Goal: Information Seeking & Learning: Learn about a topic

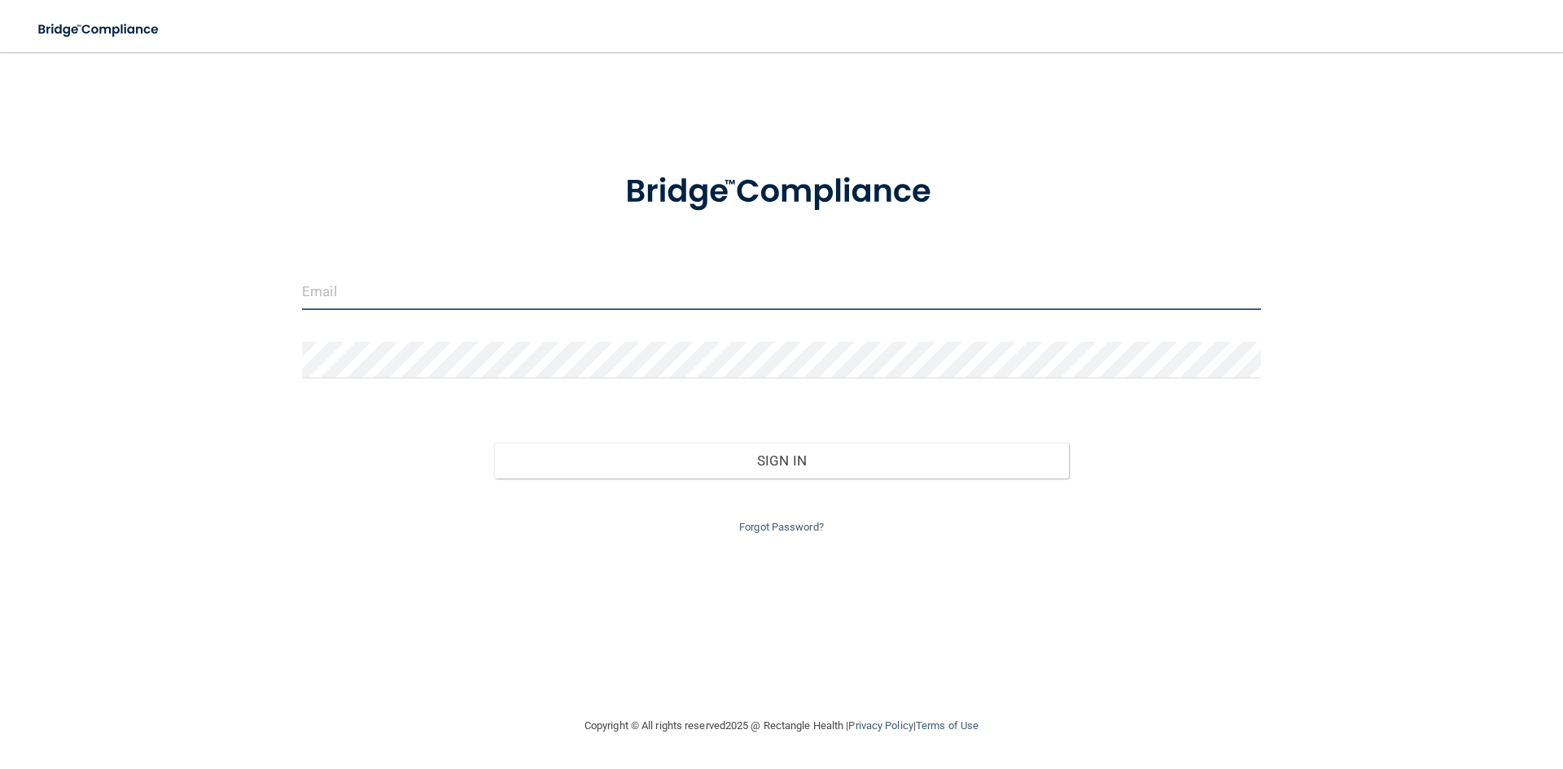
click at [621, 288] on input "email" at bounding box center [781, 291] width 959 height 37
type input "[EMAIL_ADDRESS][DOMAIN_NAME]"
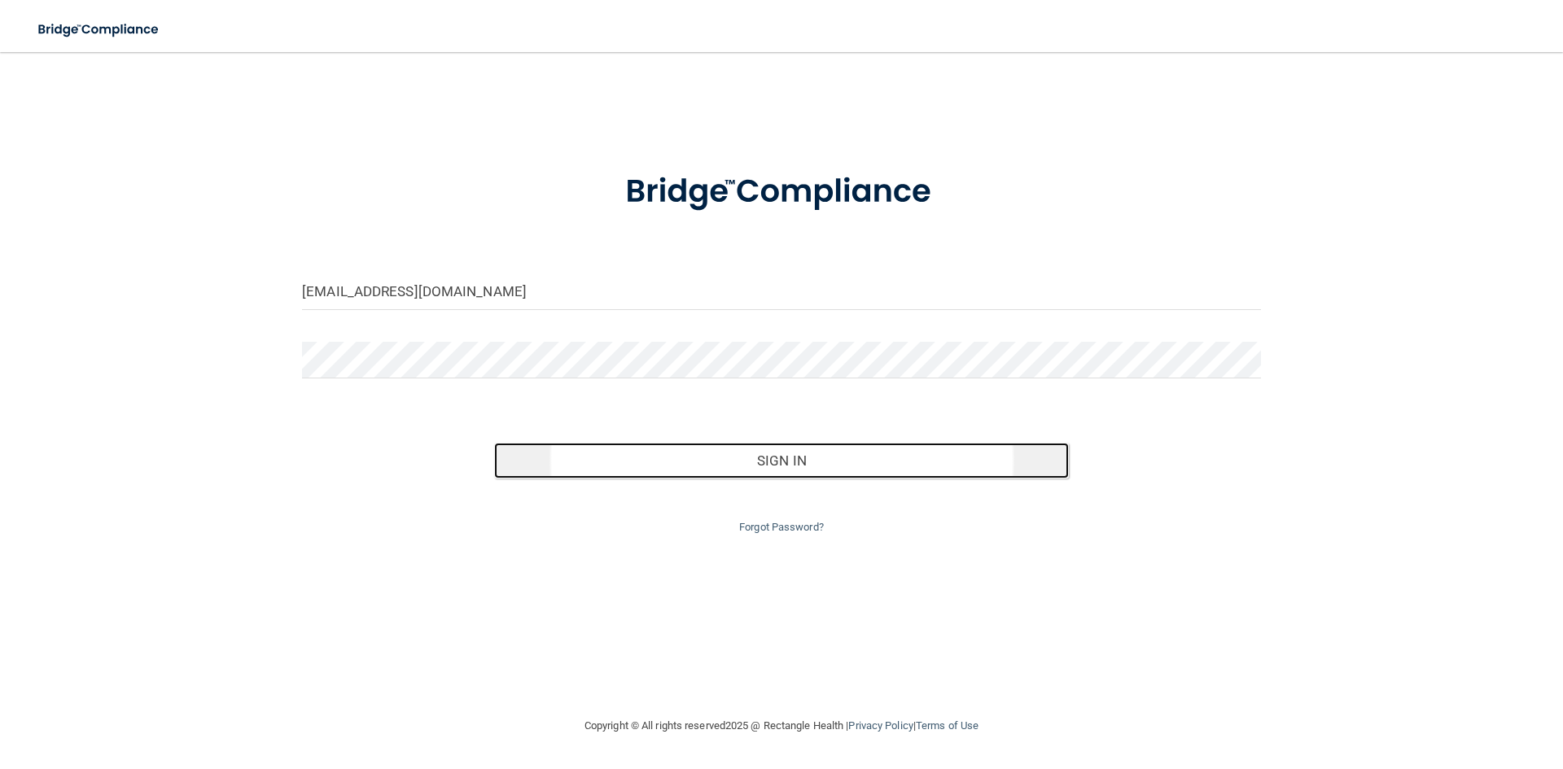
click at [703, 466] on button "Sign In" at bounding box center [781, 461] width 575 height 36
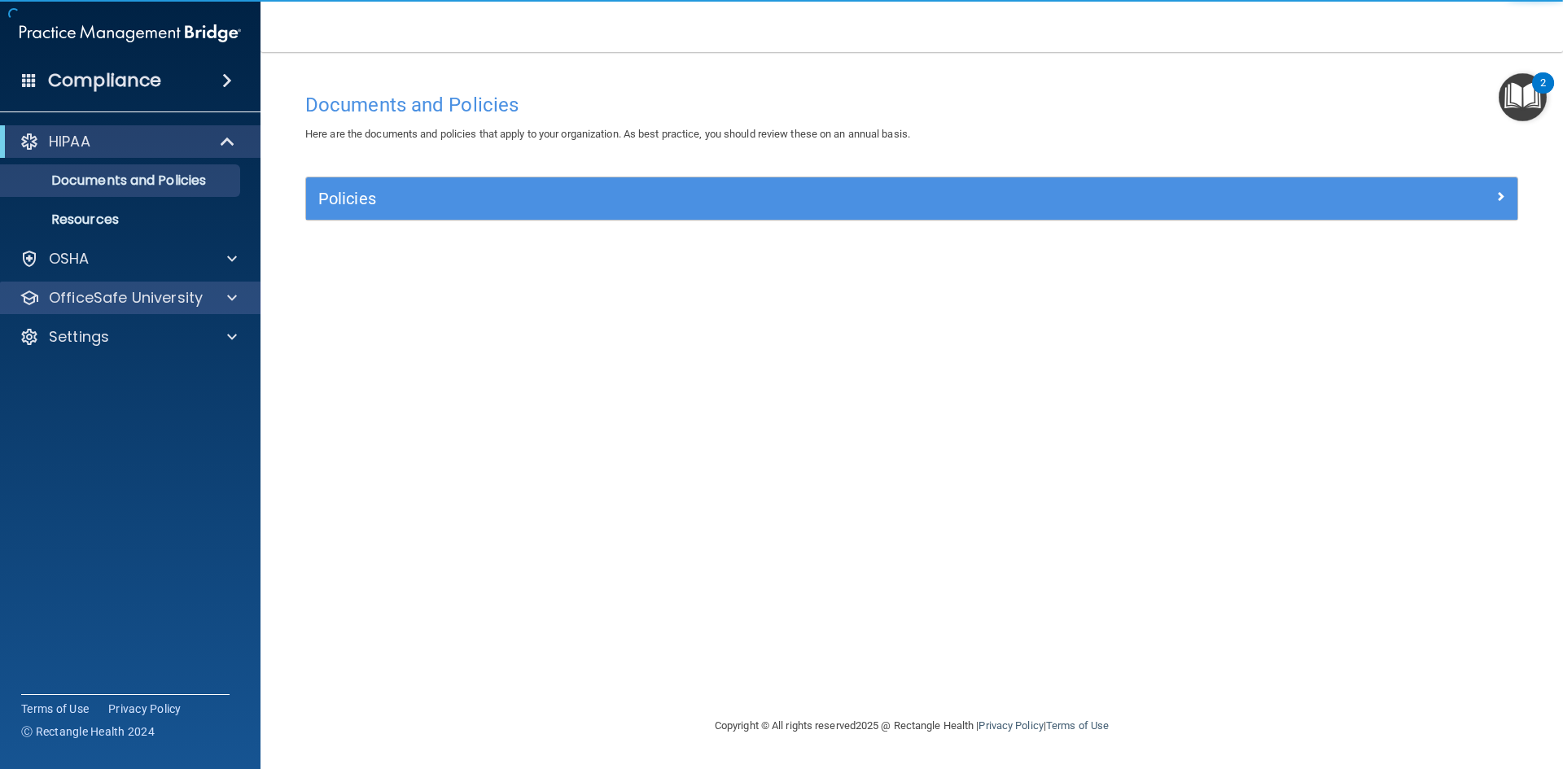
click at [216, 285] on div "OfficeSafe University" at bounding box center [130, 298] width 261 height 33
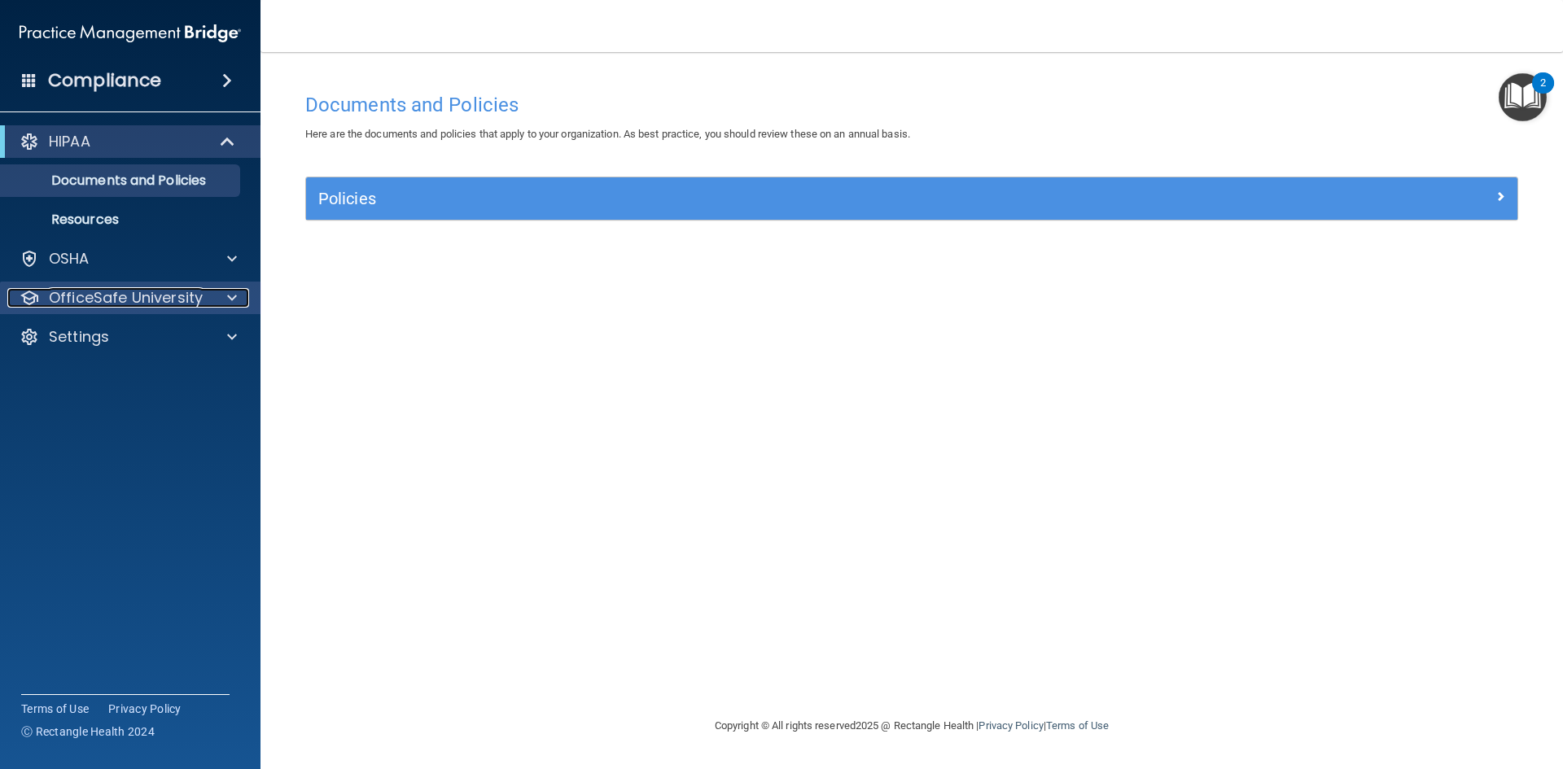
click at [230, 299] on span at bounding box center [232, 298] width 10 height 20
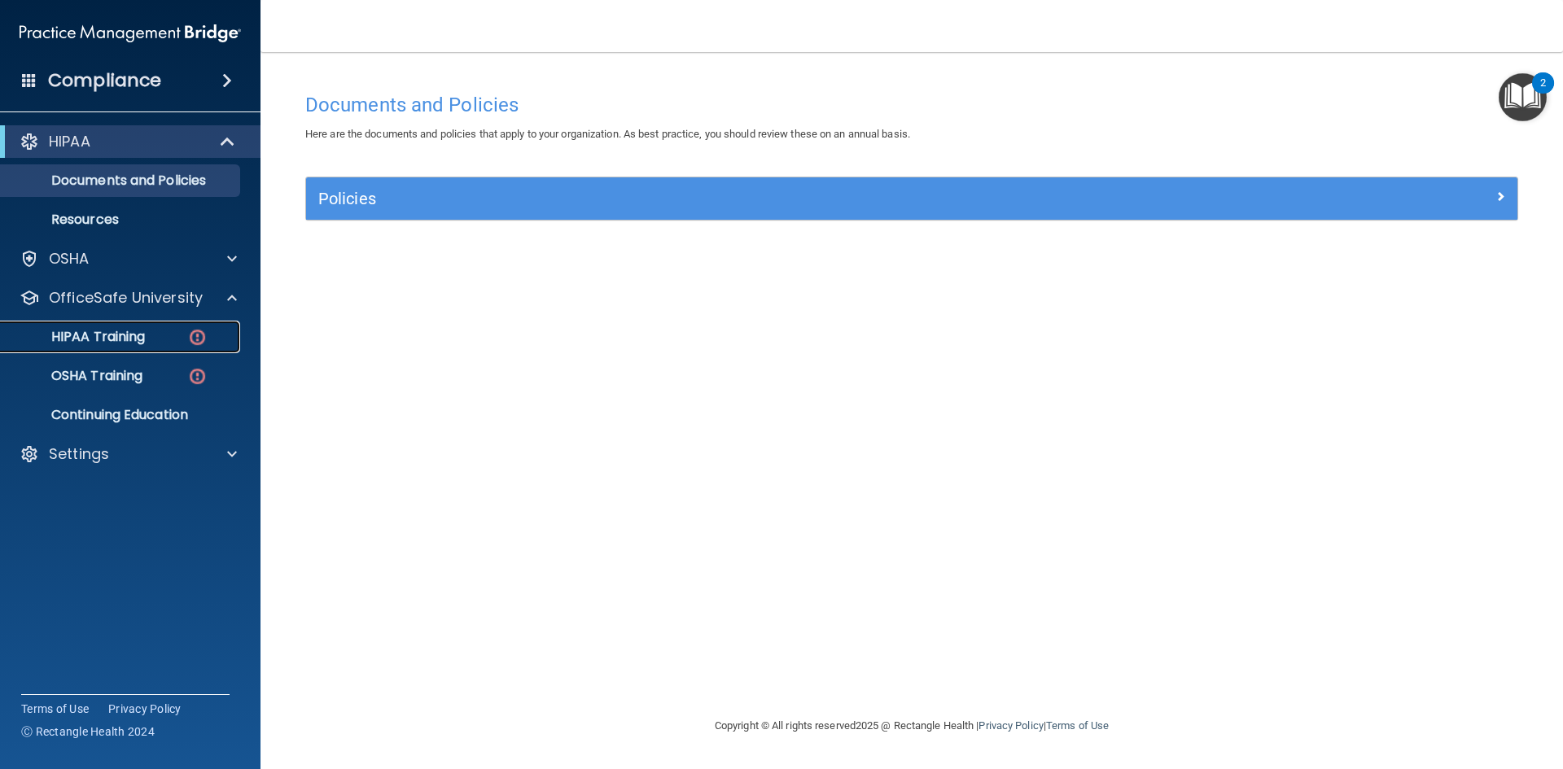
click at [186, 327] on link "HIPAA Training" at bounding box center [112, 337] width 256 height 33
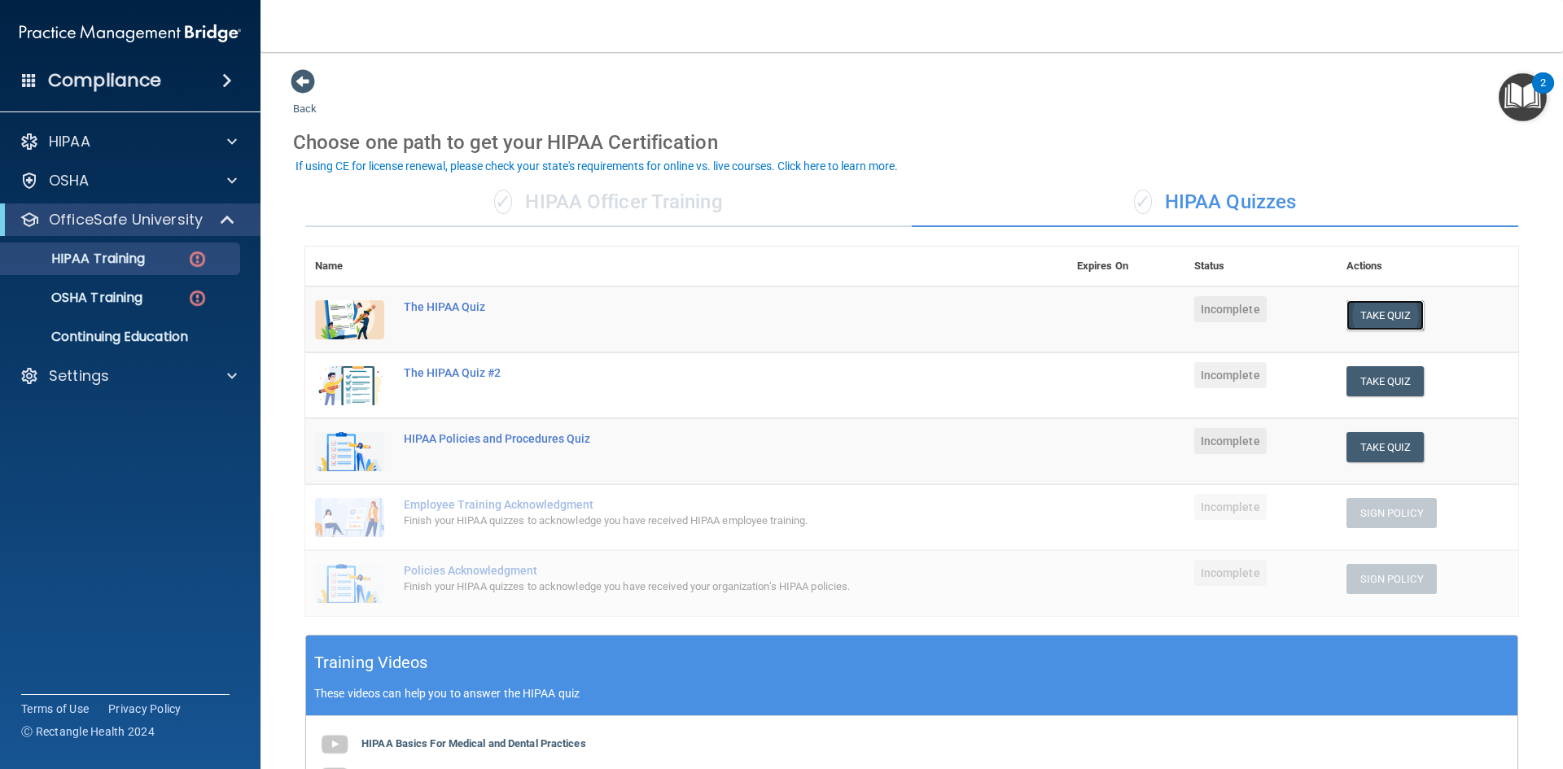
click at [1356, 316] on button "Take Quiz" at bounding box center [1385, 315] width 78 height 30
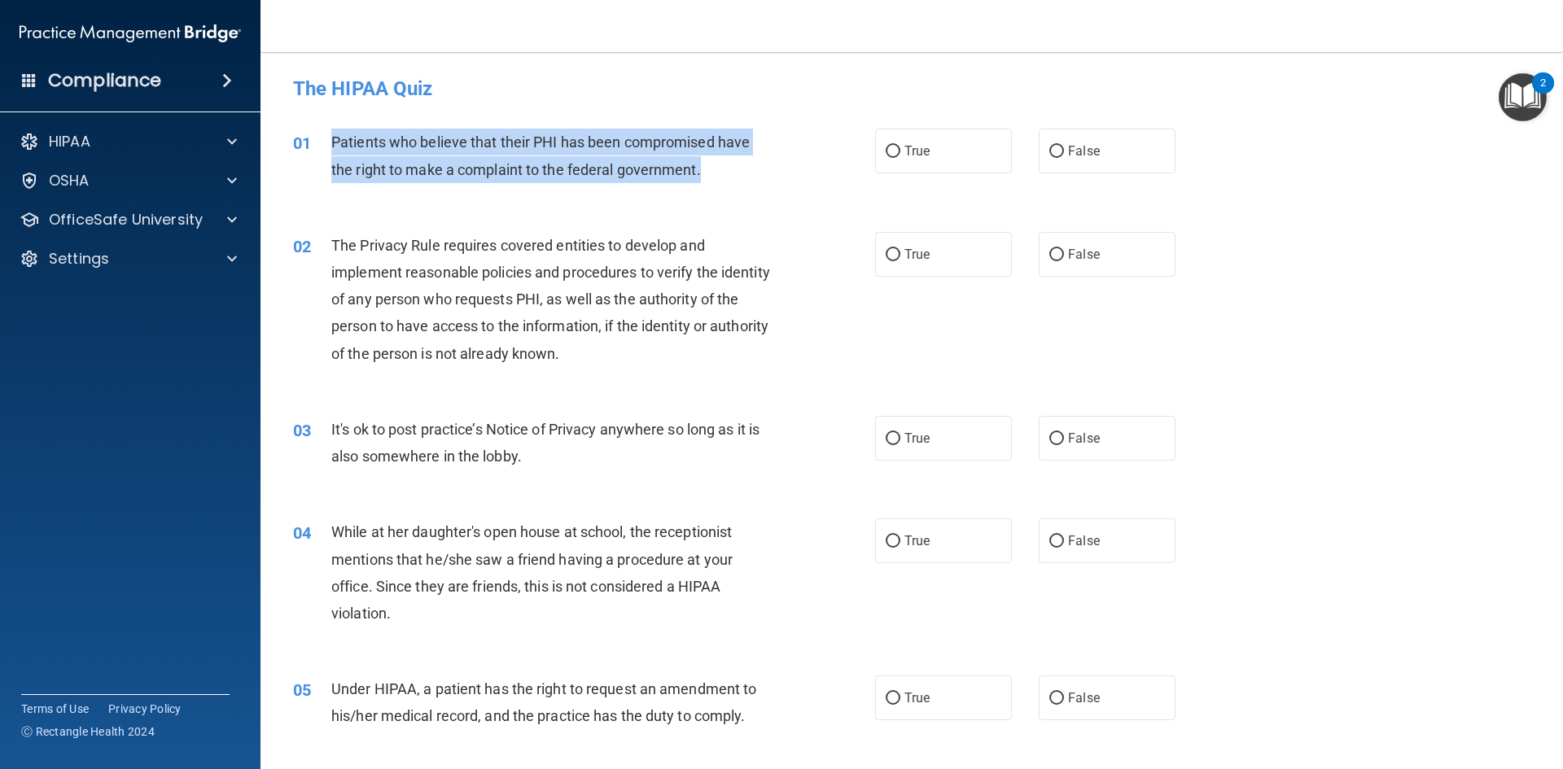
drag, startPoint x: 329, startPoint y: 141, endPoint x: 710, endPoint y: 173, distance: 383.0
click at [710, 173] on div "01 Patients who believe that their PHI has been compromised have the right to m…" at bounding box center [584, 160] width 631 height 62
copy div "Patients who believe that their PHI has been compromised have the right to make…"
click at [859, 161] on div "01 Patients who believe that their PHI has been compromised have the right to m…" at bounding box center [584, 160] width 631 height 62
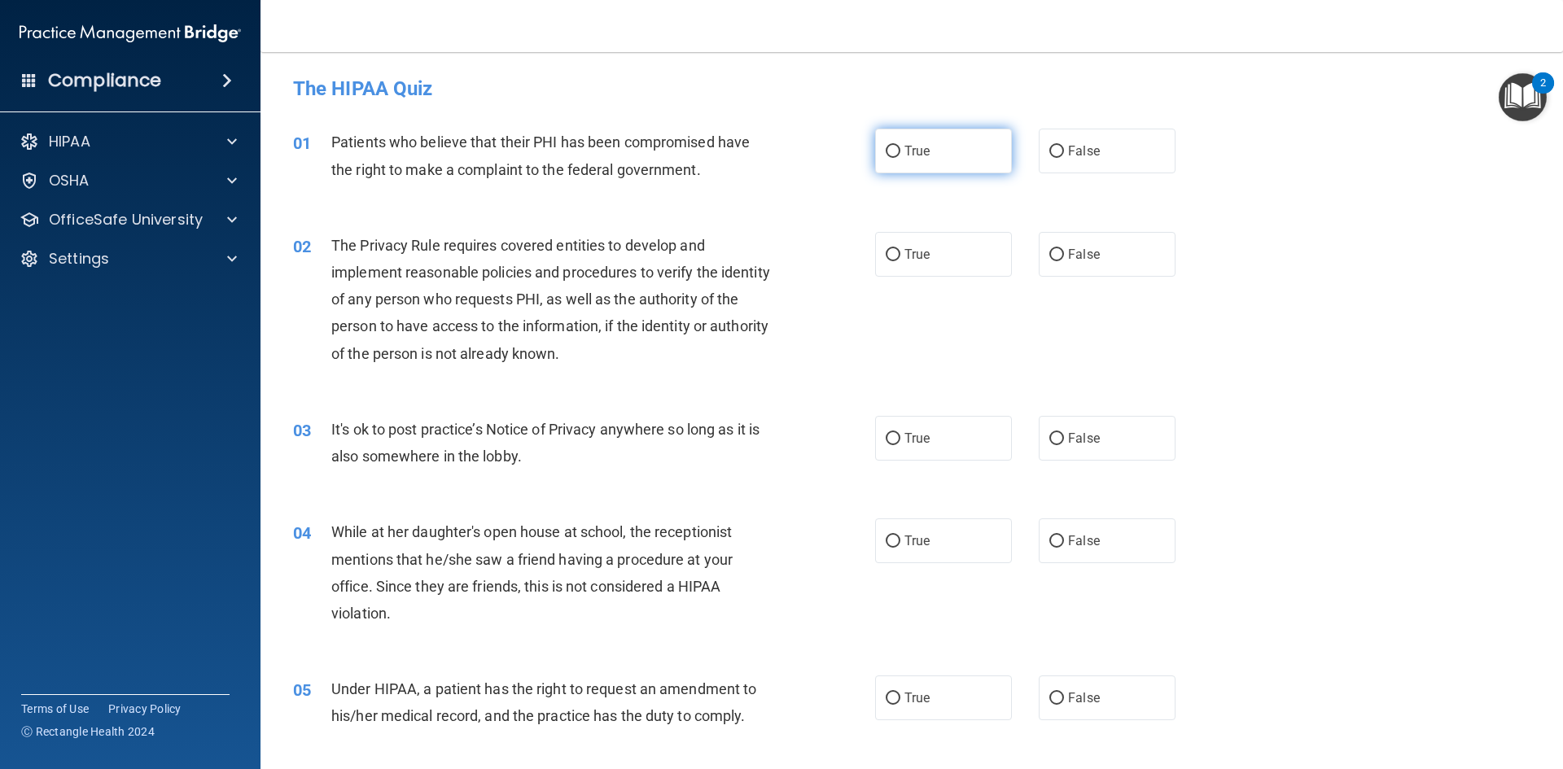
click at [904, 155] on span "True" at bounding box center [916, 150] width 25 height 15
click at [898, 155] on input "True" at bounding box center [892, 152] width 15 height 12
radio input "true"
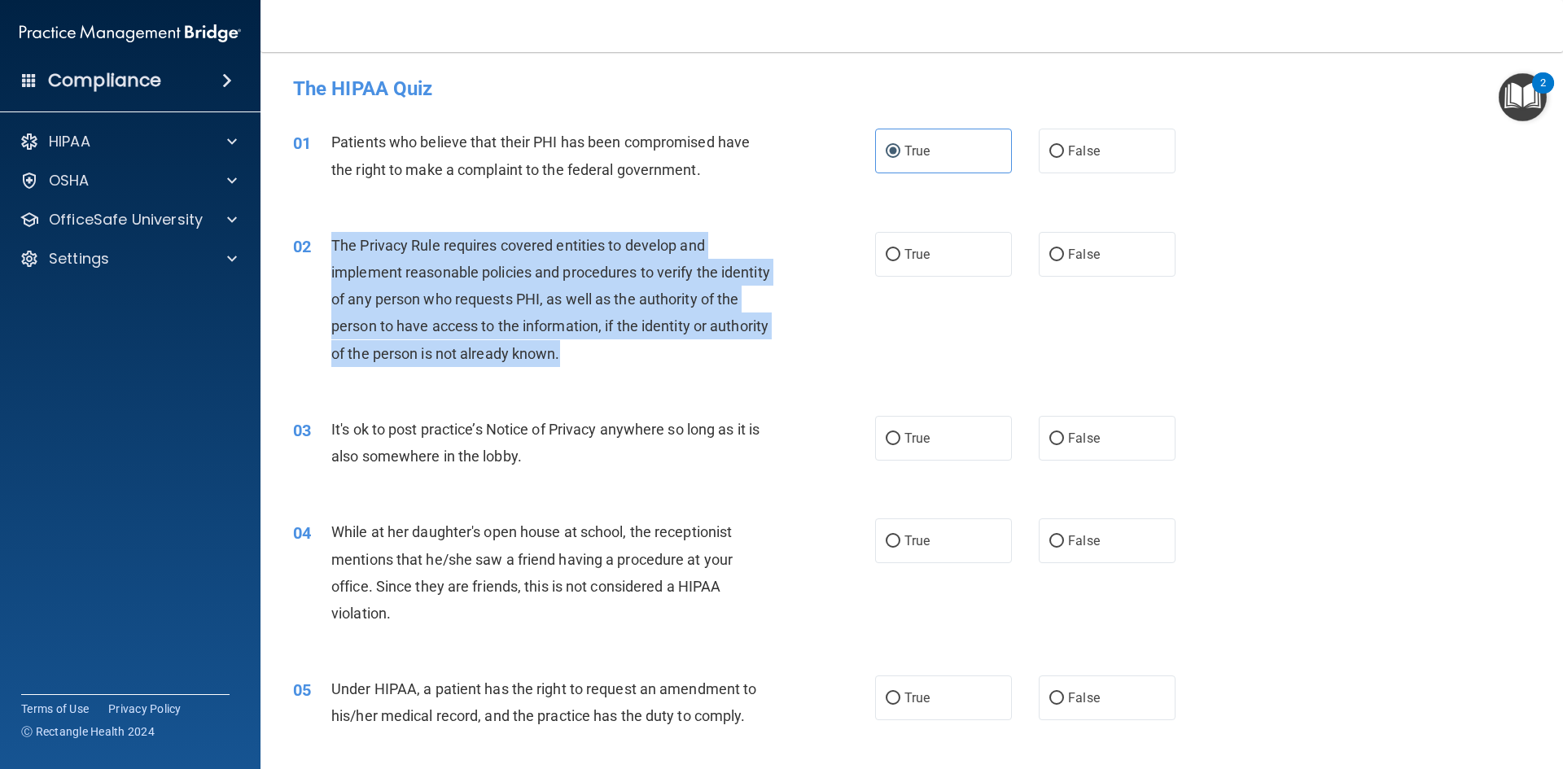
drag, startPoint x: 328, startPoint y: 239, endPoint x: 641, endPoint y: 354, distance: 332.9
click at [641, 354] on div "02 The Privacy Rule requires covered entities to develop and implement reasonab…" at bounding box center [584, 303] width 631 height 143
copy div "The Privacy Rule requires covered entities to develop and implement reasonable …"
click at [893, 254] on input "True" at bounding box center [892, 255] width 15 height 12
radio input "true"
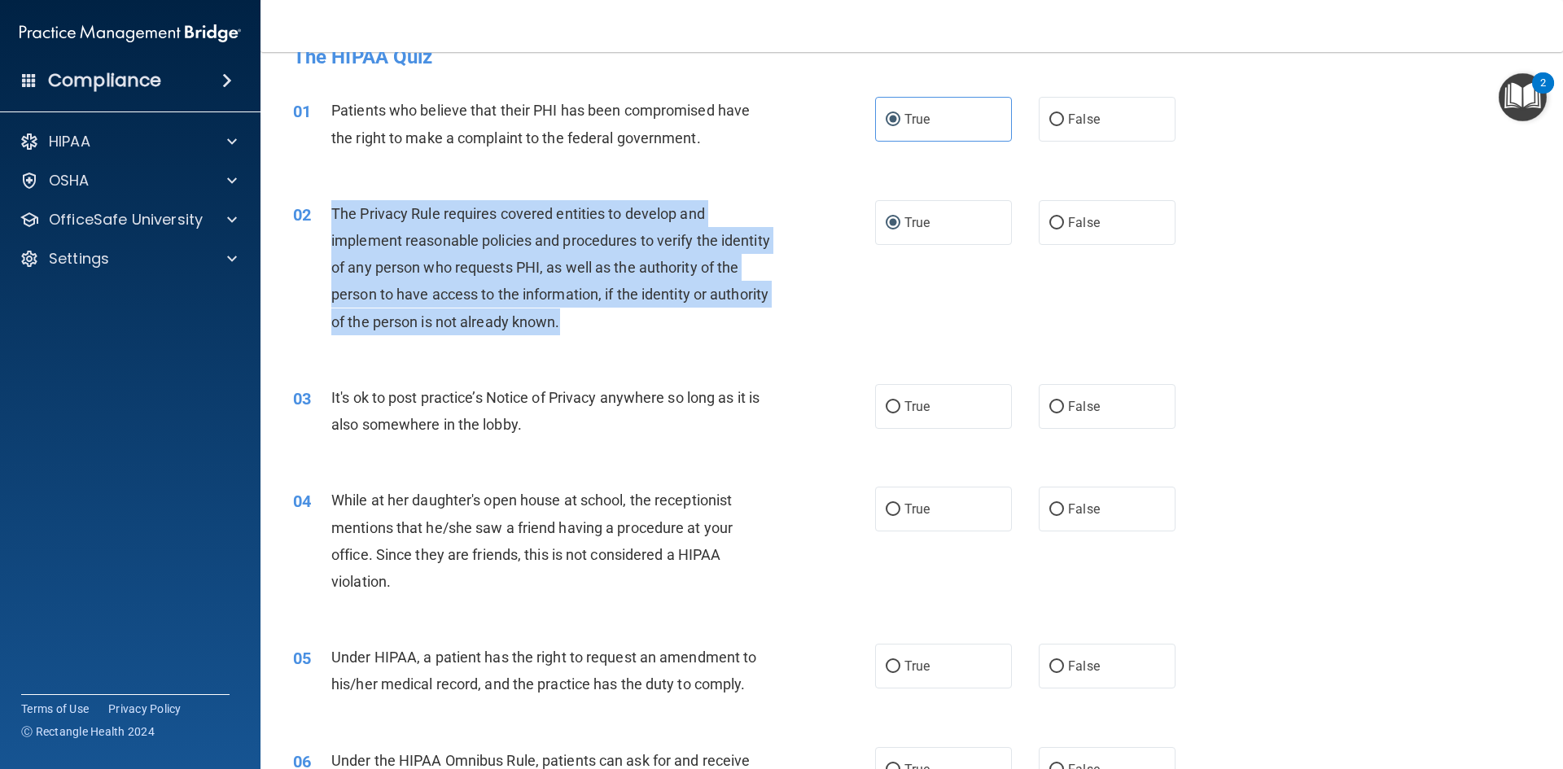
scroll to position [163, 0]
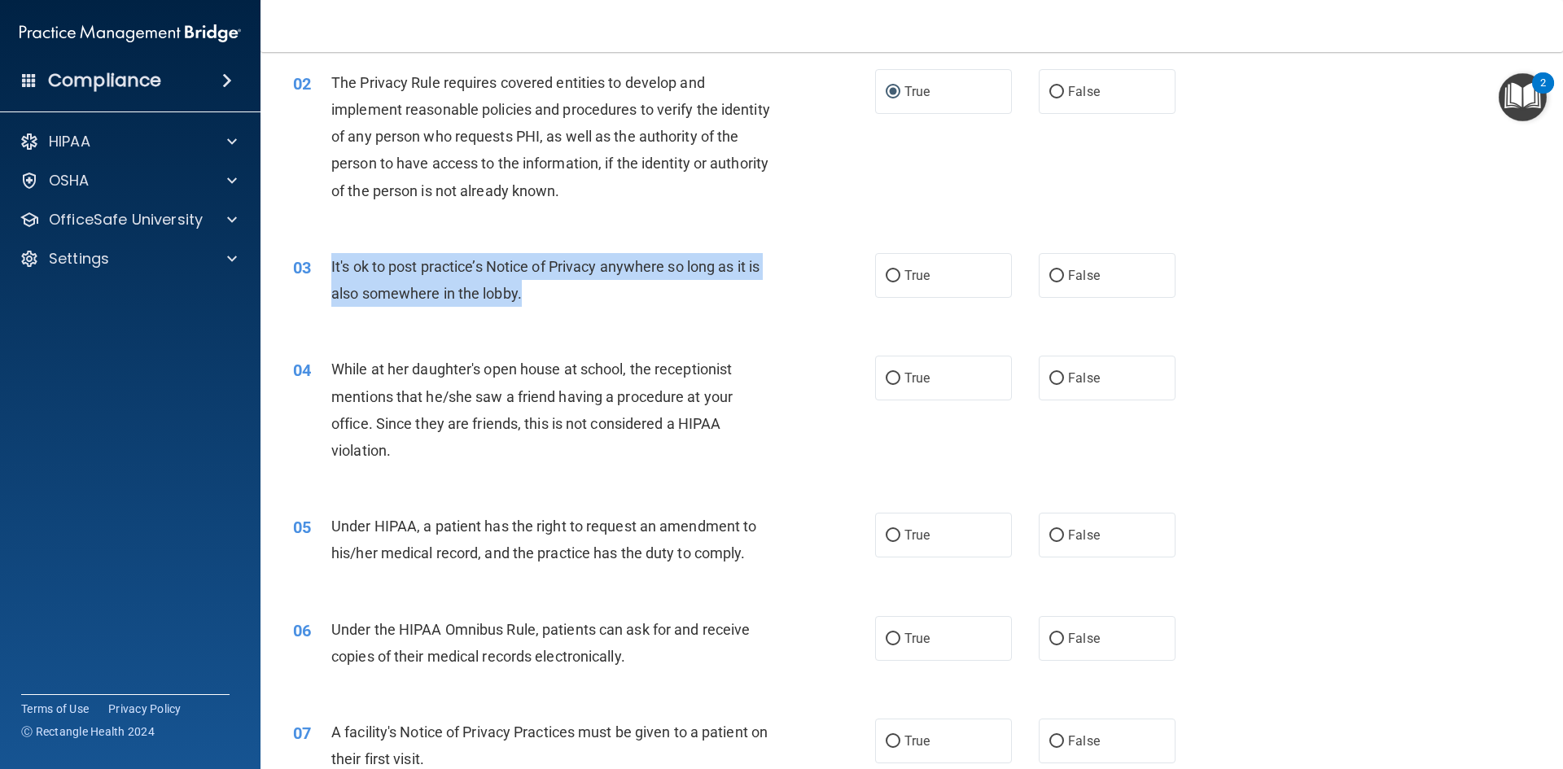
drag, startPoint x: 365, startPoint y: 273, endPoint x: 572, endPoint y: 300, distance: 209.3
click at [572, 300] on div "03 It's ok to post practice’s Notice of Privacy anywhere so long as it is also …" at bounding box center [584, 284] width 631 height 62
copy div "It's ok to post practice’s Notice of Privacy anywhere so long as it is also som…"
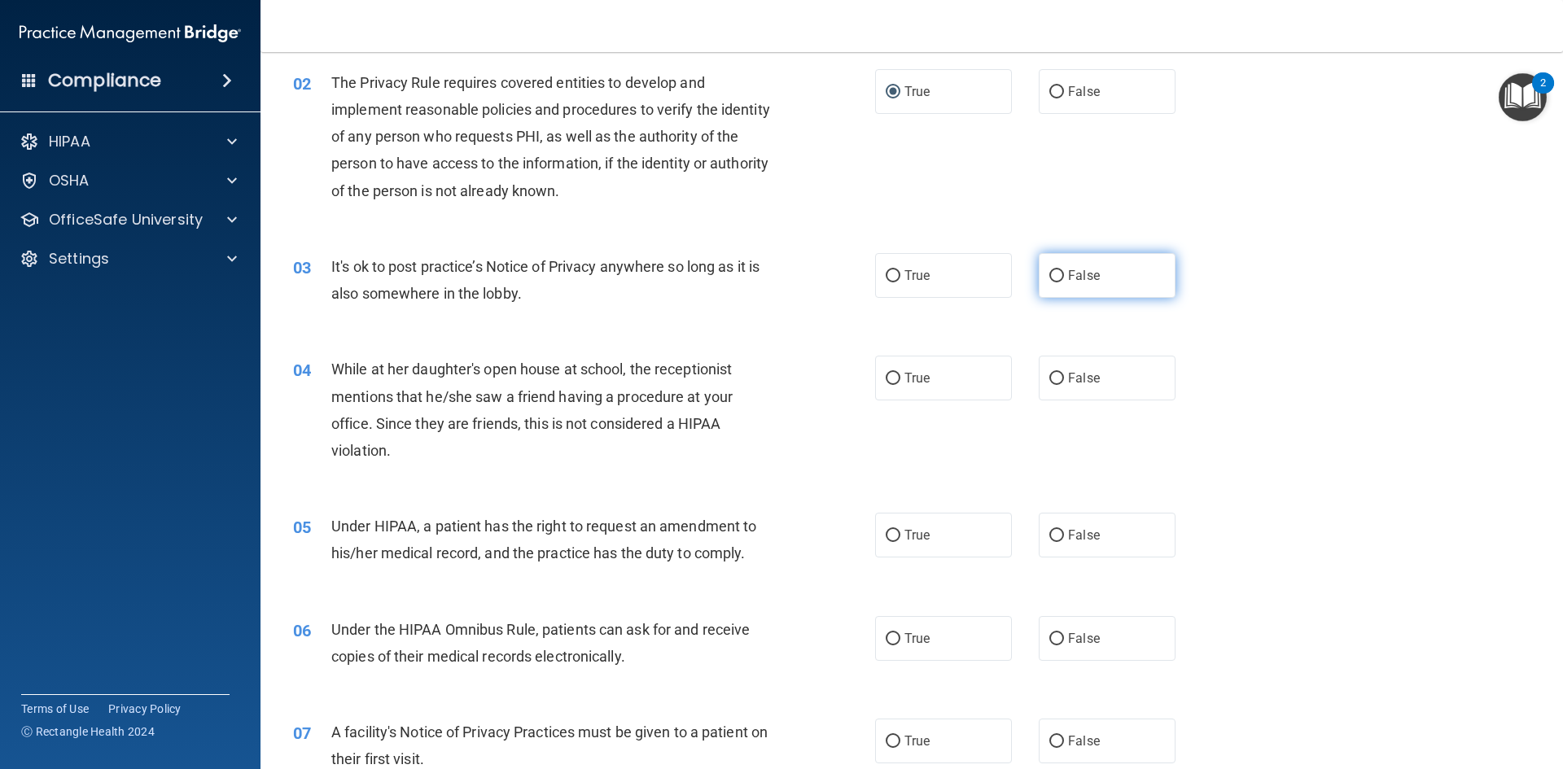
click at [1070, 275] on span "False" at bounding box center [1084, 275] width 32 height 15
click at [1064, 275] on input "False" at bounding box center [1056, 276] width 15 height 12
radio input "true"
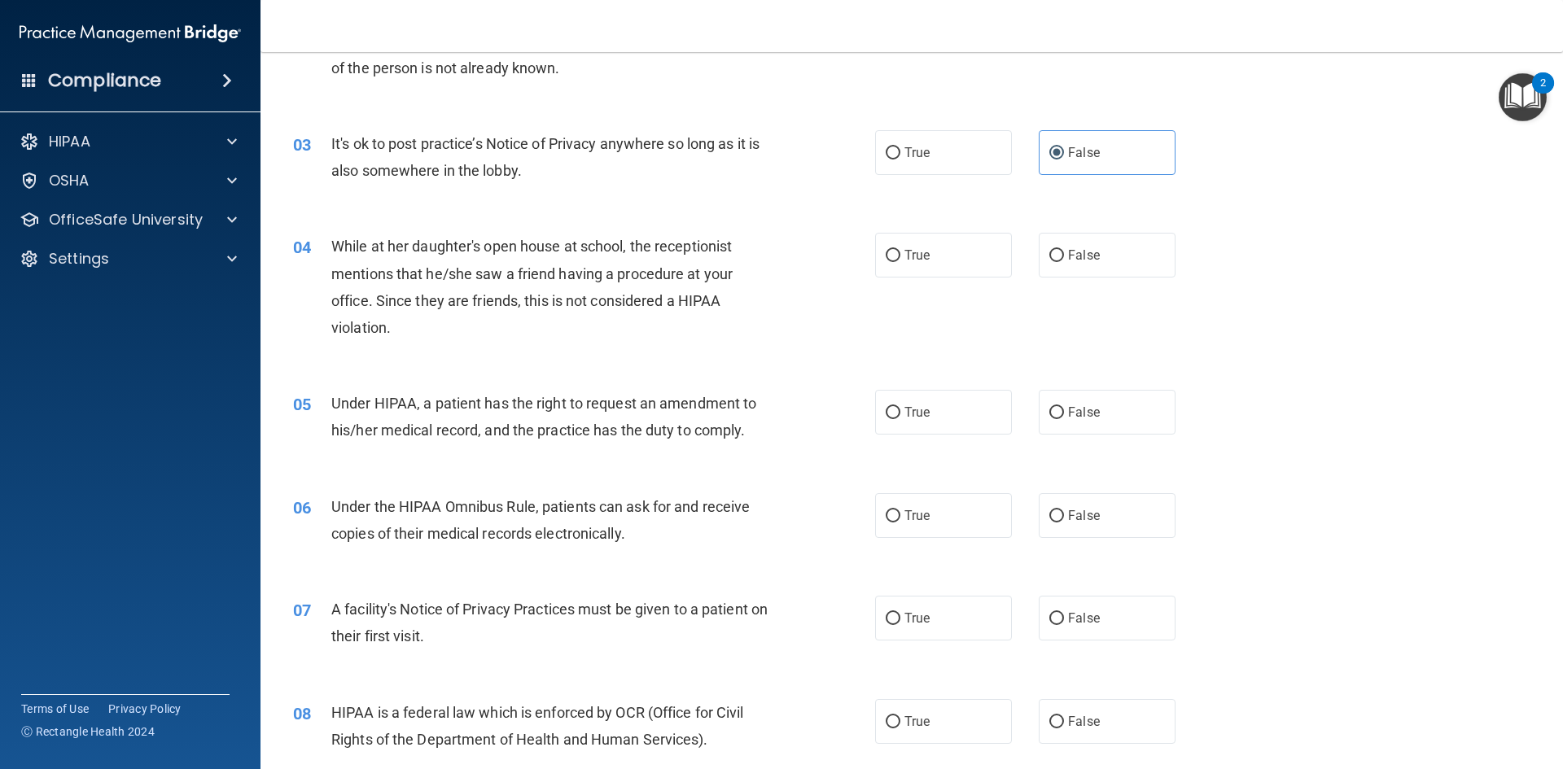
scroll to position [326, 0]
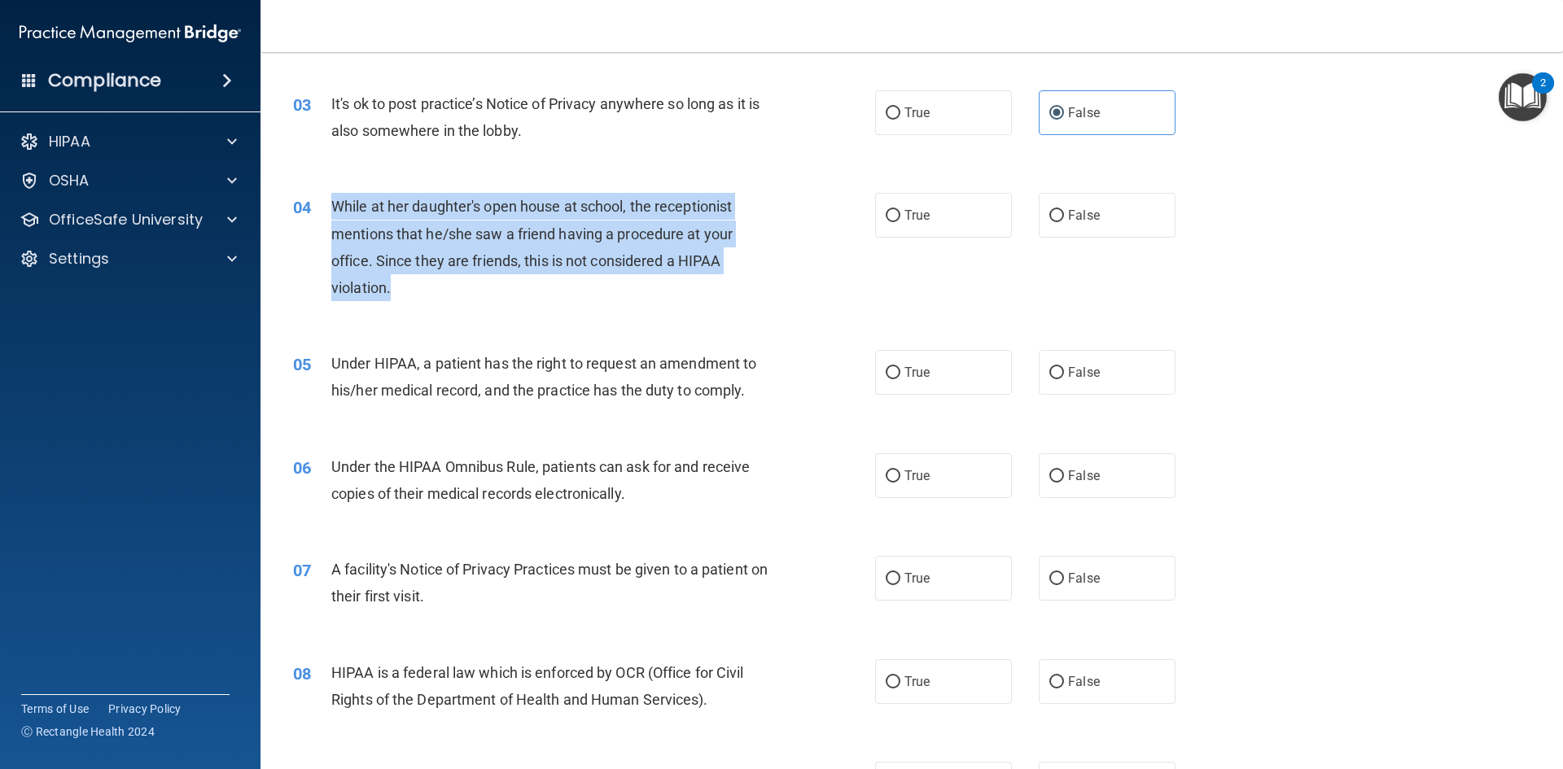
drag, startPoint x: 326, startPoint y: 199, endPoint x: 501, endPoint y: 295, distance: 199.2
click at [500, 294] on div "04 While at her daughter's open house at school, the receptionist mentions that…" at bounding box center [584, 251] width 631 height 116
copy div "While at her daughter's open house at school, the receptionist mentions that he…"
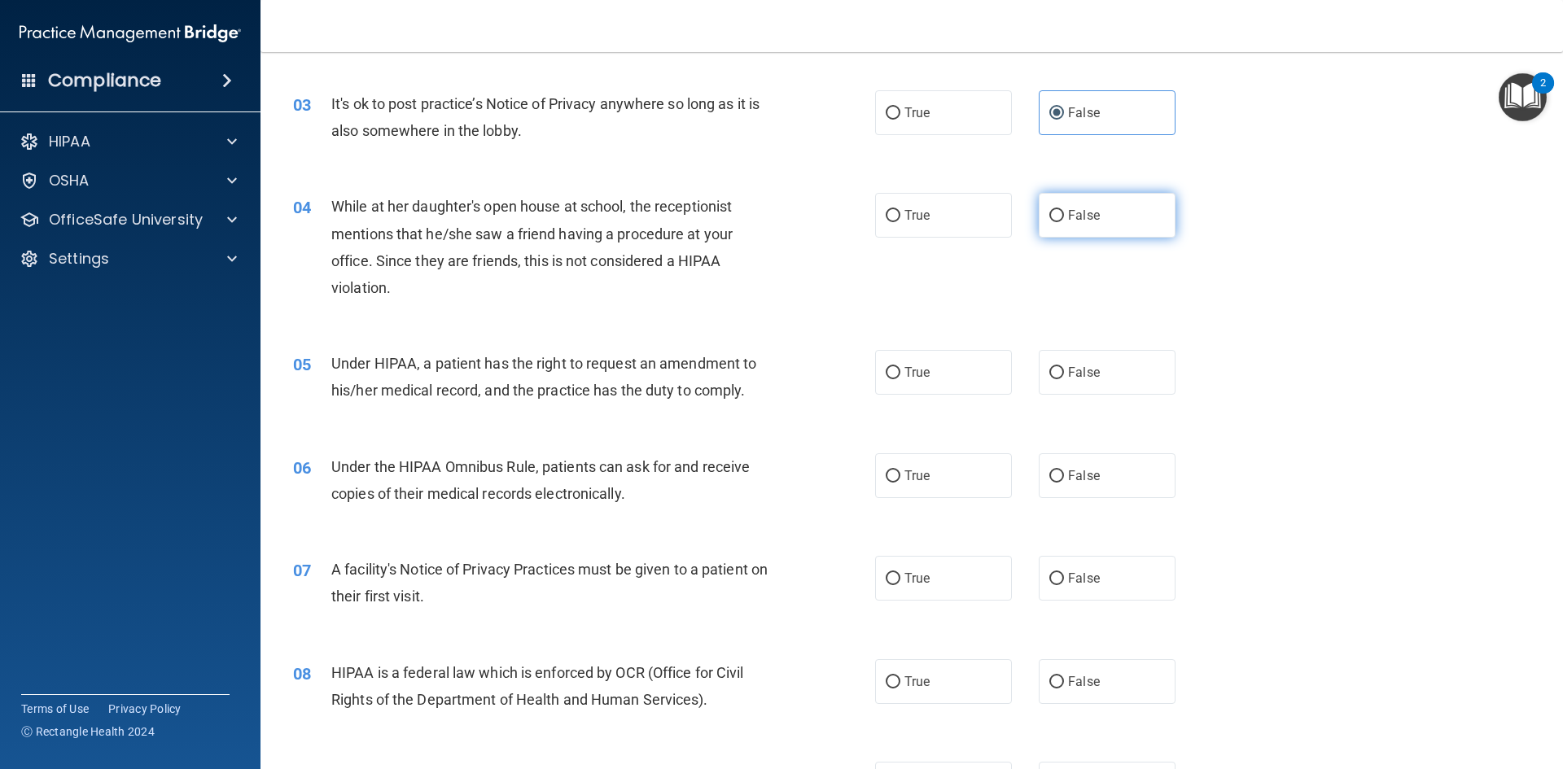
click at [1074, 211] on span "False" at bounding box center [1084, 215] width 32 height 15
click at [1064, 211] on input "False" at bounding box center [1056, 216] width 15 height 12
radio input "true"
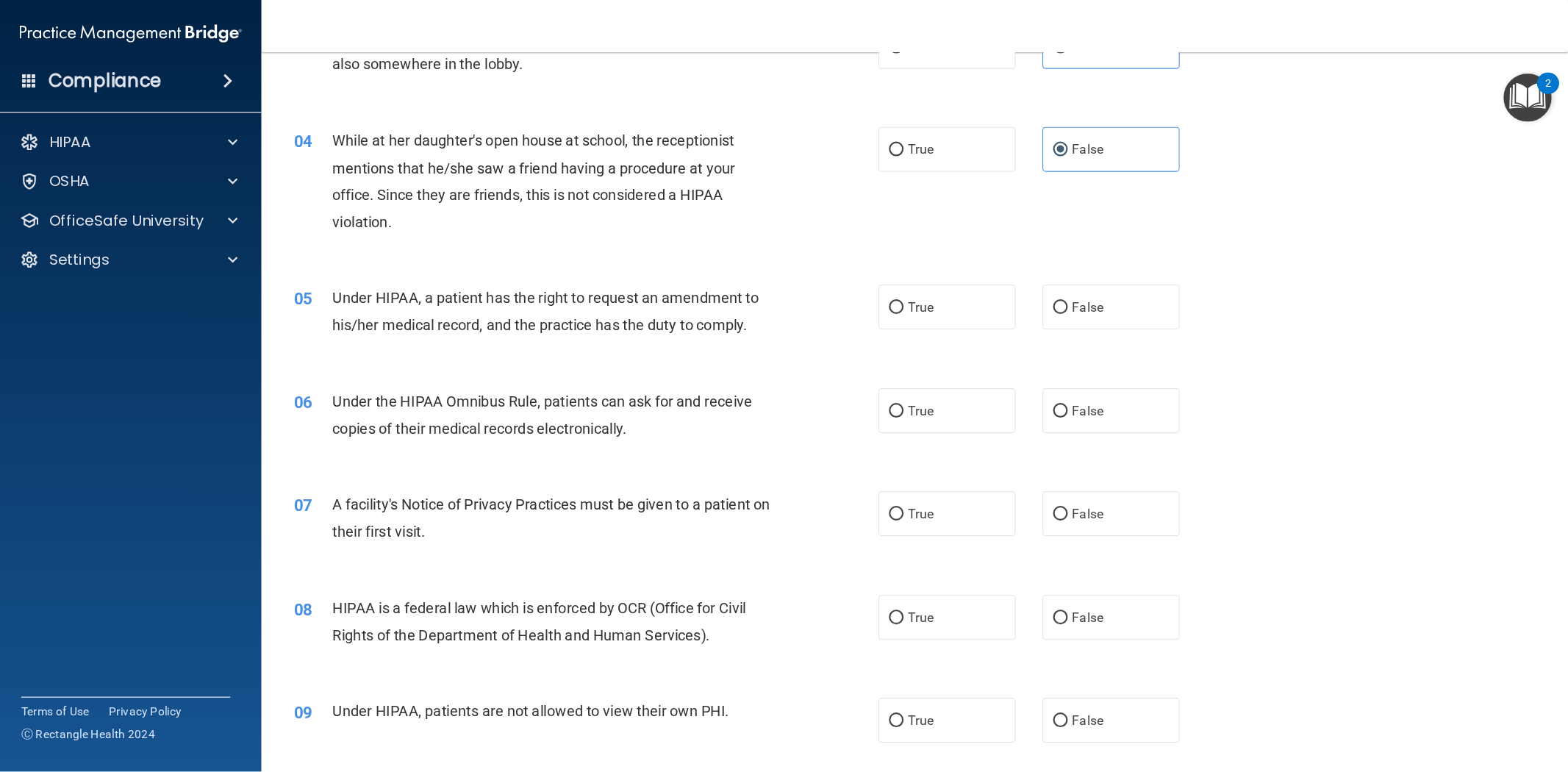
scroll to position [367, 0]
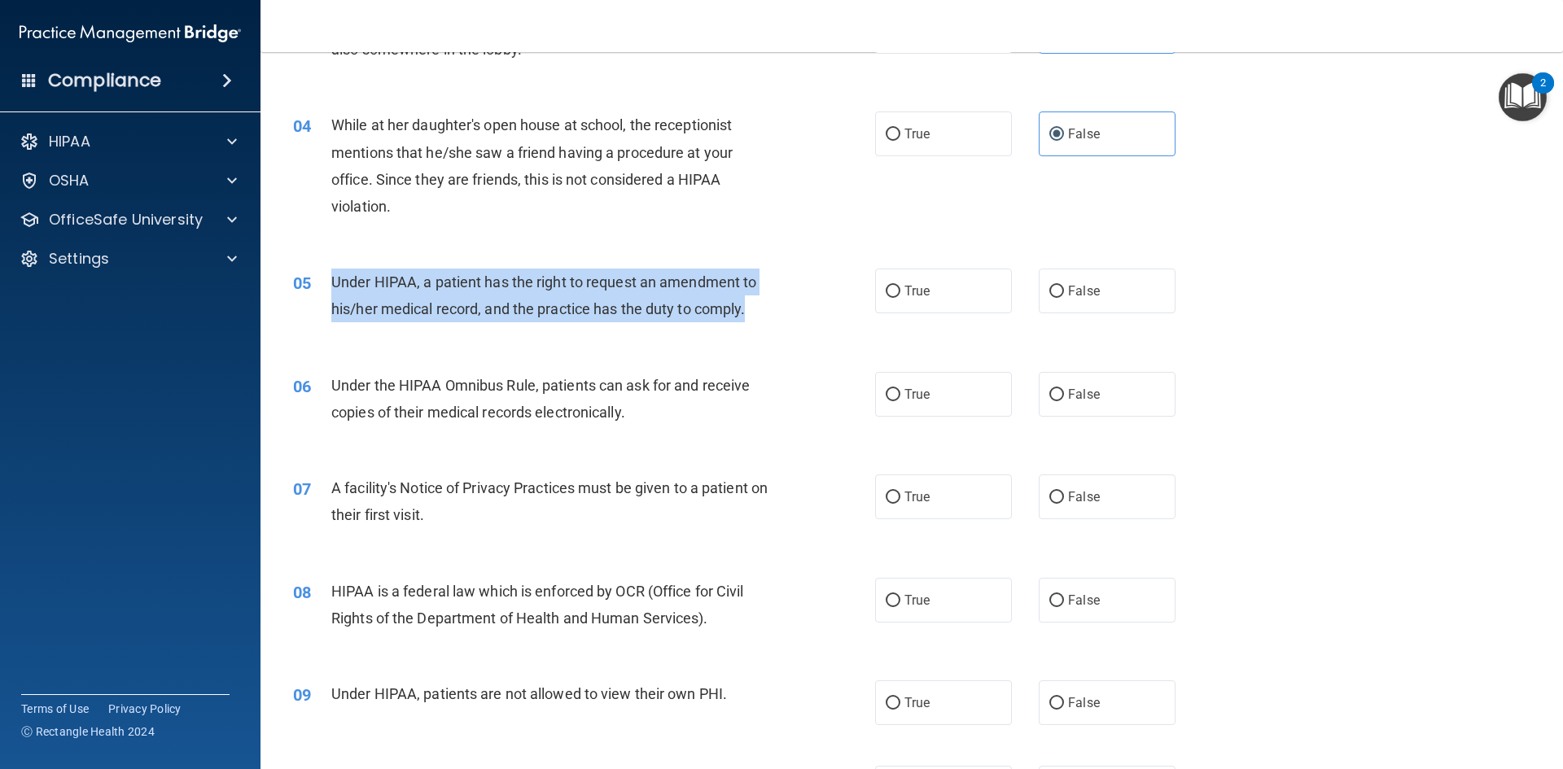
drag, startPoint x: 327, startPoint y: 273, endPoint x: 755, endPoint y: 325, distance: 431.1
click at [755, 325] on div "05 Under HIPAA, a patient has the right to request an amendment to his/her medi…" at bounding box center [584, 300] width 631 height 62
copy div "Under HIPAA, a patient has the right to request an amendment to his/her medical…"
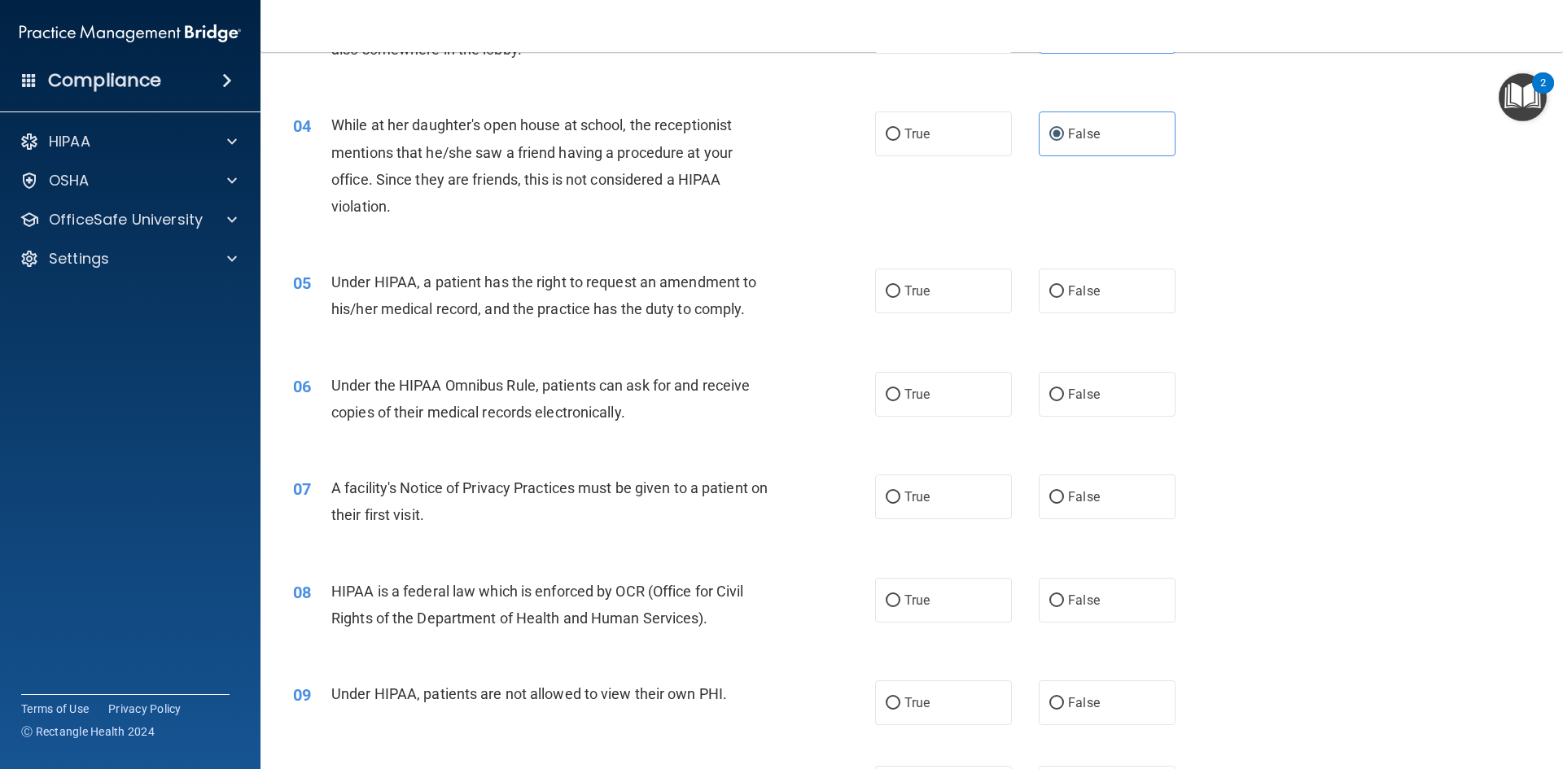
drag, startPoint x: 671, startPoint y: 248, endPoint x: 663, endPoint y: 251, distance: 8.8
click at [671, 248] on div "05 Under HIPAA, a patient has the right to request an amendment to his/her medi…" at bounding box center [911, 299] width 1261 height 103
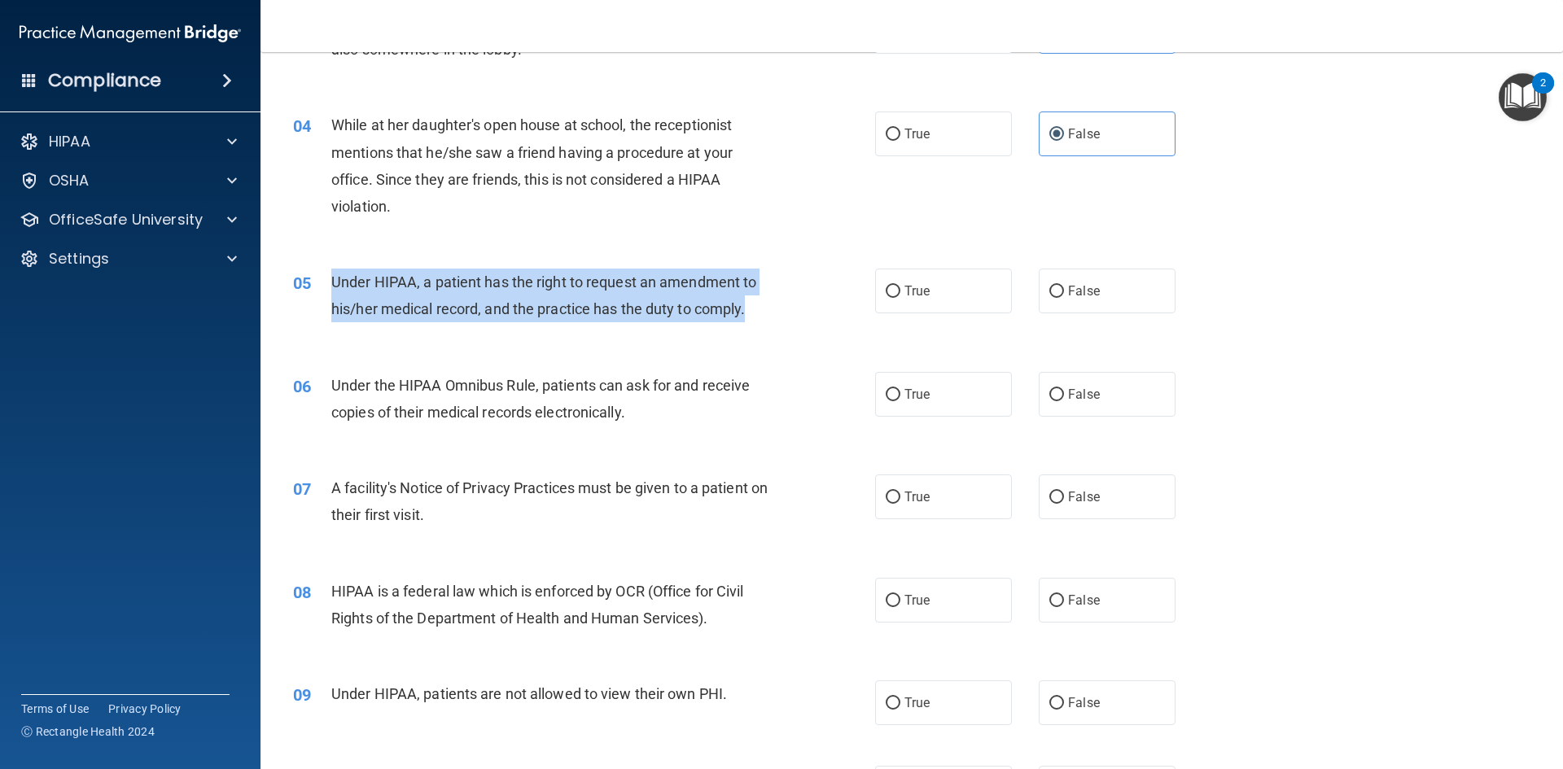
drag, startPoint x: 328, startPoint y: 277, endPoint x: 833, endPoint y: 308, distance: 506.4
click at [833, 308] on div "05 Under HIPAA, a patient has the right to request an amendment to his/her medi…" at bounding box center [584, 300] width 631 height 62
copy div "Under HIPAA, a patient has the right to request an amendment to his/her medical…"
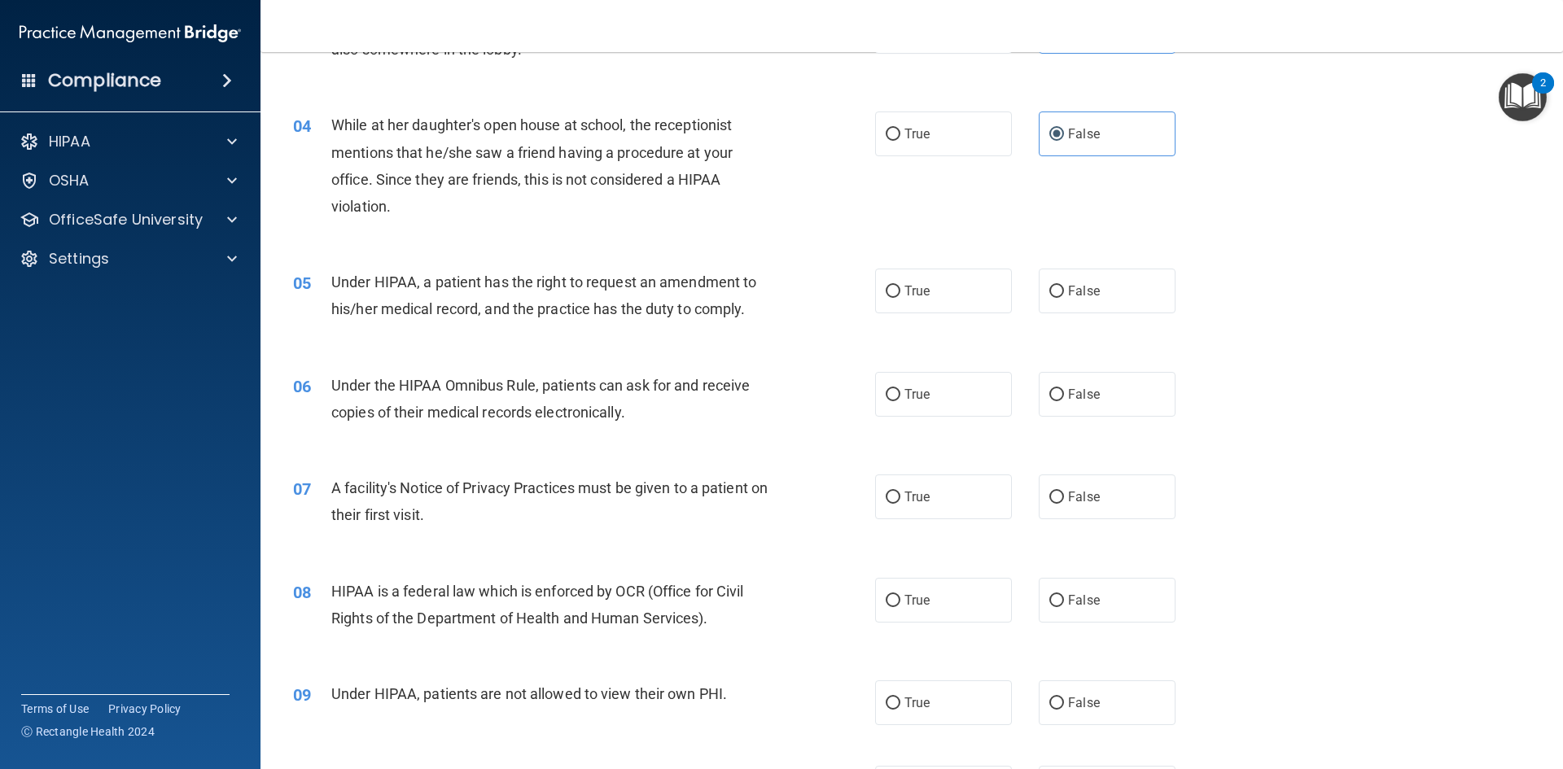
click at [404, 246] on div "04 While at her daughter's open house at school, the receptionist mentions that…" at bounding box center [911, 169] width 1261 height 157
click at [904, 286] on span "True" at bounding box center [916, 290] width 25 height 15
click at [900, 286] on input "True" at bounding box center [892, 292] width 15 height 12
radio input "true"
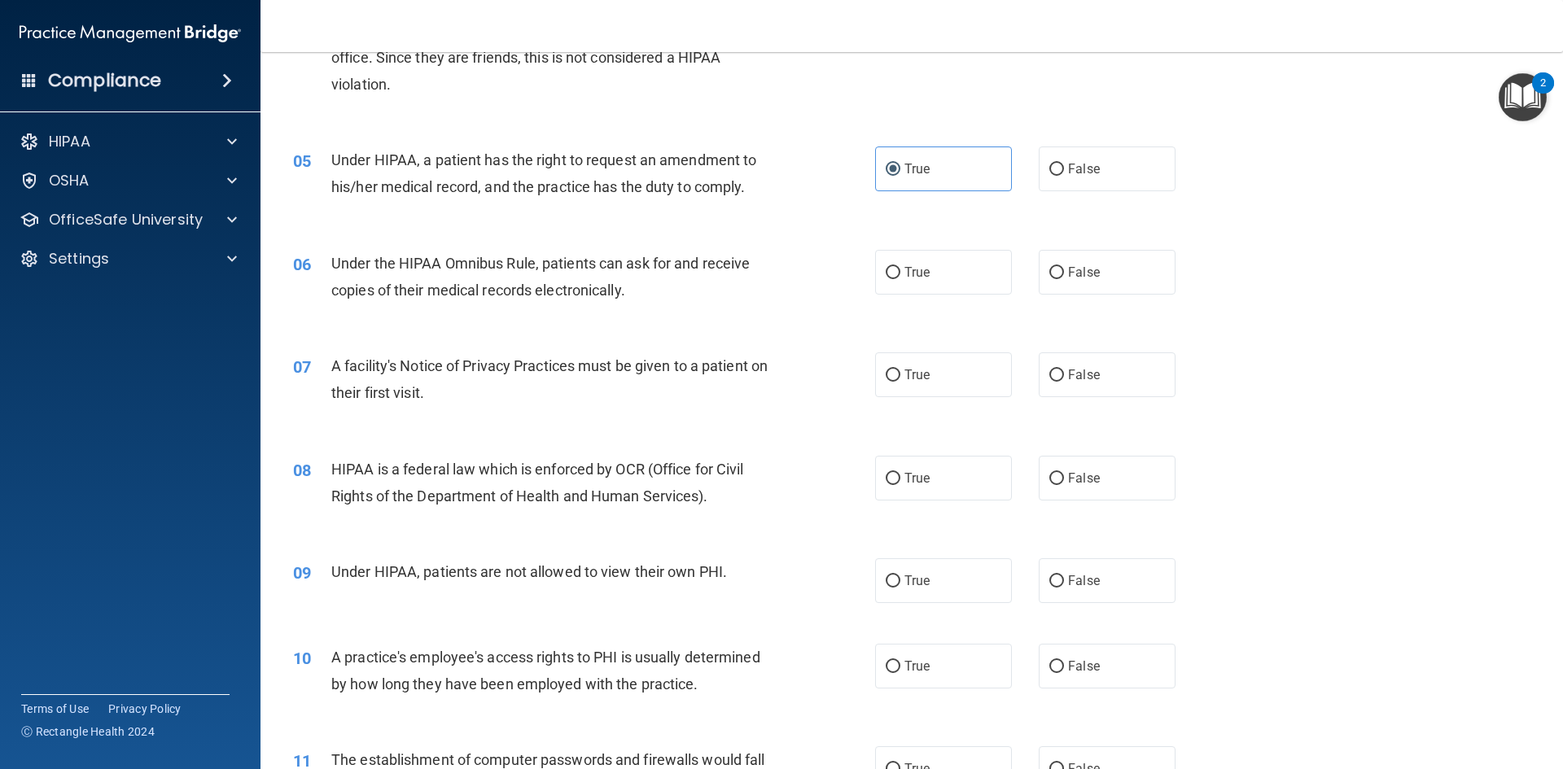
scroll to position [570, 0]
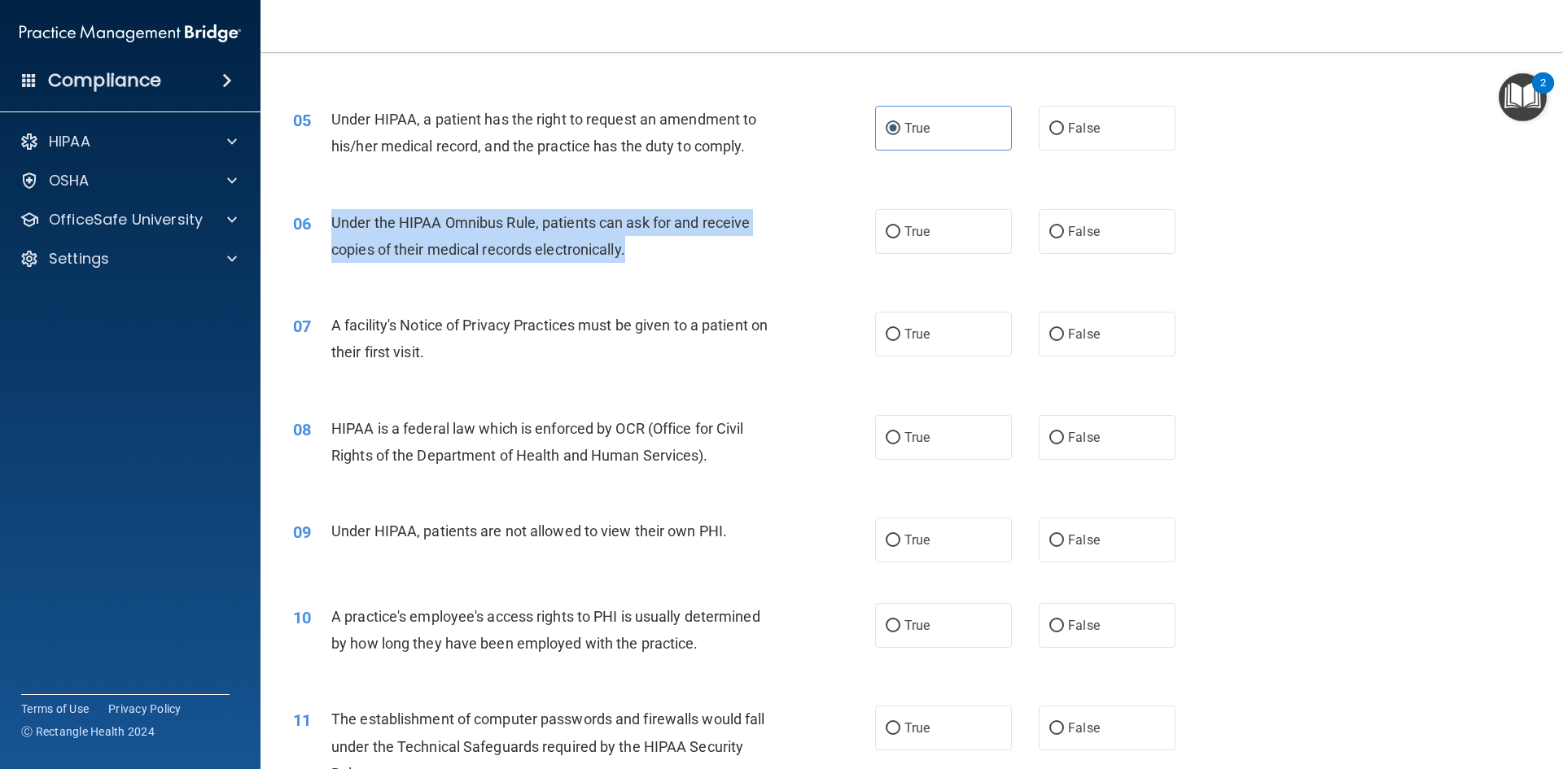
drag, startPoint x: 323, startPoint y: 211, endPoint x: 657, endPoint y: 261, distance: 337.5
click at [657, 261] on div "06 Under the HIPAA Omnibus Rule, patients can ask for and receive copies of the…" at bounding box center [584, 240] width 631 height 62
copy div "Under the HIPAA Omnibus Rule, patients can ask for and receive copies of their …"
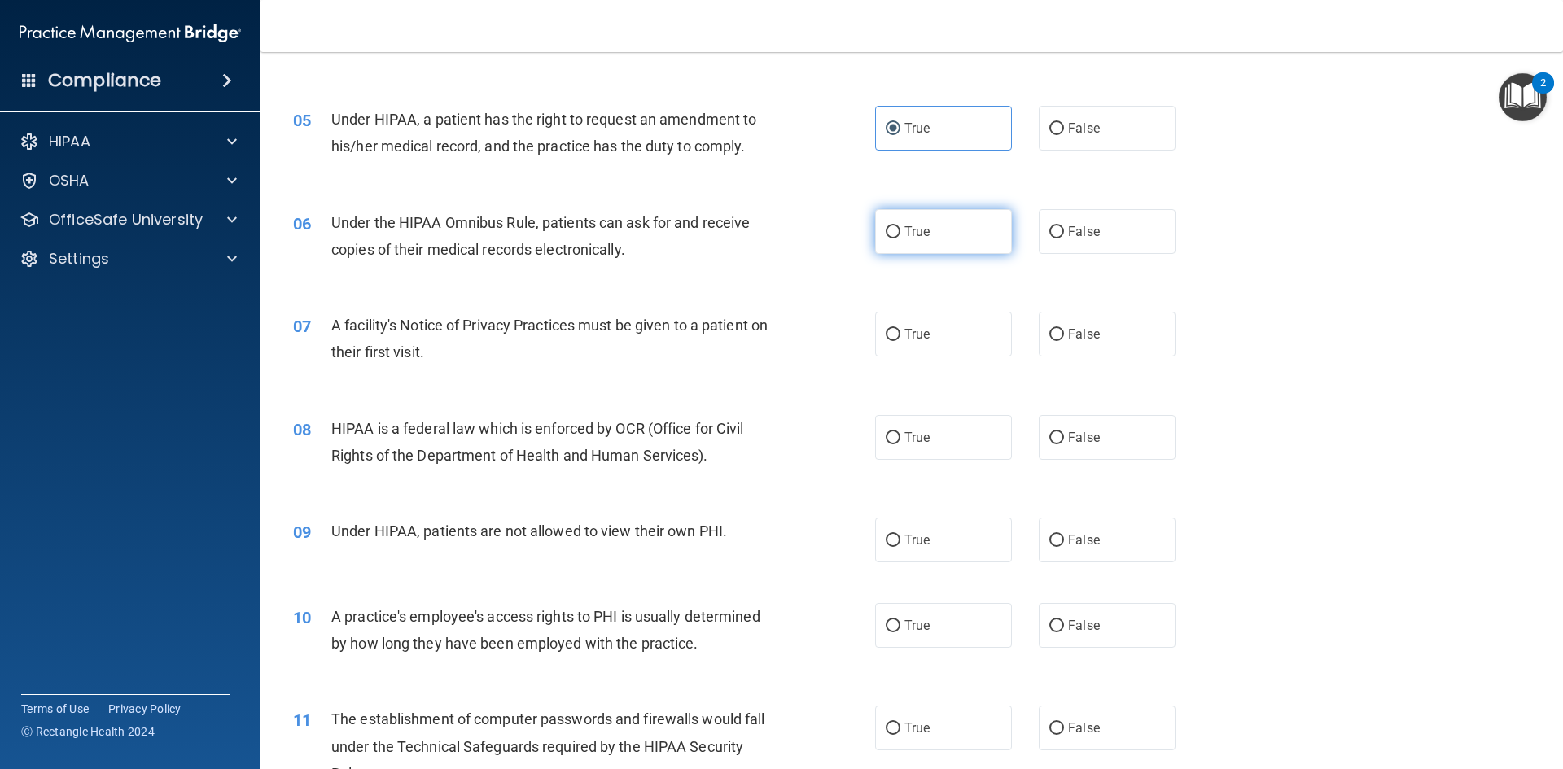
click at [926, 227] on label "True" at bounding box center [943, 231] width 137 height 45
click at [900, 227] on input "True" at bounding box center [892, 232] width 15 height 12
radio input "true"
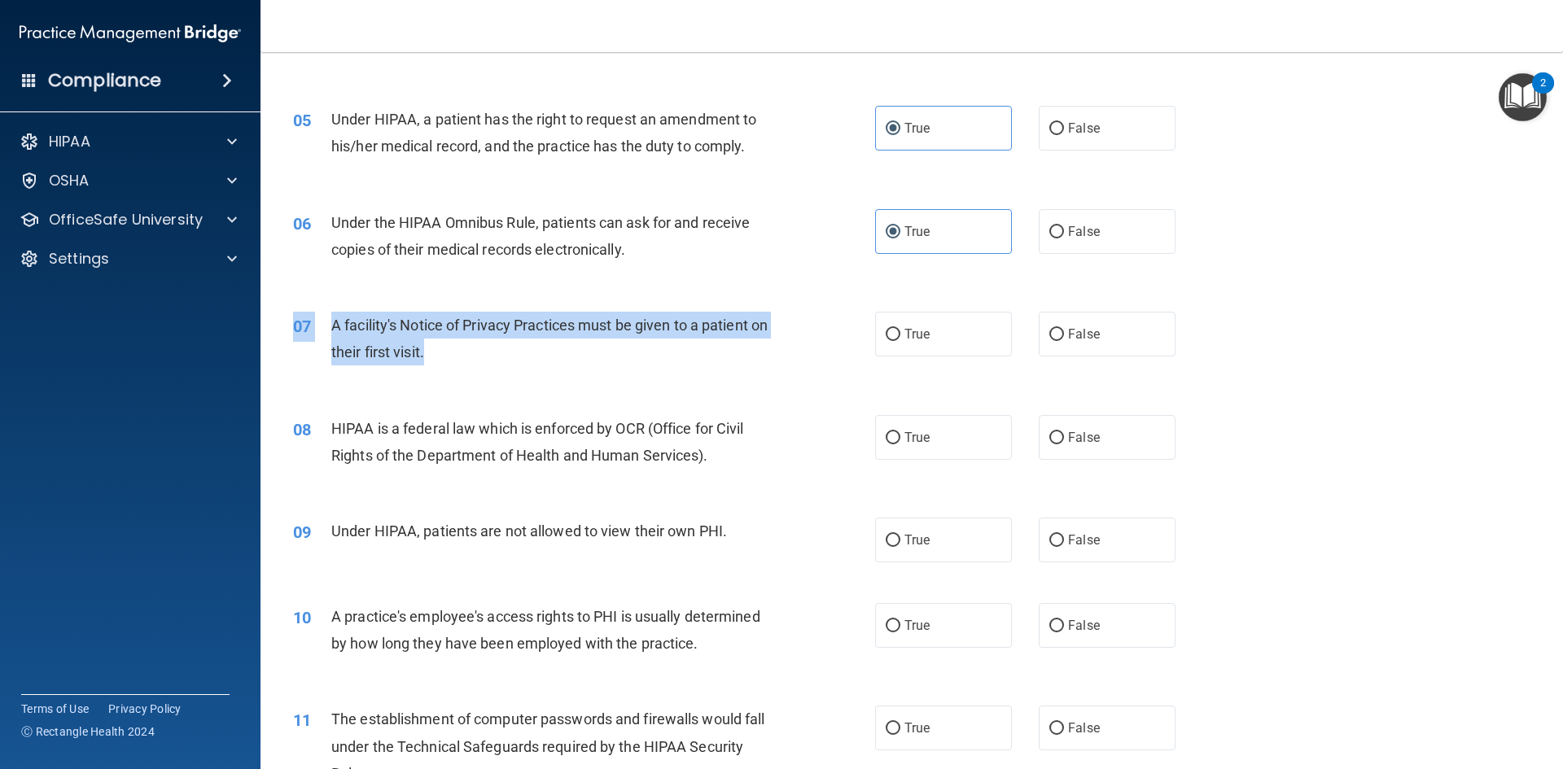
drag, startPoint x: 341, startPoint y: 321, endPoint x: 474, endPoint y: 366, distance: 140.8
click at [472, 364] on div "07 A facility's Notice of Privacy Practices must be given to a patient on their…" at bounding box center [911, 342] width 1261 height 103
click at [507, 373] on div "07 A facility's Notice of Privacy Practices must be given to a patient on their…" at bounding box center [584, 343] width 631 height 62
drag, startPoint x: 334, startPoint y: 318, endPoint x: 470, endPoint y: 349, distance: 139.4
click at [470, 349] on div "A facility's Notice of Privacy Practices must be given to a patient on their fi…" at bounding box center [558, 339] width 455 height 54
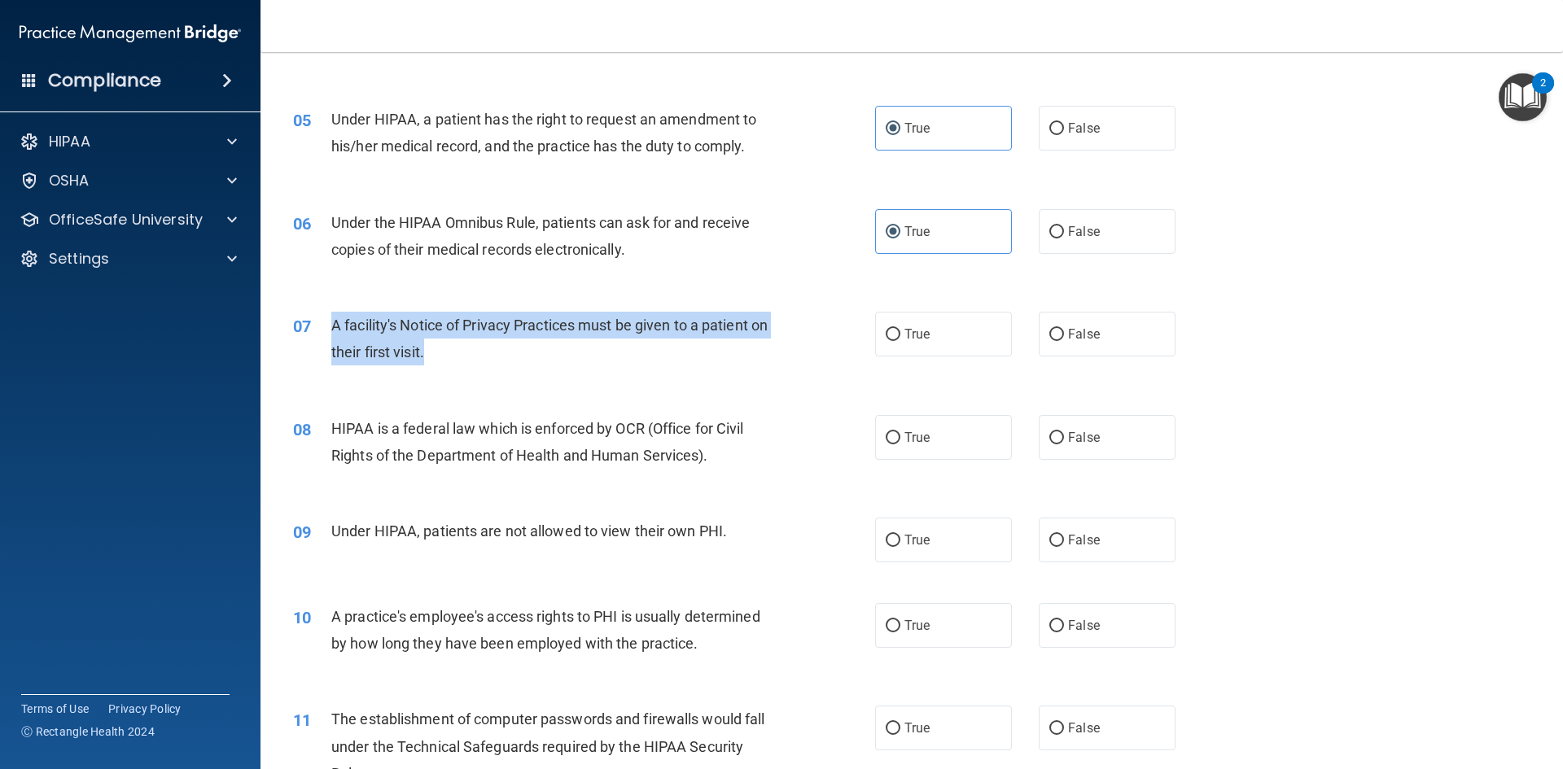
copy span "A facility's Notice of Privacy Practices must be given to a patient on their fi…"
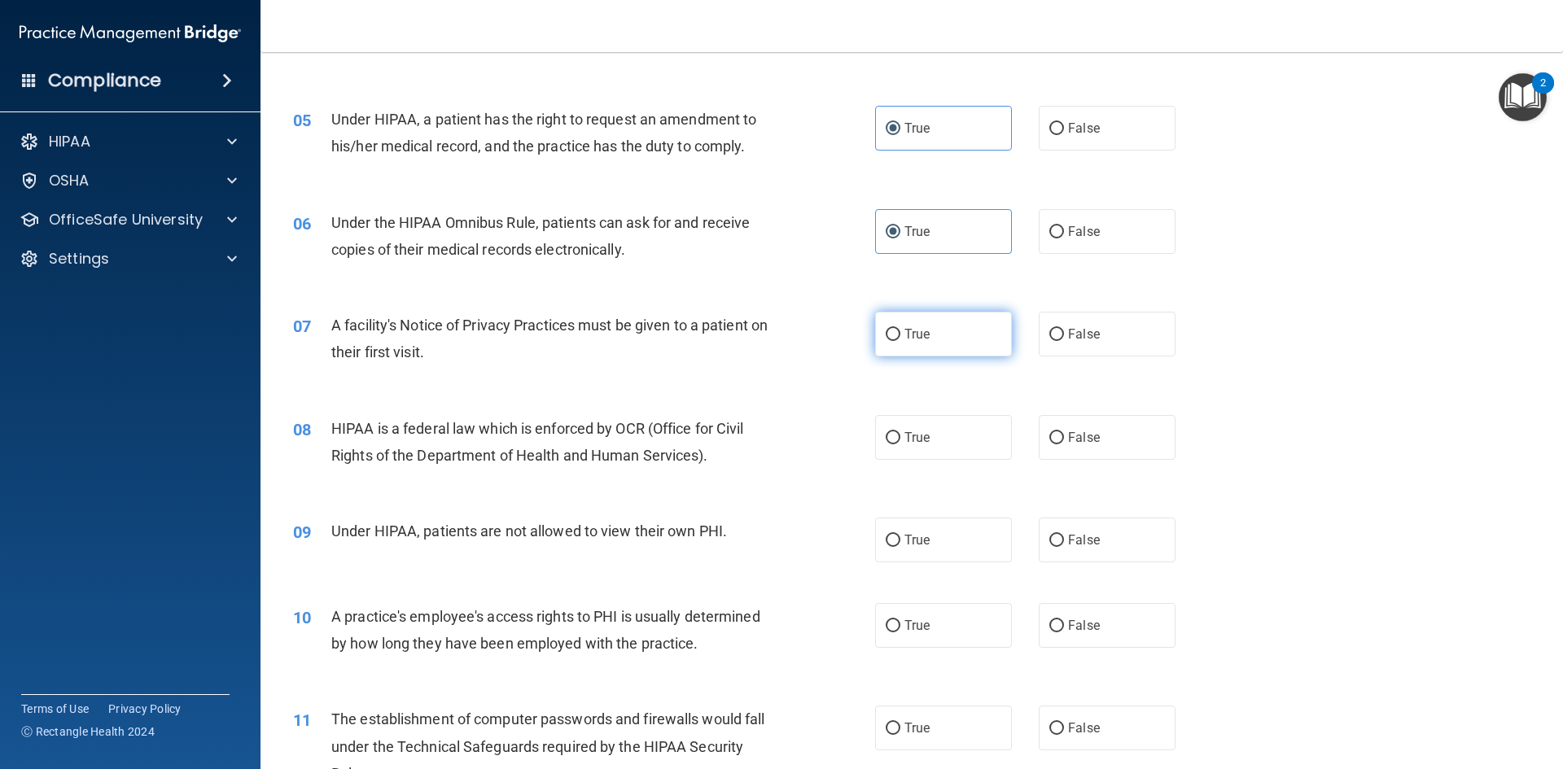
click at [904, 333] on span "True" at bounding box center [916, 333] width 25 height 15
click at [900, 333] on input "True" at bounding box center [892, 335] width 15 height 12
radio input "true"
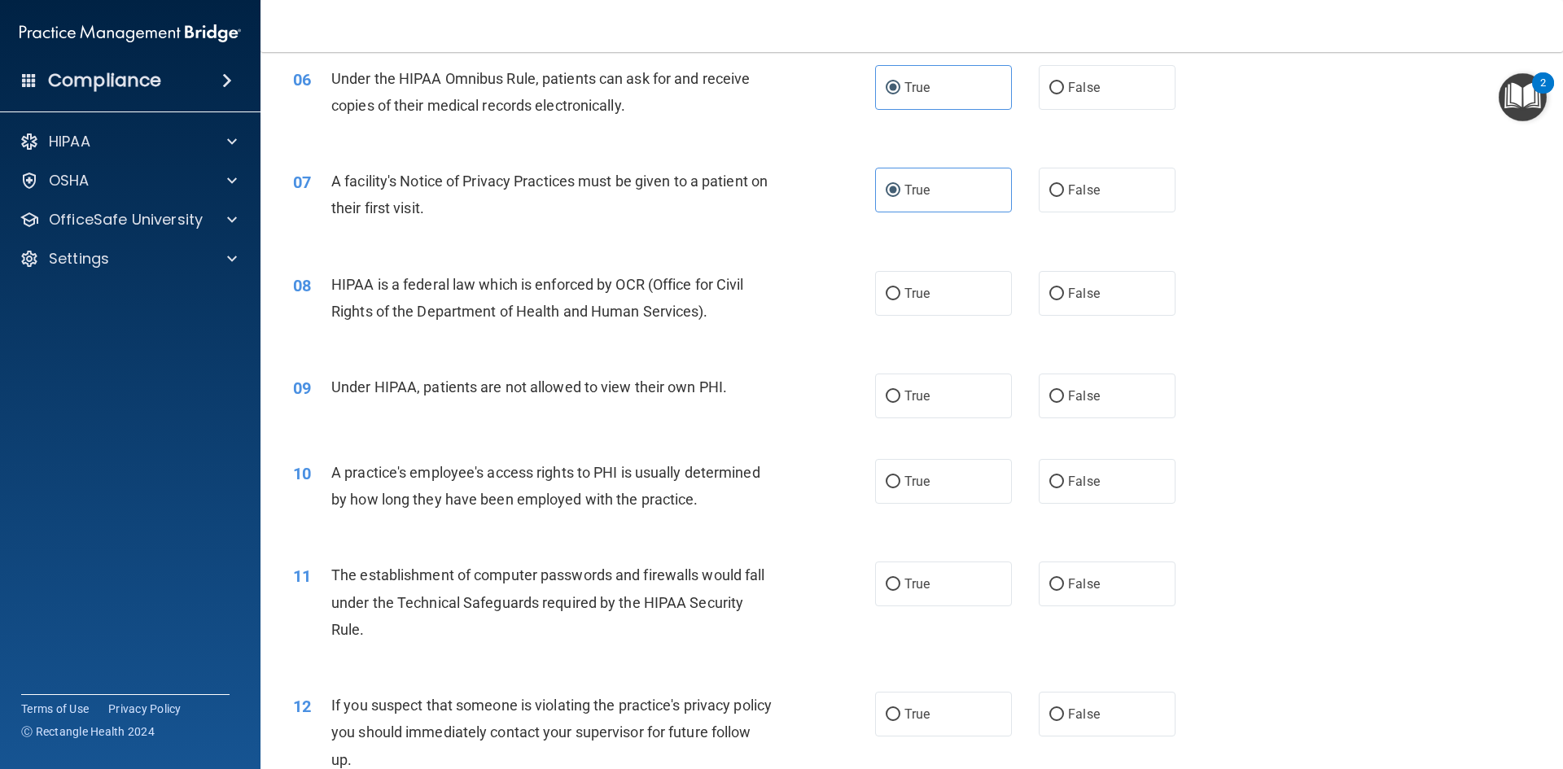
scroll to position [732, 0]
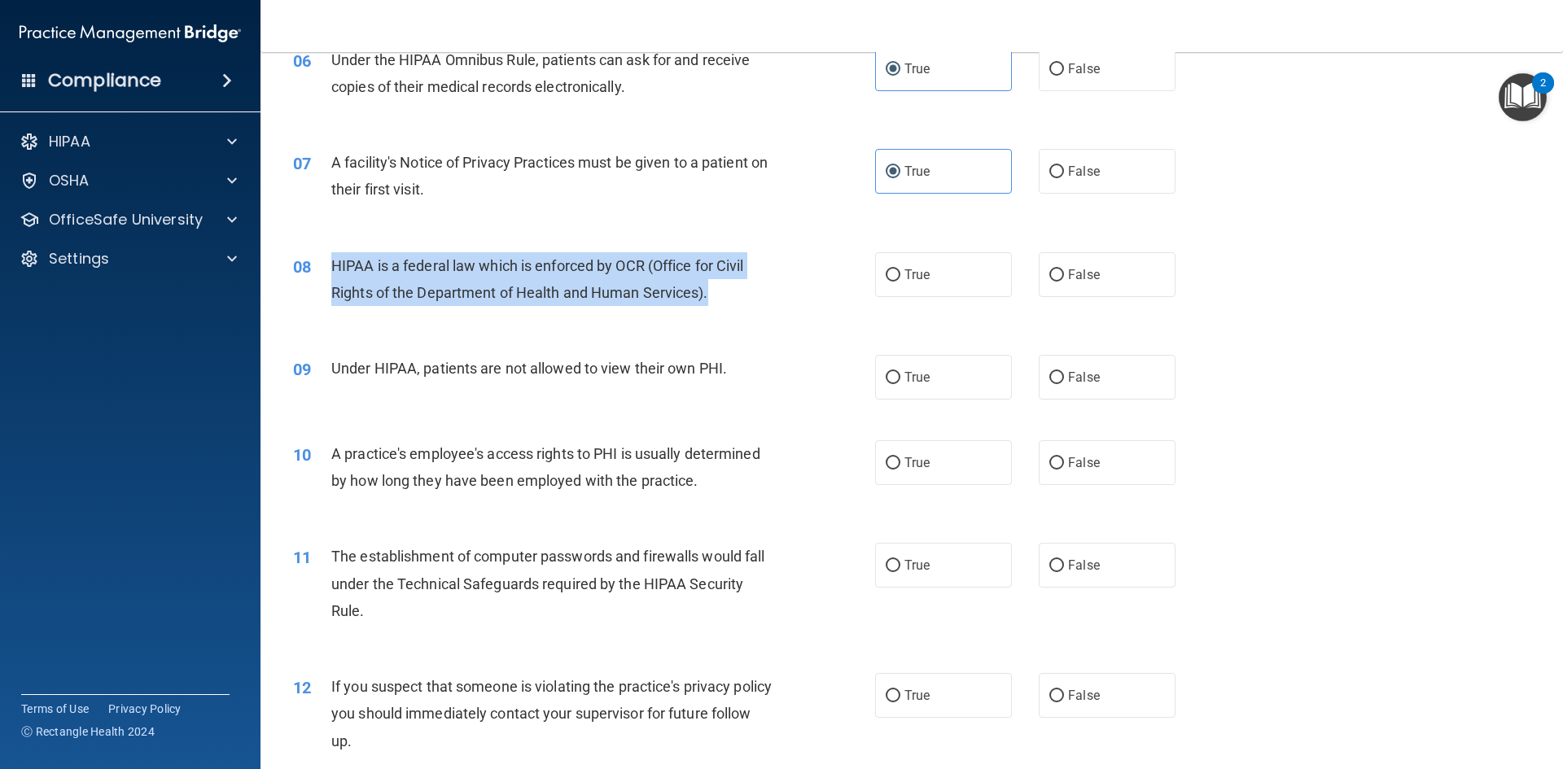
drag, startPoint x: 325, startPoint y: 256, endPoint x: 715, endPoint y: 305, distance: 393.8
click at [715, 305] on div "08 HIPAA is a federal law which is enforced by OCR (Office for Civil Rights of …" at bounding box center [584, 283] width 631 height 62
copy div "HIPAA is a federal law which is enforced by OCR (Office for Civil Rights of the…"
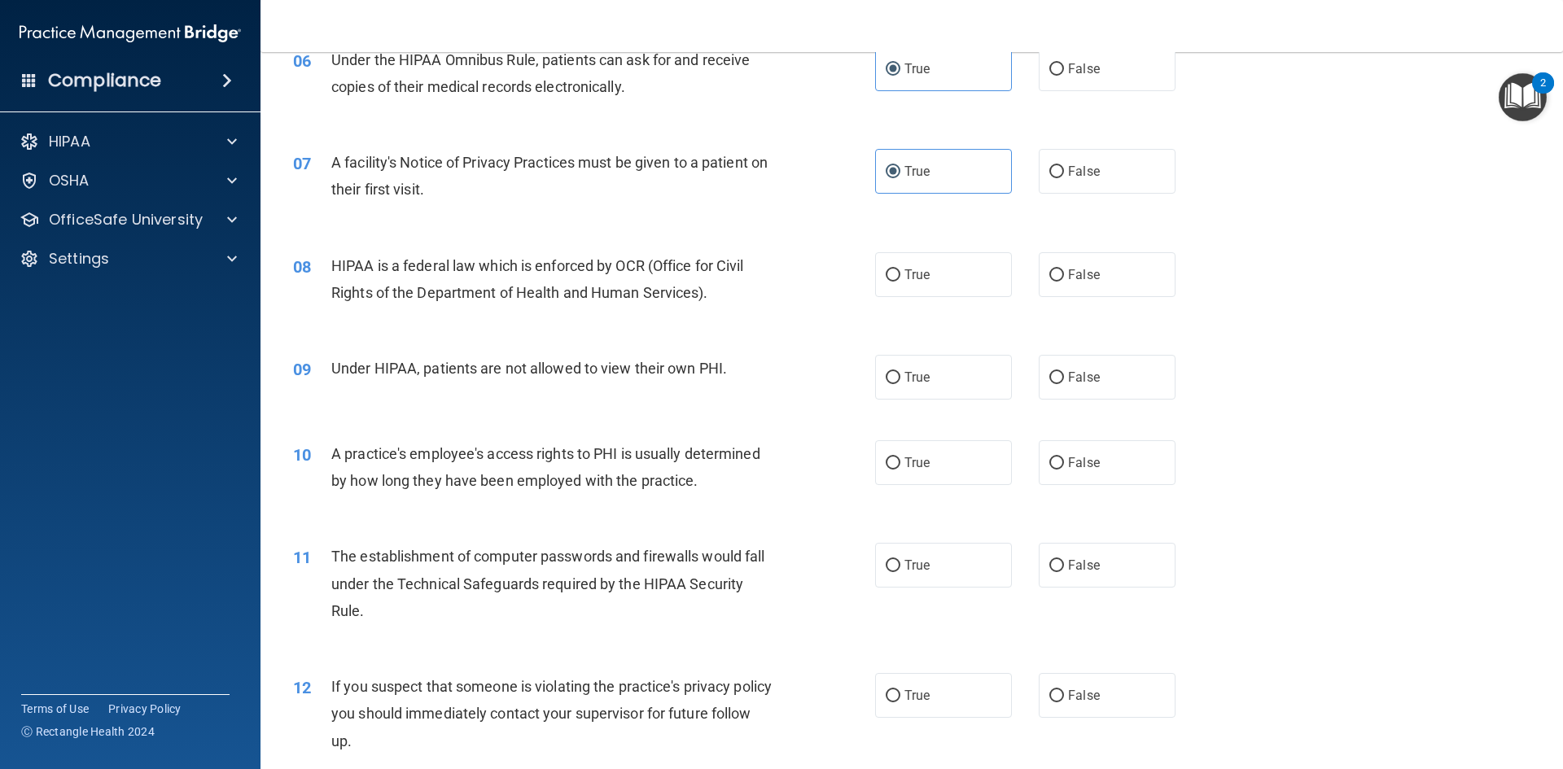
click at [941, 241] on div "08 HIPAA is a federal law which is enforced by OCR (Office for Civil Rights of …" at bounding box center [911, 283] width 1261 height 103
click at [929, 266] on label "True" at bounding box center [943, 274] width 137 height 45
click at [900, 269] on input "True" at bounding box center [892, 275] width 15 height 12
radio input "true"
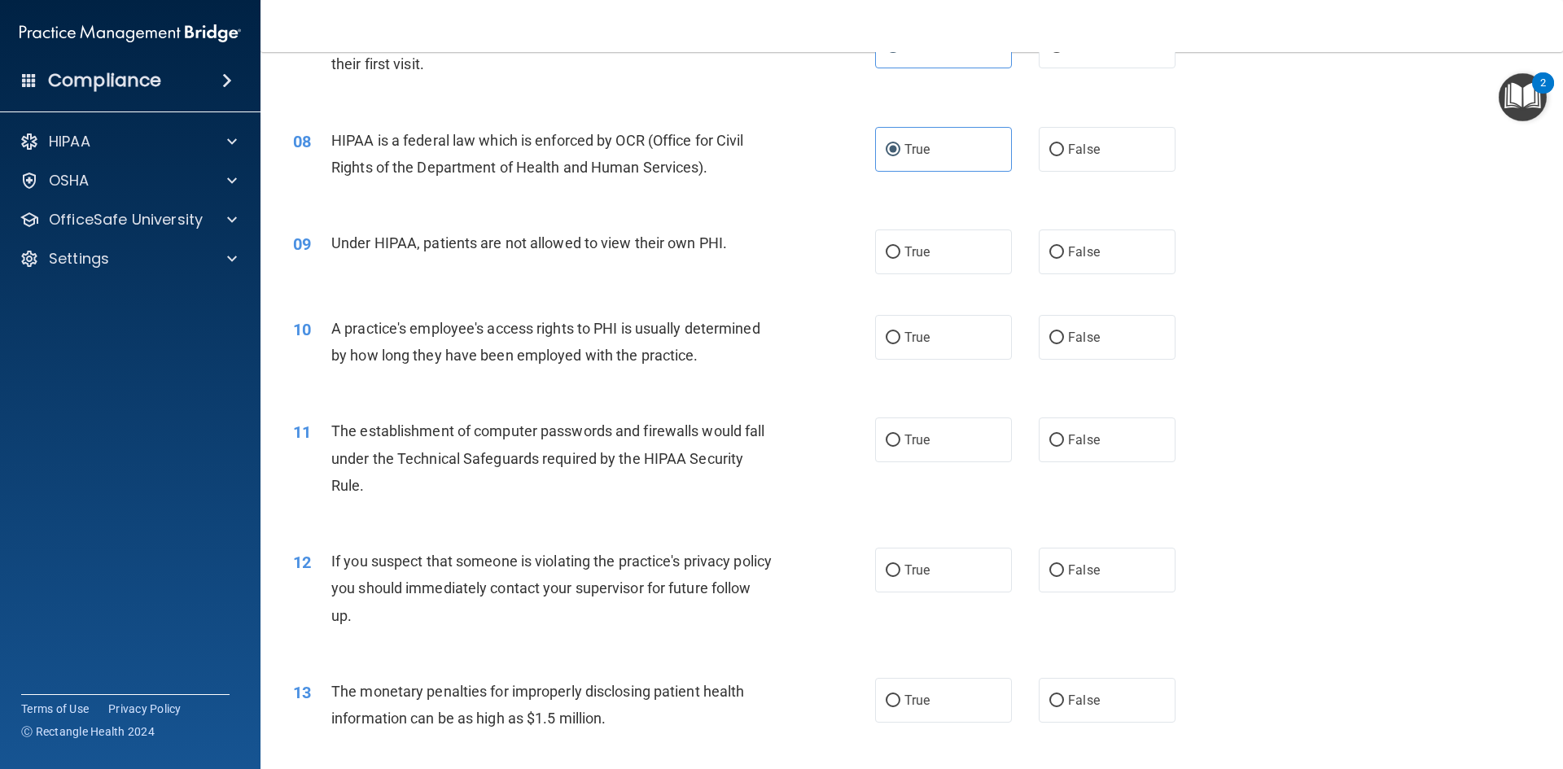
scroll to position [895, 0]
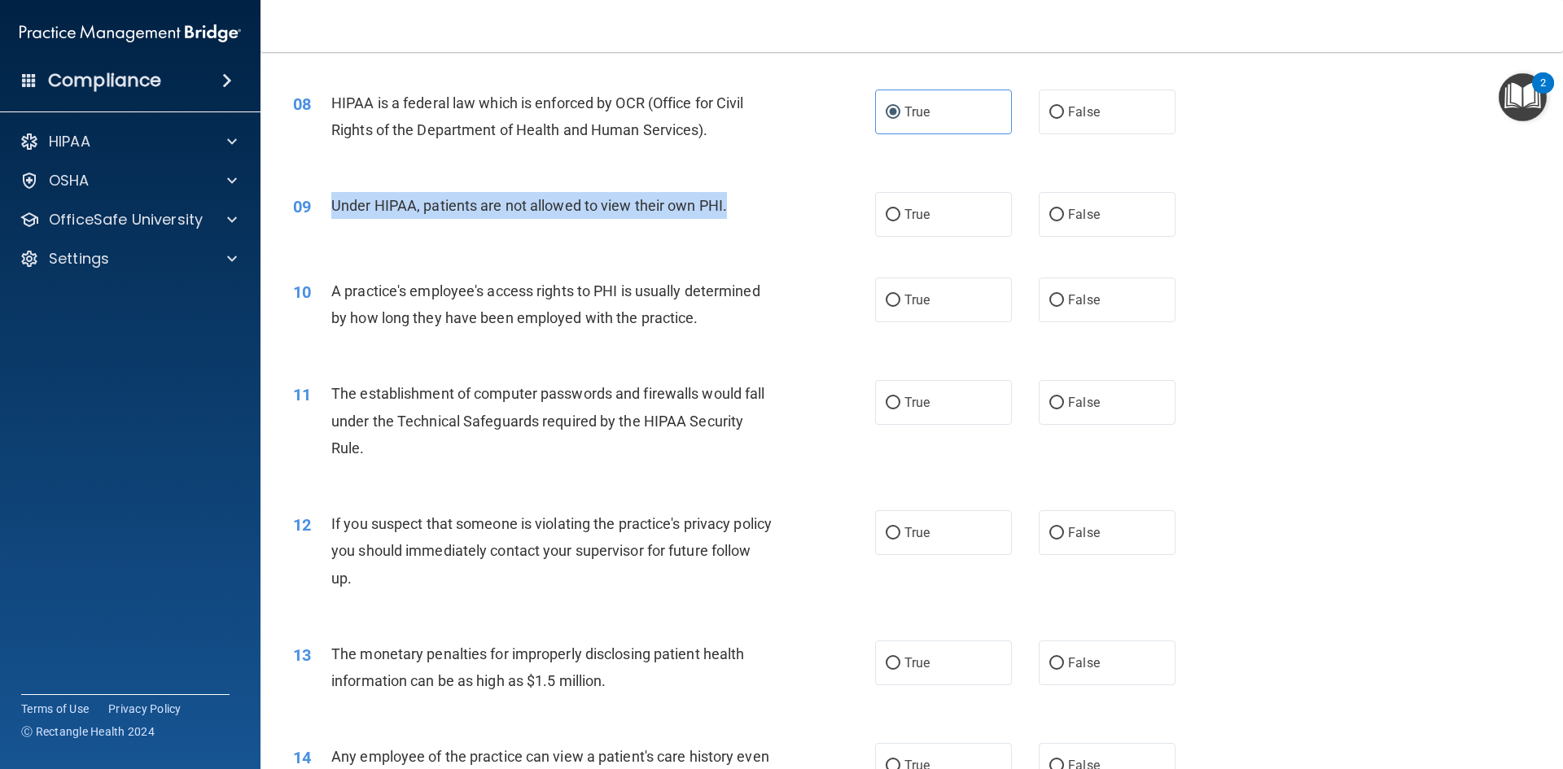
drag, startPoint x: 322, startPoint y: 194, endPoint x: 785, endPoint y: 215, distance: 463.6
click at [785, 215] on div "09 Under HIPAA, patients are not allowed to view their own PHI." at bounding box center [584, 209] width 631 height 35
copy div "Under HIPAA, patients are not allowed to view their own PHI."
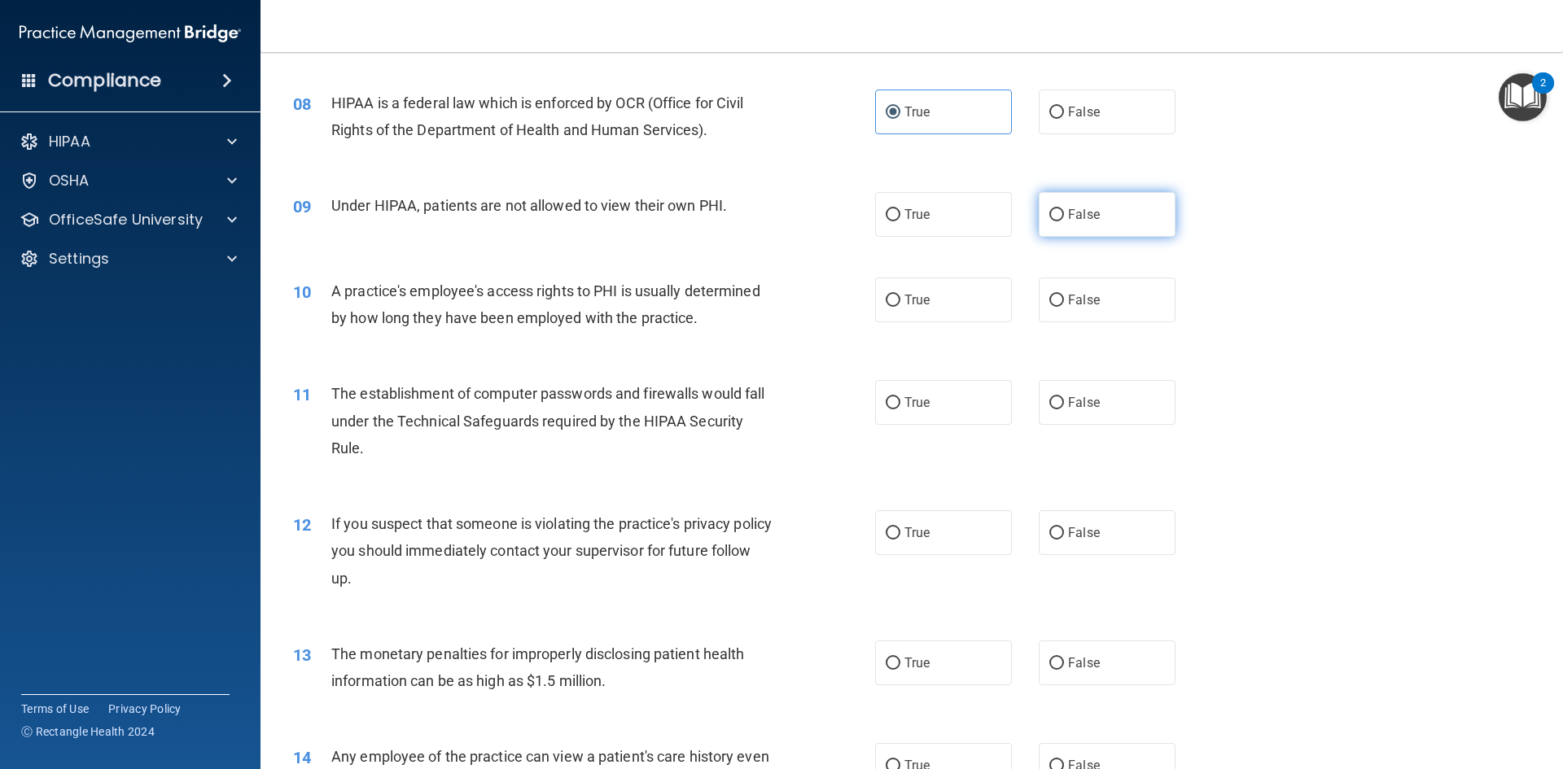
click at [1058, 195] on label "False" at bounding box center [1106, 214] width 137 height 45
click at [1058, 209] on input "False" at bounding box center [1056, 215] width 15 height 12
radio input "true"
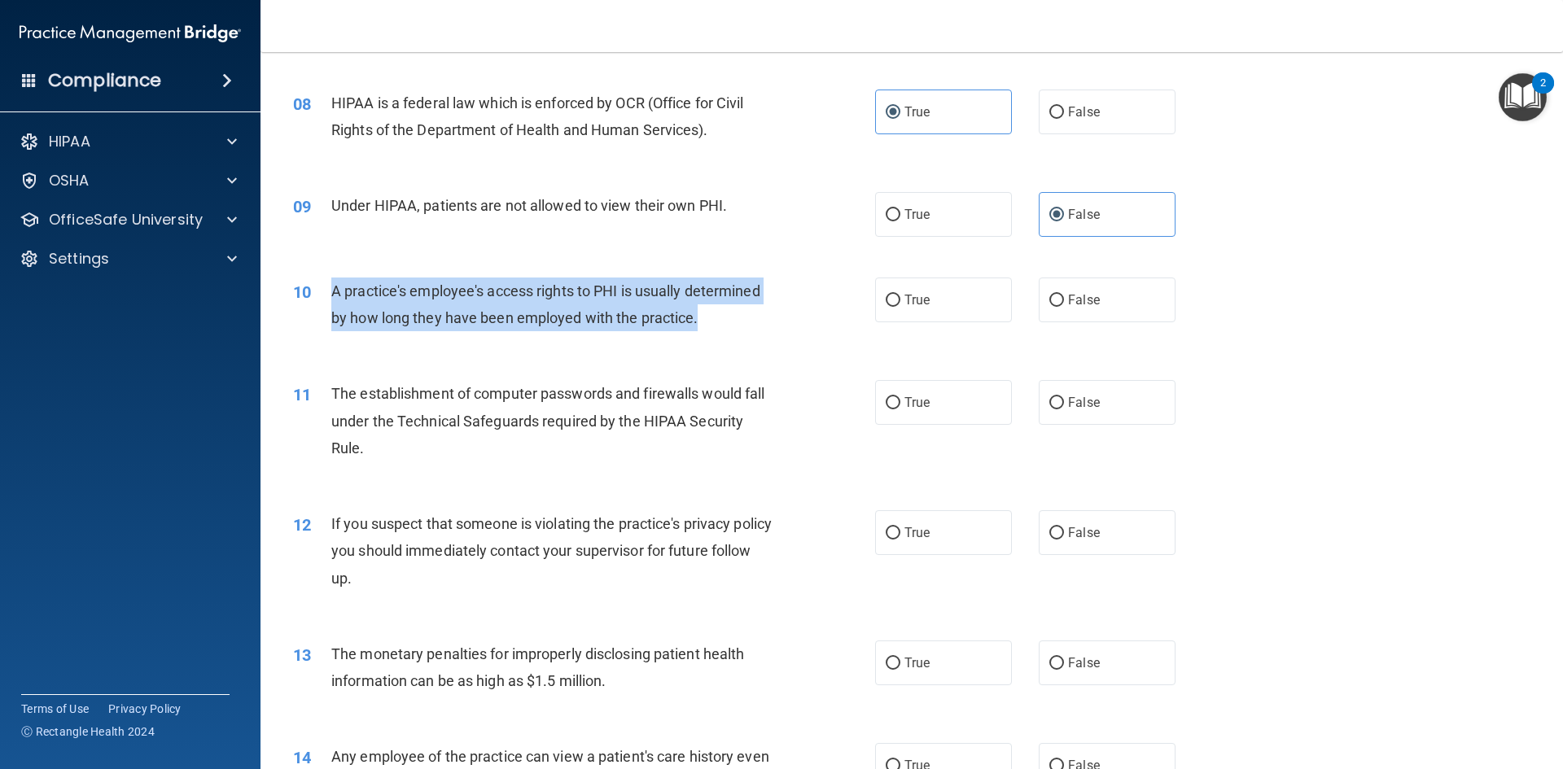
drag, startPoint x: 322, startPoint y: 286, endPoint x: 731, endPoint y: 317, distance: 409.7
click at [727, 317] on div "10 A practice's employee's access rights to PHI is usually determined by how lo…" at bounding box center [584, 309] width 631 height 62
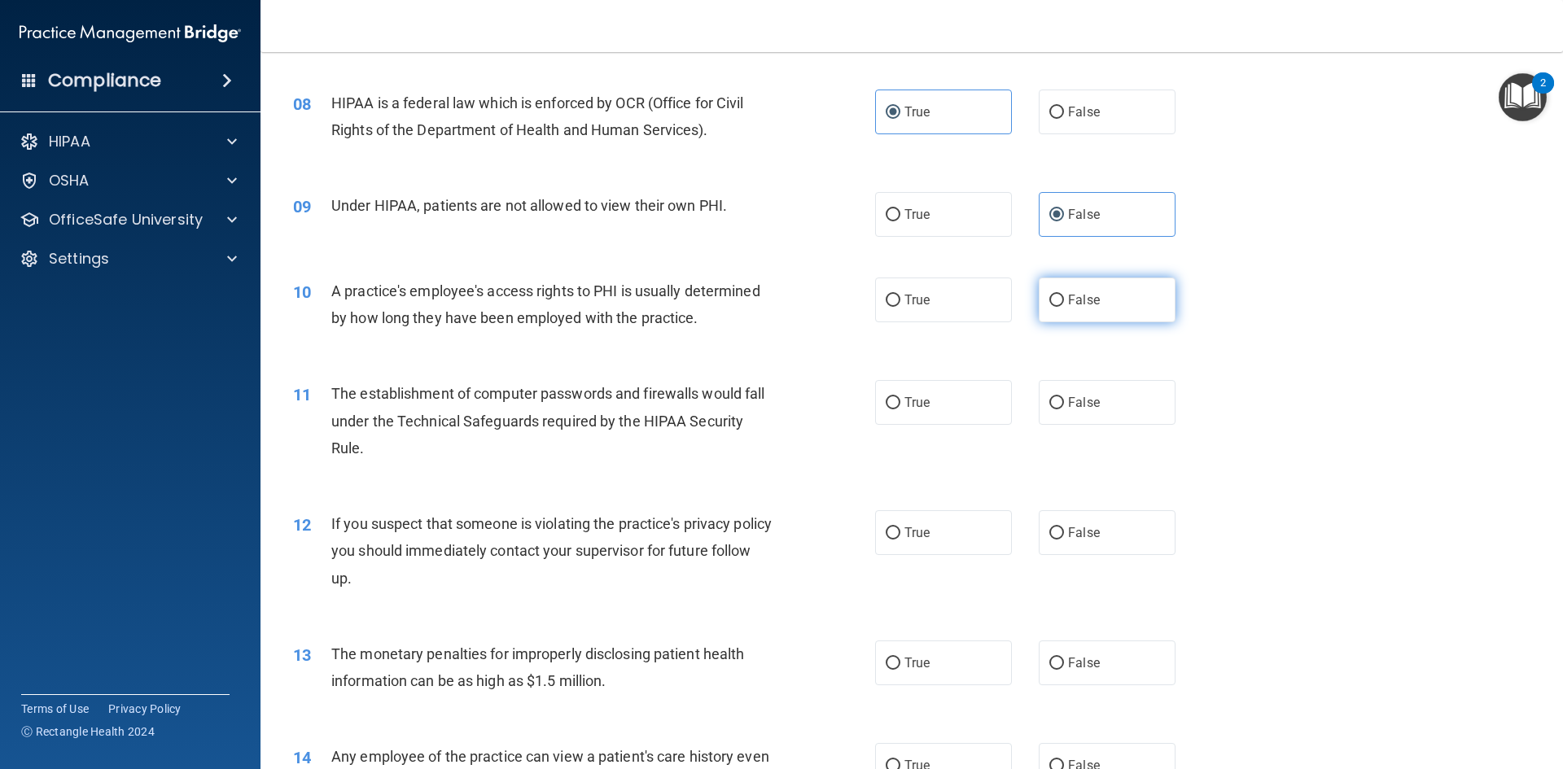
click at [1073, 302] on span "False" at bounding box center [1084, 299] width 32 height 15
click at [1064, 302] on input "False" at bounding box center [1056, 301] width 15 height 12
radio input "true"
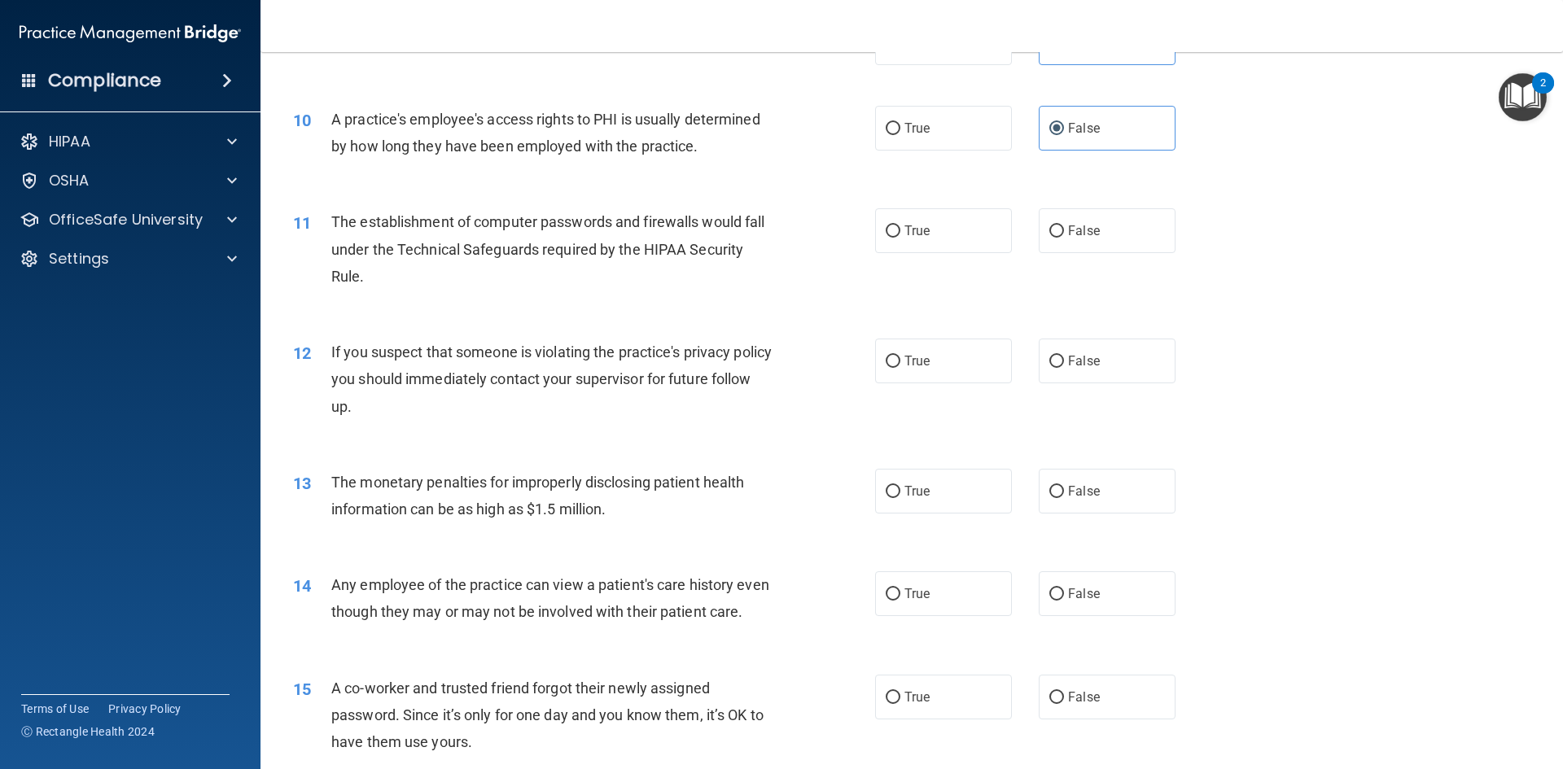
scroll to position [1130, 0]
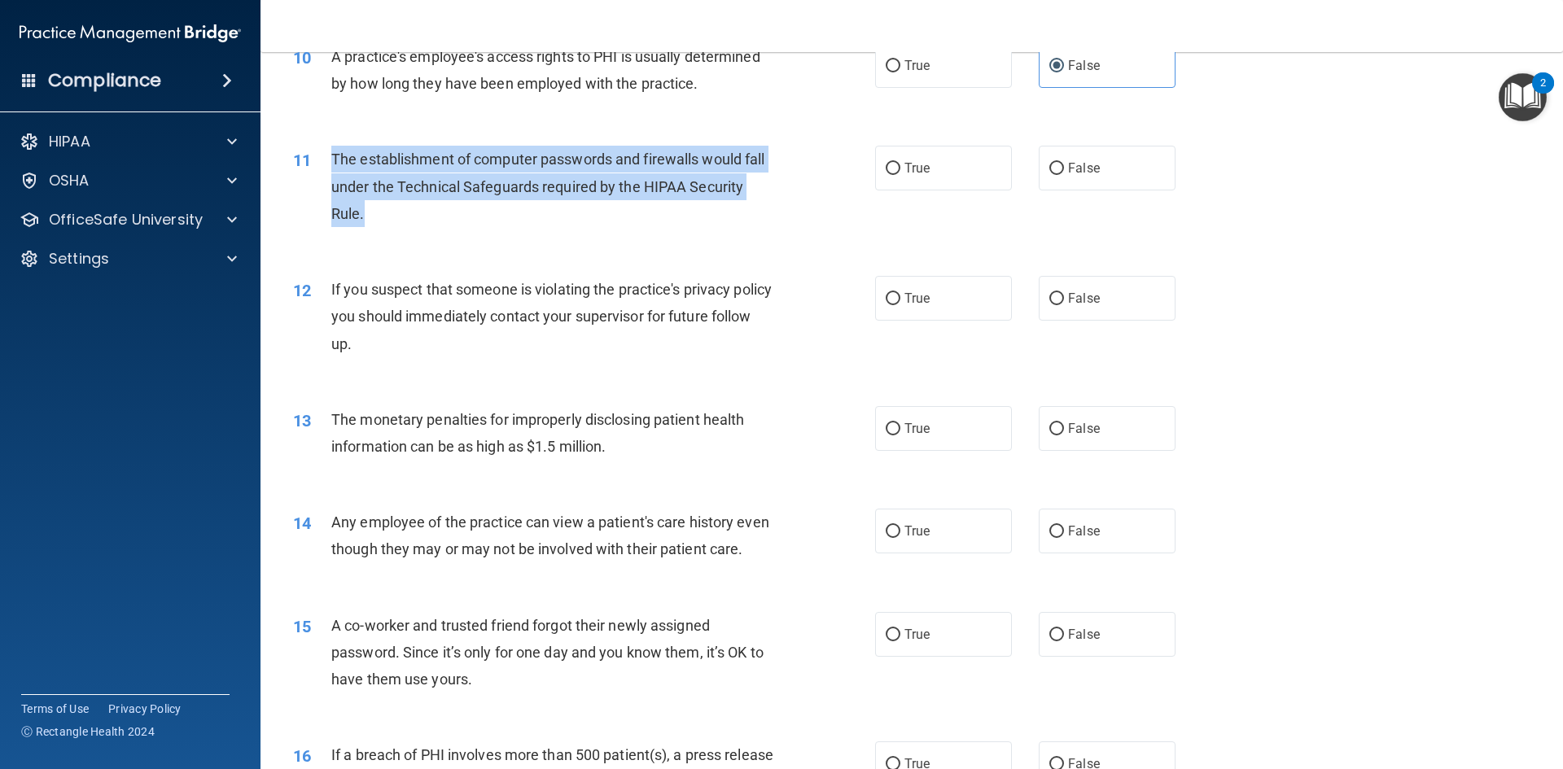
drag, startPoint x: 324, startPoint y: 150, endPoint x: 589, endPoint y: 234, distance: 278.5
click at [587, 234] on div "11 The establishment of computer passwords and firewalls would fall under the T…" at bounding box center [584, 191] width 631 height 90
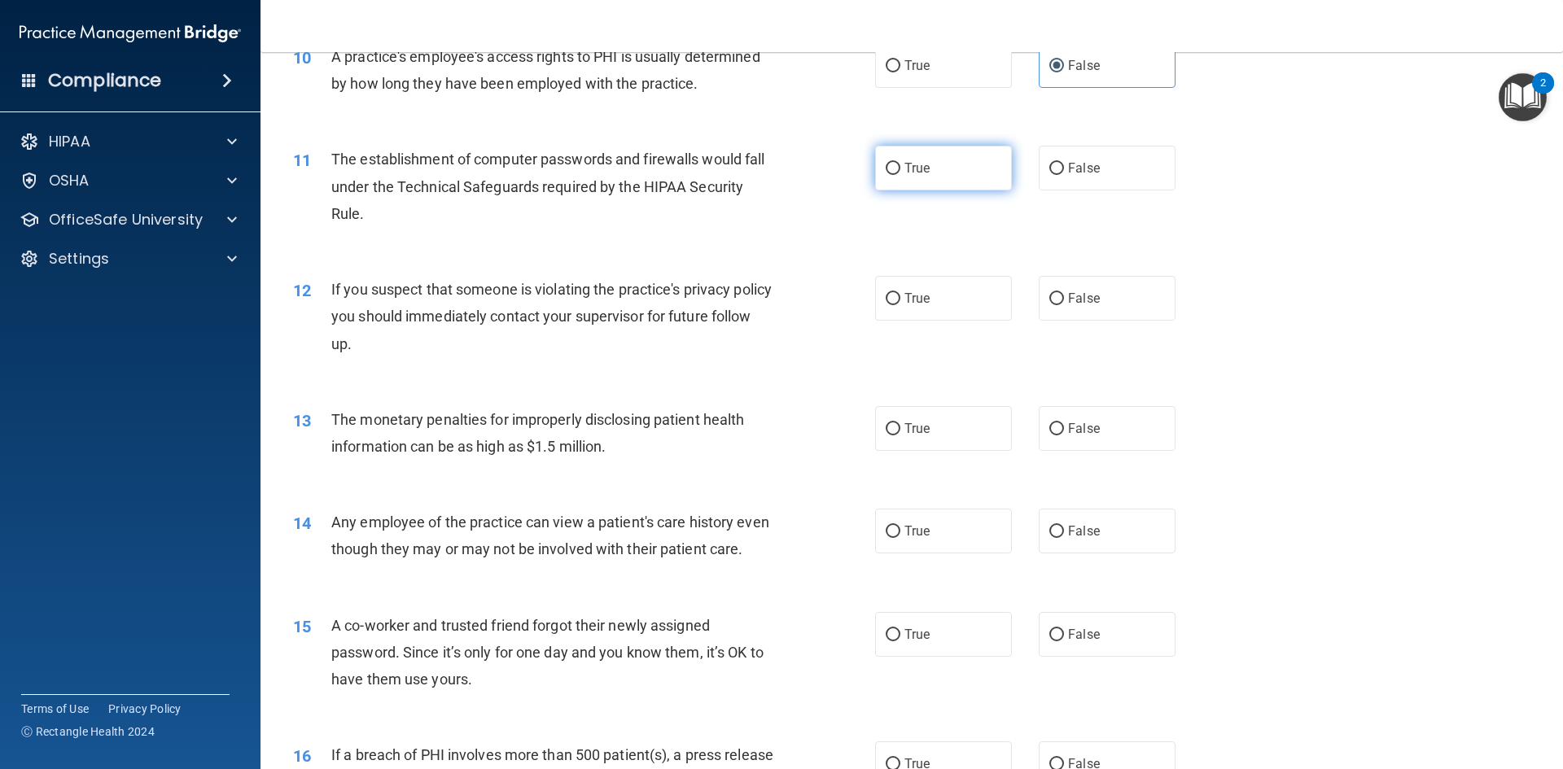
click at [955, 155] on label "True" at bounding box center [943, 168] width 137 height 45
click at [900, 163] on input "True" at bounding box center [892, 169] width 15 height 12
radio input "true"
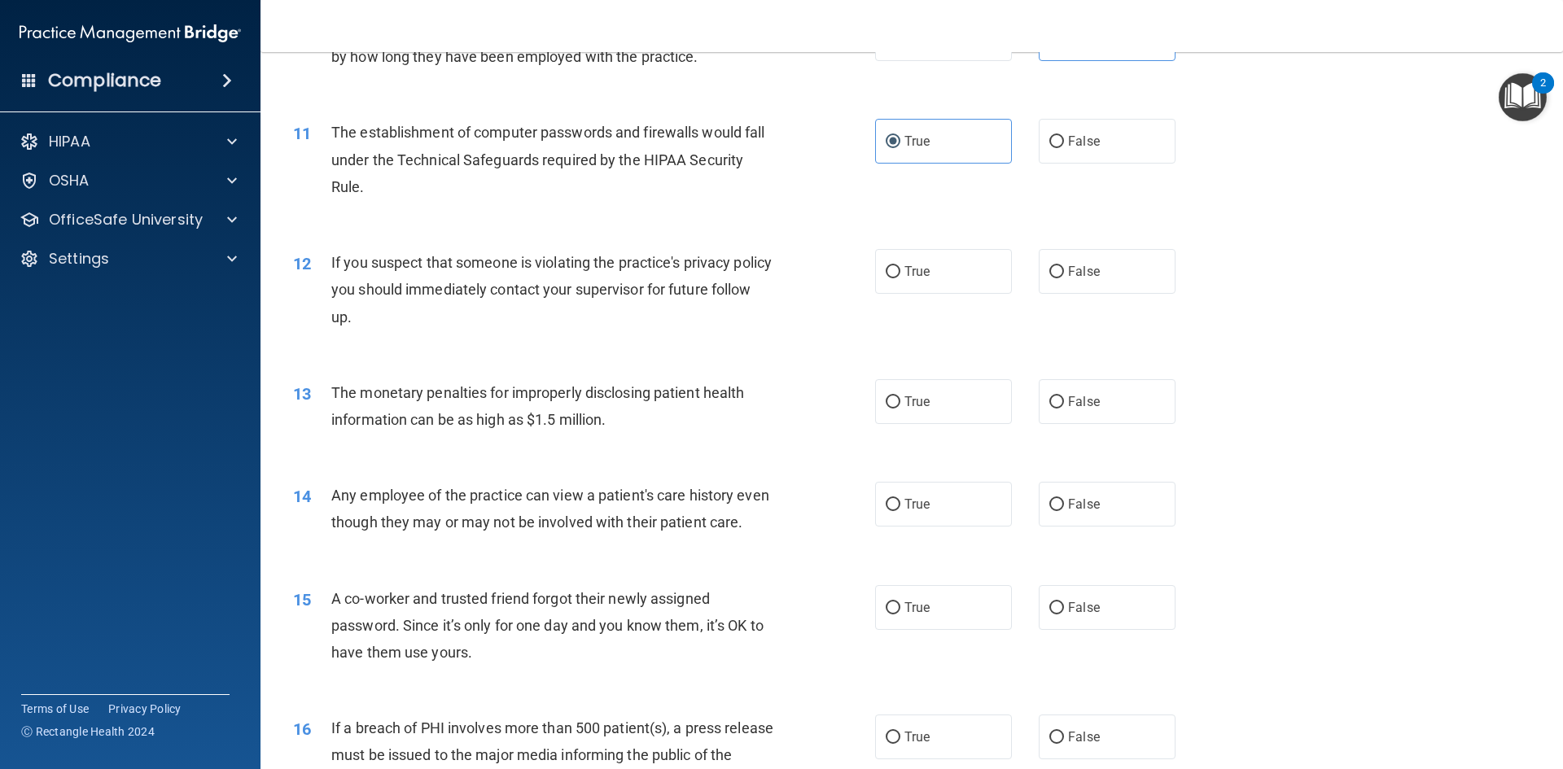
scroll to position [1211, 0]
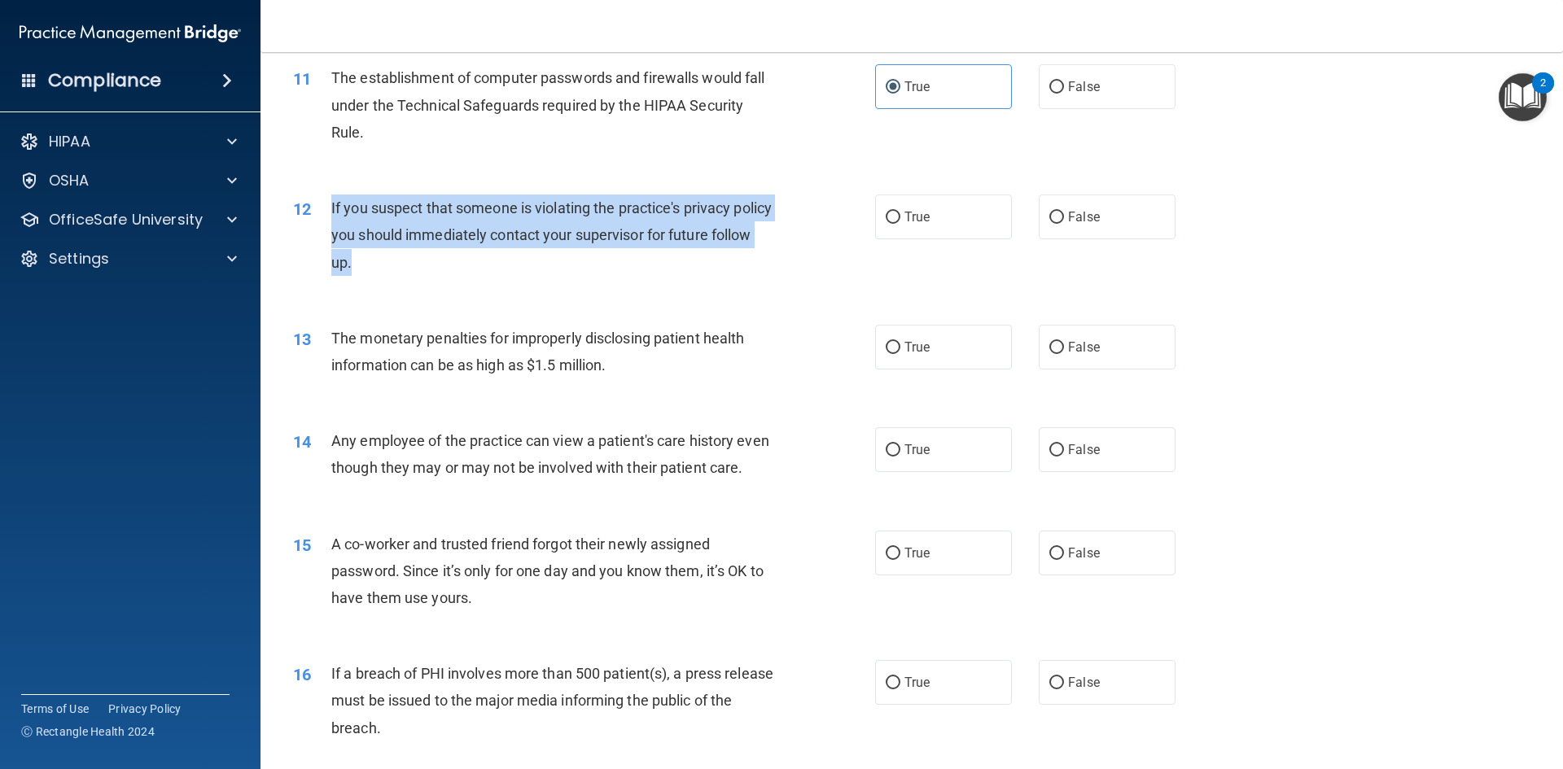
drag, startPoint x: 317, startPoint y: 204, endPoint x: 442, endPoint y: 272, distance: 141.7
click at [440, 272] on div "12 If you suspect that someone is violating the practice's privacy policy you s…" at bounding box center [584, 240] width 631 height 90
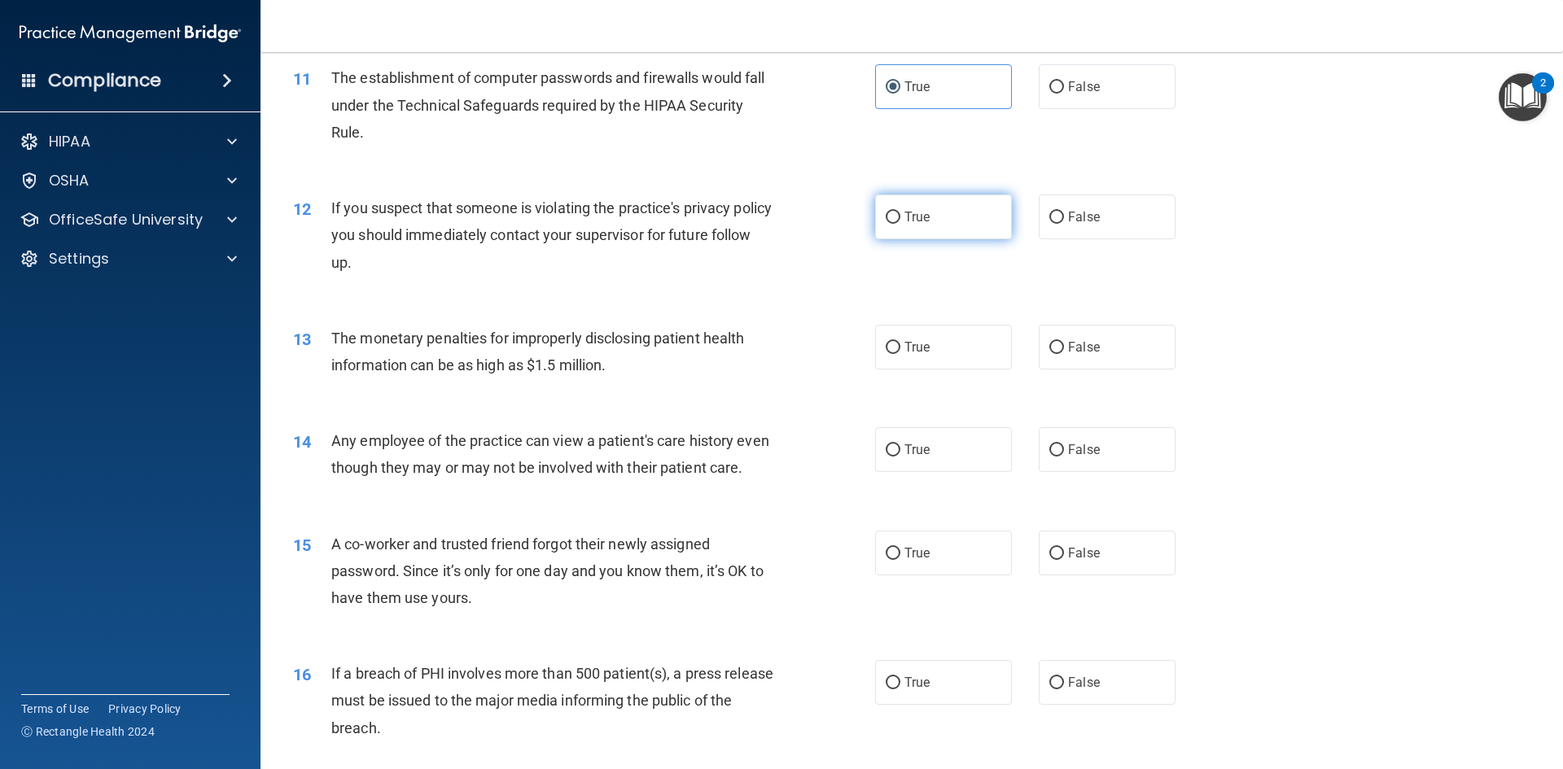
click at [933, 223] on label "True" at bounding box center [943, 217] width 137 height 45
click at [900, 223] on input "True" at bounding box center [892, 218] width 15 height 12
radio input "true"
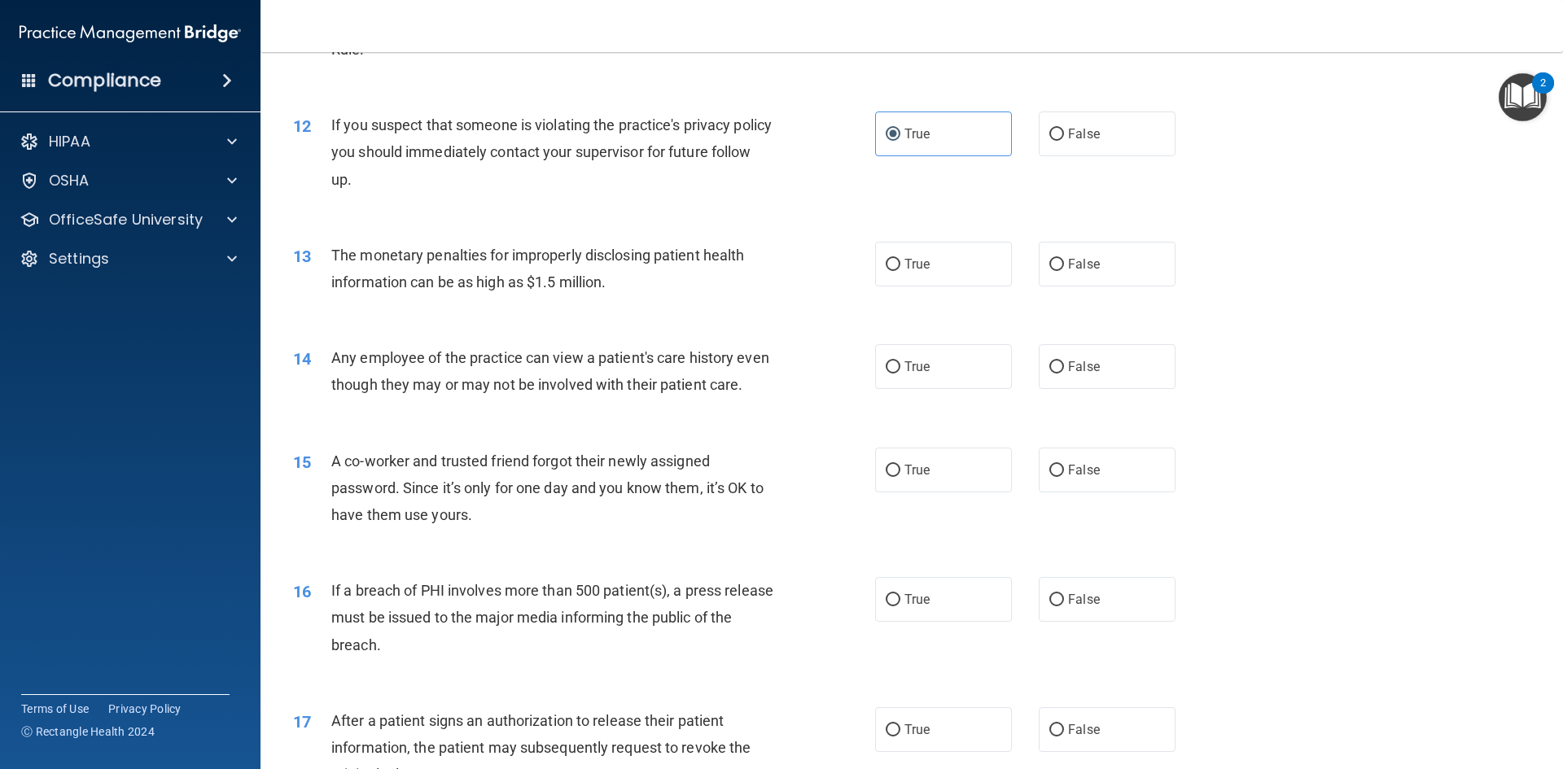
scroll to position [1292, 0]
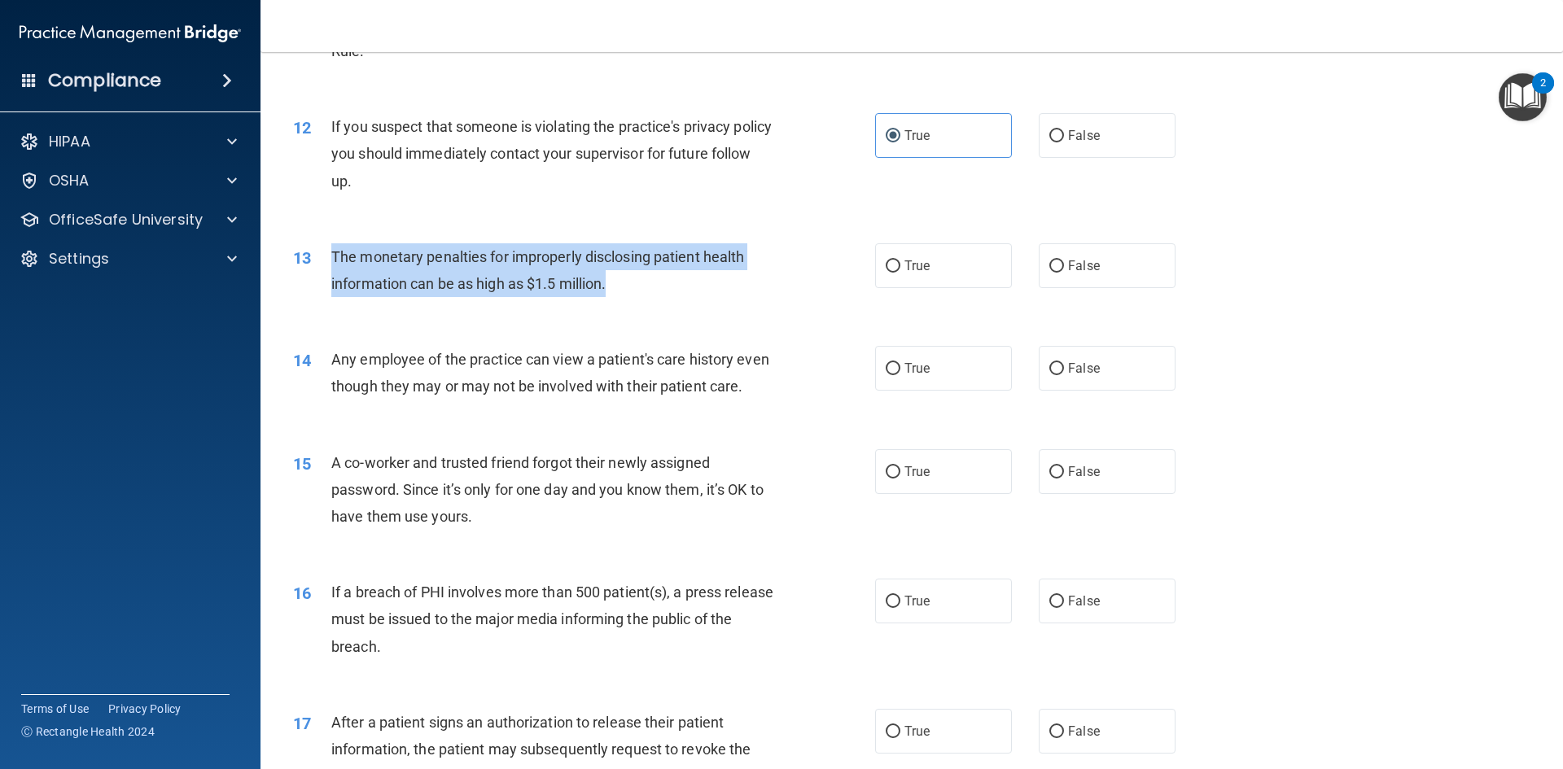
drag, startPoint x: 328, startPoint y: 244, endPoint x: 646, endPoint y: 305, distance: 324.0
click at [646, 305] on div "13 The monetary penalties for improperly disclosing patient health information …" at bounding box center [584, 274] width 631 height 62
click at [640, 289] on div "The monetary penalties for improperly disclosing patient health information can…" at bounding box center [558, 270] width 455 height 54
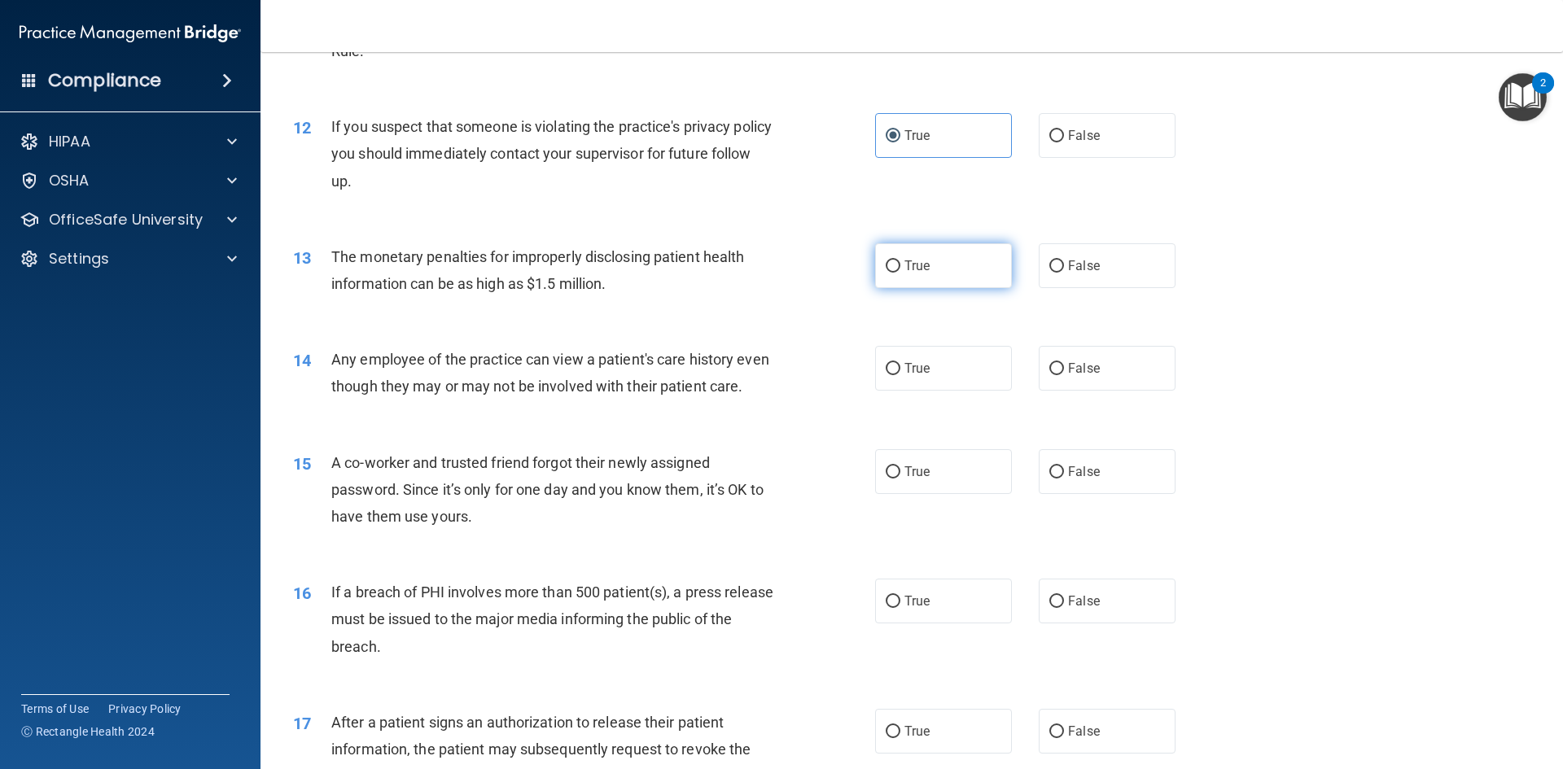
click at [916, 272] on span "True" at bounding box center [916, 265] width 25 height 15
click at [900, 272] on input "True" at bounding box center [892, 266] width 15 height 12
radio input "true"
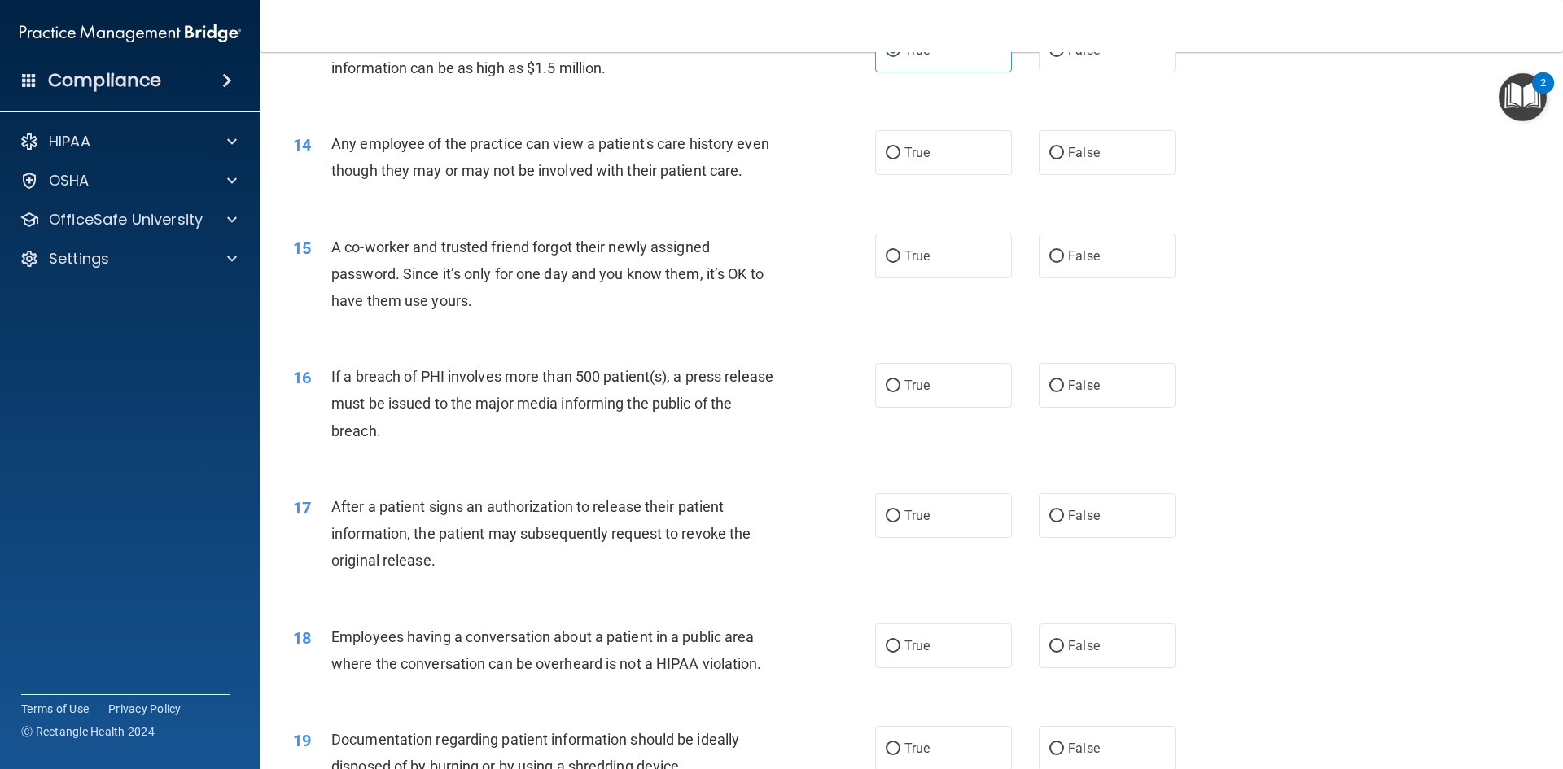
scroll to position [1537, 0]
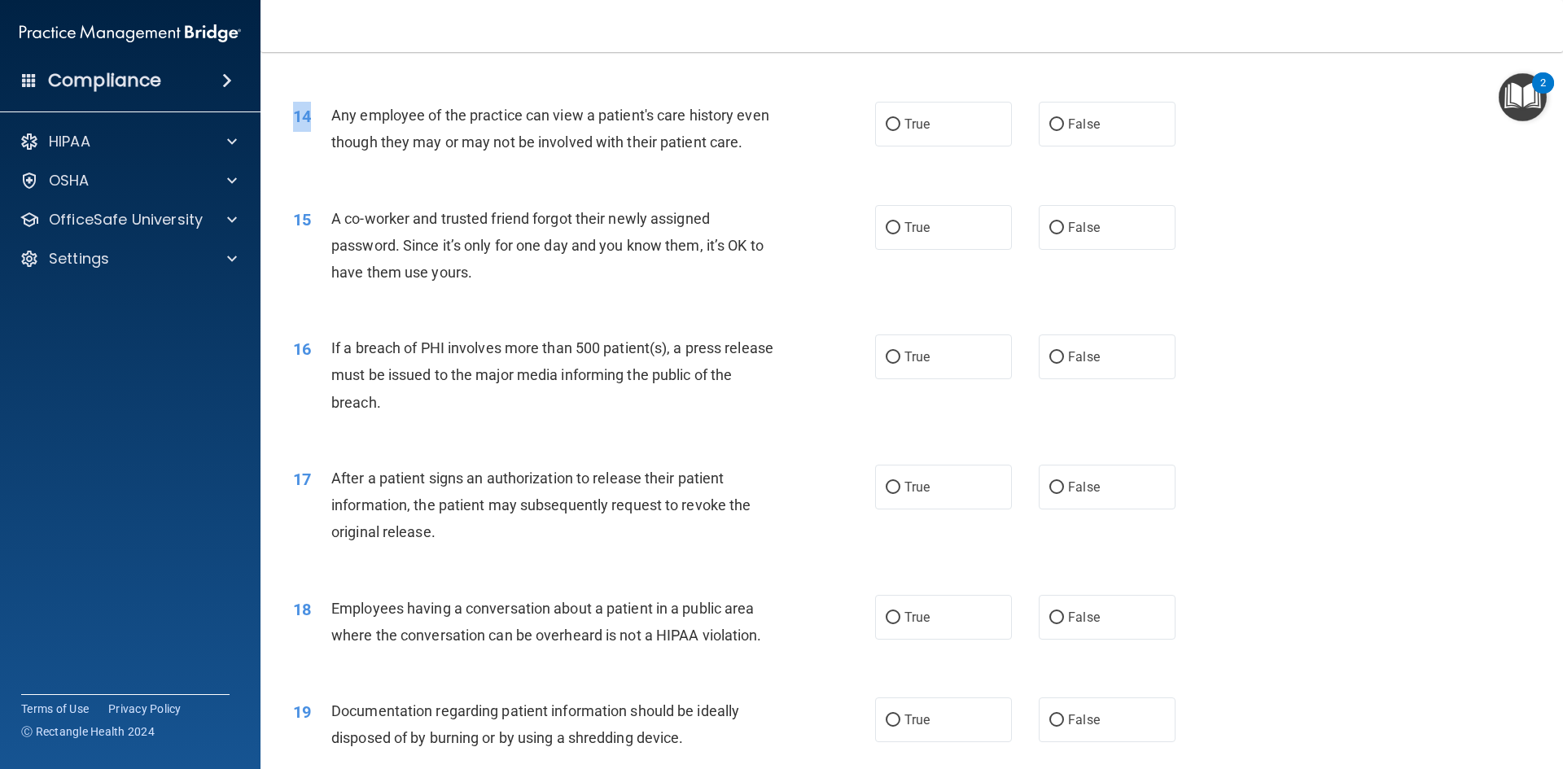
drag, startPoint x: 318, startPoint y: 113, endPoint x: 402, endPoint y: 197, distance: 118.5
click at [400, 184] on div "14 Any employee of the practice can view a patient's care history even though t…" at bounding box center [911, 132] width 1261 height 103
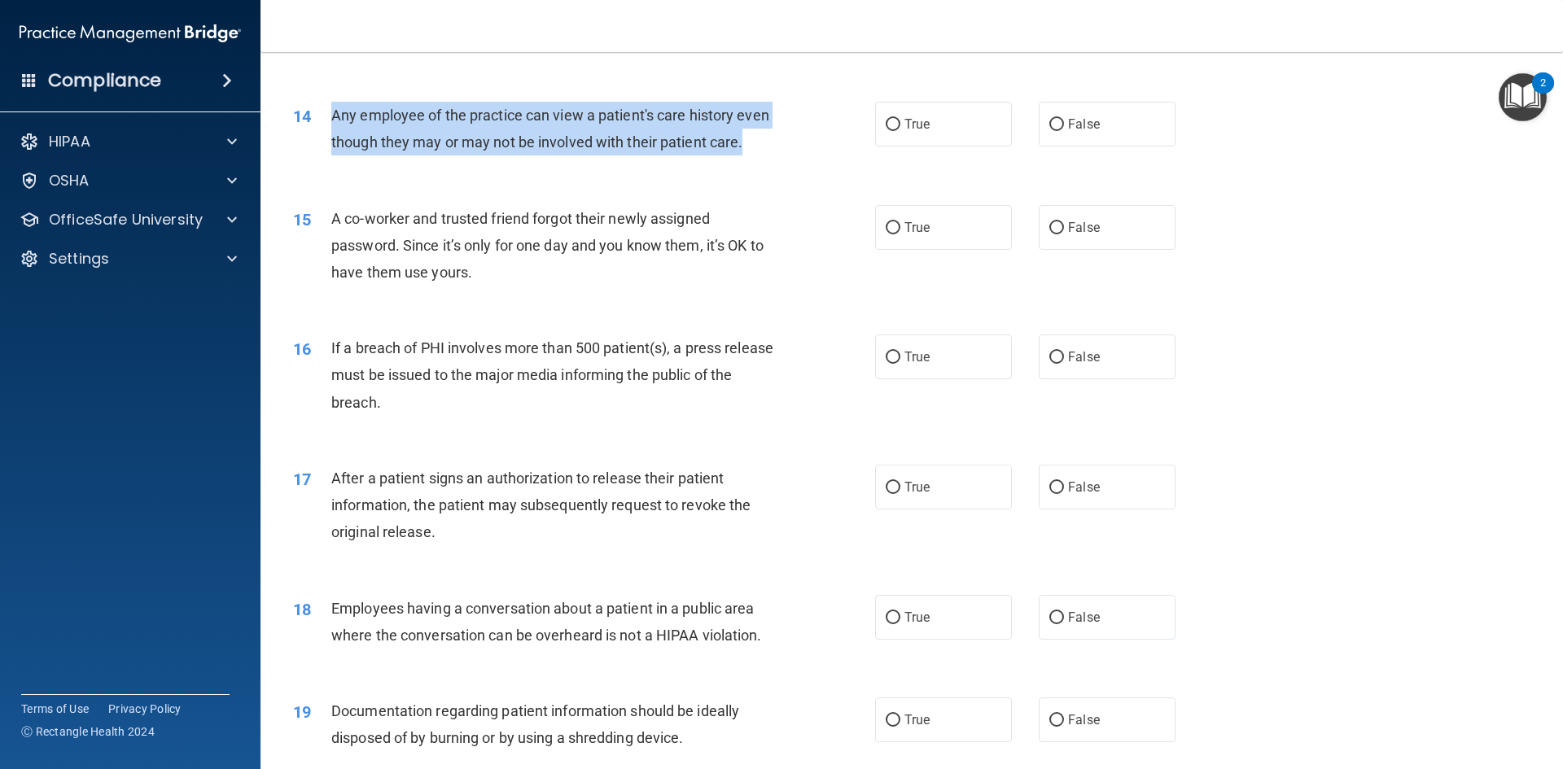
drag, startPoint x: 330, startPoint y: 117, endPoint x: 383, endPoint y: 168, distance: 72.5
click at [383, 155] on div "Any employee of the practice can view a patient's care history even though they…" at bounding box center [558, 129] width 455 height 54
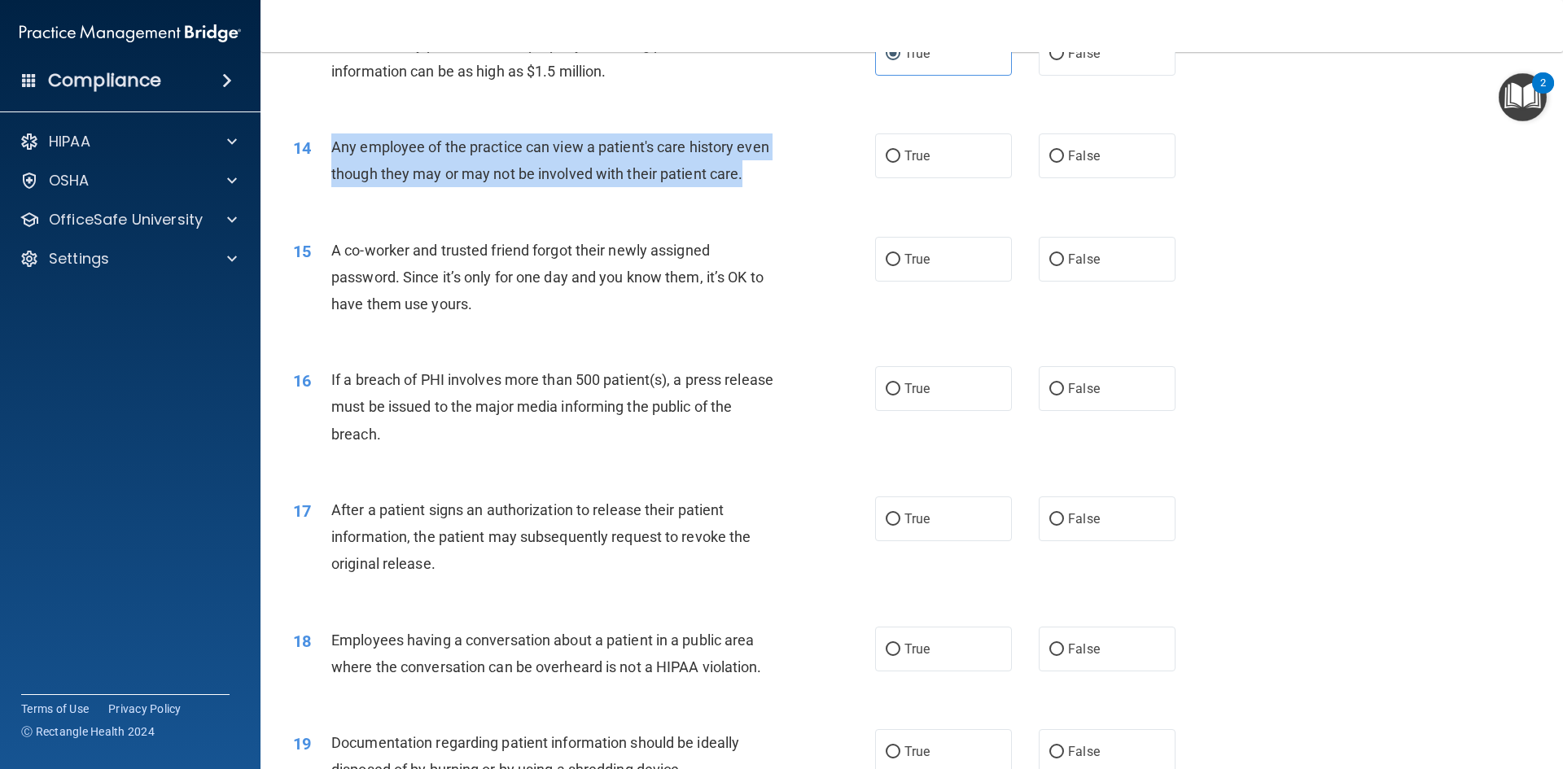
scroll to position [1292, 0]
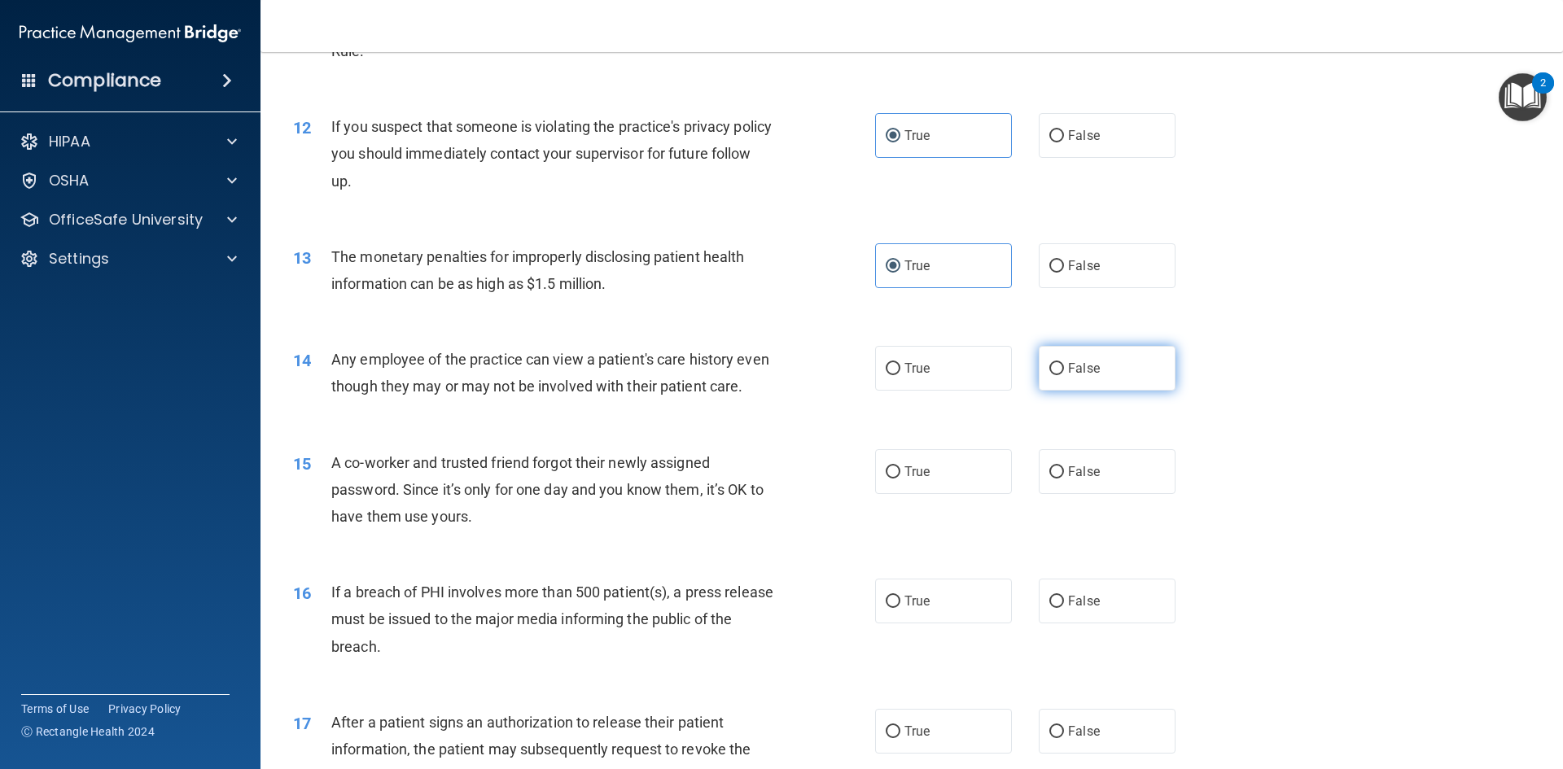
click at [1079, 374] on span "False" at bounding box center [1084, 368] width 32 height 15
click at [1064, 374] on input "False" at bounding box center [1056, 369] width 15 height 12
radio input "true"
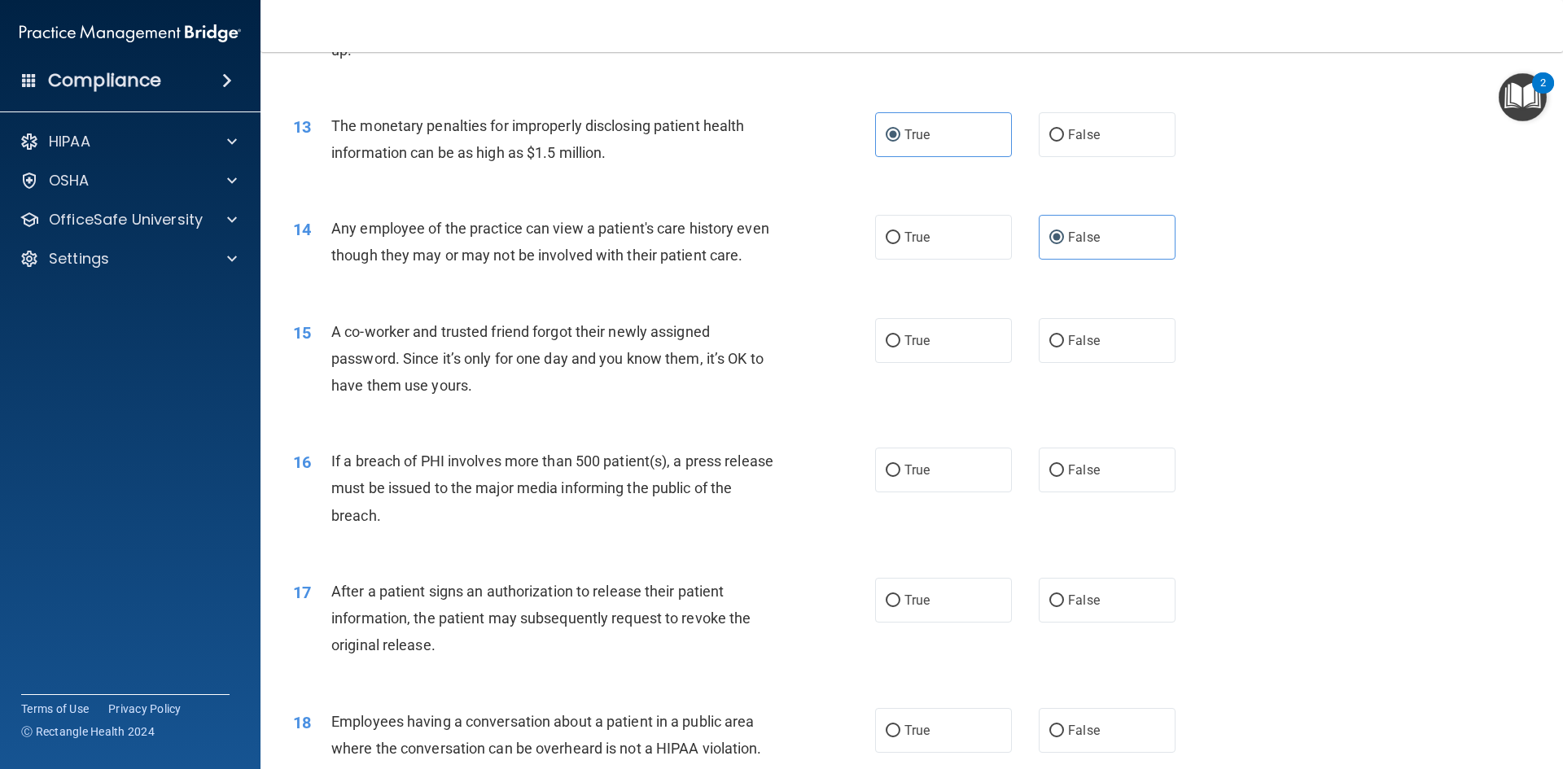
scroll to position [1455, 0]
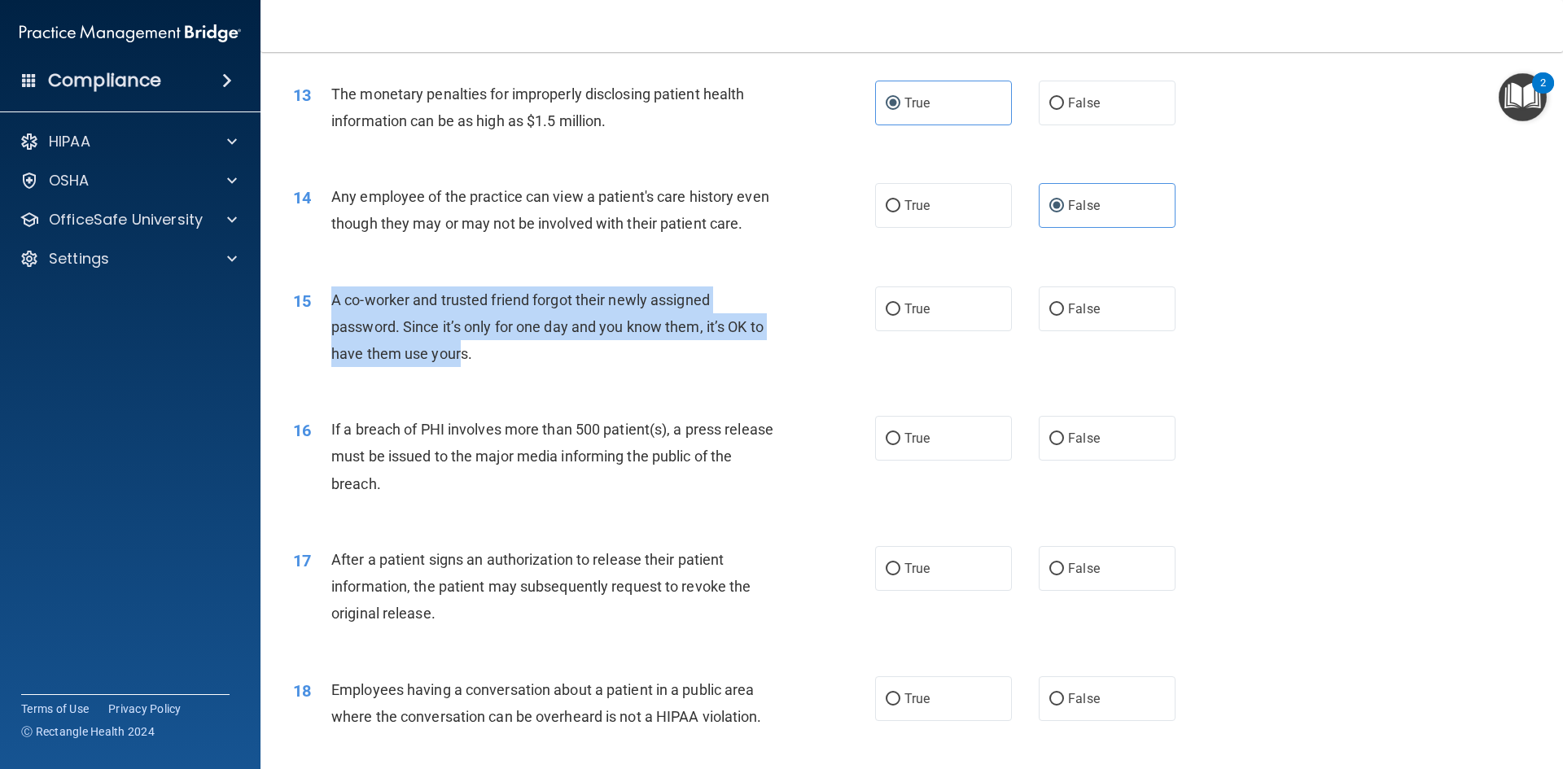
drag, startPoint x: 321, startPoint y: 315, endPoint x: 461, endPoint y: 389, distance: 158.4
click at [461, 376] on div "15 A co-worker and trusted friend forgot their newly assigned password. Since i…" at bounding box center [584, 331] width 631 height 90
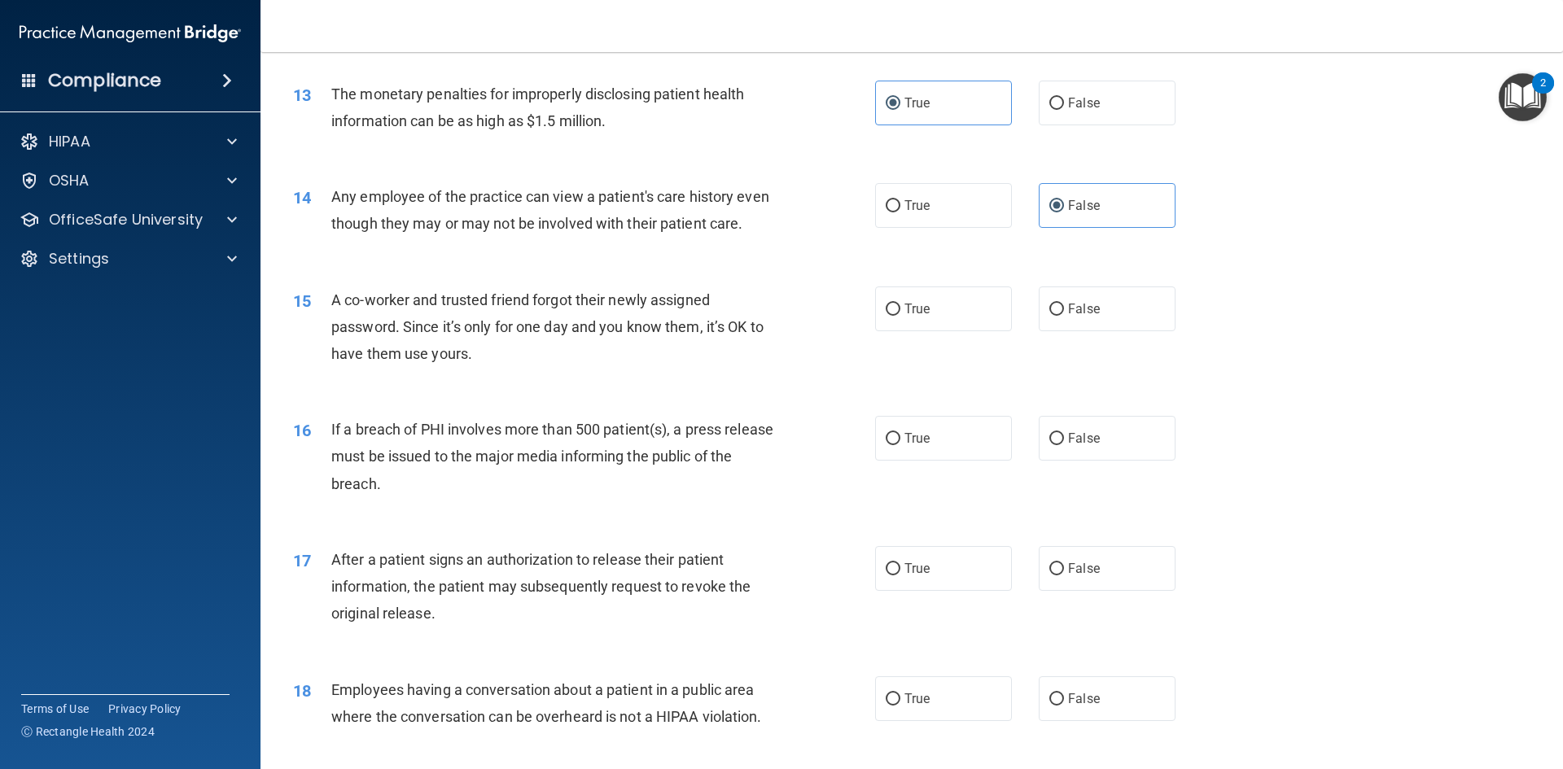
click at [512, 368] on div "A co-worker and trusted friend forgot their newly assigned password. Since it’s…" at bounding box center [558, 326] width 455 height 81
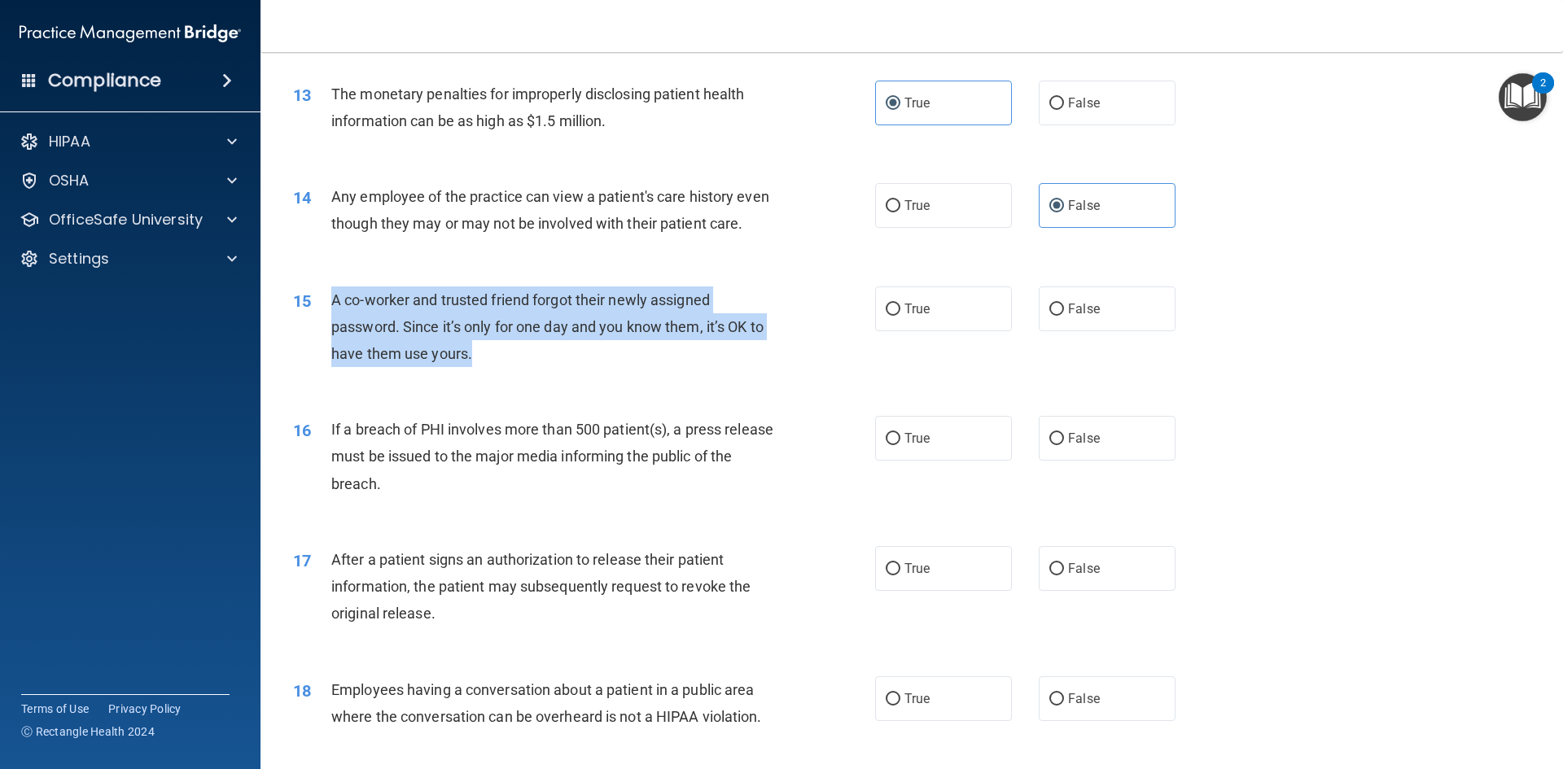
drag, startPoint x: 329, startPoint y: 318, endPoint x: 492, endPoint y: 386, distance: 177.0
click at [492, 376] on div "15 A co-worker and trusted friend forgot their newly assigned password. Since i…" at bounding box center [584, 331] width 631 height 90
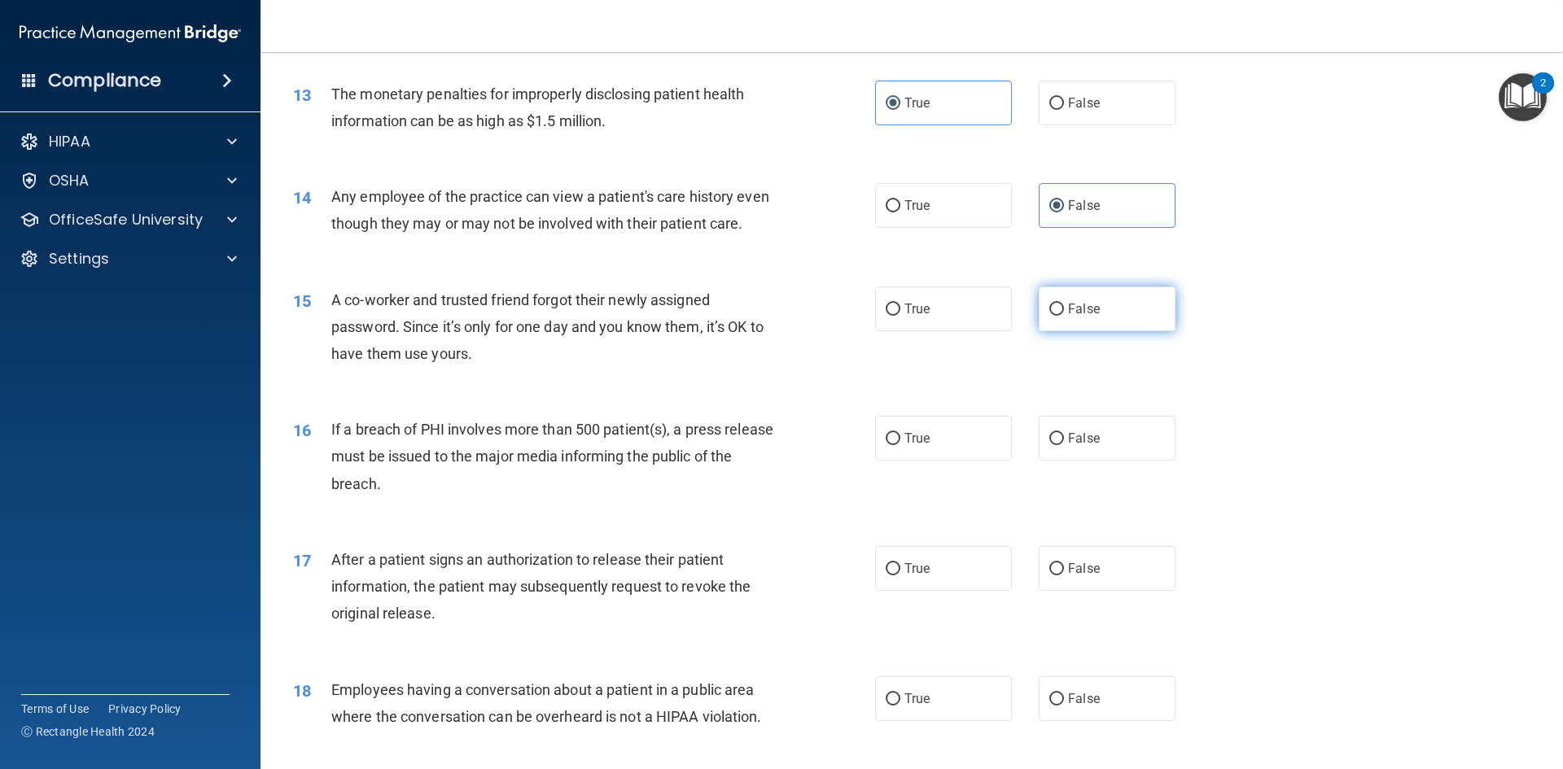
click at [1100, 330] on label "False" at bounding box center [1106, 308] width 137 height 45
click at [1064, 316] on input "False" at bounding box center [1056, 310] width 15 height 12
radio input "true"
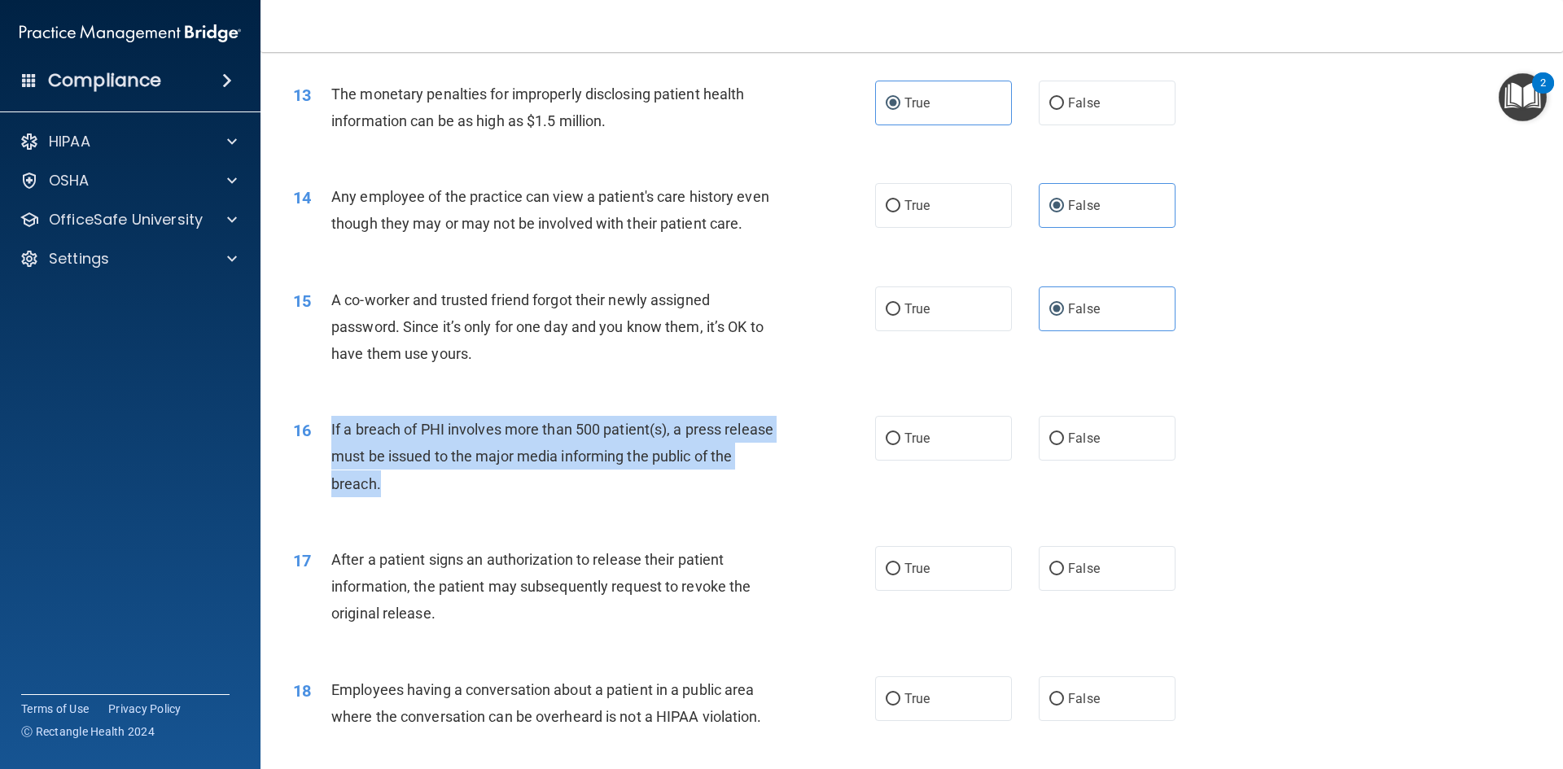
drag, startPoint x: 321, startPoint y: 447, endPoint x: 426, endPoint y: 511, distance: 123.1
click at [425, 505] on div "16 If a breach of PHI involves more than 500 patient(s), a press release must b…" at bounding box center [584, 461] width 631 height 90
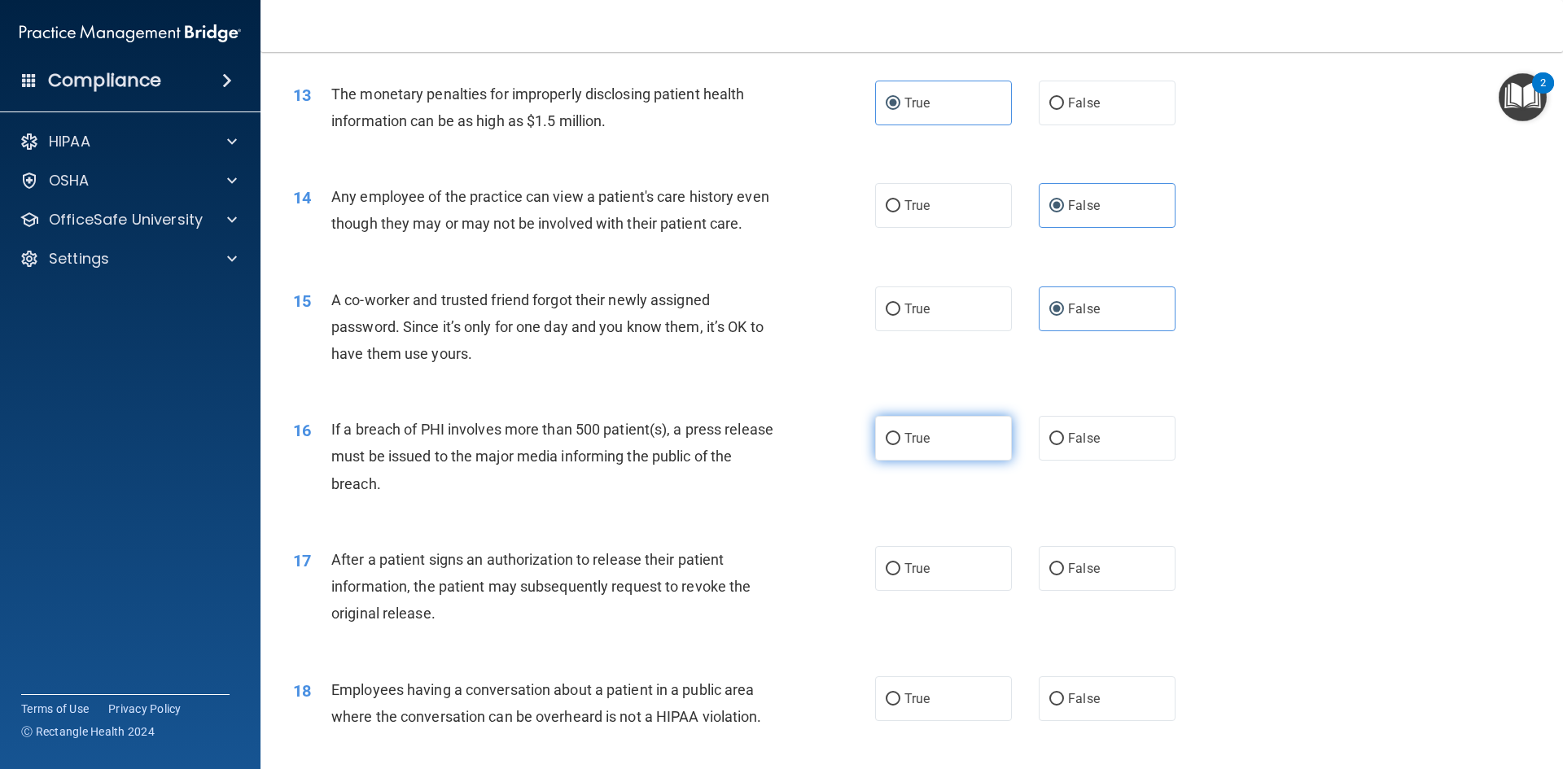
click at [928, 461] on label "True" at bounding box center [943, 438] width 137 height 45
click at [900, 445] on input "True" at bounding box center [892, 439] width 15 height 12
radio input "true"
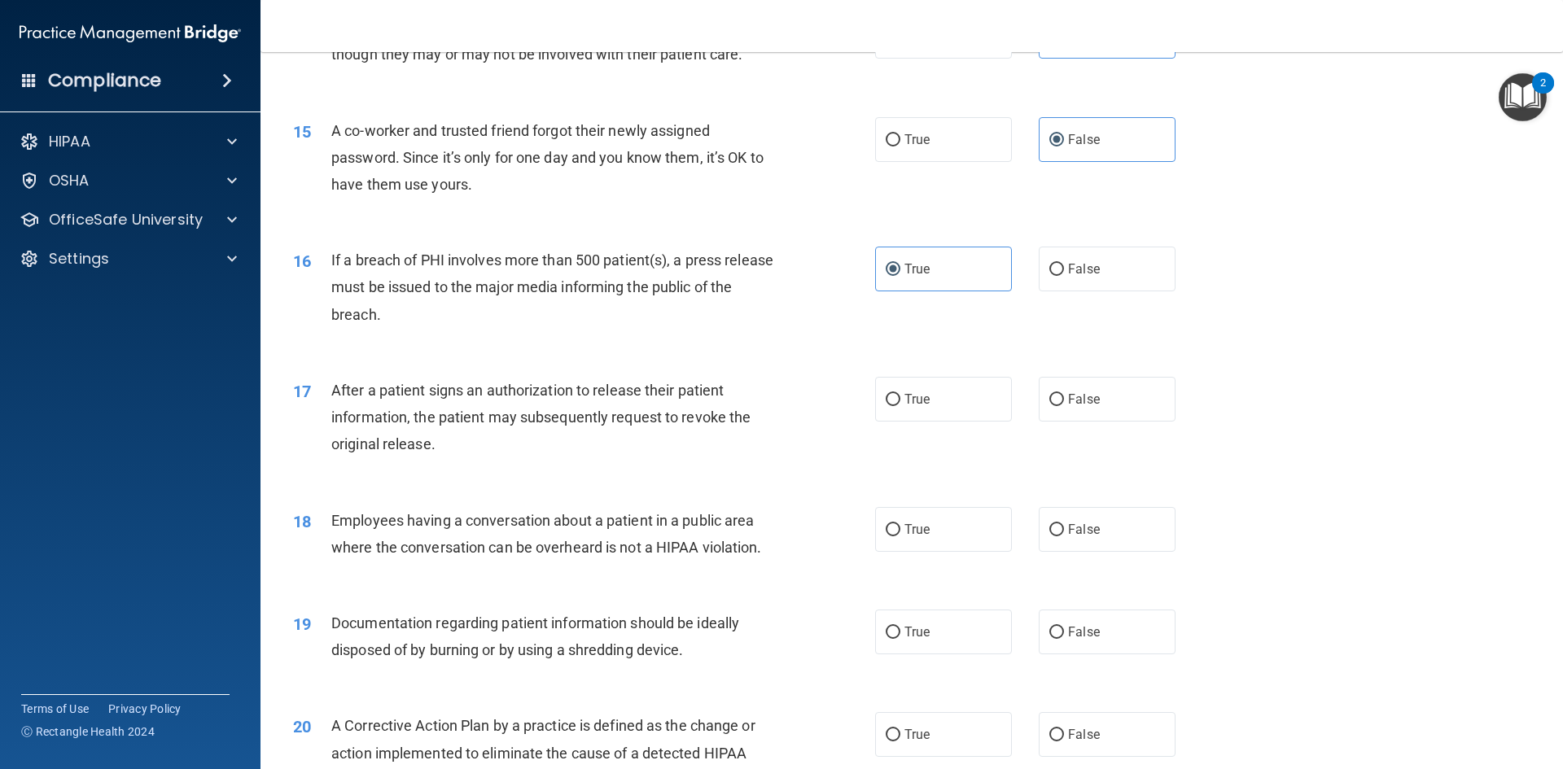
scroll to position [1699, 0]
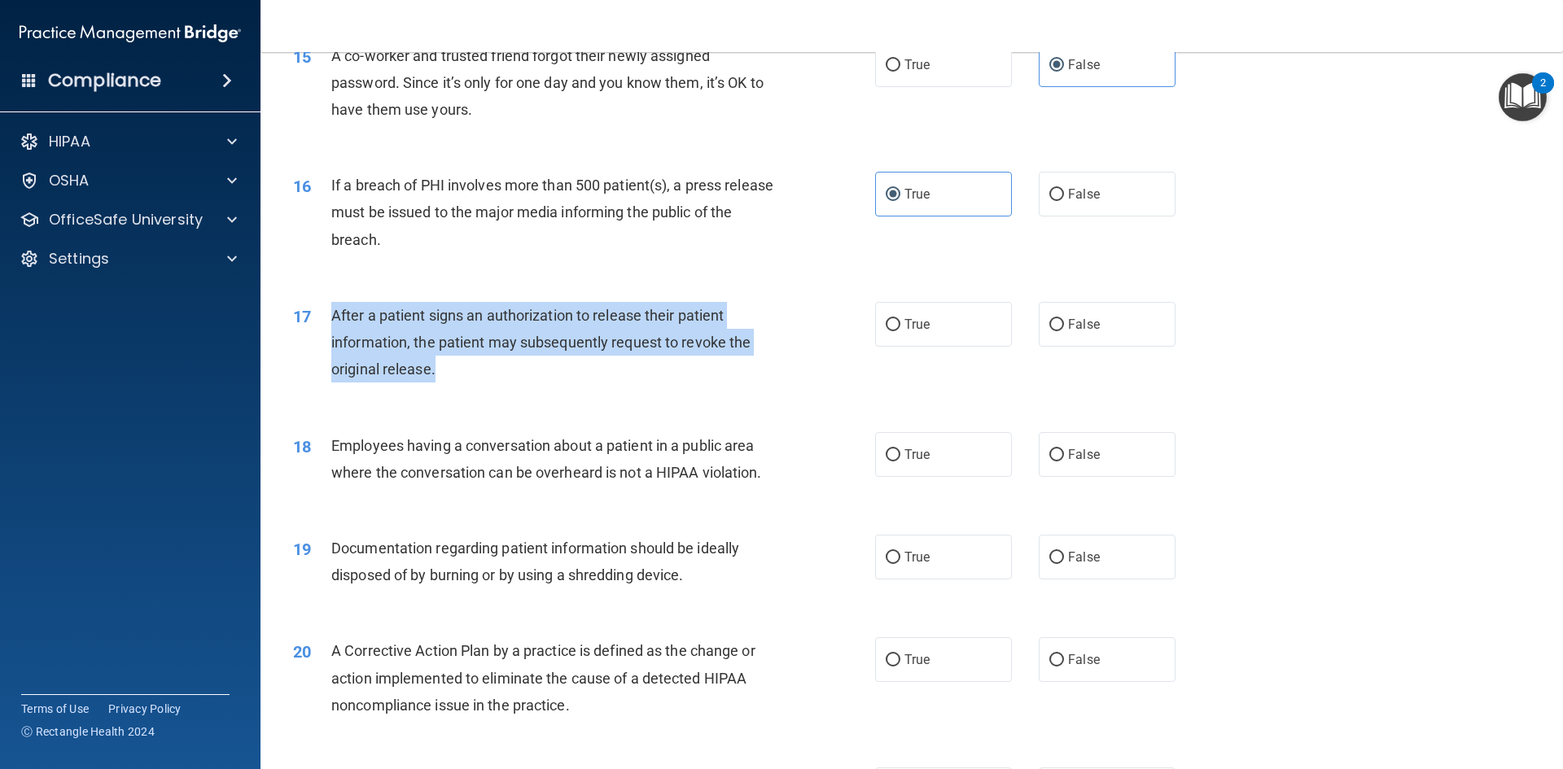
drag, startPoint x: 317, startPoint y: 335, endPoint x: 448, endPoint y: 401, distance: 146.7
click at [444, 391] on div "17 After a patient signs an authorization to release their patient information,…" at bounding box center [584, 347] width 631 height 90
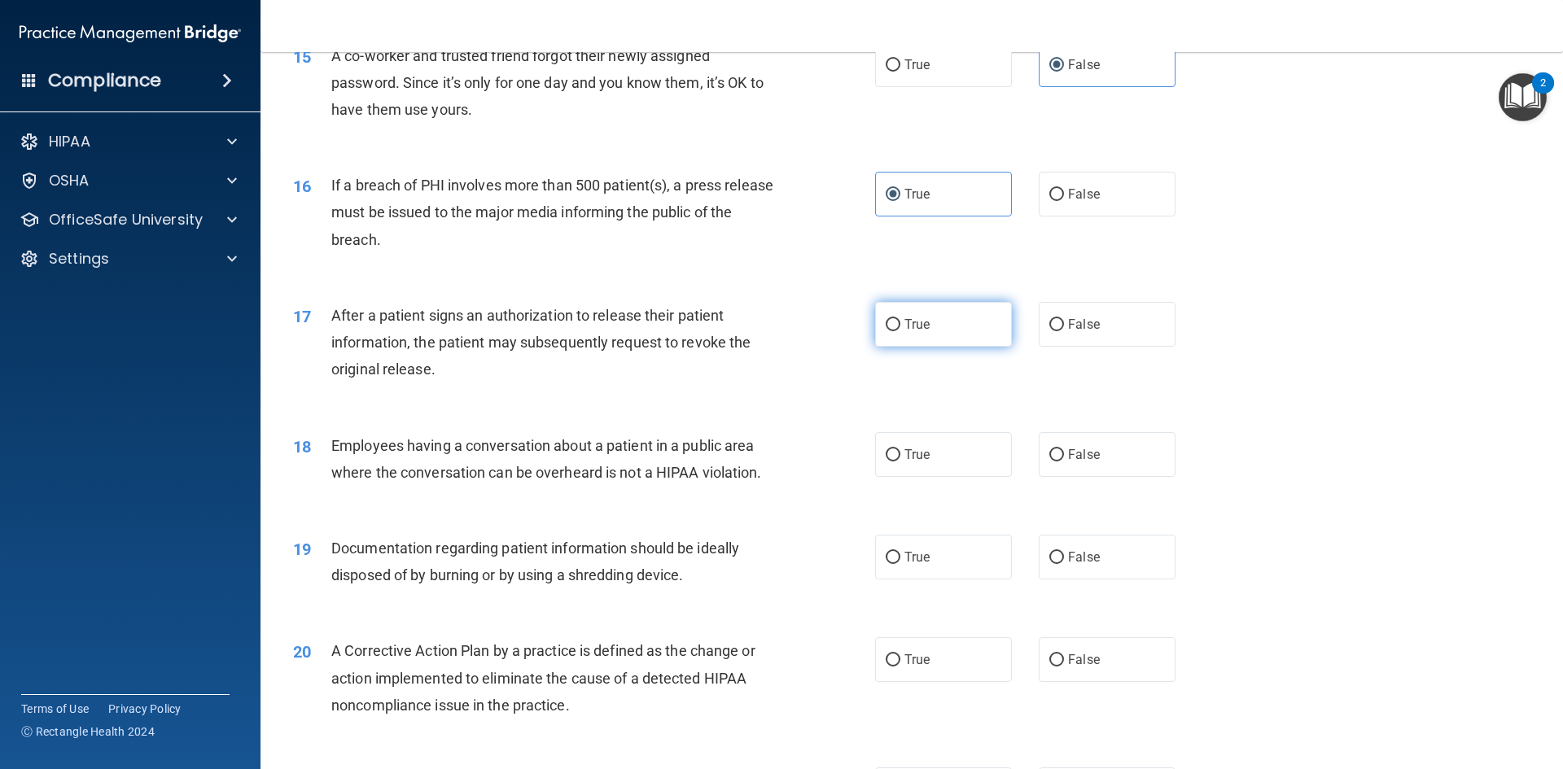
click at [924, 332] on span "True" at bounding box center [916, 324] width 25 height 15
click at [900, 331] on input "True" at bounding box center [892, 325] width 15 height 12
radio input "true"
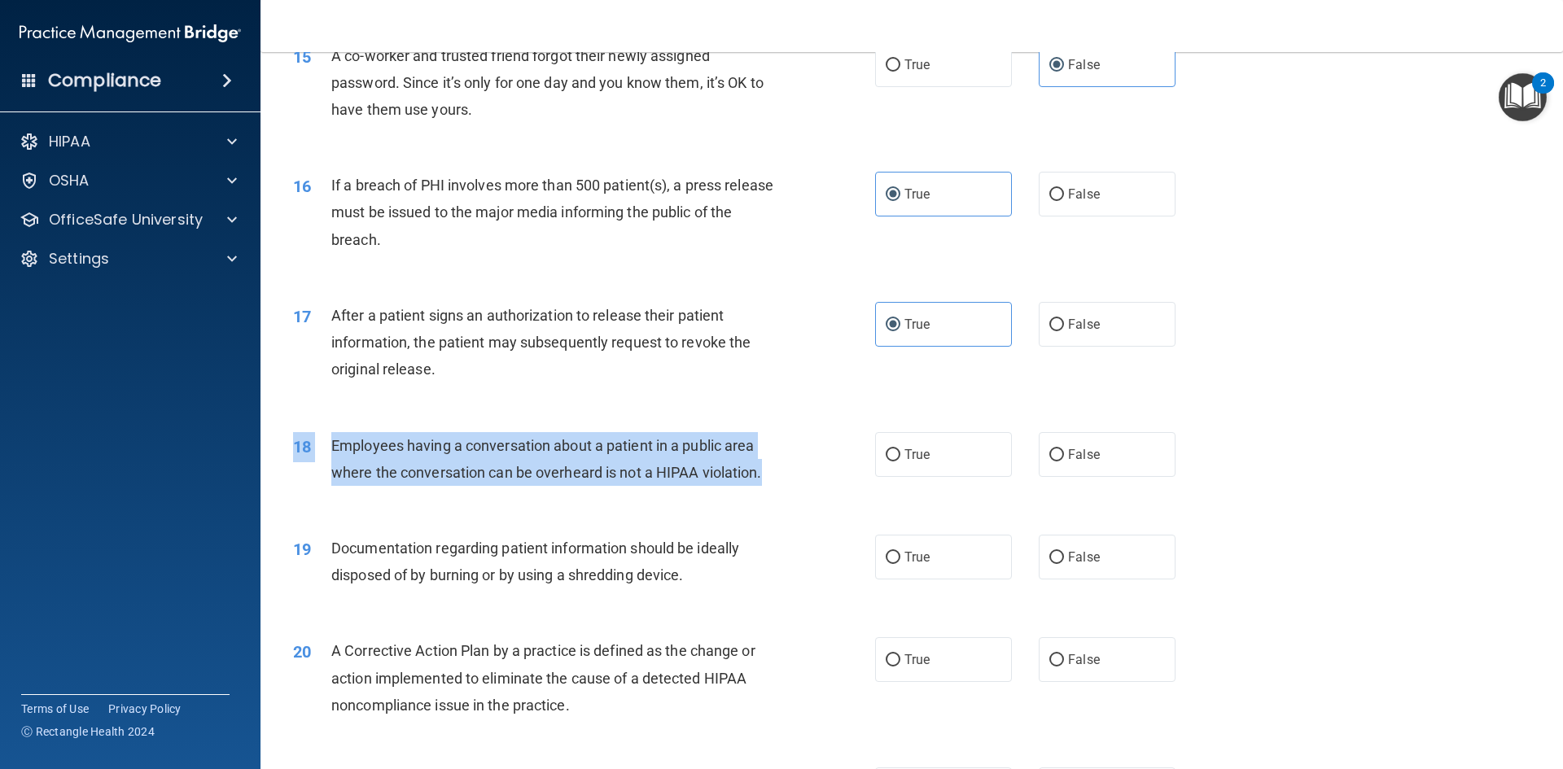
drag, startPoint x: 327, startPoint y: 457, endPoint x: 772, endPoint y: 509, distance: 447.4
click at [772, 509] on div "18 Employees having a conversation about a patient in a public area where the c…" at bounding box center [911, 463] width 1261 height 103
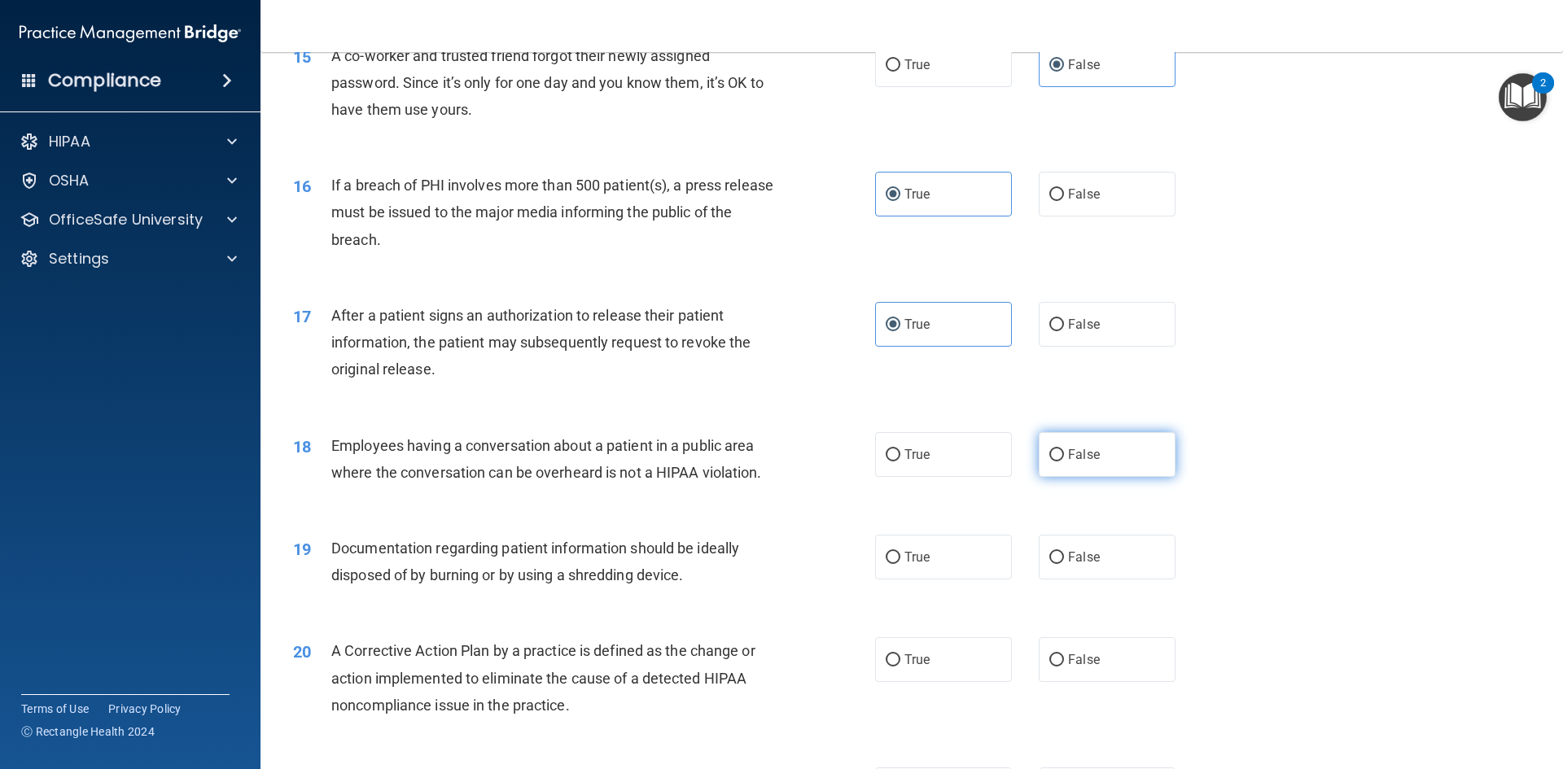
click at [1086, 462] on span "False" at bounding box center [1084, 454] width 32 height 15
click at [1064, 461] on input "False" at bounding box center [1056, 455] width 15 height 12
radio input "true"
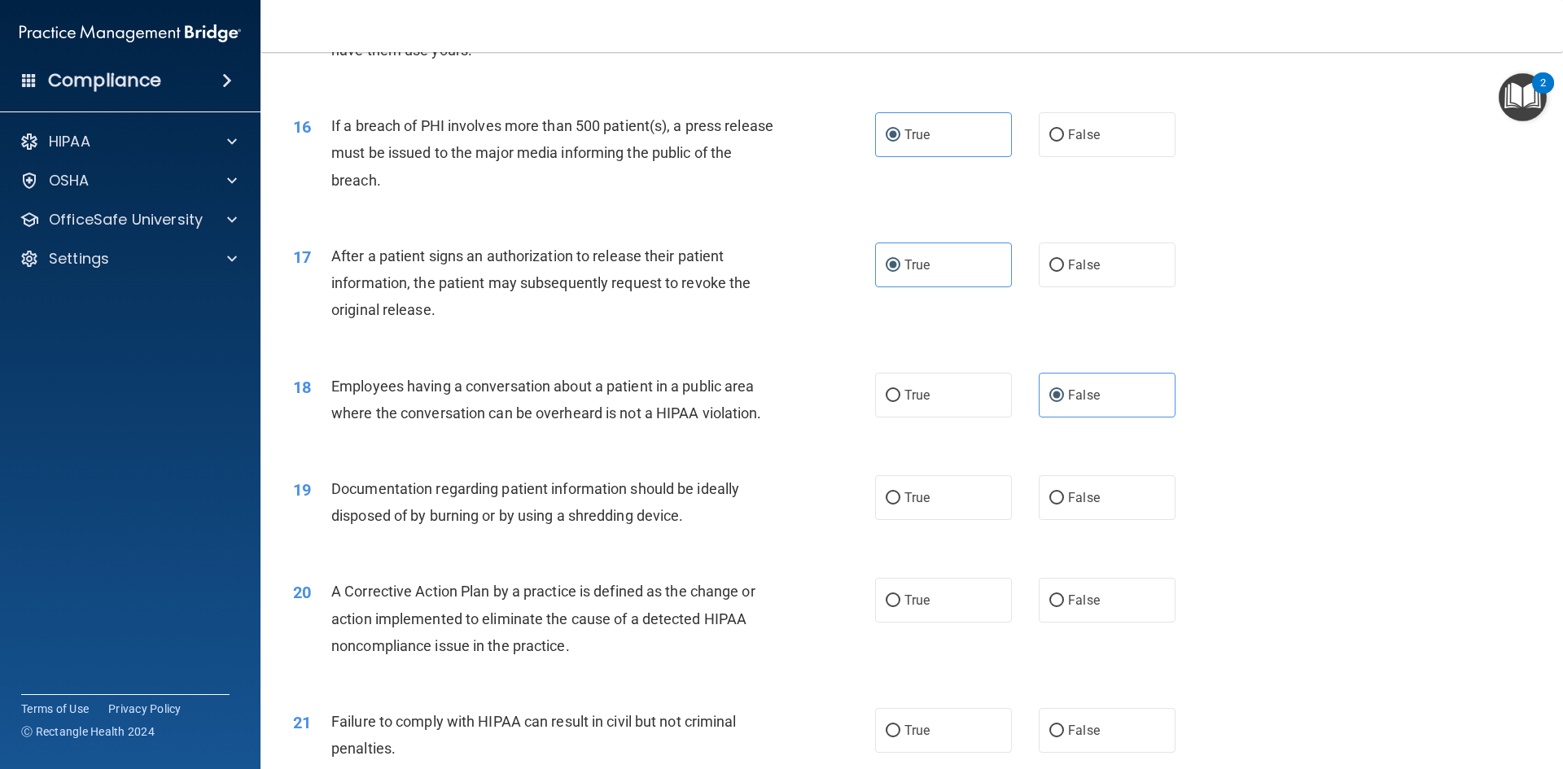
scroll to position [2025, 0]
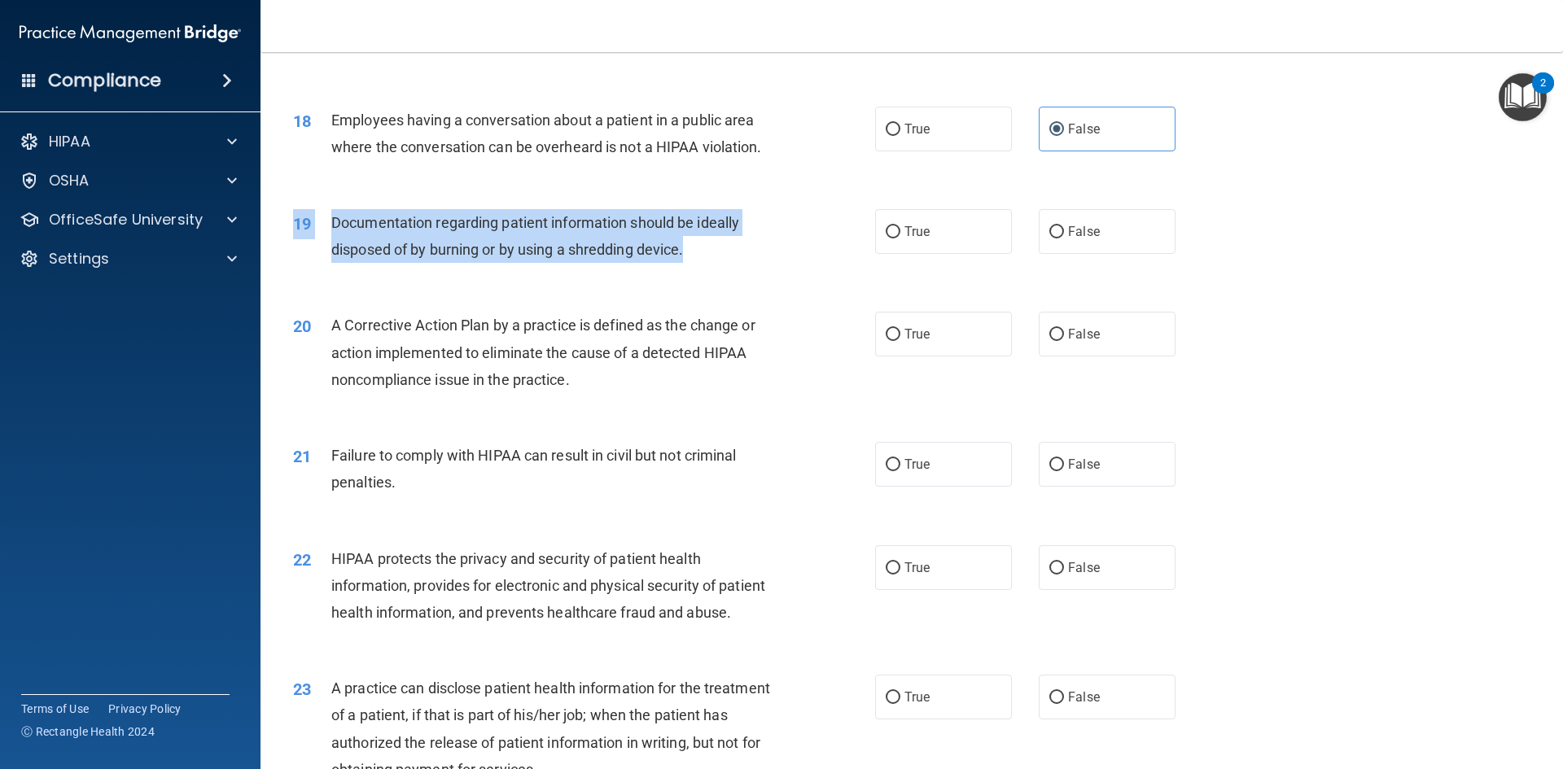
drag, startPoint x: 326, startPoint y: 235, endPoint x: 737, endPoint y: 290, distance: 413.8
click at [737, 290] on div "19 Documentation regarding patient information should be ideally disposed of by…" at bounding box center [911, 240] width 1261 height 103
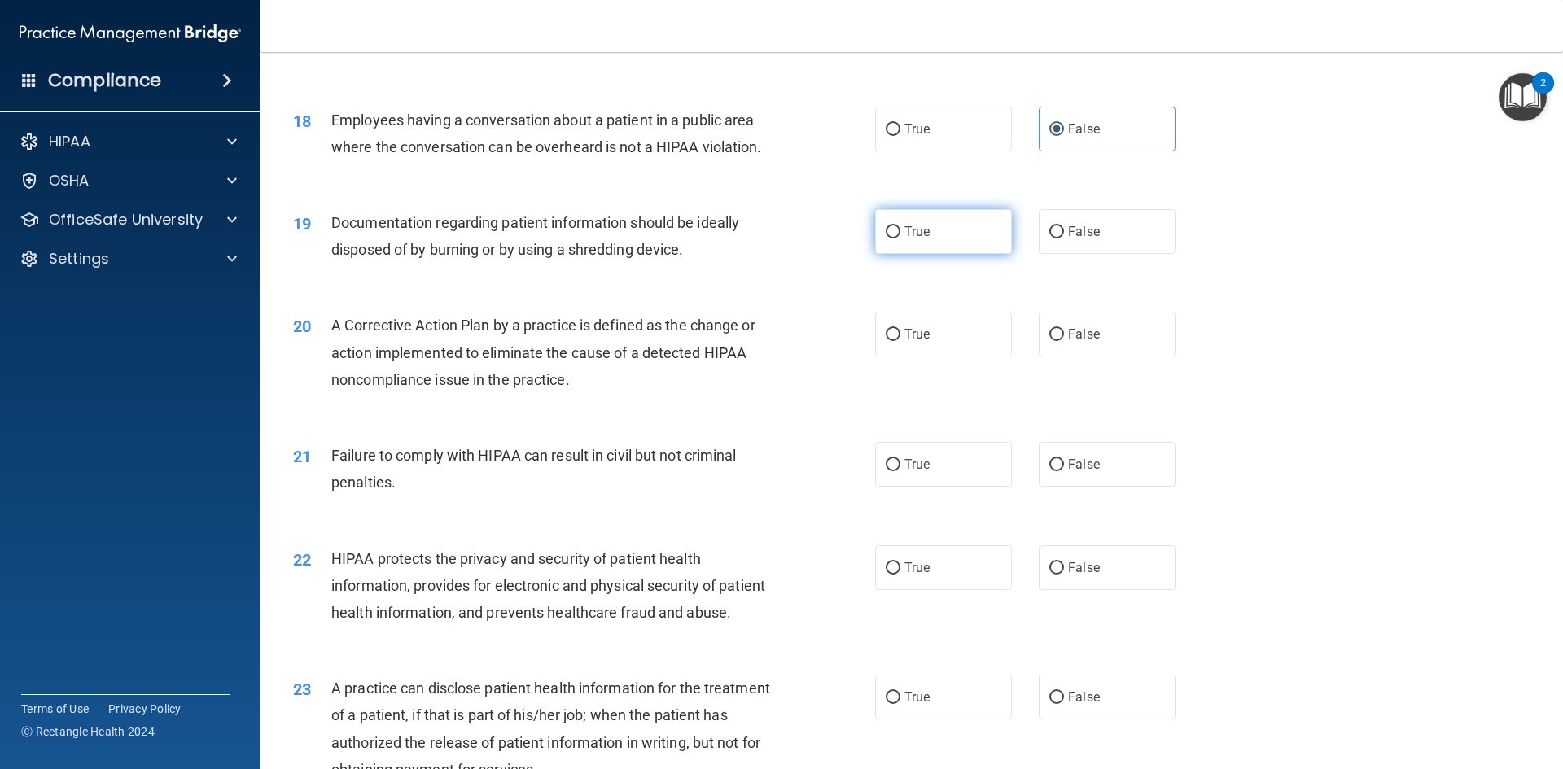
click at [928, 254] on label "True" at bounding box center [943, 231] width 137 height 45
click at [900, 238] on input "True" at bounding box center [892, 232] width 15 height 12
radio input "true"
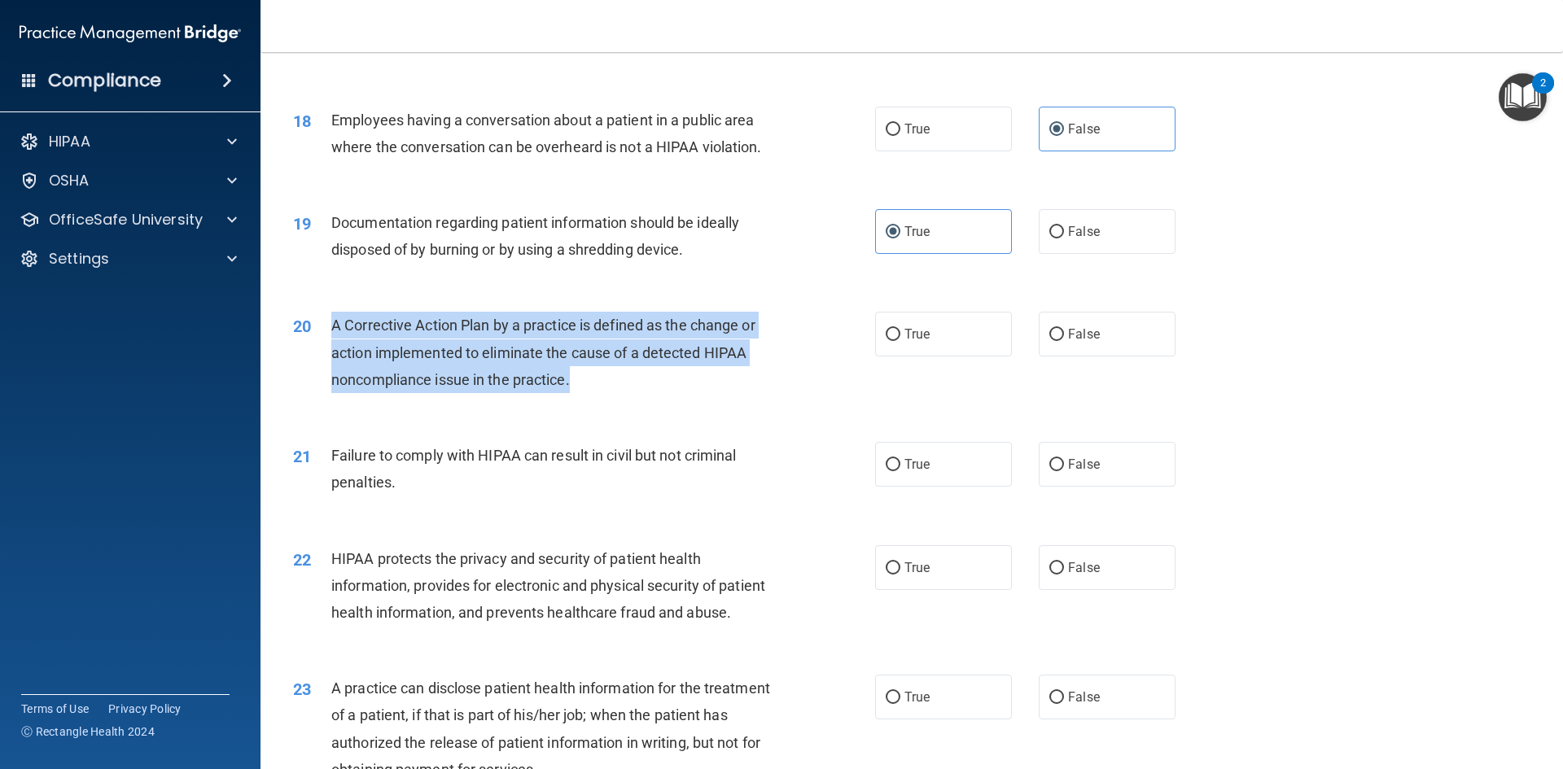
drag, startPoint x: 330, startPoint y: 349, endPoint x: 614, endPoint y: 411, distance: 290.7
click at [614, 401] on div "20 A Corrective Action Plan by a practice is defined as the change or action im…" at bounding box center [584, 357] width 631 height 90
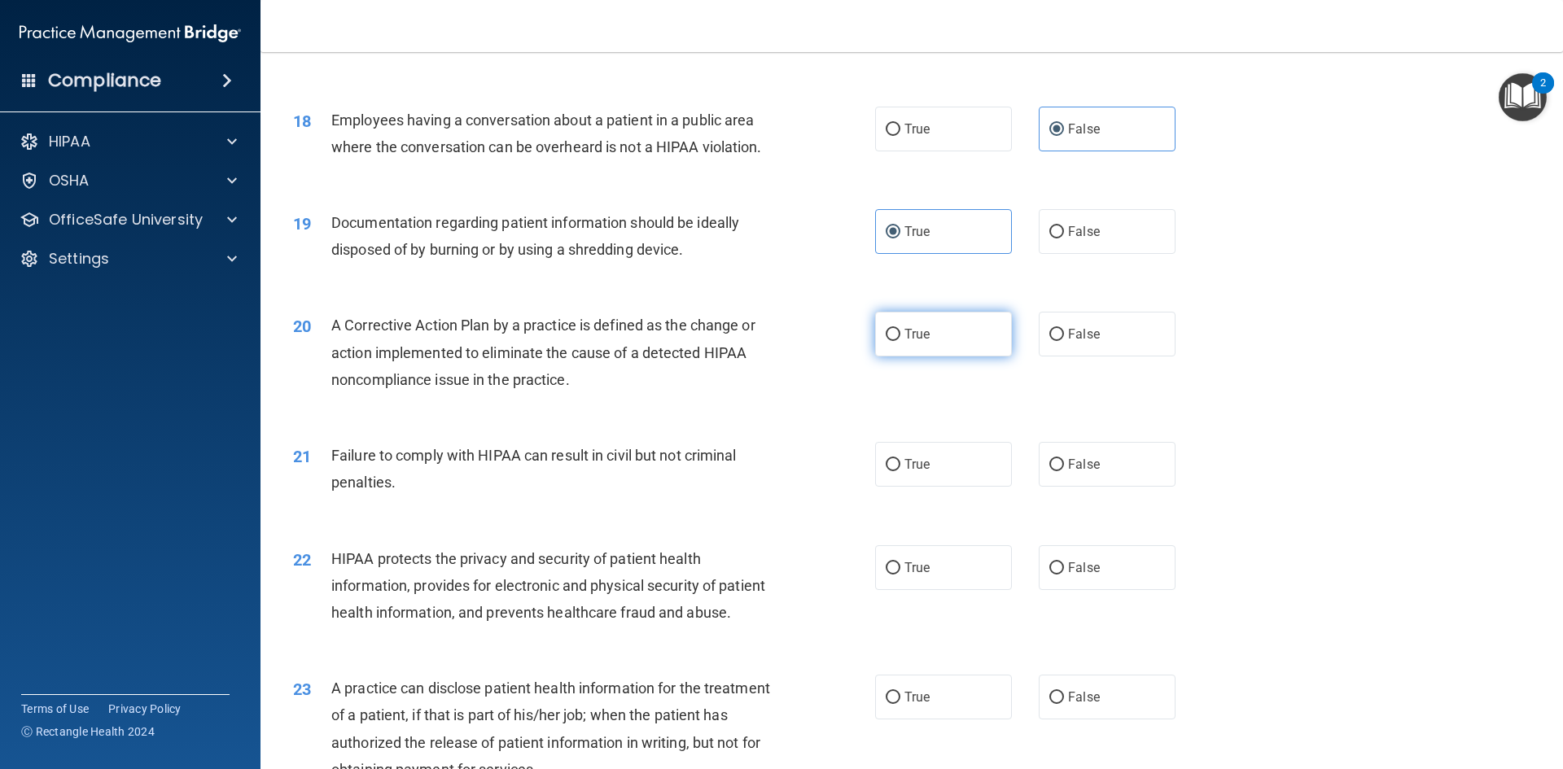
click at [904, 342] on span "True" at bounding box center [916, 333] width 25 height 15
click at [900, 341] on input "True" at bounding box center [892, 335] width 15 height 12
radio input "true"
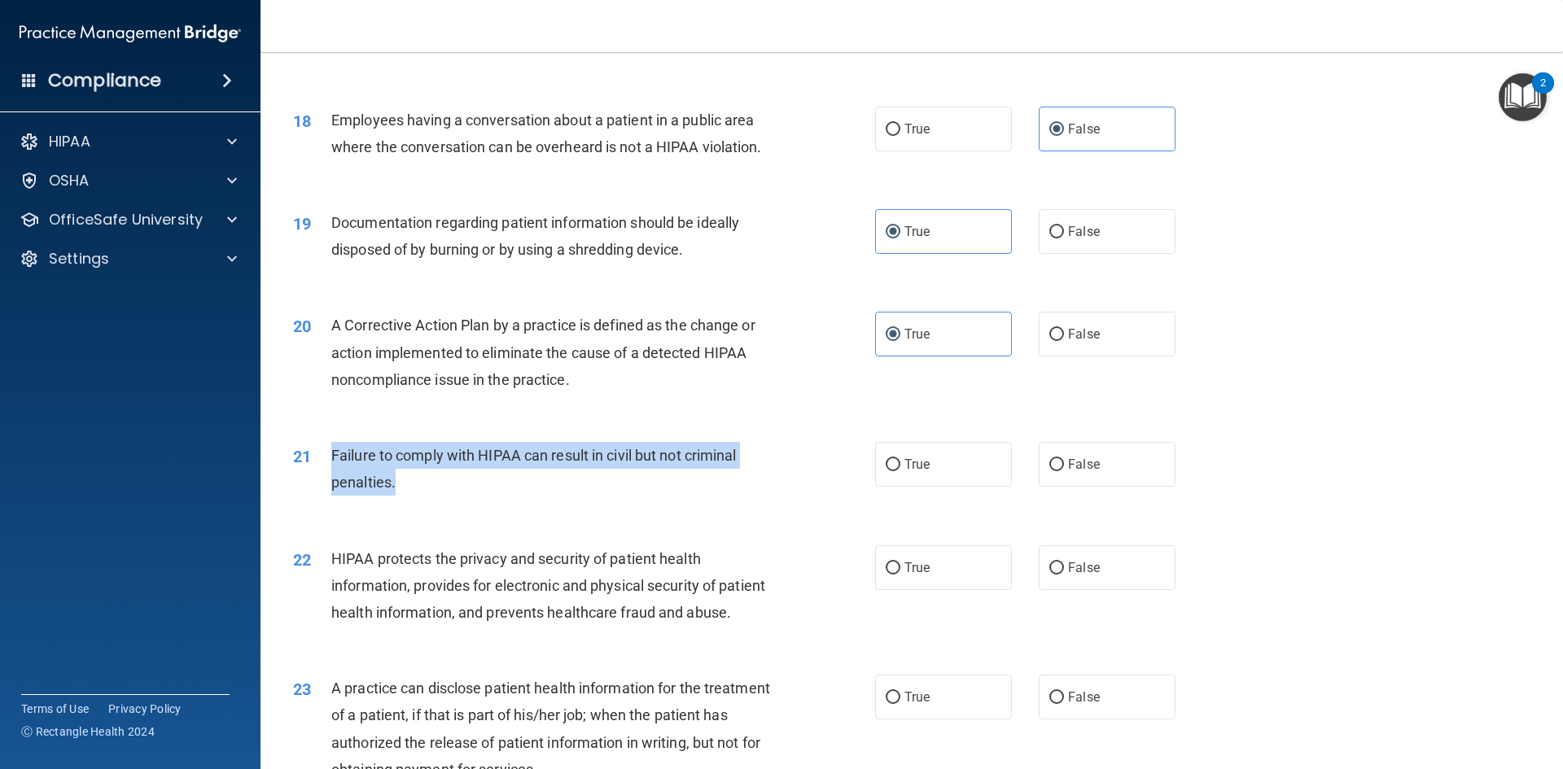
drag, startPoint x: 326, startPoint y: 470, endPoint x: 434, endPoint y: 515, distance: 117.4
click at [427, 504] on div "21 Failure to comply with HIPAA can result in civil but not criminal penalties." at bounding box center [584, 473] width 631 height 62
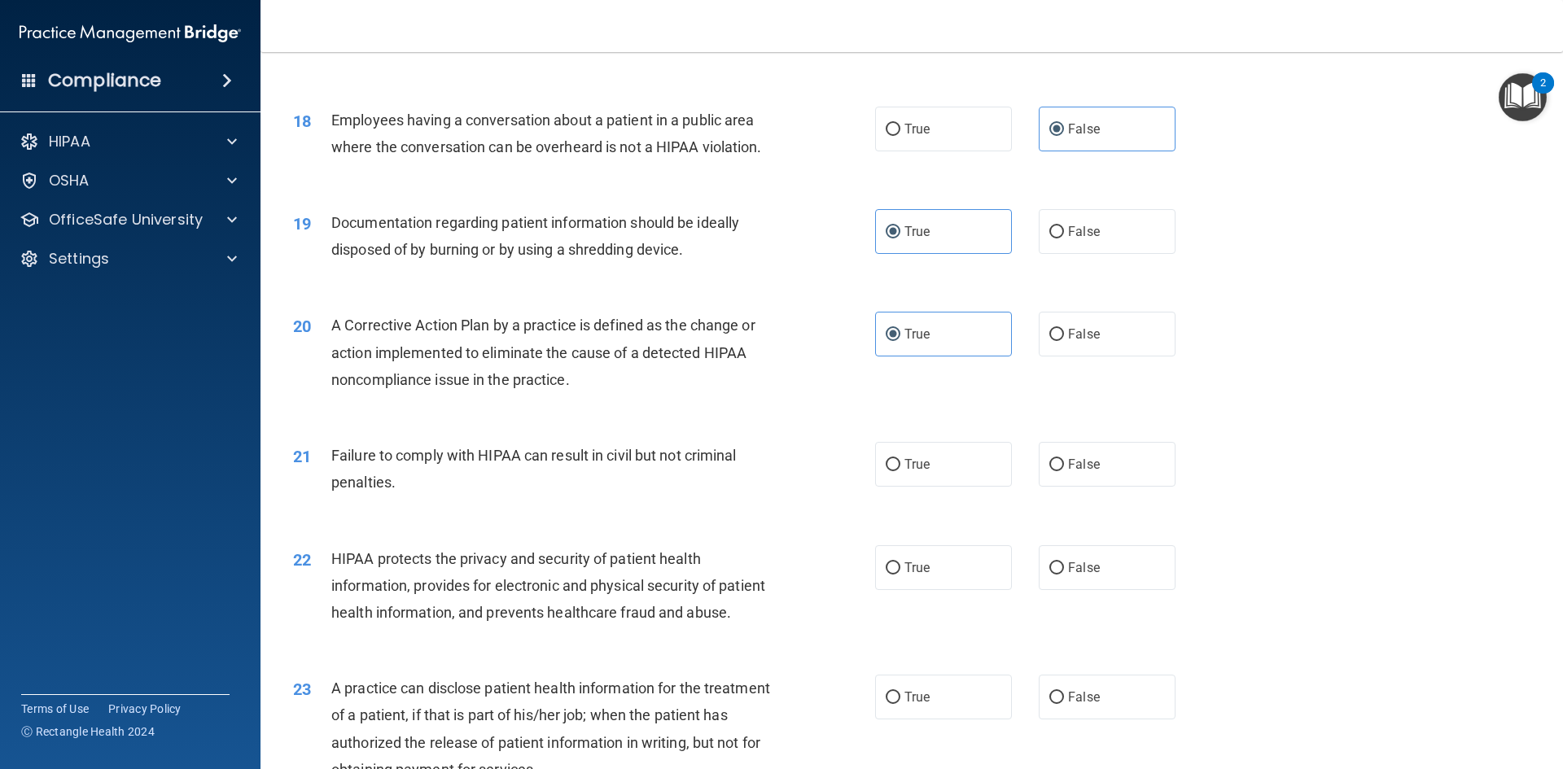
click at [1018, 476] on div "True False" at bounding box center [1039, 464] width 328 height 45
click at [1079, 478] on label "False" at bounding box center [1106, 464] width 137 height 45
click at [1064, 471] on input "False" at bounding box center [1056, 465] width 15 height 12
radio input "true"
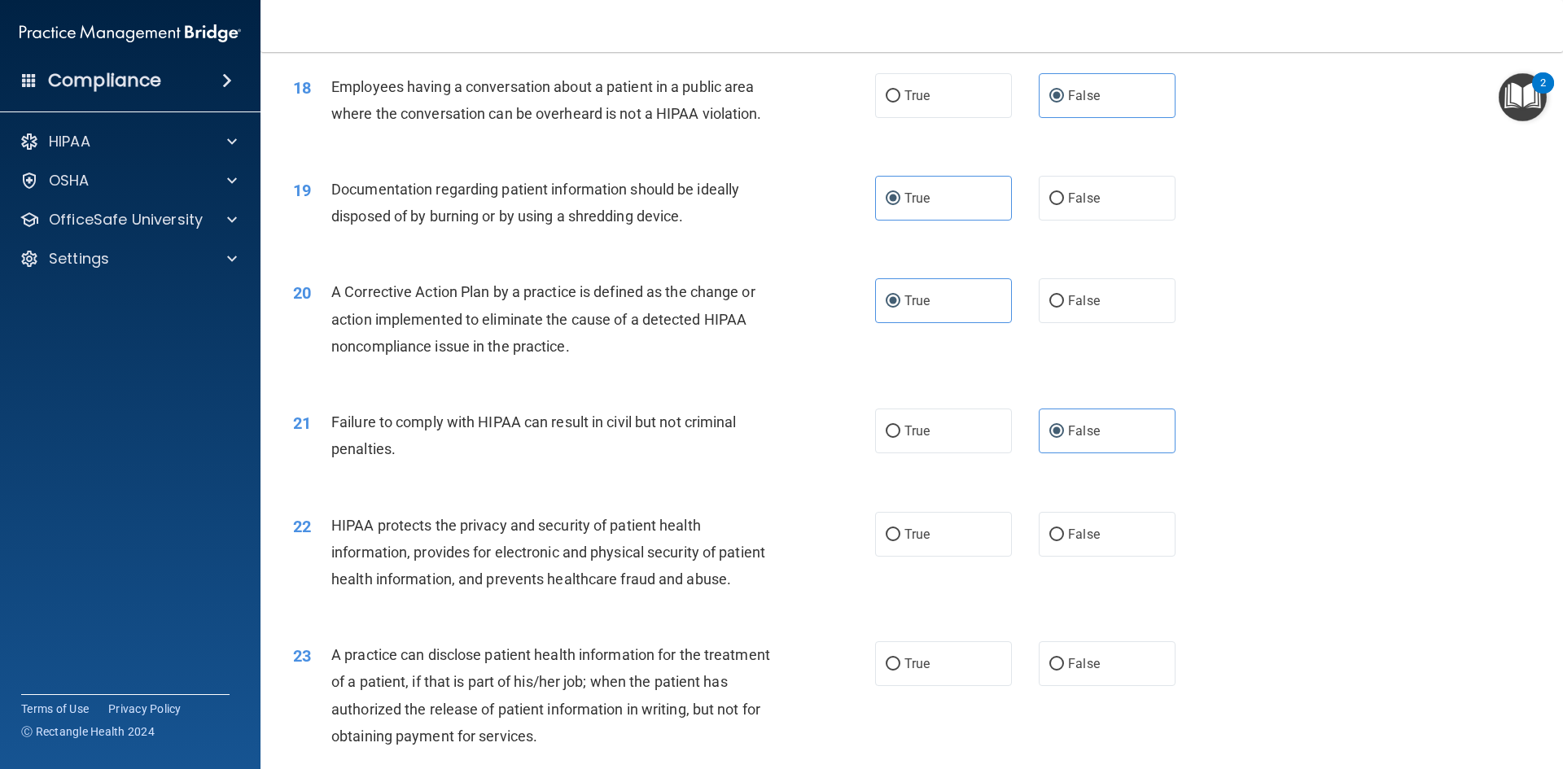
scroll to position [2432, 0]
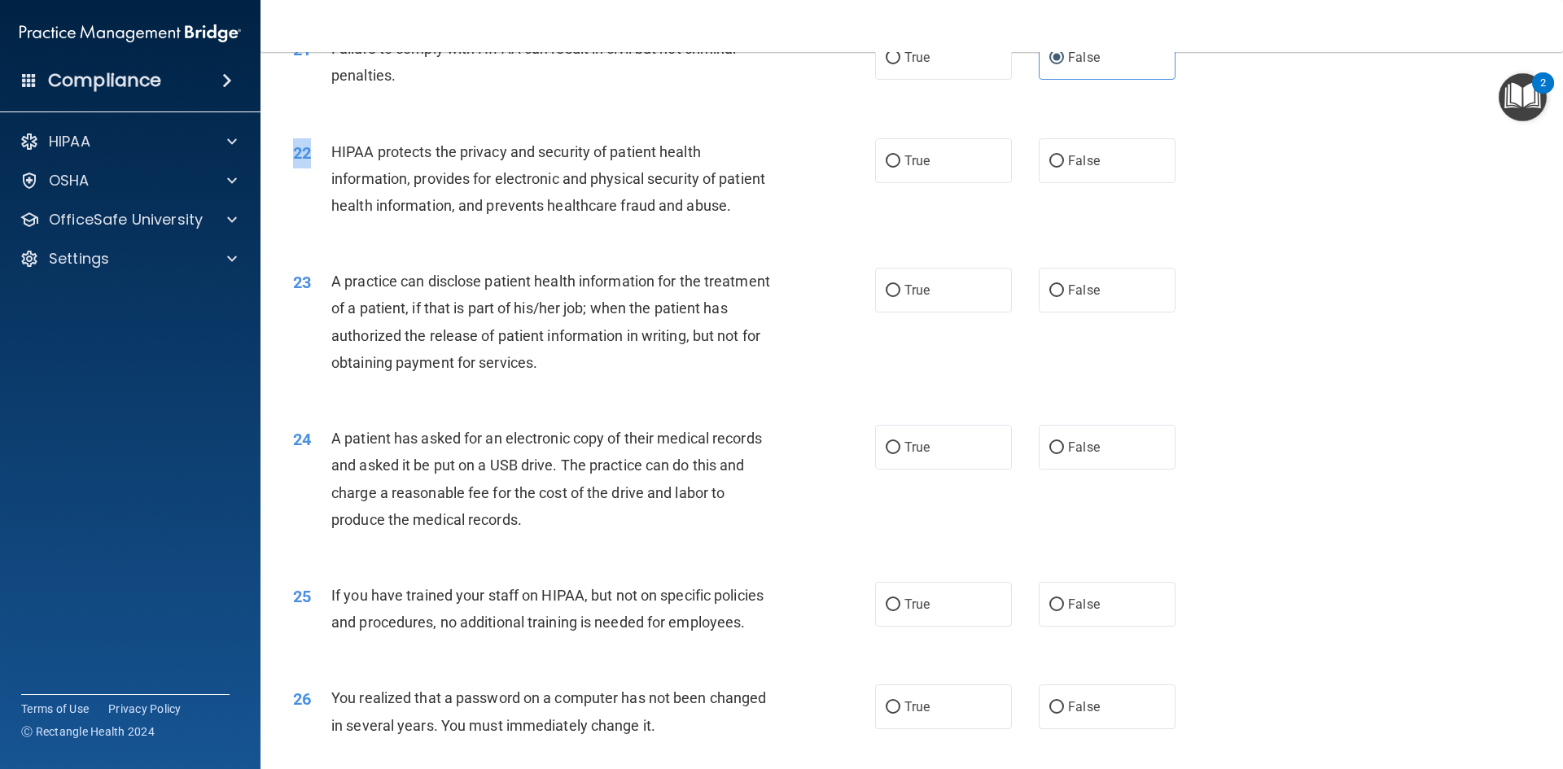
drag, startPoint x: 323, startPoint y: 170, endPoint x: 429, endPoint y: 283, distance: 154.9
click at [429, 248] on div "22 HIPAA protects the privacy and security of patient health information, provi…" at bounding box center [911, 183] width 1261 height 130
click at [373, 199] on span "HIPAA protects the privacy and security of patient health information, provides…" at bounding box center [548, 178] width 434 height 71
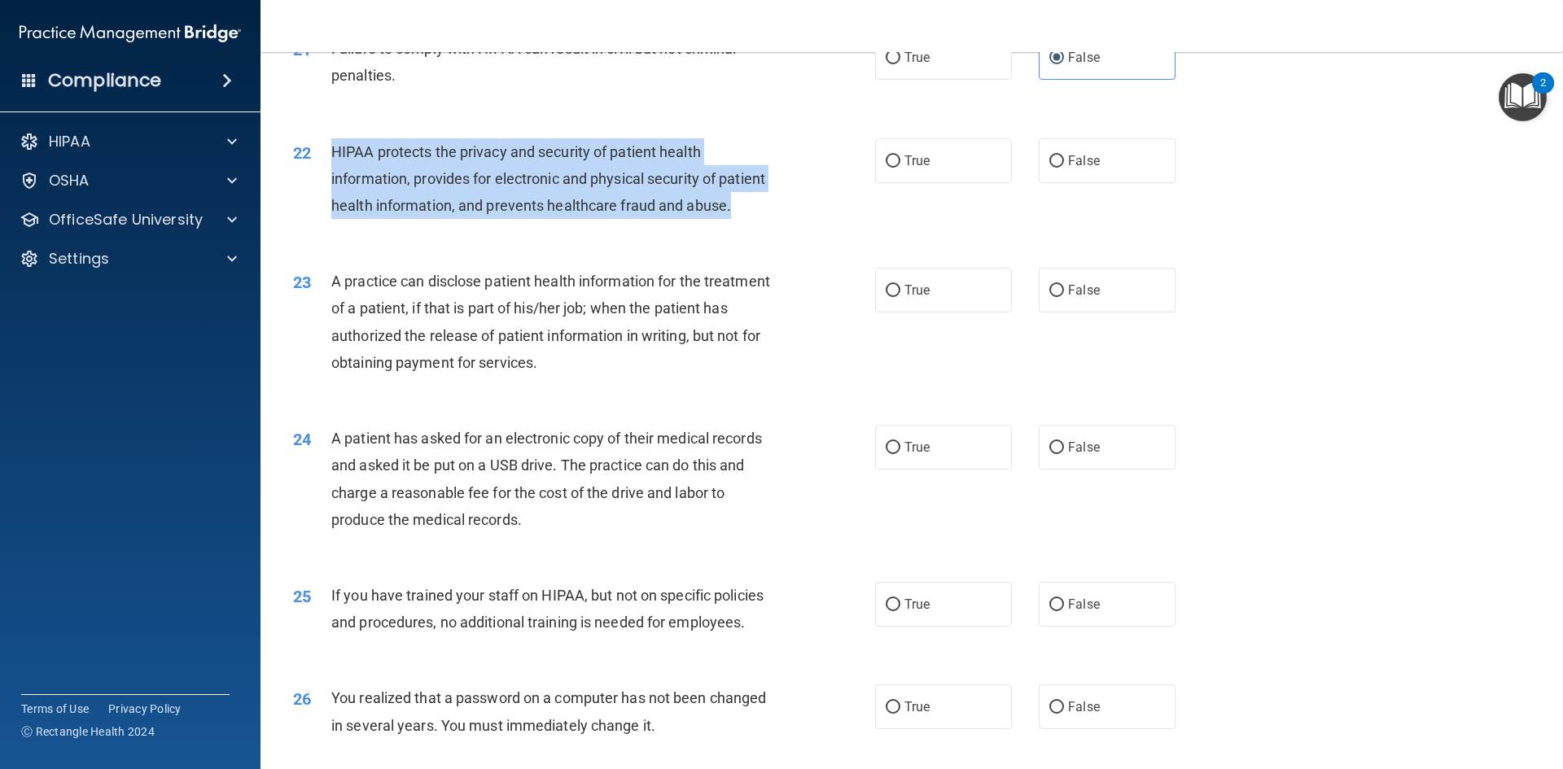
drag, startPoint x: 330, startPoint y: 176, endPoint x: 387, endPoint y: 256, distance: 97.5
click at [387, 220] on div "HIPAA protects the privacy and security of patient health information, provides…" at bounding box center [558, 178] width 455 height 81
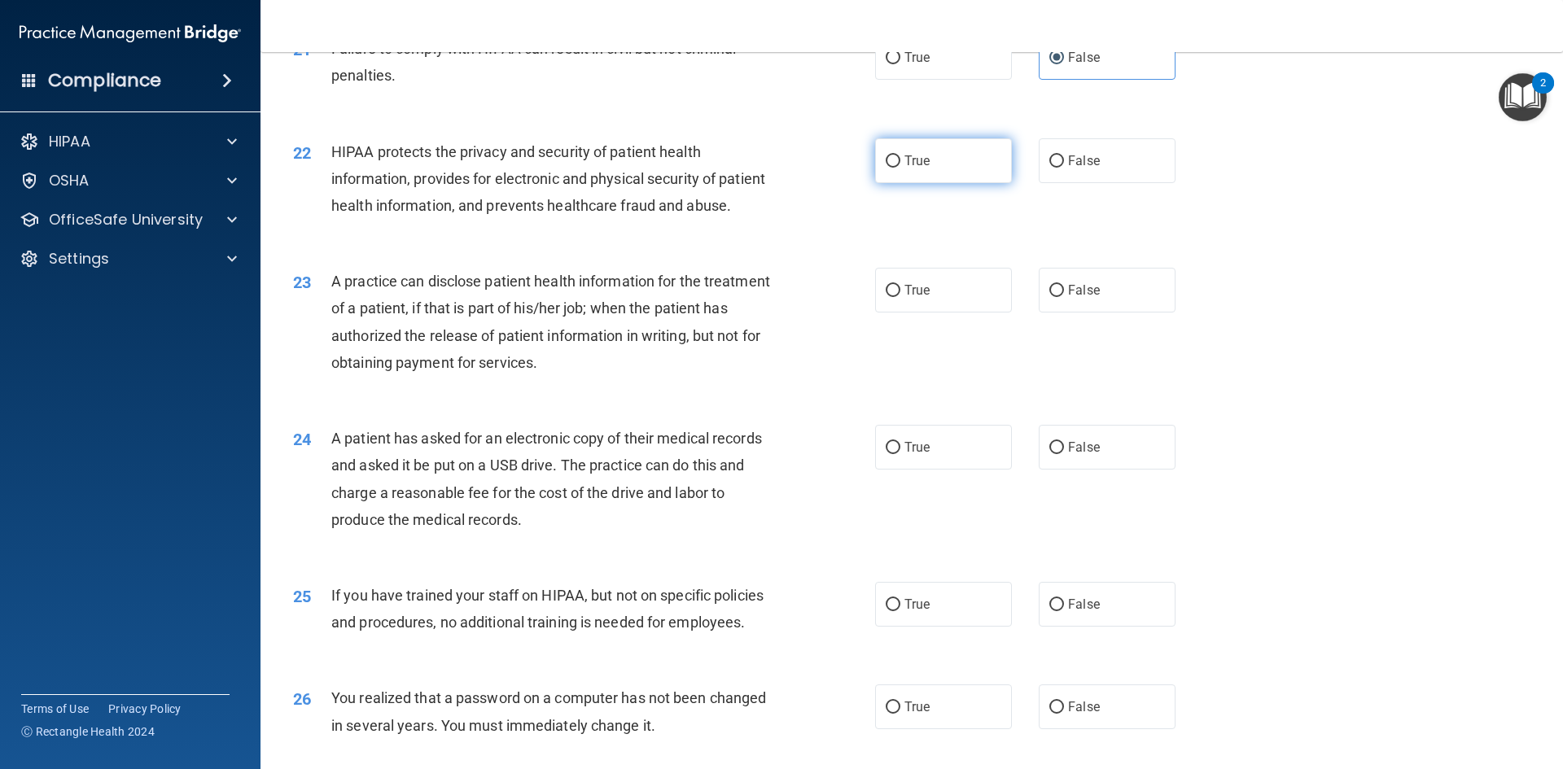
click at [920, 168] on span "True" at bounding box center [916, 160] width 25 height 15
click at [900, 168] on input "True" at bounding box center [892, 161] width 15 height 12
radio input "true"
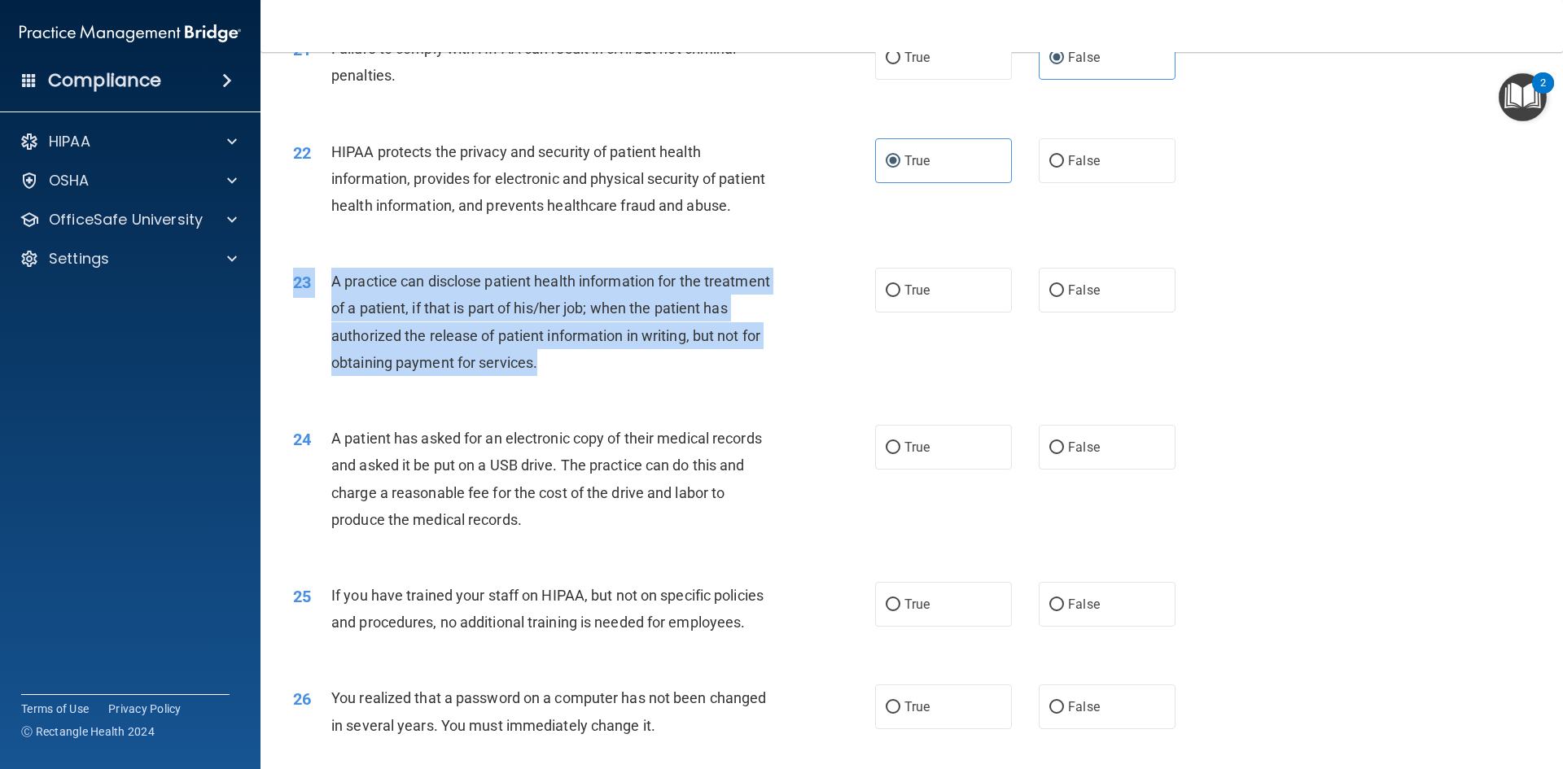
drag, startPoint x: 465, startPoint y: 388, endPoint x: 651, endPoint y: 438, distance: 192.9
click at [651, 404] on div "23 A practice can disclose patient health information for the treatment of a pa…" at bounding box center [911, 325] width 1261 height 157
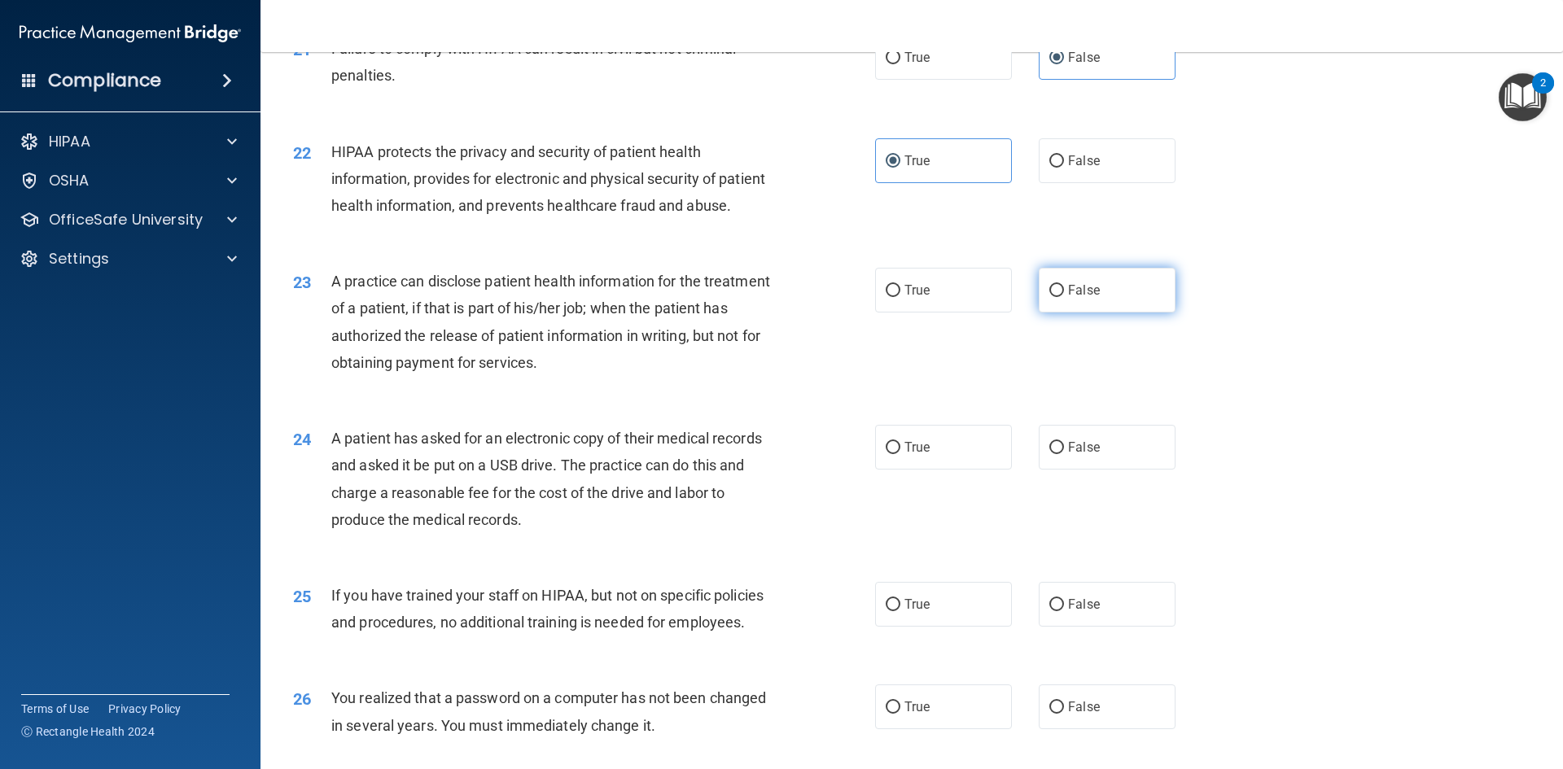
click at [1068, 298] on span "False" at bounding box center [1084, 289] width 32 height 15
click at [1064, 297] on input "False" at bounding box center [1056, 291] width 15 height 12
radio input "true"
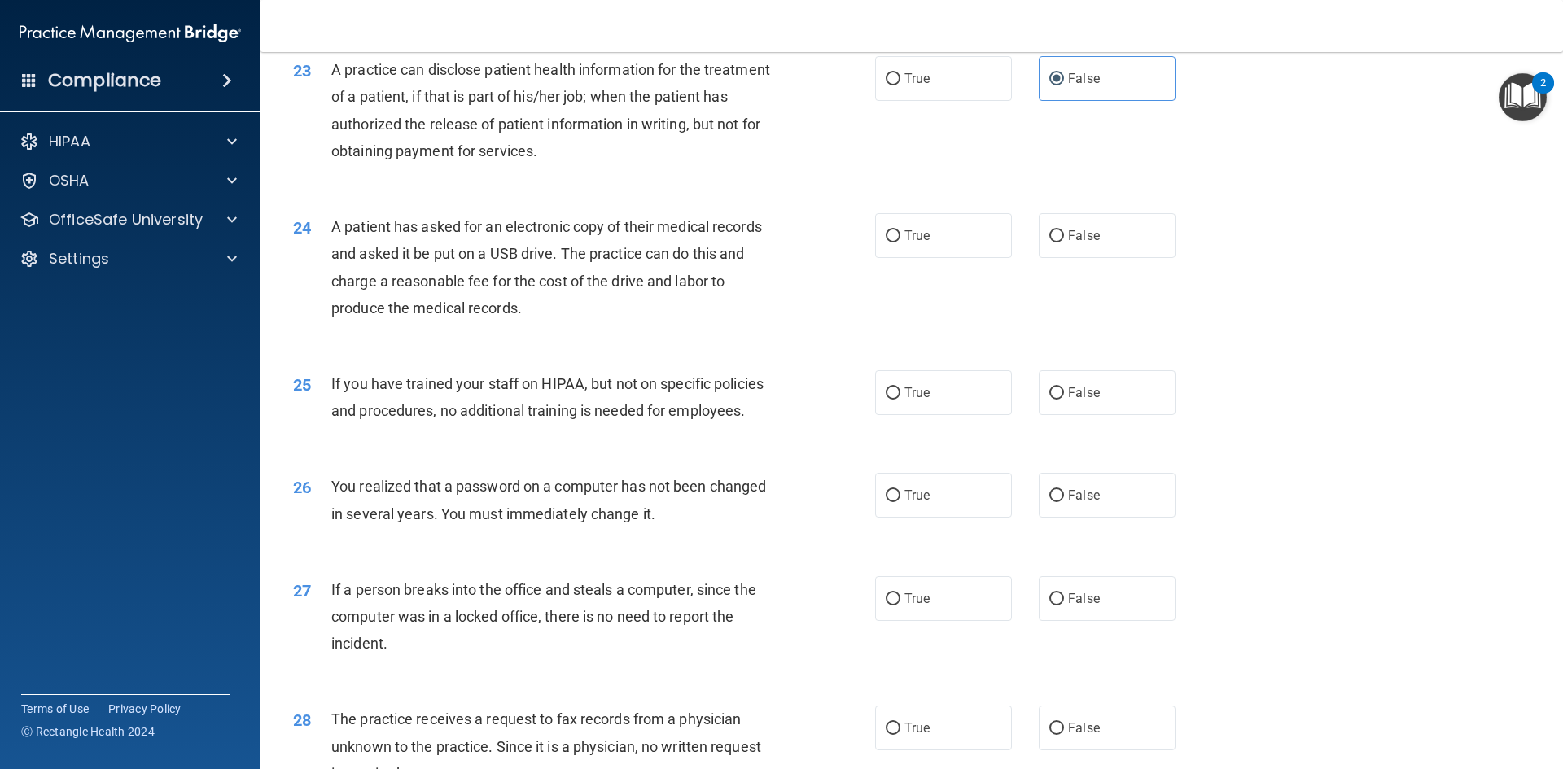
scroll to position [2676, 0]
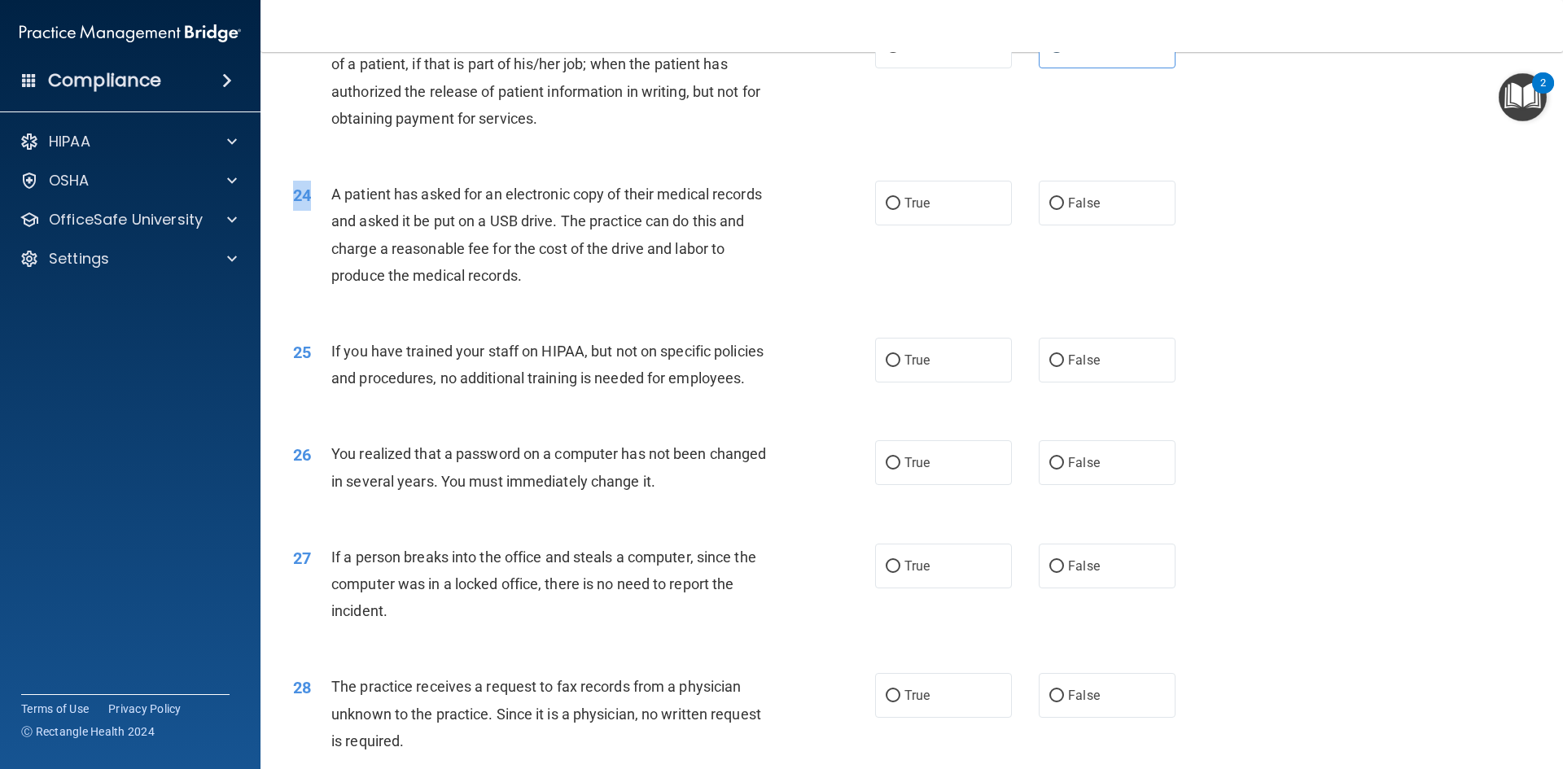
drag, startPoint x: 344, startPoint y: 260, endPoint x: 527, endPoint y: 359, distance: 208.3
click at [527, 317] on div "24 A patient has asked for an electronic copy of their medical records and aske…" at bounding box center [911, 238] width 1261 height 157
drag, startPoint x: 356, startPoint y: 238, endPoint x: 343, endPoint y: 237, distance: 13.9
click at [356, 238] on div "A patient has asked for an electronic copy of their medical records and asked i…" at bounding box center [558, 235] width 455 height 108
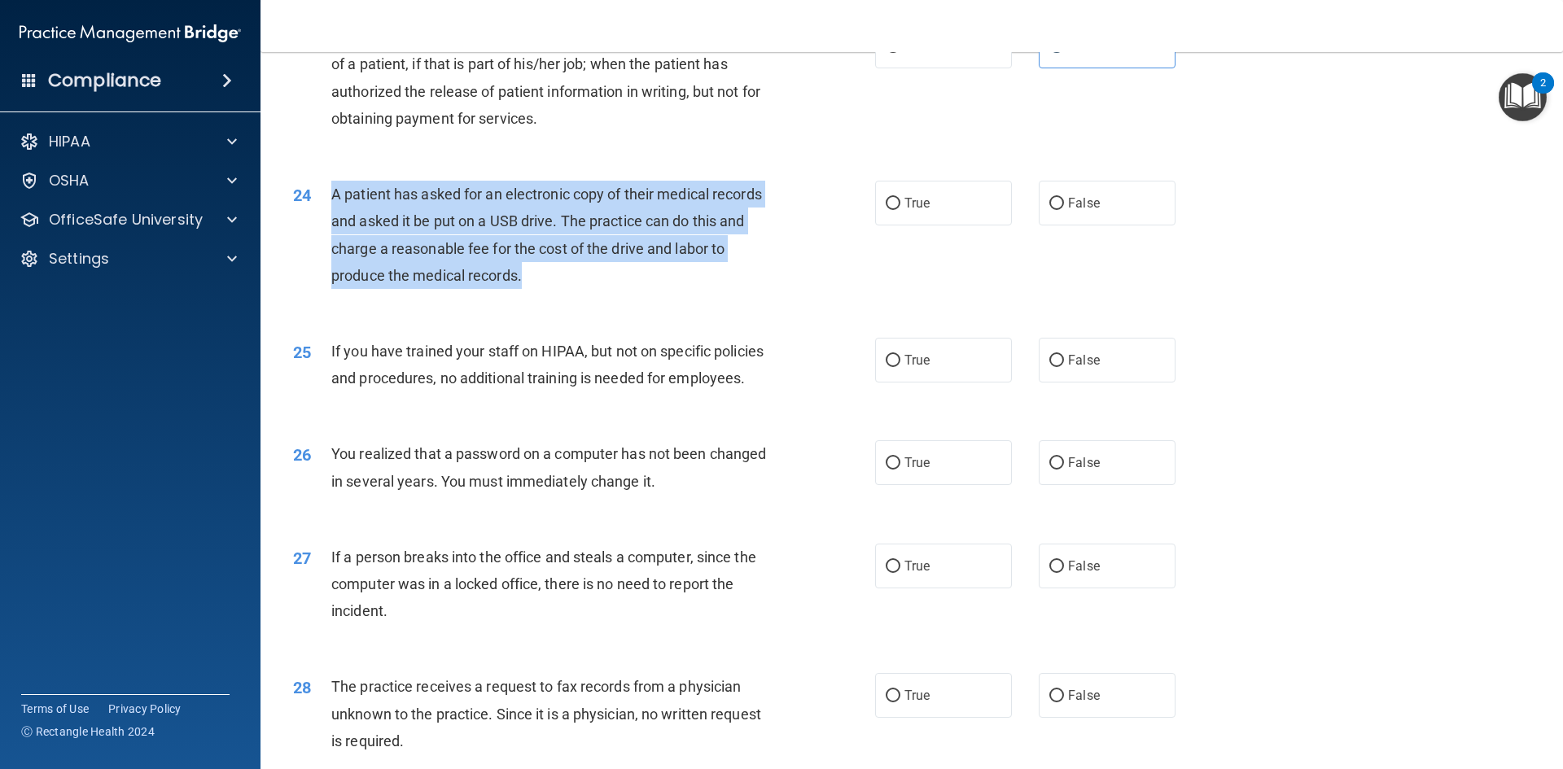
drag, startPoint x: 334, startPoint y: 246, endPoint x: 563, endPoint y: 329, distance: 243.3
click at [563, 297] on div "24 A patient has asked for an electronic copy of their medical records and aske…" at bounding box center [584, 239] width 631 height 116
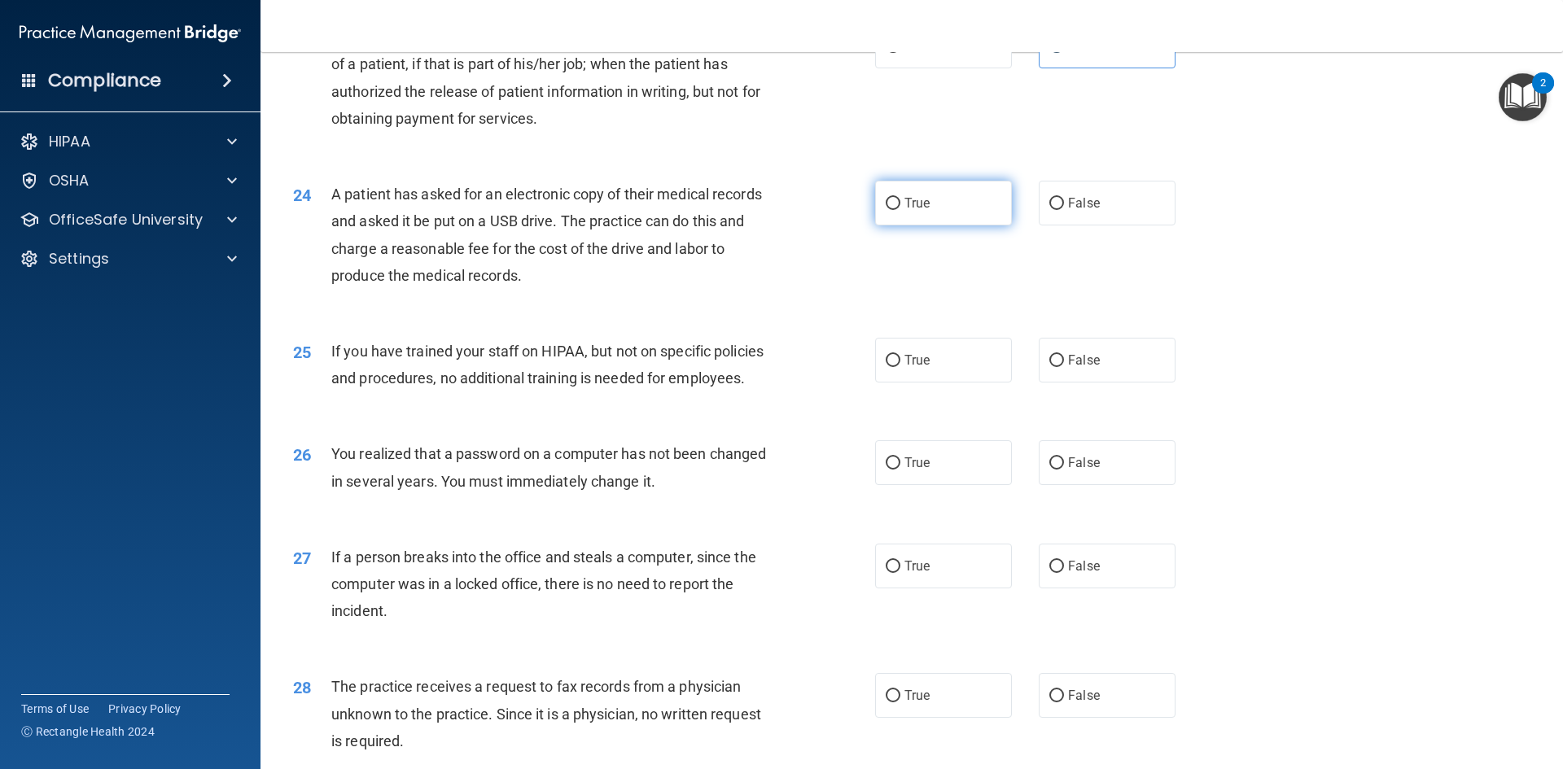
click at [893, 225] on label "True" at bounding box center [943, 203] width 137 height 45
click at [893, 210] on input "True" at bounding box center [892, 204] width 15 height 12
radio input "true"
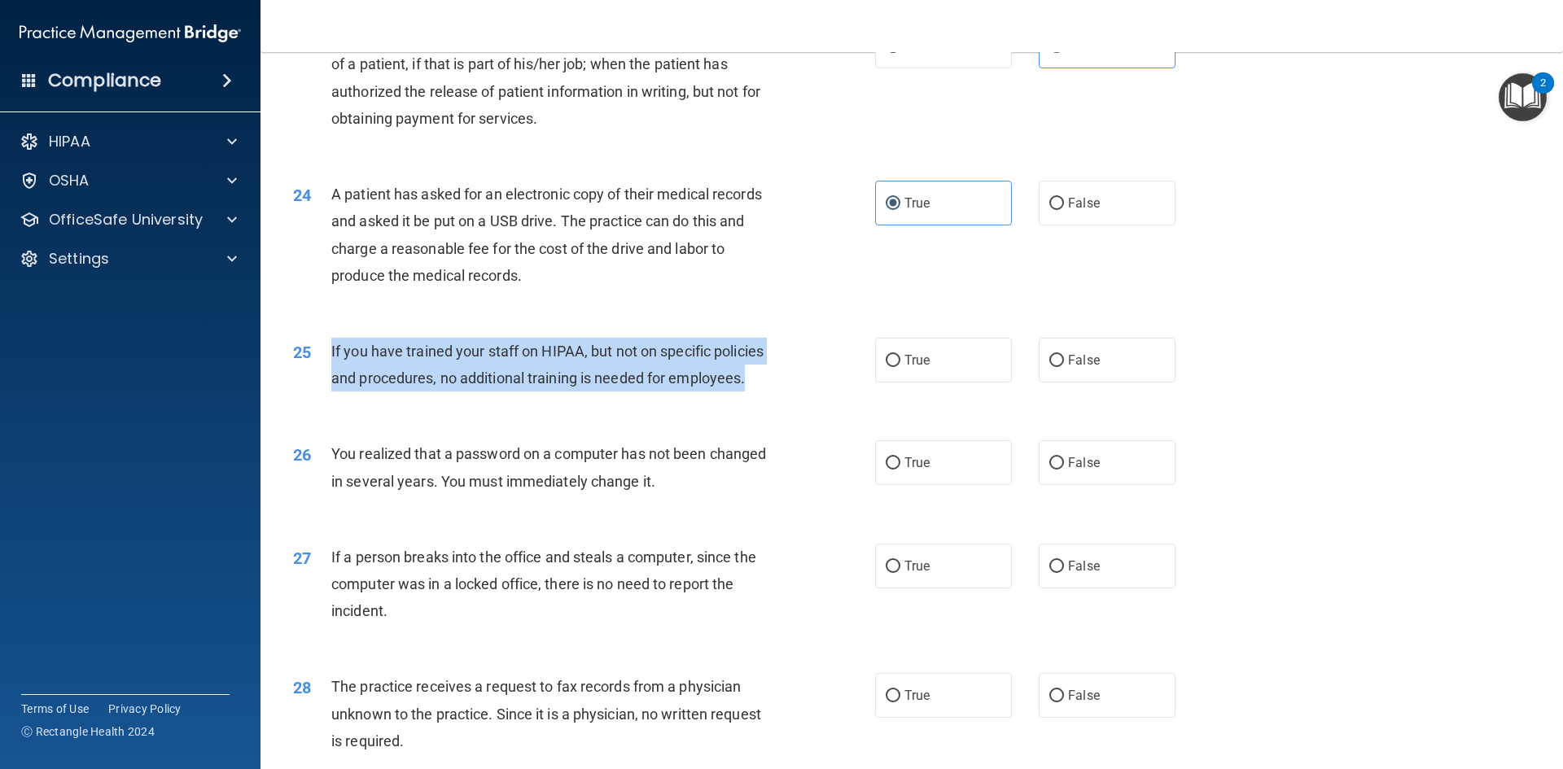
drag, startPoint x: 326, startPoint y: 399, endPoint x: 759, endPoint y: 452, distance: 435.4
click at [759, 400] on div "25 If you have trained your staff on HIPAA, but not on specific policies and pr…" at bounding box center [584, 369] width 631 height 62
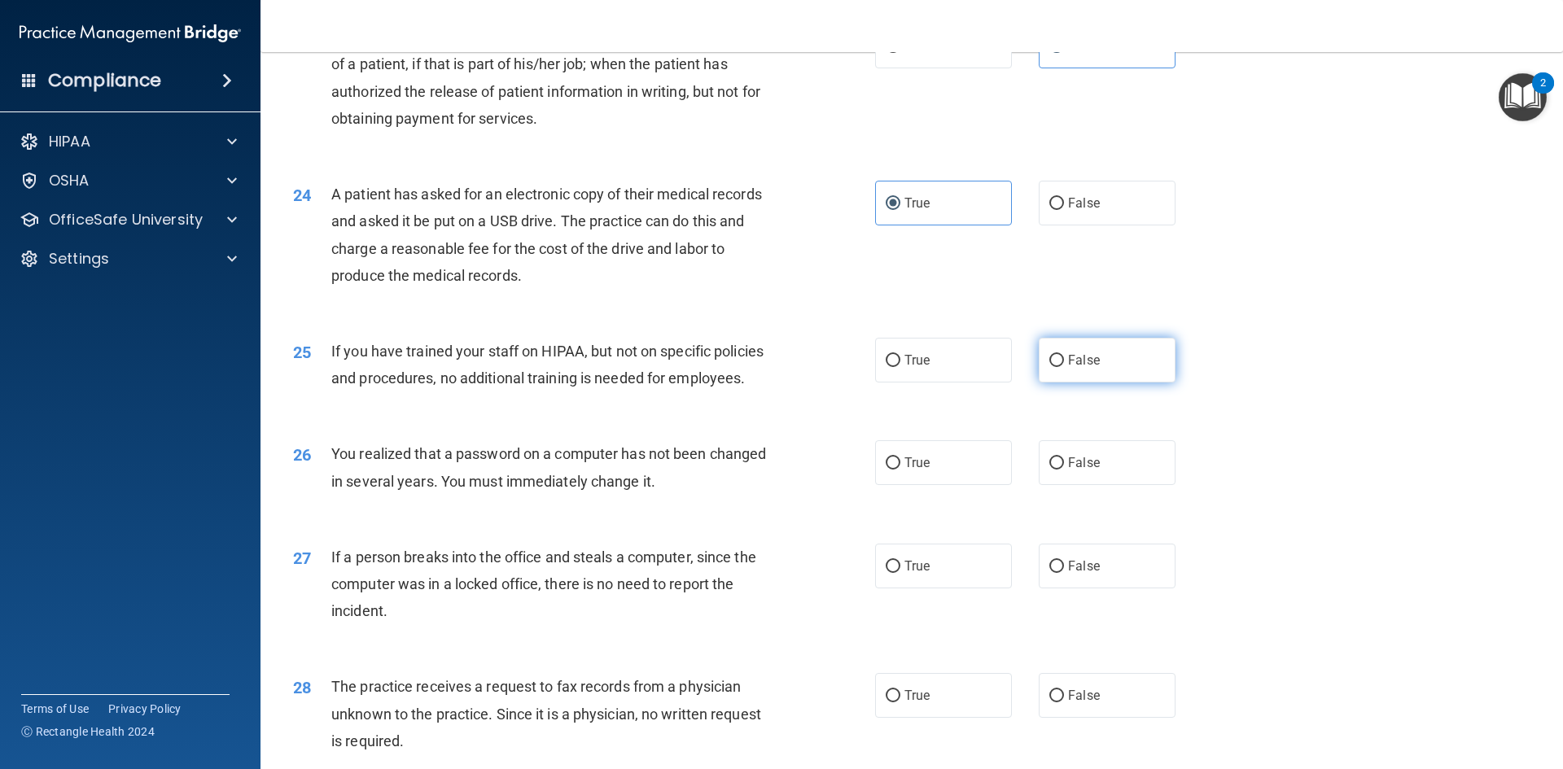
click at [1082, 383] on label "False" at bounding box center [1106, 360] width 137 height 45
click at [1064, 367] on input "False" at bounding box center [1056, 361] width 15 height 12
radio input "true"
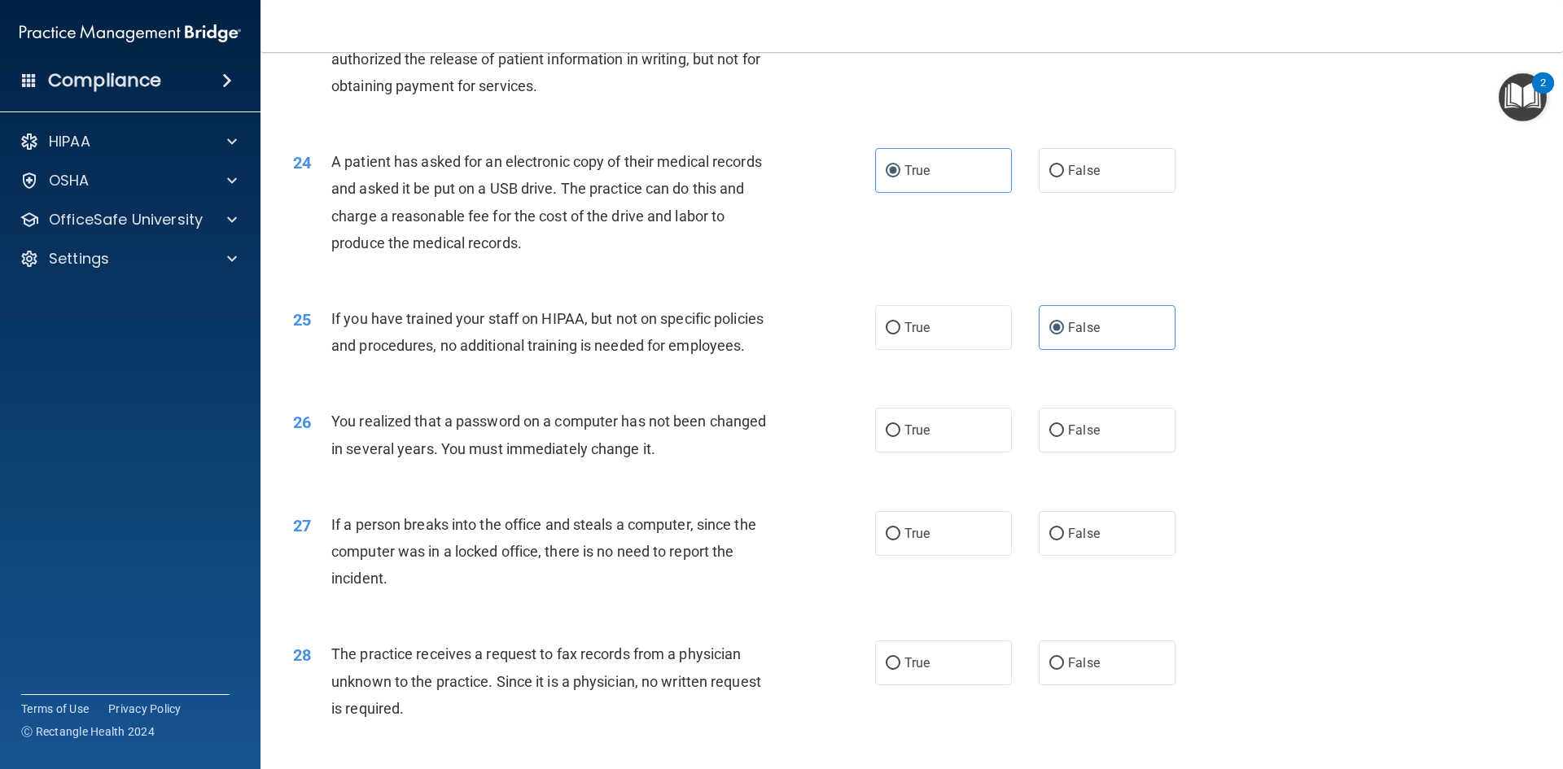
scroll to position [2920, 0]
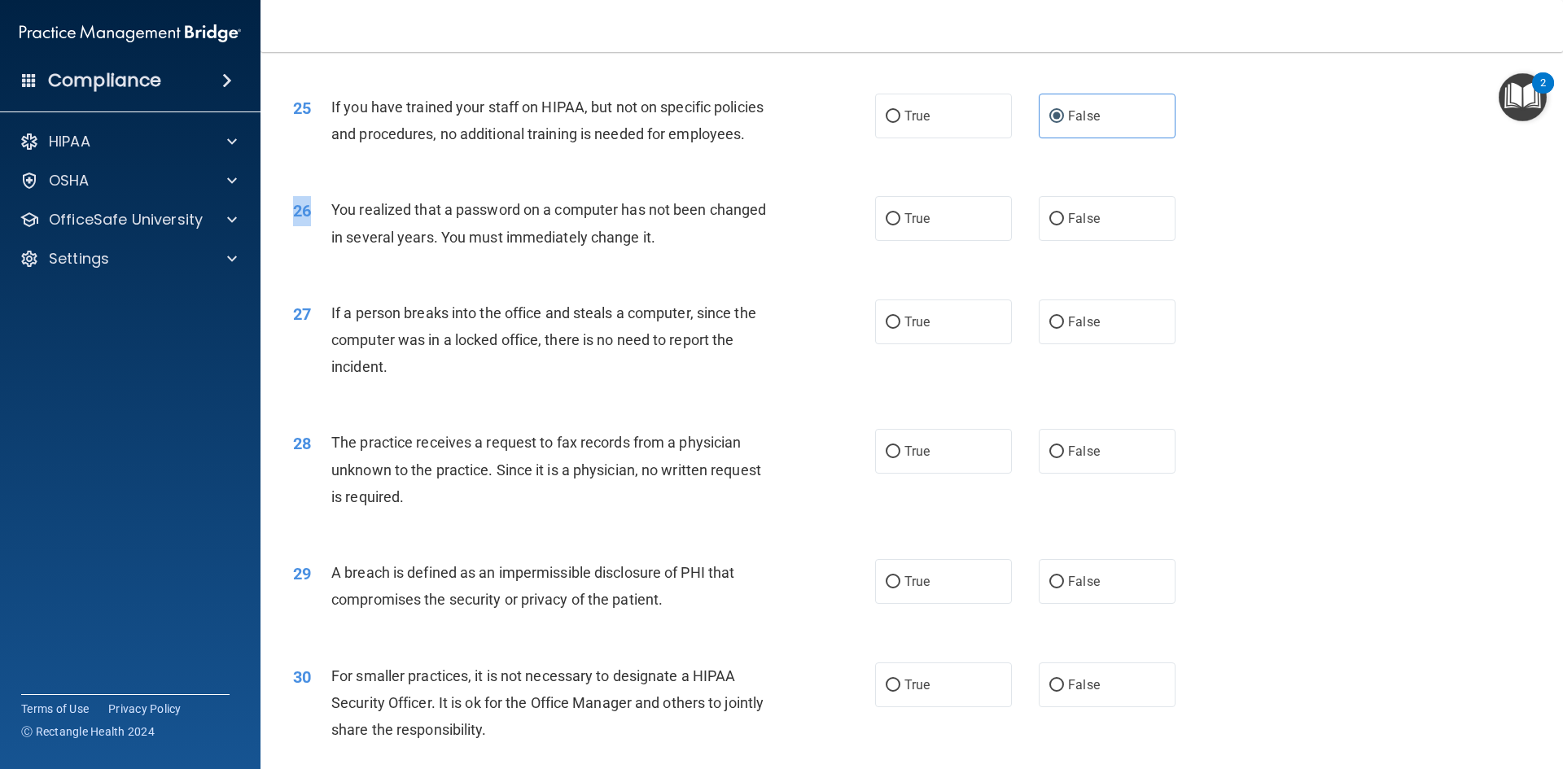
drag, startPoint x: 319, startPoint y: 250, endPoint x: 723, endPoint y: 322, distance: 410.1
click at [723, 278] on div "26 You realized that a password on a computer has not been changed in several y…" at bounding box center [911, 227] width 1261 height 103
drag, startPoint x: 384, startPoint y: 243, endPoint x: 329, endPoint y: 251, distance: 56.1
click at [383, 243] on div "26 You realized that a password on a computer has not been changed in several y…" at bounding box center [911, 227] width 1261 height 103
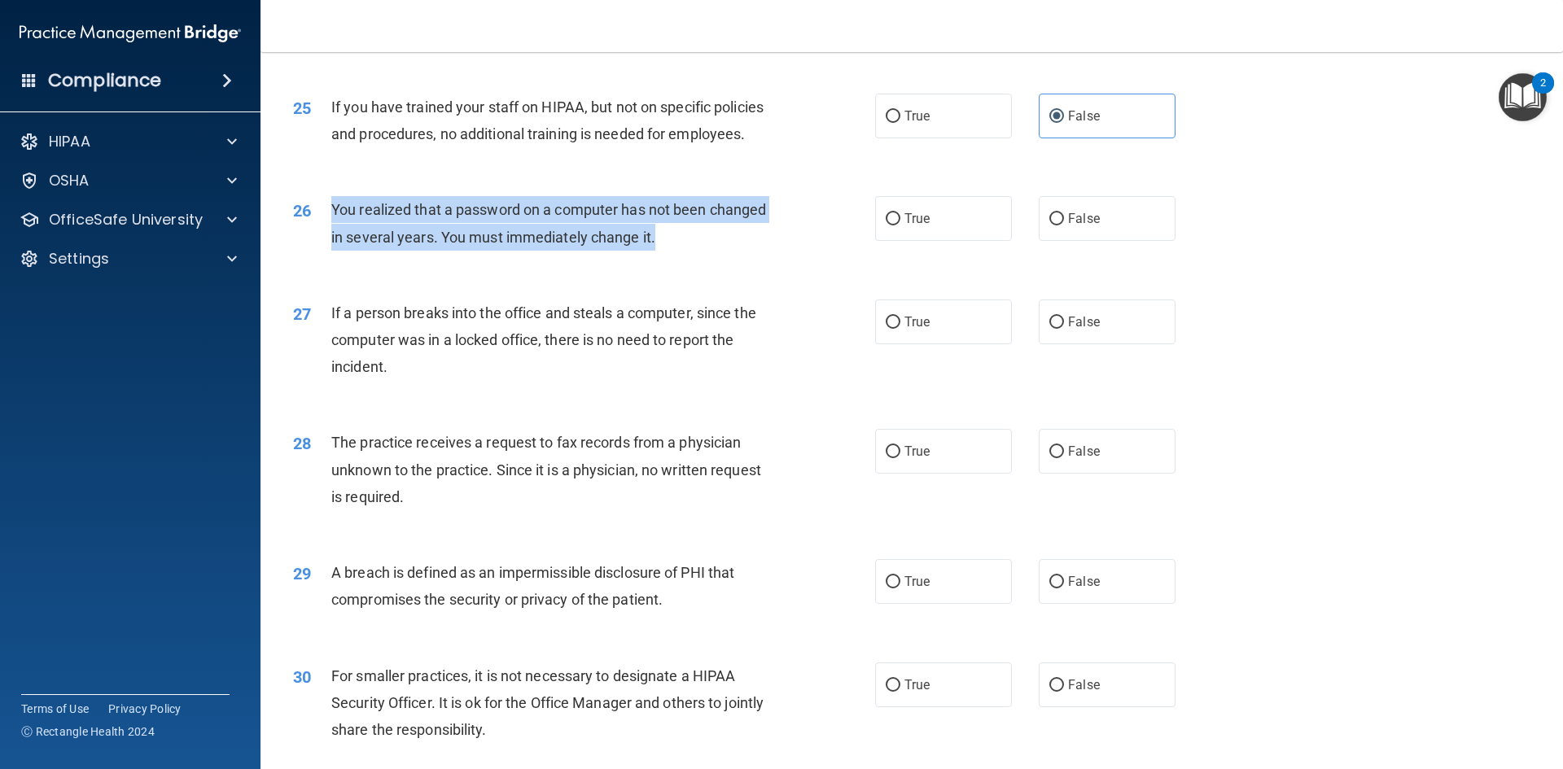
drag, startPoint x: 326, startPoint y: 260, endPoint x: 685, endPoint y: 291, distance: 360.2
click at [684, 258] on div "26 You realized that a password on a computer has not been changed in several y…" at bounding box center [584, 227] width 631 height 62
click at [424, 250] on div "You realized that a password on a computer has not been changed in several year…" at bounding box center [558, 223] width 455 height 54
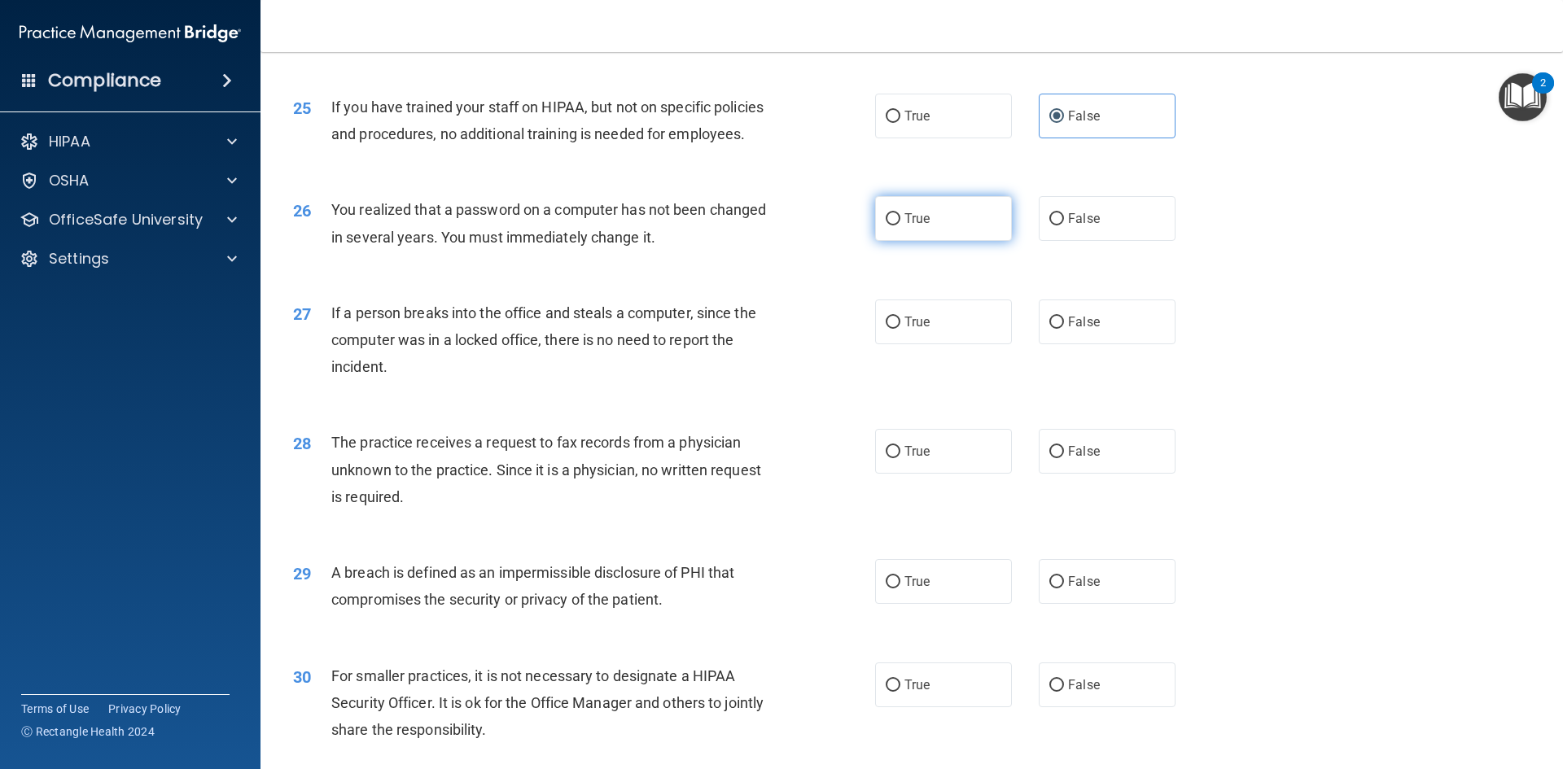
click at [906, 241] on label "True" at bounding box center [943, 218] width 137 height 45
click at [900, 225] on input "True" at bounding box center [892, 219] width 15 height 12
radio input "true"
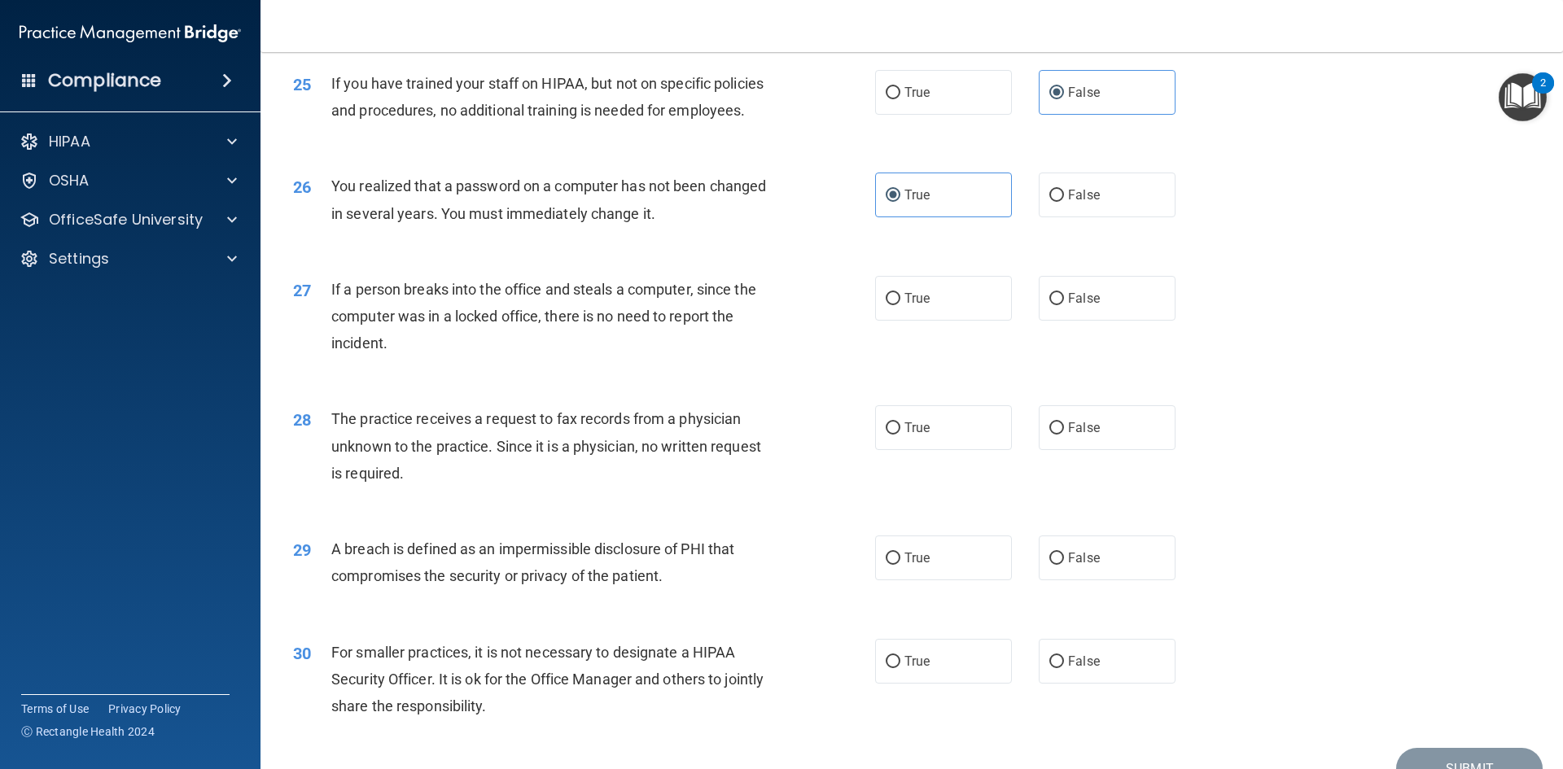
scroll to position [3001, 0]
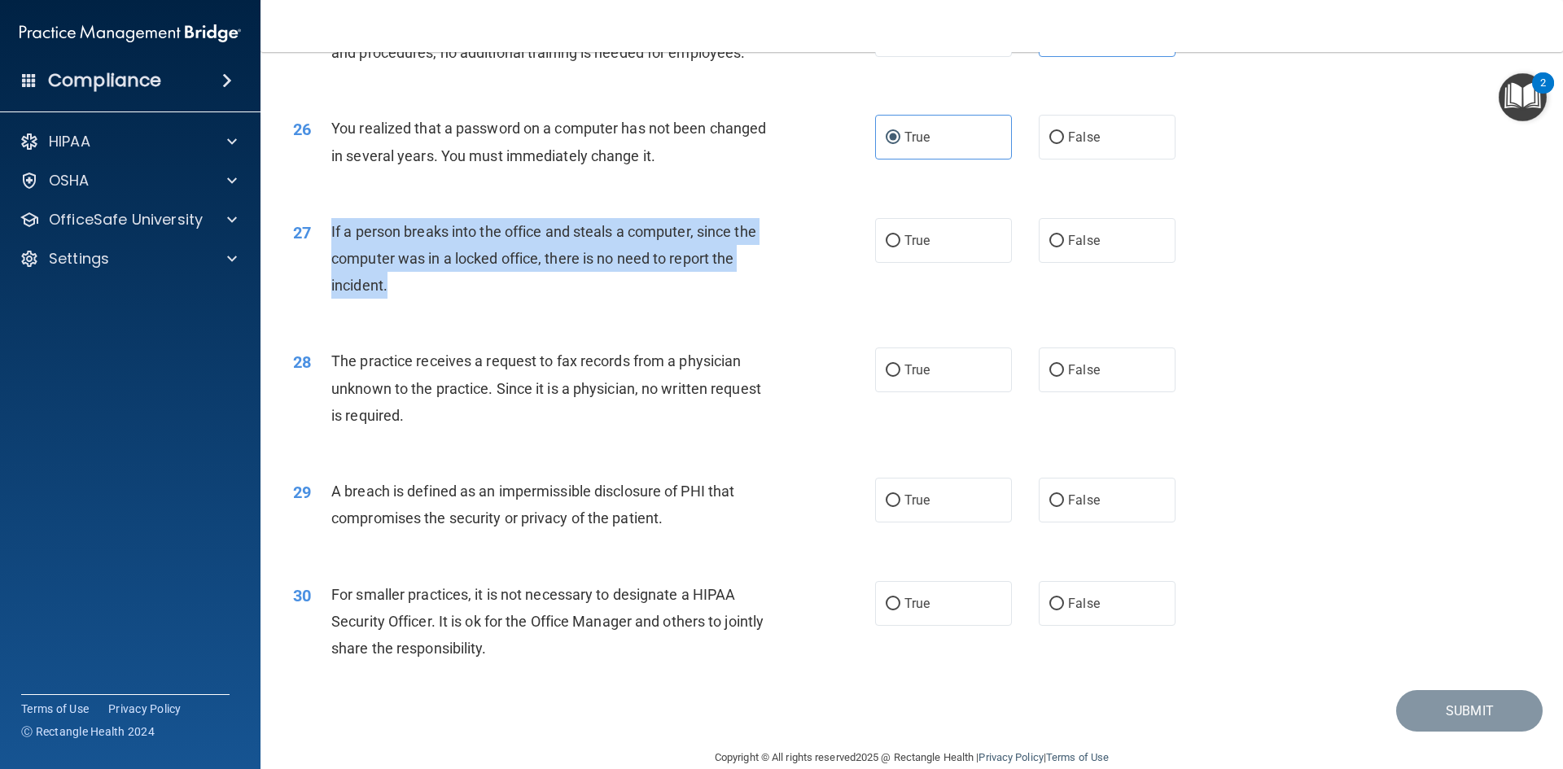
drag, startPoint x: 365, startPoint y: 308, endPoint x: 408, endPoint y: 341, distance: 53.9
click at [408, 308] on div "27 If a person breaks into the office and steals a computer, since the computer…" at bounding box center [584, 263] width 631 height 90
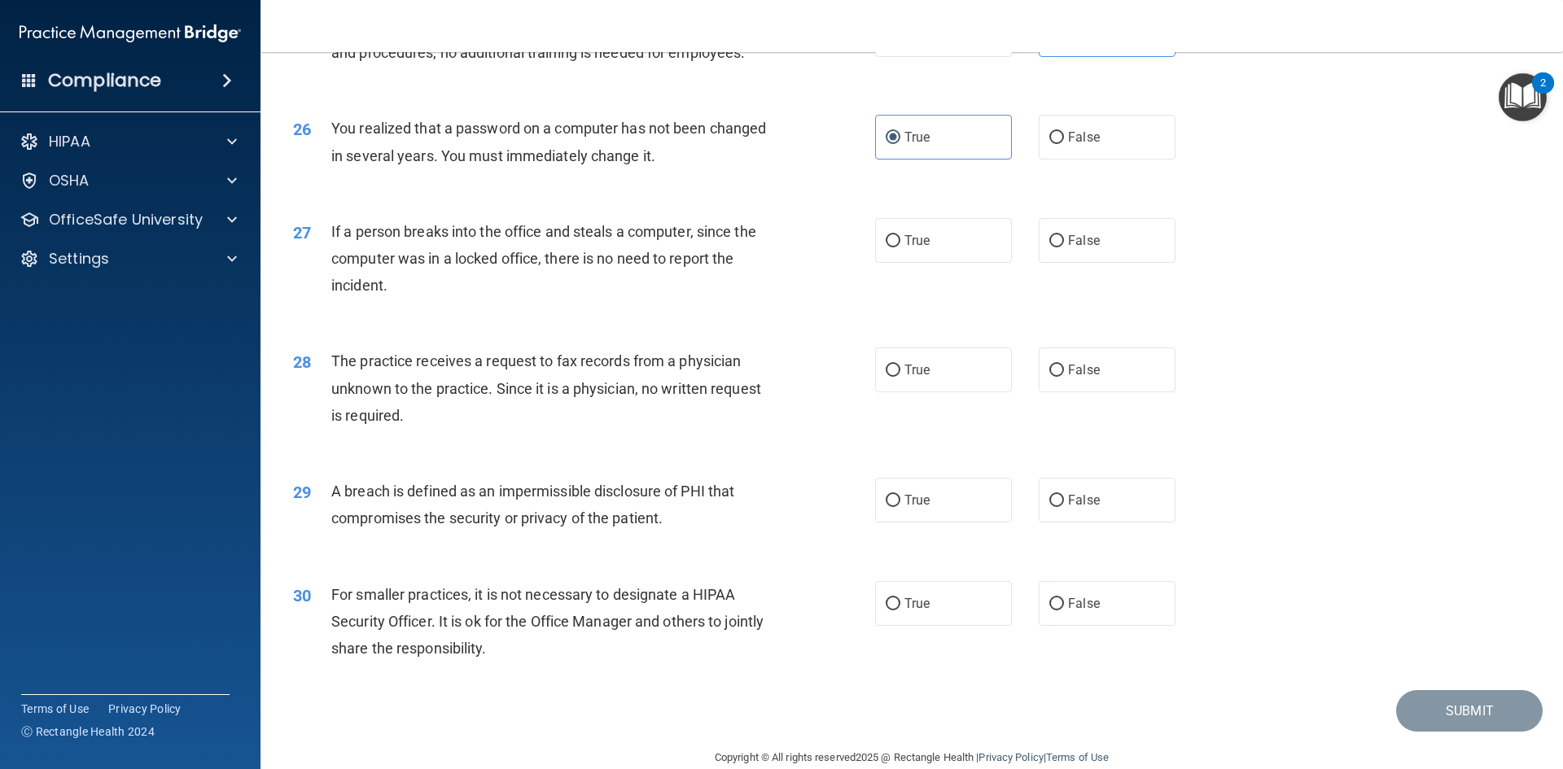
click at [365, 168] on div "You realized that a password on a computer has not been changed in several year…" at bounding box center [558, 142] width 455 height 54
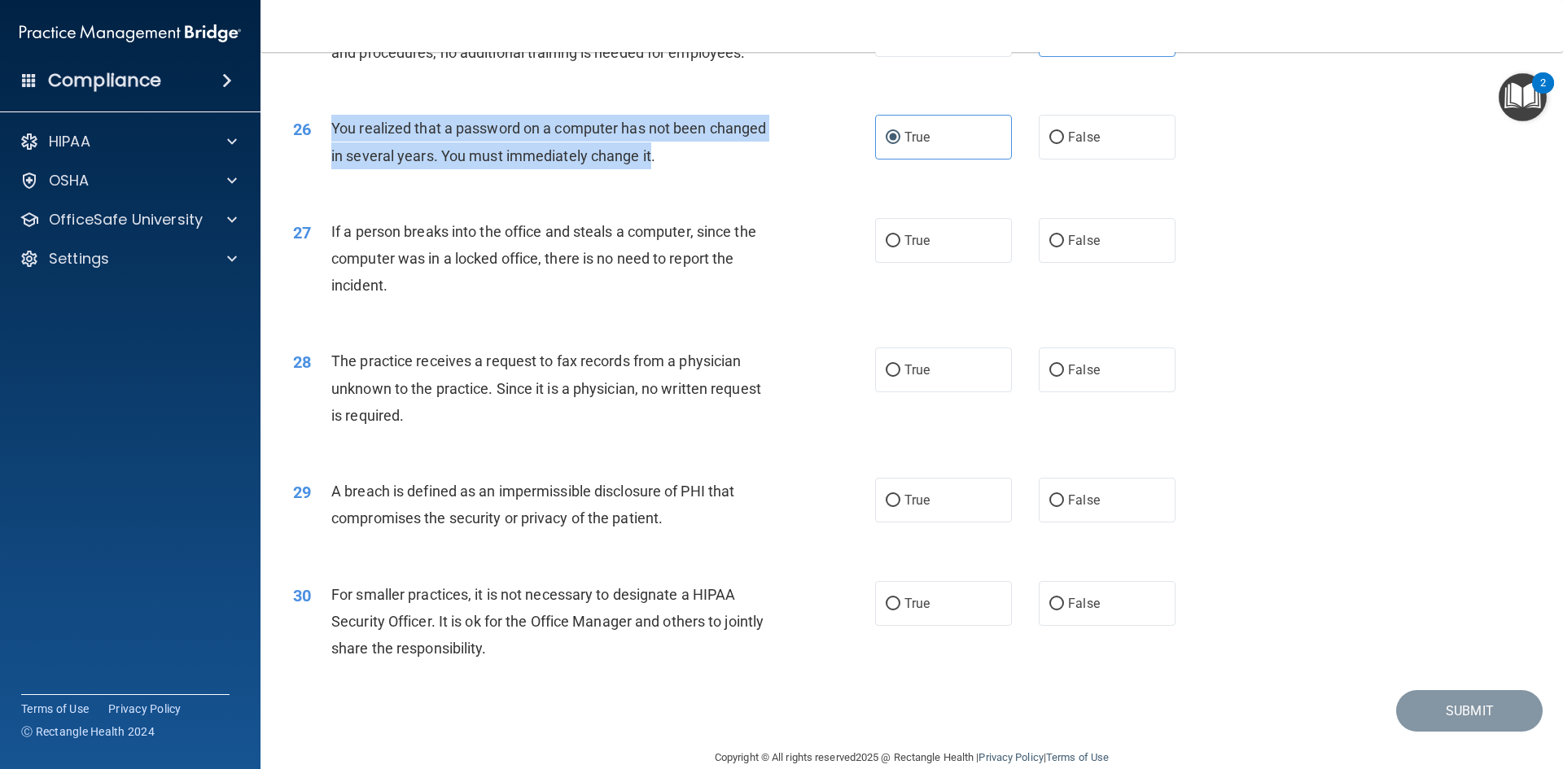
drag, startPoint x: 331, startPoint y: 169, endPoint x: 665, endPoint y: 222, distance: 337.8
click at [652, 168] on div "You realized that a password on a computer has not been changed in several year…" at bounding box center [558, 142] width 455 height 54
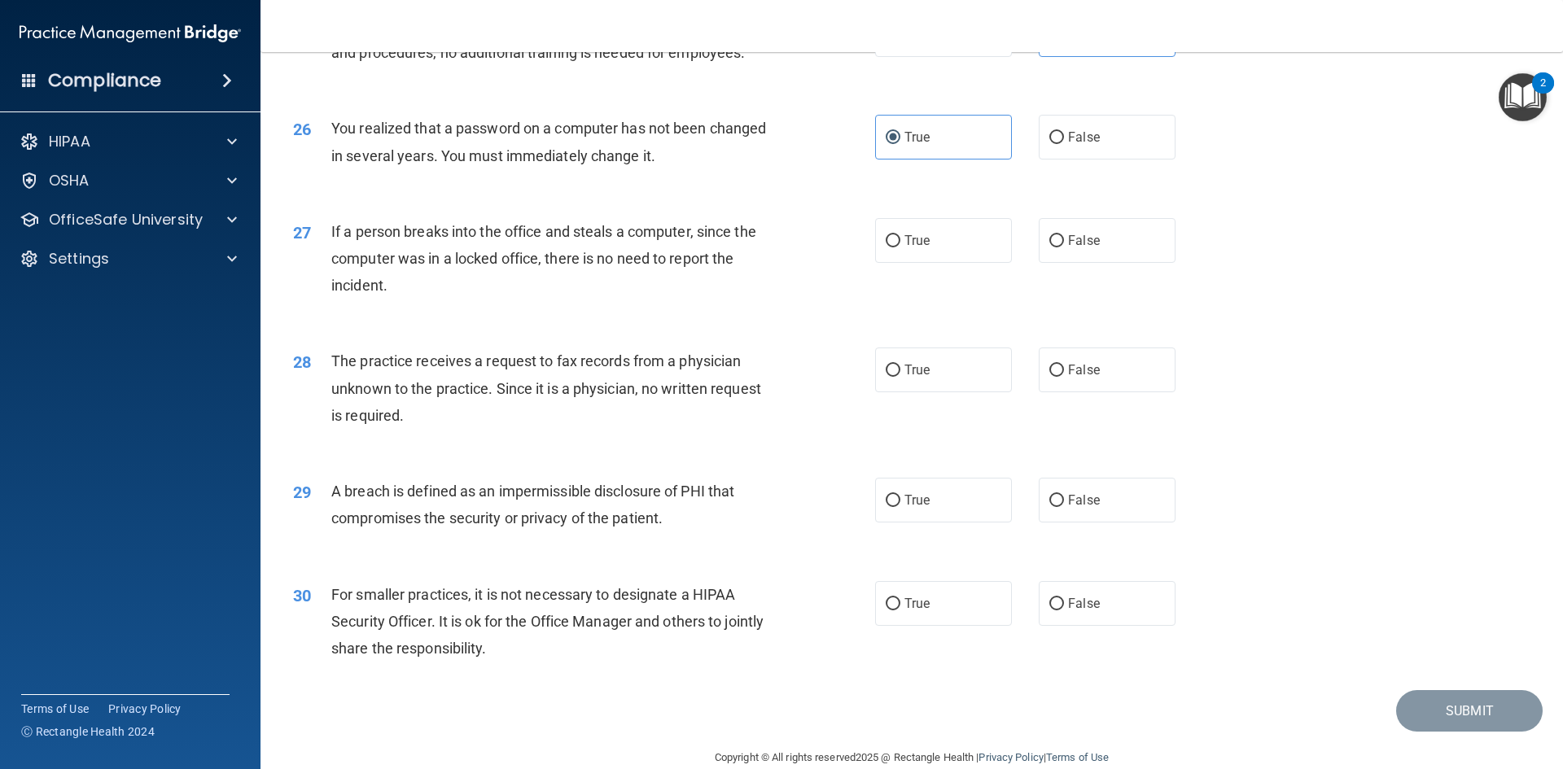
click at [671, 168] on div "You realized that a password on a computer has not been changed in several year…" at bounding box center [558, 142] width 455 height 54
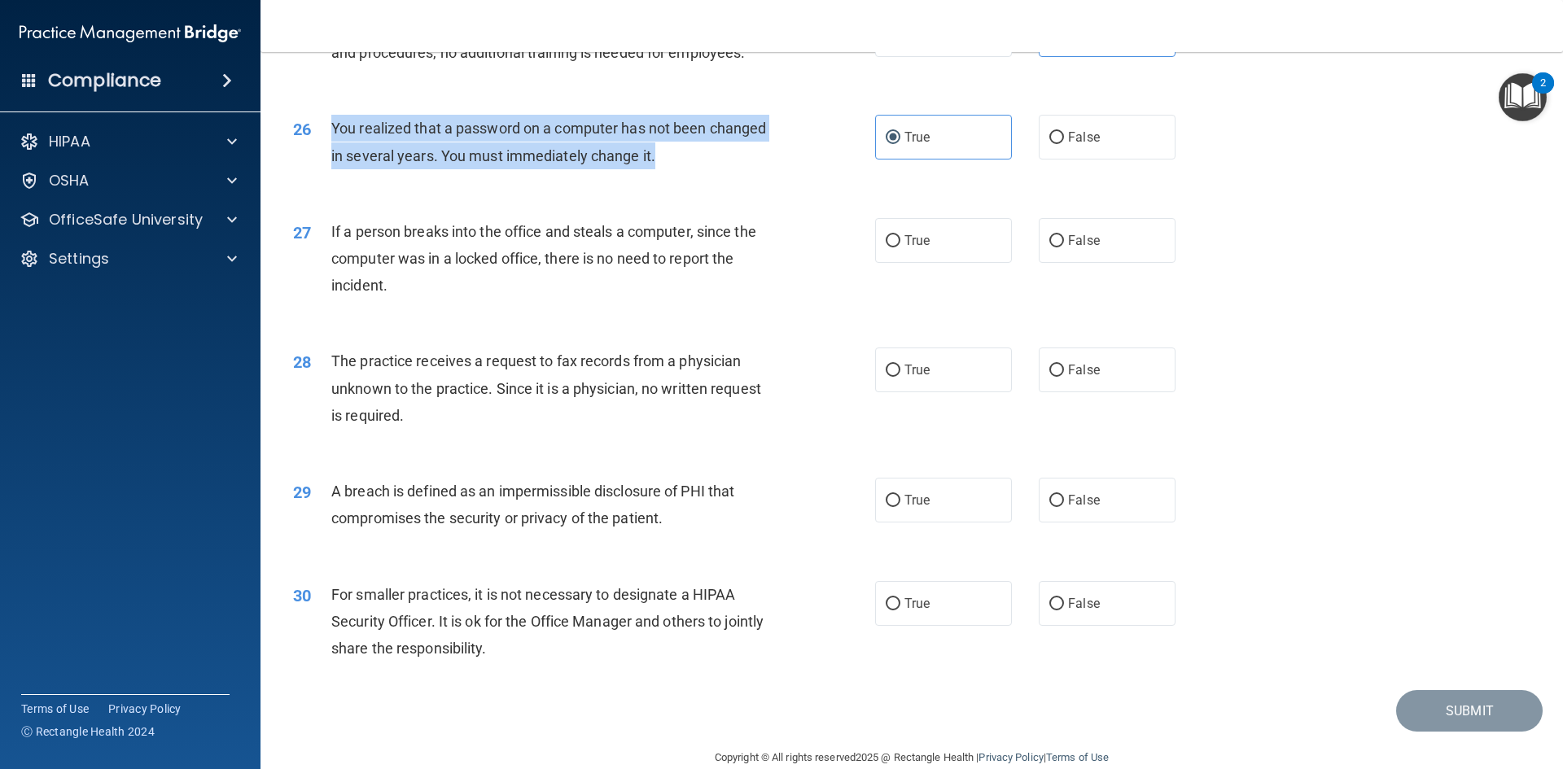
drag, startPoint x: 330, startPoint y: 179, endPoint x: 702, endPoint y: 226, distance: 374.9
click at [702, 177] on div "26 You realized that a password on a computer has not been changed in several y…" at bounding box center [584, 146] width 631 height 62
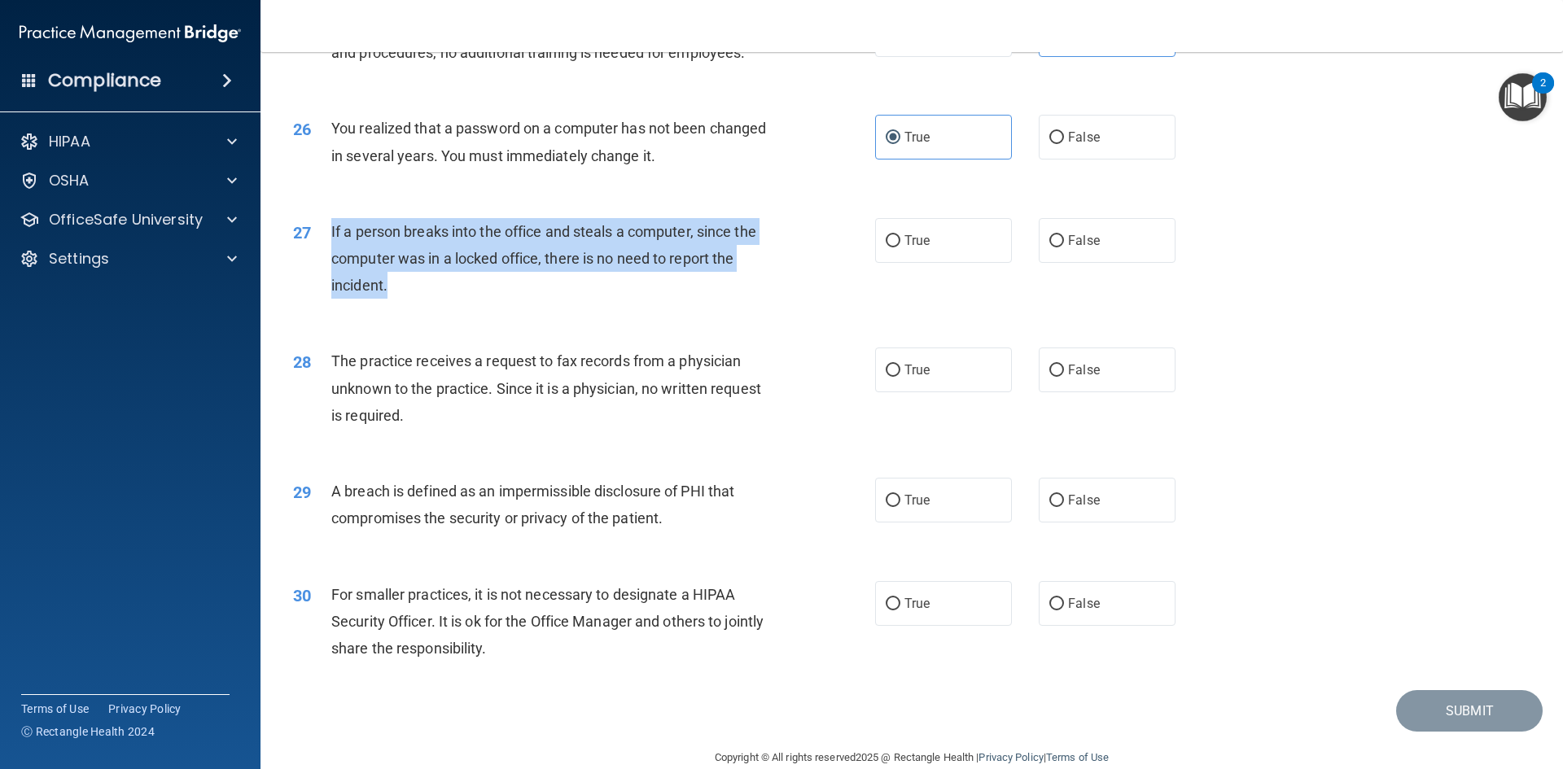
drag, startPoint x: 330, startPoint y: 278, endPoint x: 426, endPoint y: 343, distance: 116.5
click at [426, 299] on div "If a person breaks into the office and steals a computer, since the computer wa…" at bounding box center [558, 258] width 455 height 81
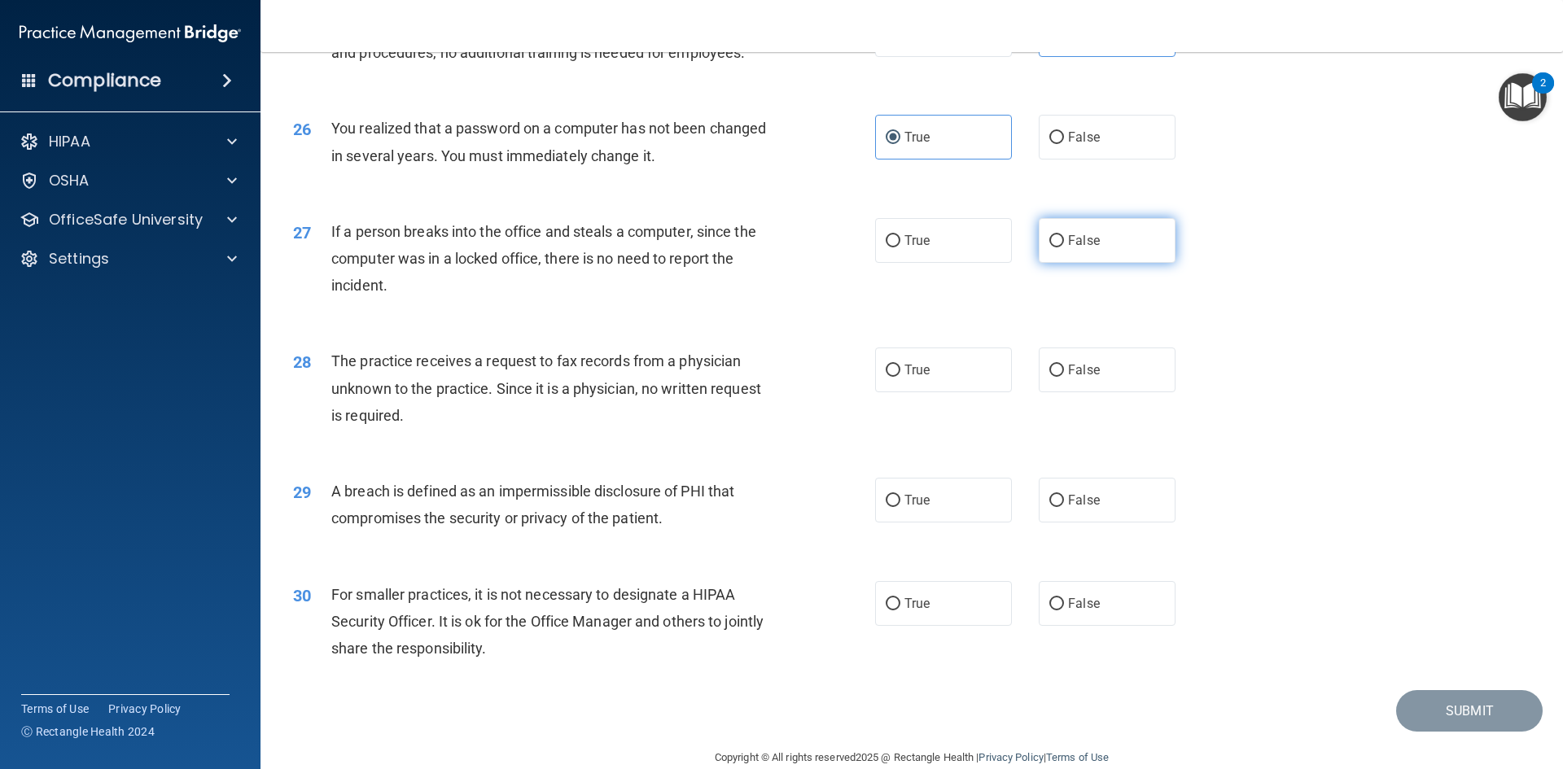
click at [1038, 263] on label "False" at bounding box center [1106, 240] width 137 height 45
click at [1049, 247] on input "False" at bounding box center [1056, 241] width 15 height 12
radio input "true"
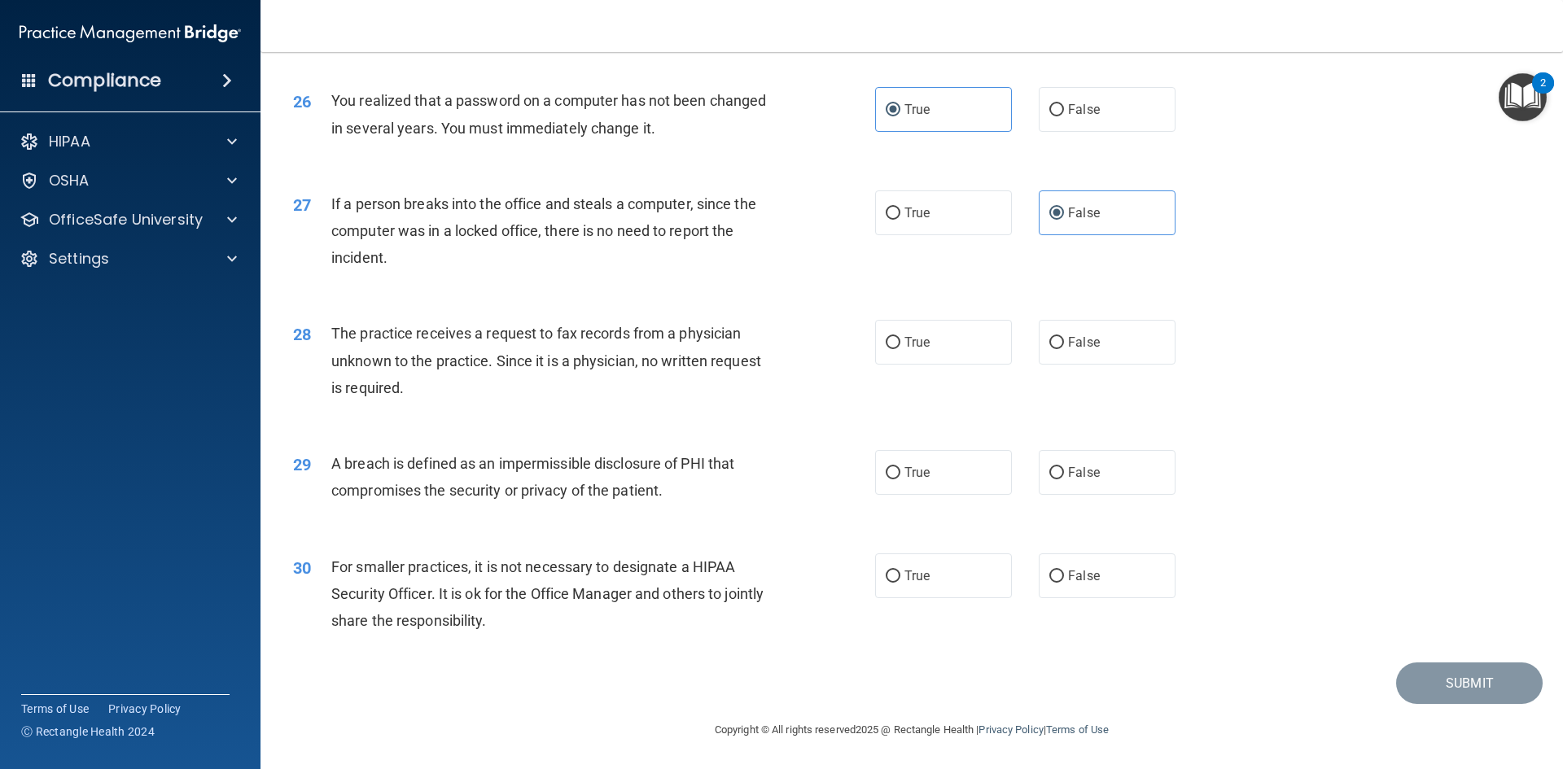
scroll to position [3083, 0]
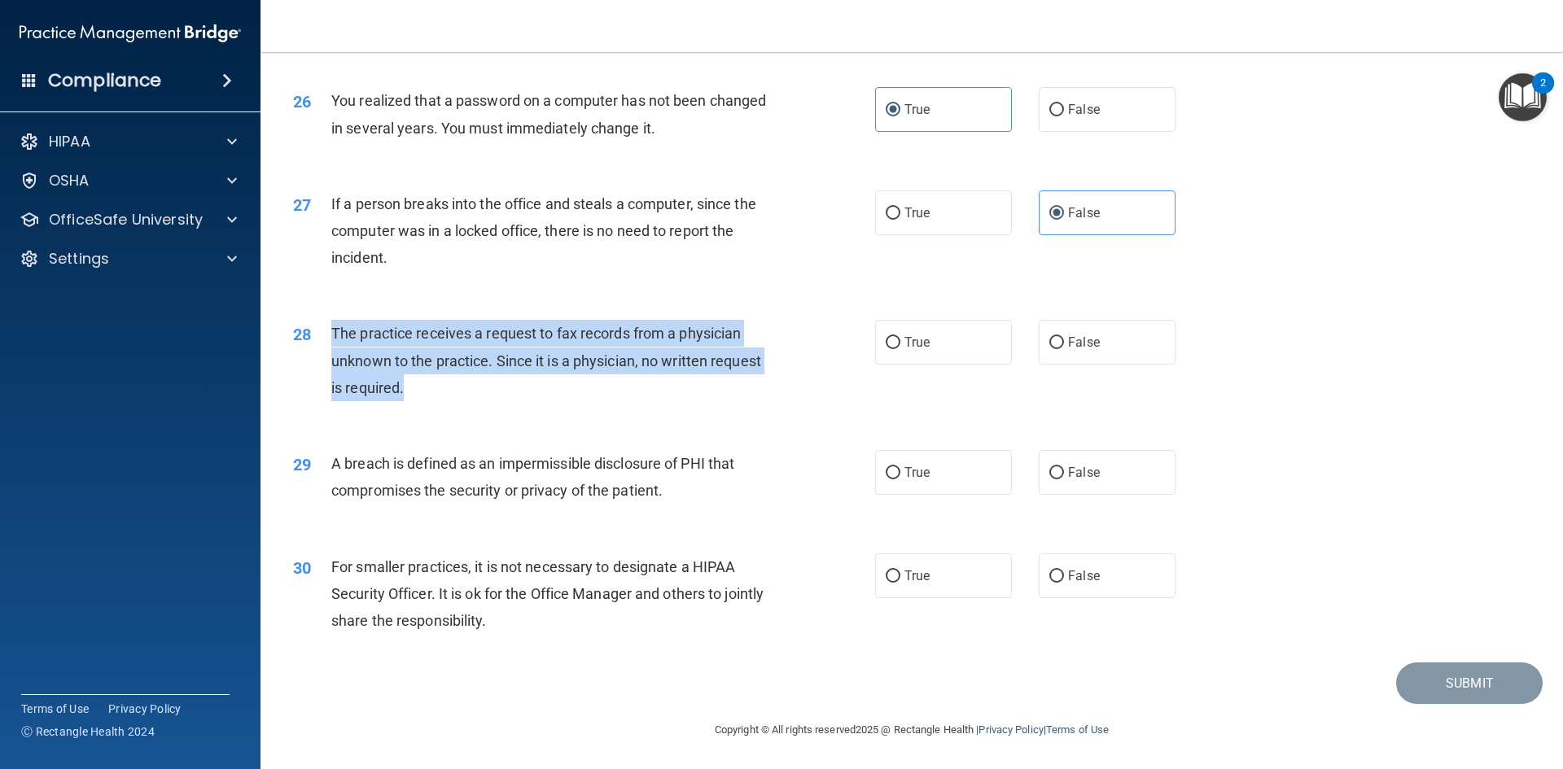
drag, startPoint x: 325, startPoint y: 327, endPoint x: 448, endPoint y: 401, distance: 144.2
click at [440, 400] on div "28 The practice receives a request to fax records from a physician unknown to t…" at bounding box center [584, 365] width 631 height 90
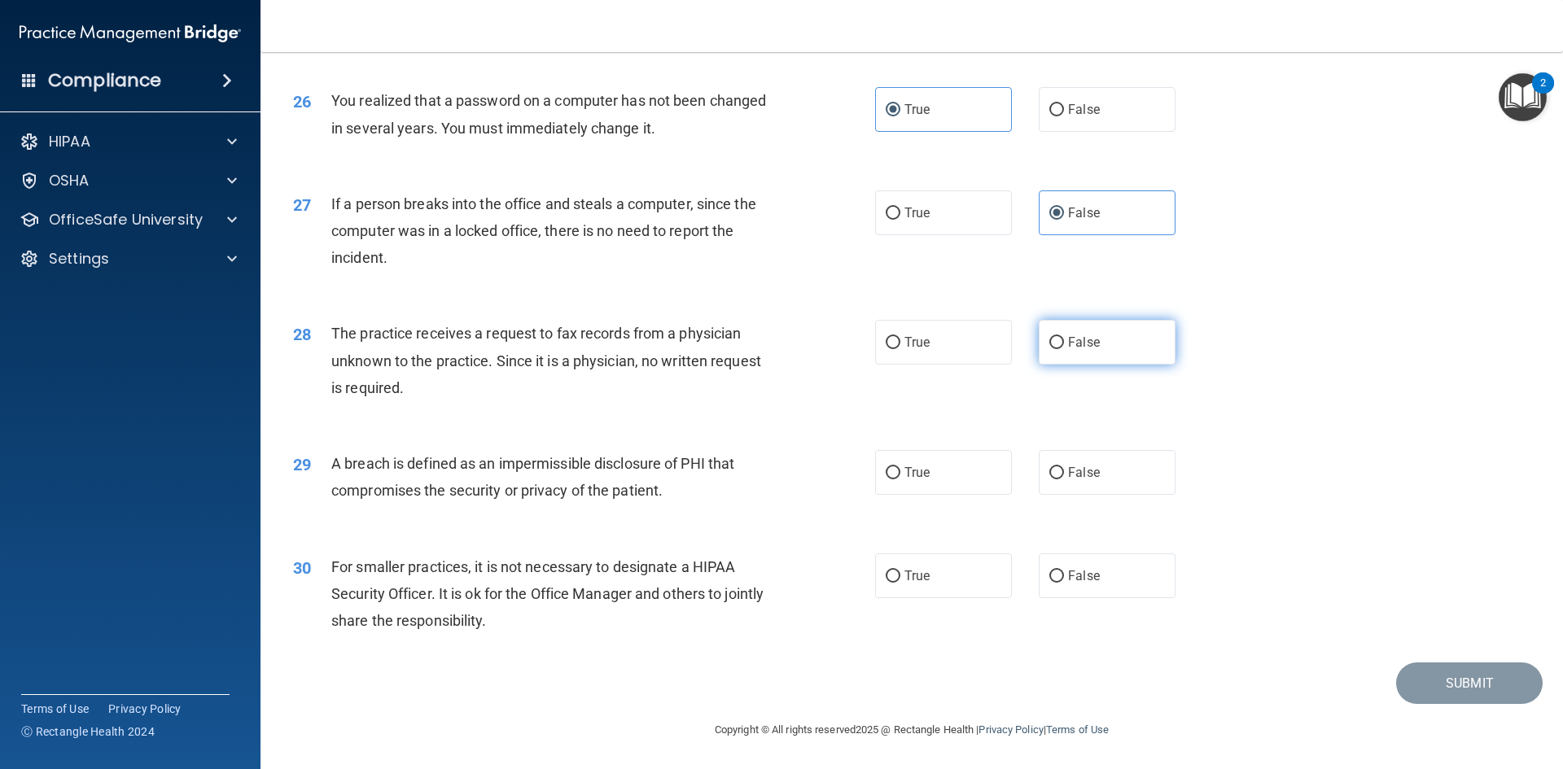
click at [1100, 346] on label "False" at bounding box center [1106, 342] width 137 height 45
click at [1064, 346] on input "False" at bounding box center [1056, 343] width 15 height 12
radio input "true"
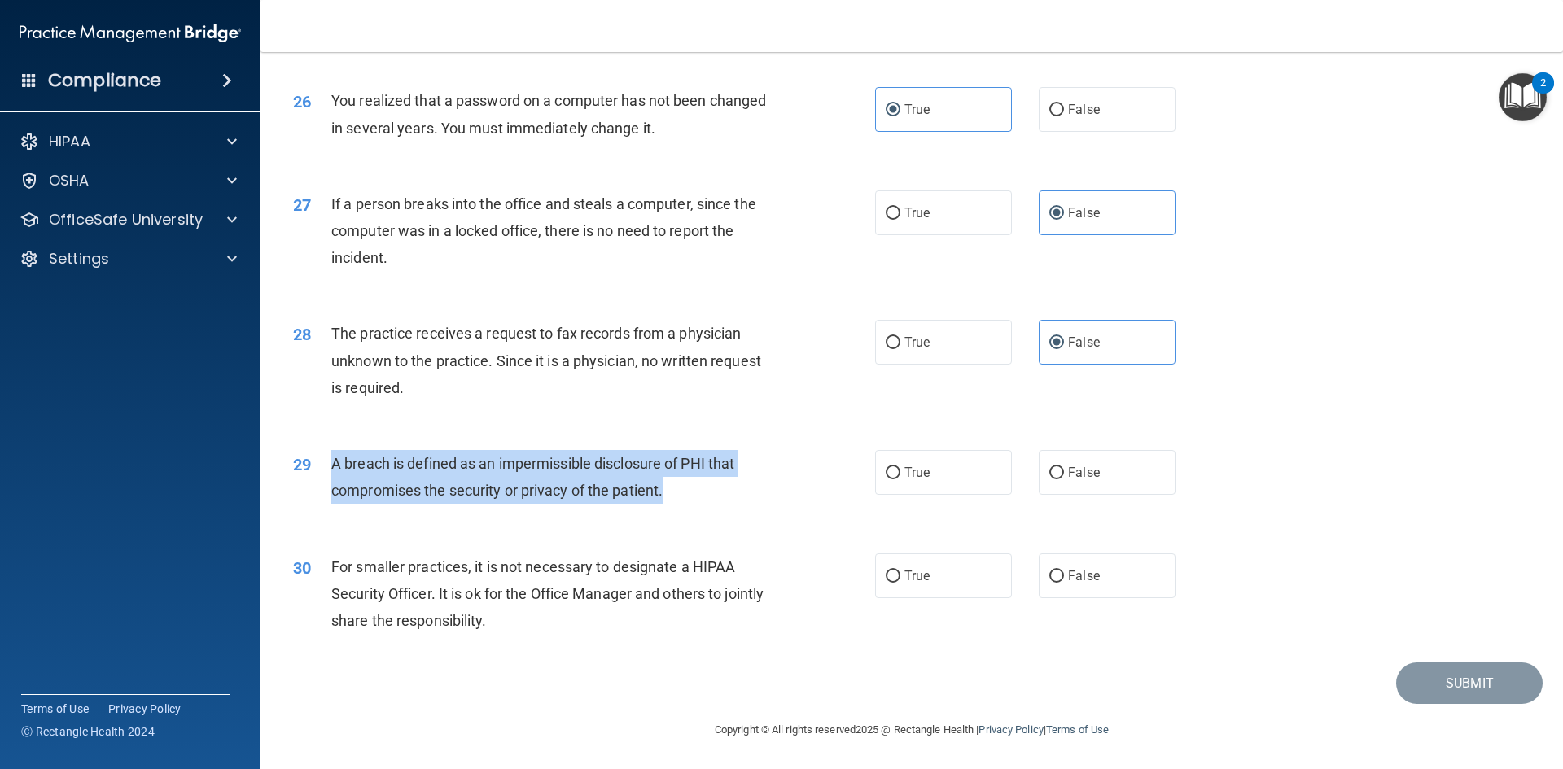
drag, startPoint x: 326, startPoint y: 455, endPoint x: 673, endPoint y: 493, distance: 349.6
click at [673, 493] on div "29 A breach is defined as an impermissible disclosure of PHI that compromises t…" at bounding box center [584, 481] width 631 height 62
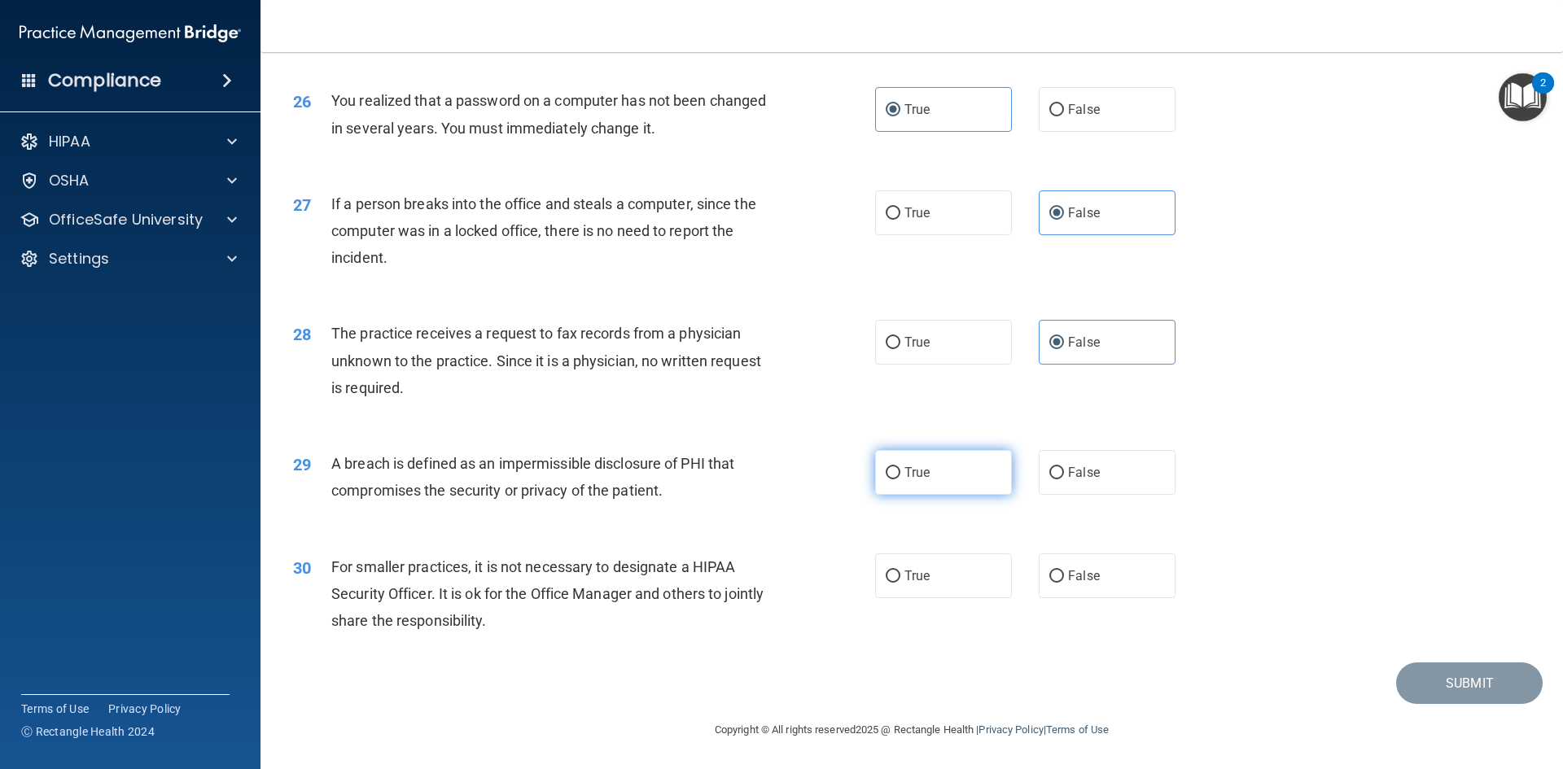
click at [929, 464] on label "True" at bounding box center [943, 472] width 137 height 45
click at [900, 467] on input "True" at bounding box center [892, 473] width 15 height 12
radio input "true"
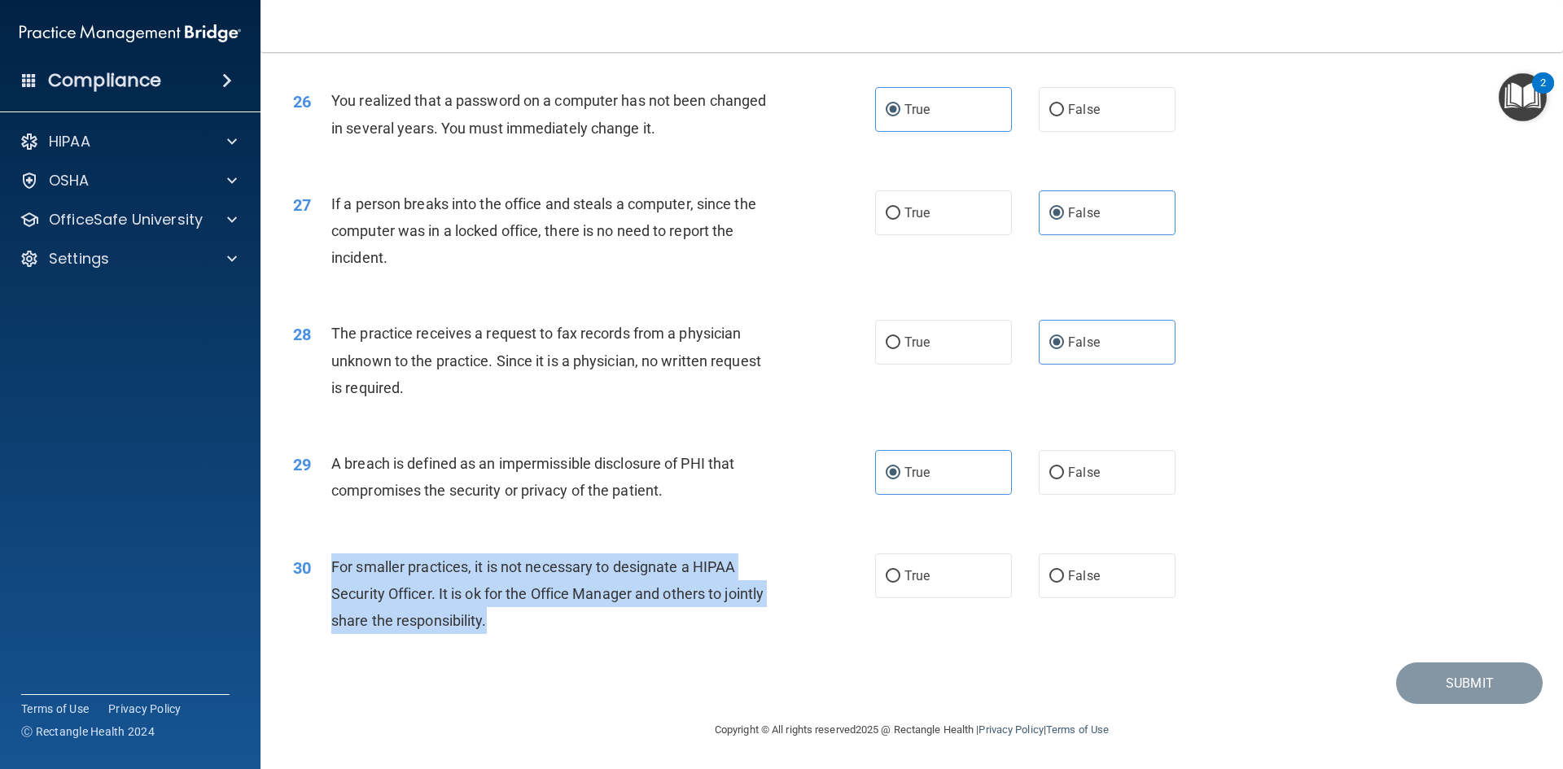
drag, startPoint x: 325, startPoint y: 555, endPoint x: 584, endPoint y: 632, distance: 269.9
click at [579, 632] on div "30 For smaller practices, it is not necessary to designate a HIPAA Security Off…" at bounding box center [584, 598] width 631 height 90
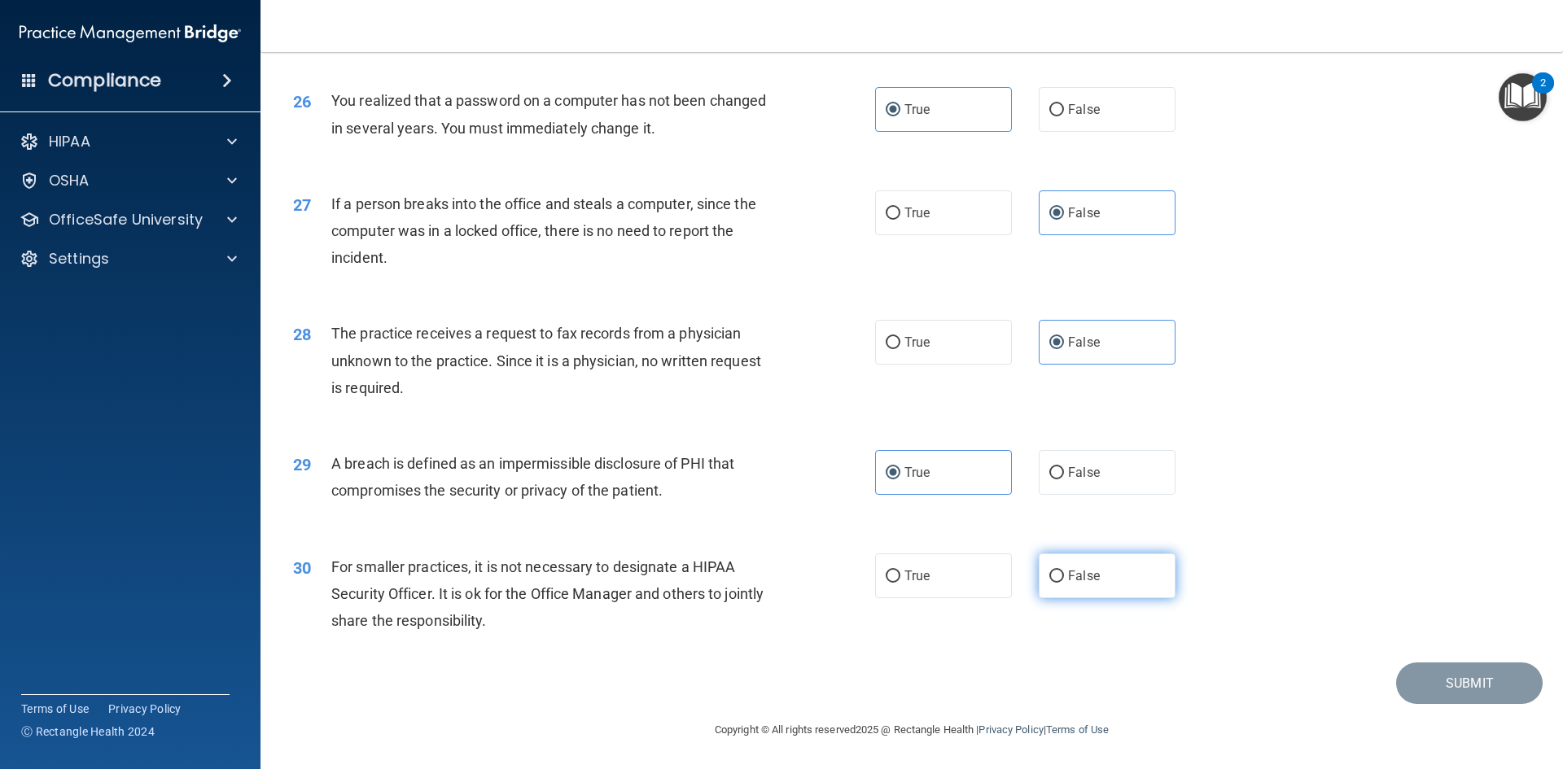
click at [1064, 565] on label "False" at bounding box center [1106, 575] width 137 height 45
click at [1064, 571] on input "False" at bounding box center [1056, 577] width 15 height 12
radio input "true"
click at [1407, 663] on button "Submit" at bounding box center [1469, 683] width 146 height 42
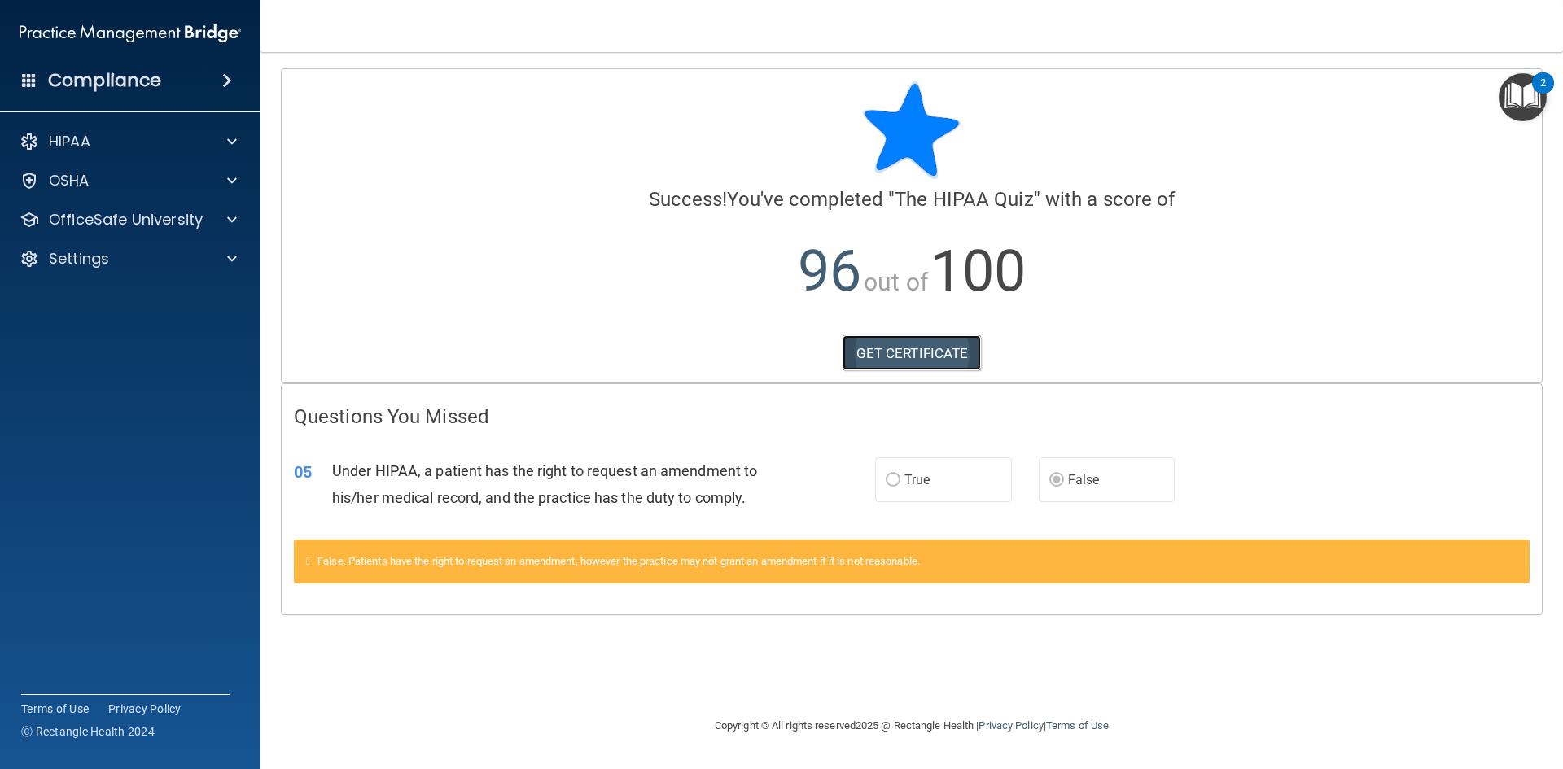
click at [877, 356] on link "GET CERTIFICATE" at bounding box center [911, 353] width 139 height 36
click at [202, 223] on div "OfficeSafe University" at bounding box center [108, 220] width 202 height 20
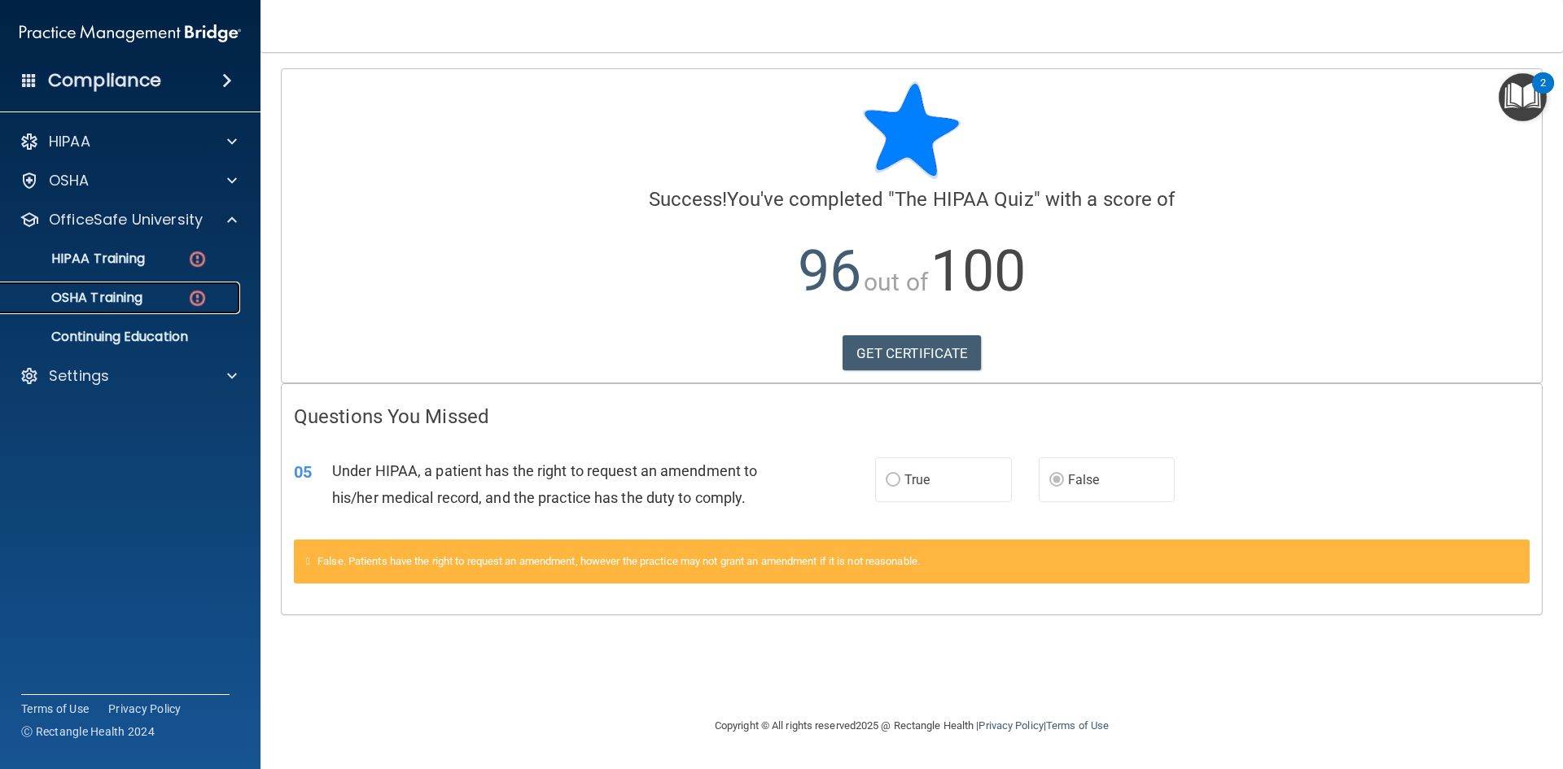
click at [164, 290] on div "OSHA Training" at bounding box center [122, 298] width 222 height 16
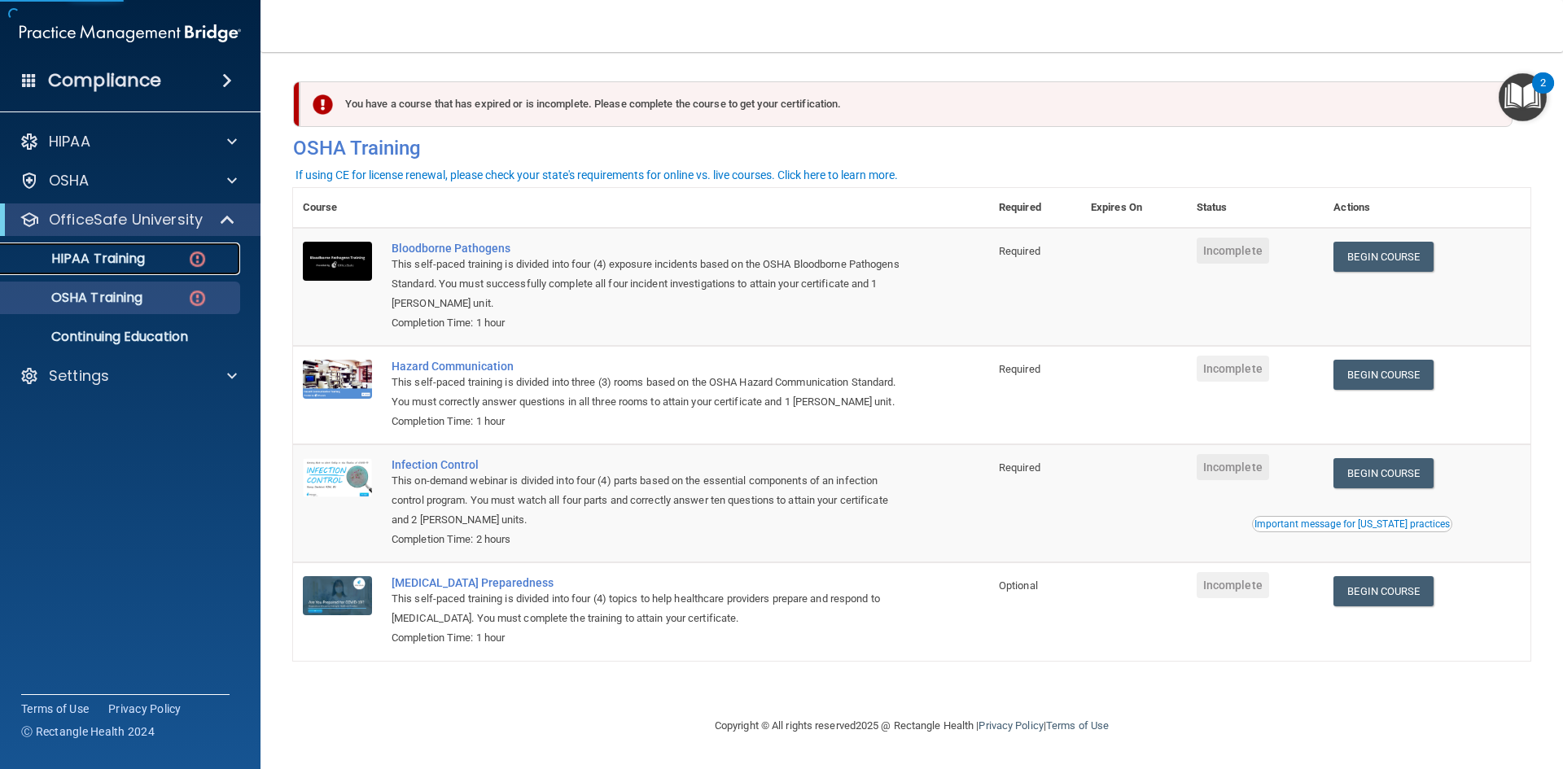
click at [193, 261] on img at bounding box center [197, 259] width 20 height 20
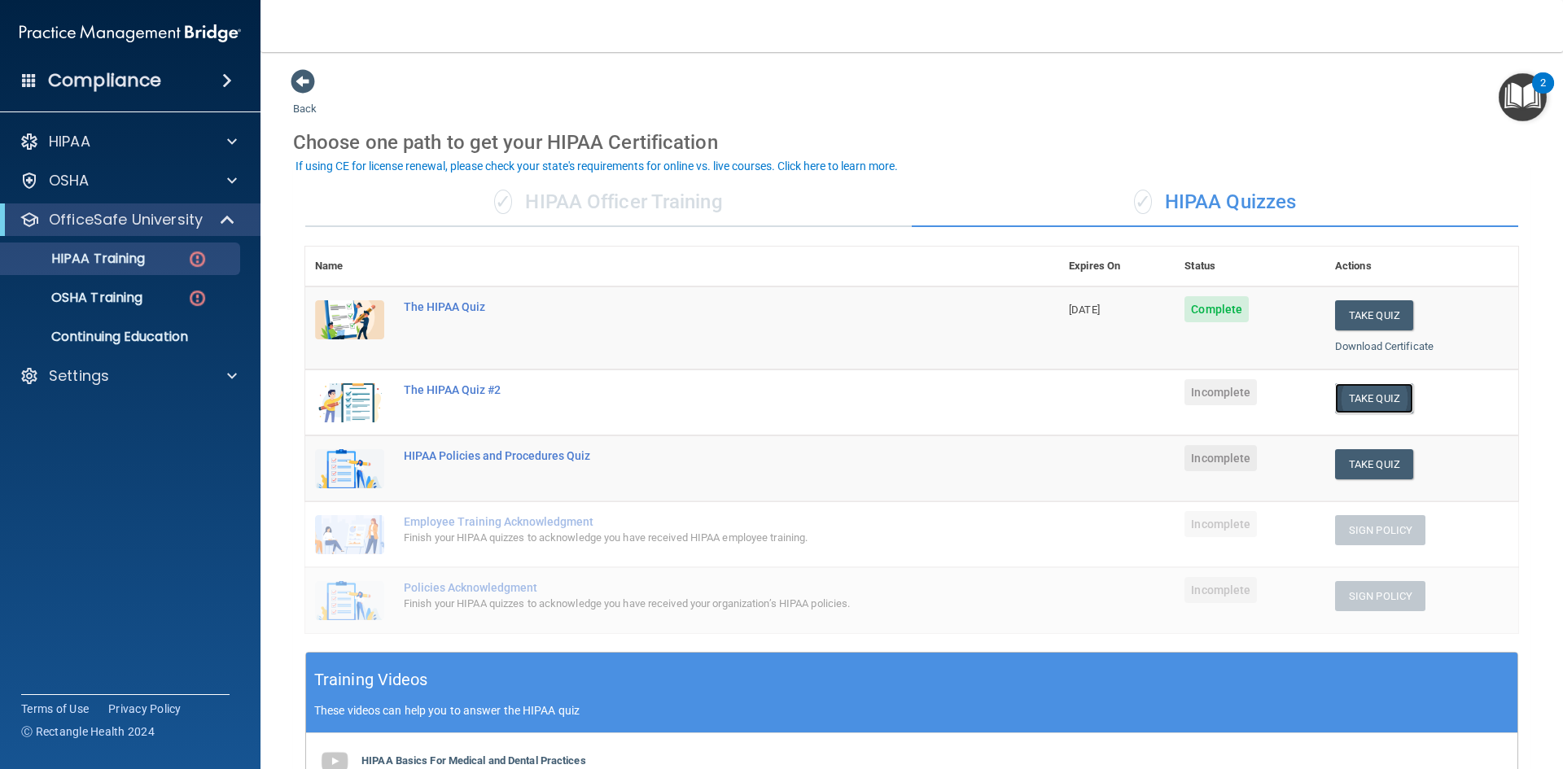
click at [1364, 395] on button "Take Quiz" at bounding box center [1374, 398] width 78 height 30
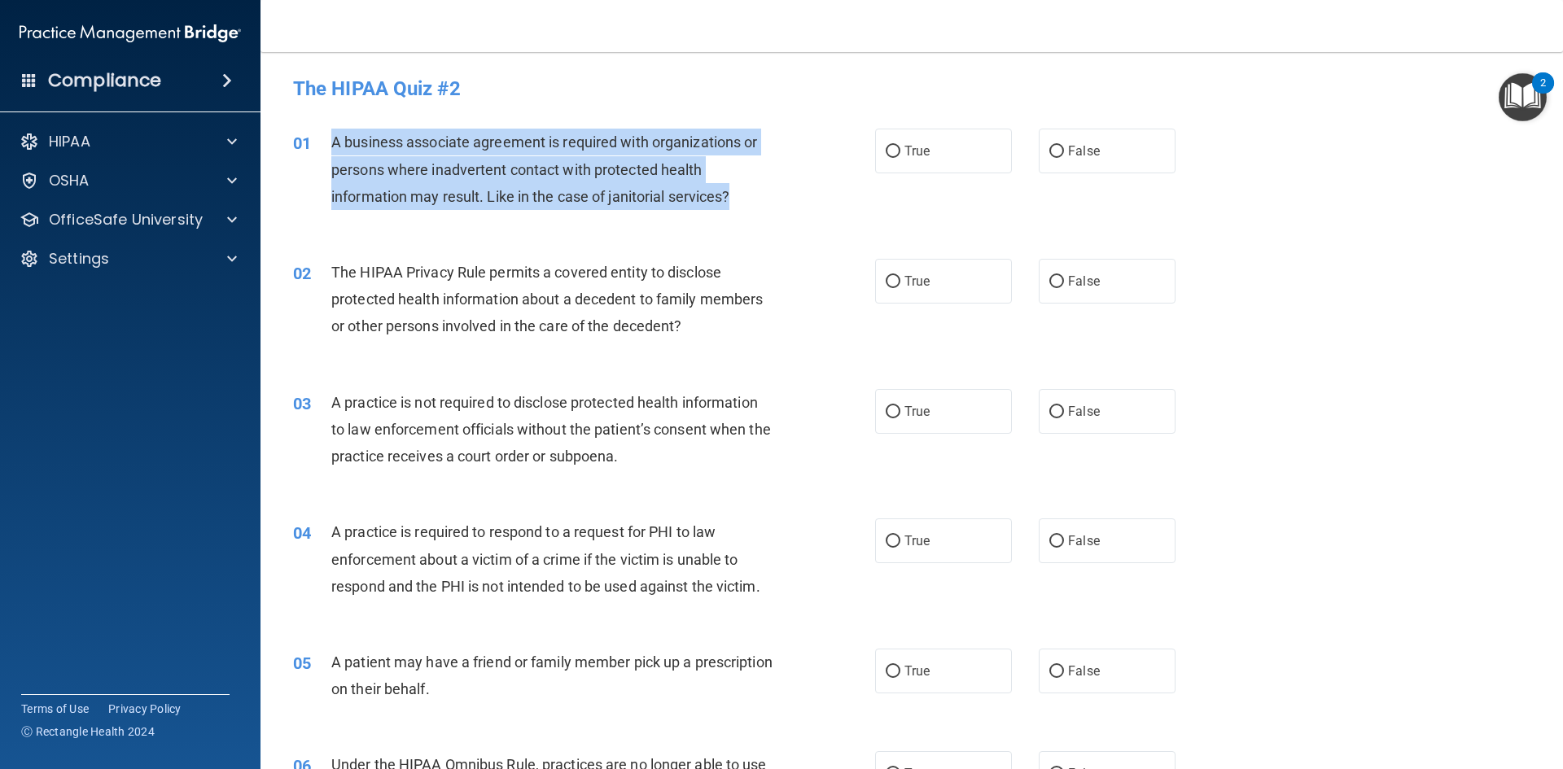
drag, startPoint x: 320, startPoint y: 136, endPoint x: 757, endPoint y: 205, distance: 442.5
click at [757, 205] on div "01 A business associate agreement is required with organizations or persons whe…" at bounding box center [584, 174] width 631 height 90
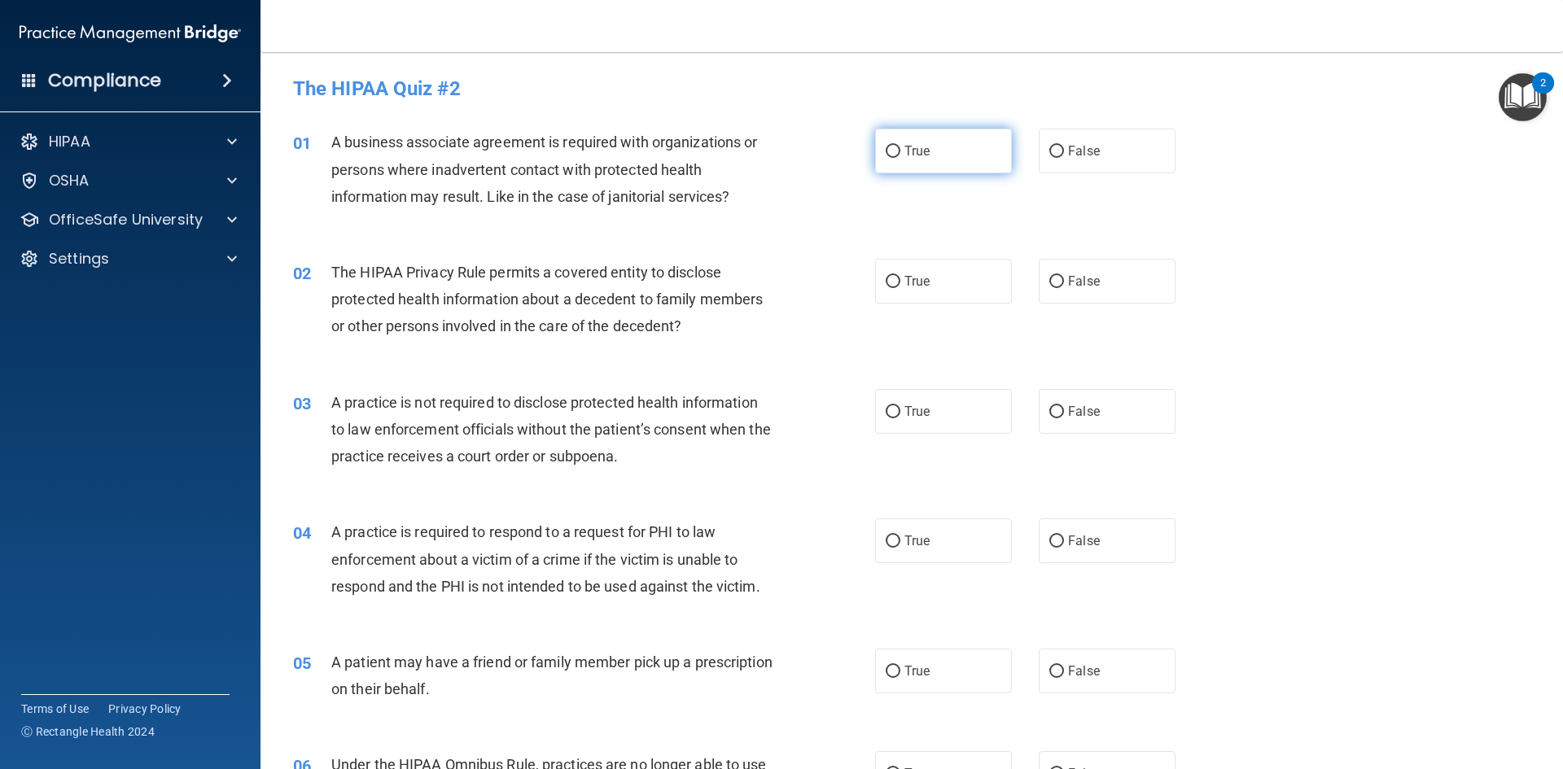
click at [895, 155] on label "True" at bounding box center [943, 151] width 137 height 45
click at [895, 155] on input "True" at bounding box center [892, 152] width 15 height 12
radio input "true"
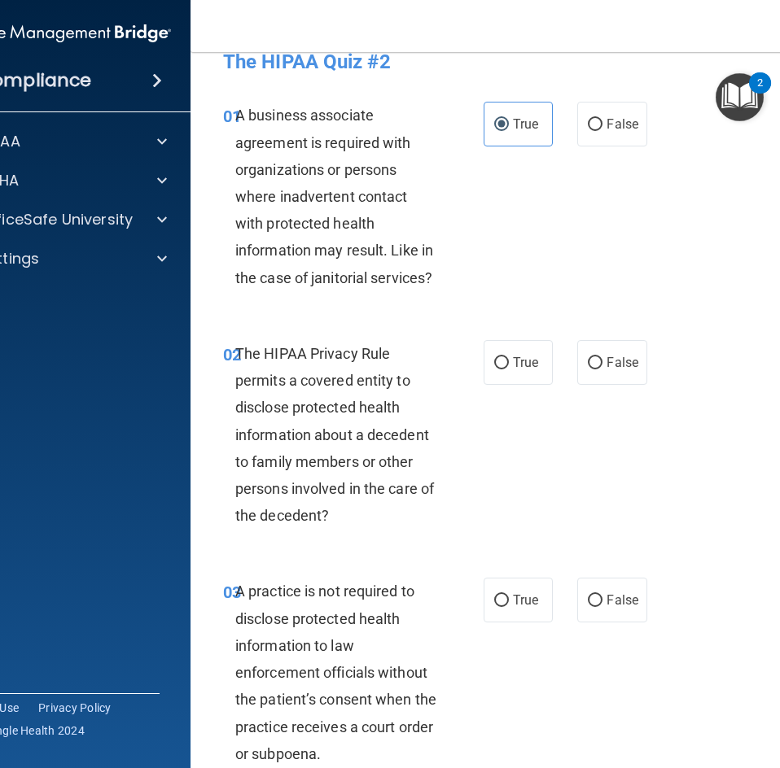
scroll to position [81, 0]
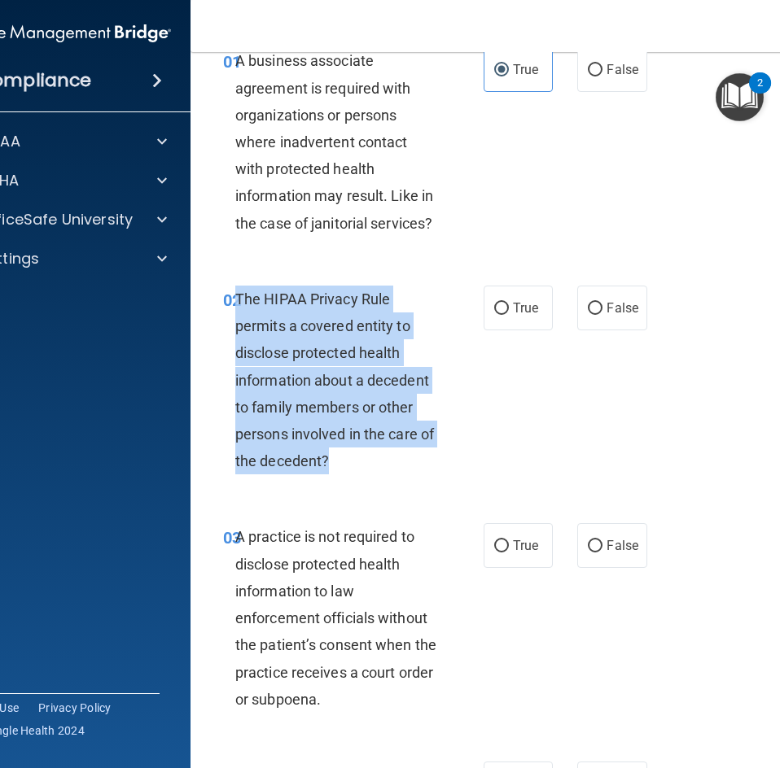
drag, startPoint x: 230, startPoint y: 291, endPoint x: 424, endPoint y: 466, distance: 261.6
click at [424, 466] on div "The HIPAA Privacy Rule permits a covered entity to disclose protected health in…" at bounding box center [342, 381] width 214 height 190
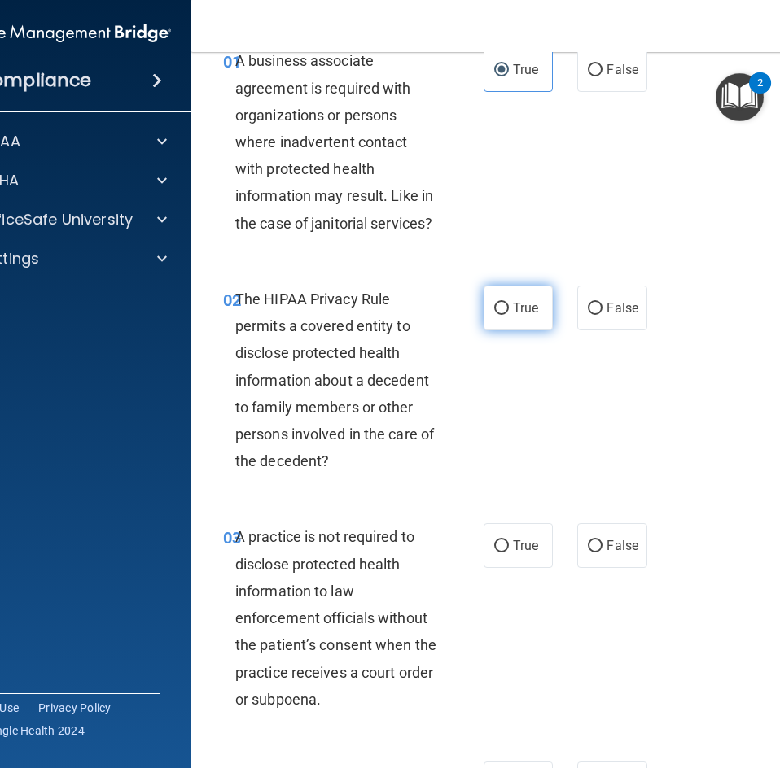
click at [523, 306] on span "True" at bounding box center [525, 307] width 25 height 15
click at [509, 306] on input "True" at bounding box center [501, 309] width 15 height 12
radio input "true"
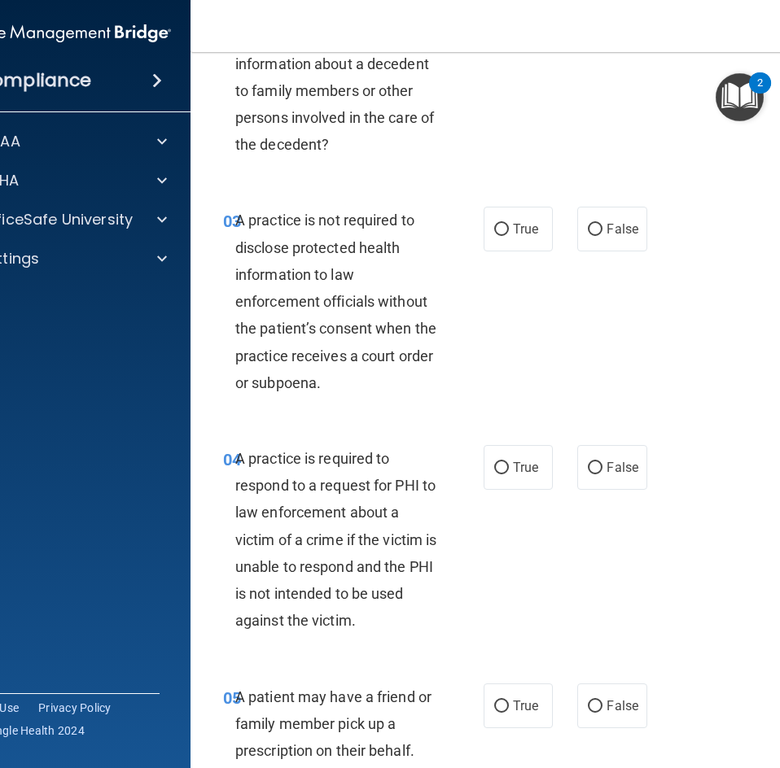
scroll to position [407, 0]
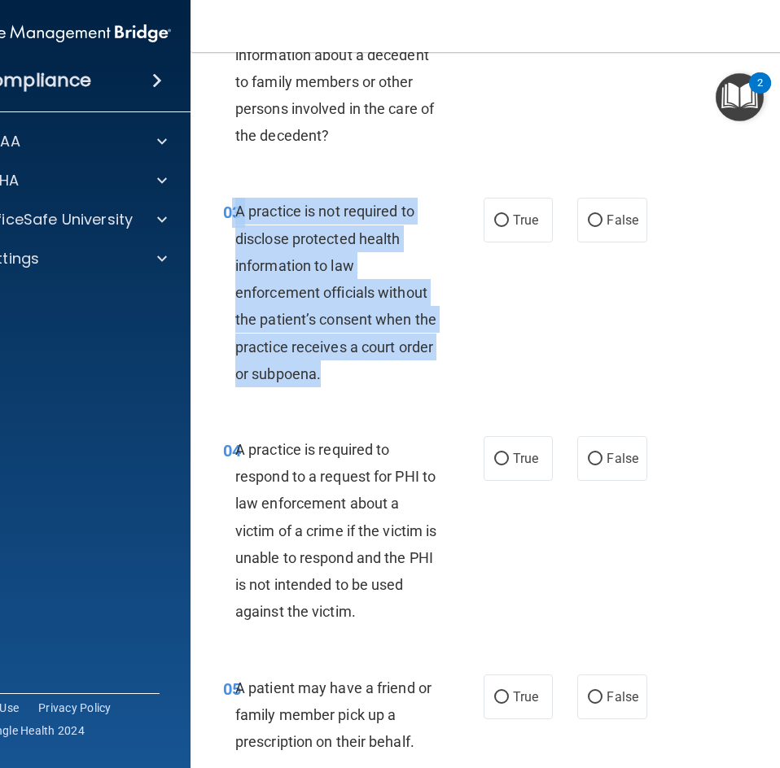
drag, startPoint x: 226, startPoint y: 208, endPoint x: 349, endPoint y: 378, distance: 209.8
click at [349, 378] on div "03 A practice is not required to disclose protected health information to law e…" at bounding box center [353, 297] width 309 height 198
click at [494, 225] on input "True" at bounding box center [501, 221] width 15 height 12
radio input "true"
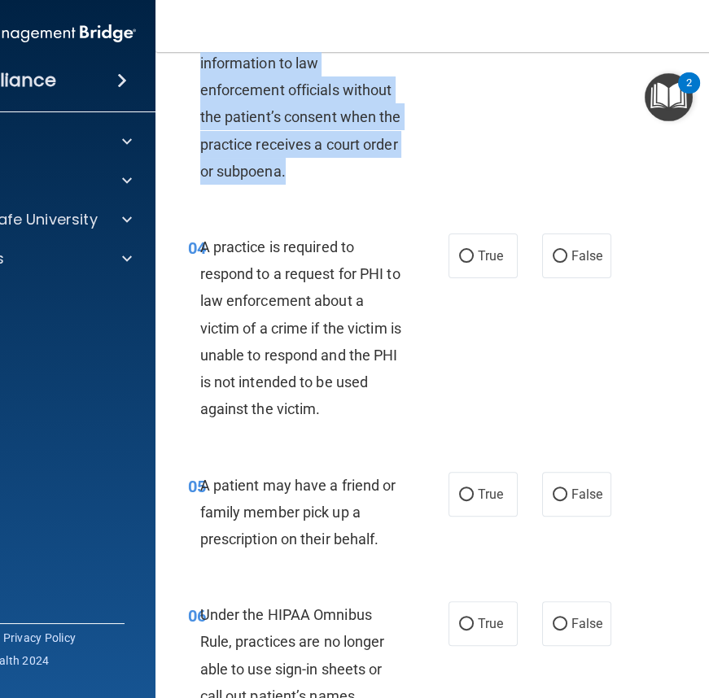
scroll to position [636, 0]
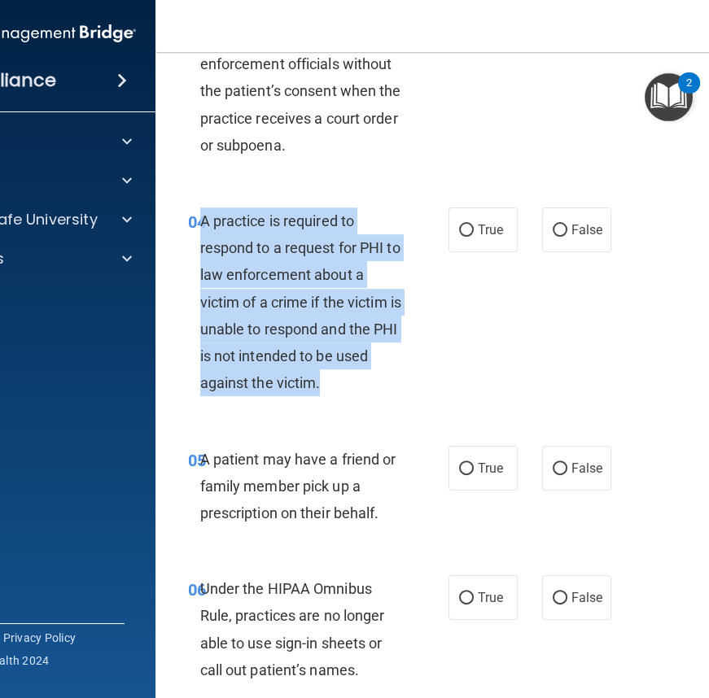
drag, startPoint x: 194, startPoint y: 216, endPoint x: 386, endPoint y: 374, distance: 248.6
click at [386, 374] on div "A practice is required to respond to a request for PHI to law enforcement about…" at bounding box center [307, 303] width 214 height 190
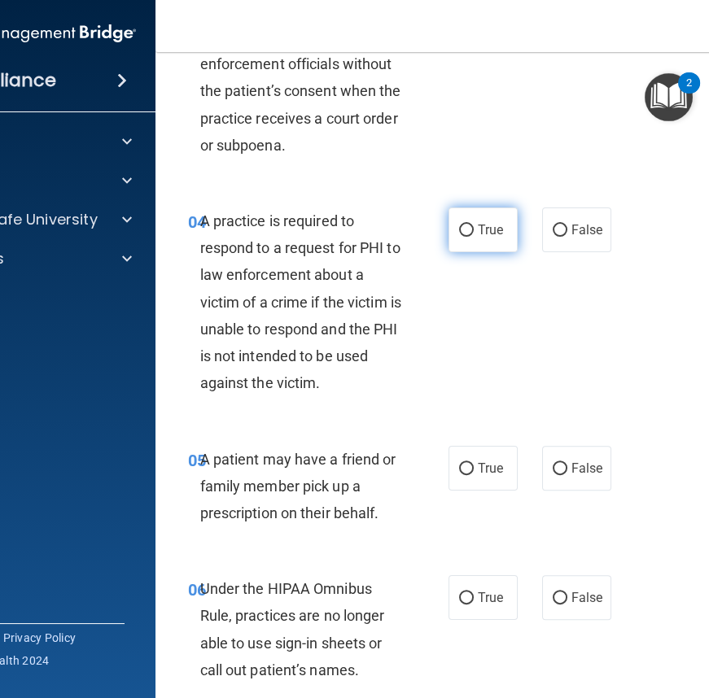
click at [460, 236] on label "True" at bounding box center [482, 230] width 69 height 45
click at [460, 236] on input "True" at bounding box center [466, 231] width 15 height 12
radio input "true"
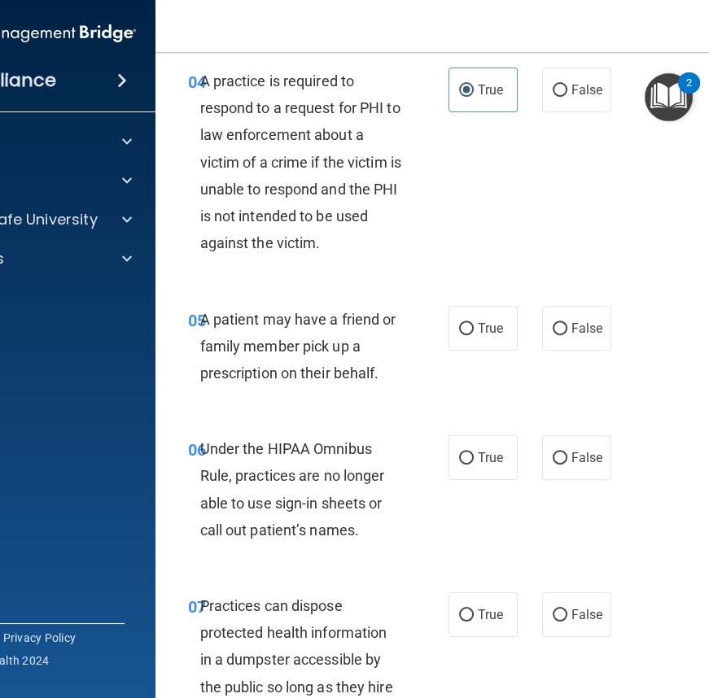
scroll to position [858, 0]
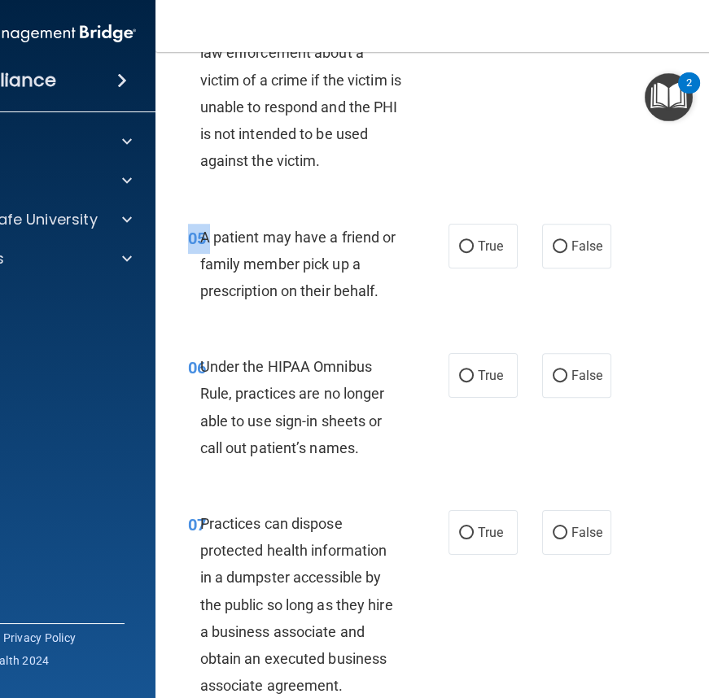
drag, startPoint x: 195, startPoint y: 236, endPoint x: 384, endPoint y: 317, distance: 206.4
click at [384, 317] on div "05 A patient may have a friend or family member pick up a prescription on their…" at bounding box center [485, 268] width 619 height 130
drag, startPoint x: 307, startPoint y: 269, endPoint x: 265, endPoint y: 252, distance: 44.6
click at [305, 269] on span "A patient may have a friend or family member pick up a prescription on their be…" at bounding box center [298, 264] width 196 height 71
drag, startPoint x: 195, startPoint y: 232, endPoint x: 320, endPoint y: 285, distance: 136.0
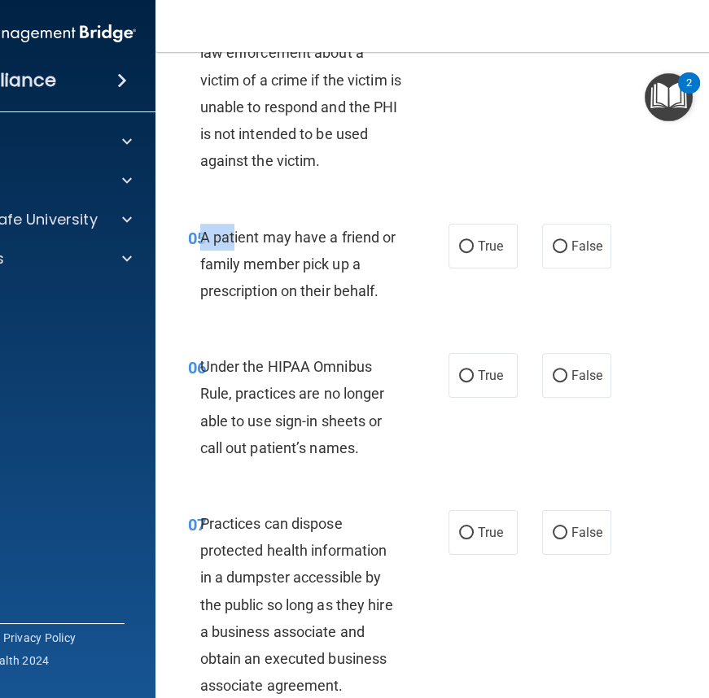
click at [237, 252] on div "A patient may have a friend or family member pick up a prescription on their be…" at bounding box center [307, 264] width 214 height 81
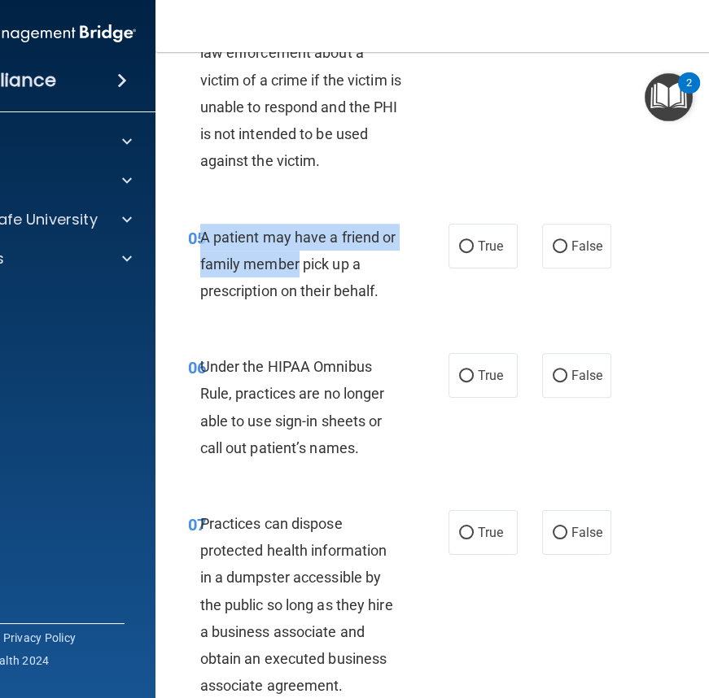
drag, startPoint x: 320, startPoint y: 285, endPoint x: 195, endPoint y: 230, distance: 136.7
click at [200, 232] on div "A patient may have a friend or family member pick up a prescription on their be…" at bounding box center [307, 264] width 214 height 81
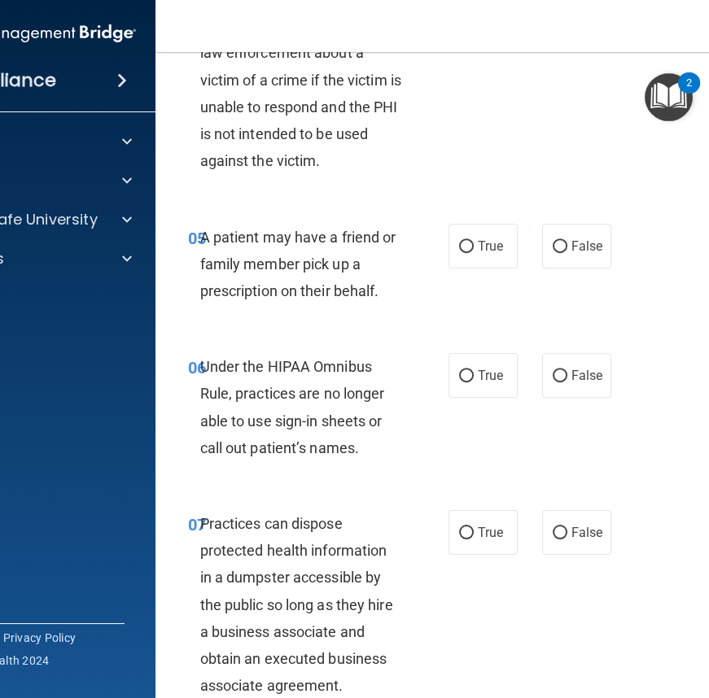
click at [195, 217] on div "05 A patient may have a friend or family member pick up a prescription on their…" at bounding box center [485, 268] width 619 height 130
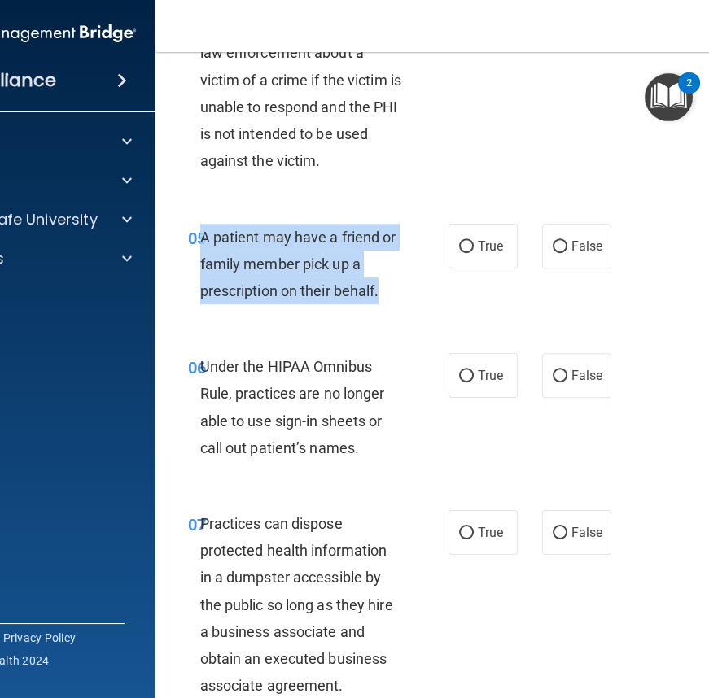
drag, startPoint x: 195, startPoint y: 234, endPoint x: 385, endPoint y: 291, distance: 198.8
click at [385, 291] on div "A patient may have a friend or family member pick up a prescription on their be…" at bounding box center [307, 264] width 214 height 81
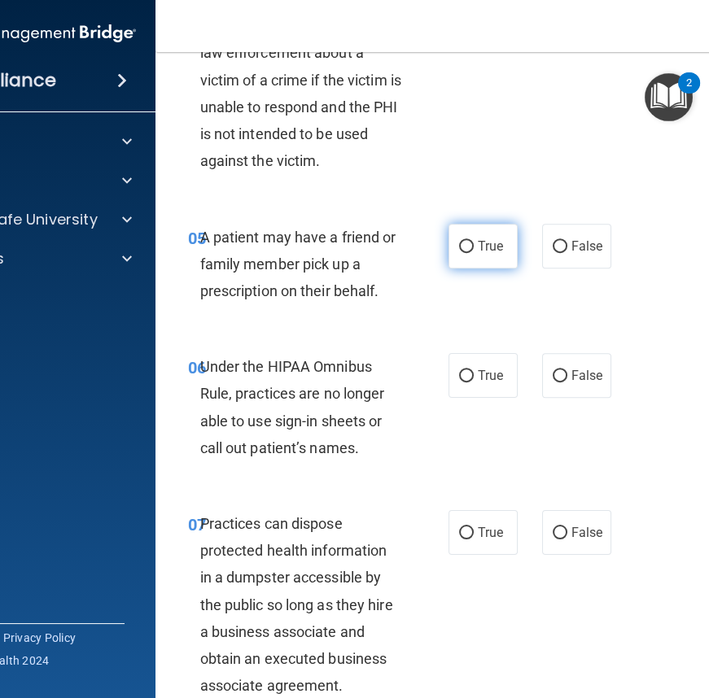
click at [496, 257] on label "True" at bounding box center [482, 246] width 69 height 45
click at [474, 253] on input "True" at bounding box center [466, 247] width 15 height 12
radio input "true"
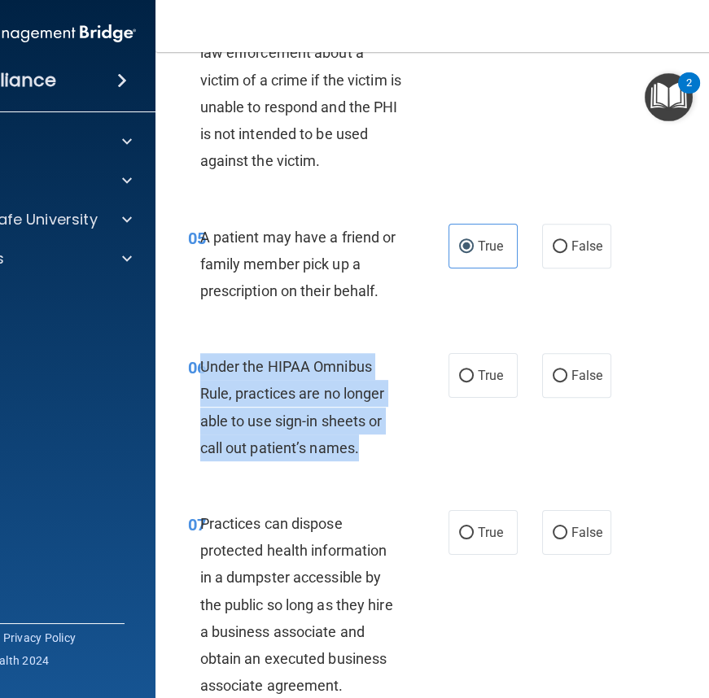
drag, startPoint x: 195, startPoint y: 365, endPoint x: 382, endPoint y: 459, distance: 209.6
click at [382, 459] on div "Under the HIPAA Omnibus Rule, practices are no longer able to use sign-in sheet…" at bounding box center [307, 407] width 214 height 108
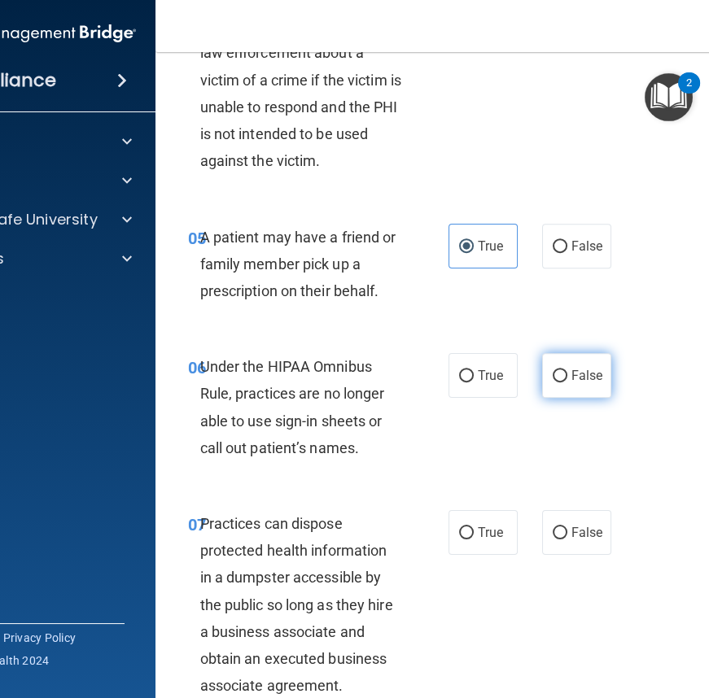
click at [571, 374] on span "False" at bounding box center [587, 375] width 32 height 15
click at [567, 374] on input "False" at bounding box center [560, 376] width 15 height 12
radio input "true"
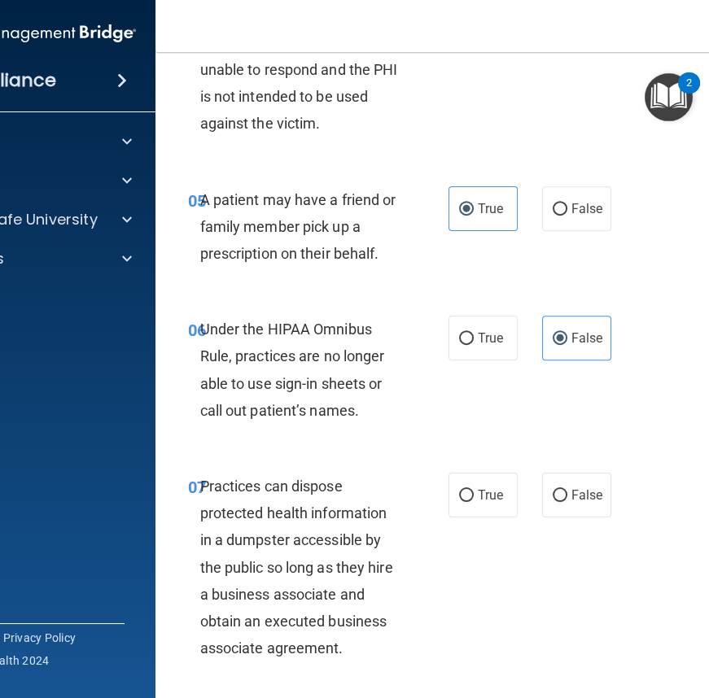
scroll to position [1080, 0]
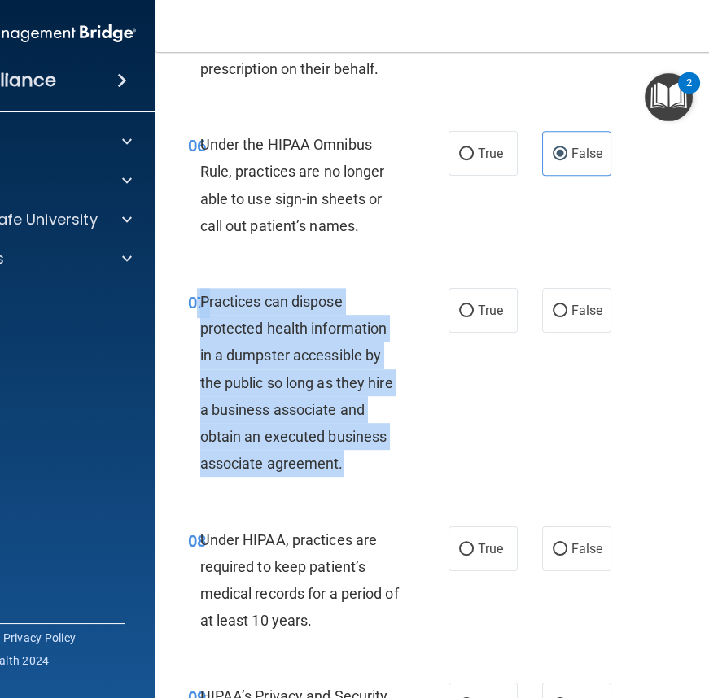
drag, startPoint x: 193, startPoint y: 299, endPoint x: 356, endPoint y: 456, distance: 226.2
click at [356, 456] on div "07 Practices can dispose protected health information in a dumpster accessible …" at bounding box center [318, 387] width 309 height 198
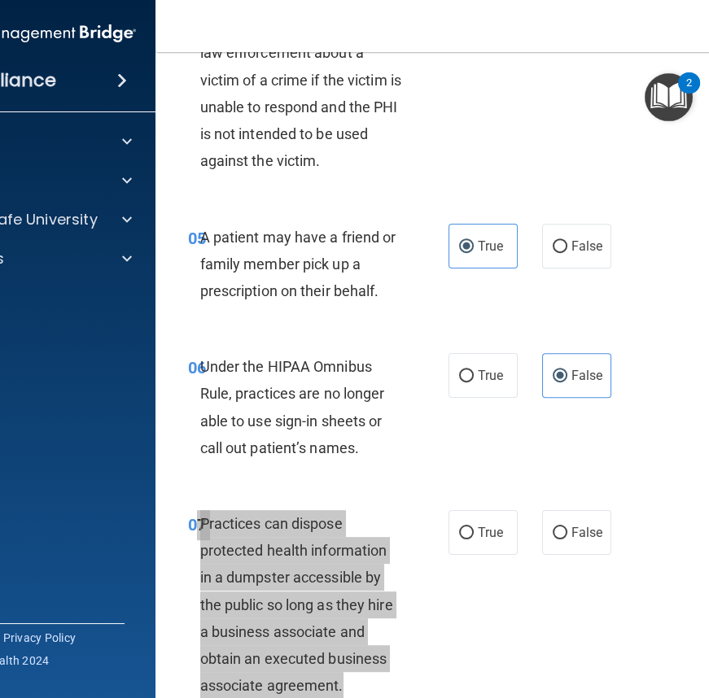
scroll to position [932, 0]
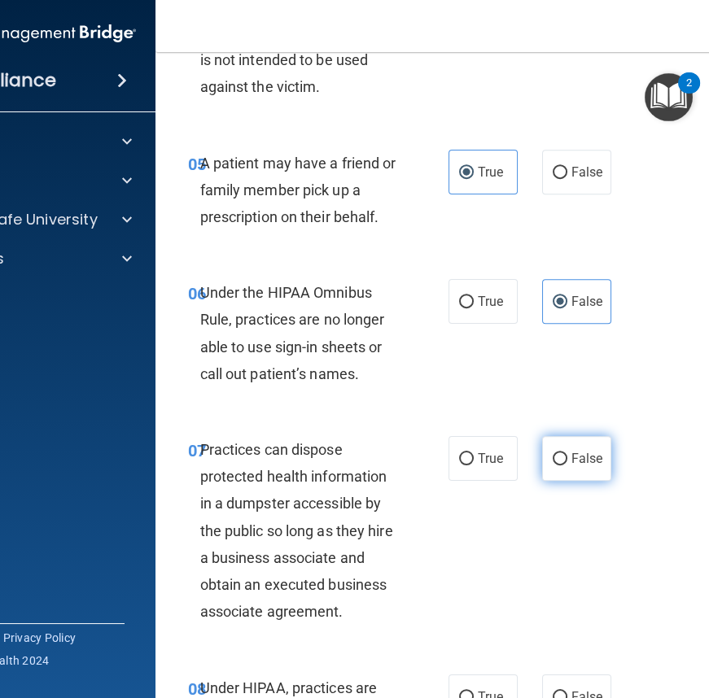
click at [576, 451] on span "False" at bounding box center [587, 458] width 32 height 15
click at [567, 453] on input "False" at bounding box center [560, 459] width 15 height 12
radio input "true"
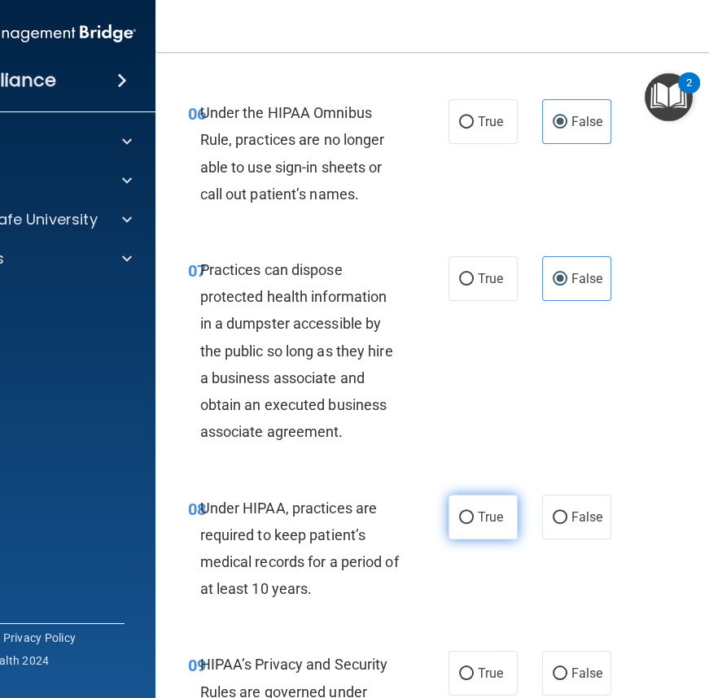
scroll to position [1228, 0]
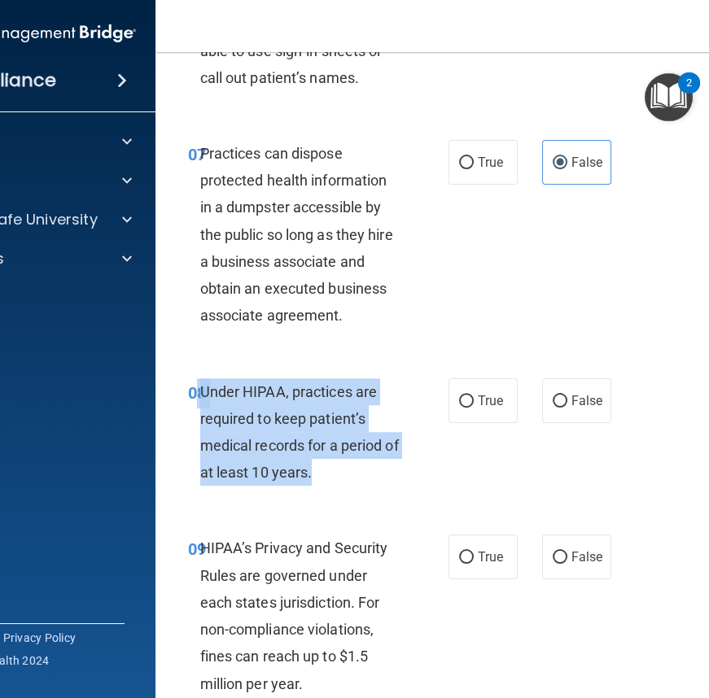
drag, startPoint x: 193, startPoint y: 390, endPoint x: 357, endPoint y: 480, distance: 187.6
click at [357, 480] on div "08 Under HIPAA, practices are required to keep patient’s medical records for a …" at bounding box center [318, 436] width 309 height 116
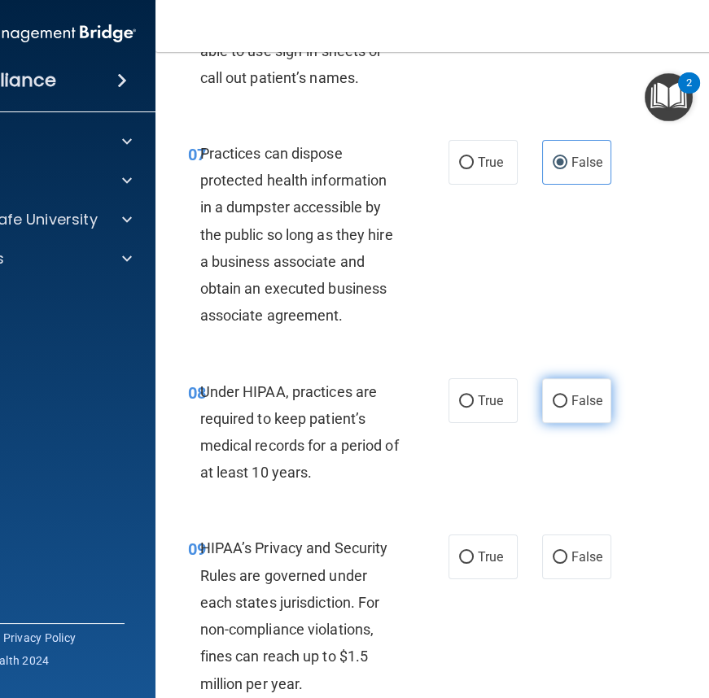
click at [582, 395] on span "False" at bounding box center [587, 400] width 32 height 15
click at [567, 396] on input "False" at bounding box center [560, 402] width 15 height 12
radio input "true"
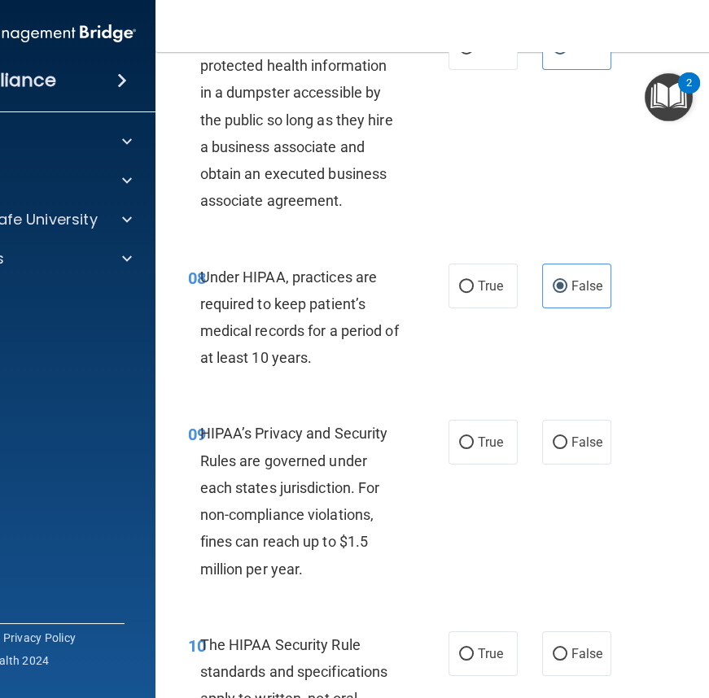
scroll to position [1375, 0]
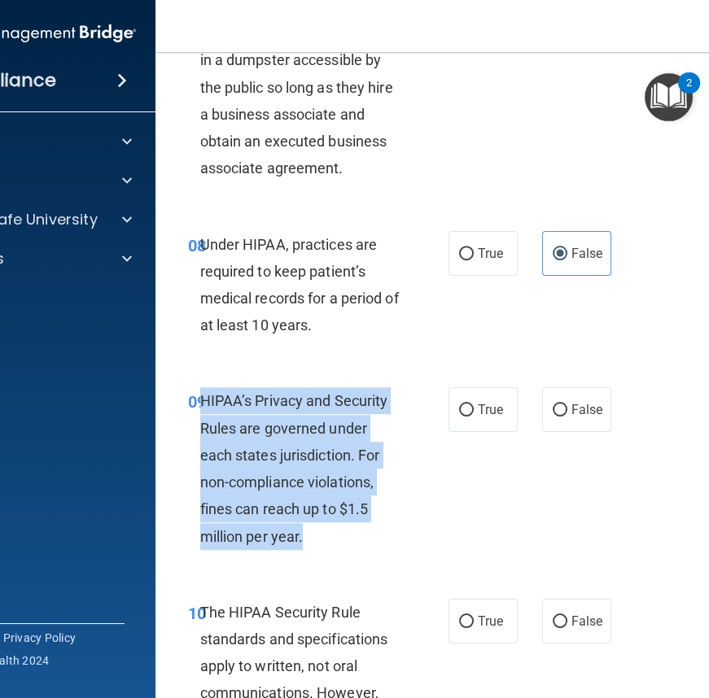
drag, startPoint x: 225, startPoint y: 422, endPoint x: 364, endPoint y: 535, distance: 179.3
click at [364, 535] on div "HIPAA’s Privacy and Security Rules are governed under each states jurisdiction.…" at bounding box center [307, 468] width 214 height 162
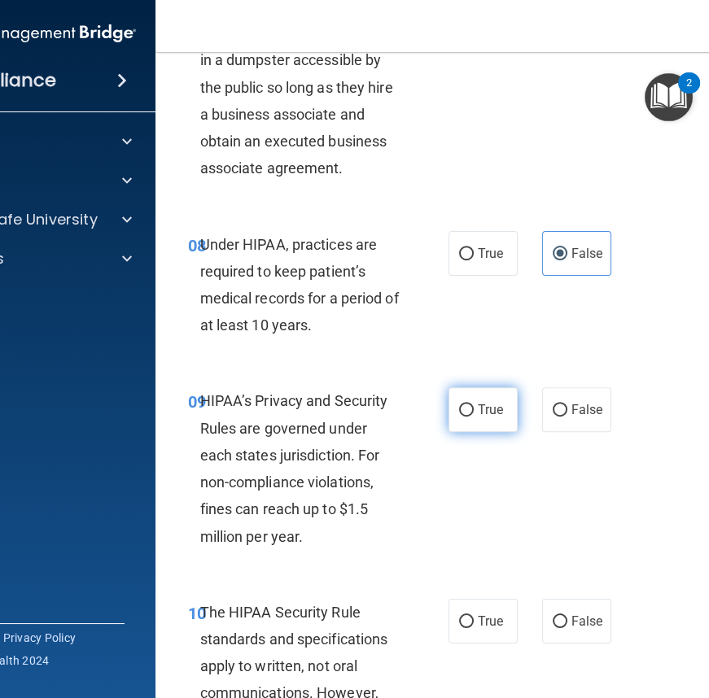
click at [483, 407] on span "True" at bounding box center [490, 409] width 25 height 15
click at [474, 407] on input "True" at bounding box center [466, 410] width 15 height 12
radio input "true"
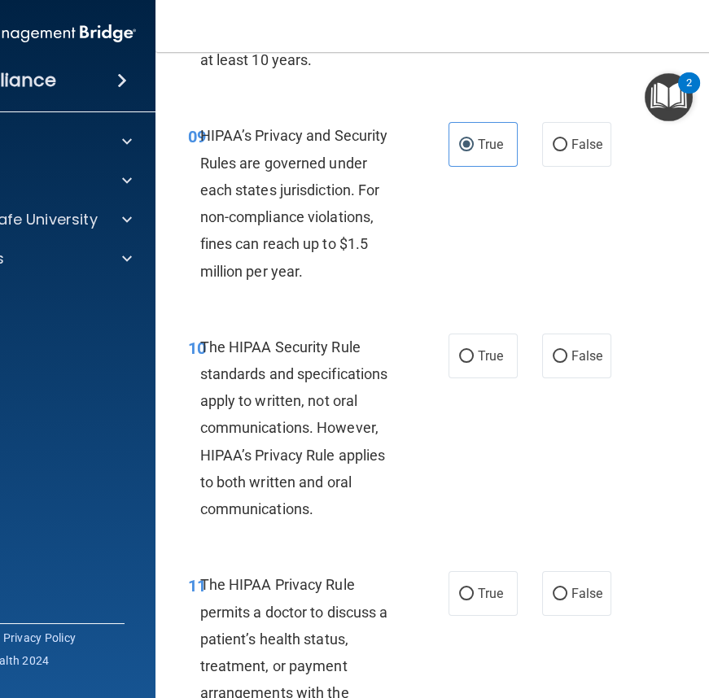
scroll to position [1672, 0]
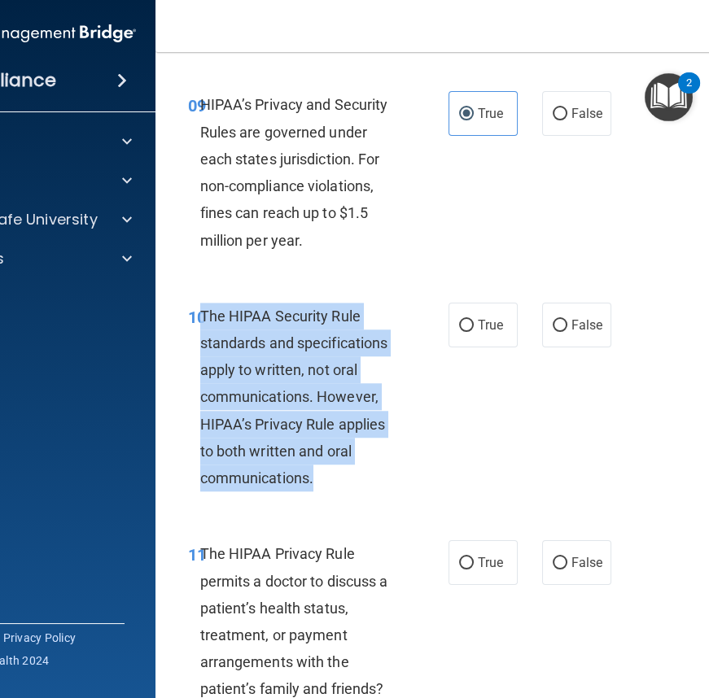
drag, startPoint x: 195, startPoint y: 314, endPoint x: 341, endPoint y: 473, distance: 216.0
click at [340, 473] on div "The HIPAA Security Rule standards and specifications apply to written, not oral…" at bounding box center [307, 398] width 214 height 190
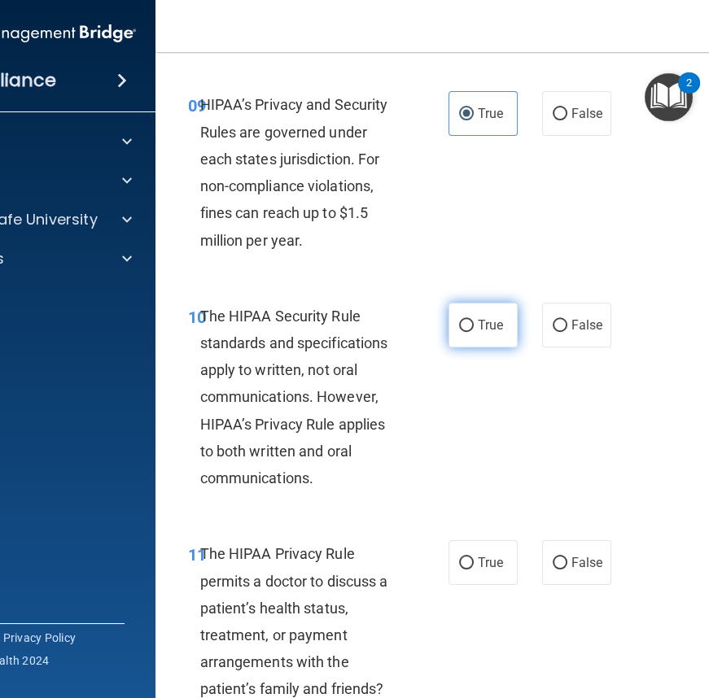
click at [484, 327] on span "True" at bounding box center [490, 324] width 25 height 15
click at [474, 327] on input "True" at bounding box center [466, 326] width 15 height 12
radio input "true"
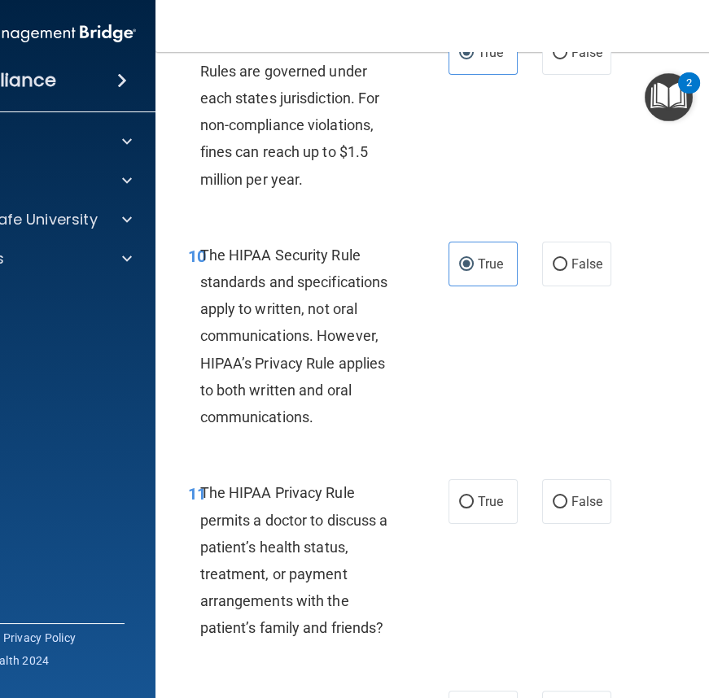
scroll to position [1968, 0]
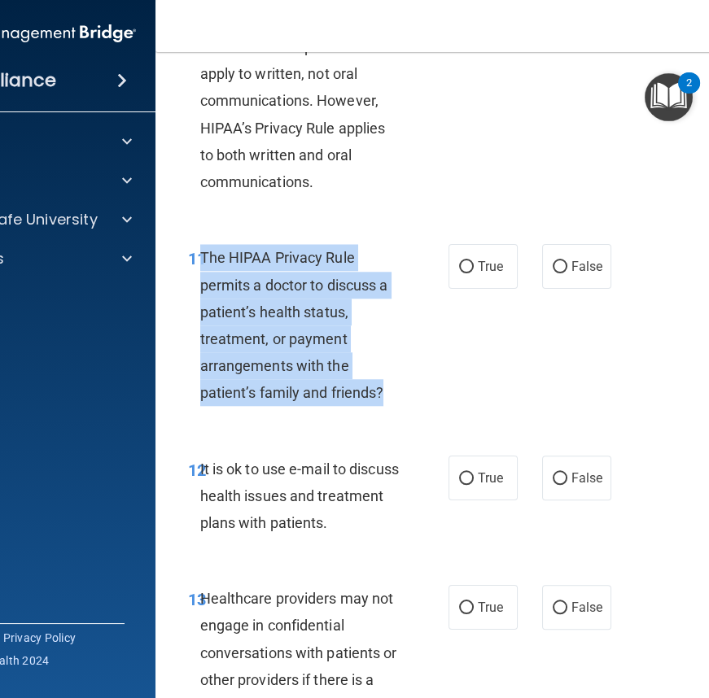
drag, startPoint x: 195, startPoint y: 255, endPoint x: 382, endPoint y: 391, distance: 231.3
click at [382, 391] on div "The HIPAA Privacy Rule permits a doctor to discuss a patient’s health status, t…" at bounding box center [307, 325] width 214 height 162
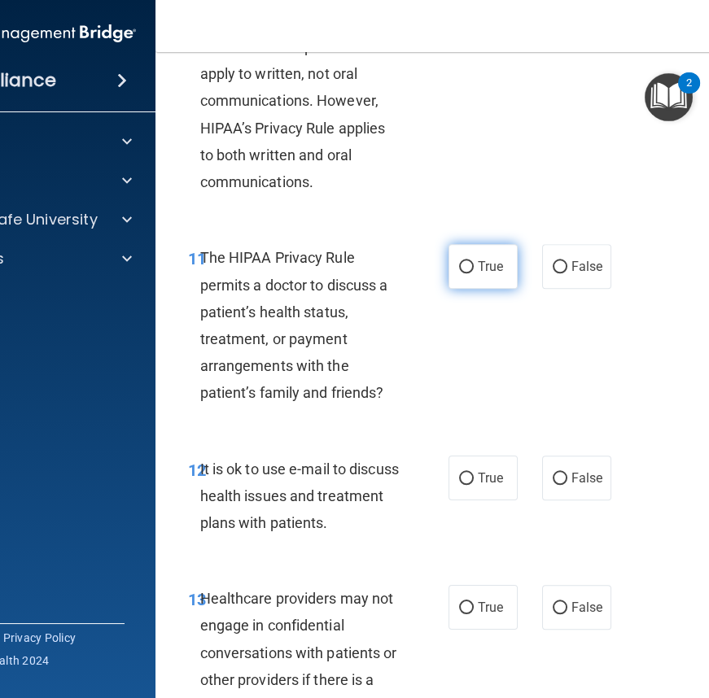
click at [482, 256] on label "True" at bounding box center [482, 266] width 69 height 45
click at [474, 261] on input "True" at bounding box center [466, 267] width 15 height 12
radio input "true"
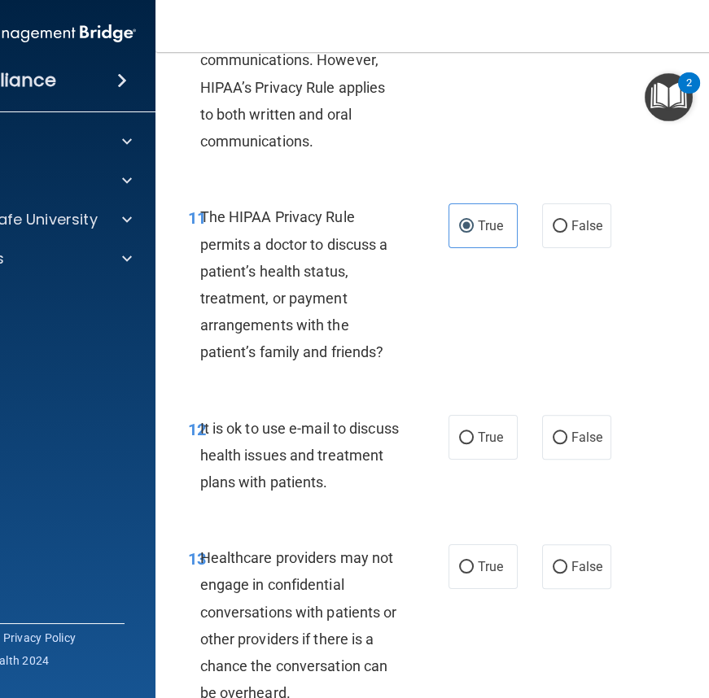
scroll to position [2189, 0]
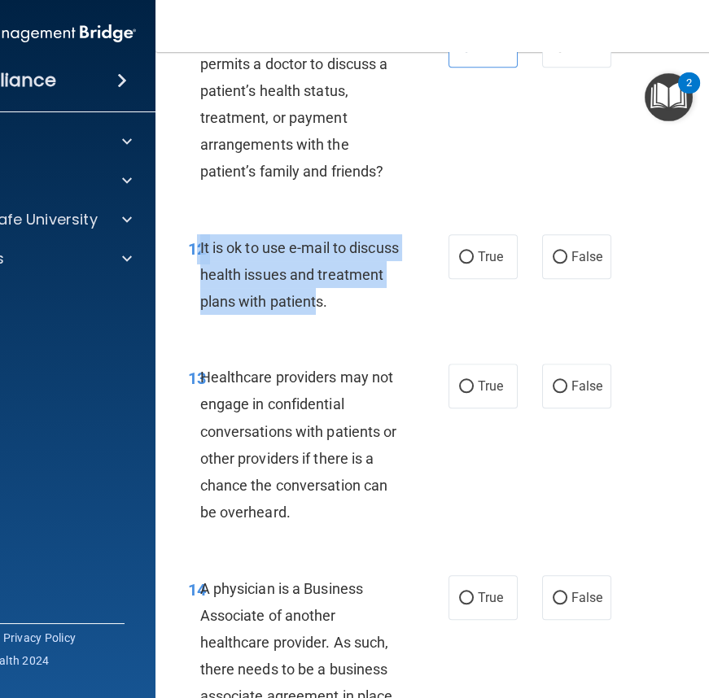
drag, startPoint x: 193, startPoint y: 244, endPoint x: 380, endPoint y: 306, distance: 197.1
click at [380, 306] on div "12 It is ok to use e-mail to discuss health issues and treatment plans with pat…" at bounding box center [318, 279] width 309 height 90
click at [560, 256] on input "False" at bounding box center [560, 257] width 15 height 12
radio input "true"
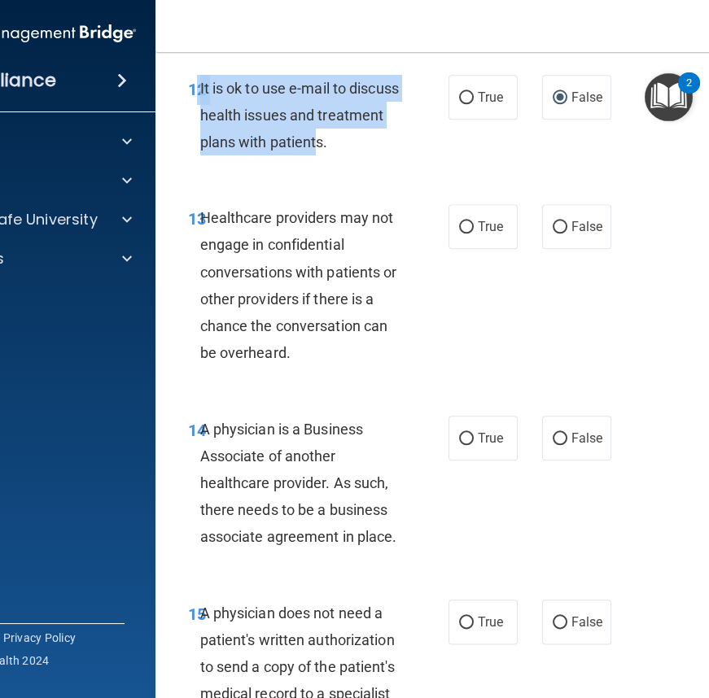
scroll to position [2411, 0]
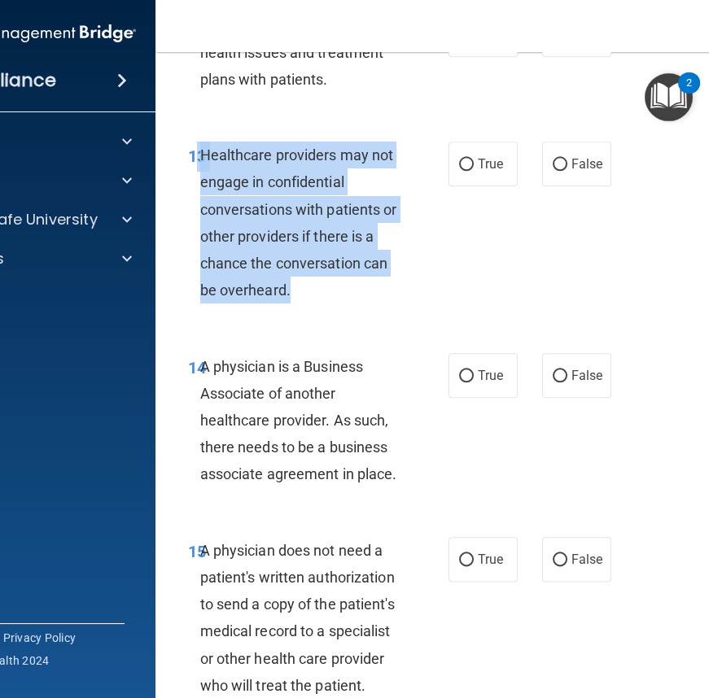
drag, startPoint x: 193, startPoint y: 152, endPoint x: 346, endPoint y: 292, distance: 207.4
click at [346, 292] on div "13 Healthcare providers may not engage in confidential conversations with patie…" at bounding box center [318, 227] width 309 height 170
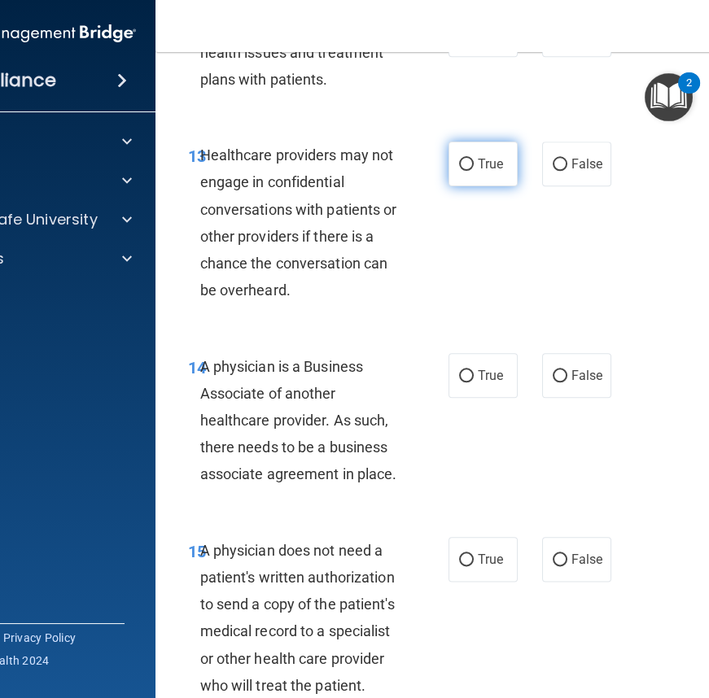
click at [478, 161] on span "True" at bounding box center [490, 163] width 25 height 15
click at [472, 161] on input "True" at bounding box center [466, 165] width 15 height 12
radio input "true"
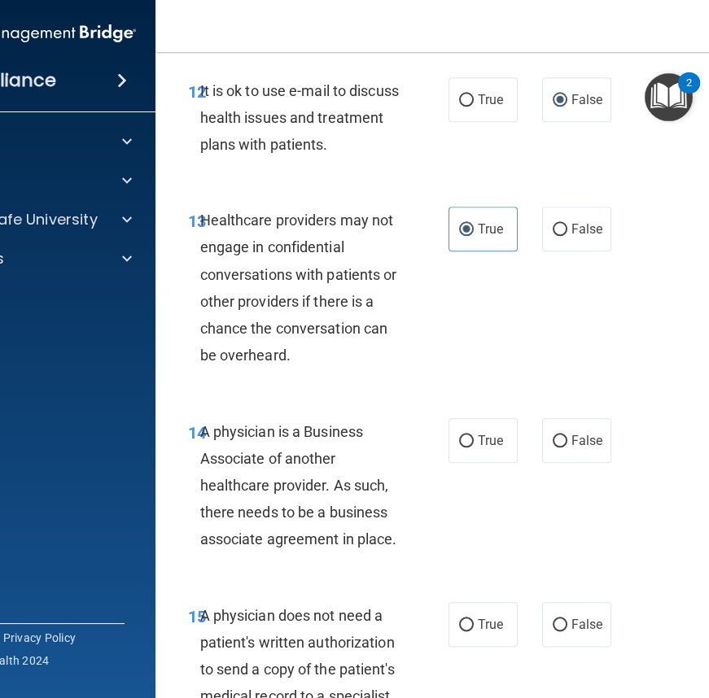
scroll to position [2560, 0]
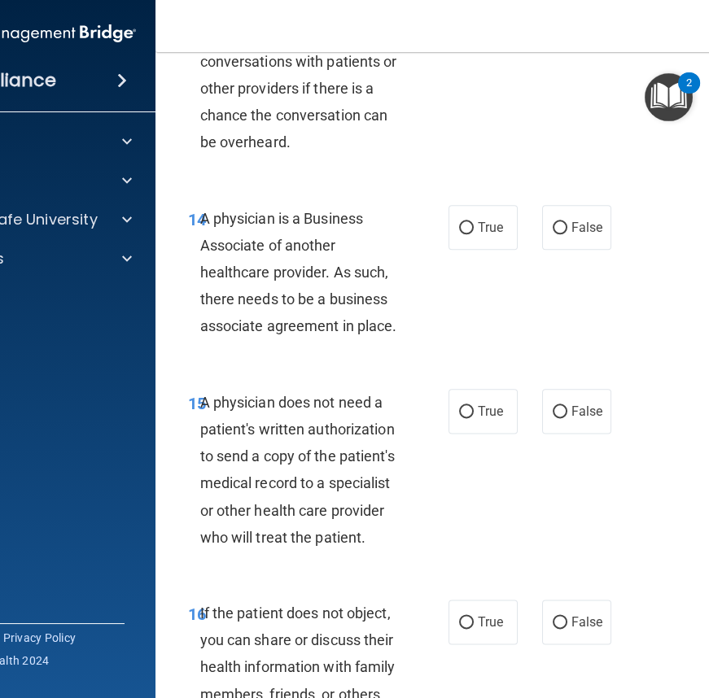
drag, startPoint x: 195, startPoint y: 220, endPoint x: 423, endPoint y: 342, distance: 259.2
click at [423, 342] on div "14 A physician is a Business Associate of another healthcare provider. As such,…" at bounding box center [318, 276] width 309 height 143
drag, startPoint x: 497, startPoint y: 228, endPoint x: 492, endPoint y: 282, distance: 54.0
click at [497, 228] on label "True" at bounding box center [482, 227] width 69 height 45
click at [474, 228] on input "True" at bounding box center [466, 228] width 15 height 12
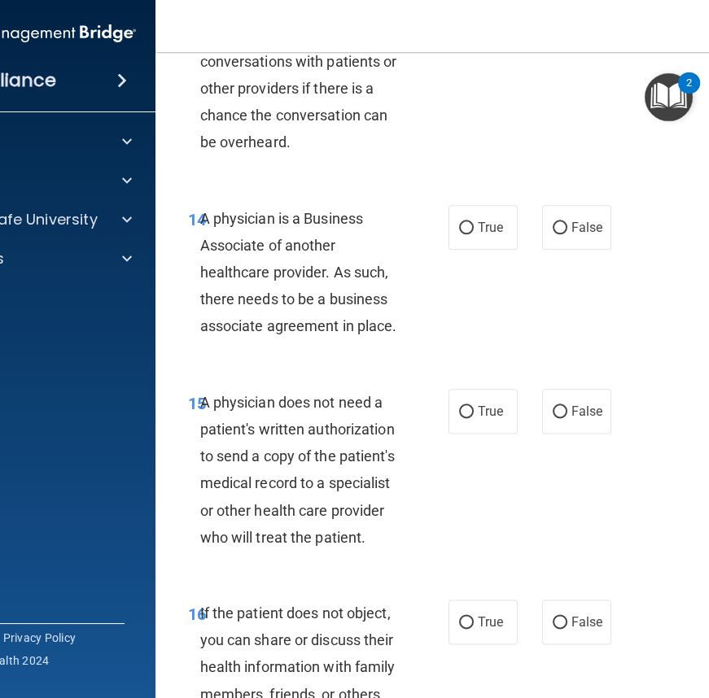
radio input "true"
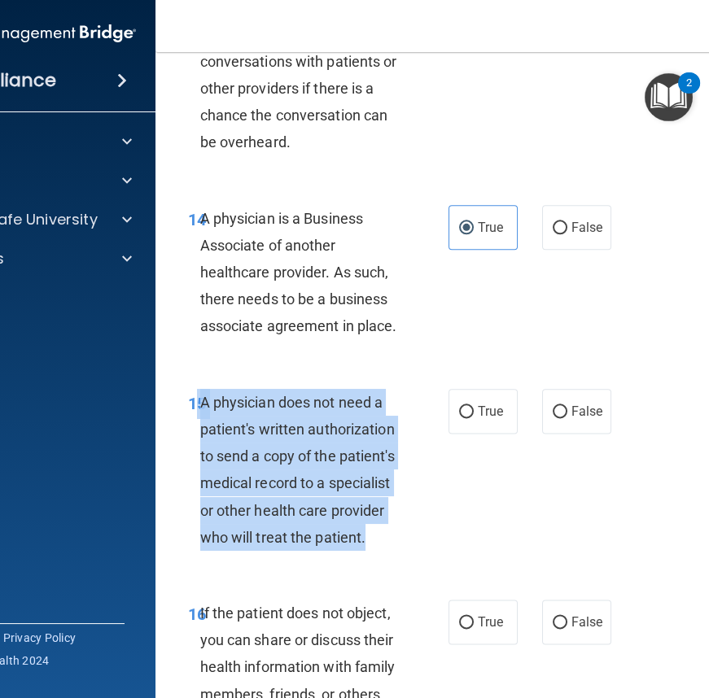
drag, startPoint x: 192, startPoint y: 400, endPoint x: 383, endPoint y: 544, distance: 239.9
click at [383, 544] on div "15 A physician does not need a patient's written authorization to send a copy o…" at bounding box center [318, 474] width 309 height 170
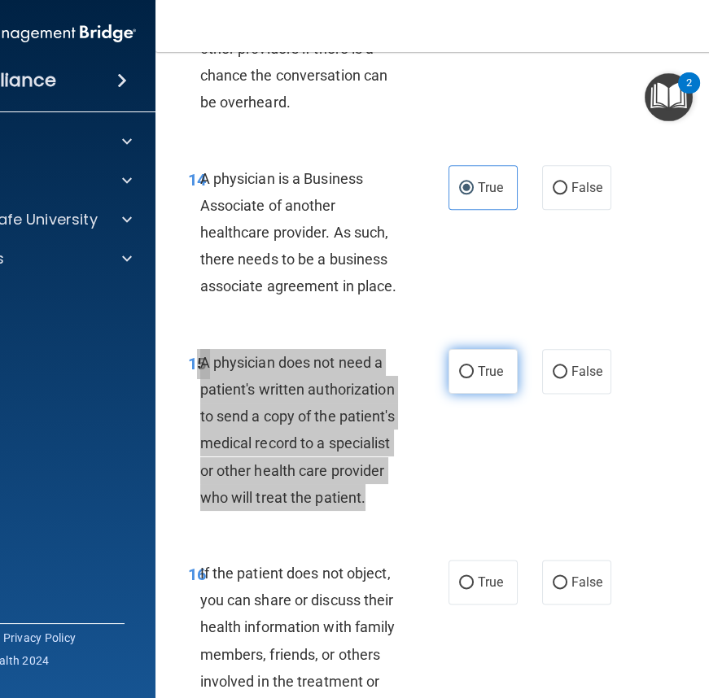
scroll to position [2782, 0]
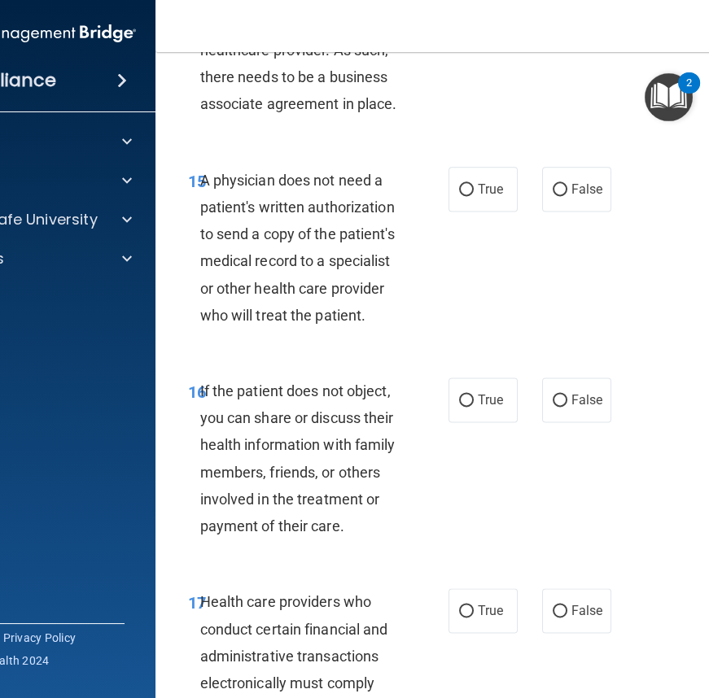
drag, startPoint x: 397, startPoint y: 339, endPoint x: 371, endPoint y: 347, distance: 27.1
click at [394, 340] on div "15 A physician does not need a patient's written authorization to send a copy o…" at bounding box center [485, 251] width 619 height 211
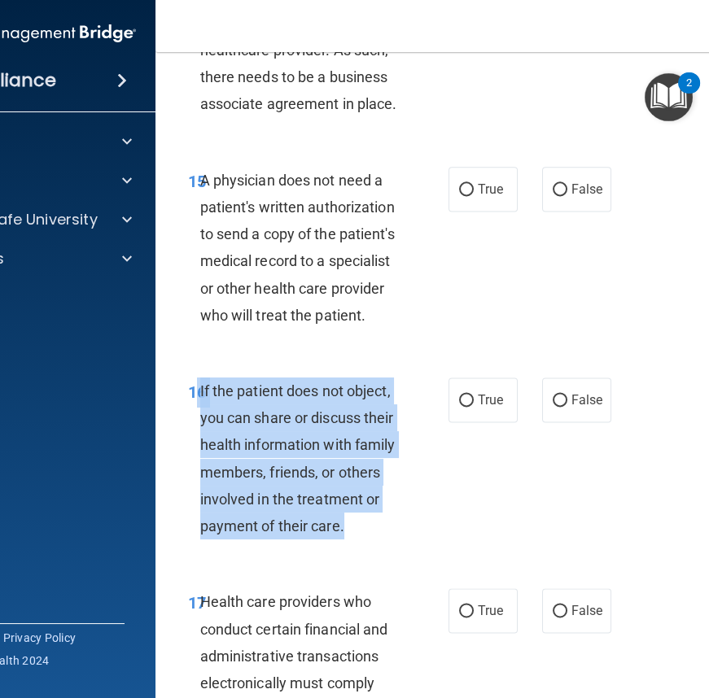
drag, startPoint x: 190, startPoint y: 388, endPoint x: 344, endPoint y: 529, distance: 208.5
click at [344, 529] on div "16 If the patient does not object, you can share or discuss their health inform…" at bounding box center [318, 463] width 309 height 170
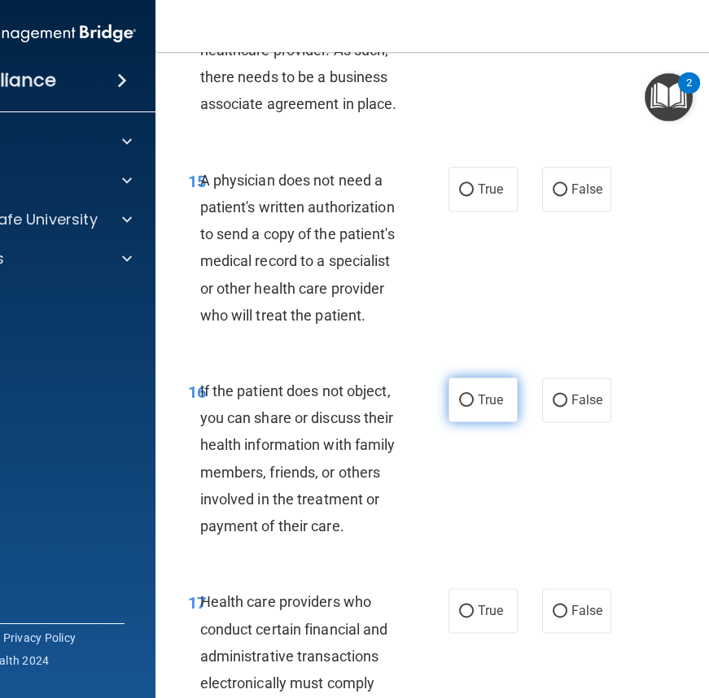
click at [472, 390] on label "True" at bounding box center [482, 400] width 69 height 45
click at [472, 395] on input "True" at bounding box center [466, 401] width 15 height 12
radio input "true"
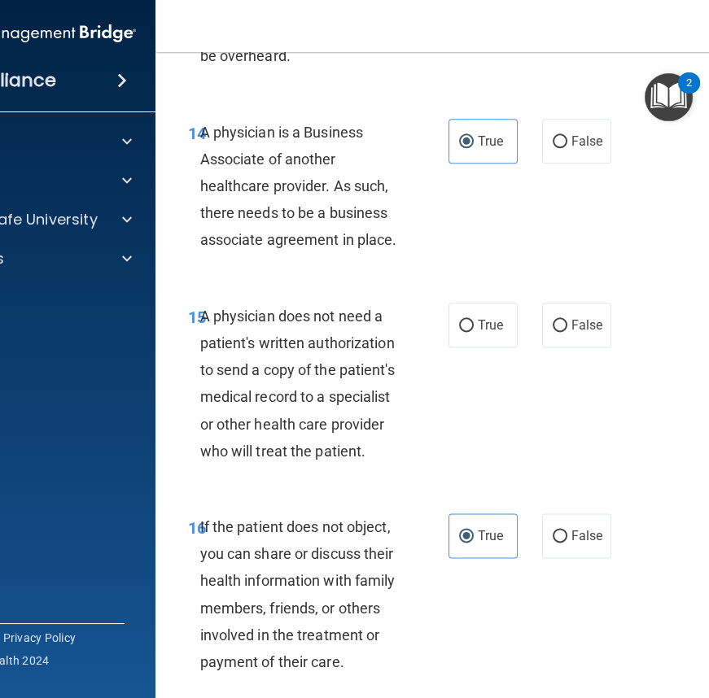
scroll to position [2634, 0]
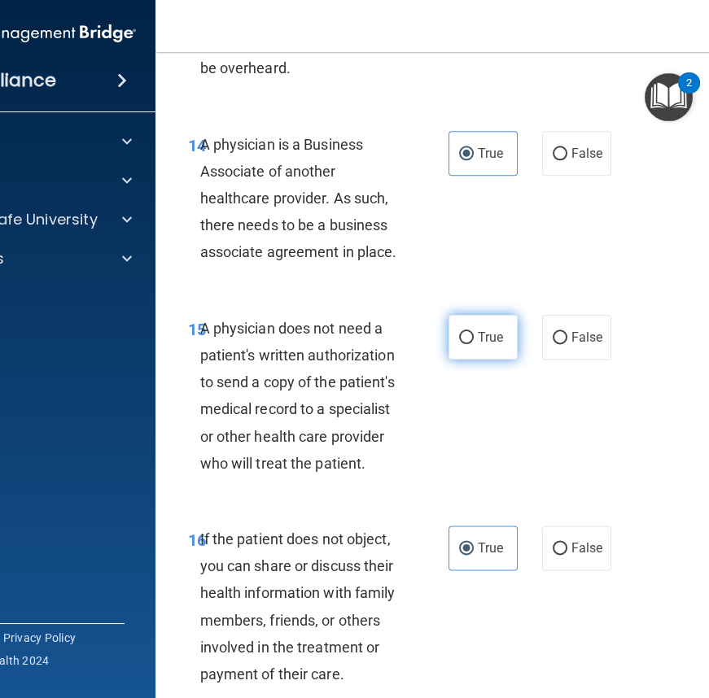
click at [492, 336] on span "True" at bounding box center [490, 337] width 25 height 15
click at [474, 336] on input "True" at bounding box center [466, 338] width 15 height 12
radio input "true"
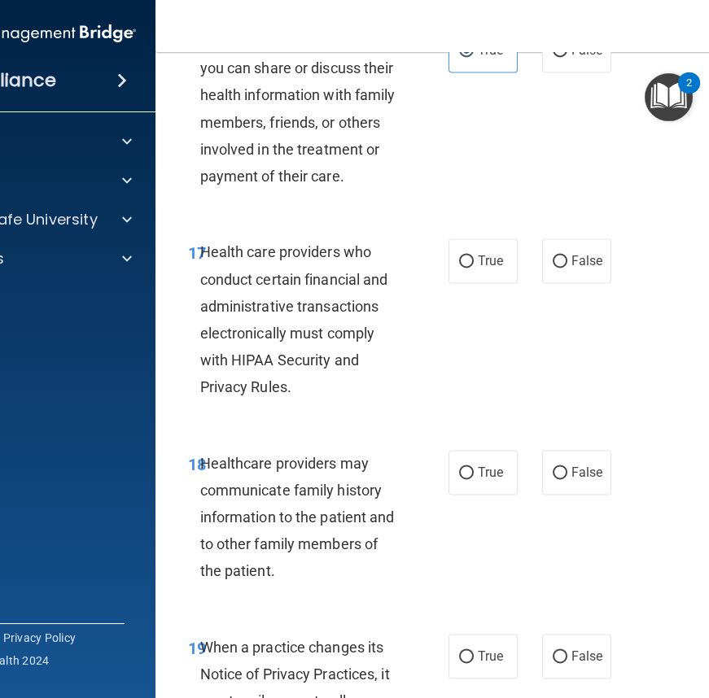
scroll to position [3151, 0]
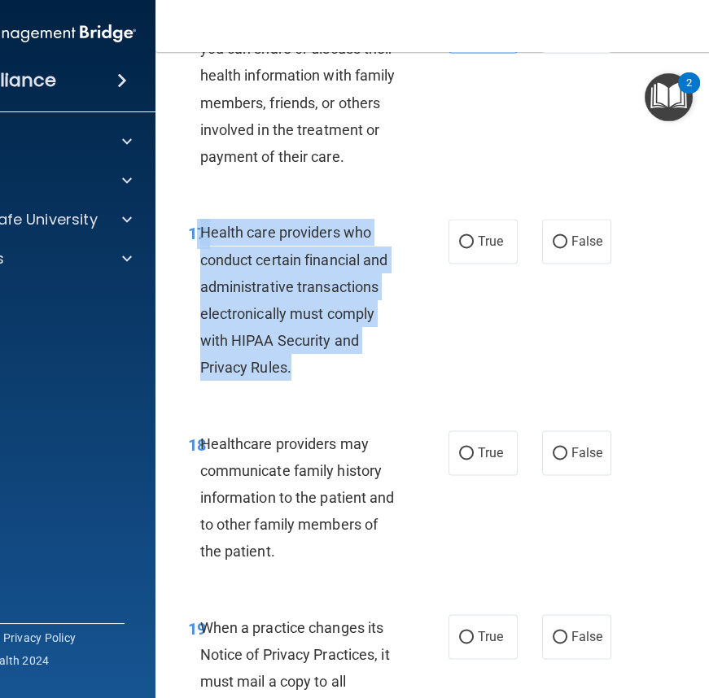
drag, startPoint x: 193, startPoint y: 232, endPoint x: 332, endPoint y: 383, distance: 205.6
click at [332, 383] on div "17 Health care providers who conduct certain financial and administrative trans…" at bounding box center [318, 304] width 309 height 170
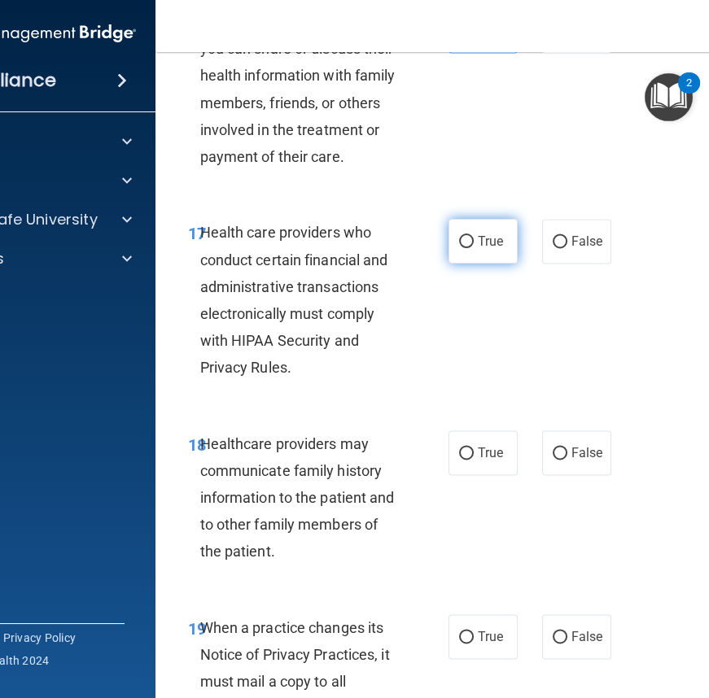
click at [478, 243] on span "True" at bounding box center [490, 241] width 25 height 15
click at [472, 243] on input "True" at bounding box center [466, 242] width 15 height 12
radio input "true"
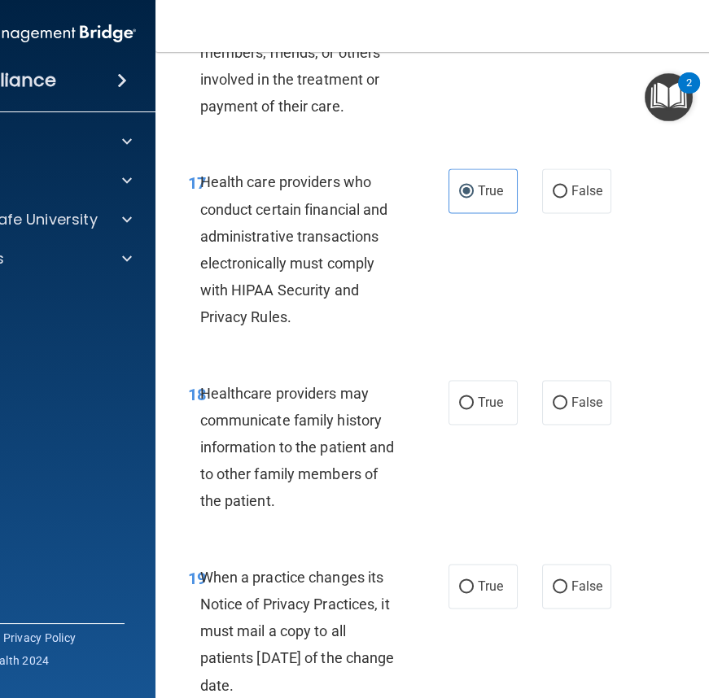
scroll to position [3373, 0]
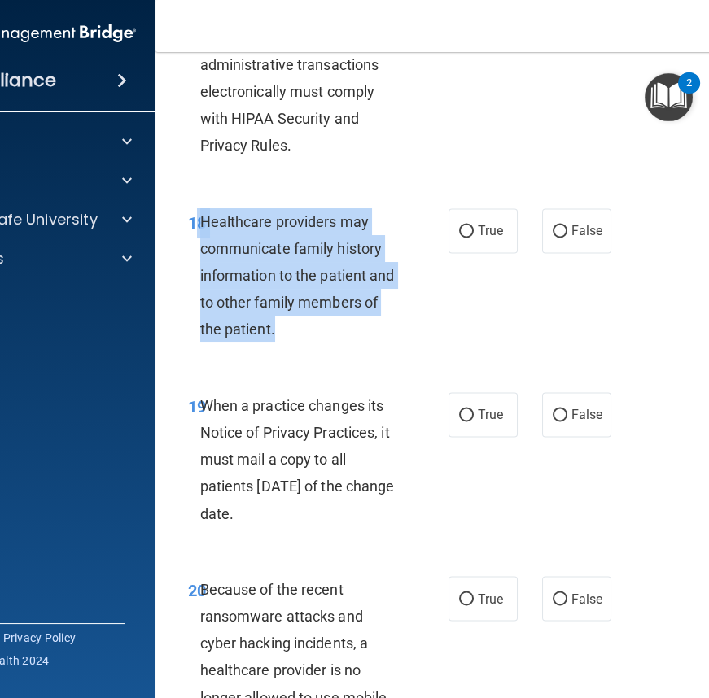
drag, startPoint x: 190, startPoint y: 218, endPoint x: 265, endPoint y: 295, distance: 107.0
click at [280, 339] on div "18 Healthcare providers may communicate family history information to the patie…" at bounding box center [318, 279] width 309 height 143
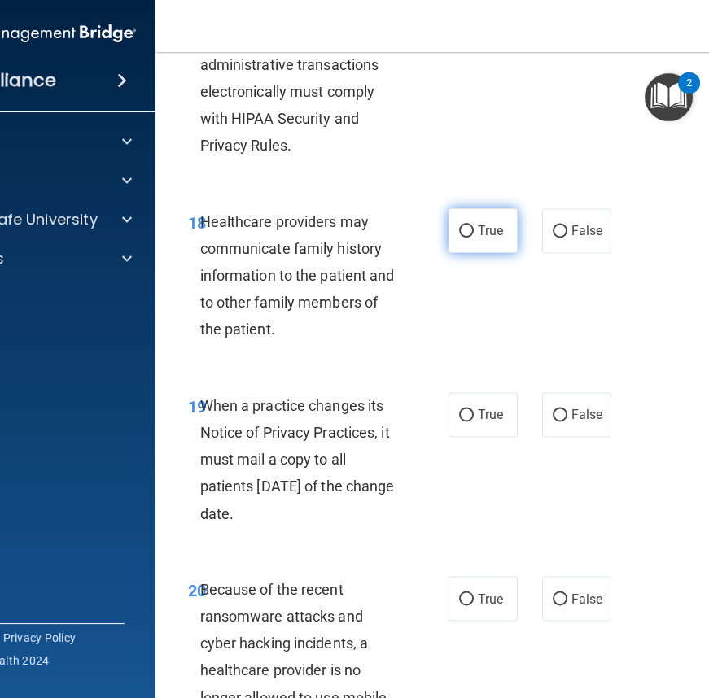
click at [498, 230] on label "True" at bounding box center [482, 230] width 69 height 45
click at [474, 230] on input "True" at bounding box center [466, 231] width 15 height 12
radio input "true"
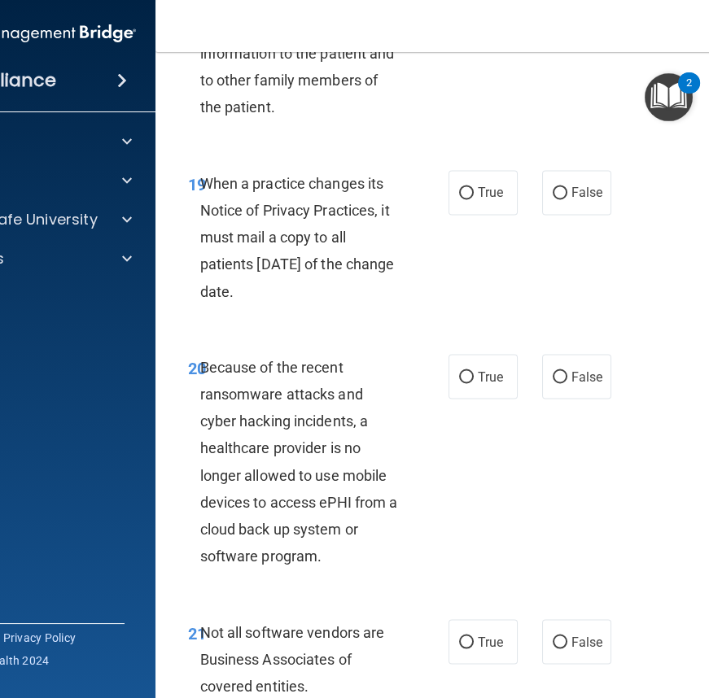
drag, startPoint x: 195, startPoint y: 181, endPoint x: 333, endPoint y: 291, distance: 176.2
click at [333, 291] on div "When a practice changes its Notice of Privacy Practices, it must mail a copy to…" at bounding box center [307, 237] width 214 height 135
click at [564, 186] on label "False" at bounding box center [576, 192] width 69 height 45
click at [564, 187] on input "False" at bounding box center [560, 193] width 15 height 12
radio input "true"
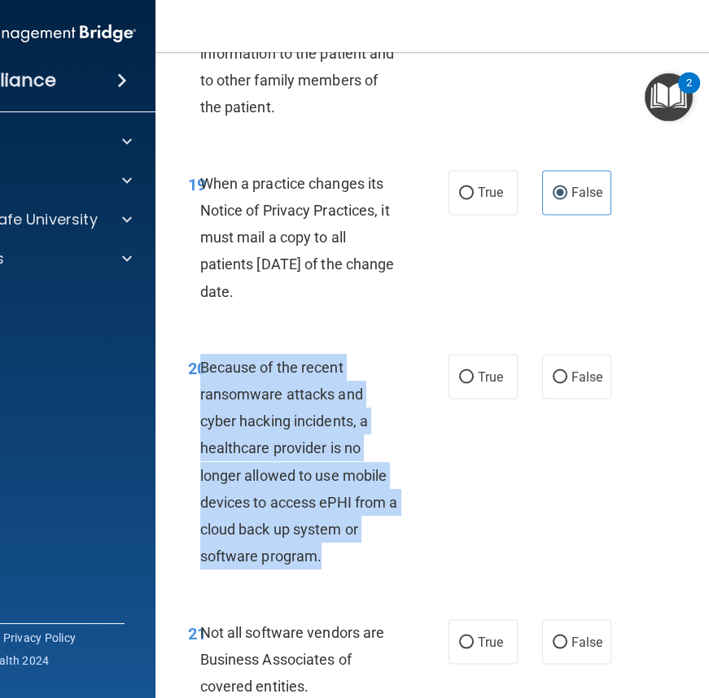
drag, startPoint x: 195, startPoint y: 362, endPoint x: 361, endPoint y: 534, distance: 238.9
click at [386, 567] on div "Because of the recent ransomware attacks and cyber hacking incidents, a healthc…" at bounding box center [307, 462] width 214 height 216
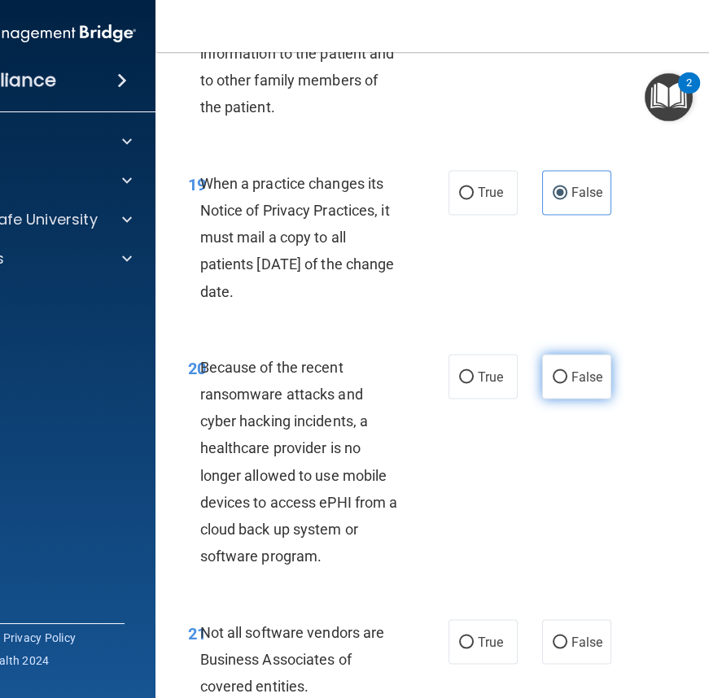
click at [573, 377] on span "False" at bounding box center [587, 376] width 32 height 15
click at [567, 377] on input "False" at bounding box center [560, 377] width 15 height 12
radio input "true"
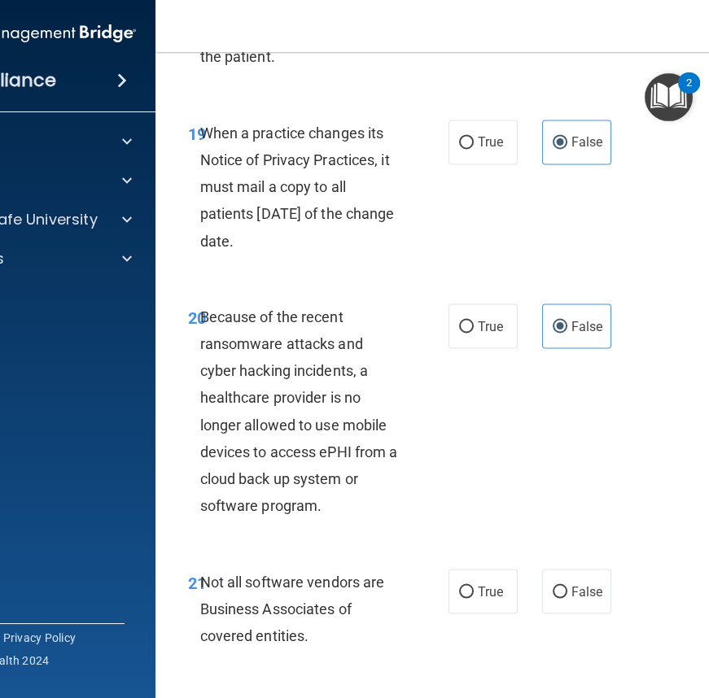
scroll to position [3891, 0]
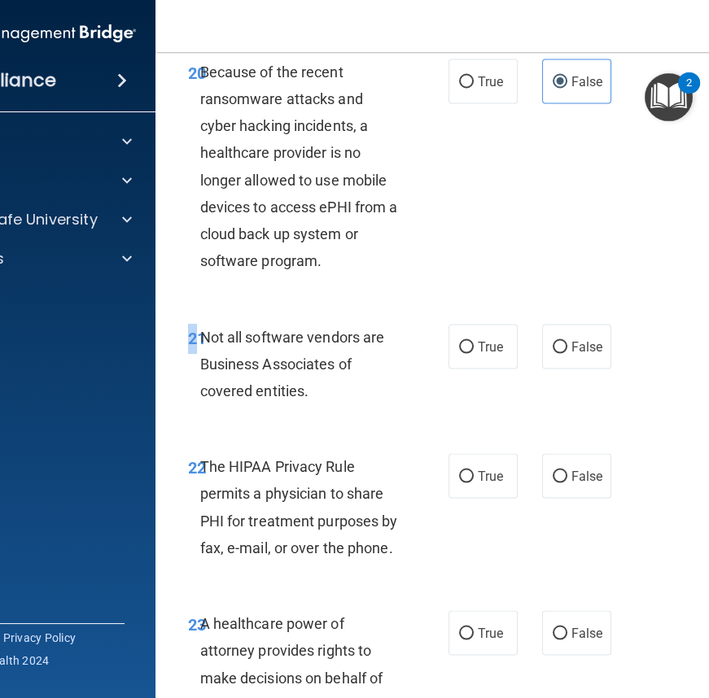
drag, startPoint x: 191, startPoint y: 330, endPoint x: 311, endPoint y: 417, distance: 147.5
click at [311, 417] on div "21 Not all software vendors are Business Associates of covered entities. True F…" at bounding box center [485, 369] width 619 height 130
click at [200, 343] on span "Not all software vendors are Business Associates of covered entities." at bounding box center [292, 364] width 185 height 71
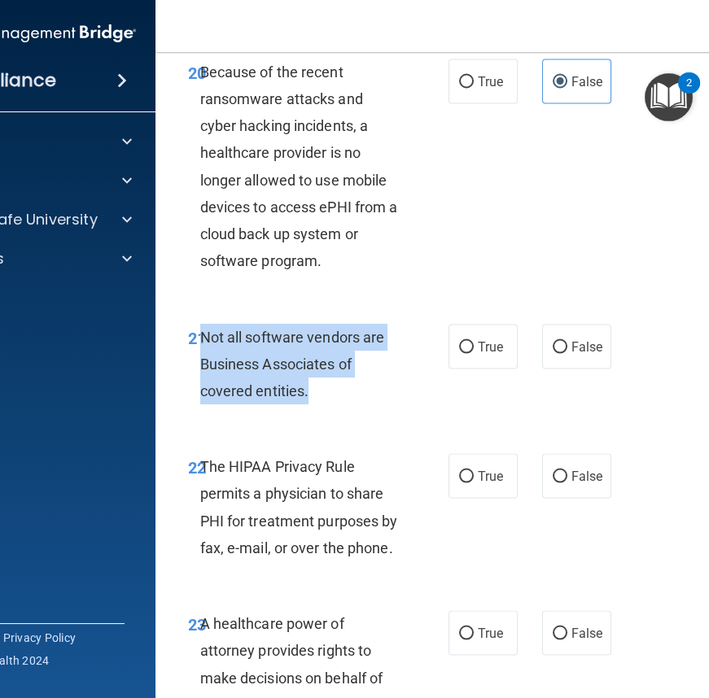
drag, startPoint x: 194, startPoint y: 338, endPoint x: 314, endPoint y: 388, distance: 130.6
click at [309, 386] on div "Not all software vendors are Business Associates of covered entities." at bounding box center [307, 364] width 214 height 81
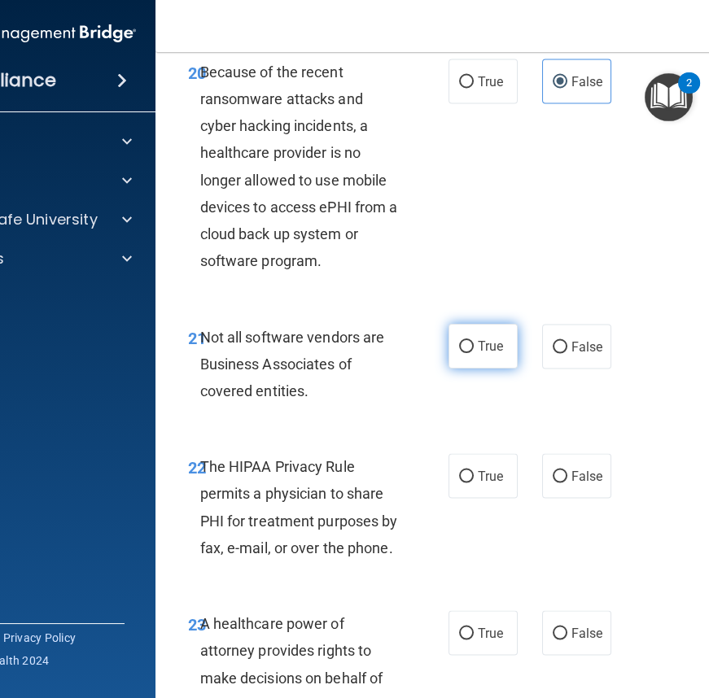
click at [495, 348] on span "True" at bounding box center [490, 346] width 25 height 15
click at [474, 348] on input "True" at bounding box center [466, 347] width 15 height 12
radio input "true"
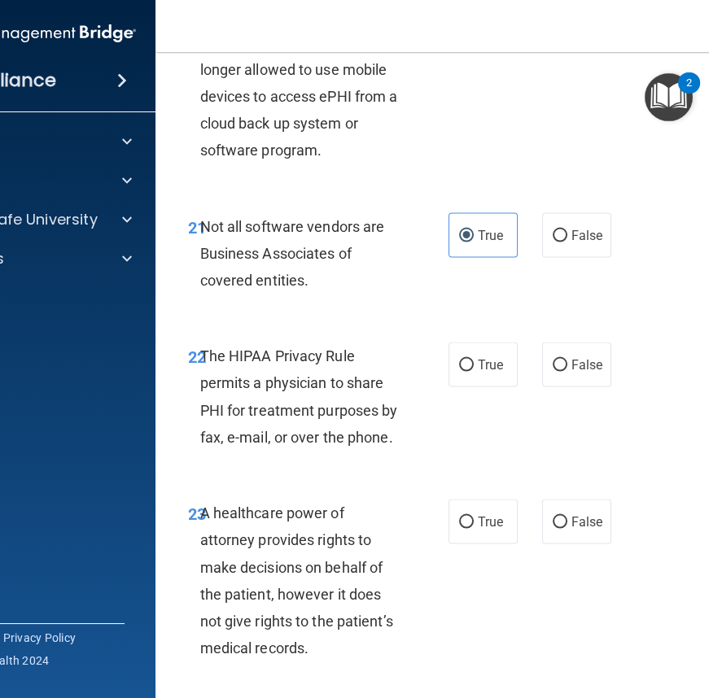
scroll to position [4113, 0]
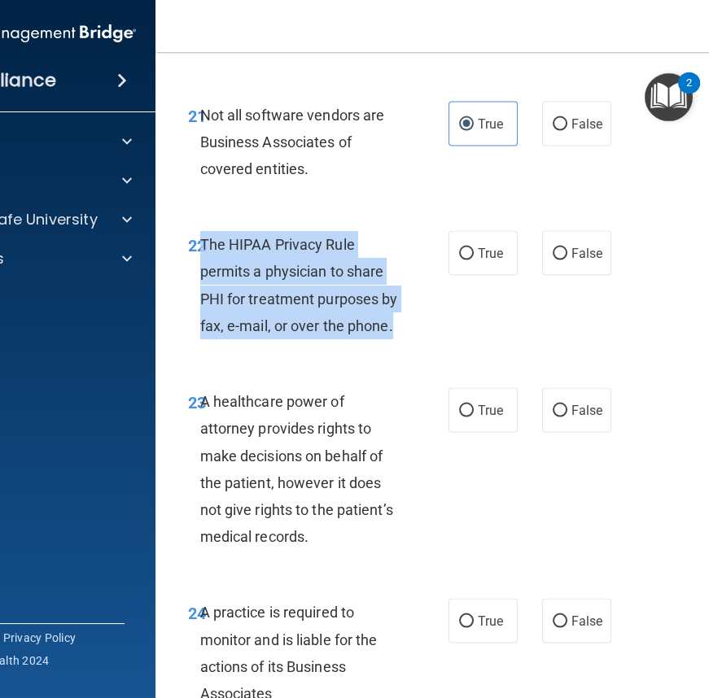
drag, startPoint x: 195, startPoint y: 241, endPoint x: 406, endPoint y: 325, distance: 226.8
click at [406, 325] on div "The HIPAA Privacy Rule permits a physician to share PHI for treatment purposes …" at bounding box center [307, 285] width 214 height 108
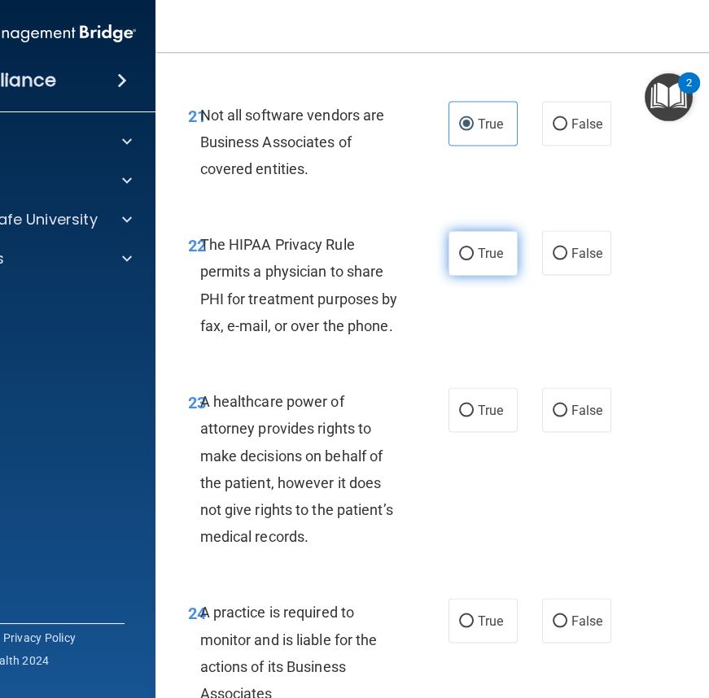
click at [488, 260] on label "True" at bounding box center [482, 253] width 69 height 45
click at [474, 260] on input "True" at bounding box center [466, 254] width 15 height 12
radio input "true"
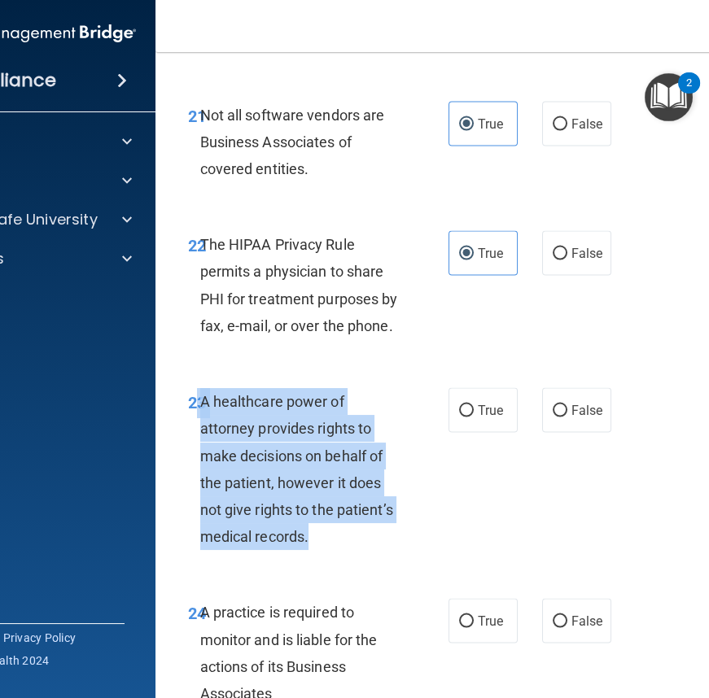
drag, startPoint x: 228, startPoint y: 421, endPoint x: 370, endPoint y: 549, distance: 191.3
click at [370, 549] on div "23 A healthcare power of attorney provides rights to make decisions on behalf o…" at bounding box center [318, 473] width 309 height 170
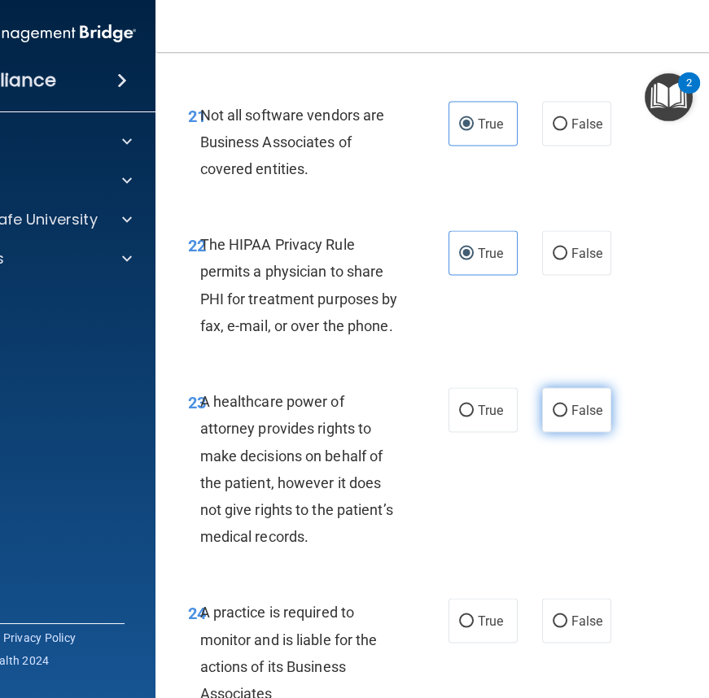
click at [560, 396] on label "False" at bounding box center [576, 410] width 69 height 45
click at [560, 405] on input "False" at bounding box center [560, 411] width 15 height 12
radio input "true"
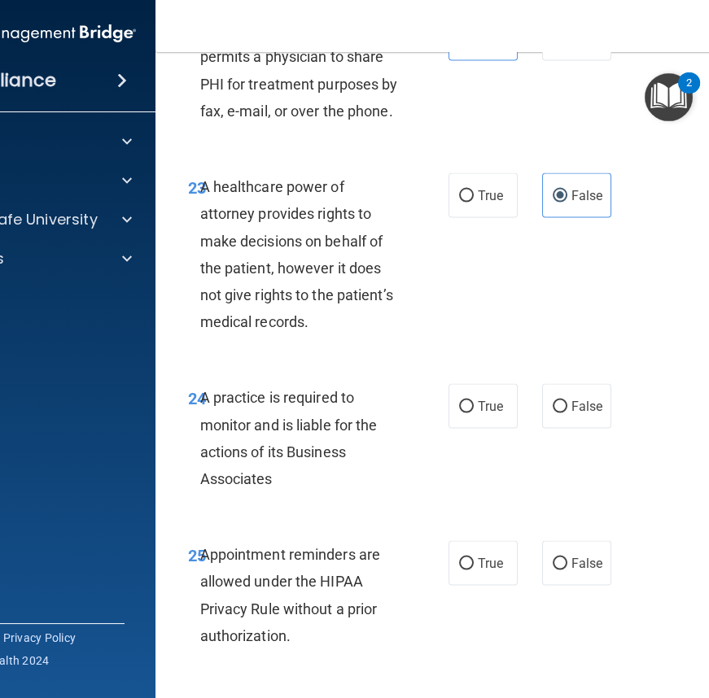
scroll to position [4335, 0]
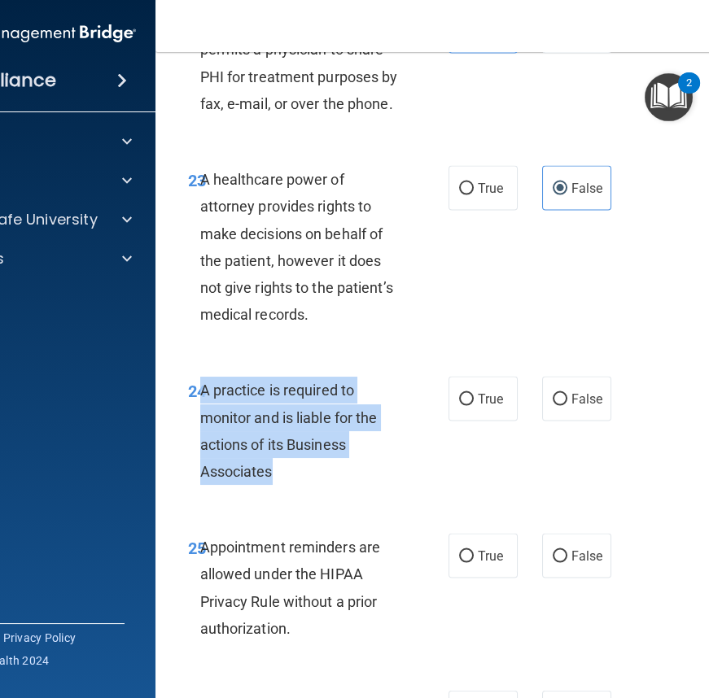
drag, startPoint x: 195, startPoint y: 386, endPoint x: 328, endPoint y: 483, distance: 164.9
click at [327, 483] on div "A practice is required to monitor and is liable for the actions of its Business…" at bounding box center [307, 431] width 214 height 108
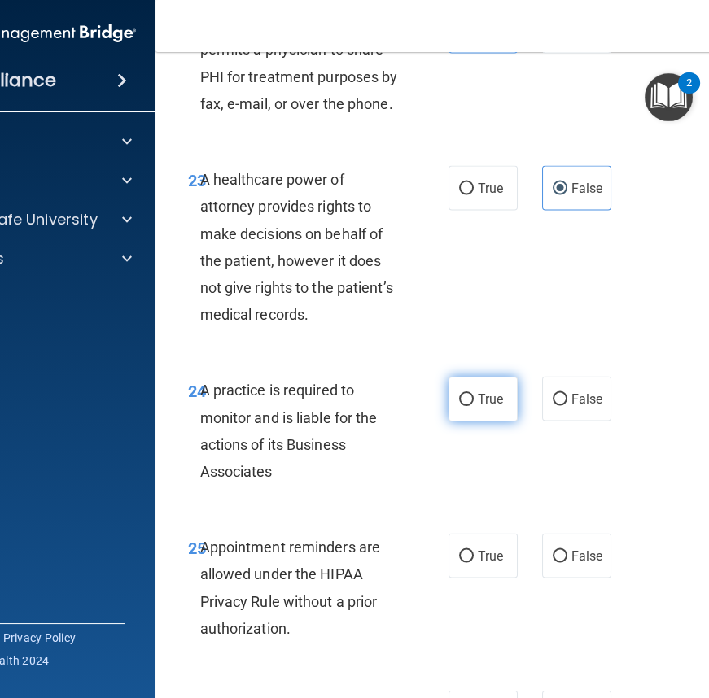
click at [495, 383] on label "True" at bounding box center [482, 399] width 69 height 45
click at [474, 394] on input "True" at bounding box center [466, 400] width 15 height 12
radio input "true"
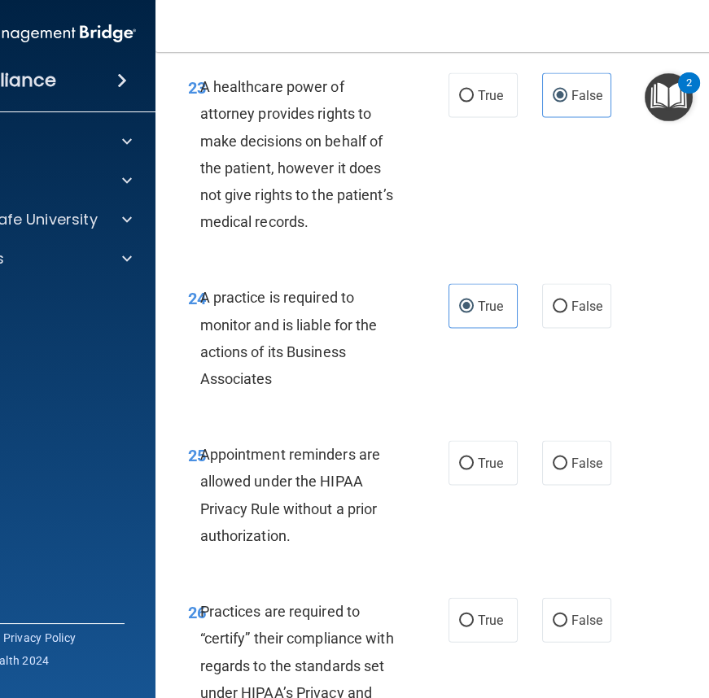
scroll to position [4631, 0]
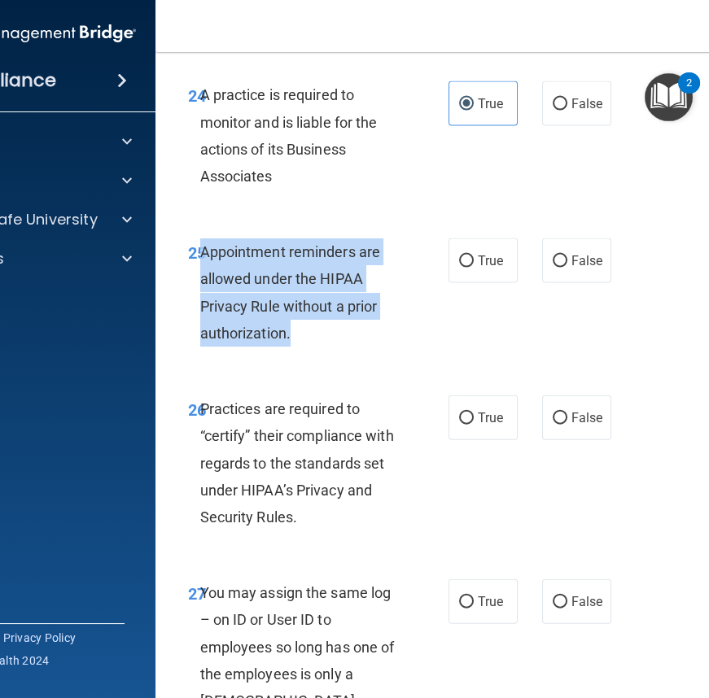
drag, startPoint x: 206, startPoint y: 257, endPoint x: 352, endPoint y: 347, distance: 171.0
click at [361, 347] on div "25 Appointment reminders are allowed under the HIPAA Privacy Rule without a pri…" at bounding box center [318, 296] width 309 height 116
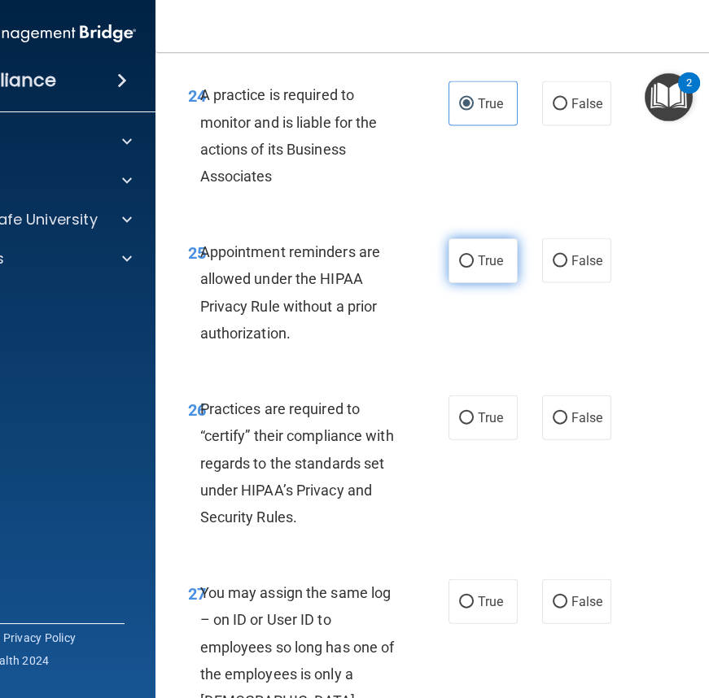
click at [483, 269] on label "True" at bounding box center [482, 260] width 69 height 45
click at [474, 268] on input "True" at bounding box center [466, 262] width 15 height 12
radio input "true"
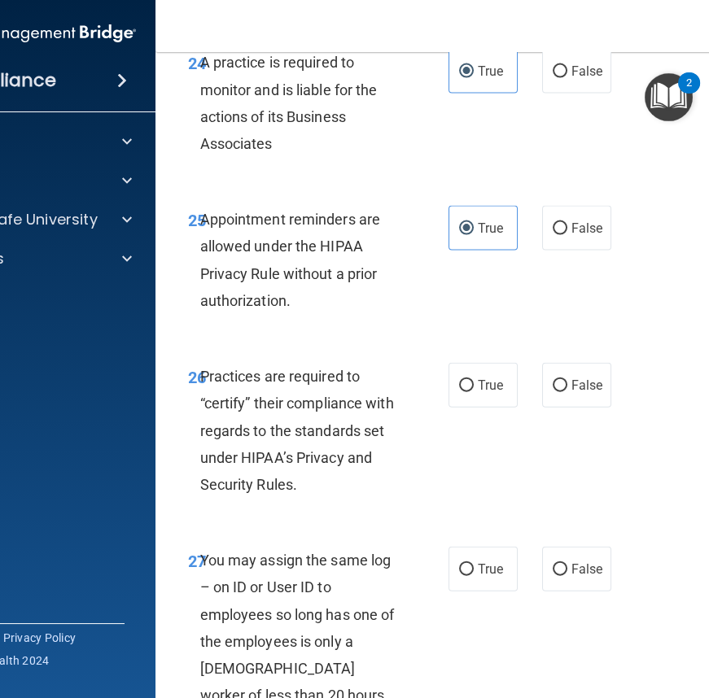
scroll to position [4779, 0]
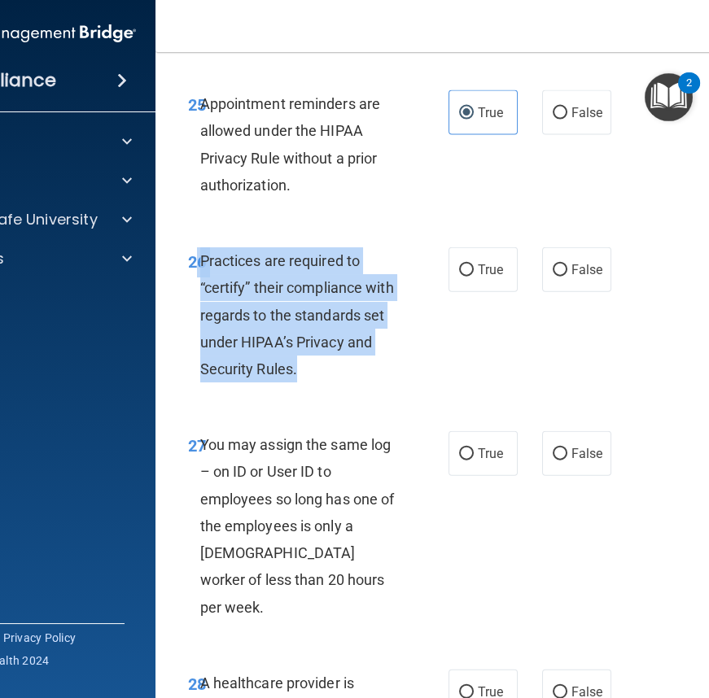
drag, startPoint x: 189, startPoint y: 252, endPoint x: 300, endPoint y: 330, distance: 135.7
click at [351, 375] on div "26 Practices are required to “certify” their compliance with regards to the sta…" at bounding box center [318, 318] width 309 height 143
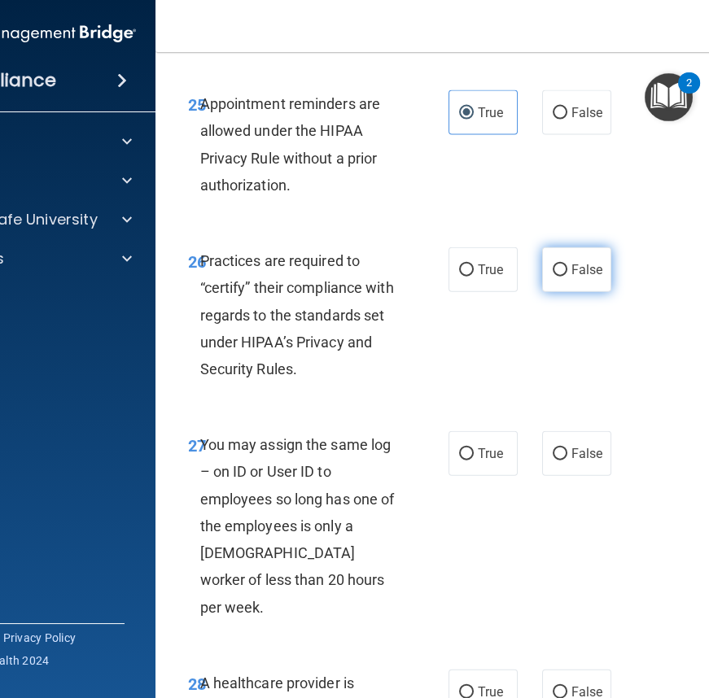
click at [544, 268] on label "False" at bounding box center [576, 269] width 69 height 45
click at [553, 268] on input "False" at bounding box center [560, 271] width 15 height 12
radio input "true"
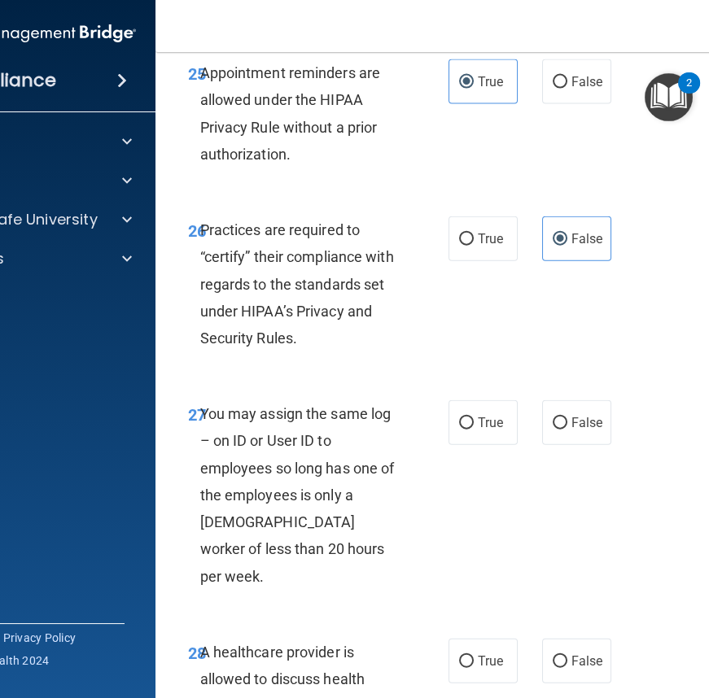
scroll to position [5001, 0]
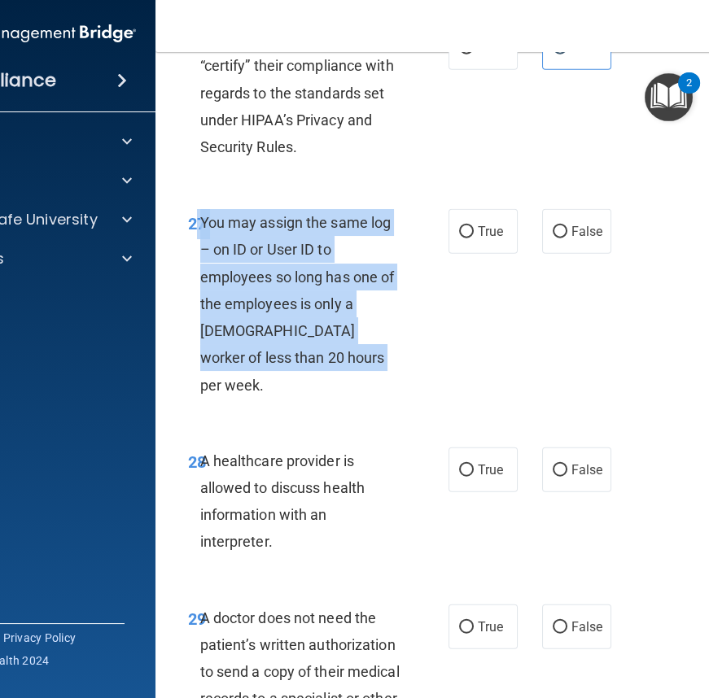
drag, startPoint x: 192, startPoint y: 220, endPoint x: 315, endPoint y: 349, distance: 178.5
click at [330, 369] on div "27 You may assign the same log – on ID or User ID to employees so long has one …" at bounding box center [318, 308] width 309 height 198
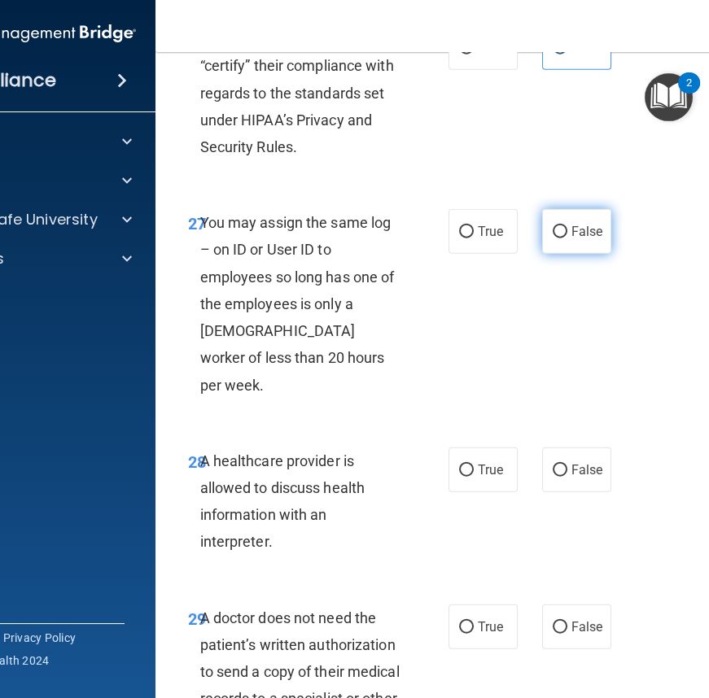
click at [601, 230] on label "False" at bounding box center [576, 231] width 69 height 45
click at [567, 230] on input "False" at bounding box center [560, 232] width 15 height 12
radio input "true"
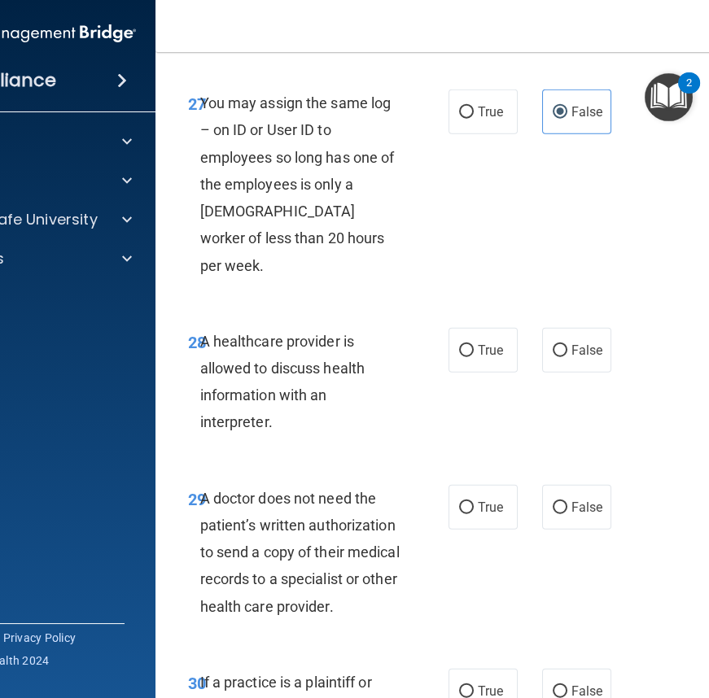
scroll to position [5149, 0]
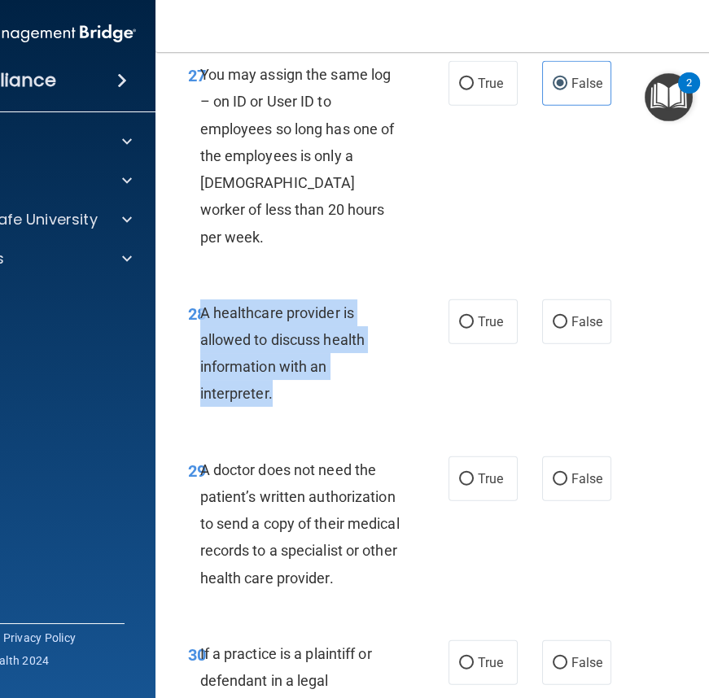
drag, startPoint x: 195, startPoint y: 282, endPoint x: 301, endPoint y: 363, distance: 134.1
click at [301, 363] on div "A healthcare provider is allowed to discuss health information with an interpre…" at bounding box center [307, 353] width 214 height 108
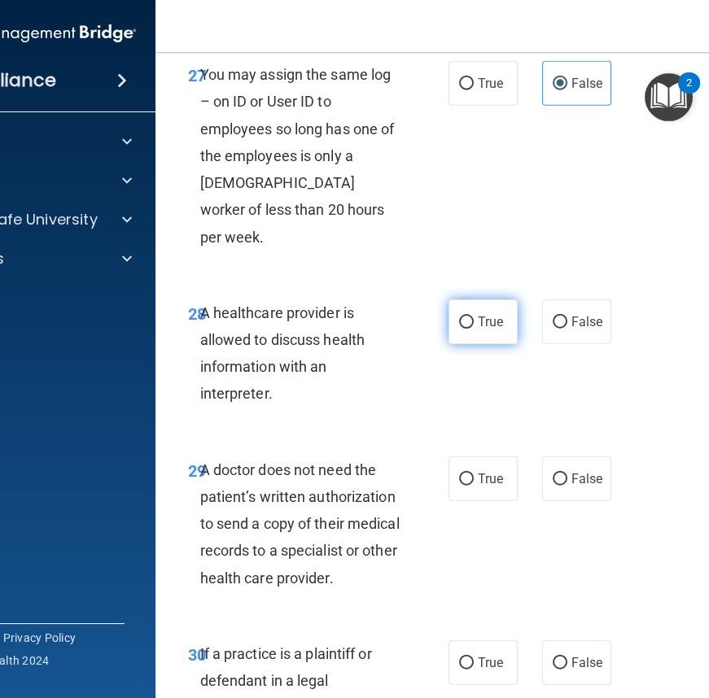
click at [496, 299] on label "True" at bounding box center [482, 321] width 69 height 45
click at [474, 317] on input "True" at bounding box center [466, 323] width 15 height 12
radio input "true"
click at [592, 471] on span "False" at bounding box center [587, 478] width 32 height 15
click at [567, 474] on input "False" at bounding box center [560, 480] width 15 height 12
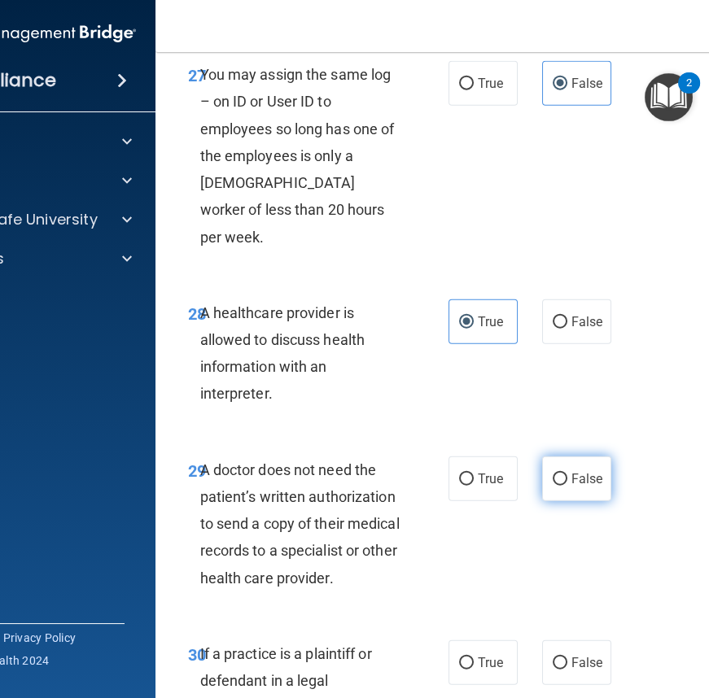
radio input "true"
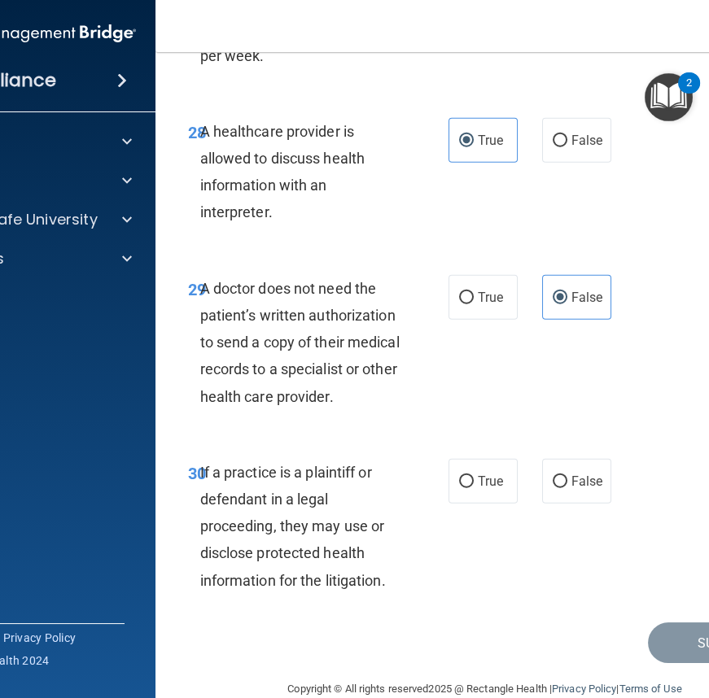
scroll to position [5332, 0]
click at [567, 466] on label "False" at bounding box center [576, 480] width 69 height 45
click at [567, 475] on input "False" at bounding box center [560, 481] width 15 height 12
radio input "true"
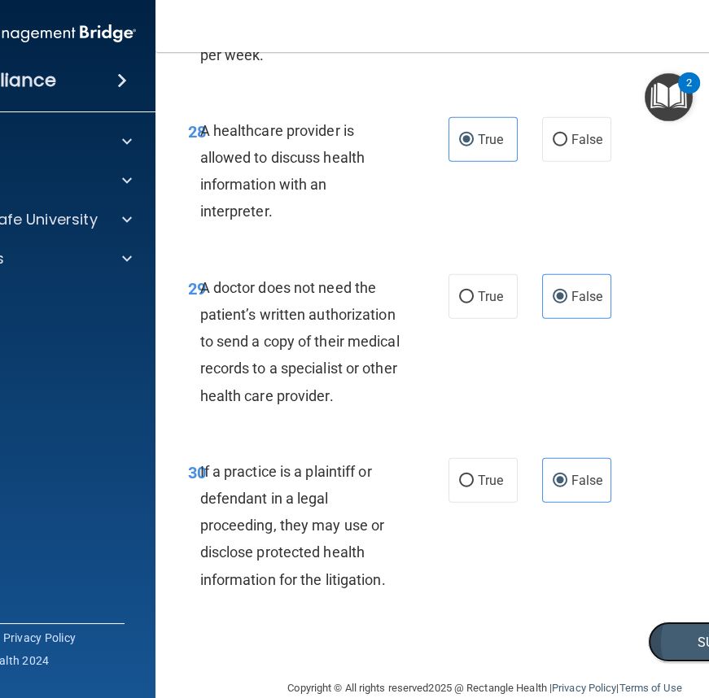
click at [675, 622] on button "Submit" at bounding box center [721, 643] width 146 height 42
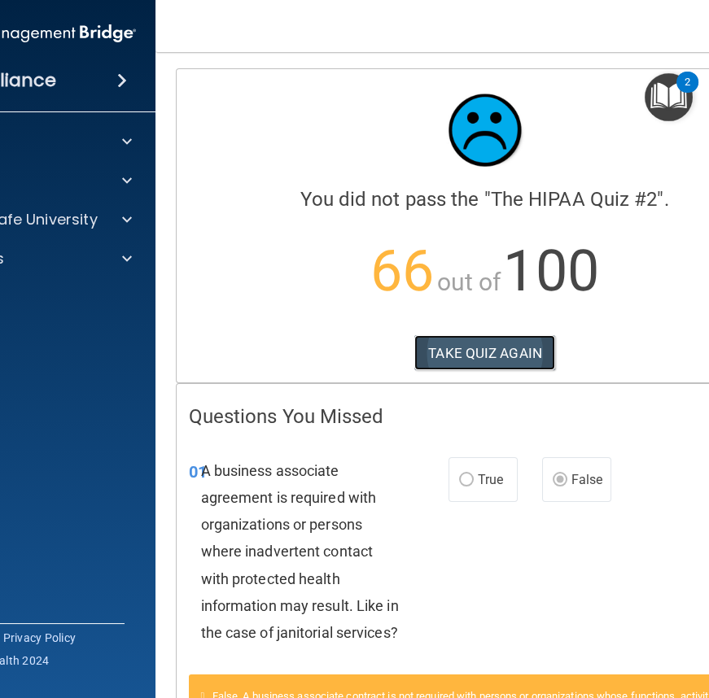
click at [495, 350] on button "TAKE QUIZ AGAIN" at bounding box center [484, 353] width 141 height 36
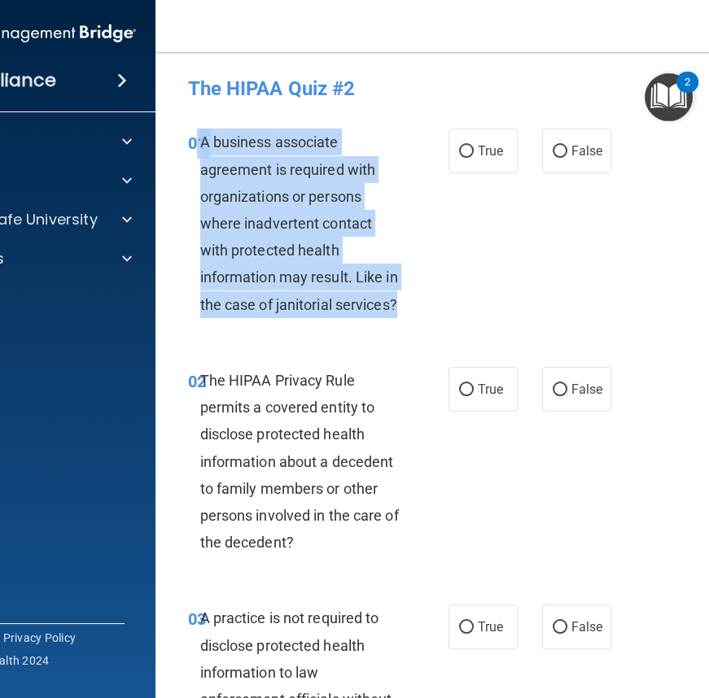
drag, startPoint x: 189, startPoint y: 138, endPoint x: 413, endPoint y: 320, distance: 288.7
click at [419, 326] on div "01 A business associate agreement is required with organizations or persons whe…" at bounding box center [485, 227] width 619 height 238
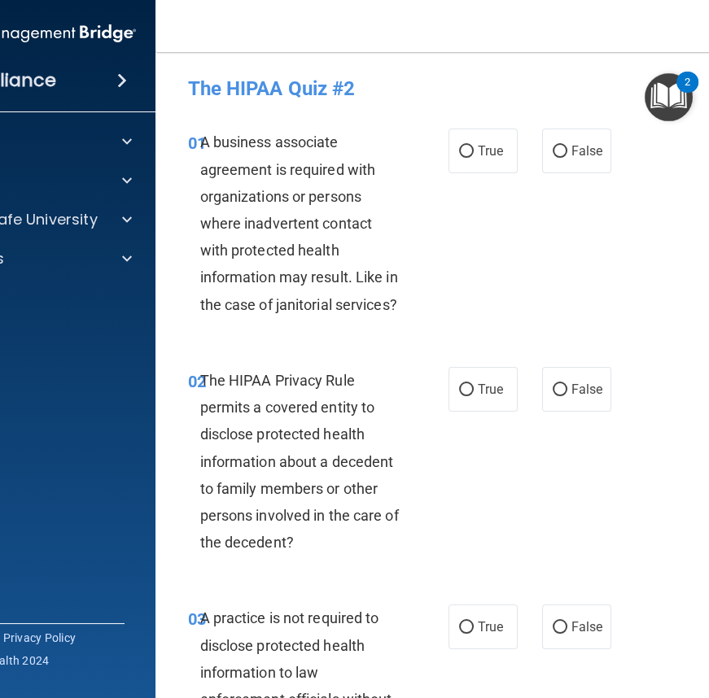
click at [226, 137] on span "A business associate agreement is required with organizations or persons where …" at bounding box center [299, 222] width 198 height 179
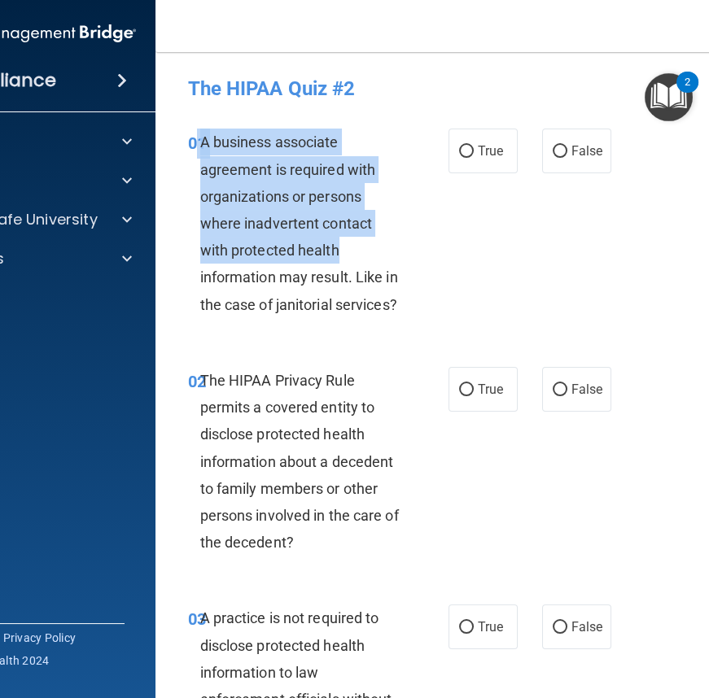
drag, startPoint x: 192, startPoint y: 139, endPoint x: 360, endPoint y: 256, distance: 204.1
click at [360, 256] on div "01 A business associate agreement is required with organizations or persons whe…" at bounding box center [318, 228] width 309 height 198
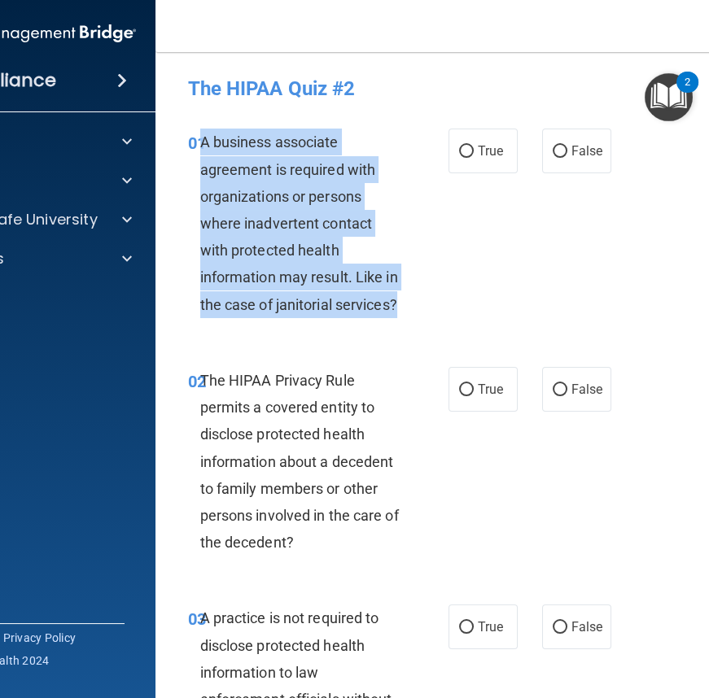
drag, startPoint x: 195, startPoint y: 138, endPoint x: 402, endPoint y: 307, distance: 267.3
click at [402, 307] on div "A business associate agreement is required with organizations or persons where …" at bounding box center [307, 224] width 214 height 190
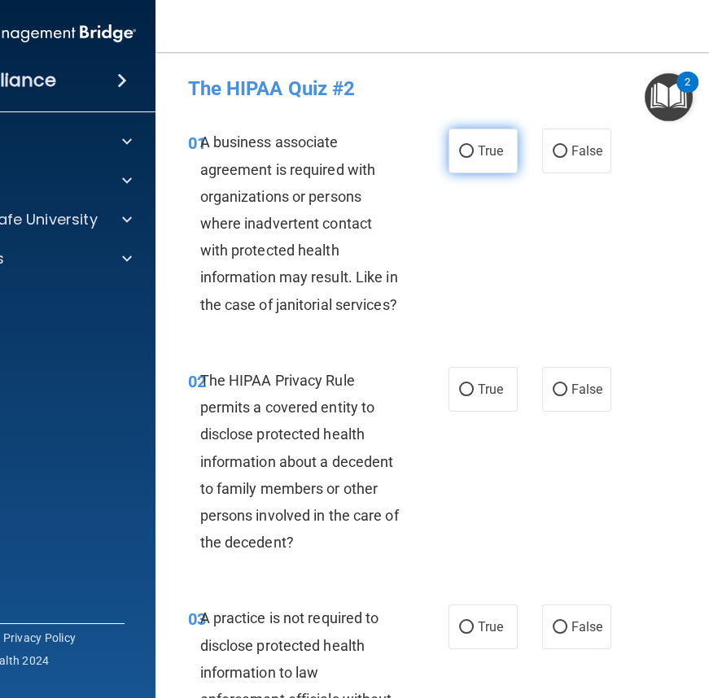
click at [468, 159] on label "True" at bounding box center [482, 151] width 69 height 45
click at [468, 158] on input "True" at bounding box center [466, 152] width 15 height 12
radio input "true"
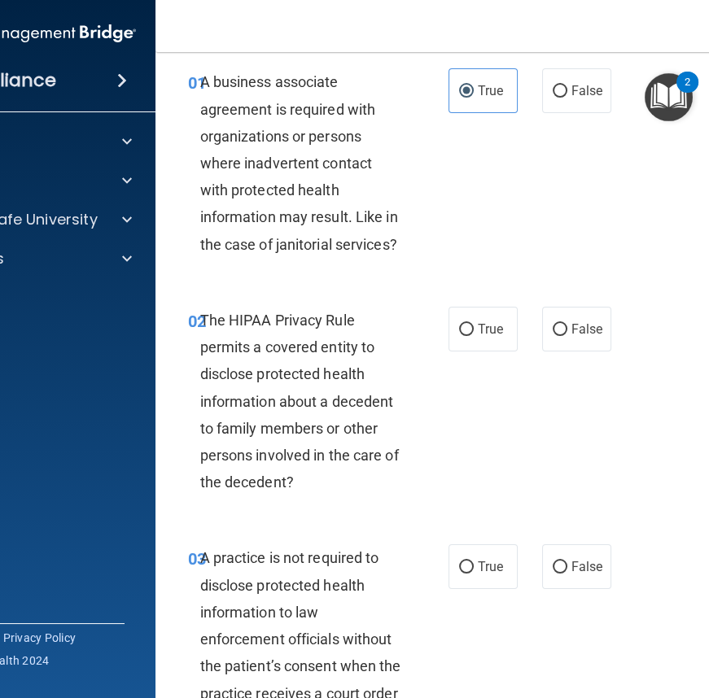
scroll to position [73, 0]
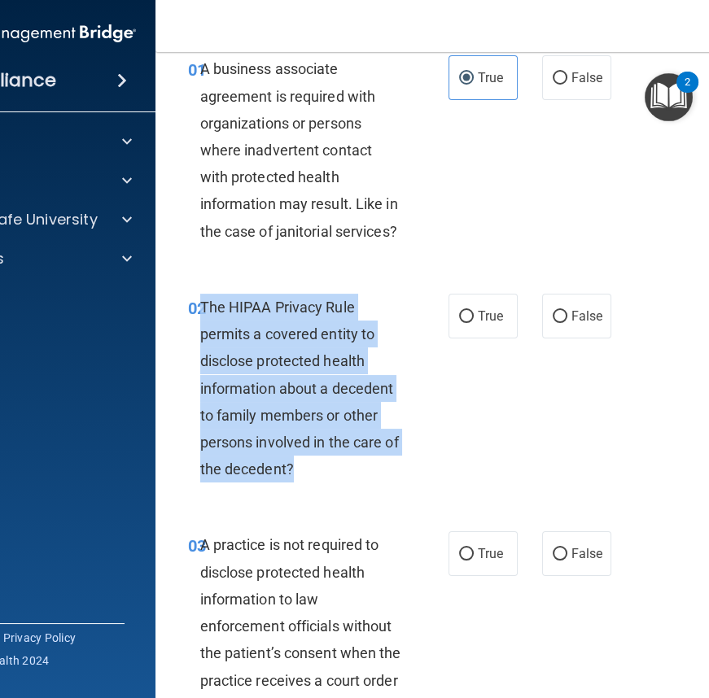
drag, startPoint x: 195, startPoint y: 304, endPoint x: 334, endPoint y: 473, distance: 219.0
click at [334, 473] on div "The HIPAA Privacy Rule permits a covered entity to disclose protected health in…" at bounding box center [307, 389] width 214 height 190
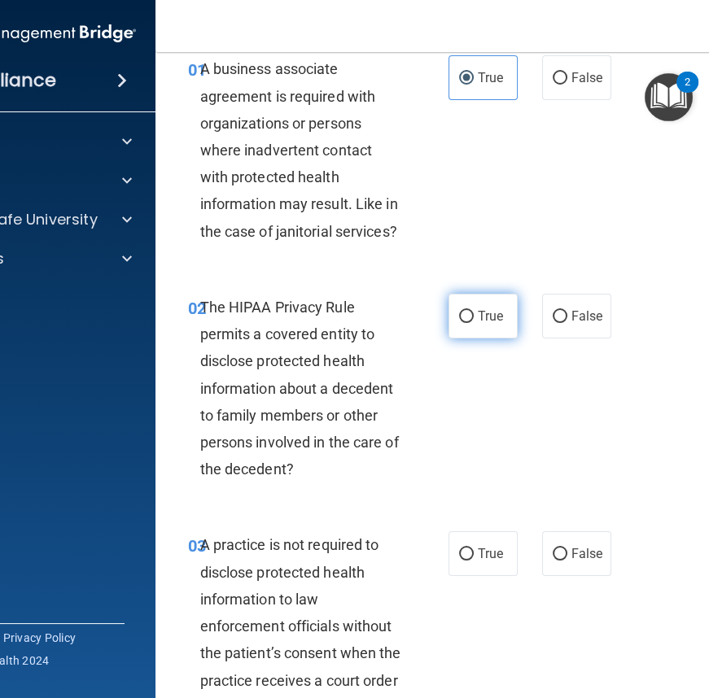
click at [481, 321] on span "True" at bounding box center [490, 315] width 25 height 15
click at [474, 321] on input "True" at bounding box center [466, 317] width 15 height 12
radio input "true"
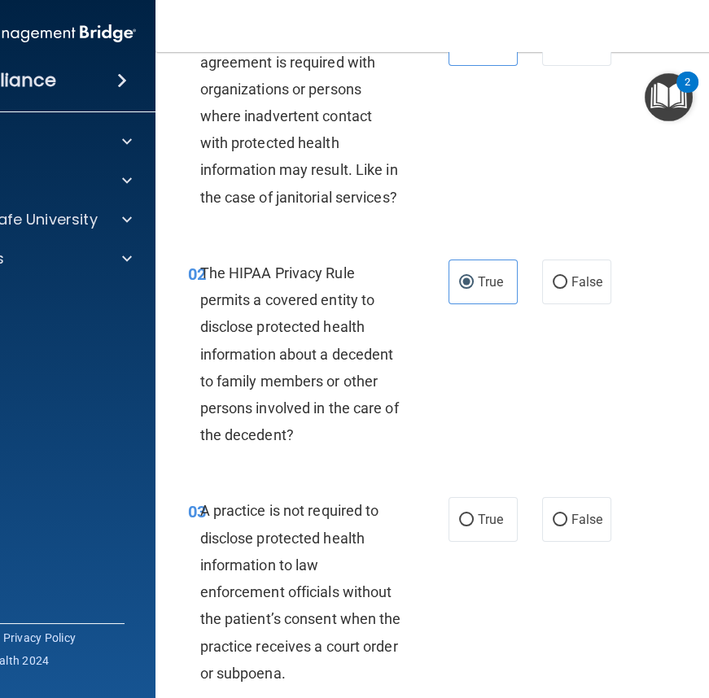
scroll to position [369, 0]
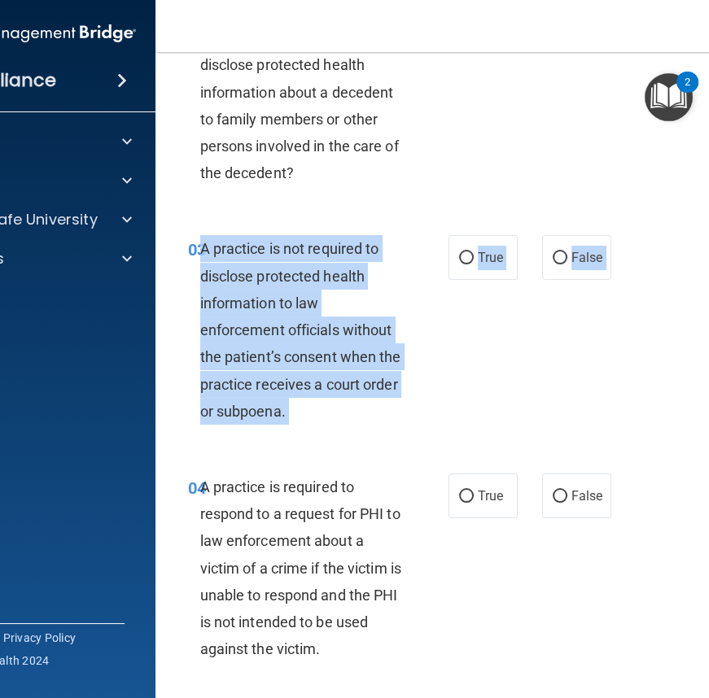
drag, startPoint x: 194, startPoint y: 248, endPoint x: 325, endPoint y: 432, distance: 225.8
click at [325, 437] on div "03 A practice is not required to disclose protected health information to law e…" at bounding box center [485, 334] width 619 height 238
click at [433, 311] on div "03 A practice is not required to disclose protected health information to law e…" at bounding box center [318, 334] width 309 height 198
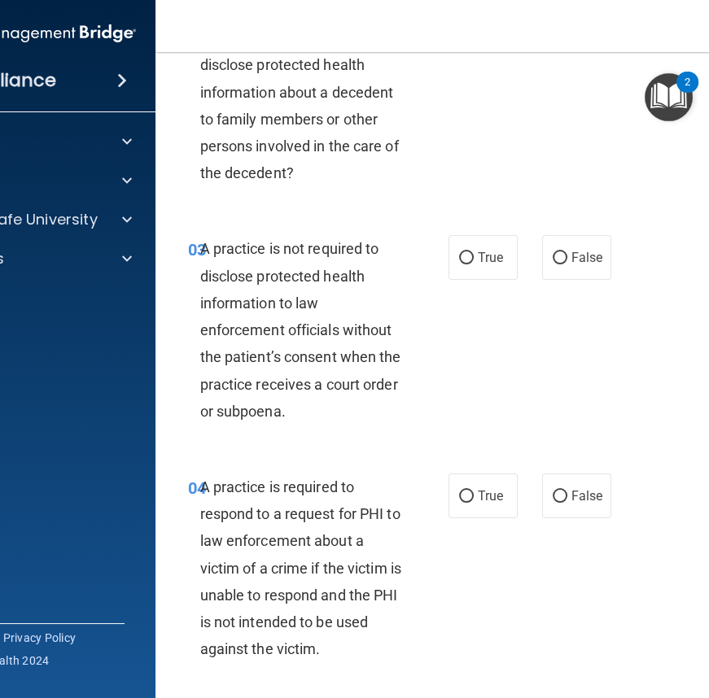
click at [212, 220] on div "03 A practice is not required to disclose protected health information to law e…" at bounding box center [485, 334] width 619 height 238
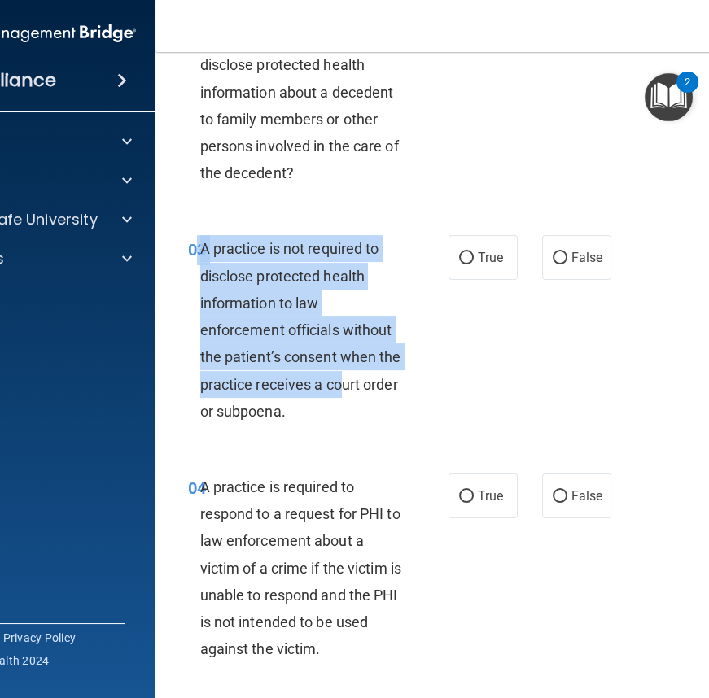
drag, startPoint x: 191, startPoint y: 248, endPoint x: 336, endPoint y: 385, distance: 199.2
click at [336, 385] on div "03 A practice is not required to disclose protected health information to law e…" at bounding box center [318, 334] width 309 height 198
click at [239, 233] on div "03 A practice is not required to disclose protected health information to law e…" at bounding box center [485, 334] width 619 height 238
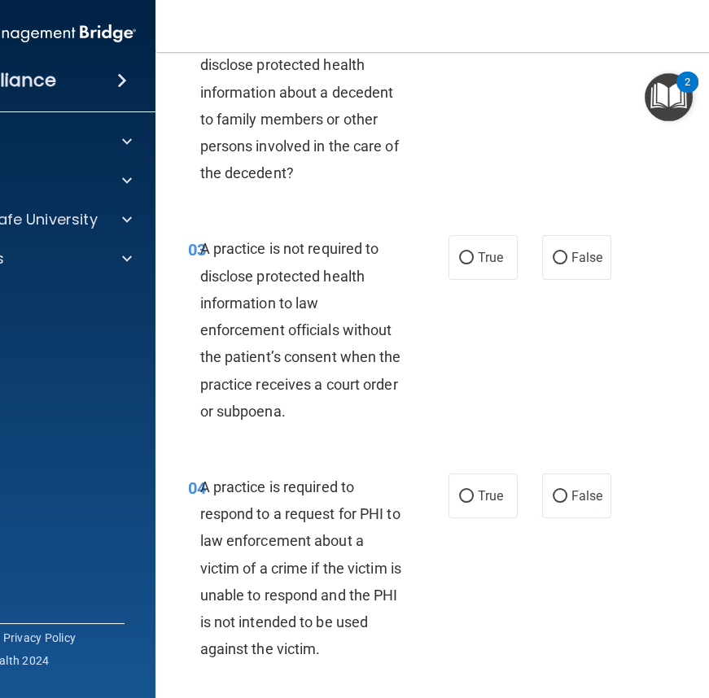
drag, startPoint x: 203, startPoint y: 209, endPoint x: 199, endPoint y: 244, distance: 35.2
click at [203, 212] on div "02 The HIPAA Privacy Rule permits a covered entity to disclose protected health…" at bounding box center [485, 96] width 619 height 238
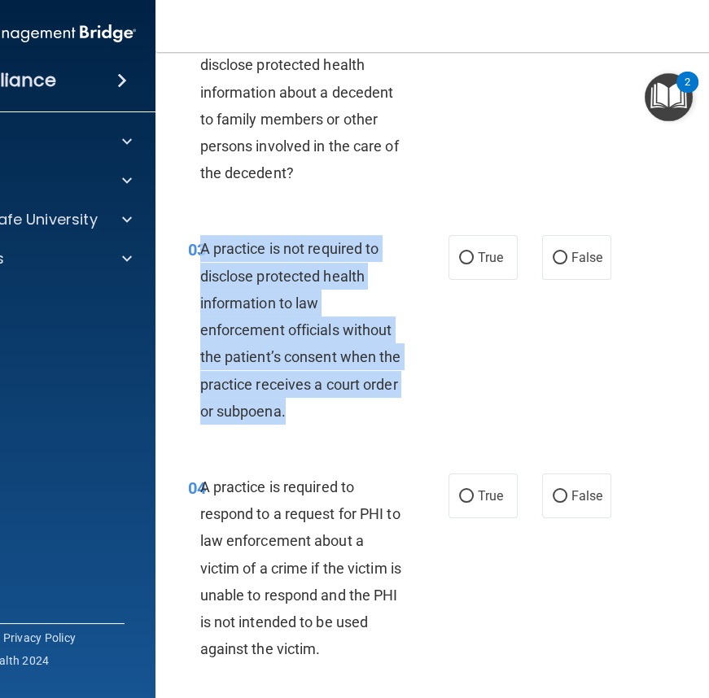
drag, startPoint x: 195, startPoint y: 247, endPoint x: 369, endPoint y: 419, distance: 244.6
click at [368, 421] on div "A practice is not required to disclose protected health information to law enfo…" at bounding box center [307, 330] width 214 height 190
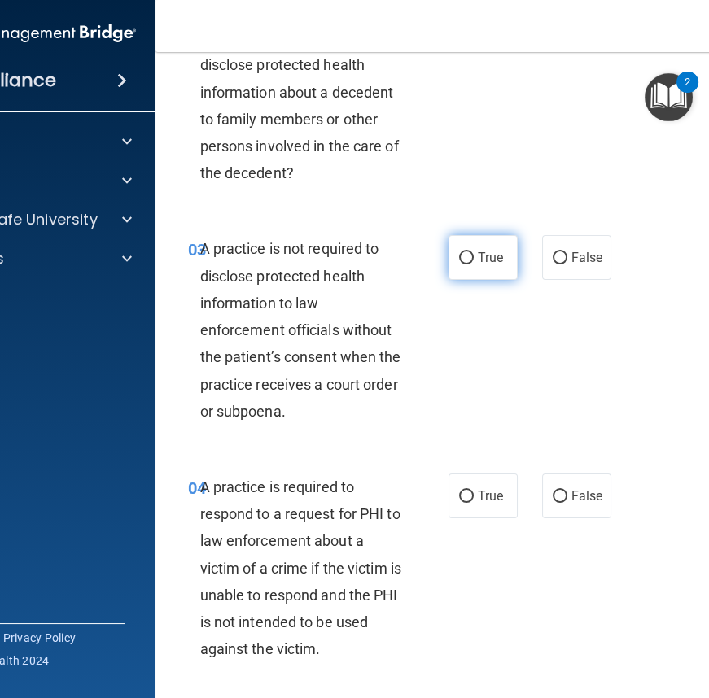
click at [487, 250] on span "True" at bounding box center [490, 257] width 25 height 15
click at [474, 252] on input "True" at bounding box center [466, 258] width 15 height 12
radio input "true"
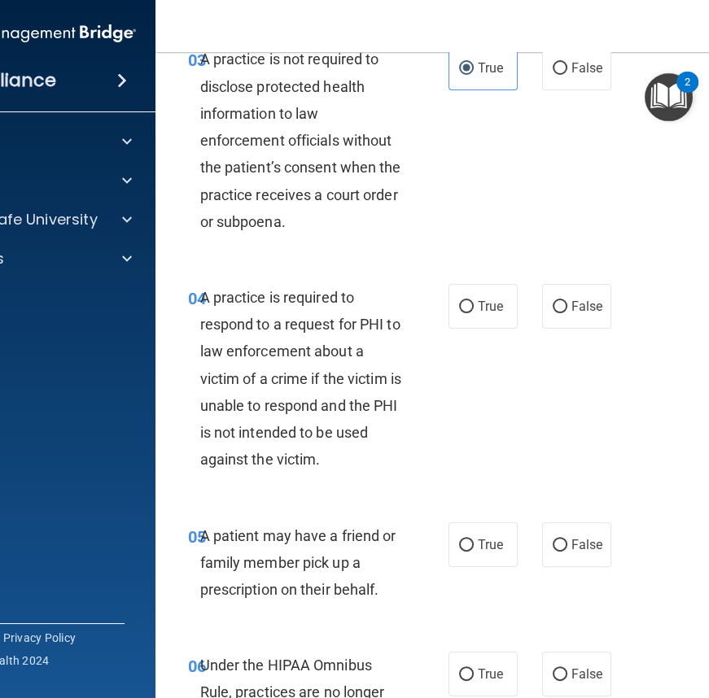
scroll to position [592, 0]
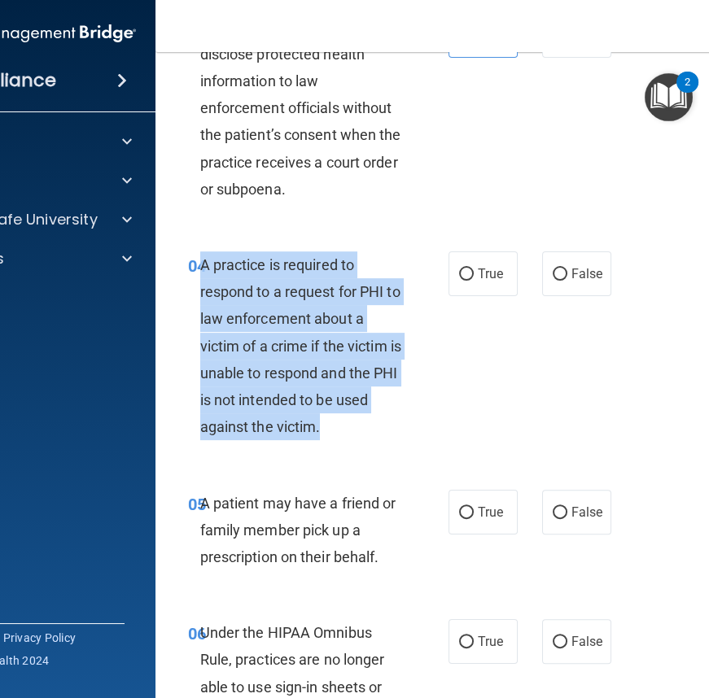
drag, startPoint x: 195, startPoint y: 265, endPoint x: 349, endPoint y: 435, distance: 230.5
click at [349, 435] on div "A practice is required to respond to a request for PHI to law enforcement about…" at bounding box center [307, 346] width 214 height 190
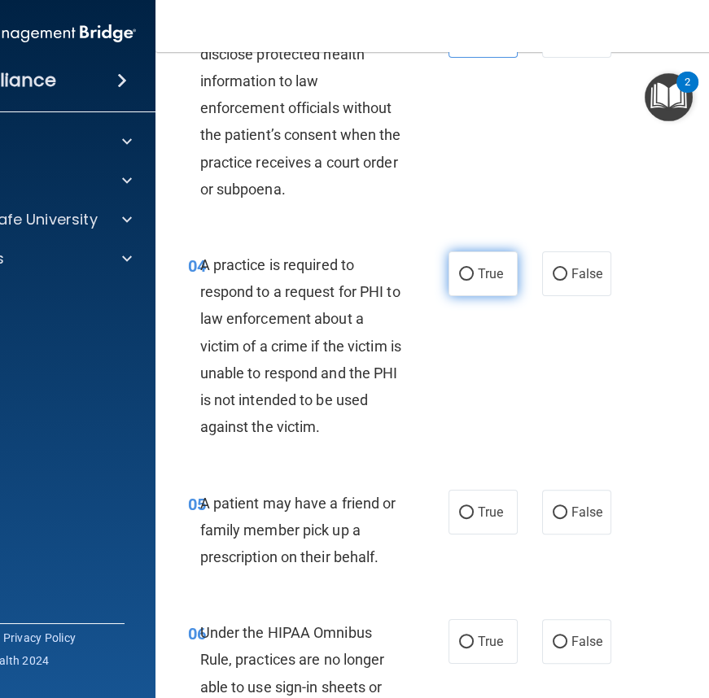
click at [483, 255] on label "True" at bounding box center [482, 273] width 69 height 45
click at [474, 269] on input "True" at bounding box center [466, 275] width 15 height 12
radio input "true"
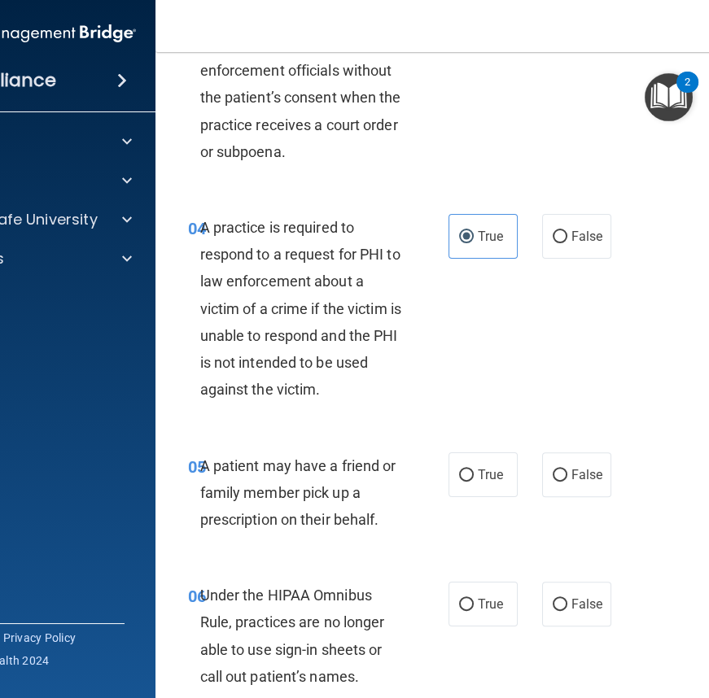
scroll to position [814, 0]
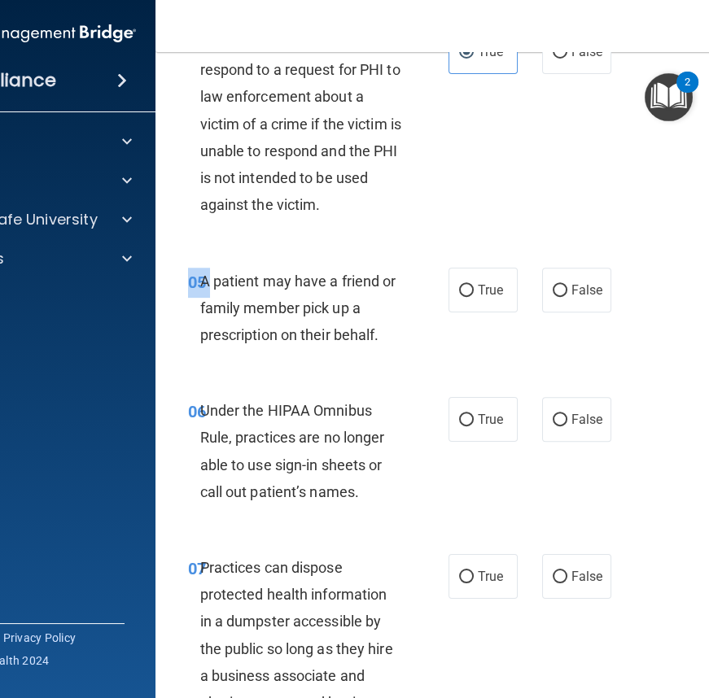
drag, startPoint x: 195, startPoint y: 277, endPoint x: 399, endPoint y: 358, distance: 219.9
click at [406, 363] on div "05 A patient may have a friend or family member pick up a prescription on their…" at bounding box center [485, 312] width 619 height 130
click at [235, 280] on span "A patient may have a friend or family member pick up a prescription on their be…" at bounding box center [298, 308] width 196 height 71
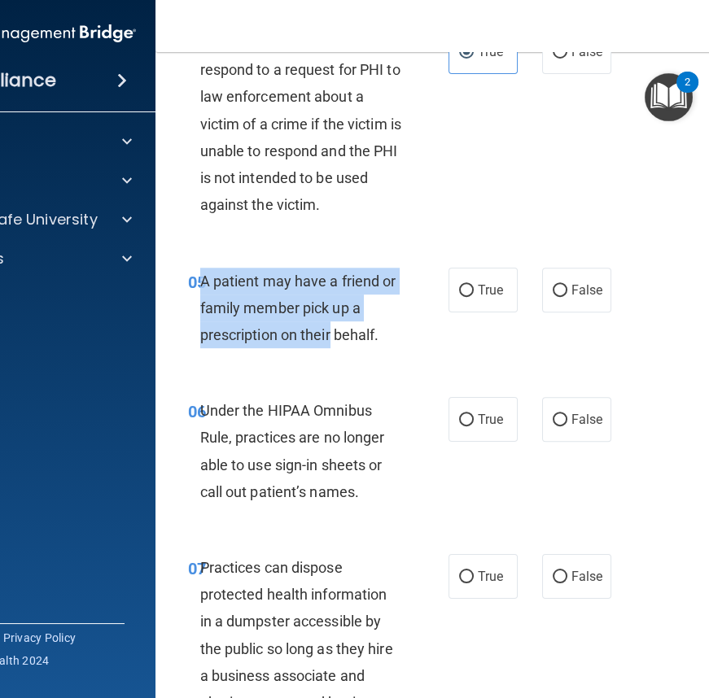
drag, startPoint x: 196, startPoint y: 277, endPoint x: 329, endPoint y: 331, distance: 143.4
click at [329, 331] on span "A patient may have a friend or family member pick up a prescription on their be…" at bounding box center [298, 308] width 196 height 71
click at [408, 301] on div "05 A patient may have a friend or family member pick up a prescription on their…" at bounding box center [318, 313] width 309 height 90
drag, startPoint x: 193, startPoint y: 275, endPoint x: 390, endPoint y: 339, distance: 206.9
click at [392, 339] on div "05 A patient may have a friend or family member pick up a prescription on their…" at bounding box center [318, 313] width 309 height 90
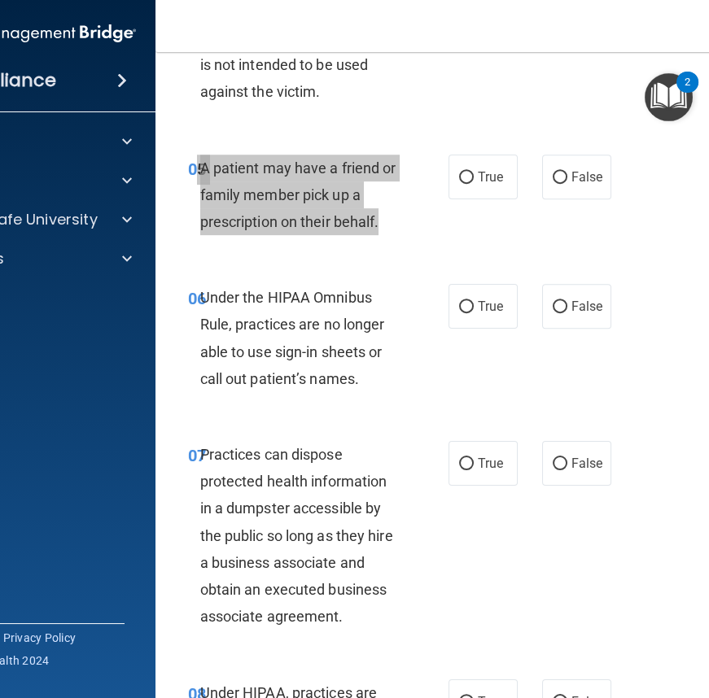
scroll to position [961, 0]
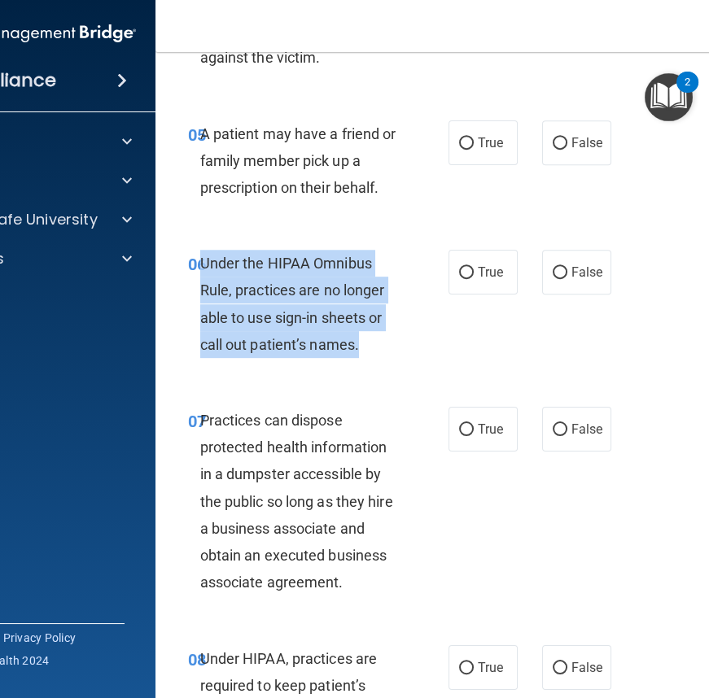
drag, startPoint x: 195, startPoint y: 260, endPoint x: 354, endPoint y: 356, distance: 186.6
click at [354, 356] on div "Under the HIPAA Omnibus Rule, practices are no longer able to use sign-in sheet…" at bounding box center [307, 304] width 214 height 108
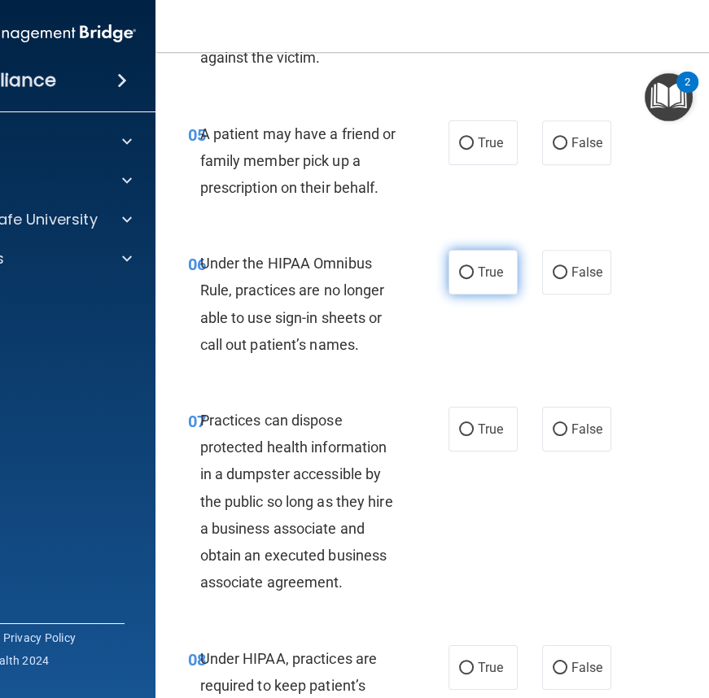
click at [487, 274] on span "True" at bounding box center [490, 272] width 25 height 15
click at [474, 274] on input "True" at bounding box center [466, 273] width 15 height 12
radio input "true"
click at [468, 160] on label "True" at bounding box center [482, 142] width 69 height 45
click at [468, 150] on input "True" at bounding box center [466, 144] width 15 height 12
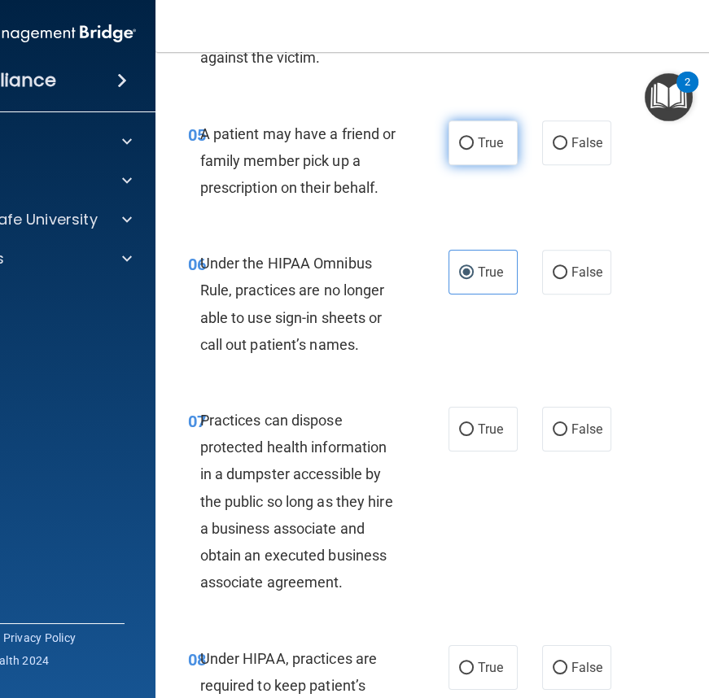
radio input "true"
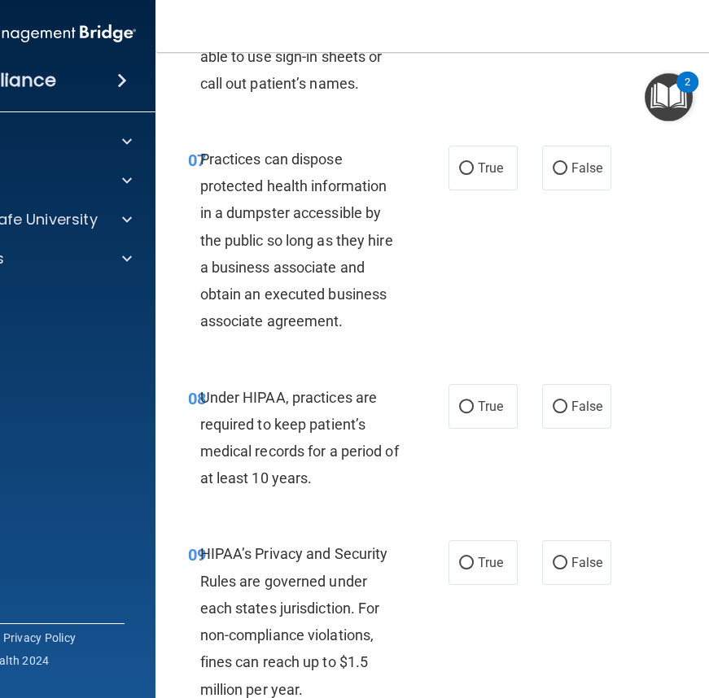
scroll to position [1257, 0]
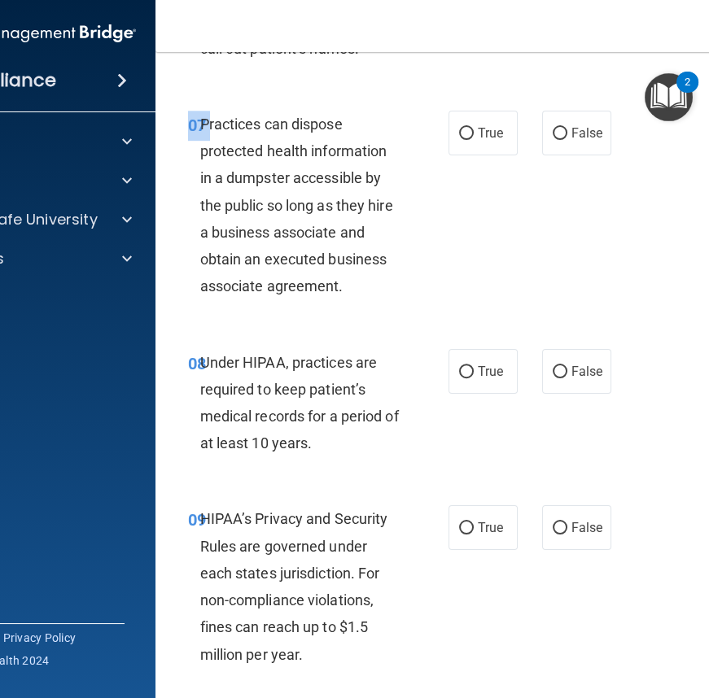
drag, startPoint x: 194, startPoint y: 120, endPoint x: 343, endPoint y: 255, distance: 201.7
click at [389, 313] on div "07 Practices can dispose protected health information in a dumpster accessible …" at bounding box center [485, 209] width 619 height 238
click at [241, 151] on span "Practices can dispose protected health information in a dumpster accessible by …" at bounding box center [296, 205] width 193 height 179
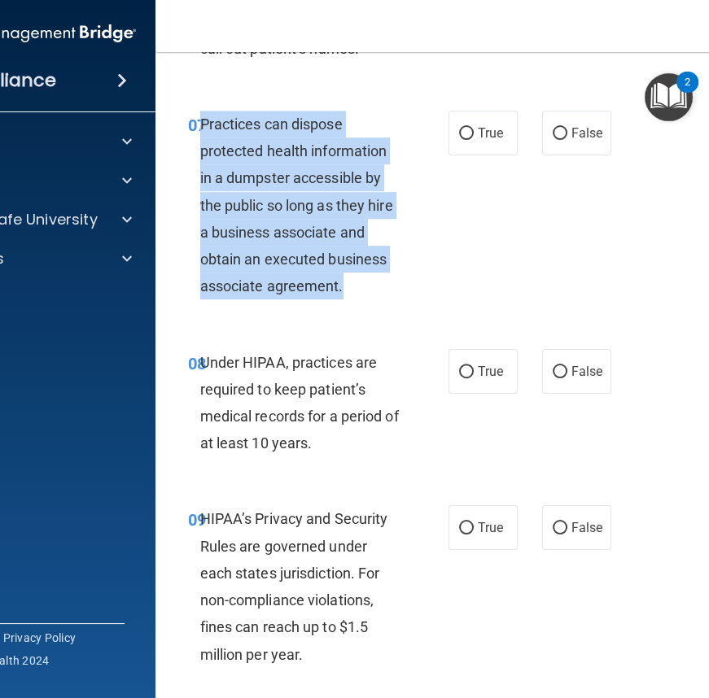
drag, startPoint x: 195, startPoint y: 118, endPoint x: 353, endPoint y: 286, distance: 230.9
click at [353, 286] on div "Practices can dispose protected health information in a dumpster accessible by …" at bounding box center [307, 206] width 214 height 190
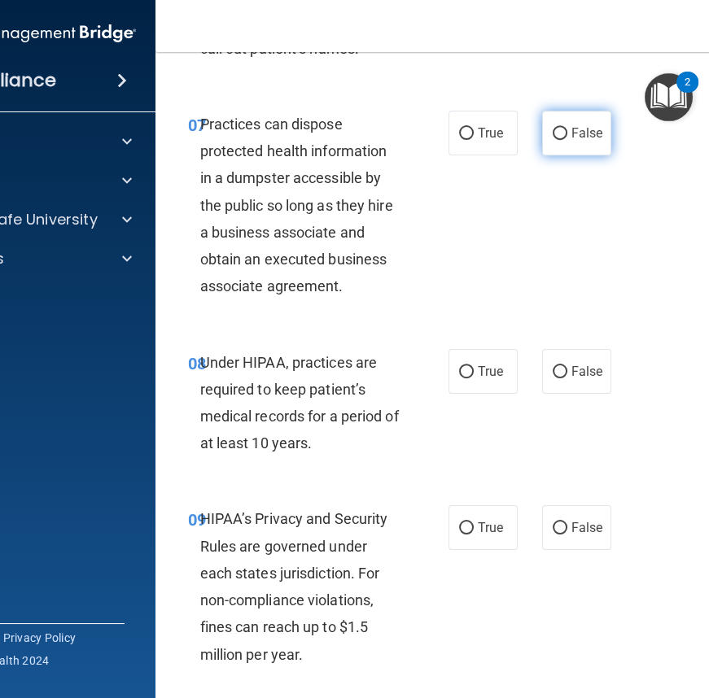
drag, startPoint x: 540, startPoint y: 132, endPoint x: 538, endPoint y: 146, distance: 14.9
click at [542, 132] on label "False" at bounding box center [576, 133] width 69 height 45
click at [553, 132] on input "False" at bounding box center [560, 134] width 15 height 12
radio input "true"
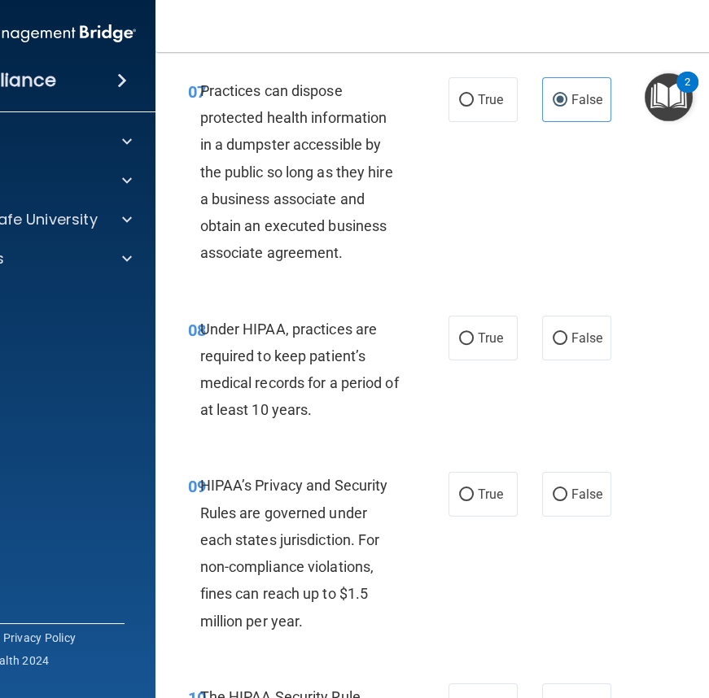
scroll to position [1406, 0]
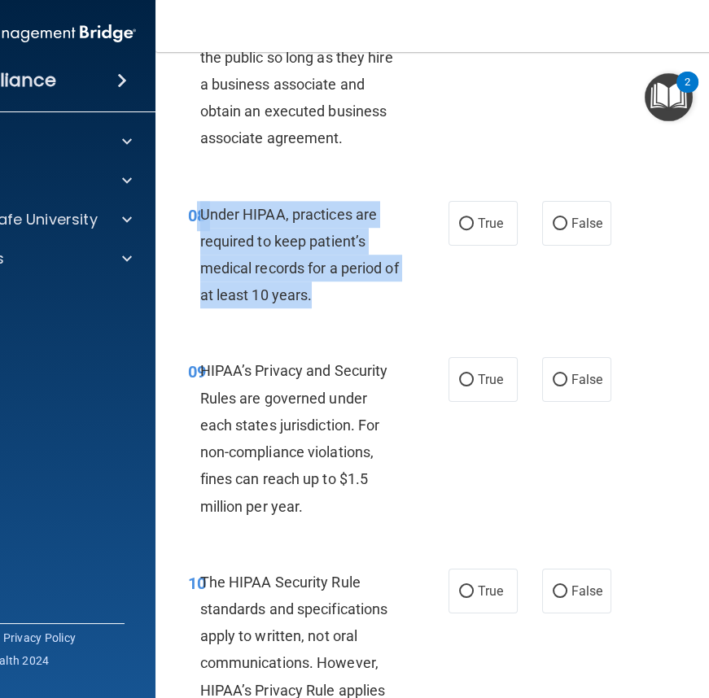
drag, startPoint x: 193, startPoint y: 211, endPoint x: 351, endPoint y: 293, distance: 178.0
click at [351, 293] on div "08 Under HIPAA, practices are required to keep patient’s medical records for a …" at bounding box center [318, 259] width 309 height 116
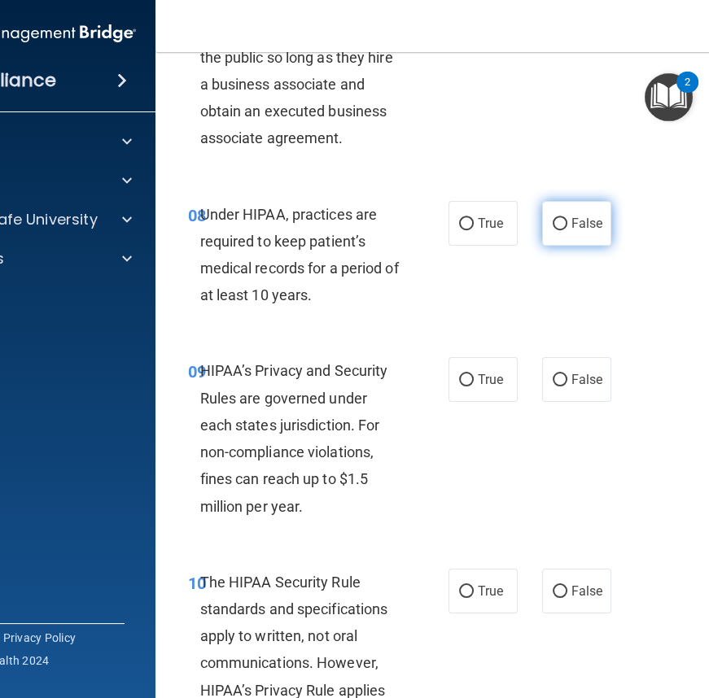
click at [562, 225] on label "False" at bounding box center [576, 223] width 69 height 45
click at [562, 225] on input "False" at bounding box center [560, 224] width 15 height 12
radio input "true"
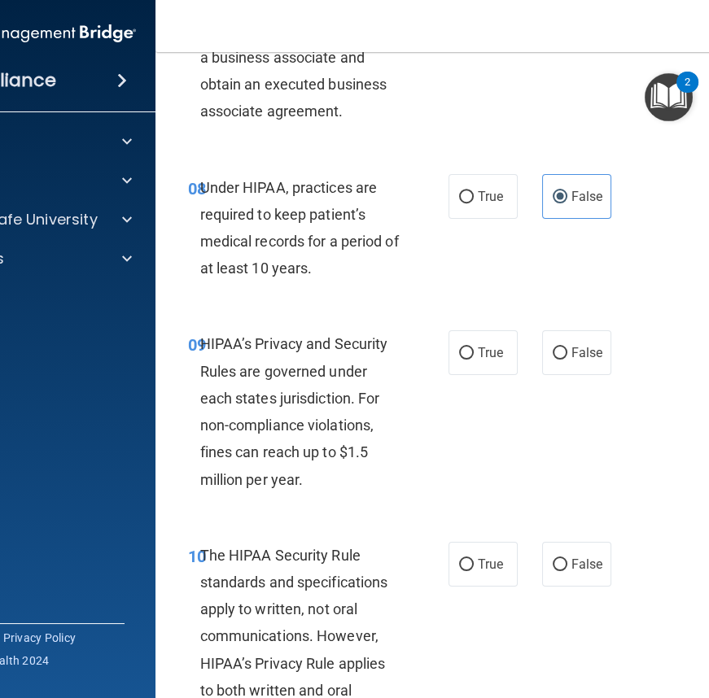
scroll to position [1628, 0]
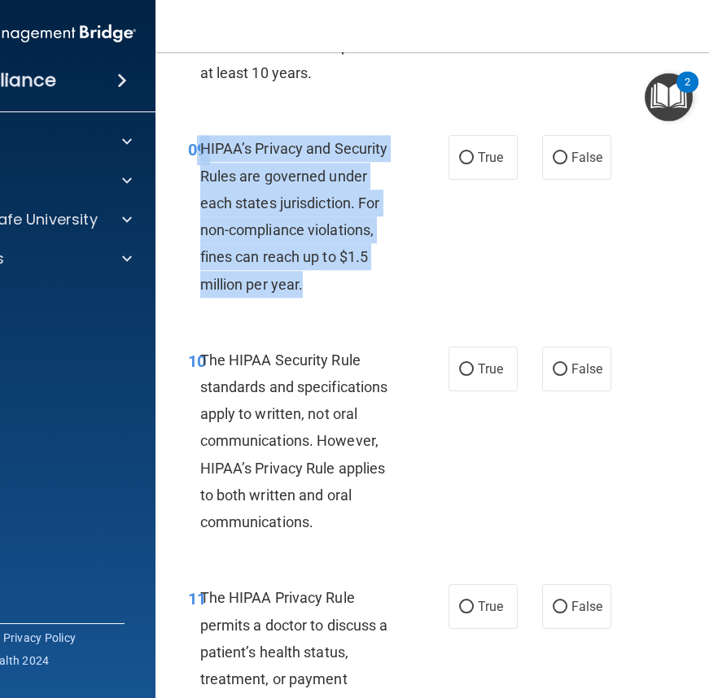
drag, startPoint x: 192, startPoint y: 146, endPoint x: 309, endPoint y: 289, distance: 185.1
click at [309, 291] on div "09 HIPAA’s Privacy and Security Rules are governed under each states jurisdicti…" at bounding box center [318, 220] width 309 height 170
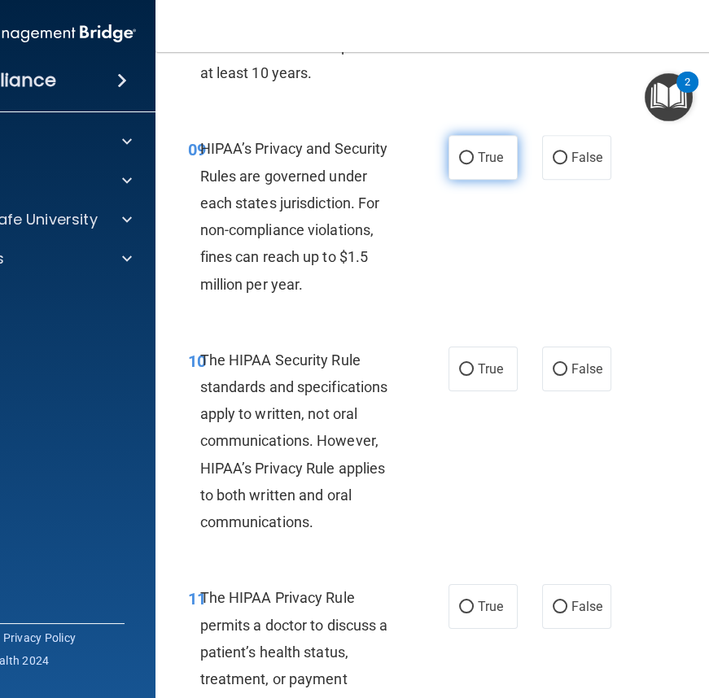
click at [491, 154] on span "True" at bounding box center [490, 157] width 25 height 15
click at [474, 154] on input "True" at bounding box center [466, 158] width 15 height 12
radio input "true"
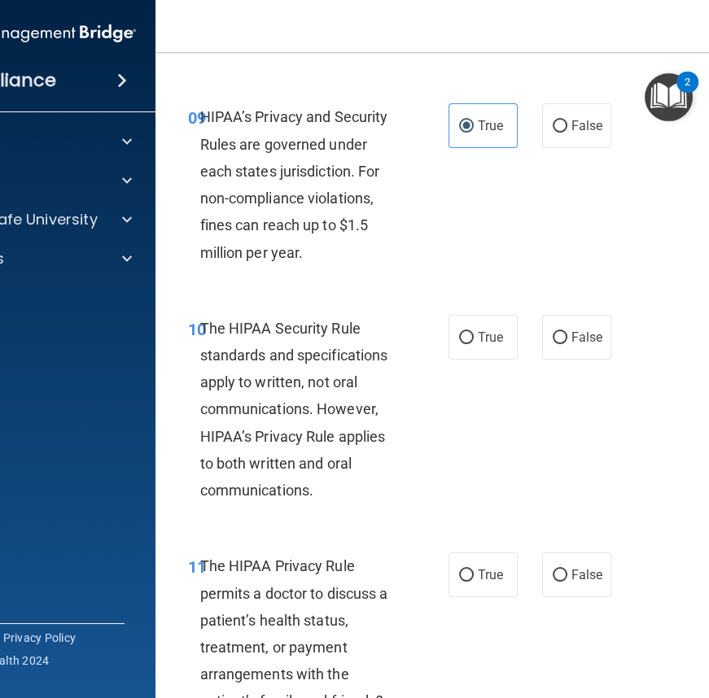
scroll to position [1775, 0]
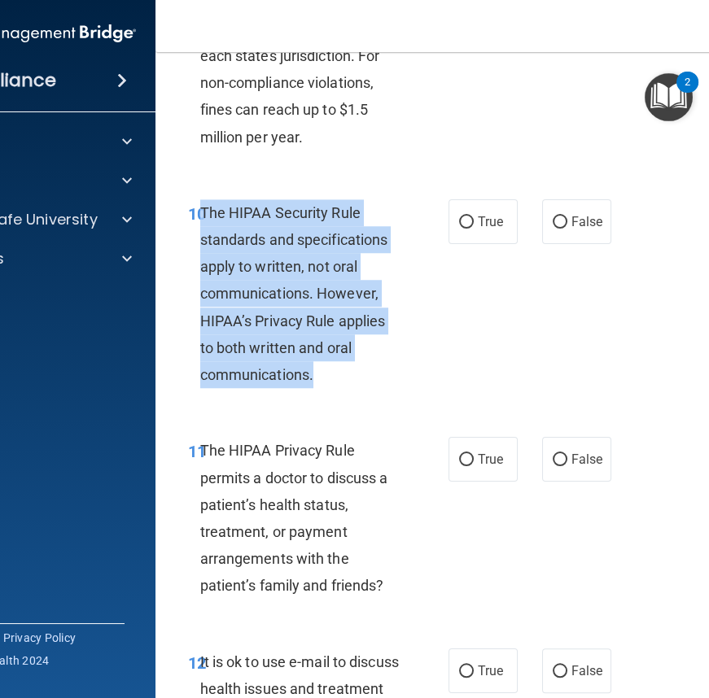
drag, startPoint x: 194, startPoint y: 209, endPoint x: 361, endPoint y: 374, distance: 234.8
click at [361, 374] on div "The HIPAA Security Rule standards and specifications apply to written, not oral…" at bounding box center [307, 294] width 214 height 190
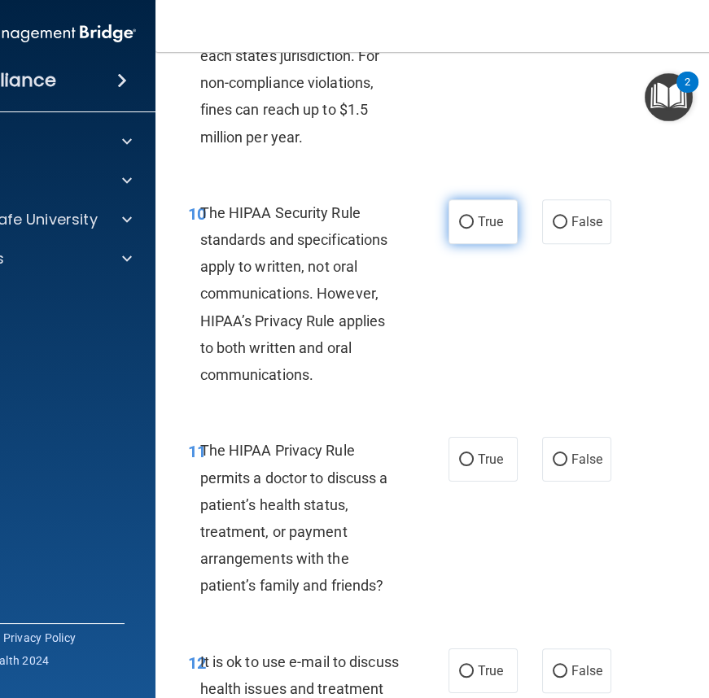
click at [480, 216] on span "True" at bounding box center [490, 221] width 25 height 15
click at [474, 216] on input "True" at bounding box center [466, 222] width 15 height 12
radio input "true"
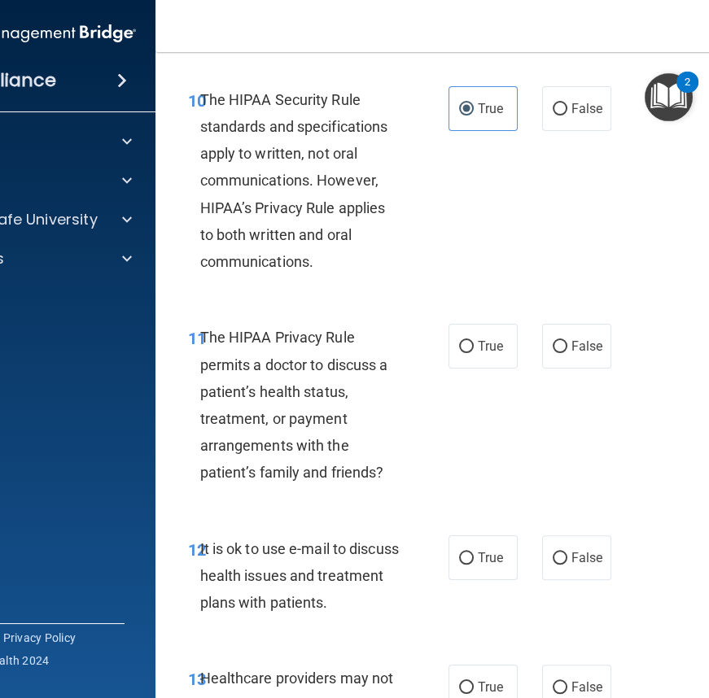
scroll to position [1923, 0]
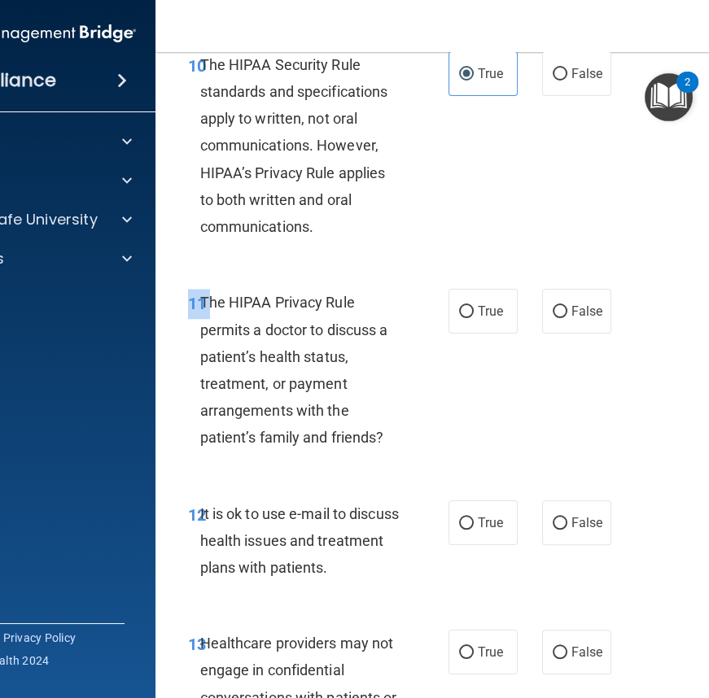
drag, startPoint x: 195, startPoint y: 296, endPoint x: 390, endPoint y: 440, distance: 242.7
click at [411, 461] on div "11 The HIPAA Privacy Rule permits a doctor to discuss a patient’s health status…" at bounding box center [485, 374] width 619 height 211
click at [210, 300] on span "The HIPAA Privacy Rule permits a doctor to discuss a patient’s health status, t…" at bounding box center [294, 370] width 188 height 152
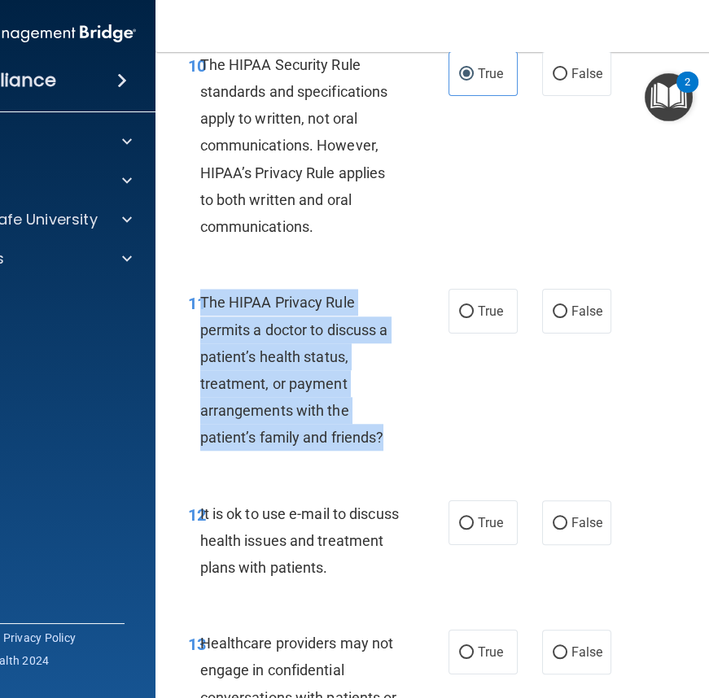
drag, startPoint x: 194, startPoint y: 299, endPoint x: 385, endPoint y: 439, distance: 236.5
click at [385, 439] on div "The HIPAA Privacy Rule permits a doctor to discuss a patient’s health status, t…" at bounding box center [307, 370] width 214 height 162
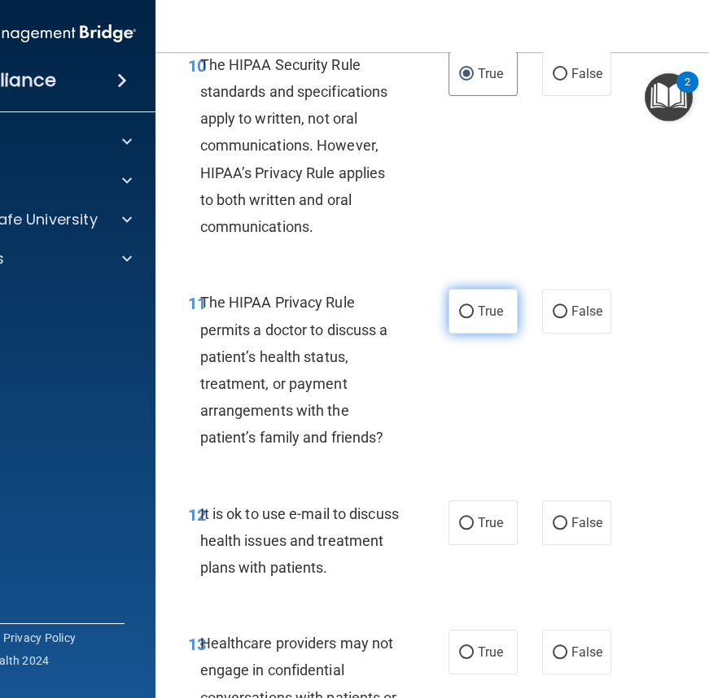
click at [479, 307] on span "True" at bounding box center [490, 311] width 25 height 15
click at [474, 307] on input "True" at bounding box center [466, 312] width 15 height 12
radio input "true"
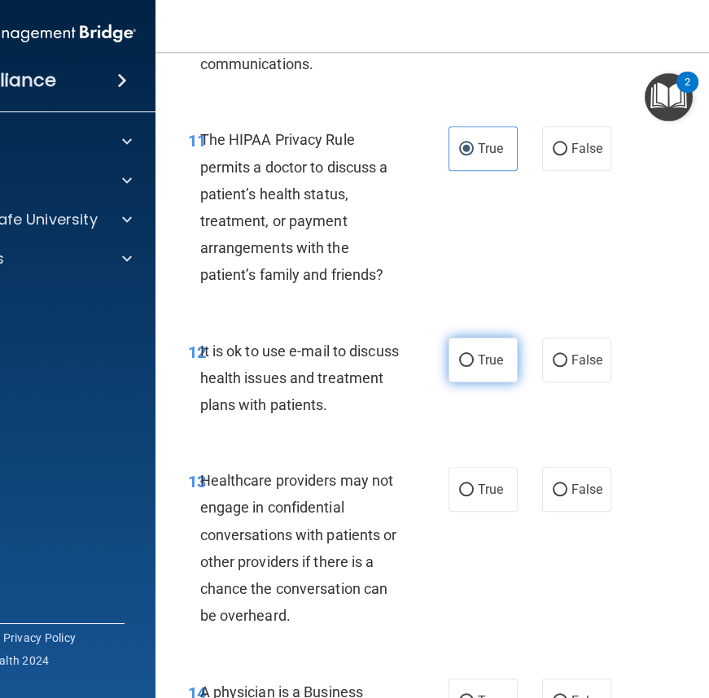
scroll to position [2145, 0]
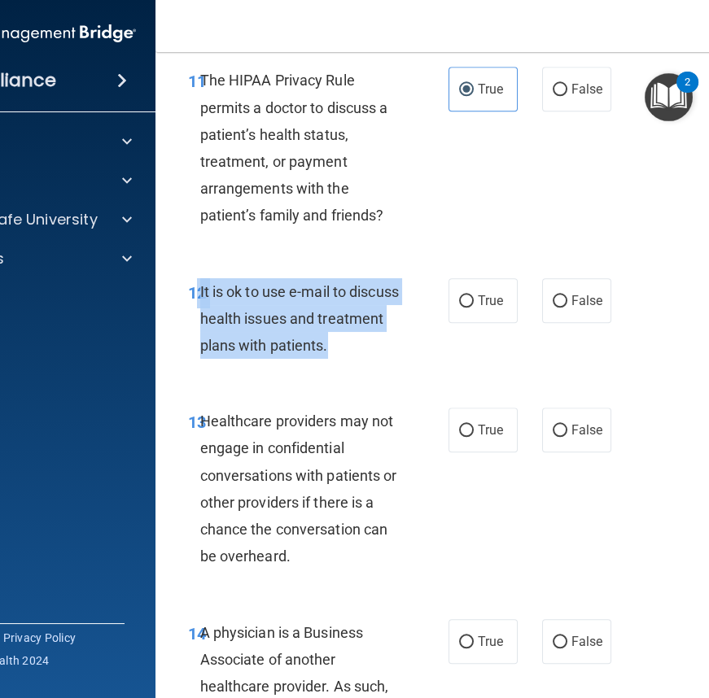
drag, startPoint x: 193, startPoint y: 286, endPoint x: 389, endPoint y: 357, distance: 208.5
click at [389, 357] on div "12 It is ok to use e-mail to discuss health issues and treatment plans with pat…" at bounding box center [318, 323] width 309 height 90
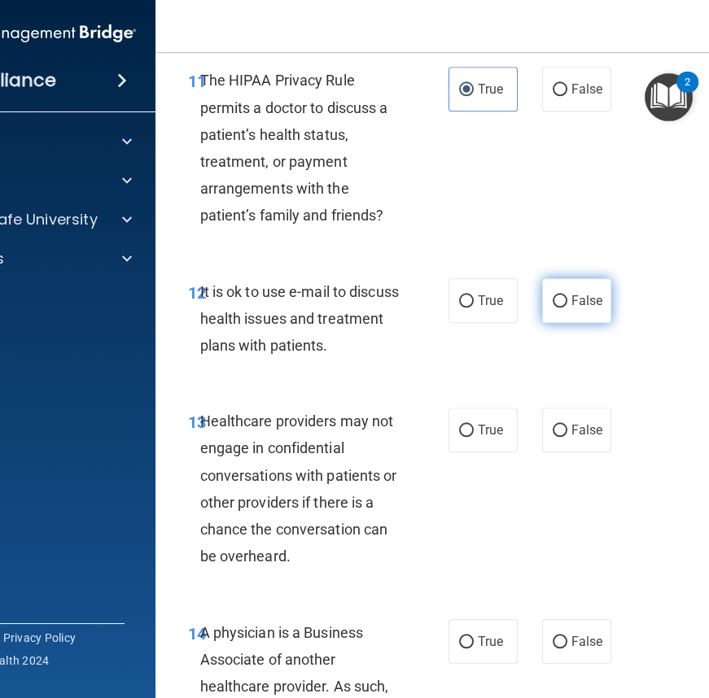
click at [578, 307] on label "False" at bounding box center [576, 300] width 69 height 45
click at [567, 307] on input "False" at bounding box center [560, 301] width 15 height 12
radio input "true"
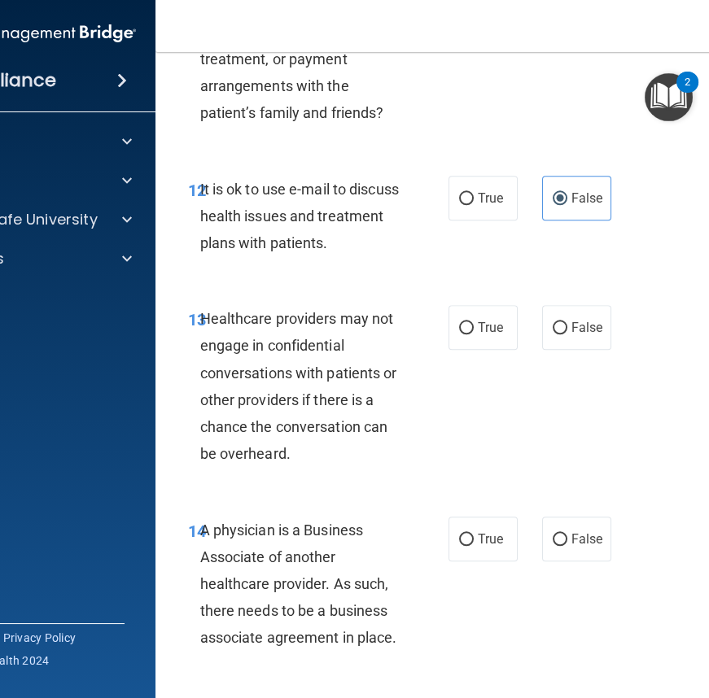
scroll to position [2293, 0]
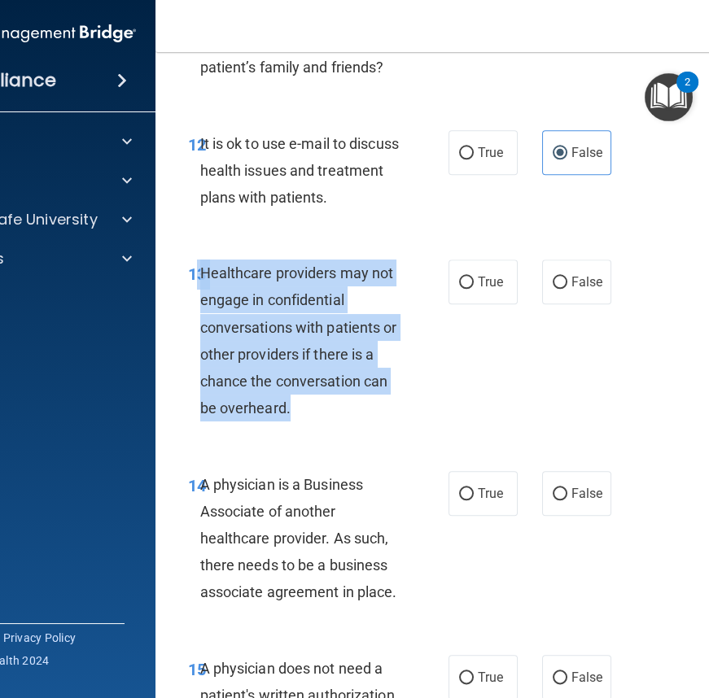
drag, startPoint x: 193, startPoint y: 268, endPoint x: 339, endPoint y: 418, distance: 210.1
click at [339, 418] on div "13 Healthcare providers may not engage in confidential conversations with patie…" at bounding box center [318, 345] width 309 height 170
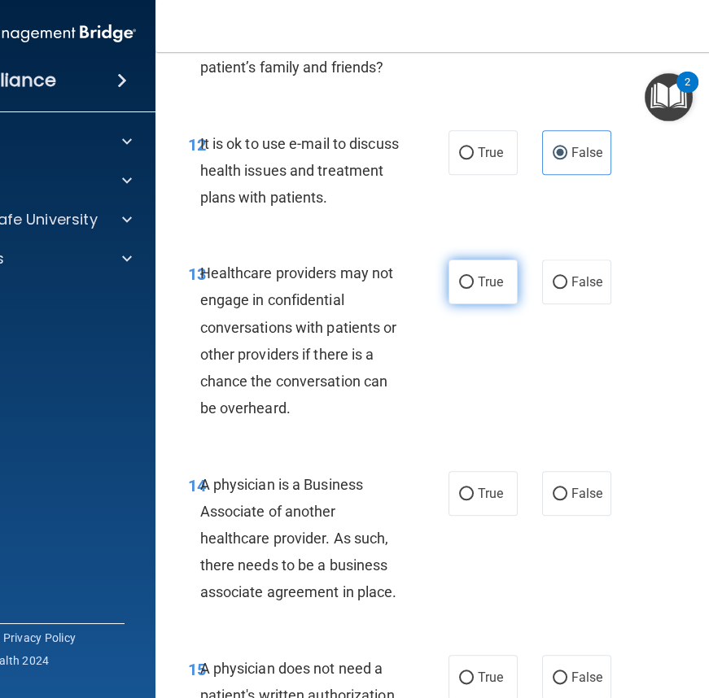
click at [480, 273] on label "True" at bounding box center [482, 282] width 69 height 45
click at [474, 277] on input "True" at bounding box center [466, 283] width 15 height 12
radio input "true"
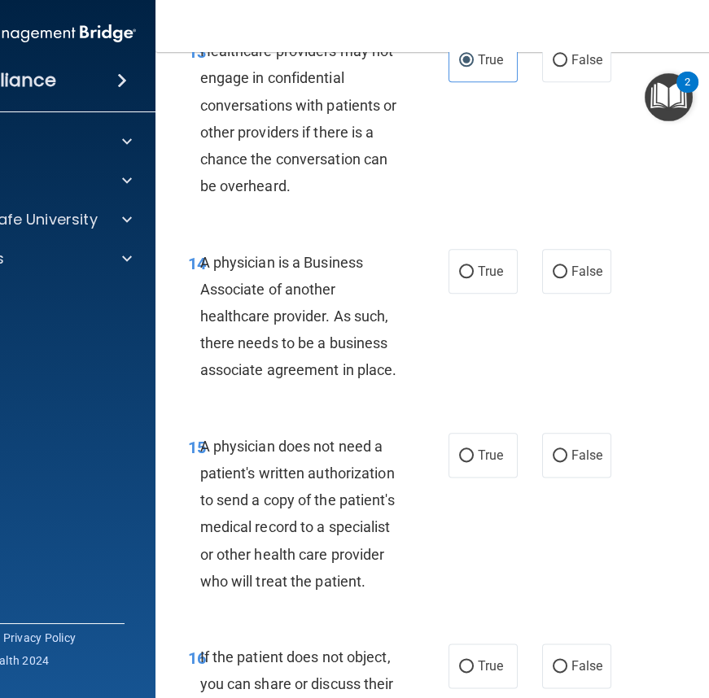
scroll to position [2589, 0]
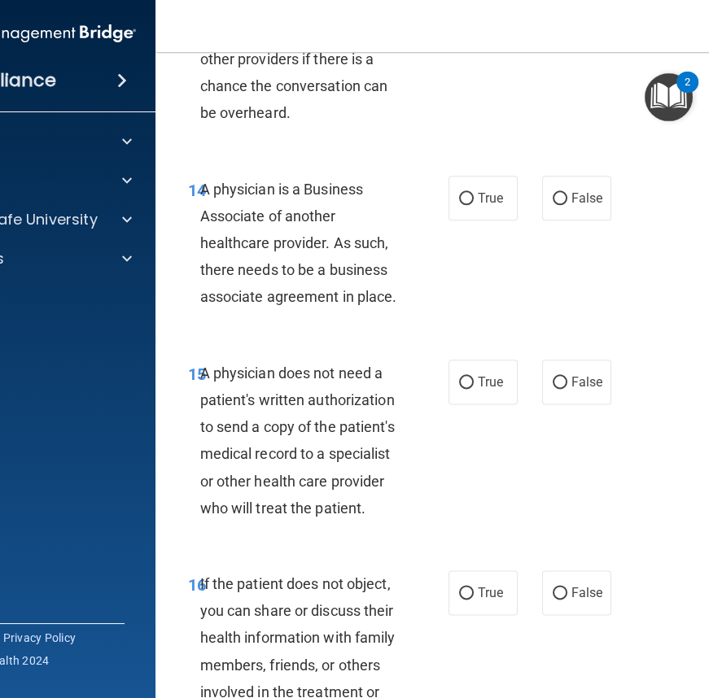
drag, startPoint x: 194, startPoint y: 188, endPoint x: 391, endPoint y: 295, distance: 224.3
click at [400, 298] on div "A physician is a Business Associate of another healthcare provider. As such, th…" at bounding box center [307, 243] width 214 height 135
drag, startPoint x: 449, startPoint y: 199, endPoint x: 442, endPoint y: 211, distance: 14.2
click at [449, 199] on label "True" at bounding box center [482, 198] width 69 height 45
click at [459, 199] on input "True" at bounding box center [466, 199] width 15 height 12
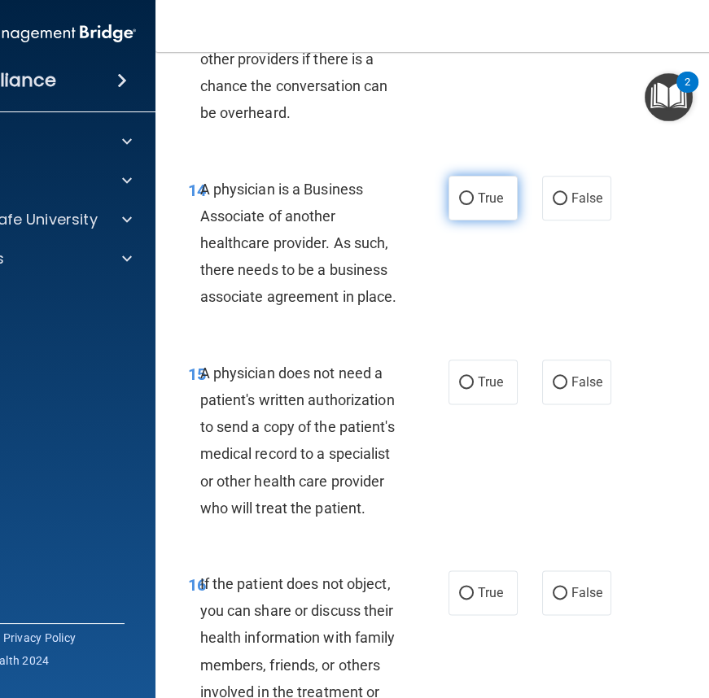
radio input "true"
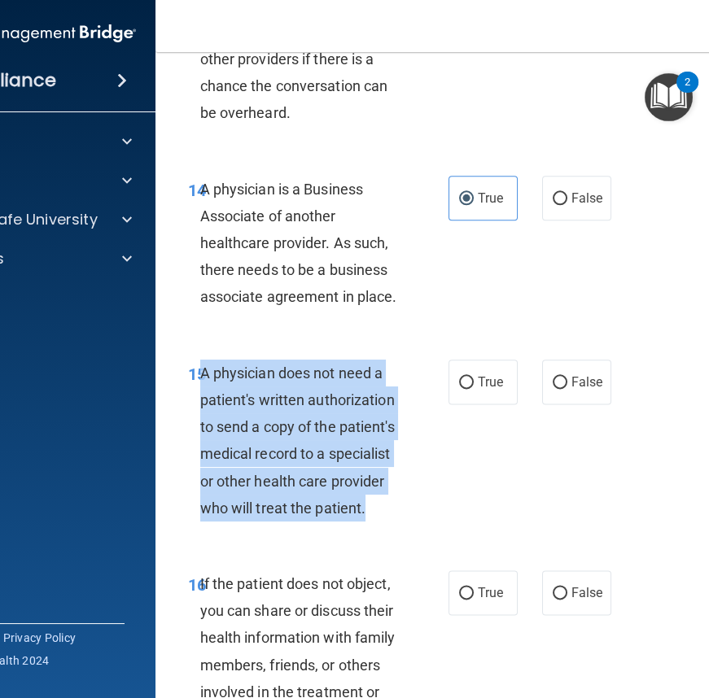
drag, startPoint x: 214, startPoint y: 386, endPoint x: 395, endPoint y: 508, distance: 218.1
click at [395, 508] on div "A physician does not need a patient's written authorization to send a copy of t…" at bounding box center [307, 441] width 214 height 162
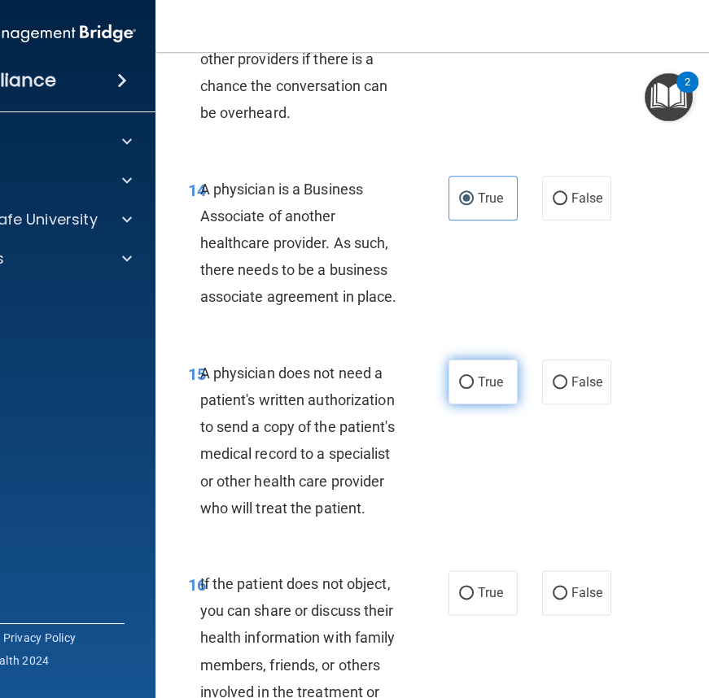
click at [495, 386] on span "True" at bounding box center [490, 381] width 25 height 15
click at [474, 386] on input "True" at bounding box center [466, 383] width 15 height 12
radio input "true"
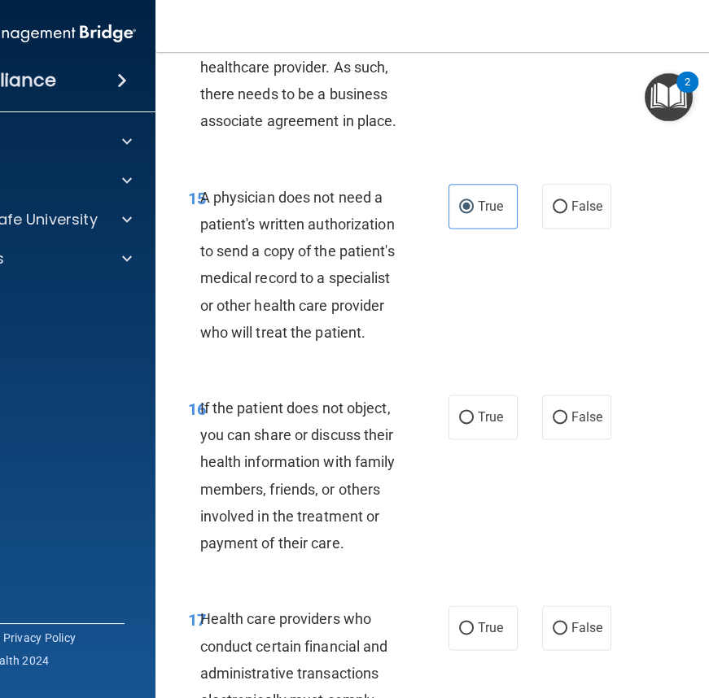
scroll to position [2811, 0]
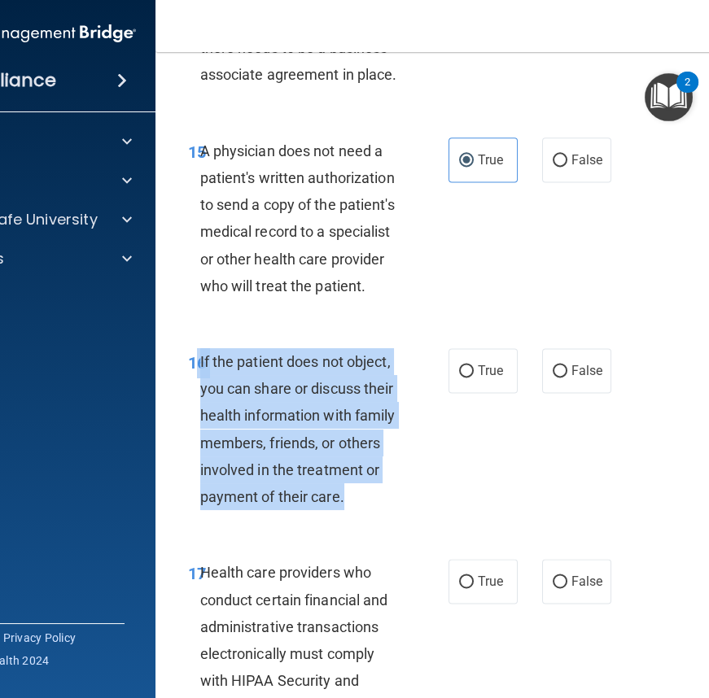
drag, startPoint x: 191, startPoint y: 358, endPoint x: 383, endPoint y: 508, distance: 242.9
click at [388, 513] on div "16 If the patient does not object, you can share or discuss their health inform…" at bounding box center [318, 433] width 309 height 170
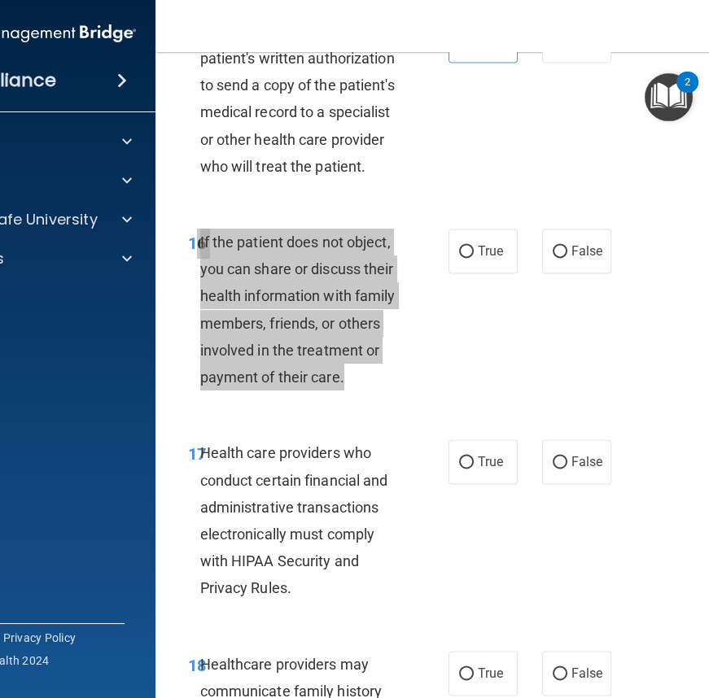
scroll to position [2959, 0]
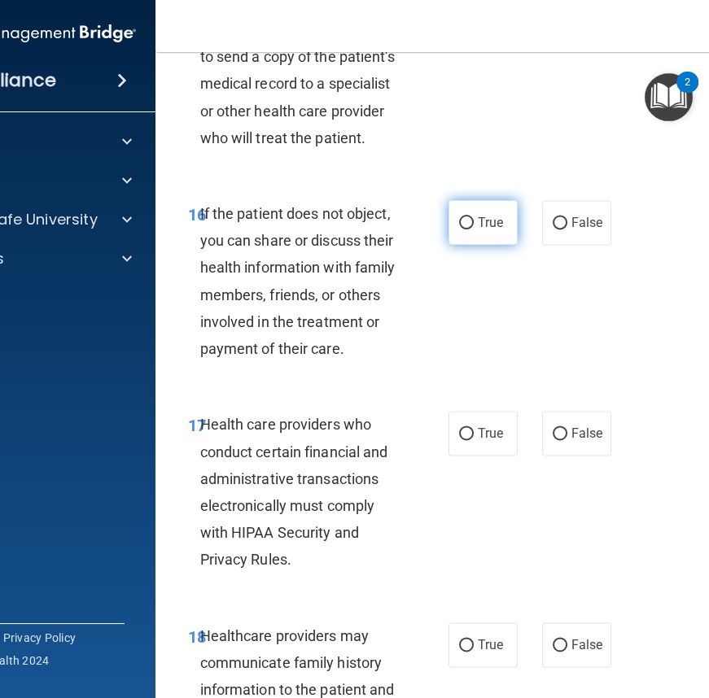
click at [478, 215] on span "True" at bounding box center [490, 222] width 25 height 15
click at [472, 217] on input "True" at bounding box center [466, 223] width 15 height 12
radio input "true"
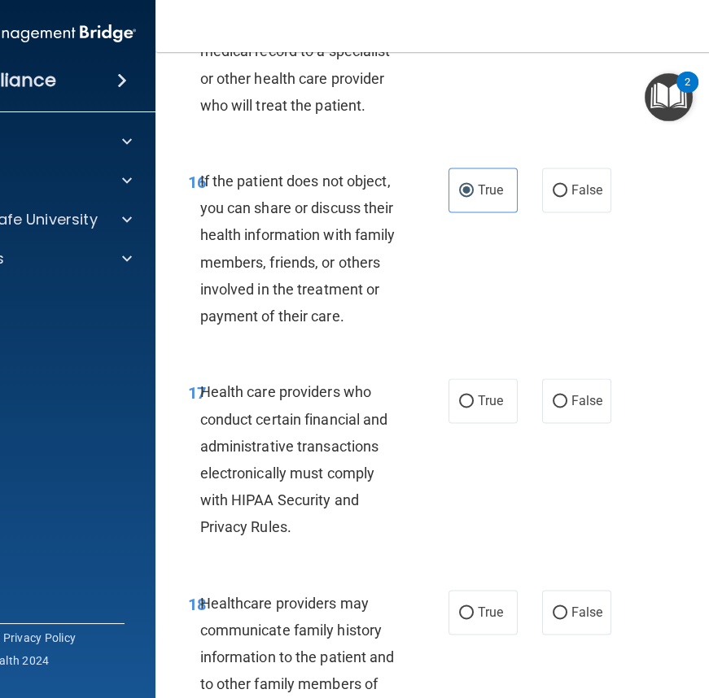
scroll to position [3107, 0]
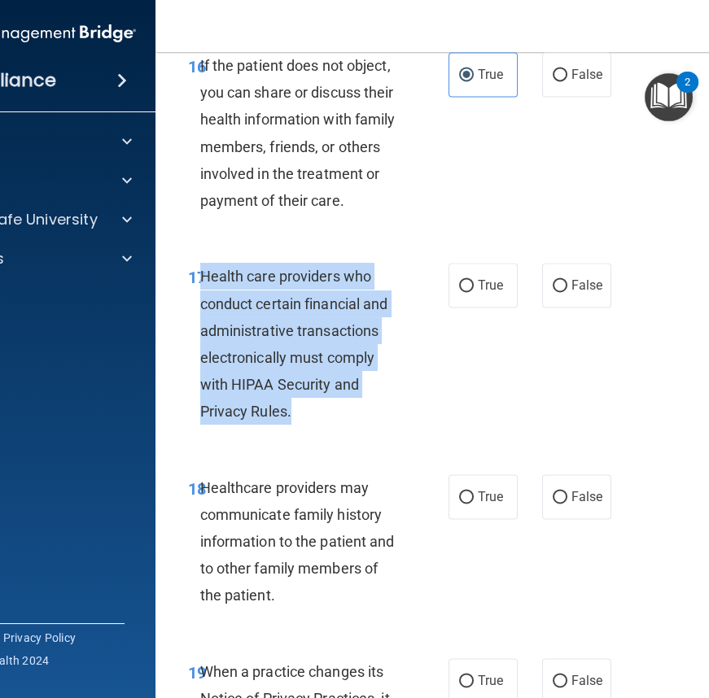
drag, startPoint x: 195, startPoint y: 270, endPoint x: 378, endPoint y: 401, distance: 225.2
click at [378, 401] on div "Health care providers who conduct certain financial and administrative transact…" at bounding box center [307, 344] width 214 height 162
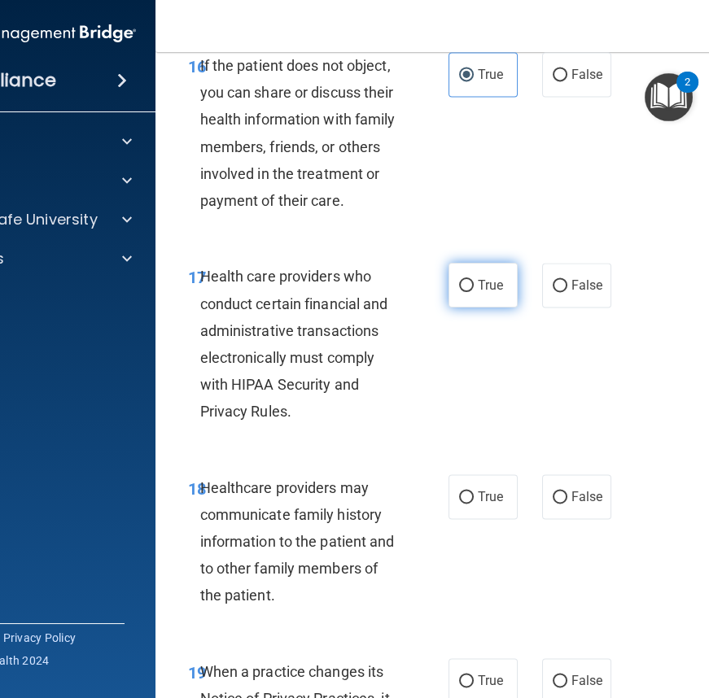
click at [478, 291] on span "True" at bounding box center [490, 285] width 25 height 15
click at [471, 291] on input "True" at bounding box center [466, 286] width 15 height 12
radio input "true"
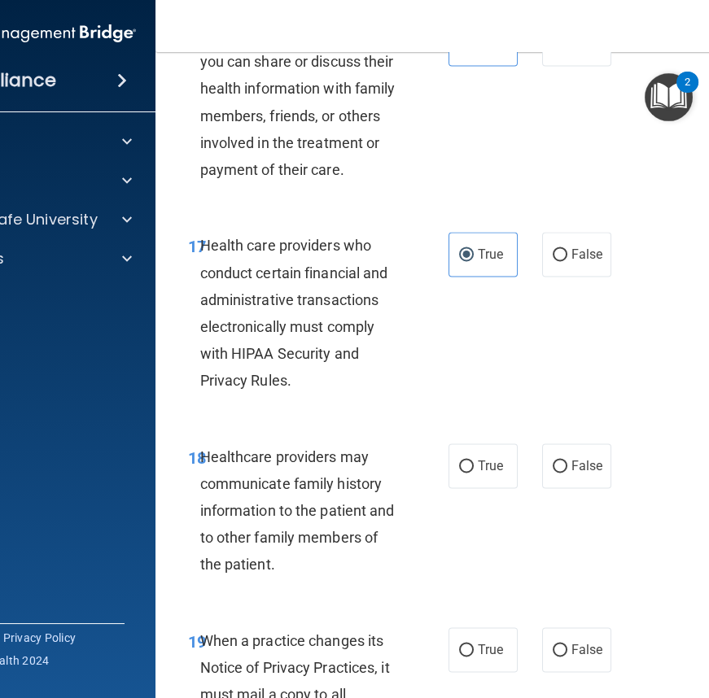
scroll to position [3255, 0]
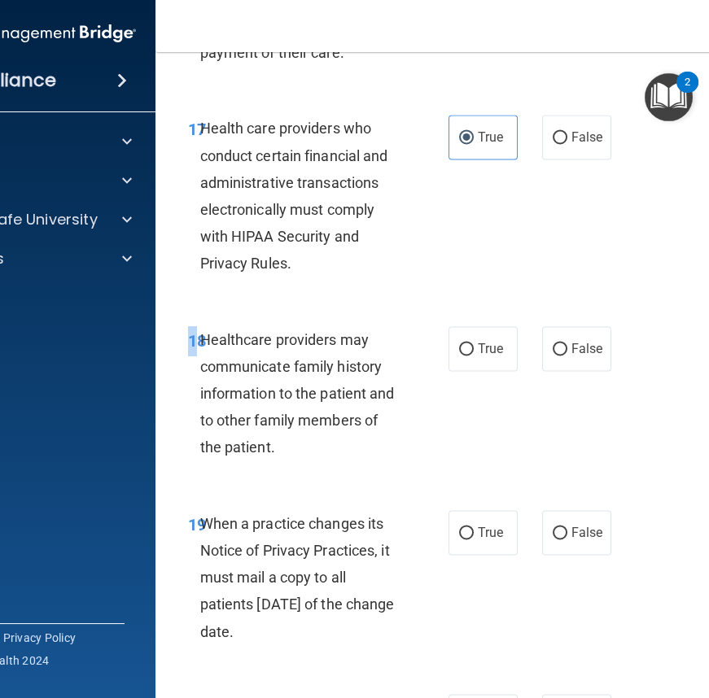
drag, startPoint x: 191, startPoint y: 338, endPoint x: 348, endPoint y: 480, distance: 211.4
click at [348, 480] on div "18 Healthcare providers may communicate family history information to the patie…" at bounding box center [485, 398] width 619 height 184
click at [256, 372] on span "Healthcare providers may communicate family history information to the patient …" at bounding box center [297, 393] width 195 height 125
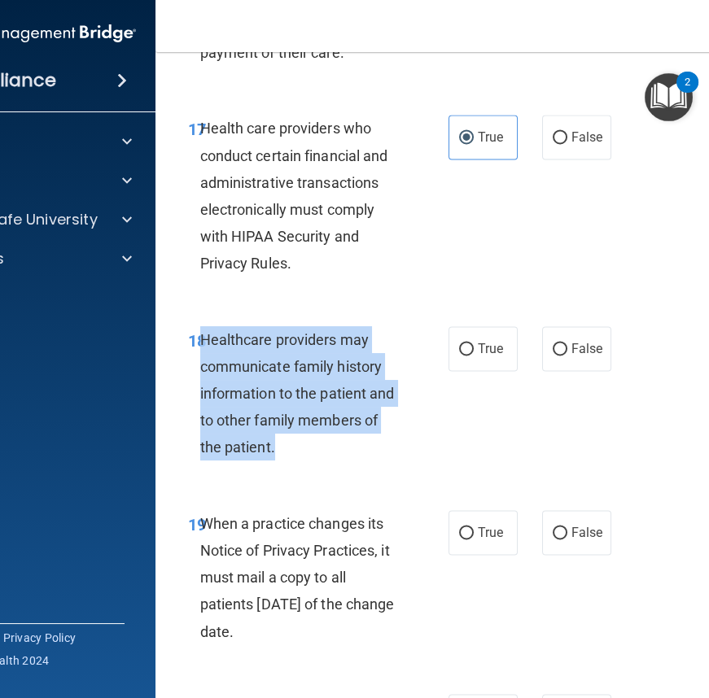
drag, startPoint x: 195, startPoint y: 334, endPoint x: 326, endPoint y: 438, distance: 167.5
click at [326, 438] on div "Healthcare providers may communicate family history information to the patient …" at bounding box center [307, 393] width 214 height 135
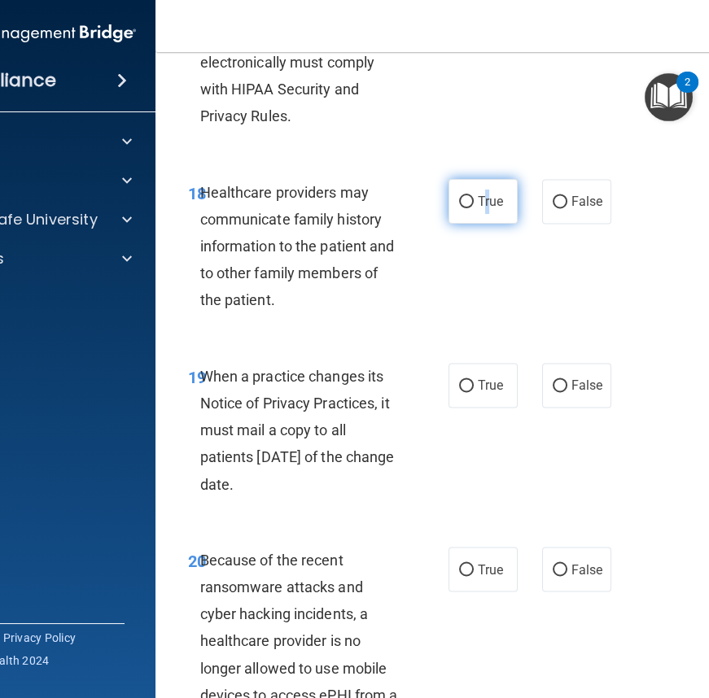
click at [480, 192] on label "True" at bounding box center [482, 201] width 69 height 45
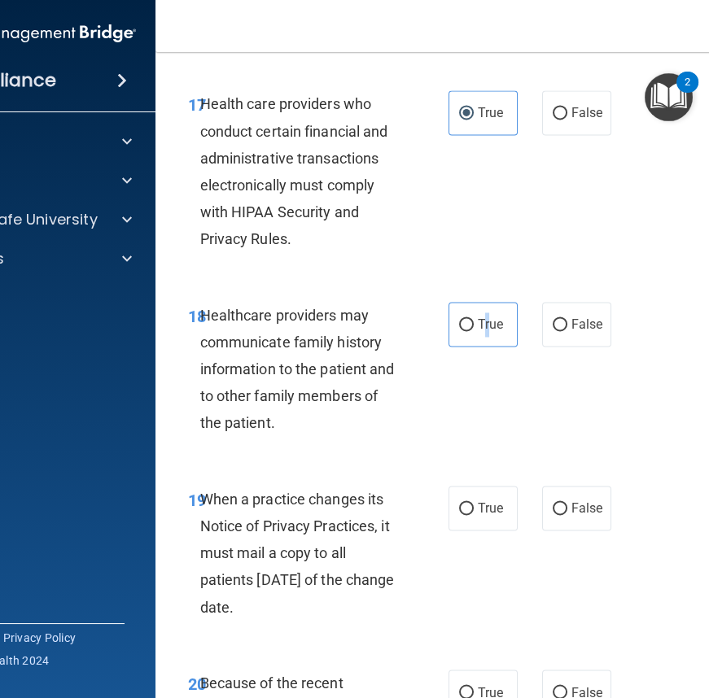
scroll to position [3403, 0]
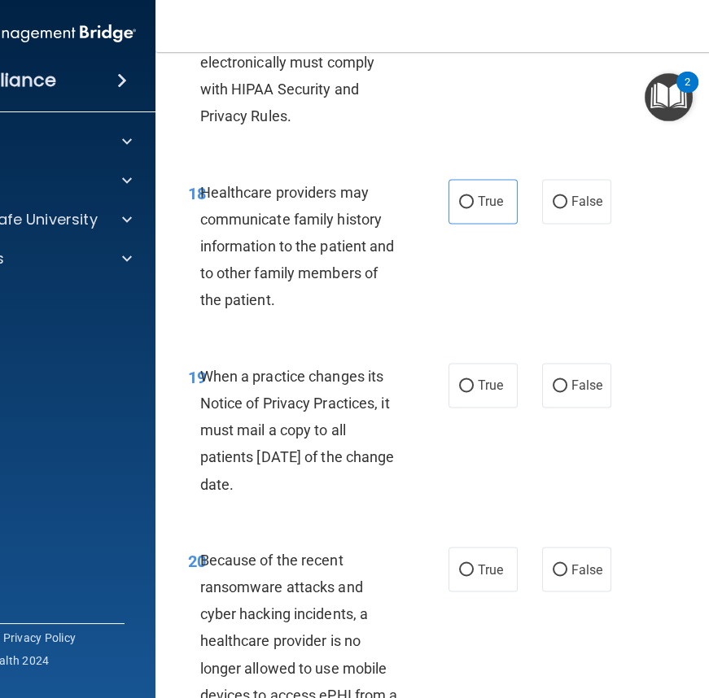
click at [439, 211] on div "18 Healthcare providers may communicate family history information to the patie…" at bounding box center [318, 250] width 309 height 143
click at [451, 212] on label "True" at bounding box center [482, 201] width 69 height 45
click at [459, 208] on input "True" at bounding box center [466, 202] width 15 height 12
radio input "true"
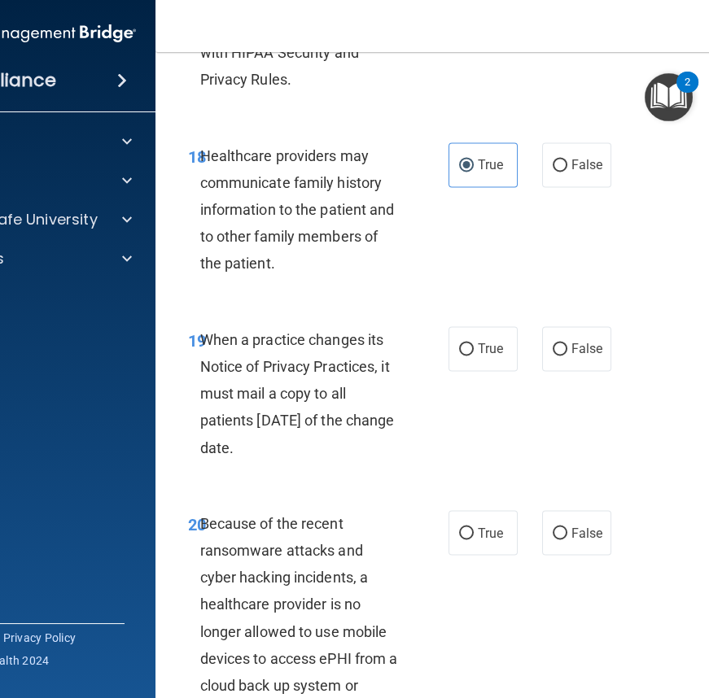
scroll to position [3551, 0]
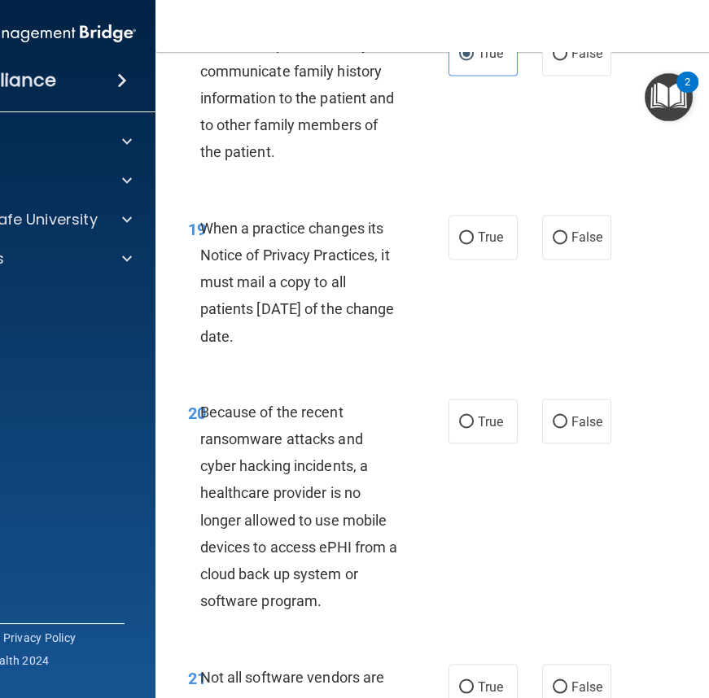
drag, startPoint x: 194, startPoint y: 224, endPoint x: 309, endPoint y: 356, distance: 175.3
click at [309, 356] on div "19 When a practice changes its Notice of Privacy Practices, it must mail a copy…" at bounding box center [318, 286] width 309 height 143
click at [572, 237] on span "False" at bounding box center [587, 237] width 32 height 15
click at [567, 237] on input "False" at bounding box center [560, 238] width 15 height 12
radio input "true"
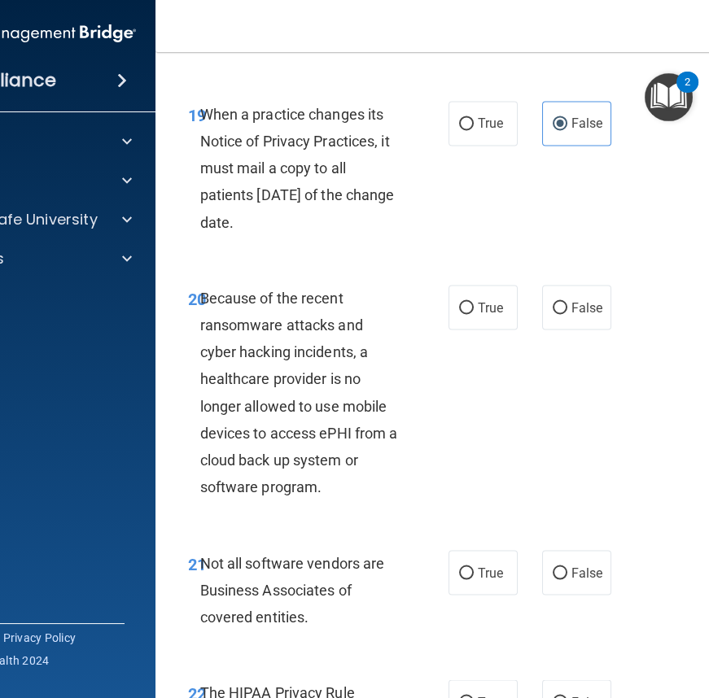
scroll to position [3773, 0]
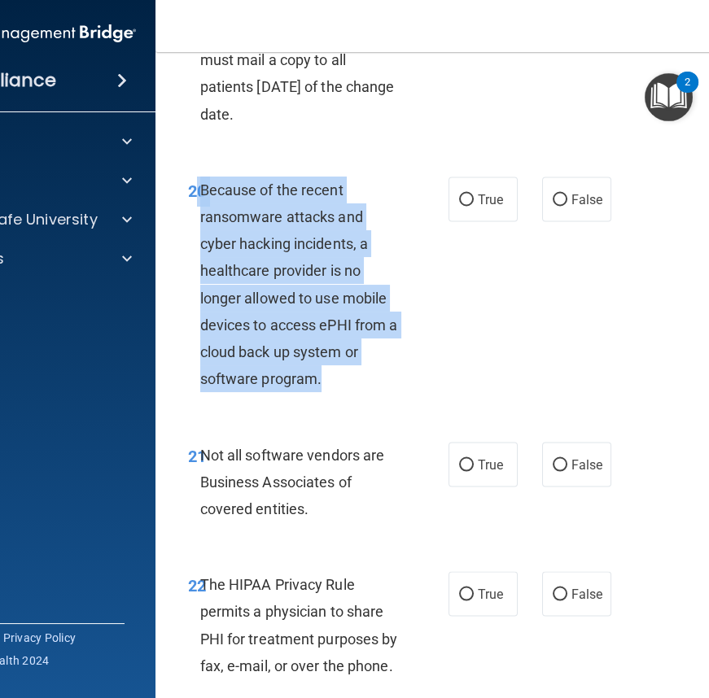
drag, startPoint x: 193, startPoint y: 185, endPoint x: 324, endPoint y: 376, distance: 231.8
click at [324, 376] on div "20 Because of the recent ransomware attacks and cyber hacking incidents, a heal…" at bounding box center [318, 289] width 309 height 225
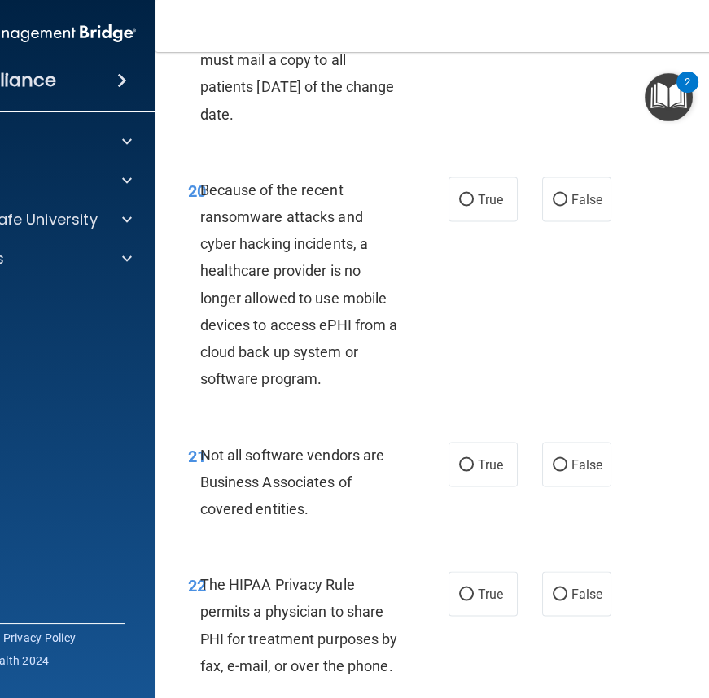
drag, startPoint x: 570, startPoint y: 190, endPoint x: 516, endPoint y: 236, distance: 71.0
click at [571, 191] on span "False" at bounding box center [587, 198] width 32 height 15
click at [567, 194] on input "False" at bounding box center [560, 200] width 15 height 12
radio input "true"
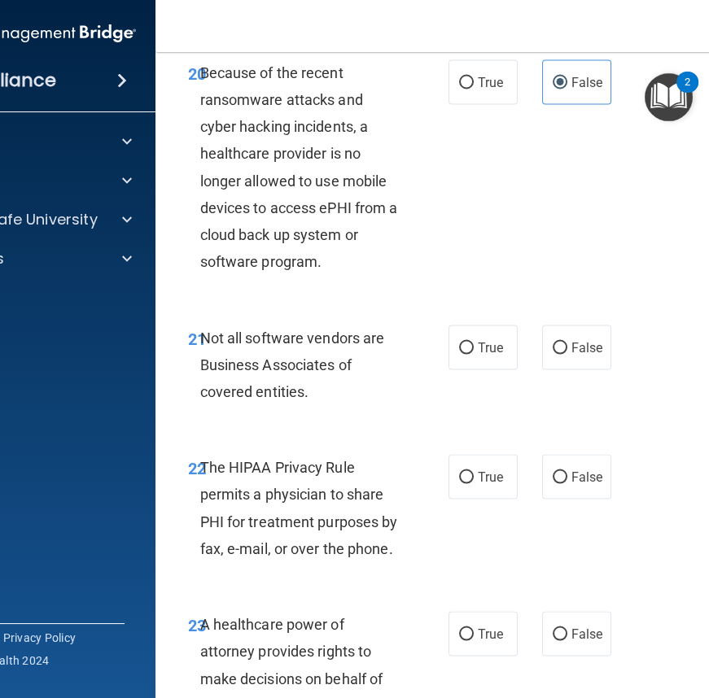
scroll to position [3921, 0]
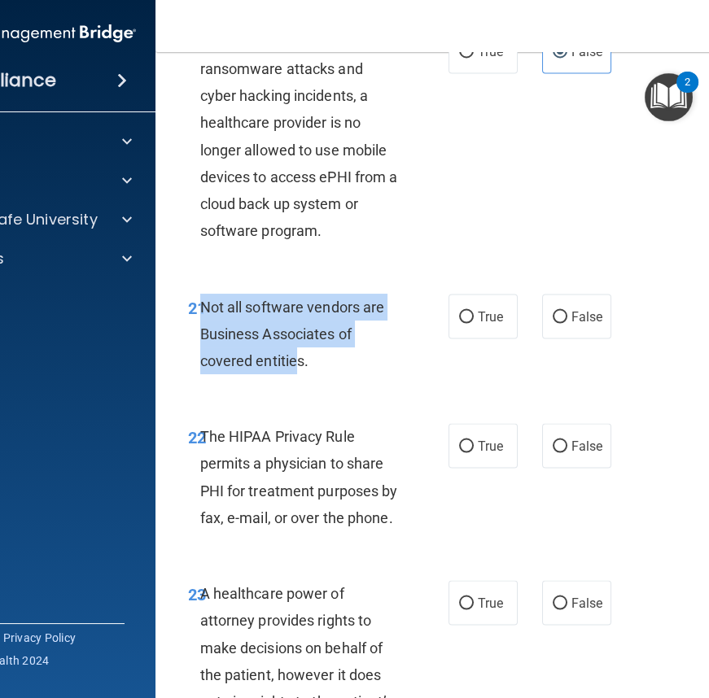
drag, startPoint x: 196, startPoint y: 308, endPoint x: 309, endPoint y: 379, distance: 133.5
click at [292, 379] on div "21 Not all software vendors are Business Associates of covered entities." at bounding box center [318, 339] width 309 height 90
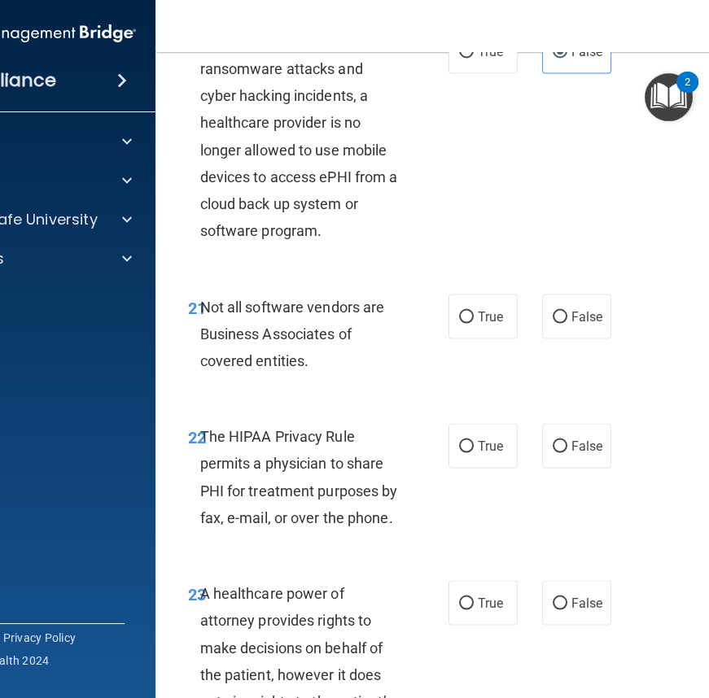
click at [328, 369] on div "Not all software vendors are Business Associates of covered entities." at bounding box center [307, 334] width 214 height 81
drag, startPoint x: 195, startPoint y: 306, endPoint x: 334, endPoint y: 382, distance: 158.4
click at [334, 382] on div "21 Not all software vendors are Business Associates of covered entities. True F…" at bounding box center [485, 338] width 619 height 130
click at [235, 308] on span "Not all software vendors are Business Associates of covered entities." at bounding box center [292, 334] width 185 height 71
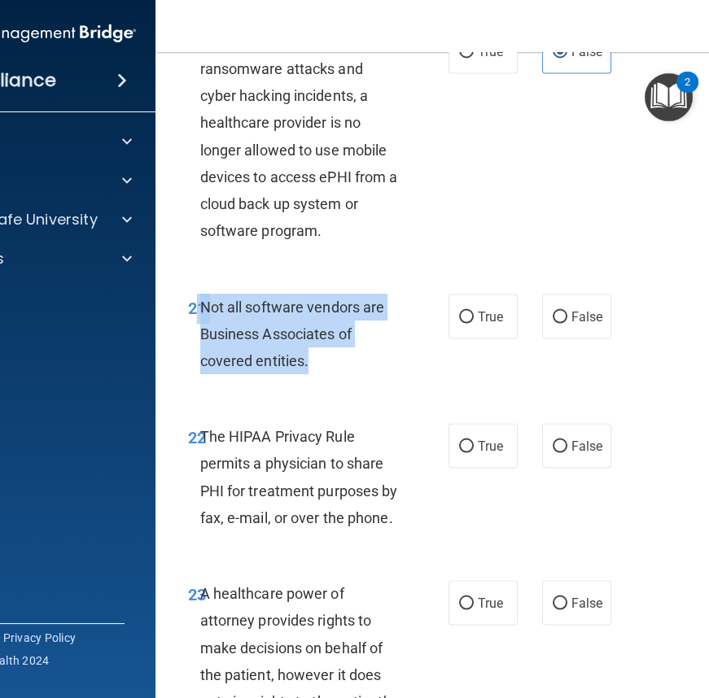
drag, startPoint x: 193, startPoint y: 304, endPoint x: 325, endPoint y: 365, distance: 145.6
click at [325, 365] on div "21 Not all software vendors are Business Associates of covered entities." at bounding box center [318, 339] width 309 height 90
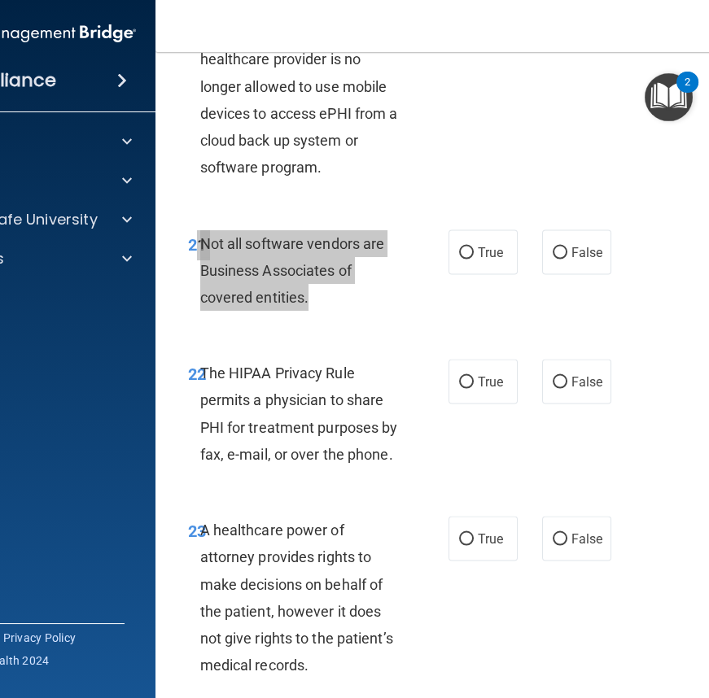
scroll to position [3995, 0]
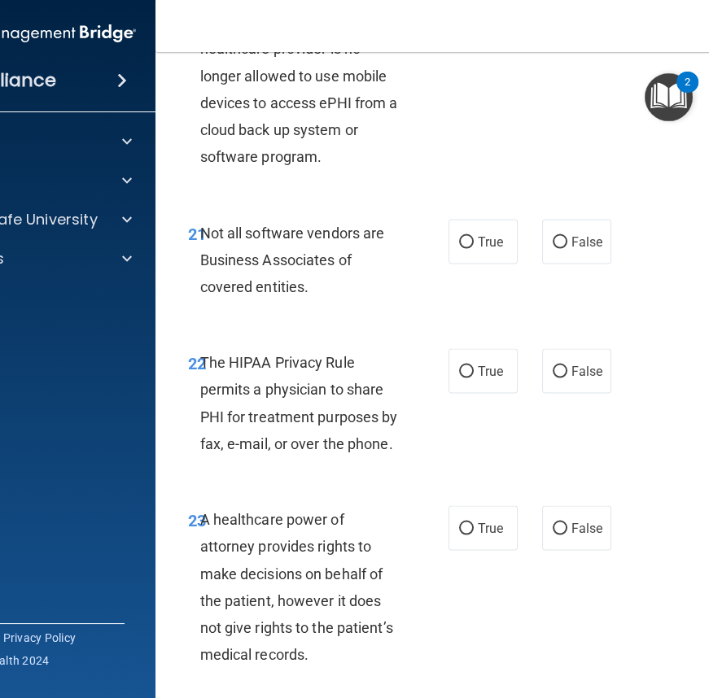
drag, startPoint x: 496, startPoint y: 236, endPoint x: 502, endPoint y: 266, distance: 30.8
click at [496, 236] on span "True" at bounding box center [490, 241] width 25 height 15
click at [474, 237] on input "True" at bounding box center [466, 243] width 15 height 12
radio input "true"
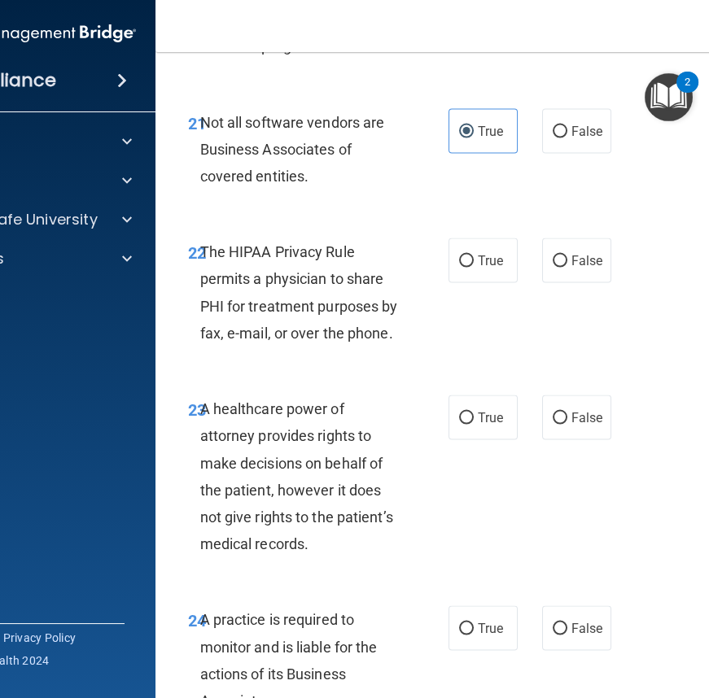
scroll to position [4143, 0]
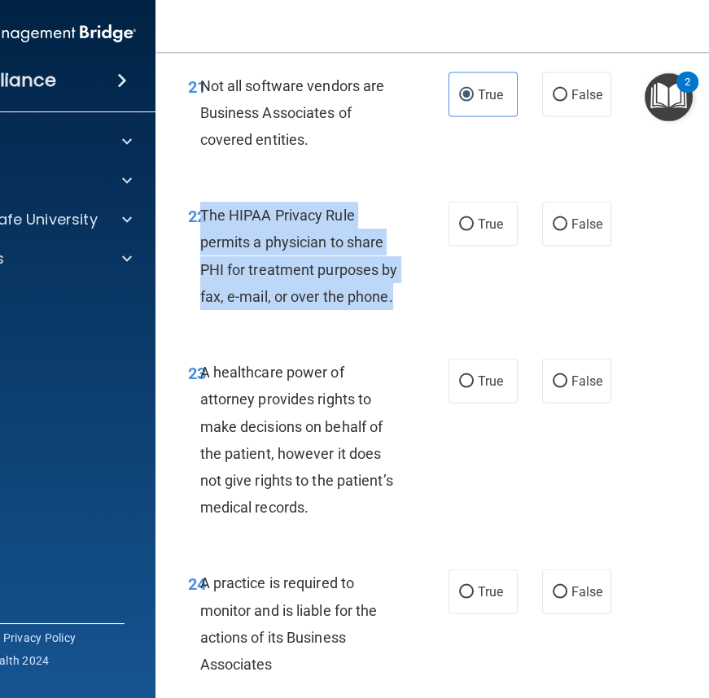
drag, startPoint x: 195, startPoint y: 211, endPoint x: 382, endPoint y: 284, distance: 200.2
click at [398, 293] on div "The HIPAA Privacy Rule permits a physician to share PHI for treatment purposes …" at bounding box center [307, 256] width 214 height 108
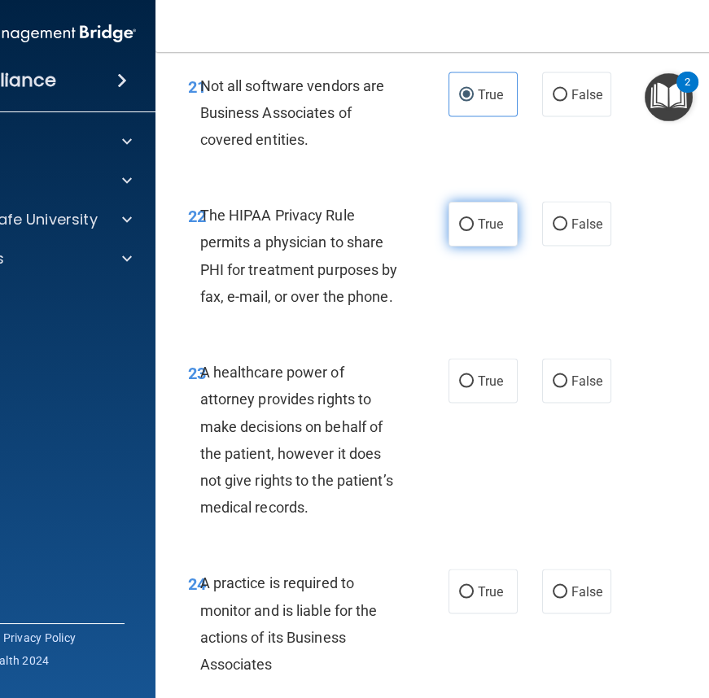
drag, startPoint x: 480, startPoint y: 226, endPoint x: 471, endPoint y: 244, distance: 20.0
click at [480, 226] on span "True" at bounding box center [490, 223] width 25 height 15
click at [474, 226] on input "True" at bounding box center [466, 225] width 15 height 12
radio input "true"
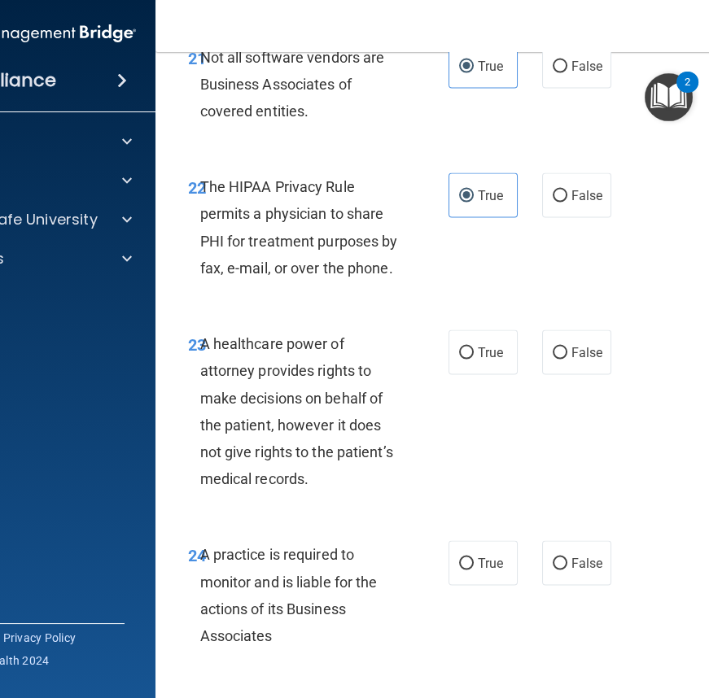
scroll to position [4291, 0]
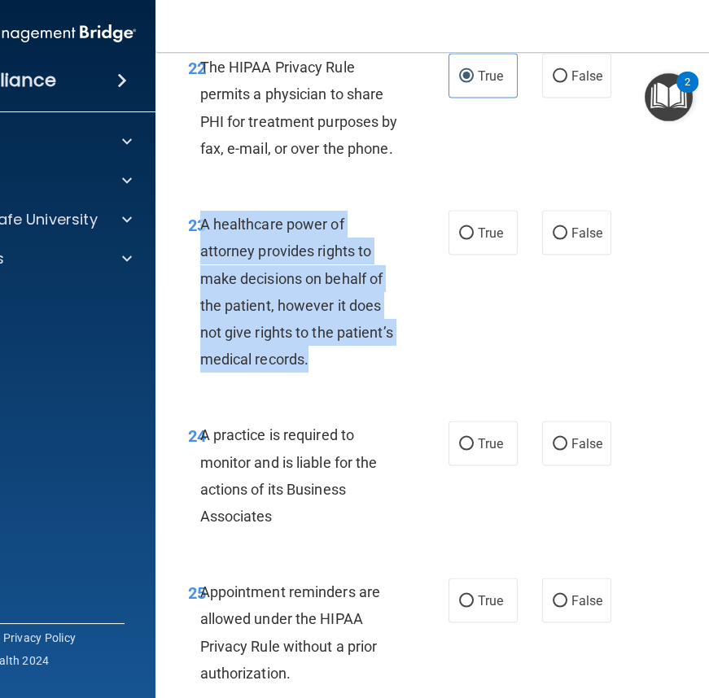
drag, startPoint x: 195, startPoint y: 221, endPoint x: 356, endPoint y: 361, distance: 212.3
click at [356, 361] on div "A healthcare power of attorney provides rights to make decisions on behalf of t…" at bounding box center [307, 292] width 214 height 162
click at [557, 228] on input "False" at bounding box center [560, 234] width 15 height 12
radio input "true"
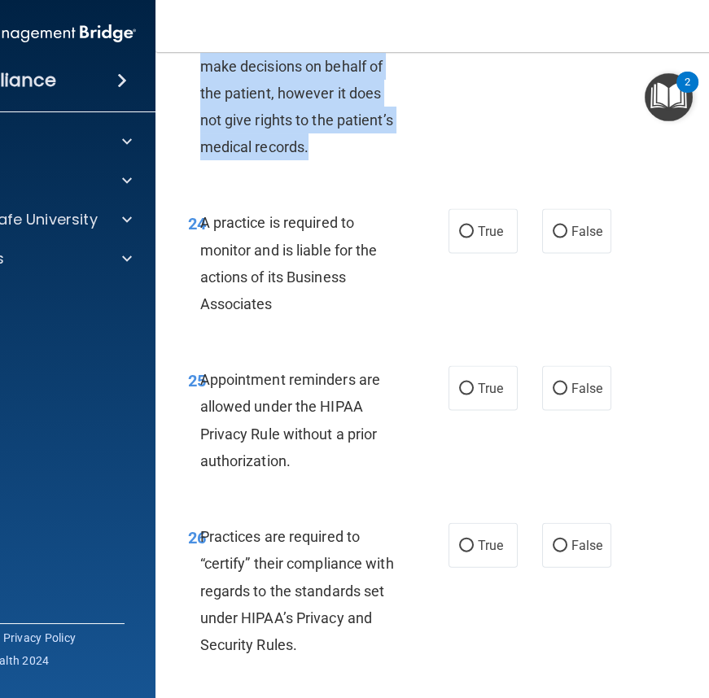
scroll to position [4513, 0]
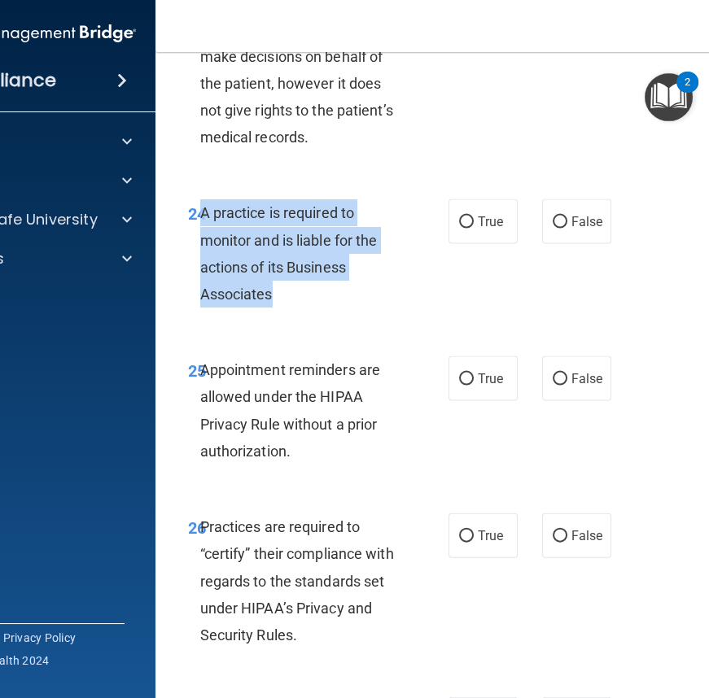
drag, startPoint x: 195, startPoint y: 211, endPoint x: 264, endPoint y: 300, distance: 113.1
click at [264, 300] on span "A practice is required to monitor and is liable for the actions of its Business…" at bounding box center [288, 253] width 177 height 98
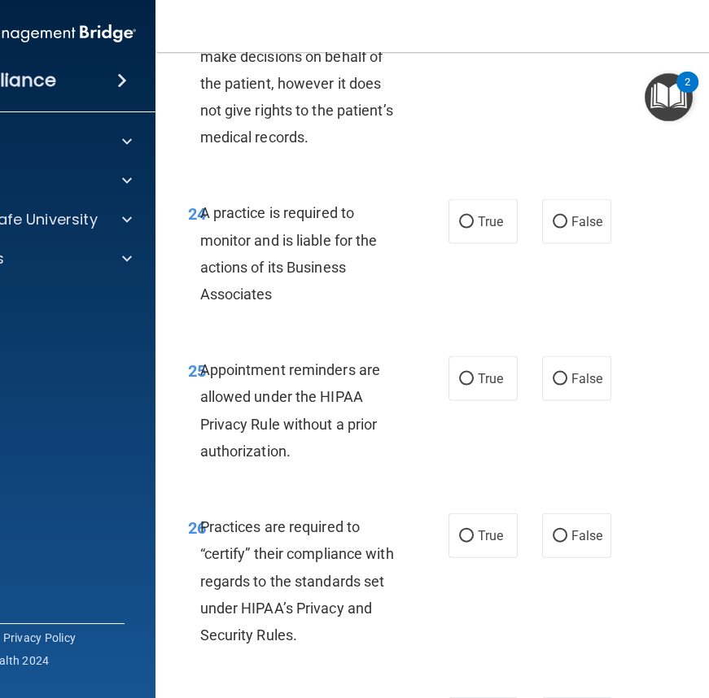
click at [489, 246] on div "24 A practice is required to monitor and is liable for the actions of its Busin…" at bounding box center [485, 257] width 619 height 157
click at [470, 224] on label "True" at bounding box center [482, 221] width 69 height 45
click at [470, 224] on input "True" at bounding box center [466, 222] width 15 height 12
radio input "true"
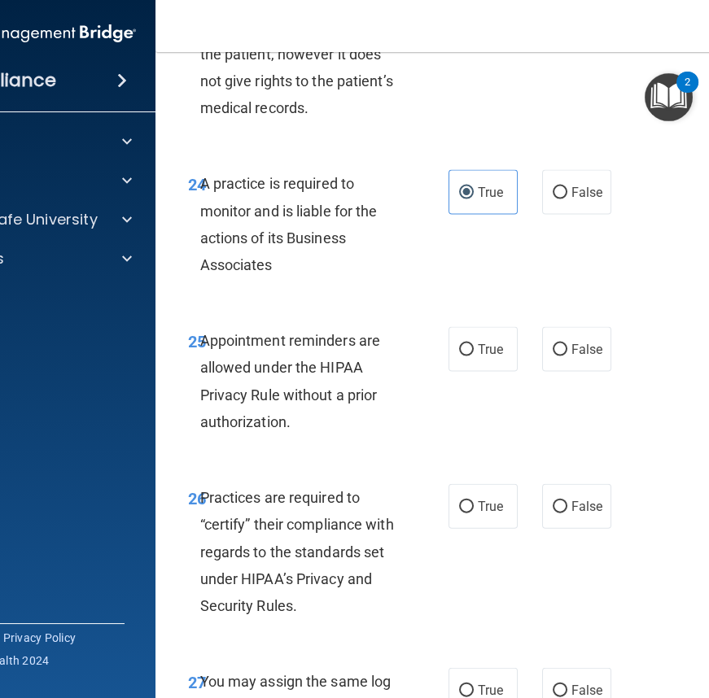
scroll to position [4735, 0]
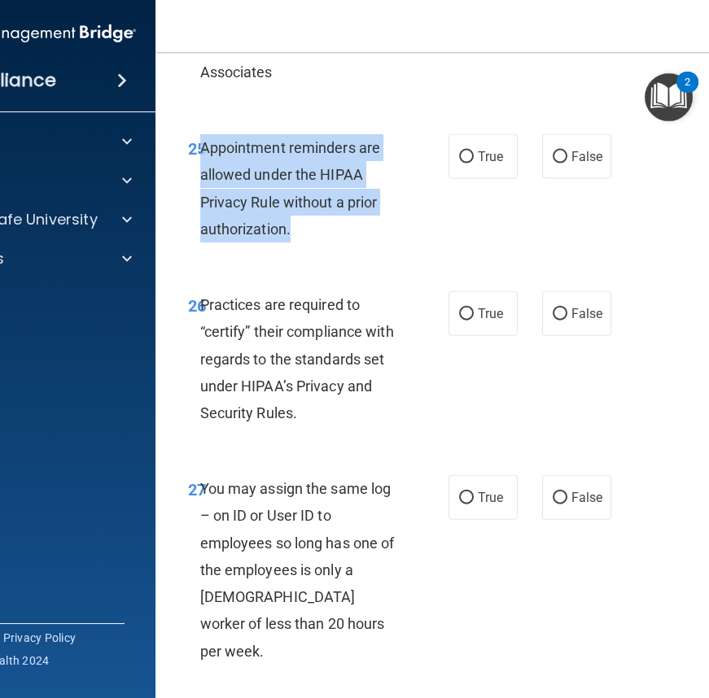
drag, startPoint x: 195, startPoint y: 146, endPoint x: 311, endPoint y: 232, distance: 144.9
click at [312, 233] on div "Appointment reminders are allowed under the HIPAA Privacy Rule without a prior …" at bounding box center [307, 188] width 214 height 108
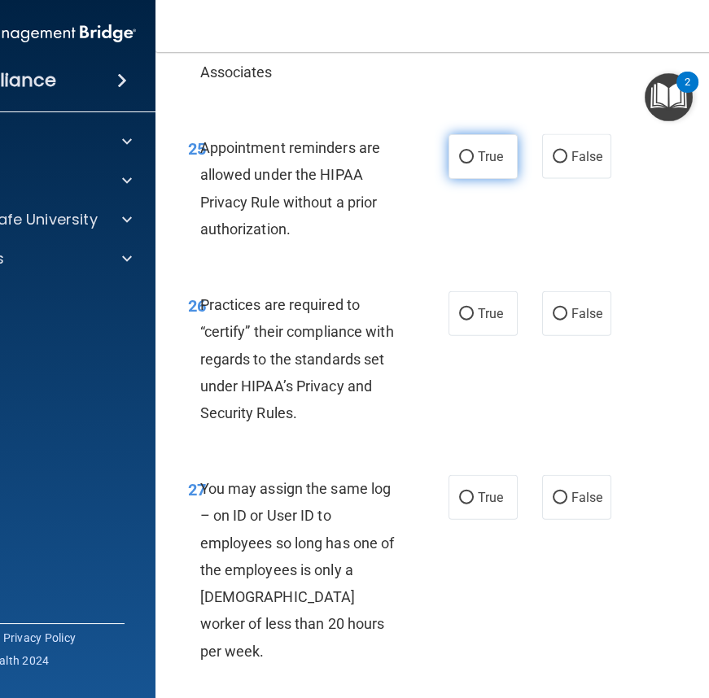
click at [478, 153] on span "True" at bounding box center [490, 156] width 25 height 15
click at [472, 153] on input "True" at bounding box center [466, 157] width 15 height 12
radio input "true"
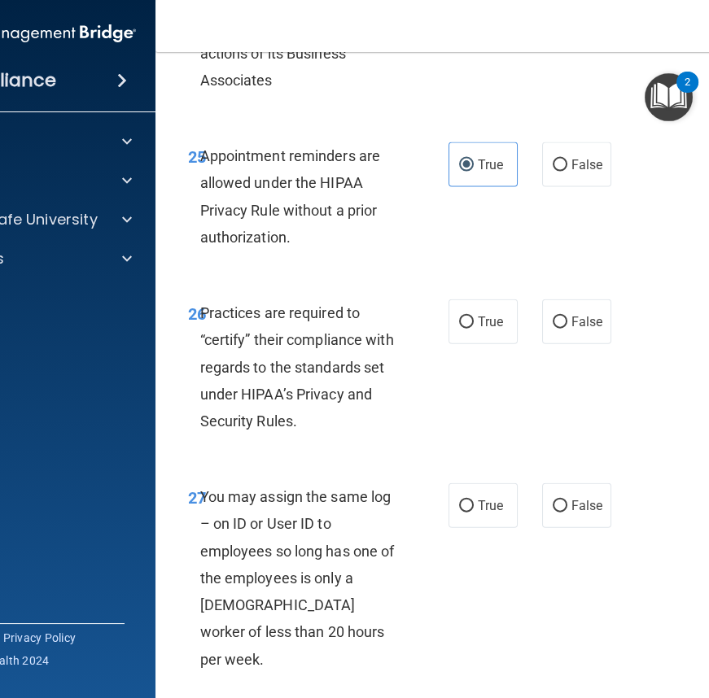
scroll to position [4809, 0]
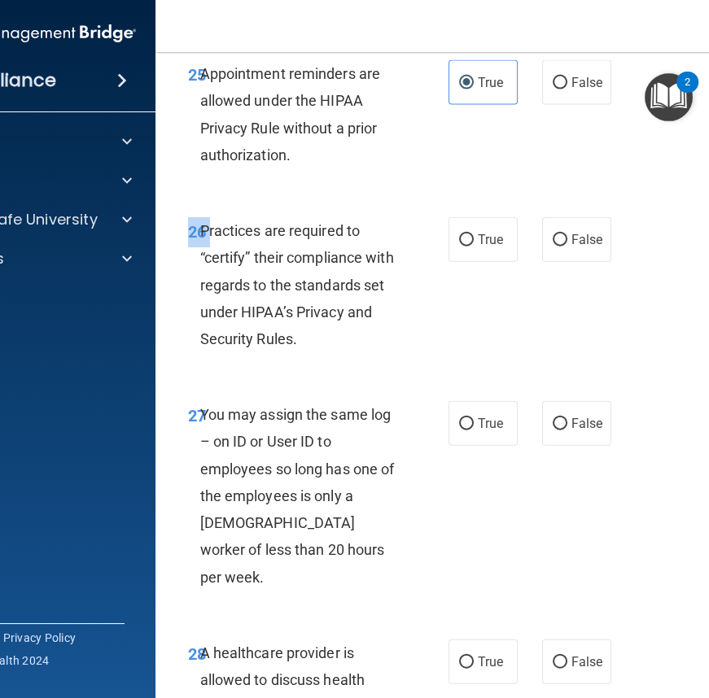
drag, startPoint x: 195, startPoint y: 226, endPoint x: 340, endPoint y: 365, distance: 200.9
click at [340, 365] on div "26 Practices are required to “certify” their compliance with regards to the sta…" at bounding box center [485, 289] width 619 height 184
click at [228, 250] on span "Practices are required to “certify” their compliance with regards to the standa…" at bounding box center [297, 284] width 194 height 125
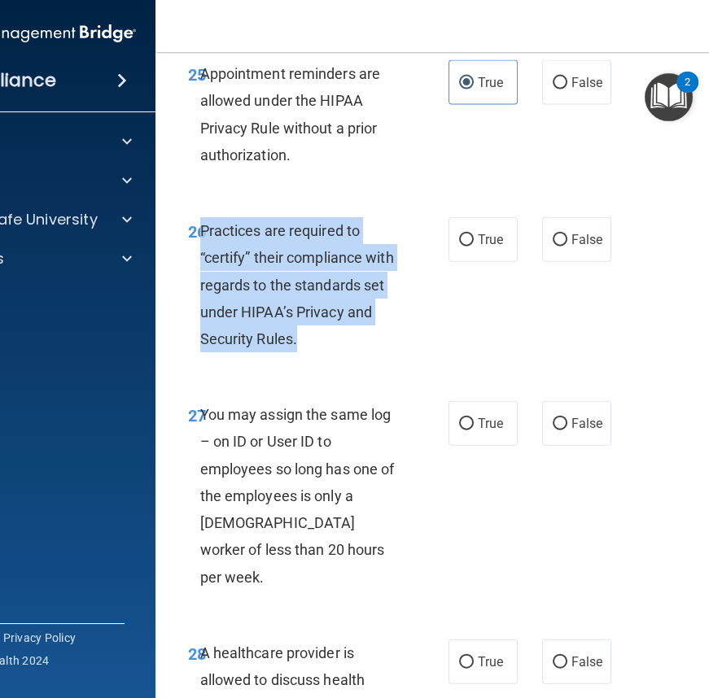
drag, startPoint x: 195, startPoint y: 227, endPoint x: 314, endPoint y: 334, distance: 159.6
click at [314, 334] on div "Practices are required to “certify” their compliance with regards to the standa…" at bounding box center [307, 284] width 214 height 135
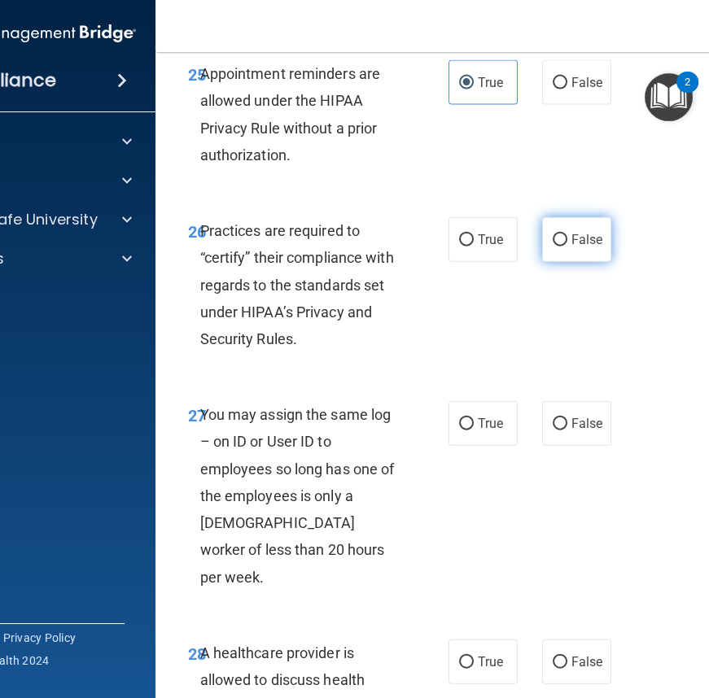
click at [584, 234] on span "False" at bounding box center [587, 239] width 32 height 15
click at [567, 234] on input "False" at bounding box center [560, 240] width 15 height 12
radio input "true"
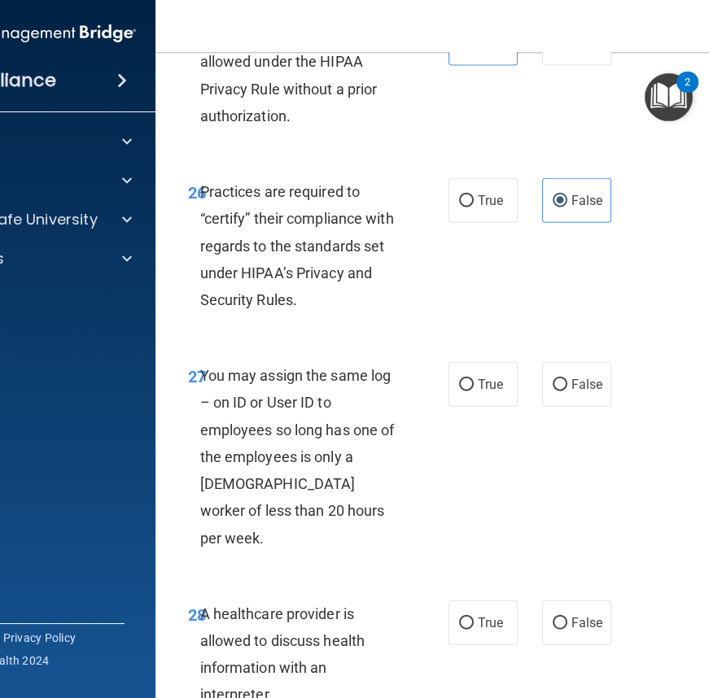
scroll to position [5104, 0]
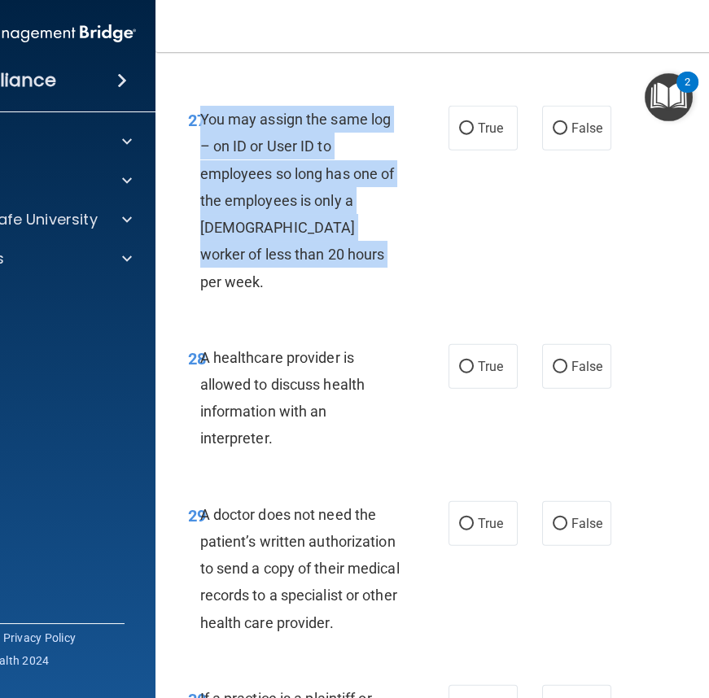
drag, startPoint x: 196, startPoint y: 117, endPoint x: 305, endPoint y: 265, distance: 183.3
click at [305, 265] on div "You may assign the same log – on ID or User ID to employees so long has one of …" at bounding box center [307, 201] width 214 height 190
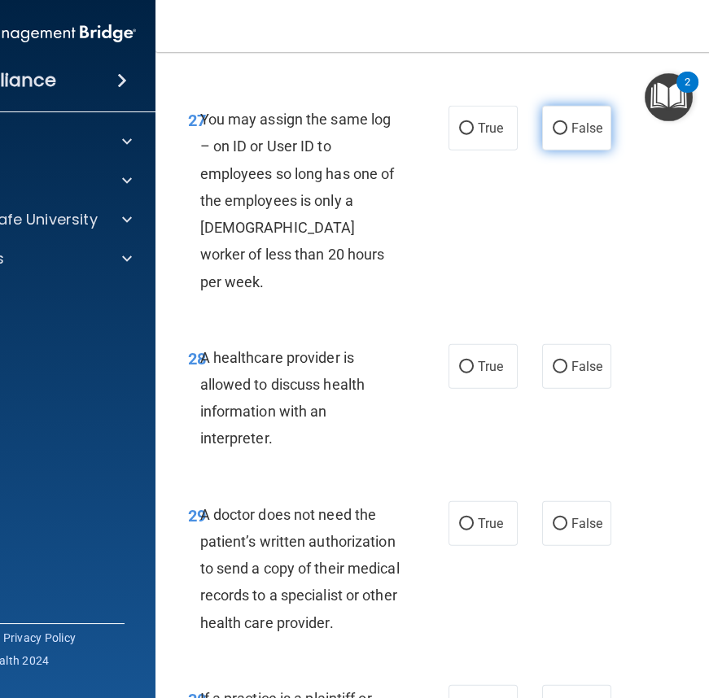
click at [594, 129] on span "False" at bounding box center [587, 127] width 32 height 15
click at [567, 129] on input "False" at bounding box center [560, 129] width 15 height 12
radio input "true"
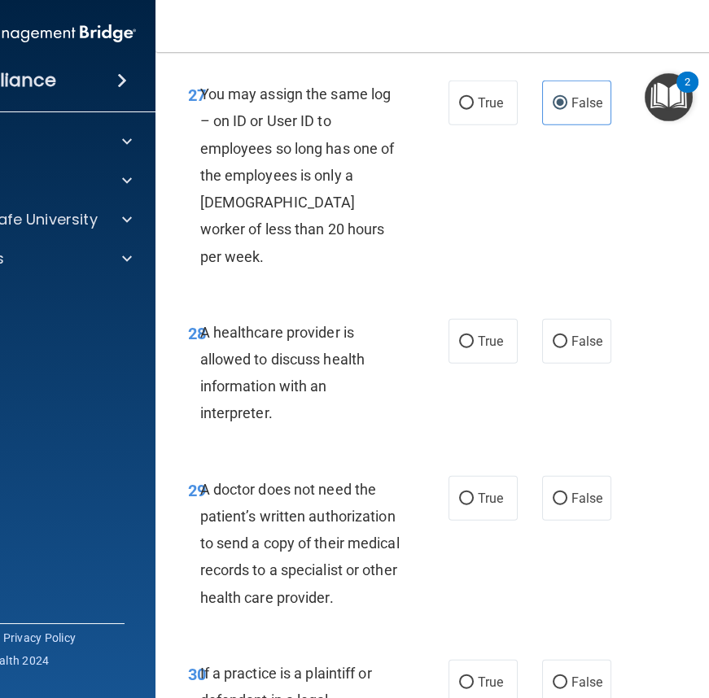
scroll to position [5179, 0]
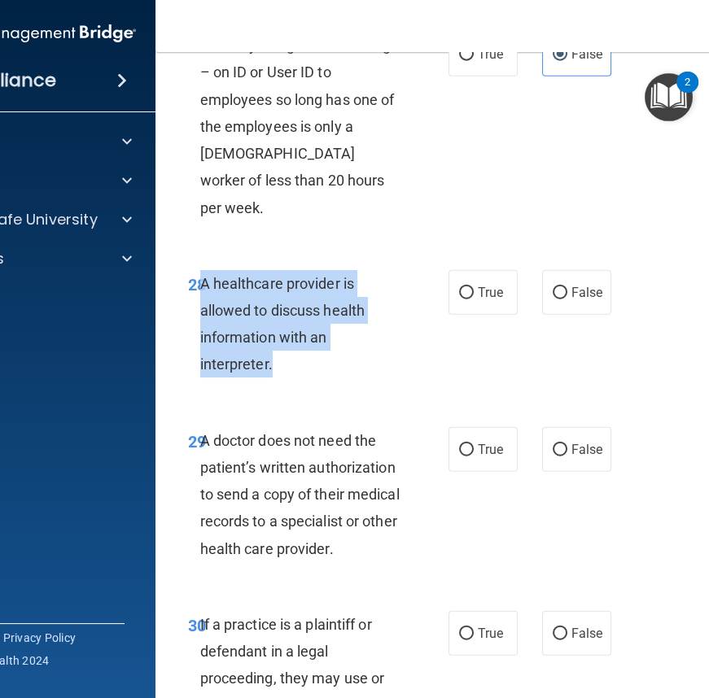
drag, startPoint x: 195, startPoint y: 251, endPoint x: 274, endPoint y: 330, distance: 112.2
click at [274, 330] on div "A healthcare provider is allowed to discuss health information with an interpre…" at bounding box center [307, 324] width 214 height 108
click at [275, 332] on div "A healthcare provider is allowed to discuss health information with an interpre…" at bounding box center [307, 324] width 214 height 108
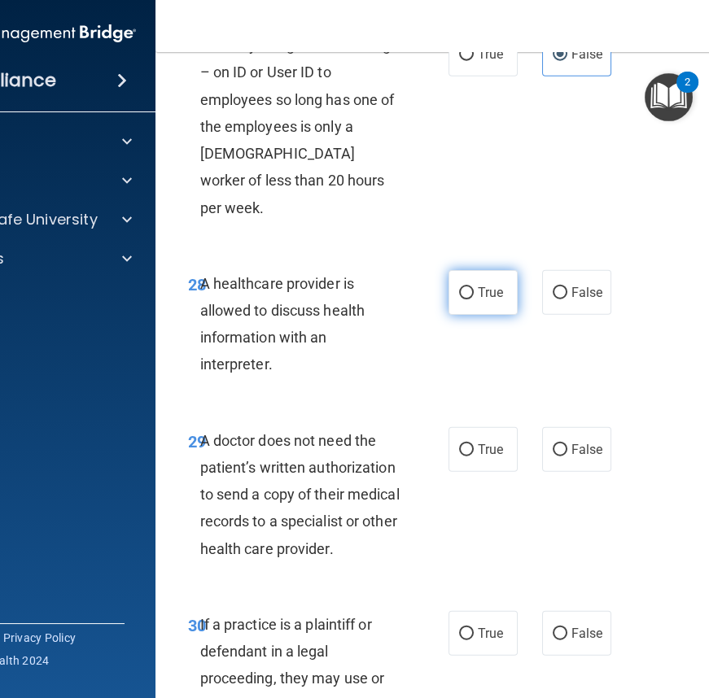
click at [488, 271] on label "True" at bounding box center [482, 292] width 69 height 45
click at [474, 287] on input "True" at bounding box center [466, 293] width 15 height 12
radio input "true"
drag, startPoint x: 195, startPoint y: 409, endPoint x: 399, endPoint y: 540, distance: 242.3
click at [412, 552] on div "29 A doctor does not need the patient’s written authorization to send a copy of…" at bounding box center [485, 499] width 619 height 184
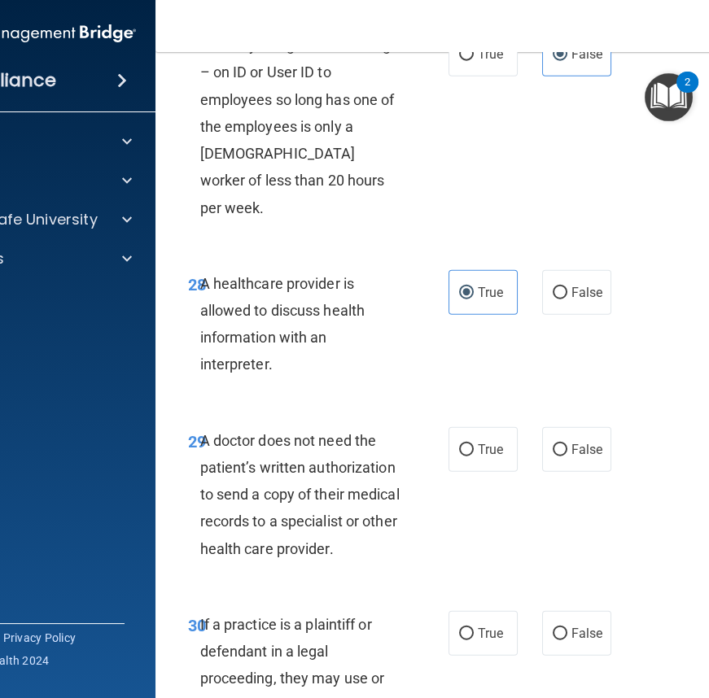
click at [279, 435] on span "A doctor does not need the patient’s written authorization to send a copy of th…" at bounding box center [299, 494] width 199 height 125
drag, startPoint x: 196, startPoint y: 407, endPoint x: 398, endPoint y: 520, distance: 231.4
click at [398, 520] on div "A doctor does not need the patient’s written authorization to send a copy of th…" at bounding box center [307, 494] width 214 height 135
click at [492, 427] on label "True" at bounding box center [482, 449] width 69 height 45
click at [474, 444] on input "True" at bounding box center [466, 450] width 15 height 12
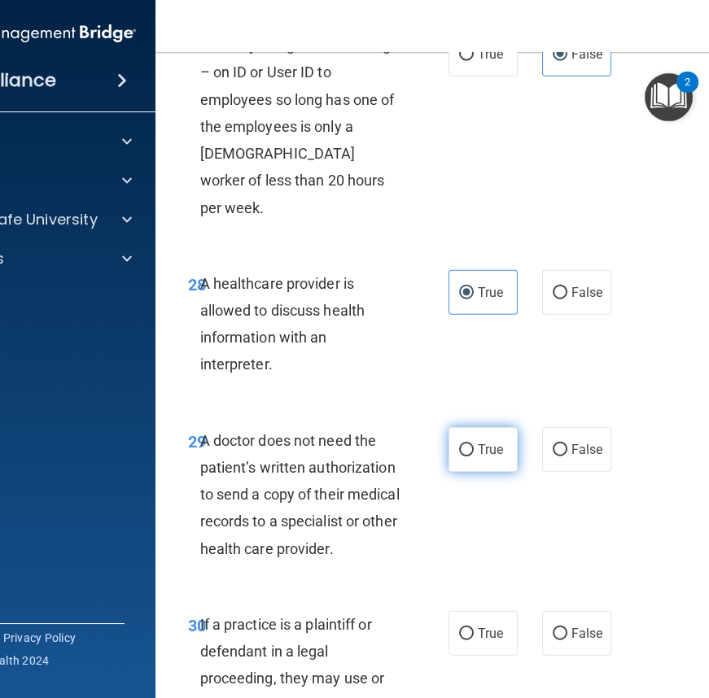
radio input "true"
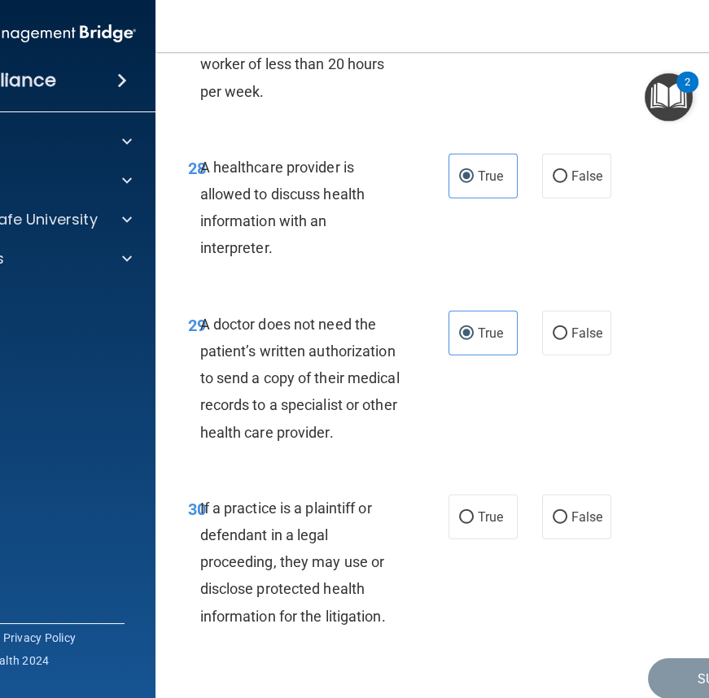
scroll to position [5332, 0]
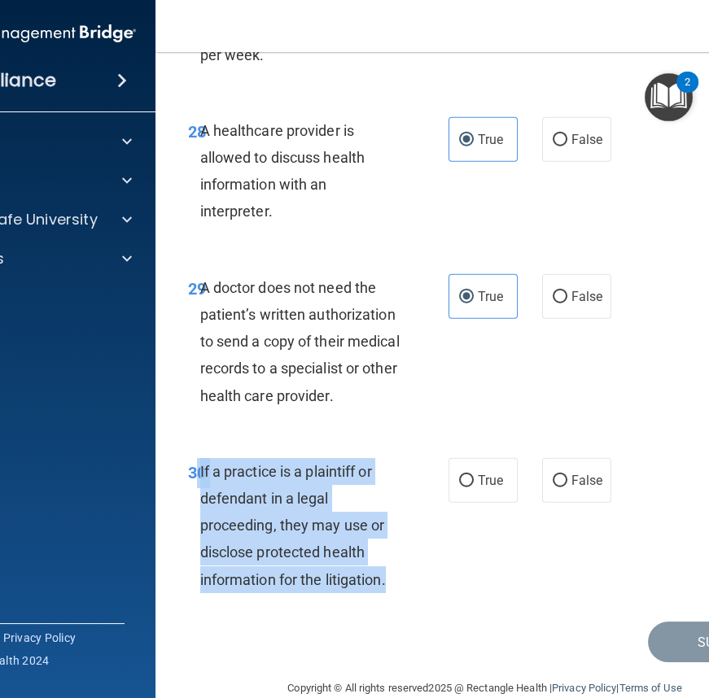
drag, startPoint x: 193, startPoint y: 441, endPoint x: 396, endPoint y: 553, distance: 232.4
click at [396, 553] on div "30 If a practice is a plaintiff or defendant in a legal proceeding, they may us…" at bounding box center [318, 529] width 309 height 143
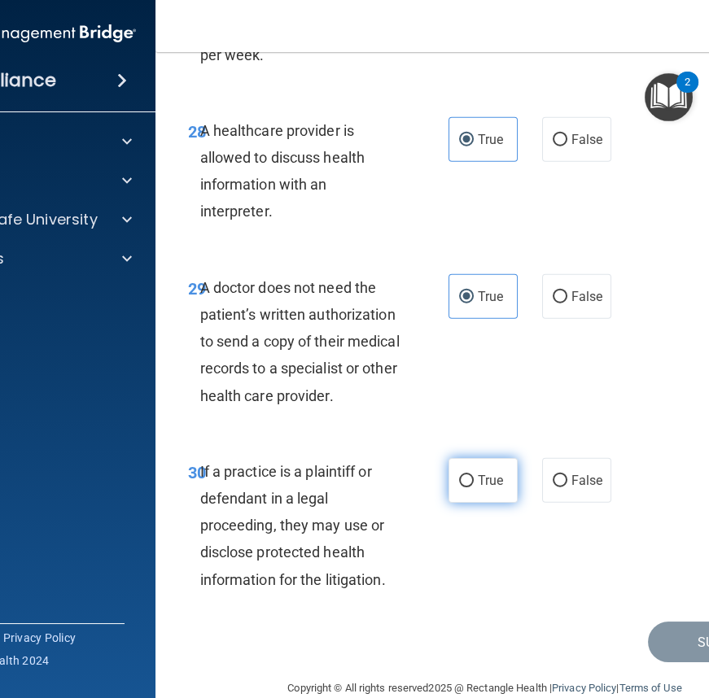
click at [480, 473] on span "True" at bounding box center [490, 480] width 25 height 15
click at [474, 475] on input "True" at bounding box center [466, 481] width 15 height 12
radio input "true"
click at [663, 622] on button "Submit" at bounding box center [721, 643] width 146 height 42
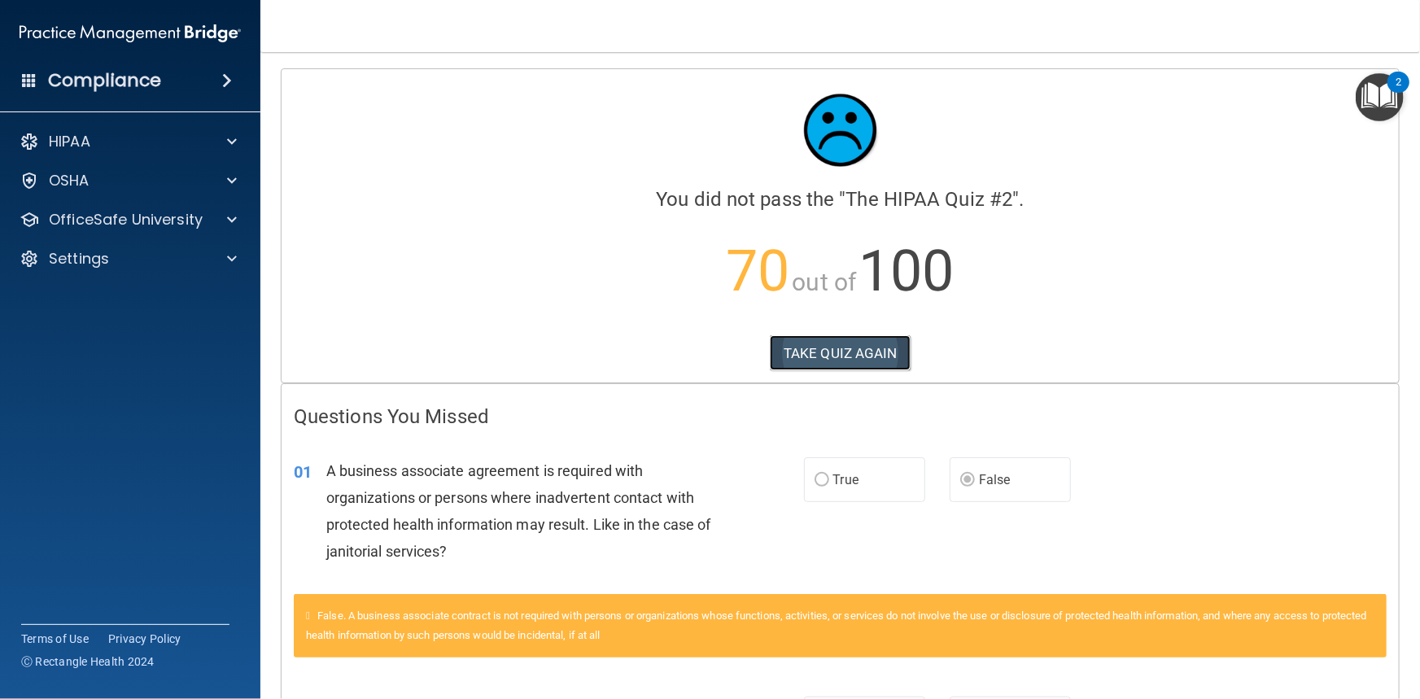
click at [855, 359] on button "TAKE QUIZ AGAIN" at bounding box center [840, 353] width 141 height 36
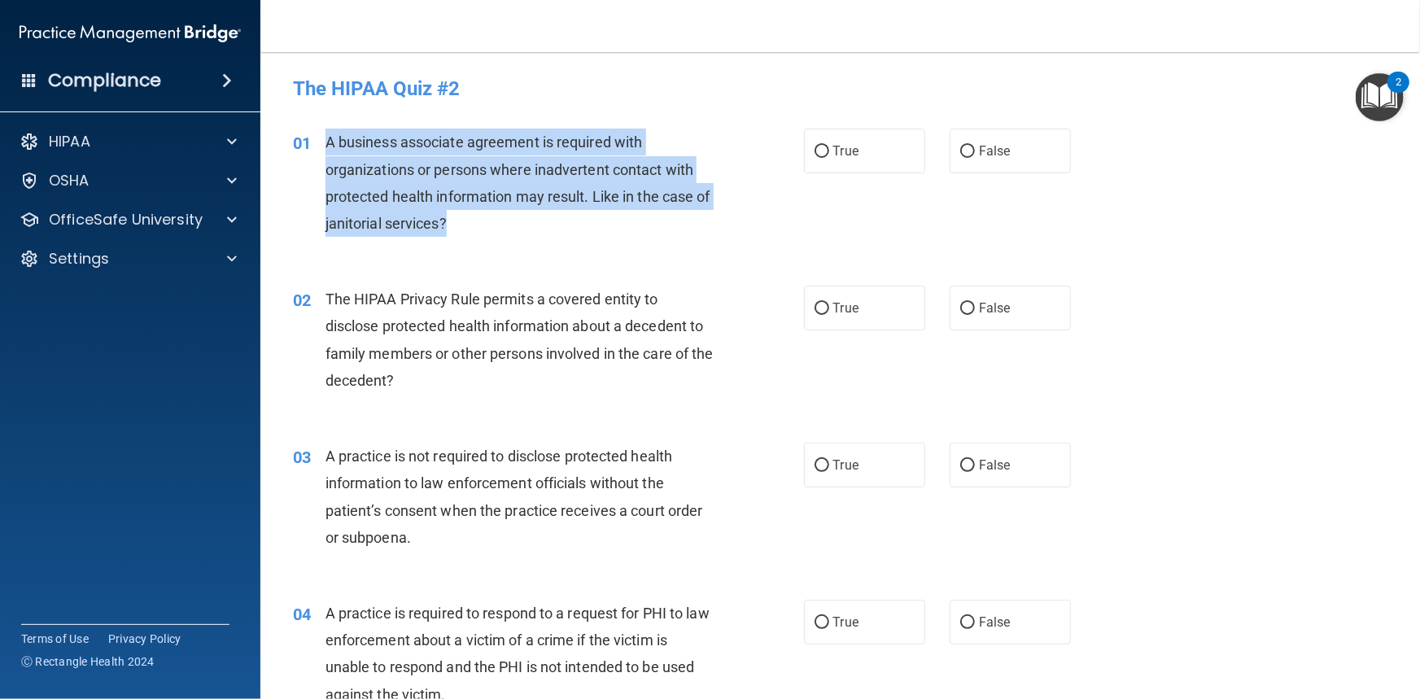
drag, startPoint x: 329, startPoint y: 143, endPoint x: 477, endPoint y: 224, distance: 168.6
click at [476, 224] on div "A business associate agreement is required with organizations or persons where …" at bounding box center [526, 183] width 401 height 108
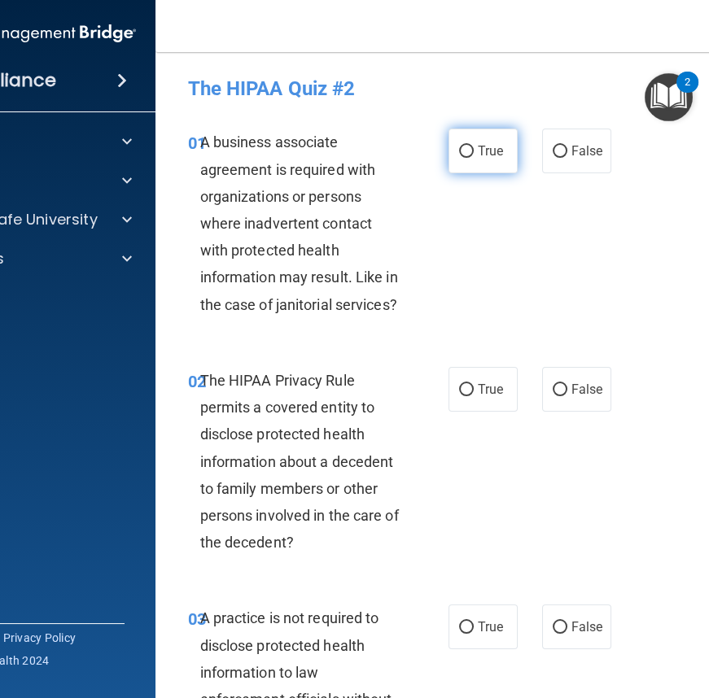
click at [468, 151] on label "True" at bounding box center [482, 151] width 69 height 45
click at [468, 151] on input "True" at bounding box center [466, 152] width 15 height 12
radio input "true"
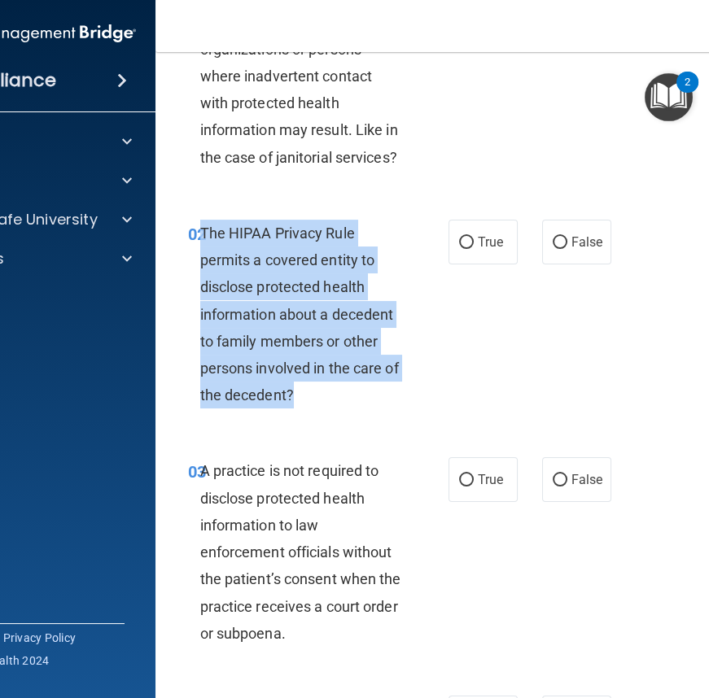
drag, startPoint x: 196, startPoint y: 228, endPoint x: 370, endPoint y: 406, distance: 249.2
click at [370, 406] on div "The HIPAA Privacy Rule permits a covered entity to disclose protected health in…" at bounding box center [307, 315] width 214 height 190
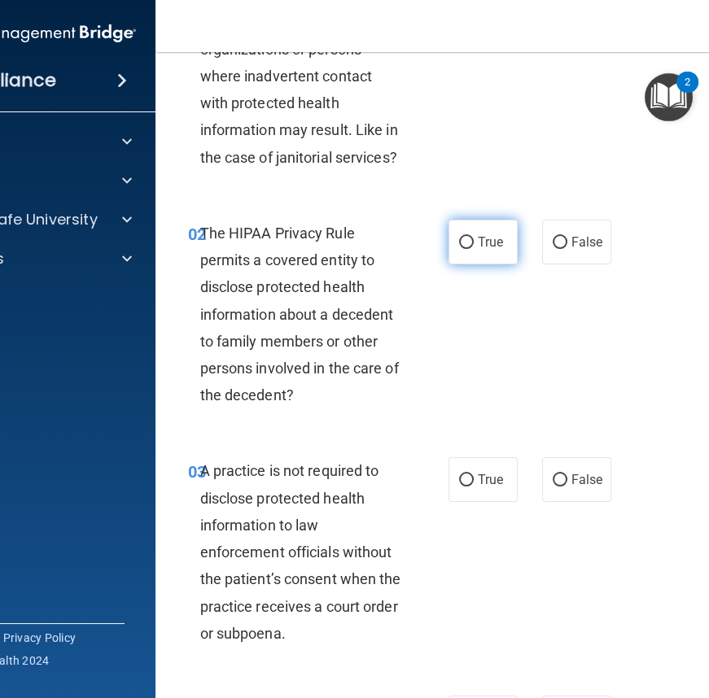
click at [448, 230] on label "True" at bounding box center [482, 242] width 69 height 45
click at [459, 237] on input "True" at bounding box center [466, 243] width 15 height 12
radio input "true"
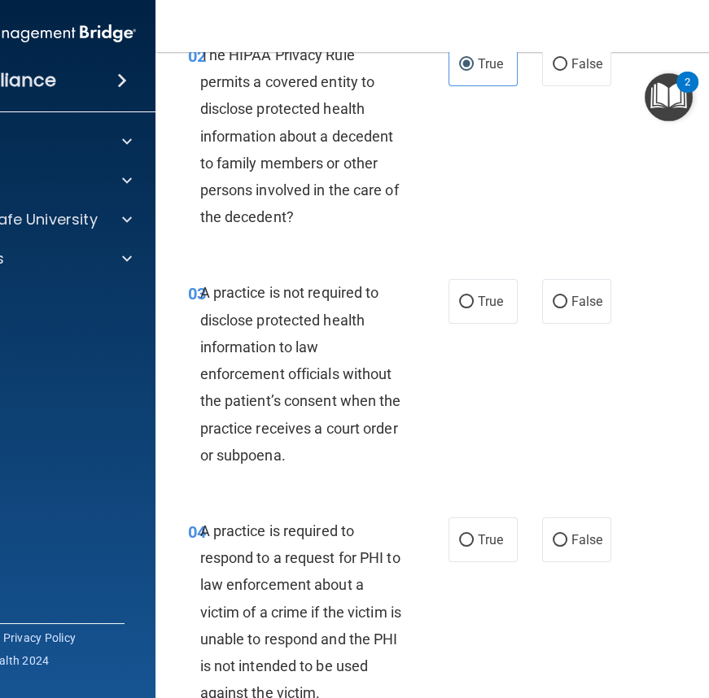
scroll to position [444, 0]
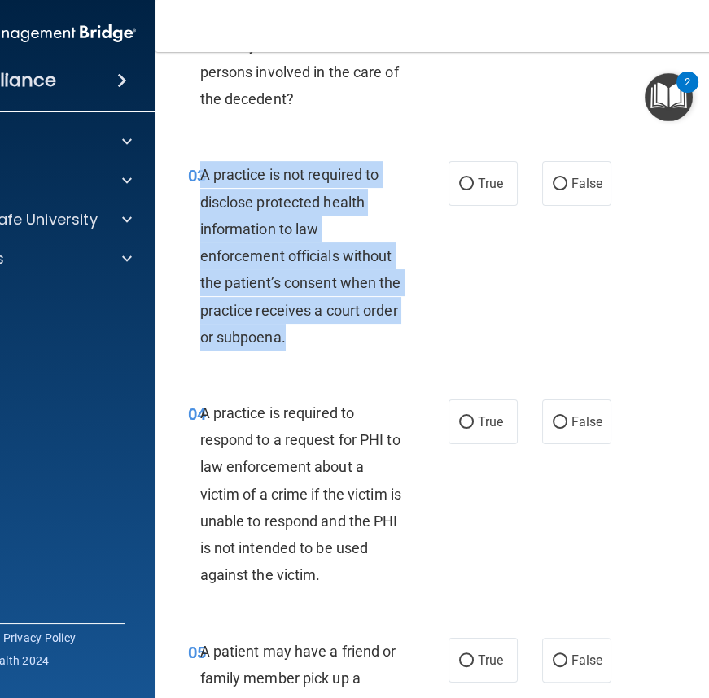
drag, startPoint x: 195, startPoint y: 174, endPoint x: 327, endPoint y: 339, distance: 211.2
click at [327, 339] on div "A practice is not required to disclose protected health information to law enfo…" at bounding box center [307, 256] width 214 height 190
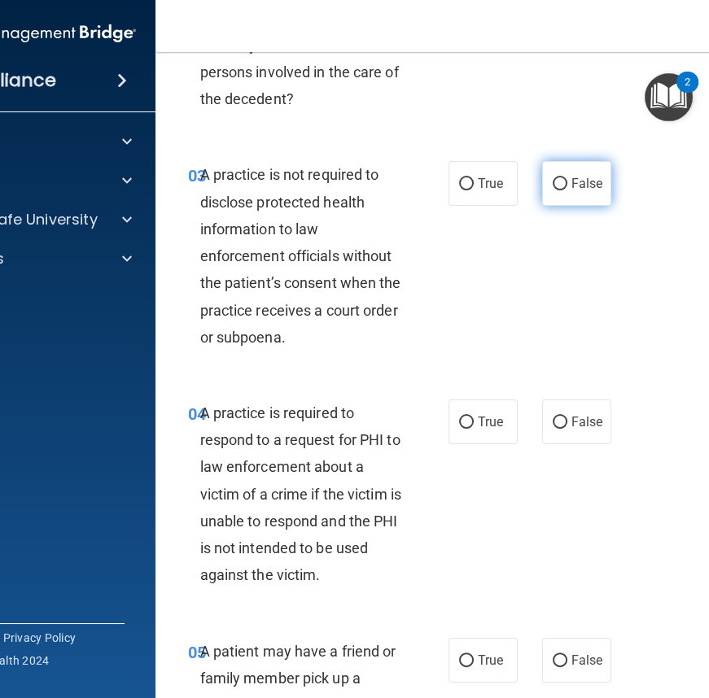
click at [569, 203] on label "False" at bounding box center [576, 183] width 69 height 45
click at [567, 190] on input "False" at bounding box center [560, 184] width 15 height 12
radio input "true"
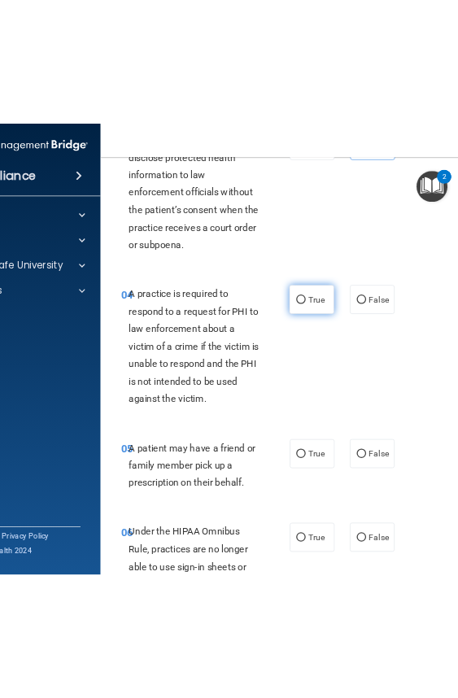
scroll to position [666, 0]
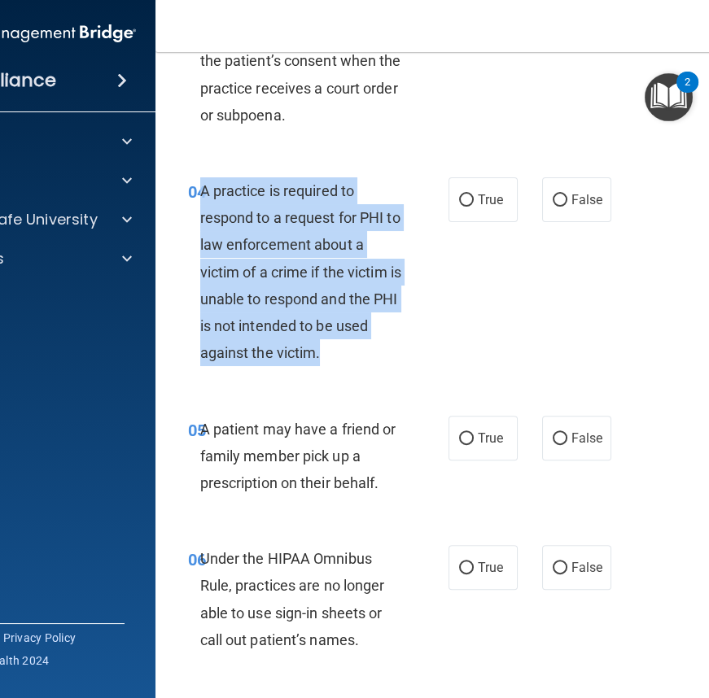
drag, startPoint x: 195, startPoint y: 188, endPoint x: 350, endPoint y: 350, distance: 223.9
click at [349, 350] on div "A practice is required to respond to a request for PHI to law enforcement about…" at bounding box center [307, 272] width 214 height 190
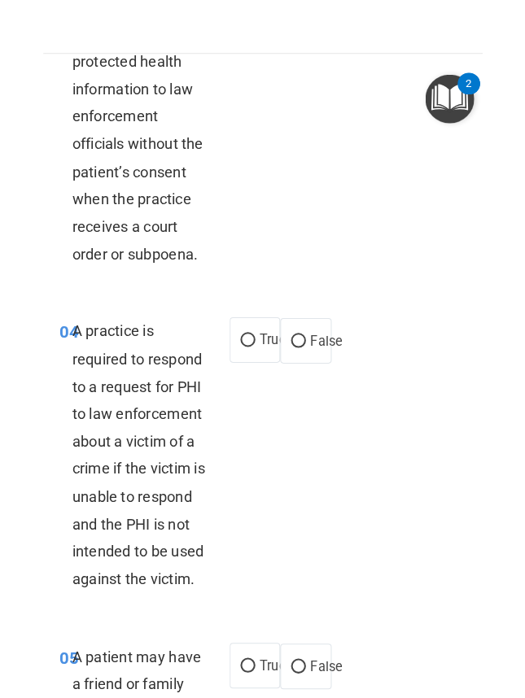
scroll to position [882, 0]
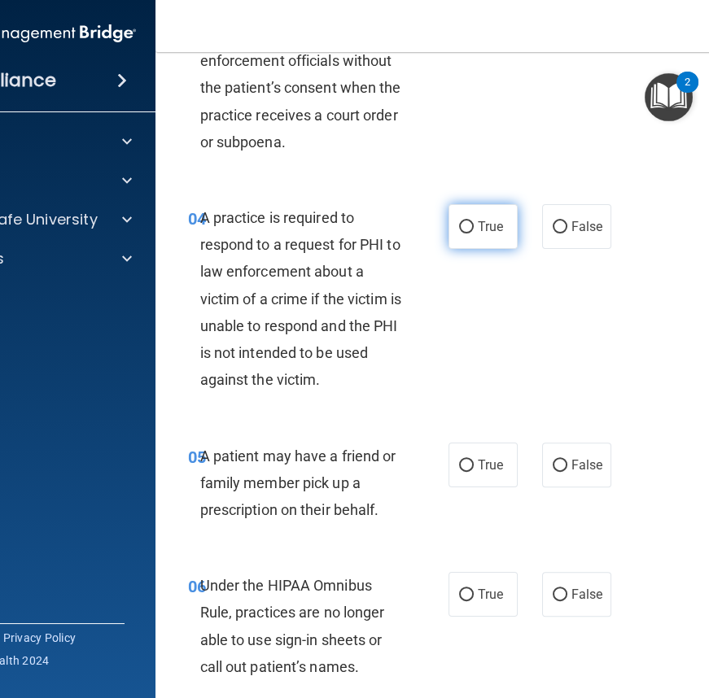
click at [486, 209] on label "True" at bounding box center [482, 226] width 69 height 45
click at [474, 221] on input "True" at bounding box center [466, 227] width 15 height 12
radio input "true"
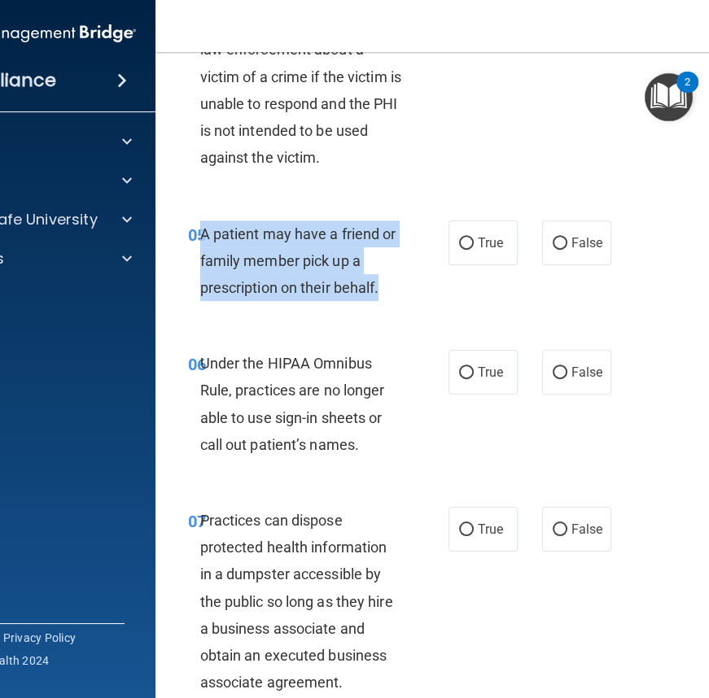
drag, startPoint x: 195, startPoint y: 232, endPoint x: 403, endPoint y: 305, distance: 220.8
click at [403, 305] on div "05 A patient may have a friend or family member pick up a prescription on their…" at bounding box center [318, 266] width 309 height 90
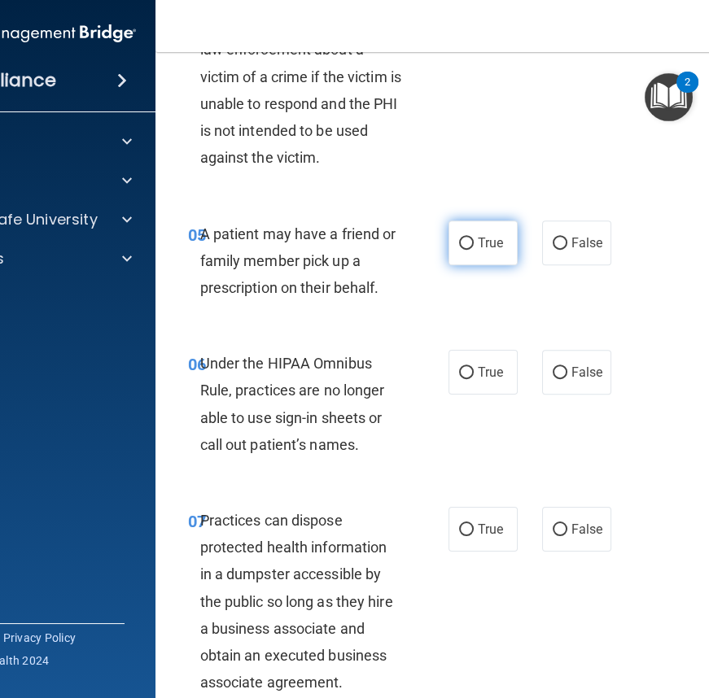
click at [492, 245] on span "True" at bounding box center [490, 242] width 25 height 15
click at [474, 245] on input "True" at bounding box center [466, 244] width 15 height 12
radio input "true"
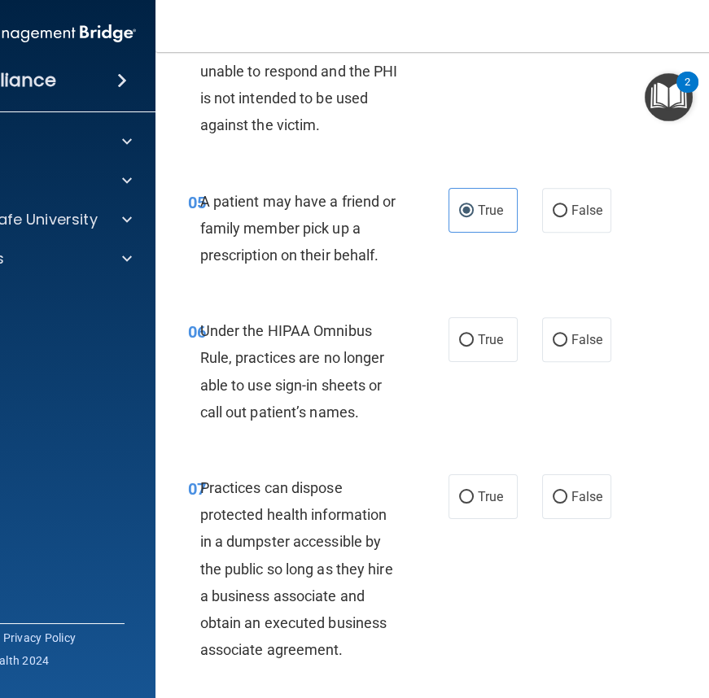
scroll to position [1009, 0]
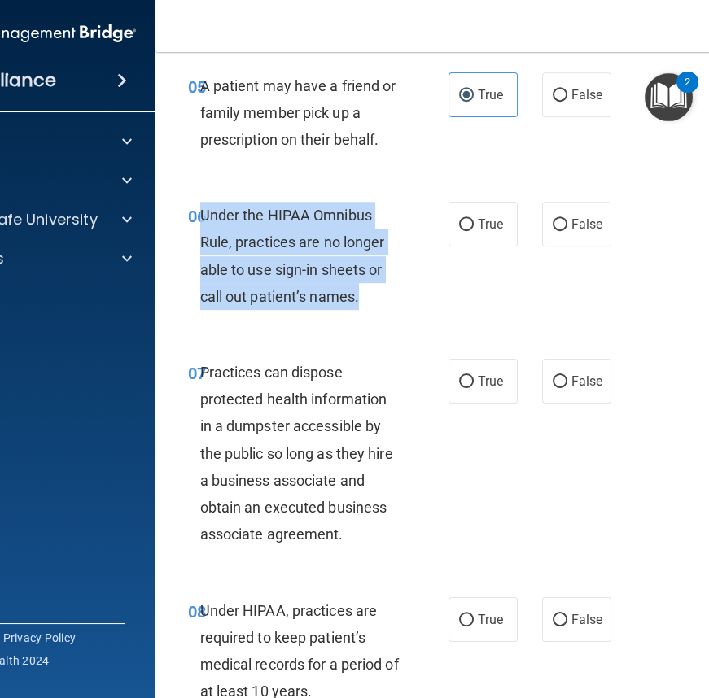
drag, startPoint x: 195, startPoint y: 212, endPoint x: 355, endPoint y: 291, distance: 178.7
click at [383, 308] on div "Under the HIPAA Omnibus Rule, practices are no longer able to use sign-in sheet…" at bounding box center [307, 256] width 214 height 108
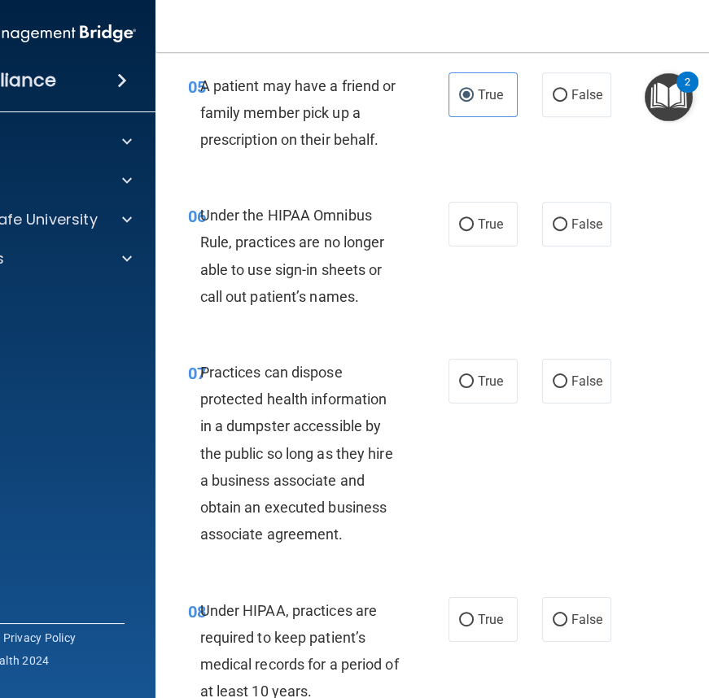
click at [531, 216] on div "True False" at bounding box center [531, 224] width 167 height 45
click at [559, 216] on label "False" at bounding box center [576, 224] width 69 height 45
click at [559, 219] on input "False" at bounding box center [560, 225] width 15 height 12
radio input "true"
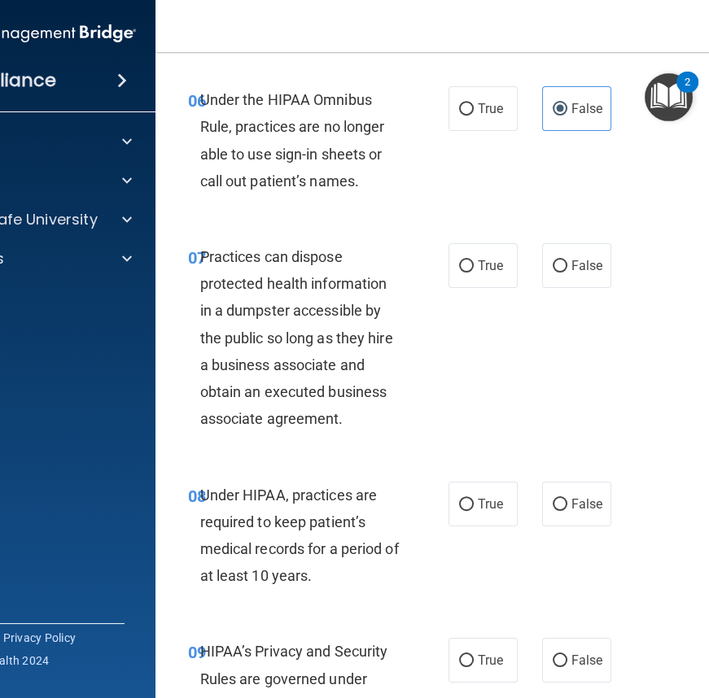
scroll to position [1156, 0]
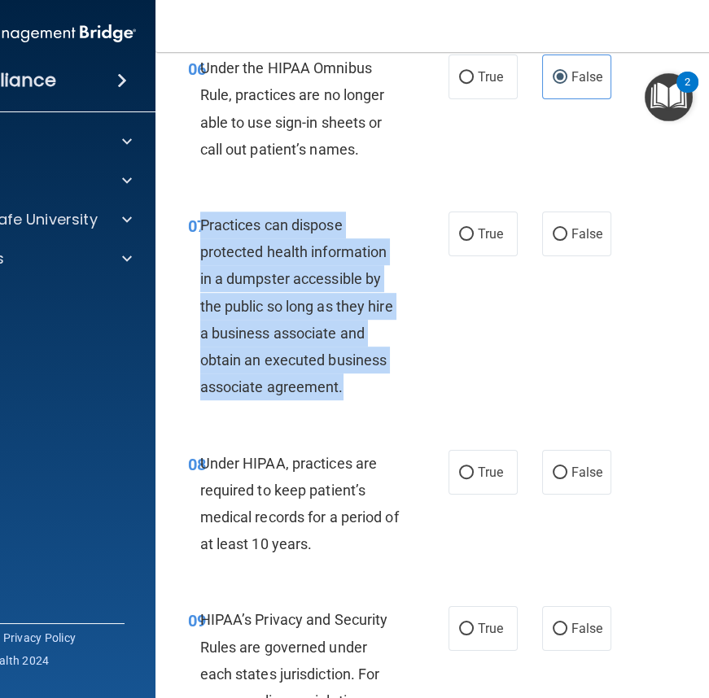
drag, startPoint x: 195, startPoint y: 224, endPoint x: 387, endPoint y: 374, distance: 243.5
click at [386, 374] on div "Practices can dispose protected health information in a dumpster accessible by …" at bounding box center [307, 307] width 214 height 190
click at [387, 374] on div "Practices can dispose protected health information in a dumpster accessible by …" at bounding box center [307, 307] width 214 height 190
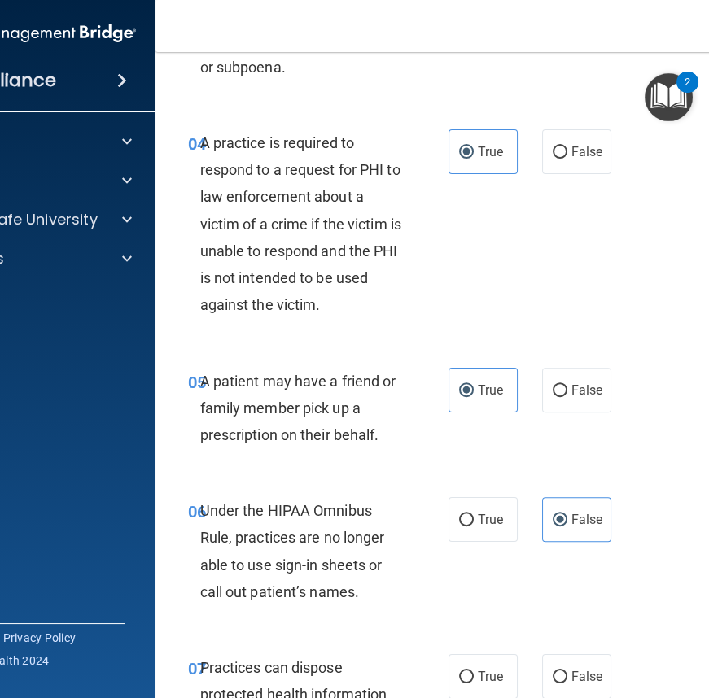
scroll to position [713, 0]
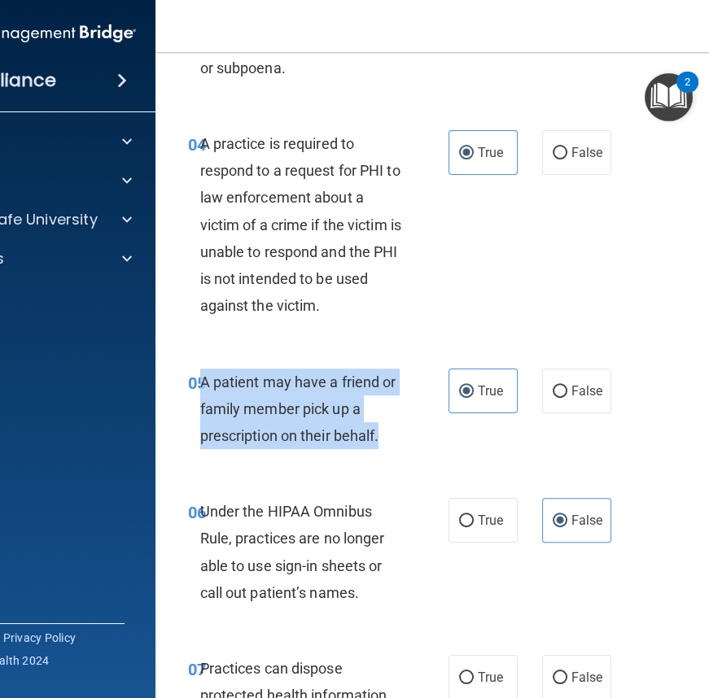
drag, startPoint x: 196, startPoint y: 378, endPoint x: 381, endPoint y: 446, distance: 196.7
click at [380, 446] on div "A patient may have a friend or family member pick up a prescription on their be…" at bounding box center [307, 409] width 214 height 81
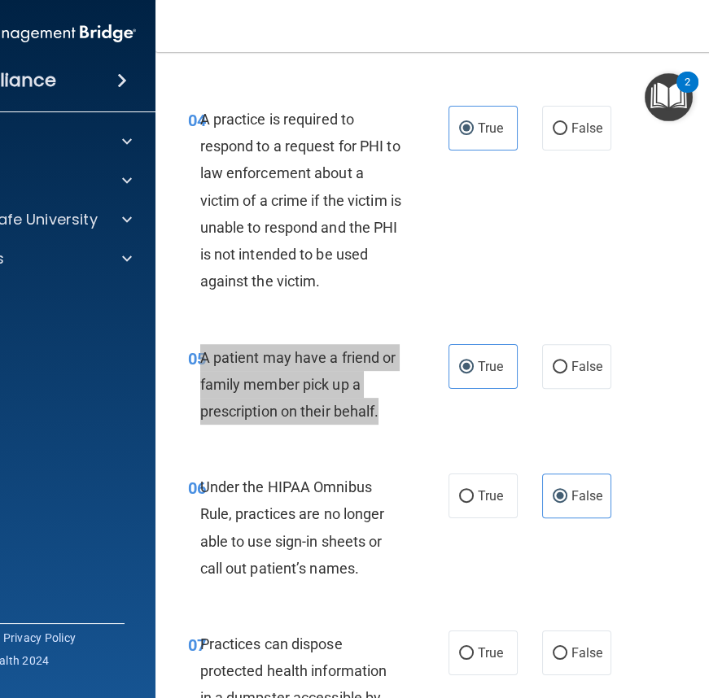
scroll to position [787, 0]
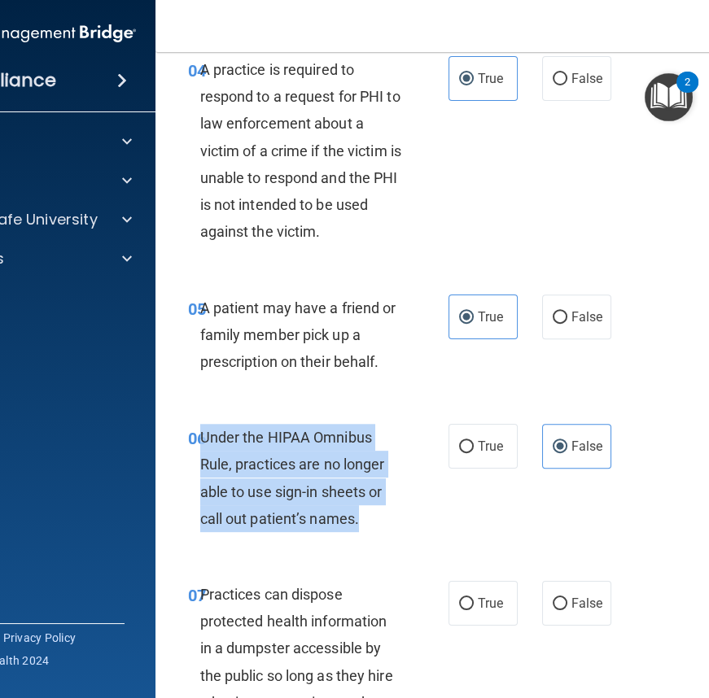
drag, startPoint x: 194, startPoint y: 434, endPoint x: 395, endPoint y: 537, distance: 226.0
click at [395, 537] on div "06 Under the HIPAA Omnibus Rule, practices are no longer able to use sign-in sh…" at bounding box center [318, 482] width 309 height 116
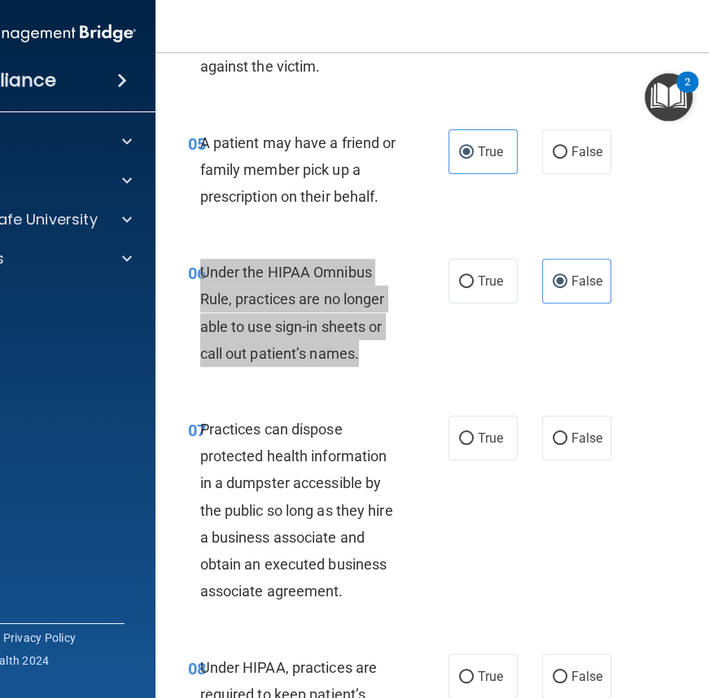
scroll to position [1009, 0]
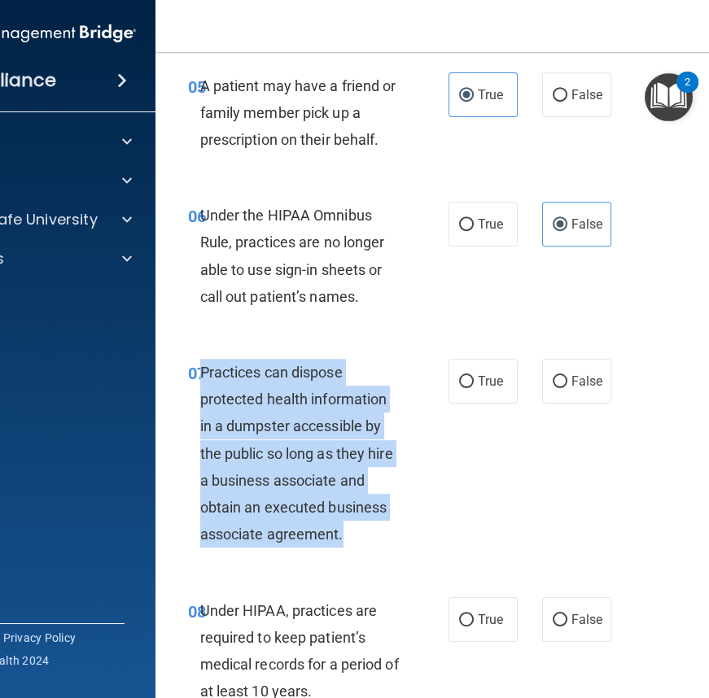
drag, startPoint x: 195, startPoint y: 369, endPoint x: 374, endPoint y: 529, distance: 239.8
click at [371, 529] on div "Practices can dispose protected health information in a dumpster accessible by …" at bounding box center [307, 454] width 214 height 190
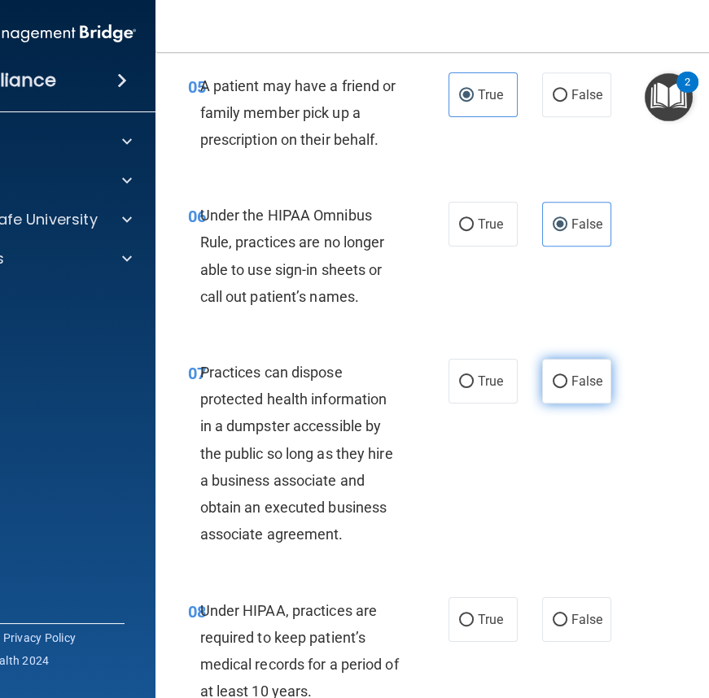
click at [590, 383] on span "False" at bounding box center [587, 381] width 32 height 15
click at [567, 383] on input "False" at bounding box center [560, 382] width 15 height 12
radio input "true"
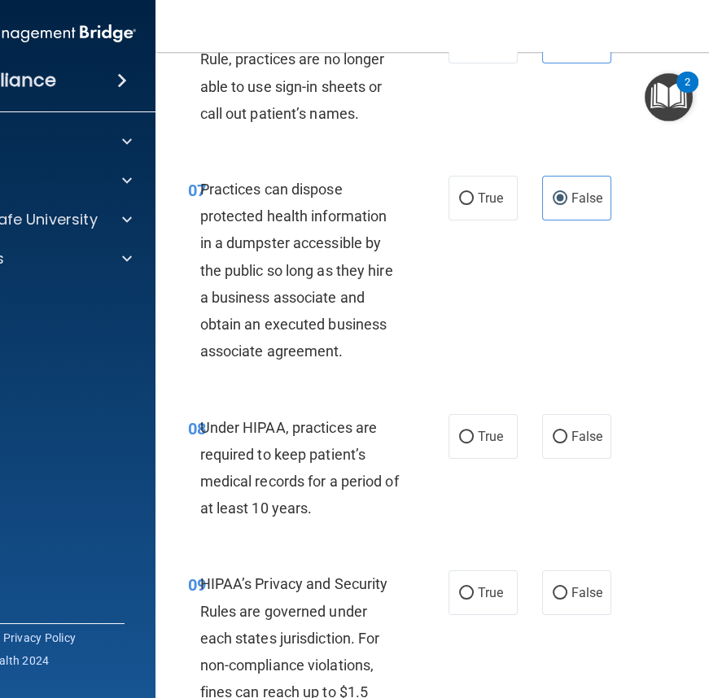
scroll to position [1231, 0]
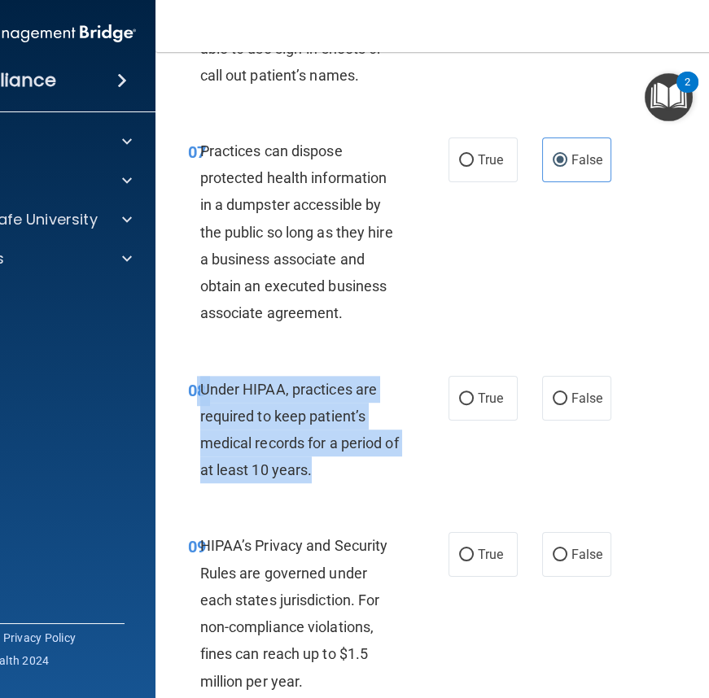
drag, startPoint x: 192, startPoint y: 387, endPoint x: 374, endPoint y: 465, distance: 197.6
click at [371, 465] on div "08 Under HIPAA, practices are required to keep patient’s medical records for a …" at bounding box center [318, 434] width 309 height 116
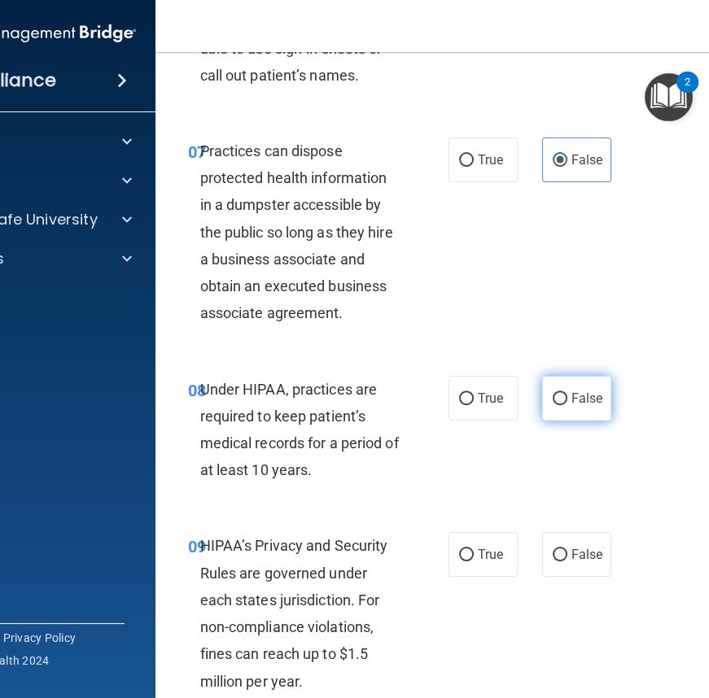
click at [575, 397] on span "False" at bounding box center [587, 398] width 32 height 15
click at [567, 397] on input "False" at bounding box center [560, 399] width 15 height 12
radio input "true"
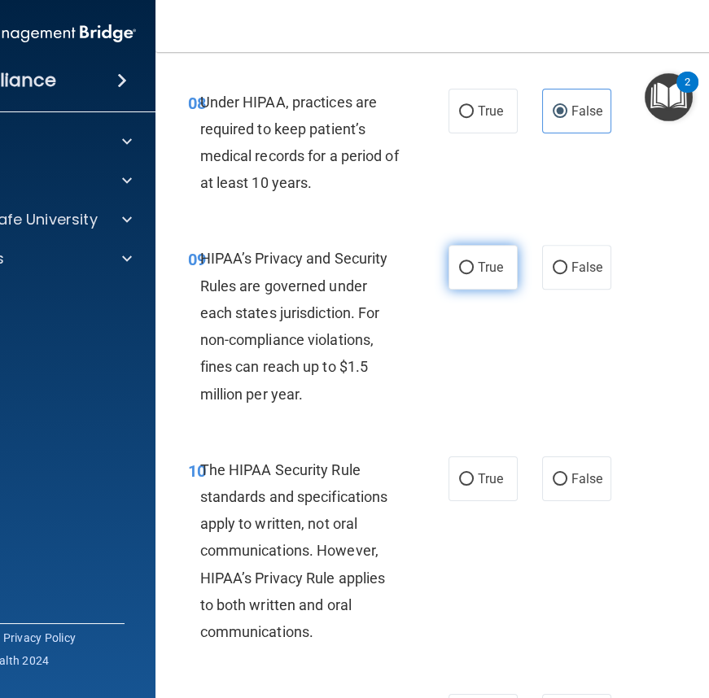
scroll to position [1527, 0]
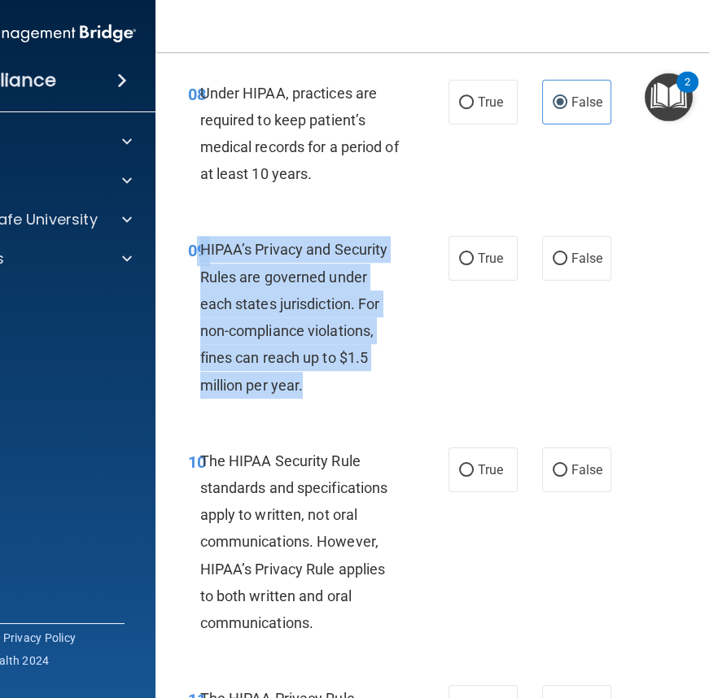
drag, startPoint x: 192, startPoint y: 246, endPoint x: 330, endPoint y: 383, distance: 194.5
click at [330, 383] on div "09 HIPAA’s Privacy and Security Rules are governed under each states jurisdicti…" at bounding box center [318, 321] width 309 height 170
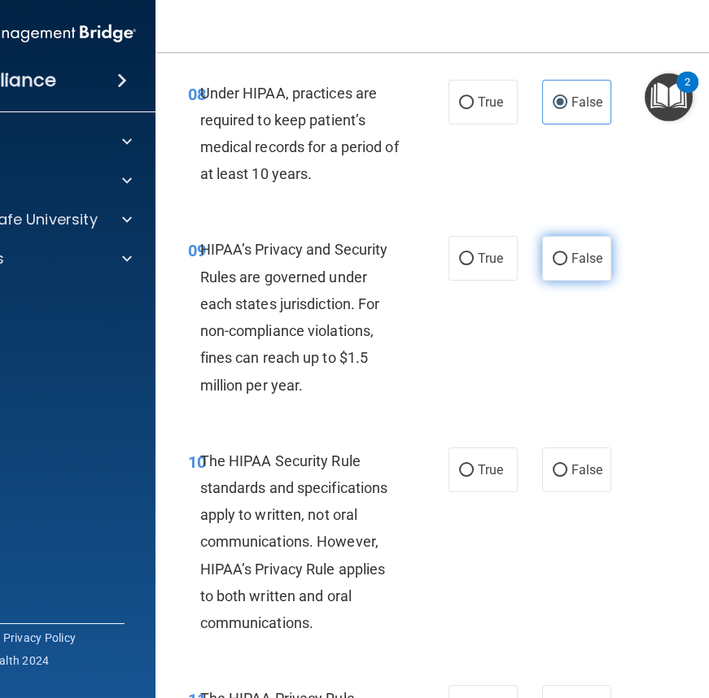
click at [599, 266] on label "False" at bounding box center [576, 258] width 69 height 45
click at [567, 265] on input "False" at bounding box center [560, 259] width 15 height 12
radio input "true"
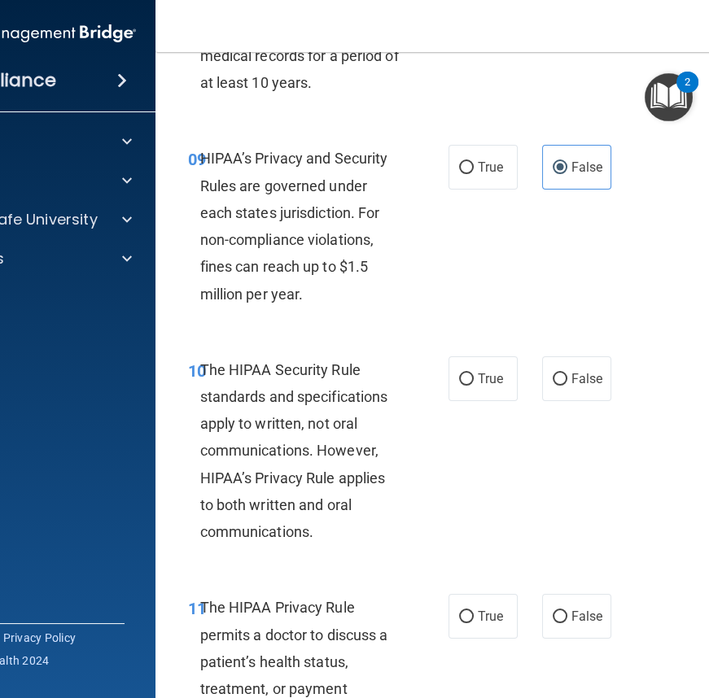
scroll to position [1675, 0]
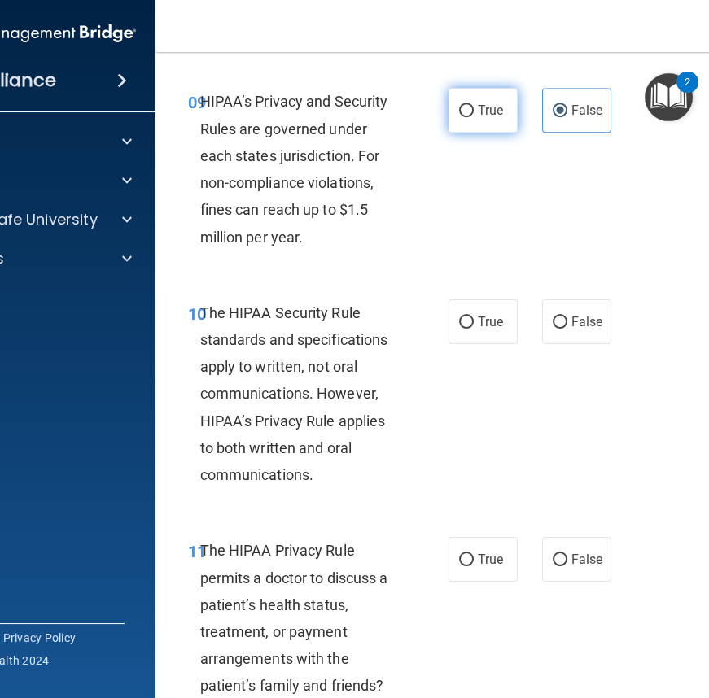
click at [478, 111] on span "True" at bounding box center [490, 110] width 25 height 15
click at [474, 111] on input "True" at bounding box center [466, 111] width 15 height 12
radio input "true"
radio input "false"
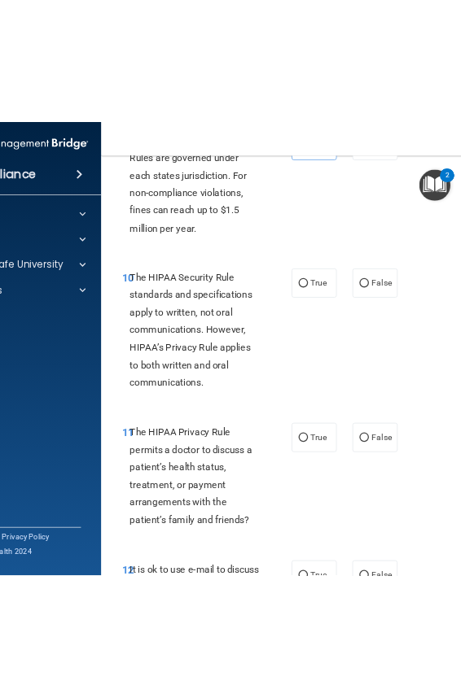
scroll to position [1823, 0]
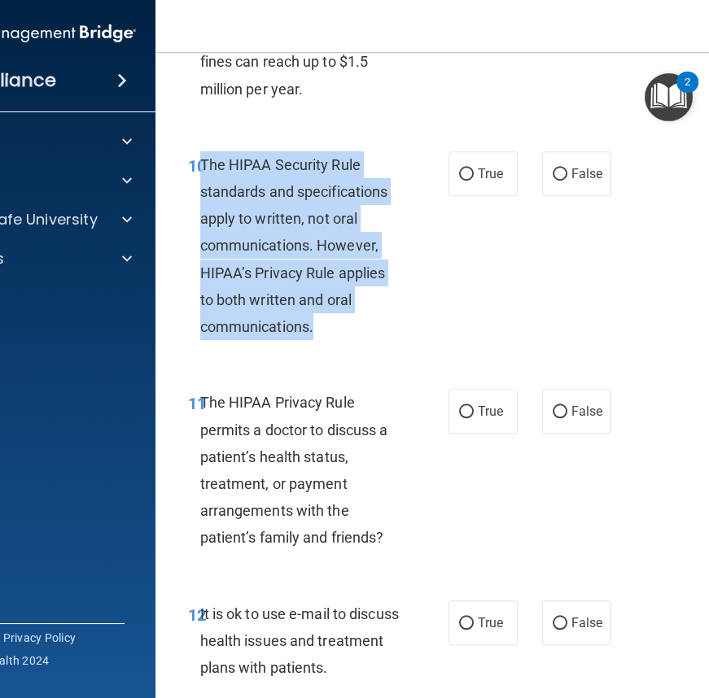
drag, startPoint x: 195, startPoint y: 160, endPoint x: 374, endPoint y: 318, distance: 238.7
click at [374, 318] on div "The HIPAA Security Rule standards and specifications apply to written, not oral…" at bounding box center [307, 246] width 214 height 190
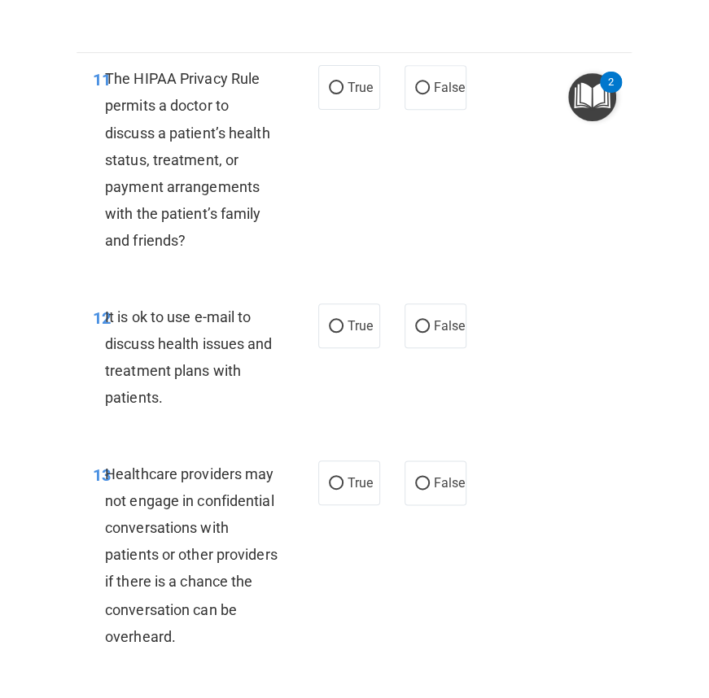
scroll to position [1634, 0]
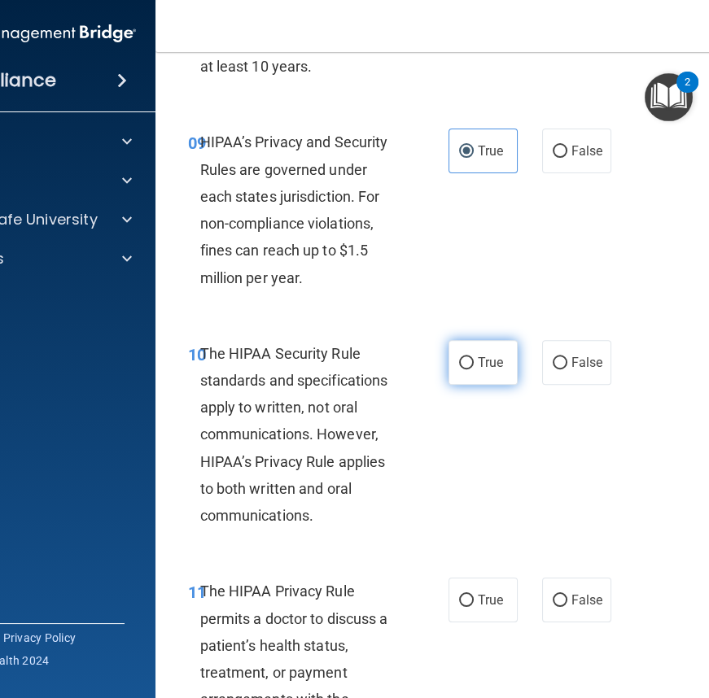
click at [474, 372] on label "True" at bounding box center [482, 362] width 69 height 45
click at [474, 369] on input "True" at bounding box center [466, 363] width 15 height 12
radio input "true"
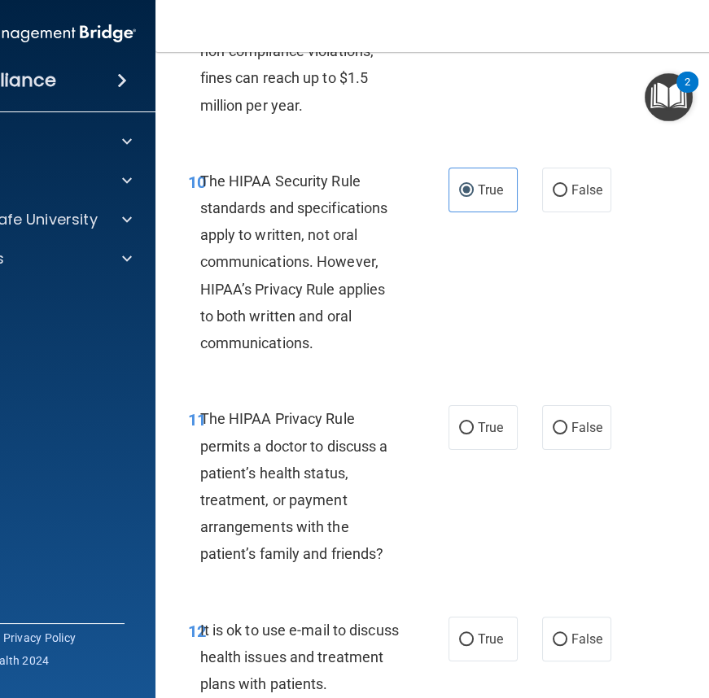
scroll to position [2004, 0]
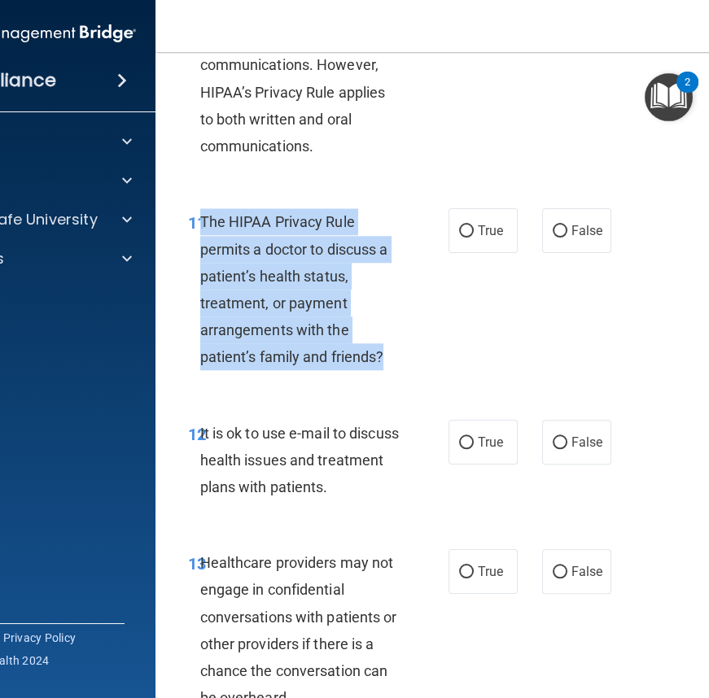
drag, startPoint x: 195, startPoint y: 218, endPoint x: 402, endPoint y: 359, distance: 250.1
click at [402, 359] on div "The HIPAA Privacy Rule permits a doctor to discuss a patient’s health status, t…" at bounding box center [307, 289] width 214 height 162
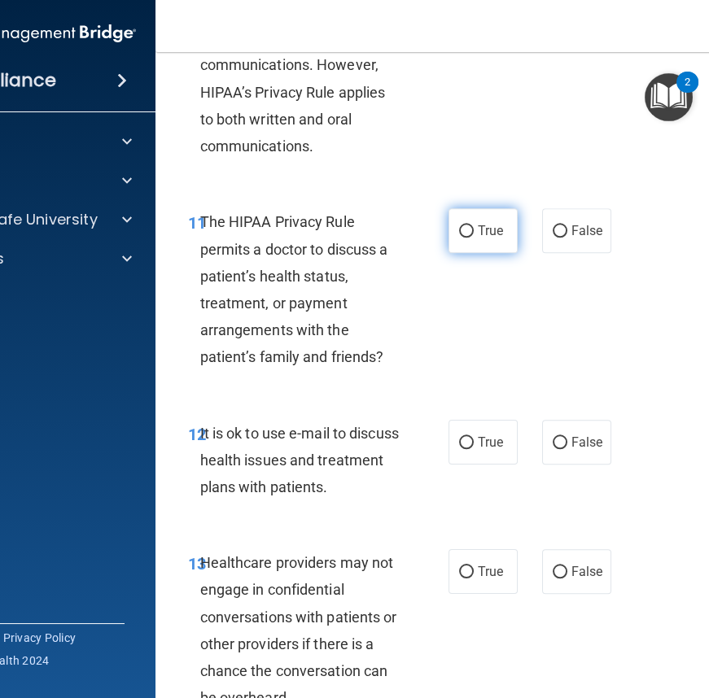
click at [470, 228] on label "True" at bounding box center [482, 230] width 69 height 45
click at [470, 228] on input "True" at bounding box center [466, 231] width 15 height 12
radio input "true"
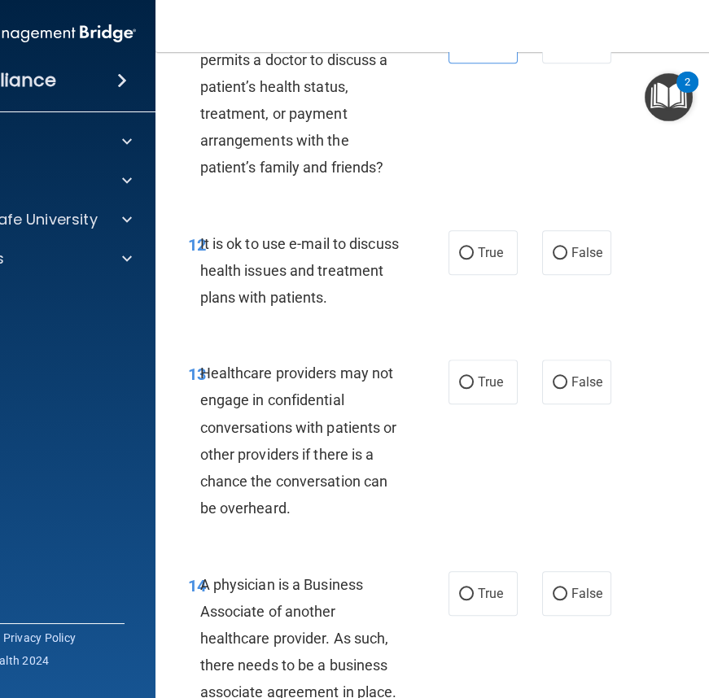
scroll to position [2226, 0]
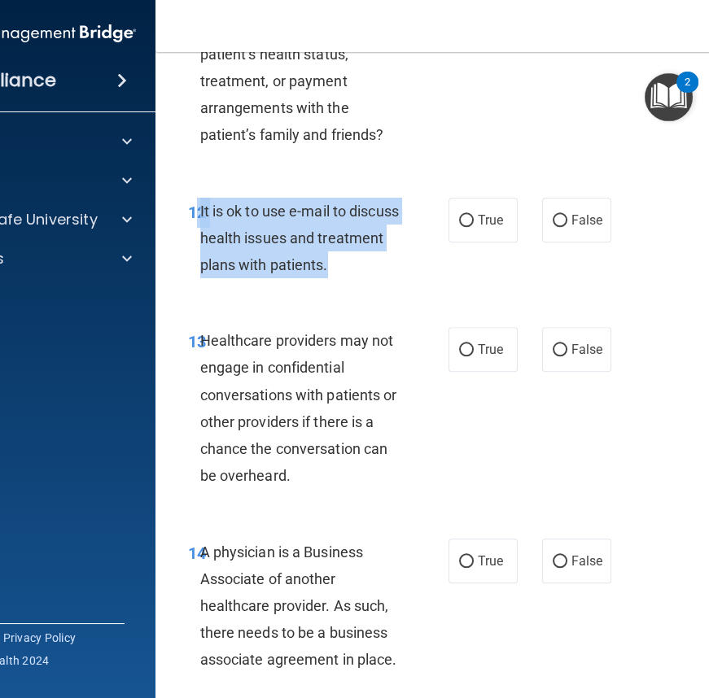
drag, startPoint x: 191, startPoint y: 206, endPoint x: 407, endPoint y: 273, distance: 225.8
click at [407, 273] on div "12 It is ok to use e-mail to discuss health issues and treatment plans with pat…" at bounding box center [318, 243] width 309 height 90
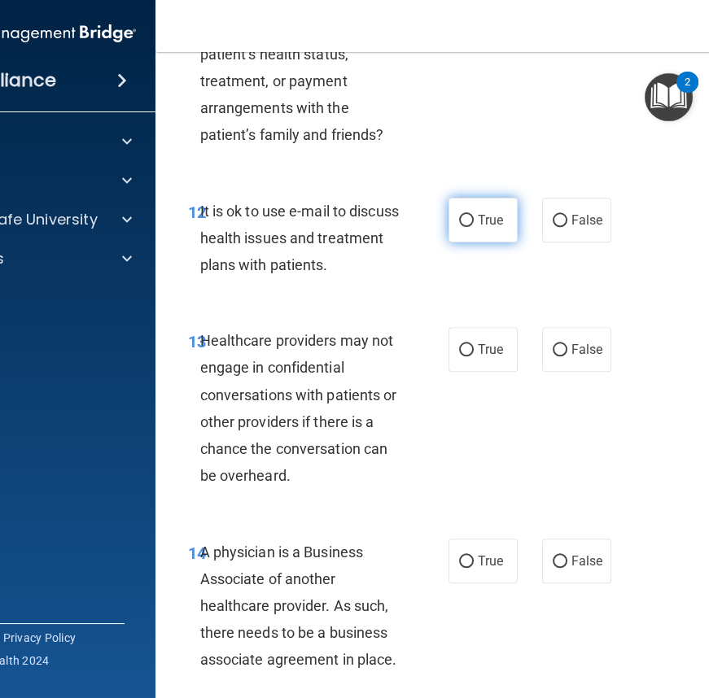
click at [497, 215] on label "True" at bounding box center [482, 220] width 69 height 45
click at [474, 215] on input "True" at bounding box center [466, 221] width 15 height 12
radio input "true"
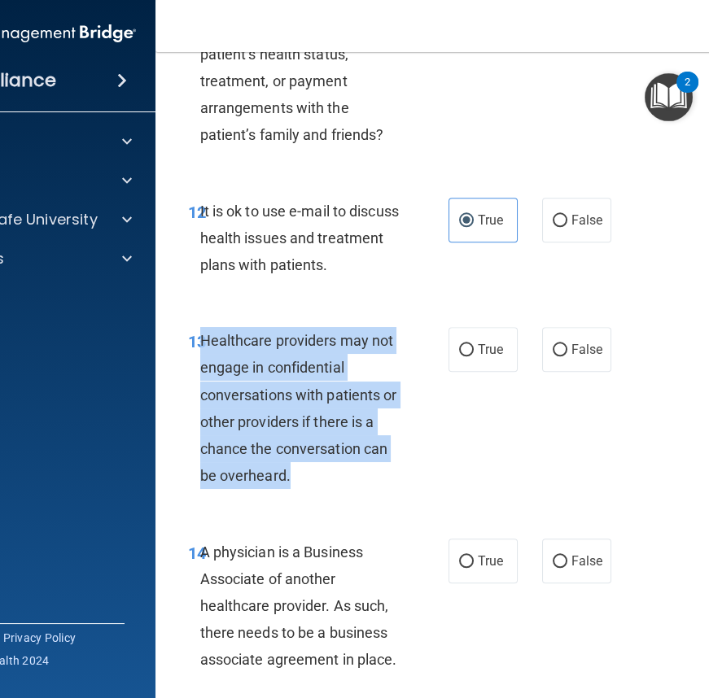
drag, startPoint x: 195, startPoint y: 335, endPoint x: 352, endPoint y: 467, distance: 205.7
click at [352, 466] on div "Healthcare providers may not engage in confidential conversations with patients…" at bounding box center [307, 408] width 214 height 162
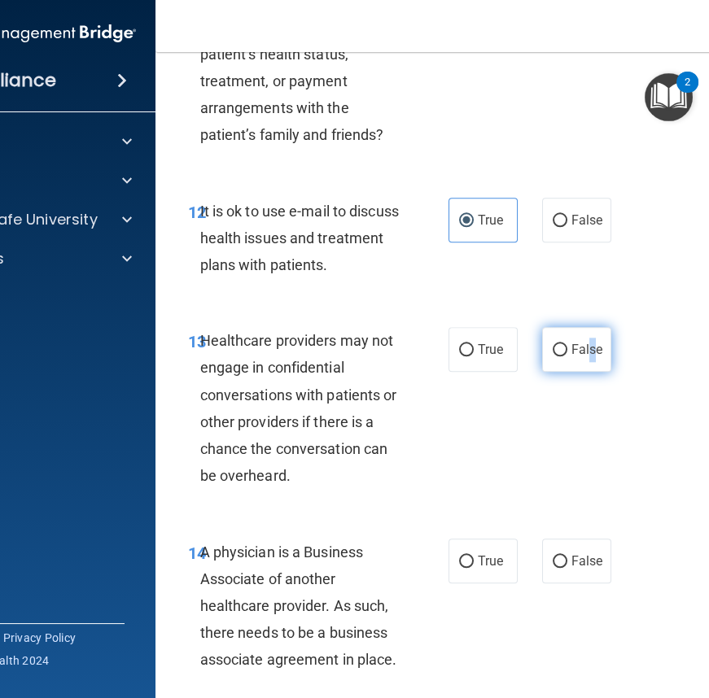
click at [586, 339] on label "False" at bounding box center [576, 349] width 69 height 45
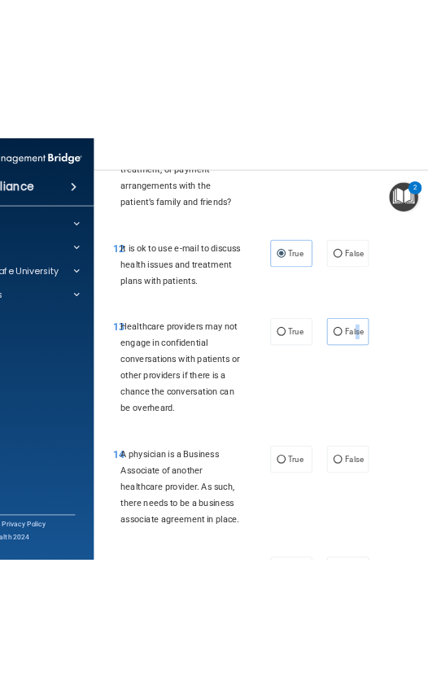
scroll to position [2374, 0]
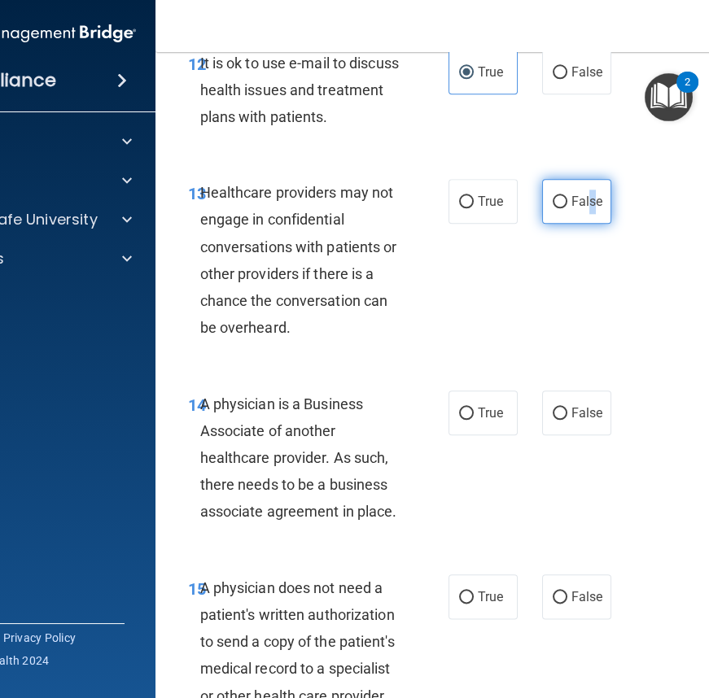
click at [586, 212] on label "False" at bounding box center [576, 201] width 69 height 45
click at [567, 208] on input "False" at bounding box center [560, 202] width 15 height 12
radio input "true"
drag, startPoint x: 195, startPoint y: 398, endPoint x: 418, endPoint y: 506, distance: 247.1
click at [417, 506] on div "14 A physician is a Business Associate of another healthcare provider. As such,…" at bounding box center [318, 462] width 309 height 143
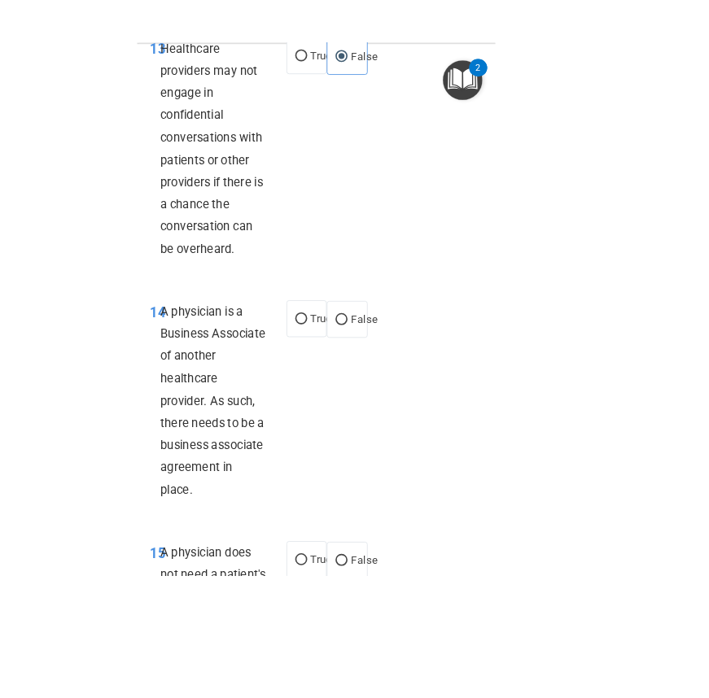
scroll to position [2455, 0]
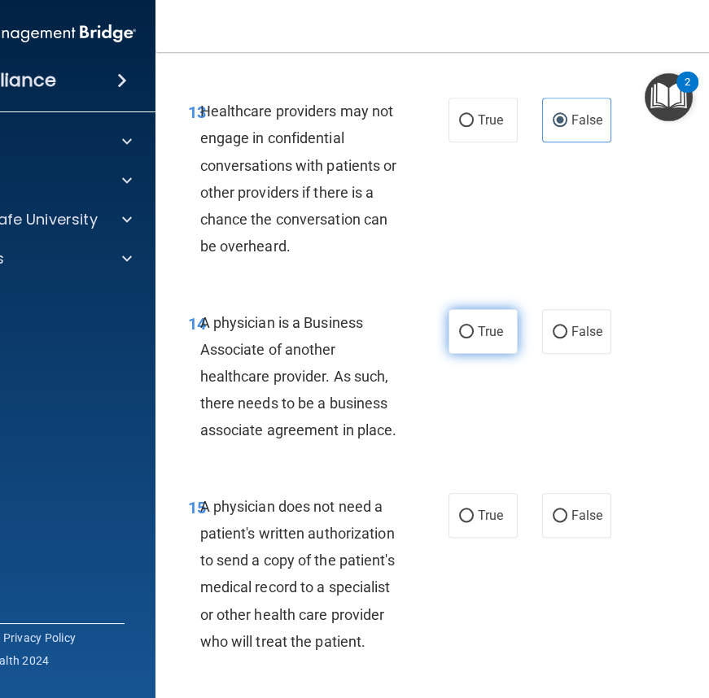
click at [474, 342] on label "True" at bounding box center [482, 331] width 69 height 45
click at [474, 339] on input "True" at bounding box center [466, 332] width 15 height 12
radio input "true"
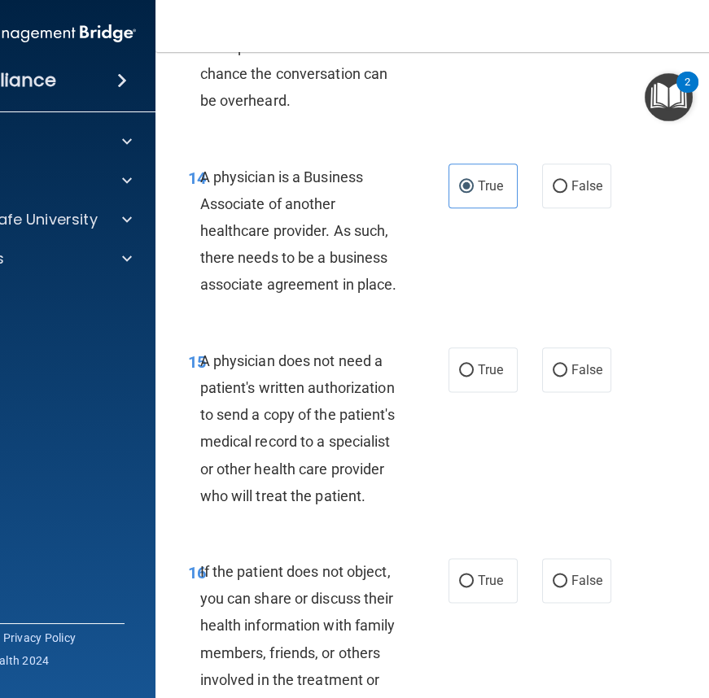
scroll to position [2604, 0]
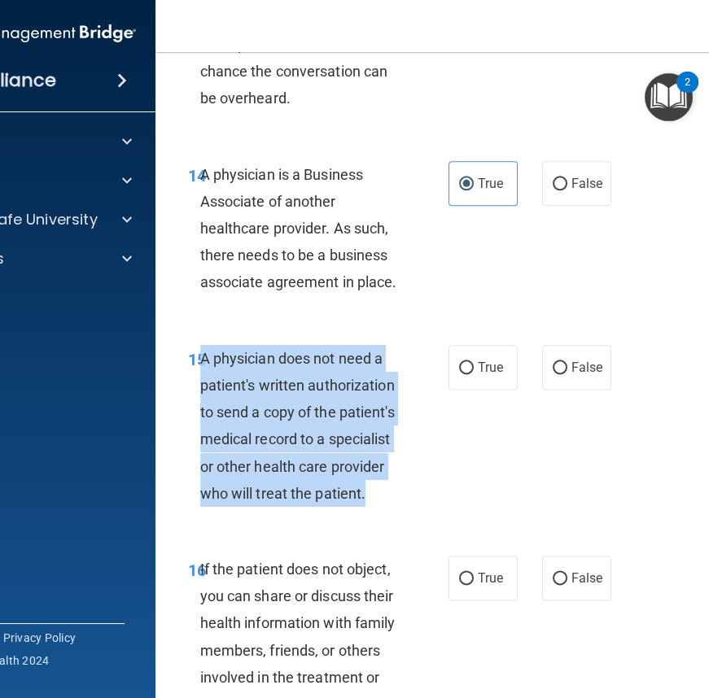
drag, startPoint x: 195, startPoint y: 355, endPoint x: 374, endPoint y: 497, distance: 228.8
click at [374, 497] on div "A physician does not need a patient's written authorization to send a copy of t…" at bounding box center [307, 426] width 214 height 162
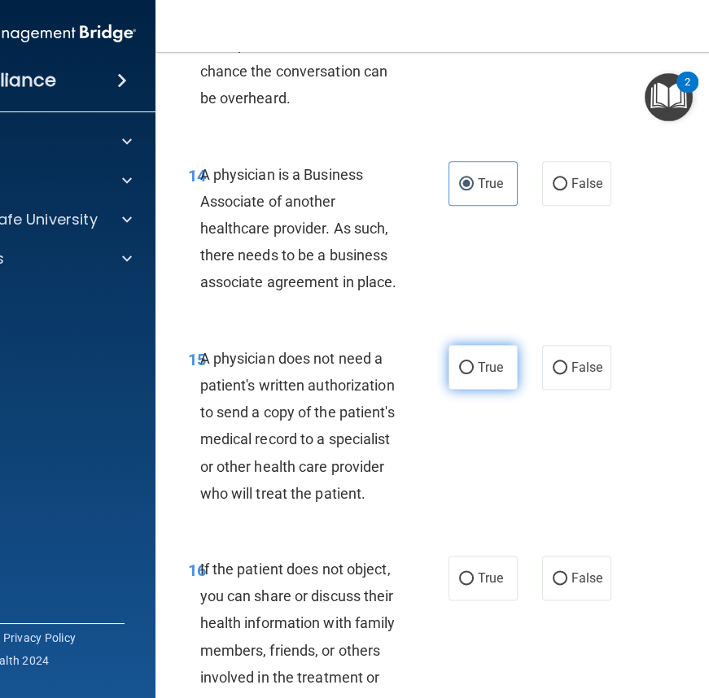
click at [478, 365] on span "True" at bounding box center [490, 367] width 25 height 15
click at [474, 365] on input "True" at bounding box center [466, 368] width 15 height 12
radio input "true"
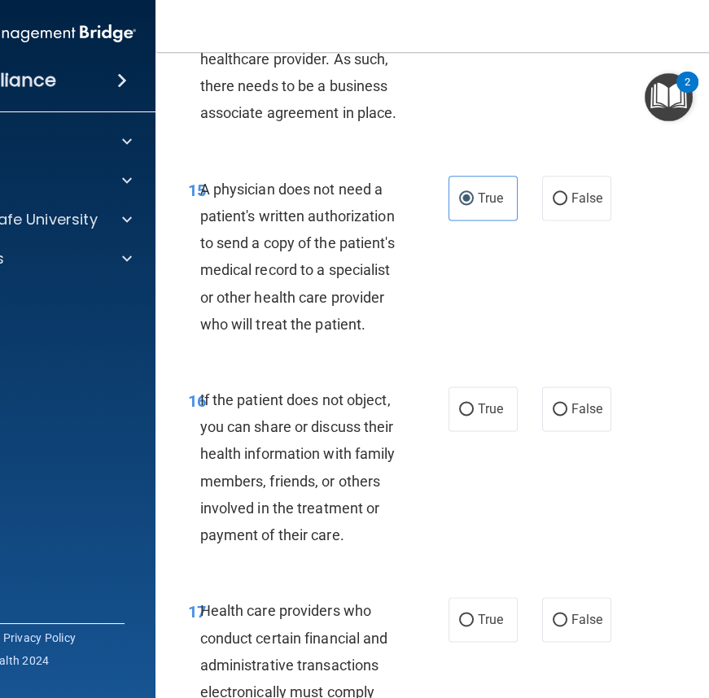
scroll to position [2825, 0]
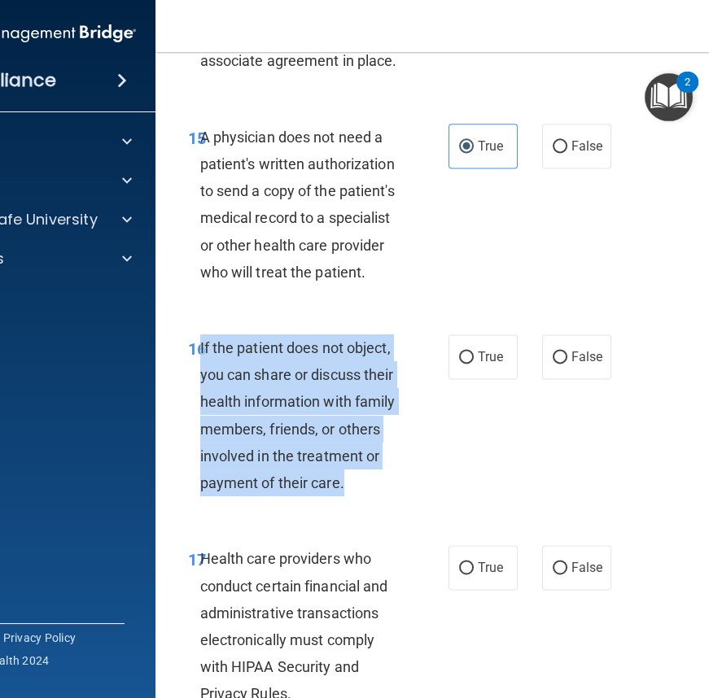
drag, startPoint x: 195, startPoint y: 347, endPoint x: 374, endPoint y: 489, distance: 229.4
click at [374, 489] on div "If the patient does not object, you can share or discuss their health informati…" at bounding box center [307, 415] width 214 height 162
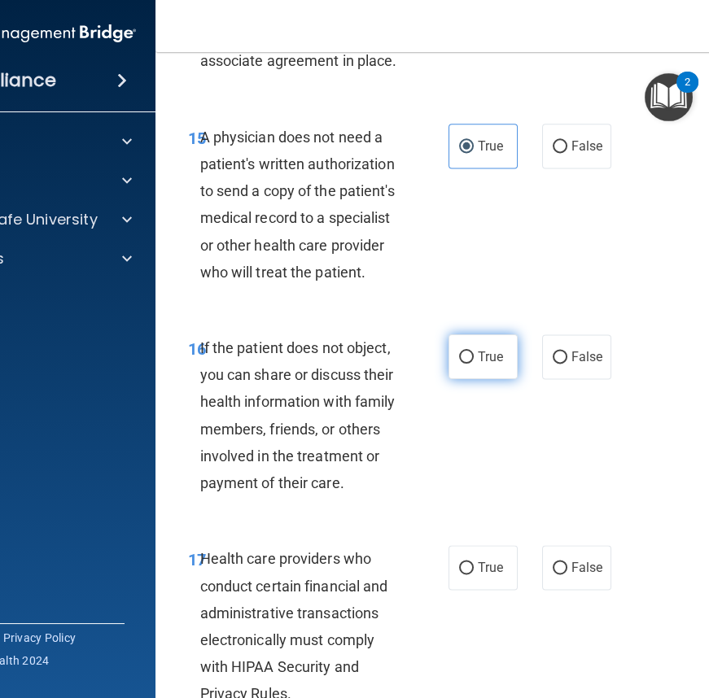
click at [472, 334] on label "True" at bounding box center [482, 356] width 69 height 45
click at [472, 352] on input "True" at bounding box center [466, 358] width 15 height 12
radio input "true"
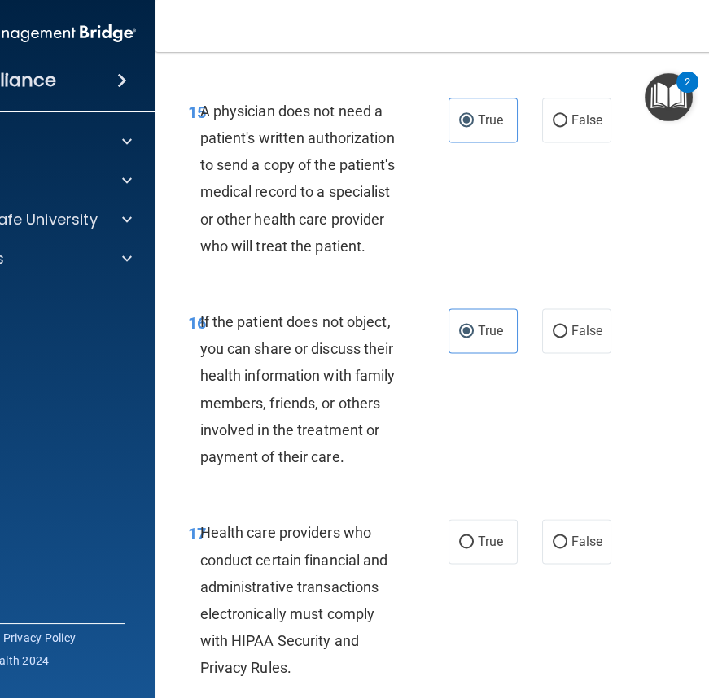
scroll to position [3047, 0]
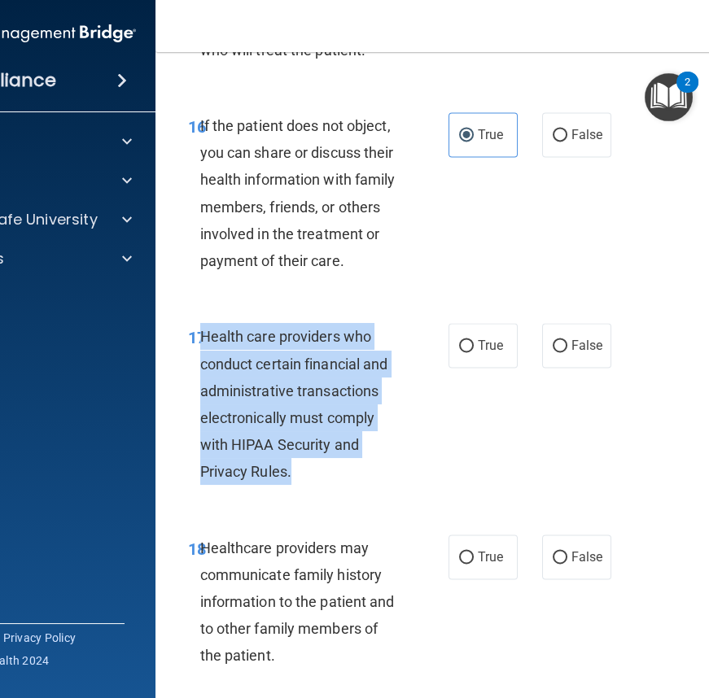
drag, startPoint x: 195, startPoint y: 333, endPoint x: 328, endPoint y: 461, distance: 184.8
click at [322, 461] on div "Health care providers who conduct certain financial and administrative transact…" at bounding box center [307, 404] width 214 height 162
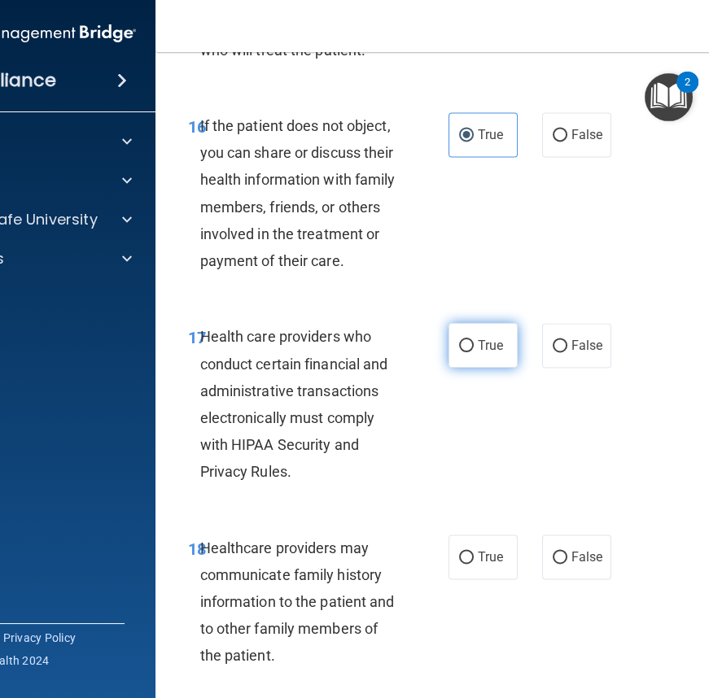
click at [483, 339] on span "True" at bounding box center [490, 345] width 25 height 15
click at [474, 340] on input "True" at bounding box center [466, 346] width 15 height 12
radio input "true"
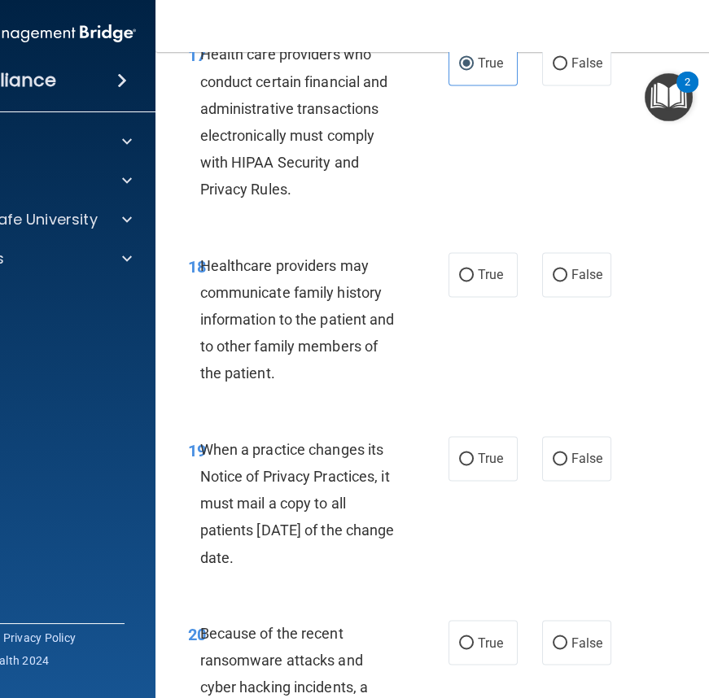
scroll to position [3343, 0]
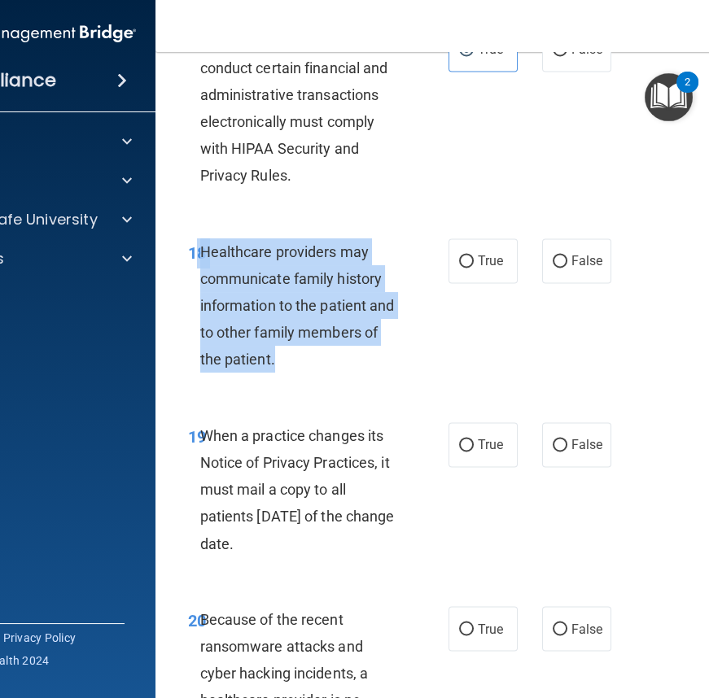
drag, startPoint x: 193, startPoint y: 249, endPoint x: 324, endPoint y: 365, distance: 174.7
click at [324, 365] on div "18 Healthcare providers may communicate family history information to the patie…" at bounding box center [318, 309] width 309 height 143
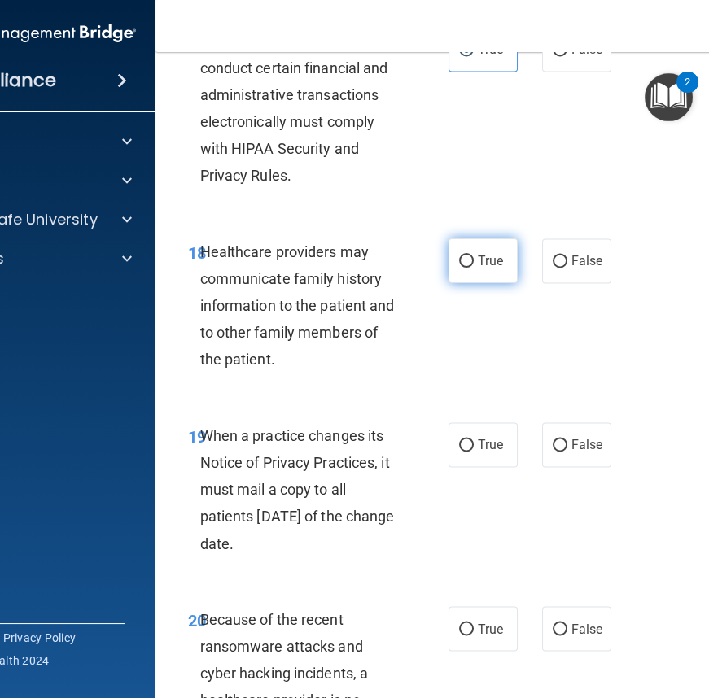
click at [480, 246] on label "True" at bounding box center [482, 260] width 69 height 45
click at [474, 256] on input "True" at bounding box center [466, 262] width 15 height 12
radio input "true"
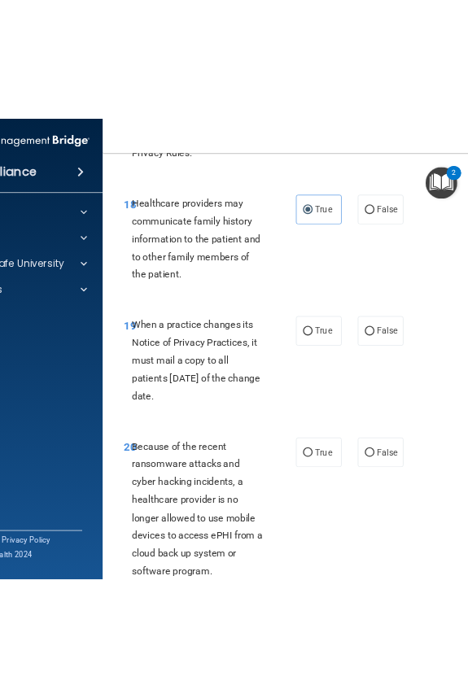
scroll to position [3491, 0]
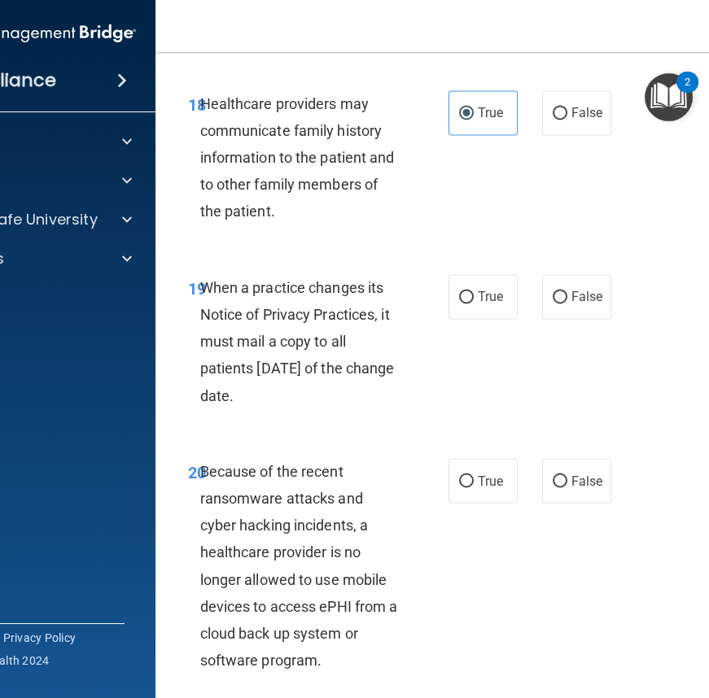
drag, startPoint x: 195, startPoint y: 282, endPoint x: 339, endPoint y: 396, distance: 184.8
click at [339, 396] on div "When a practice changes its Notice of Privacy Practices, it must mail a copy to…" at bounding box center [307, 341] width 214 height 135
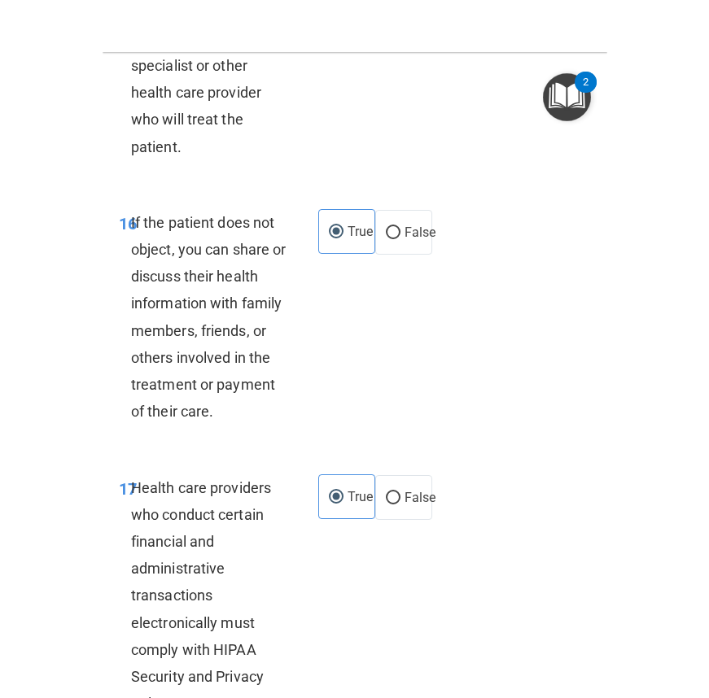
scroll to position [3221, 0]
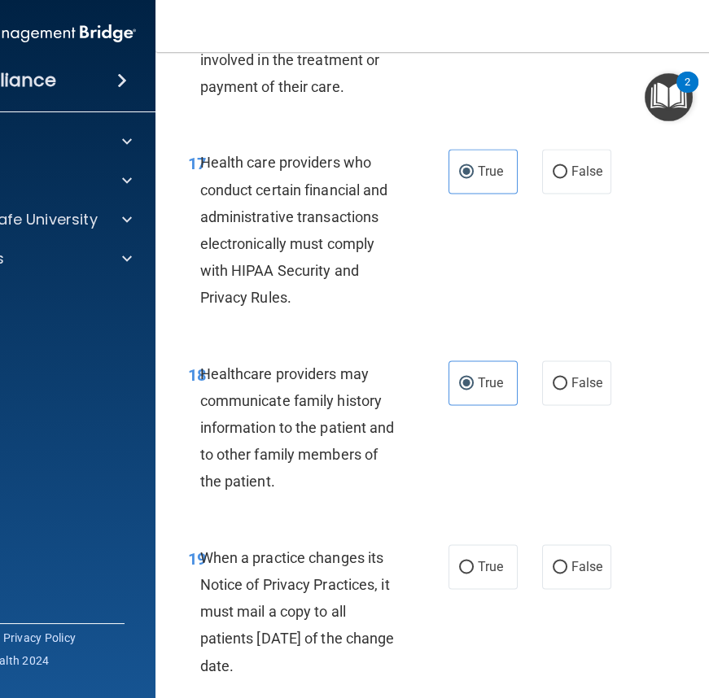
click at [584, 540] on div "19 When a practice changes its Notice of Privacy Practices, it must mail a copy…" at bounding box center [485, 616] width 619 height 184
drag, startPoint x: 576, startPoint y: 543, endPoint x: 554, endPoint y: 522, distance: 30.5
click at [576, 544] on label "False" at bounding box center [576, 566] width 69 height 45
click at [567, 562] on input "False" at bounding box center [560, 568] width 15 height 12
radio input "true"
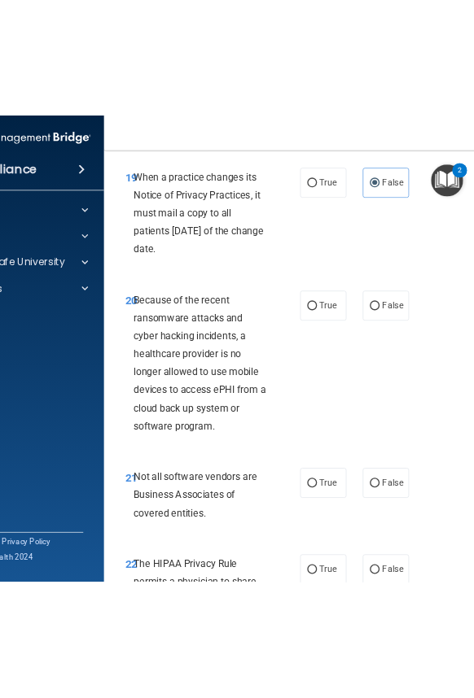
scroll to position [3739, 0]
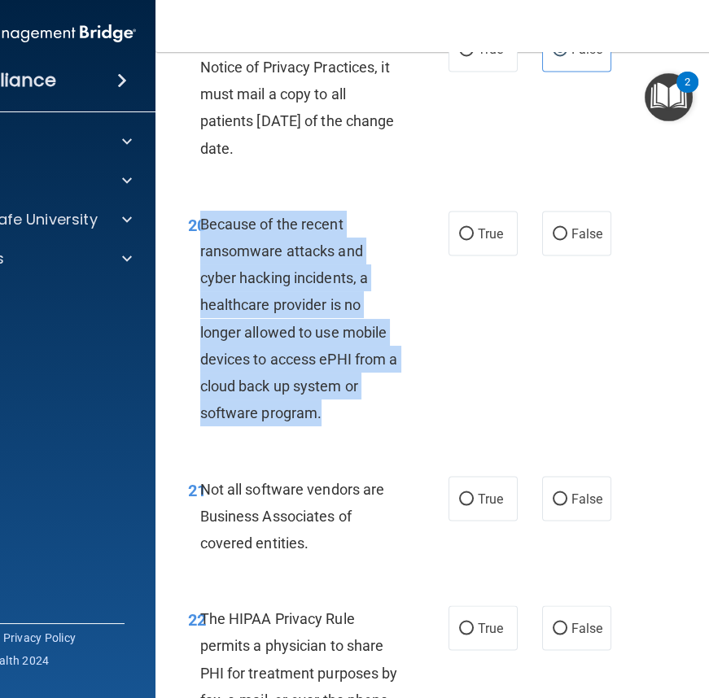
drag, startPoint x: 195, startPoint y: 221, endPoint x: 362, endPoint y: 414, distance: 255.6
click at [362, 414] on div "Because of the recent ransomware attacks and cyber hacking incidents, a healthc…" at bounding box center [307, 319] width 214 height 216
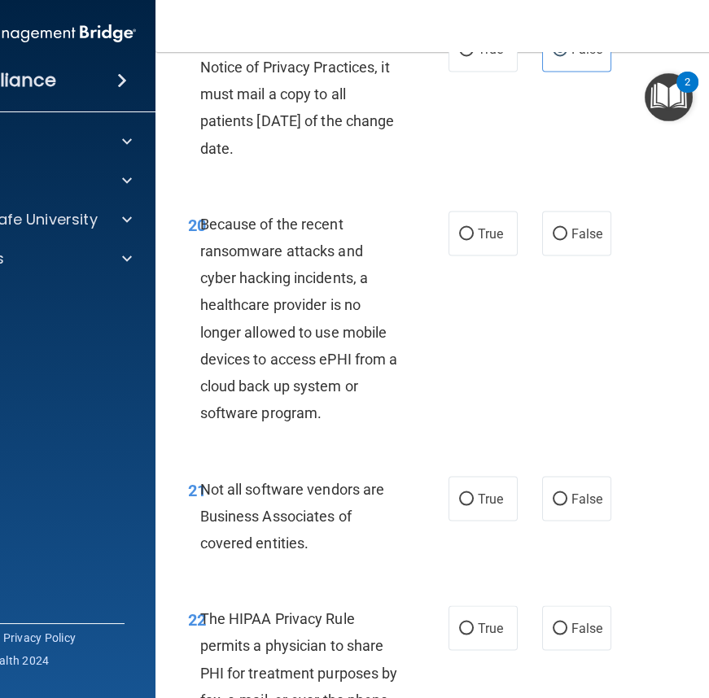
drag, startPoint x: 555, startPoint y: 351, endPoint x: 517, endPoint y: 339, distance: 40.2
click at [557, 349] on div "20 Because of the recent ransomware attacks and cyber hacking incidents, a heal…" at bounding box center [485, 322] width 619 height 265
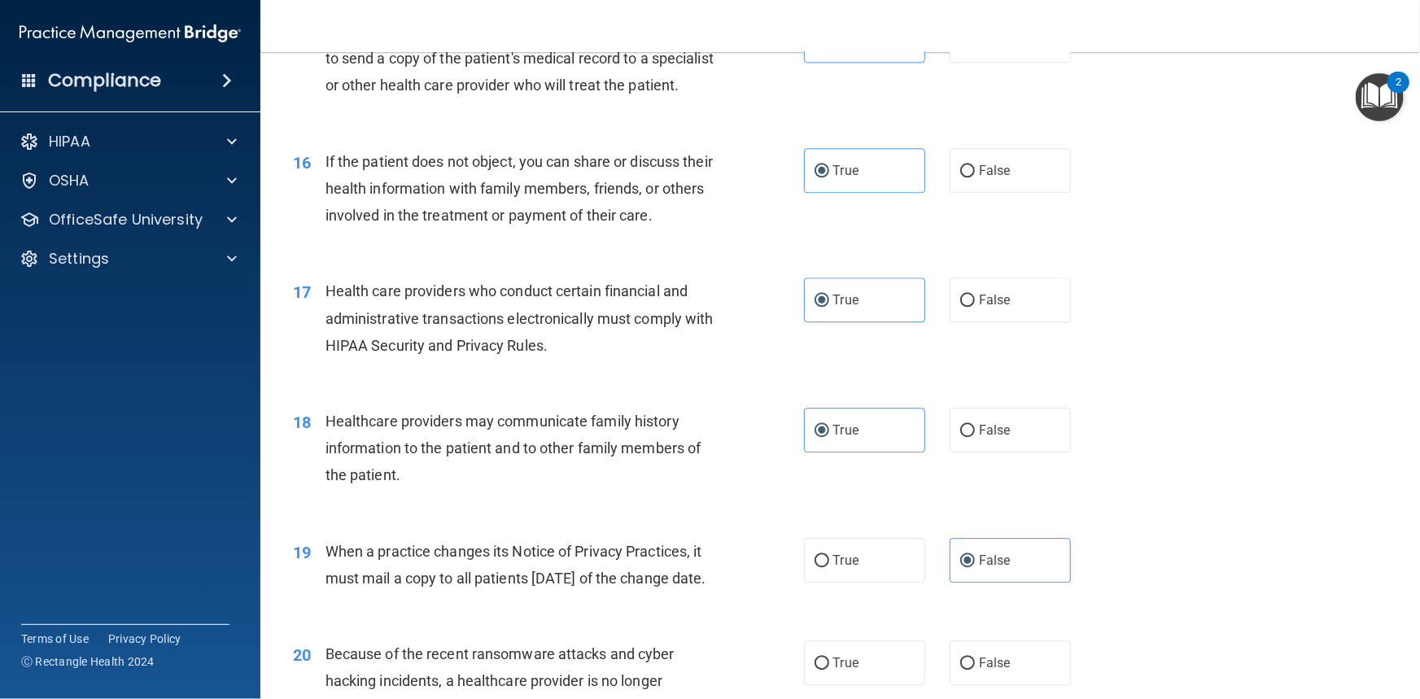
scroll to position [2201, 0]
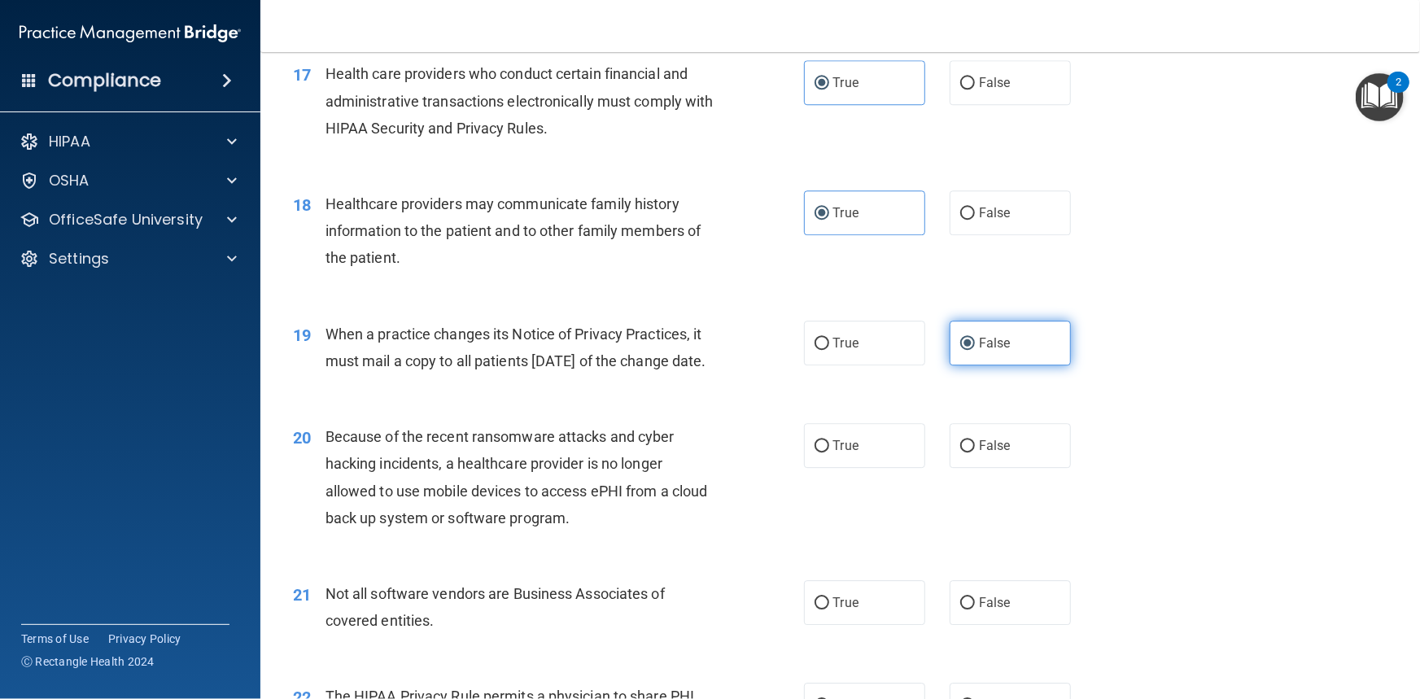
click at [979, 351] on span "False" at bounding box center [995, 342] width 32 height 15
click at [975, 350] on input "False" at bounding box center [967, 344] width 15 height 12
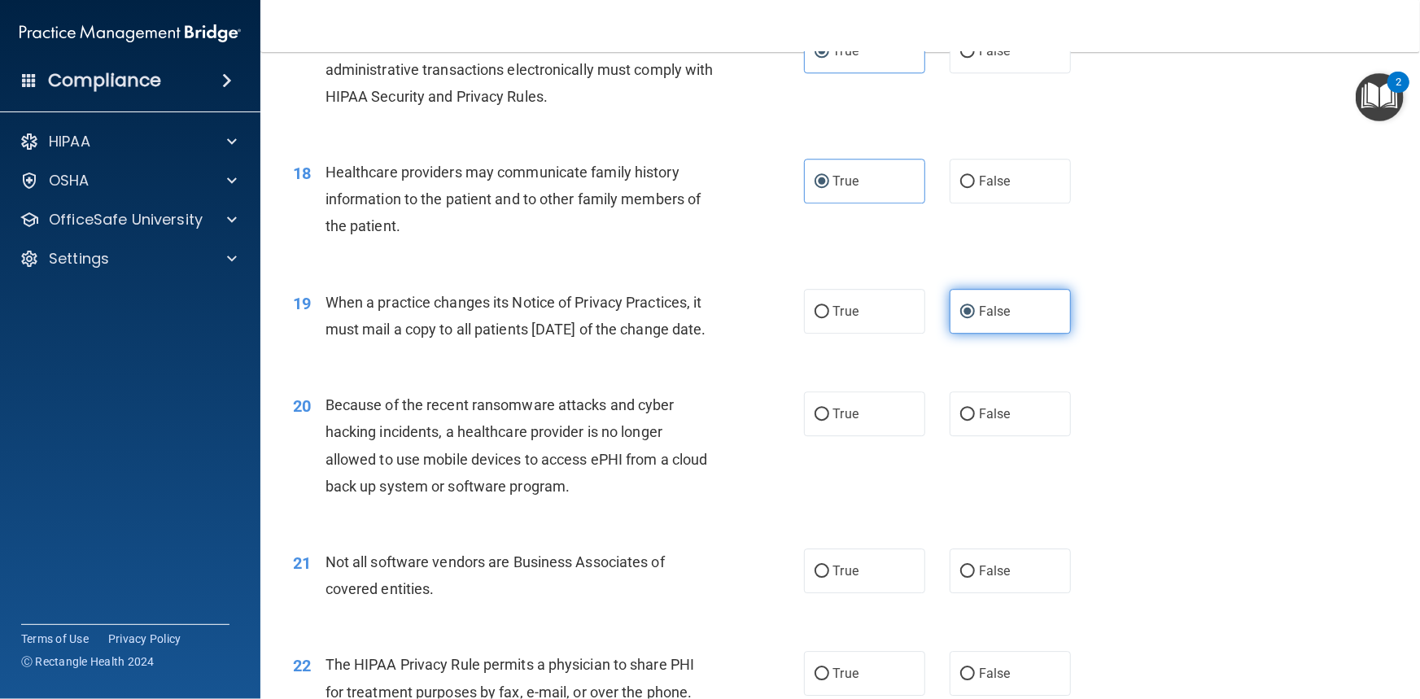
scroll to position [2350, 0]
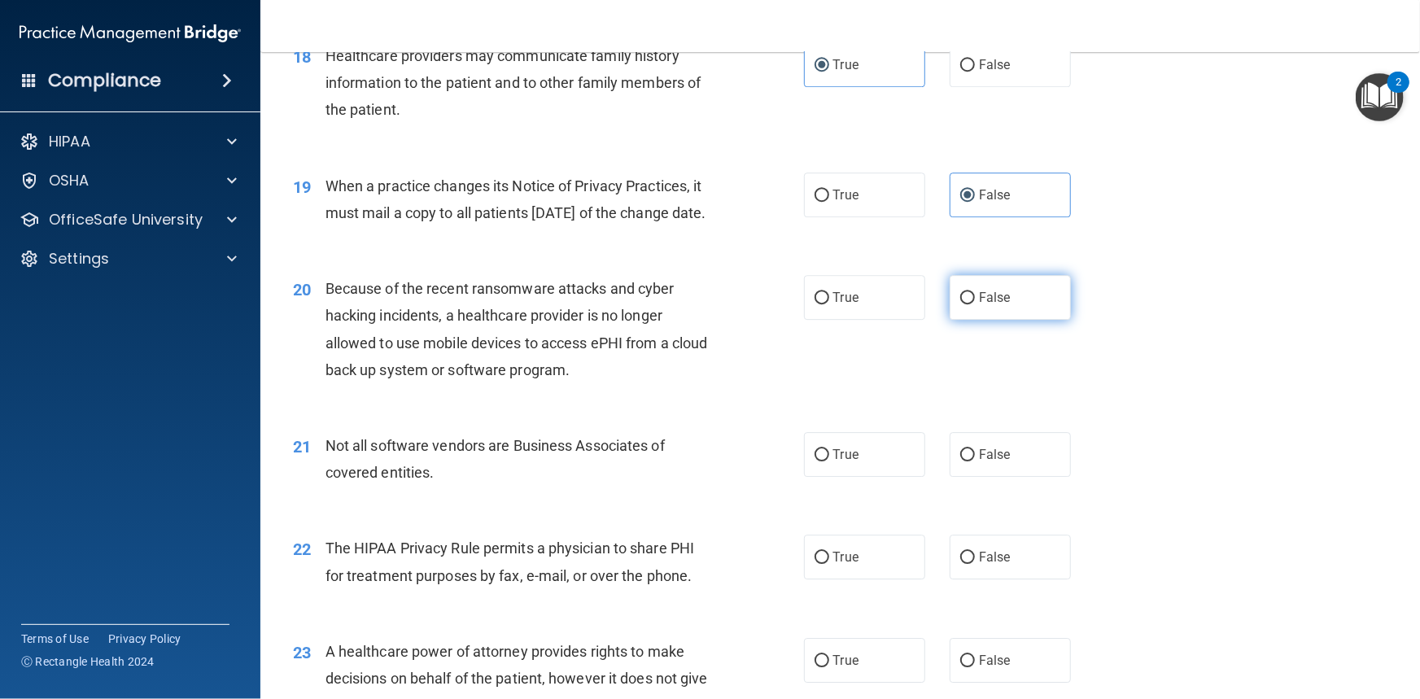
click at [1003, 320] on label "False" at bounding box center [1010, 297] width 121 height 45
click at [975, 304] on input "False" at bounding box center [967, 298] width 15 height 12
radio input "true"
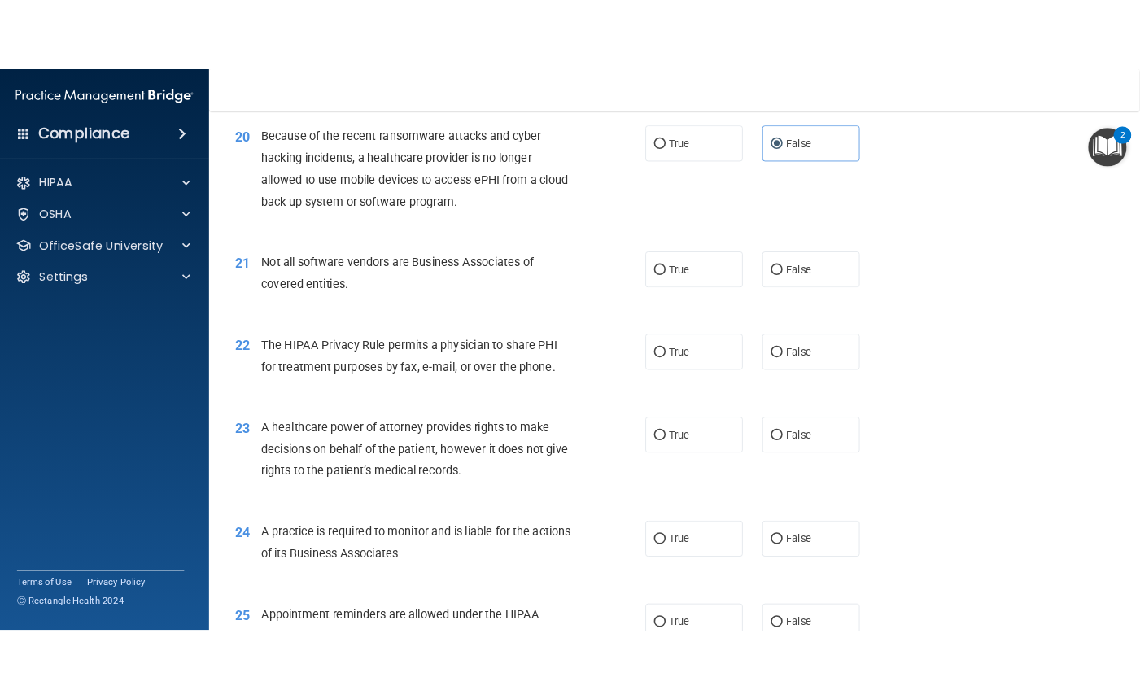
scroll to position [2572, 0]
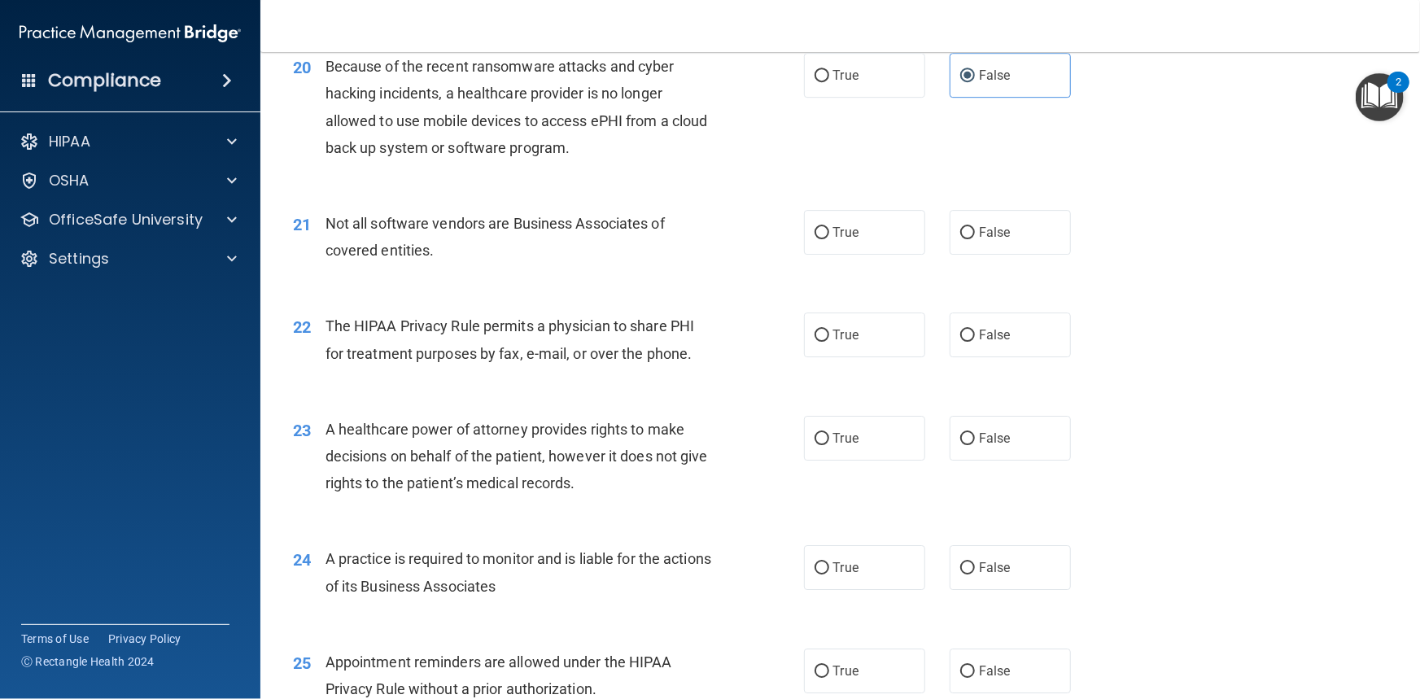
drag, startPoint x: 326, startPoint y: 275, endPoint x: 327, endPoint y: 247, distance: 28.5
click at [328, 259] on span "Not all software vendors are Business Associates of covered entities." at bounding box center [495, 237] width 339 height 44
click at [330, 190] on div "20 Because of the recent ransomware attacks and cyber hacking incidents, a heal…" at bounding box center [840, 111] width 1119 height 157
click at [974, 255] on label "False" at bounding box center [1010, 232] width 121 height 45
click at [974, 239] on input "False" at bounding box center [967, 233] width 15 height 12
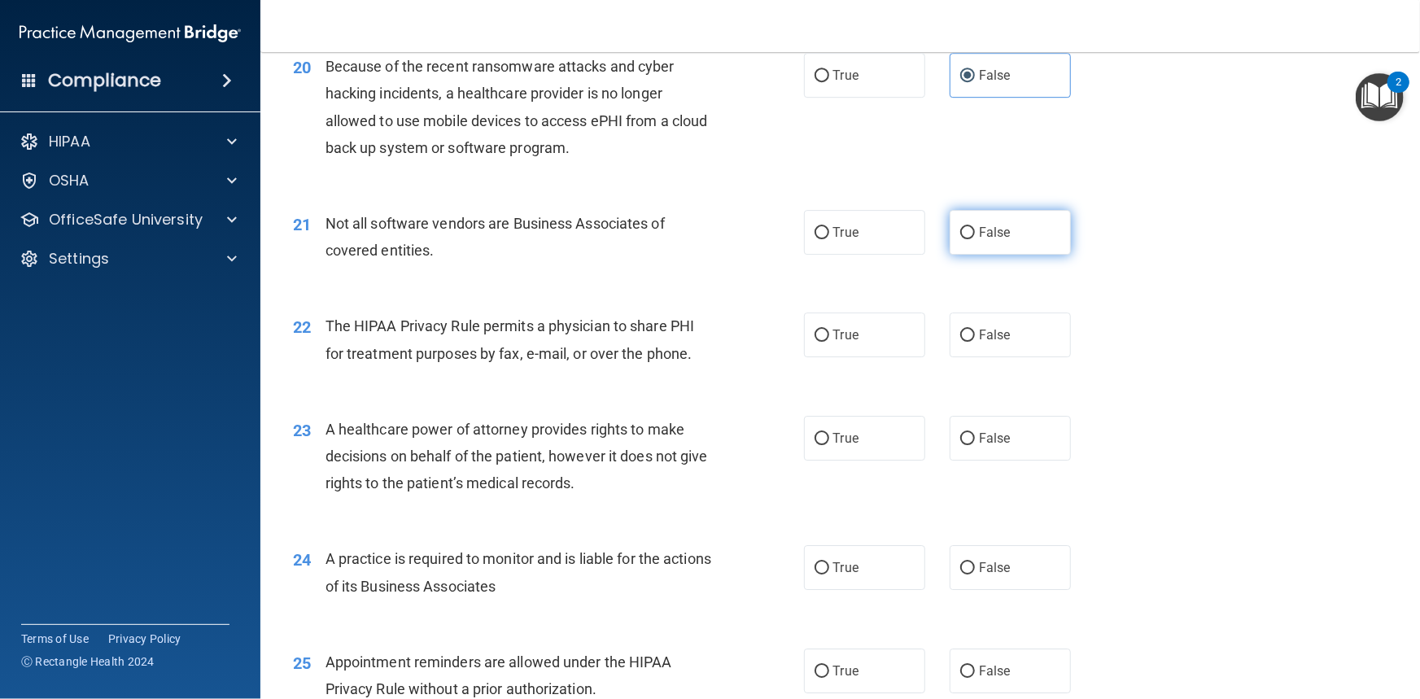
radio input "true"
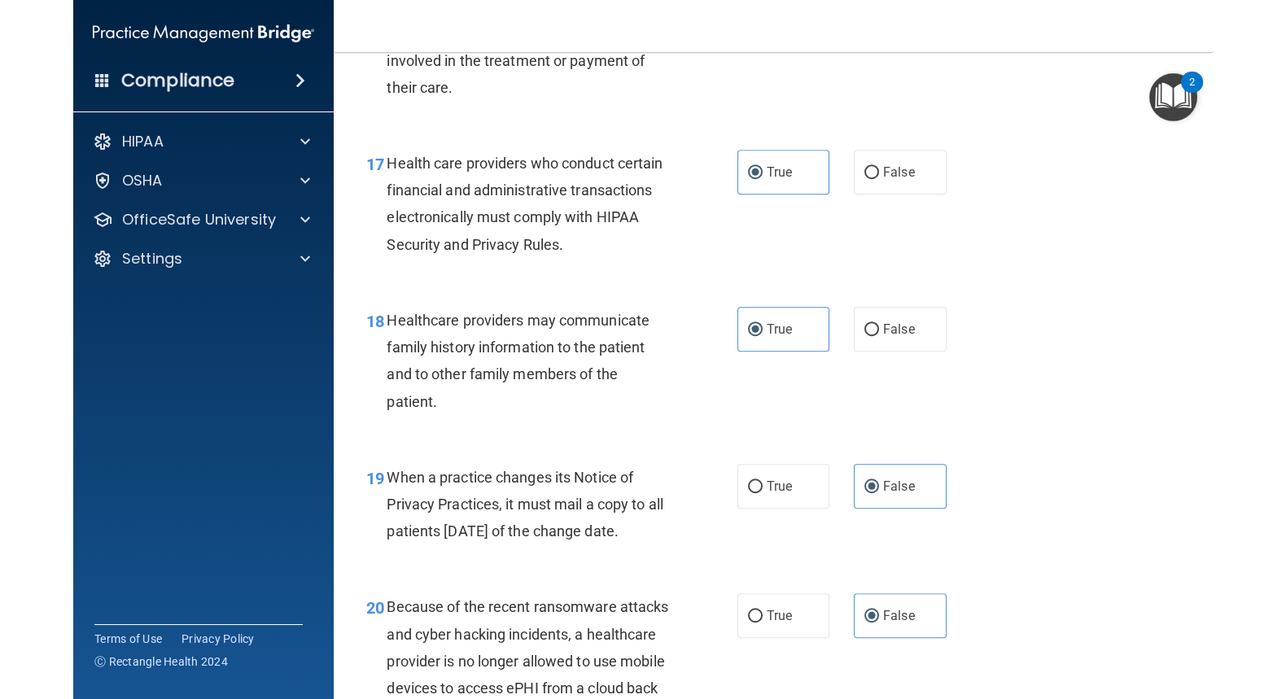
scroll to position [3058, 0]
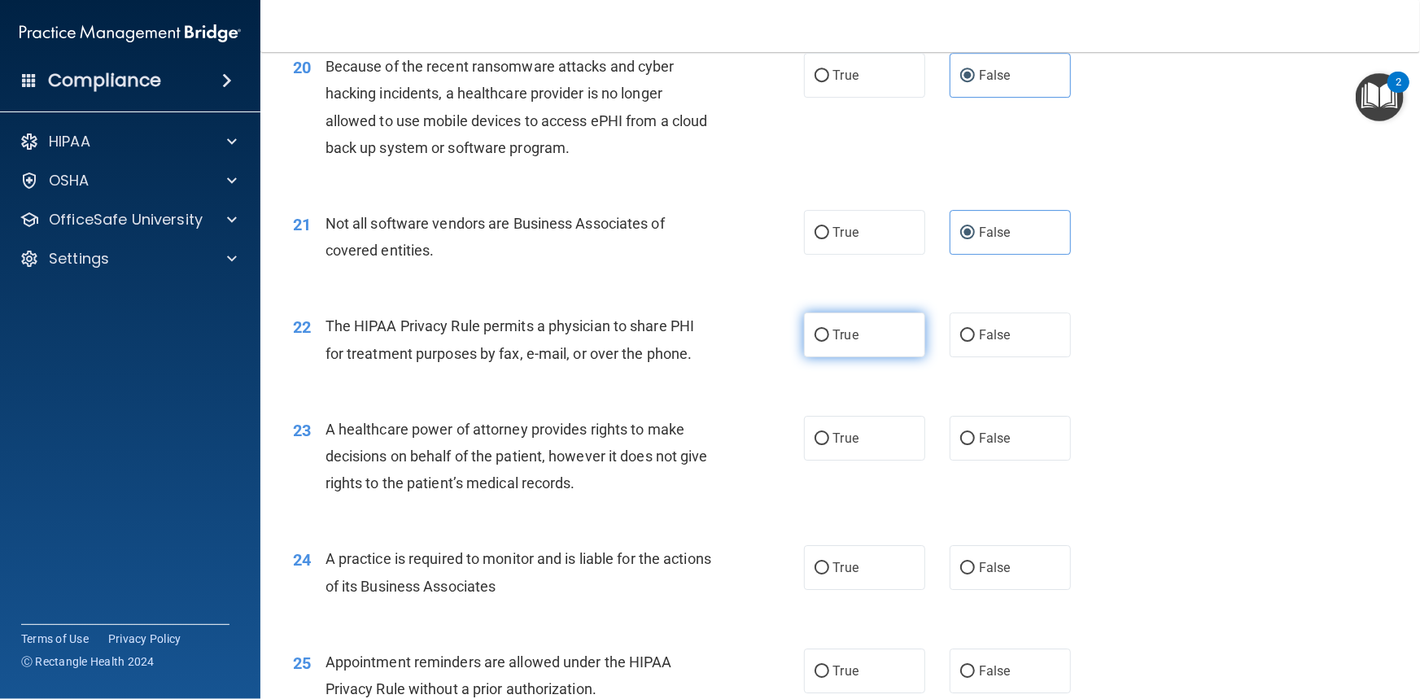
click at [843, 357] on label "True" at bounding box center [864, 335] width 121 height 45
click at [829, 342] on input "True" at bounding box center [822, 336] width 15 height 12
radio input "true"
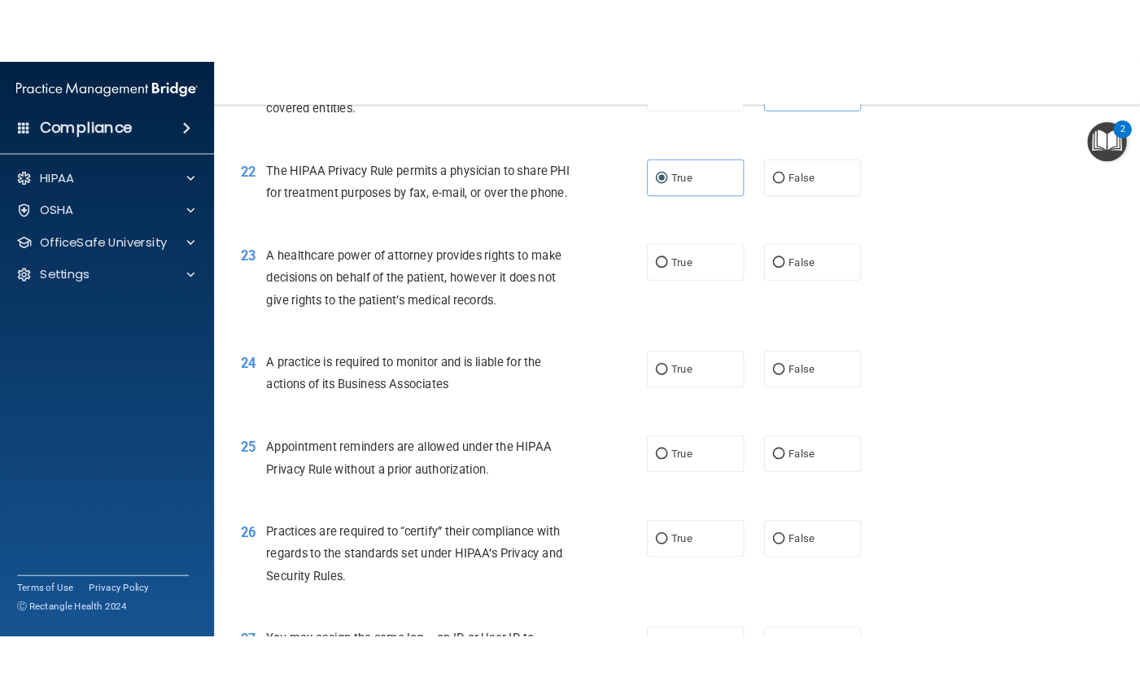
scroll to position [2793, 0]
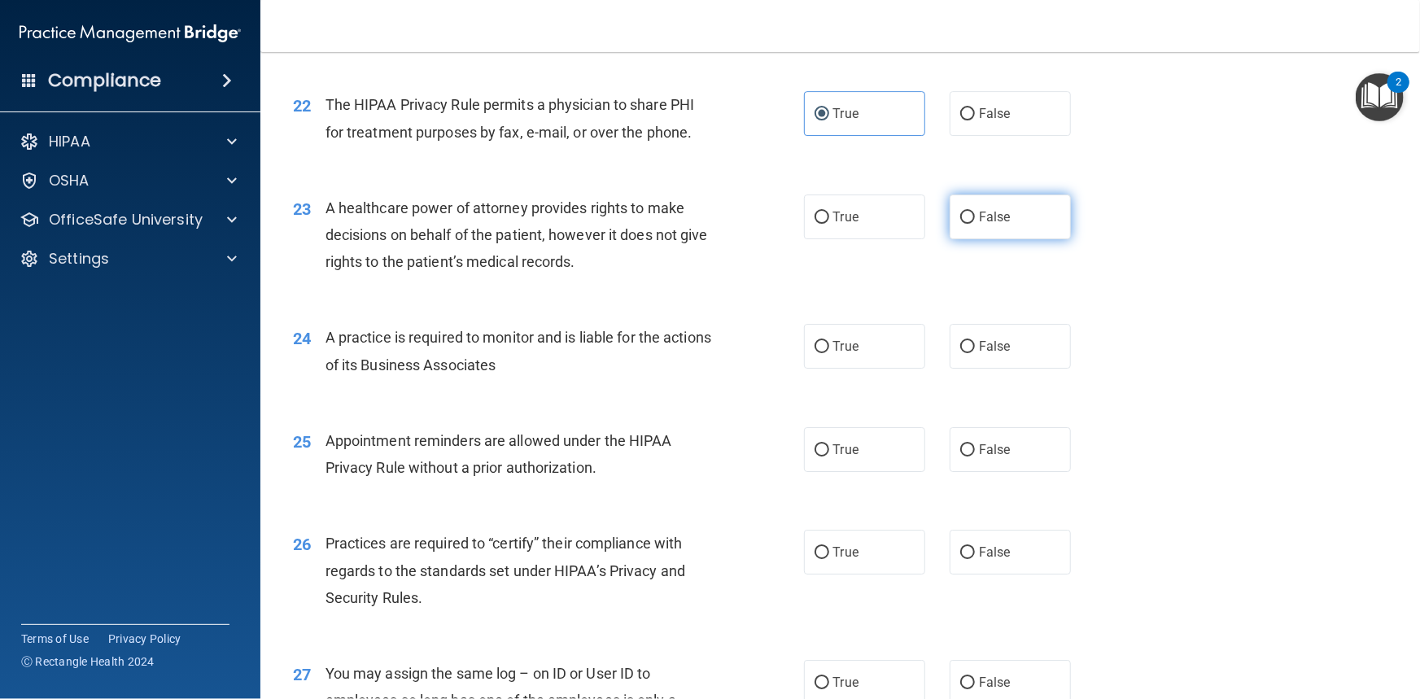
click at [977, 239] on label "False" at bounding box center [1010, 217] width 121 height 45
click at [975, 224] on input "False" at bounding box center [967, 218] width 15 height 12
radio input "true"
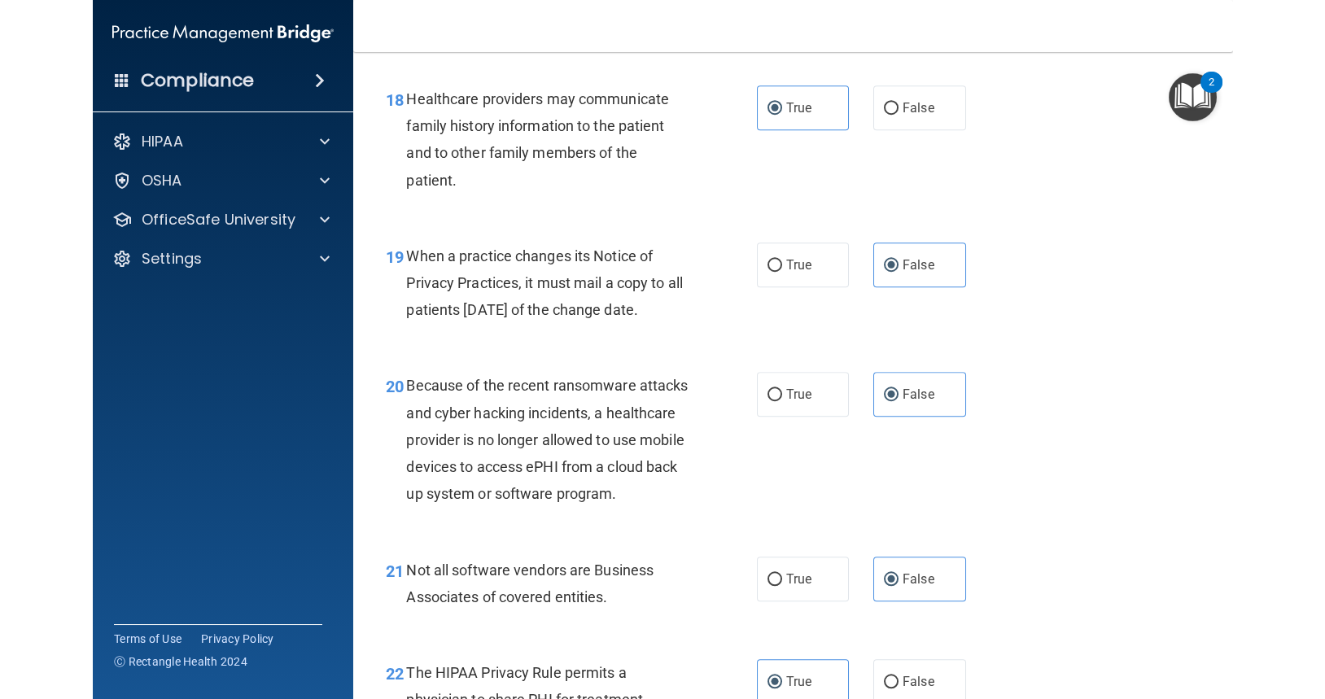
scroll to position [3361, 0]
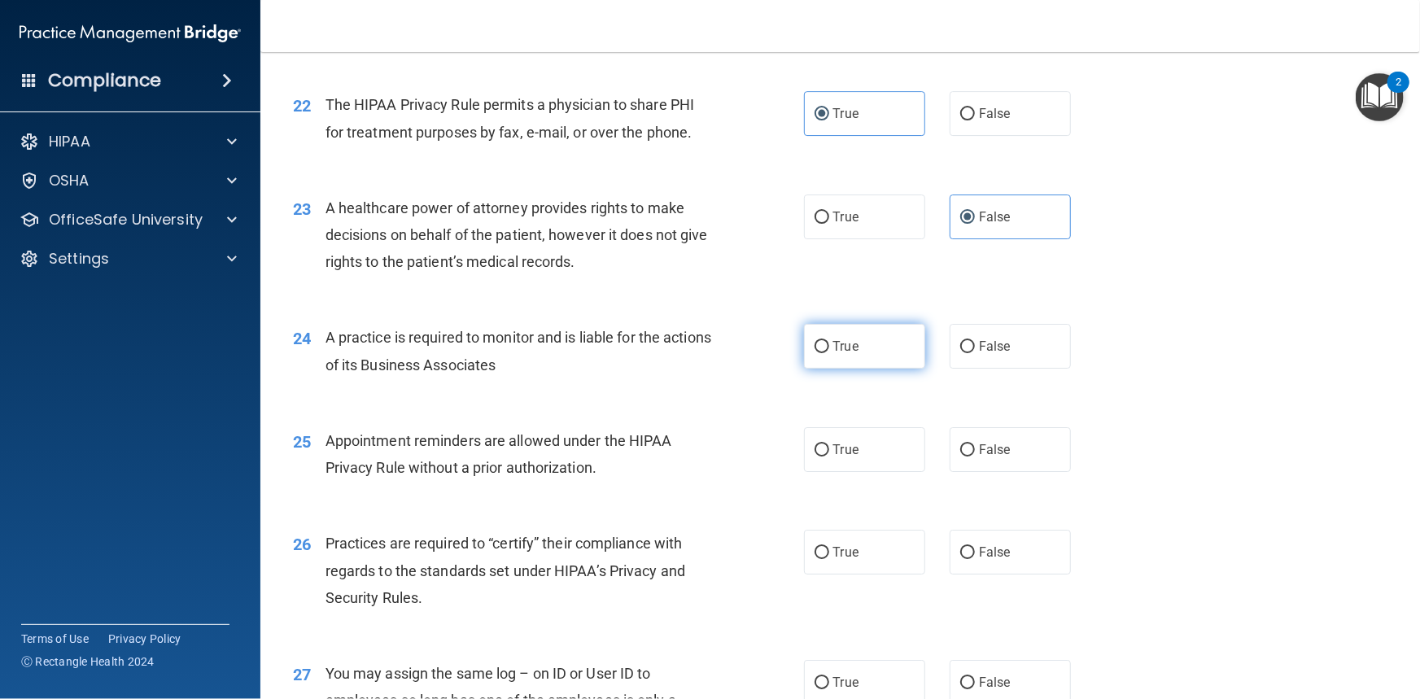
click at [877, 369] on label "True" at bounding box center [864, 346] width 121 height 45
click at [829, 353] on input "True" at bounding box center [822, 347] width 15 height 12
radio input "true"
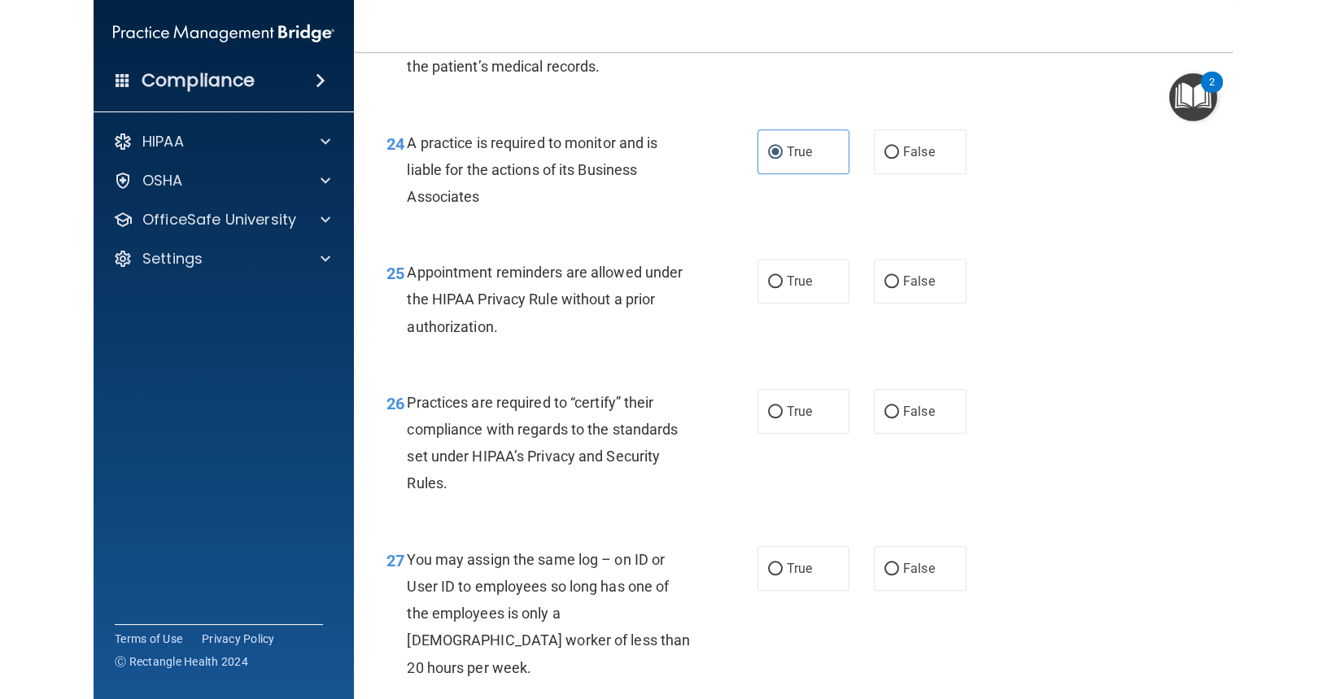
scroll to position [3015, 0]
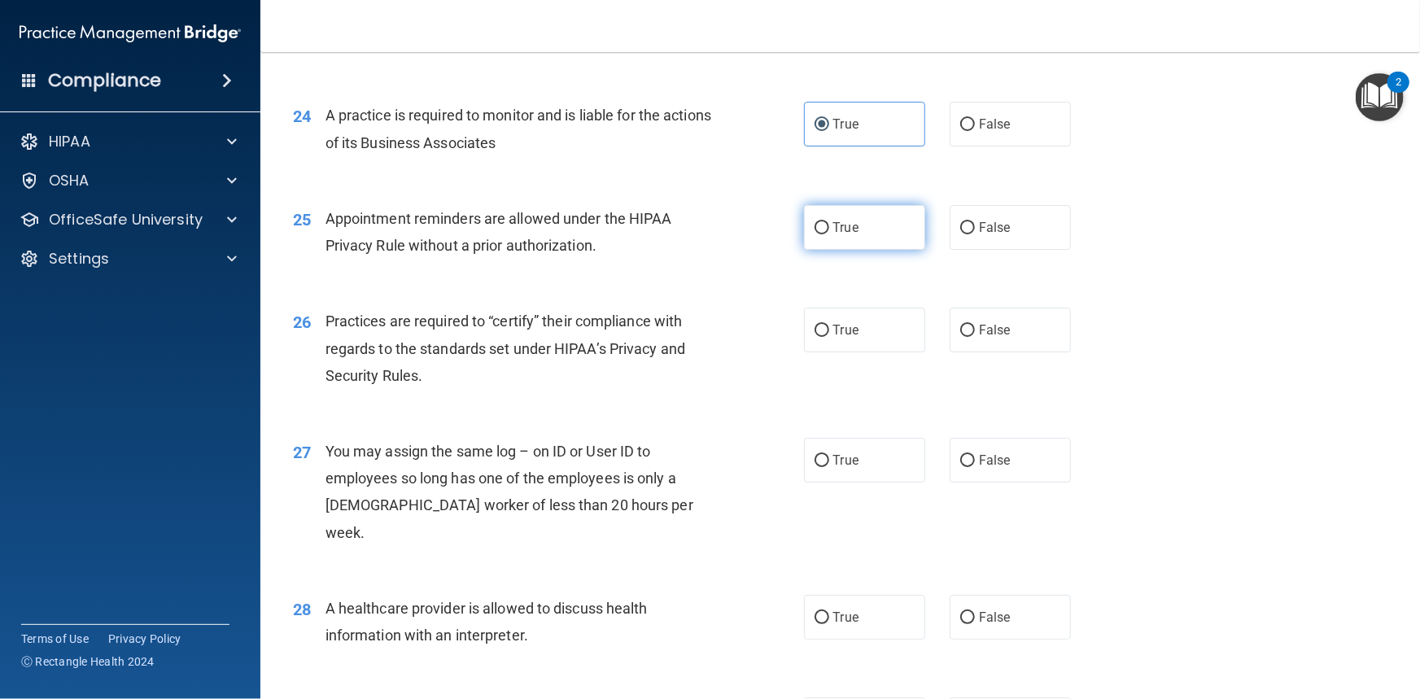
click at [847, 235] on span "True" at bounding box center [845, 227] width 25 height 15
click at [829, 234] on input "True" at bounding box center [822, 228] width 15 height 12
radio input "true"
click at [999, 352] on label "False" at bounding box center [1010, 330] width 121 height 45
click at [975, 337] on input "False" at bounding box center [967, 331] width 15 height 12
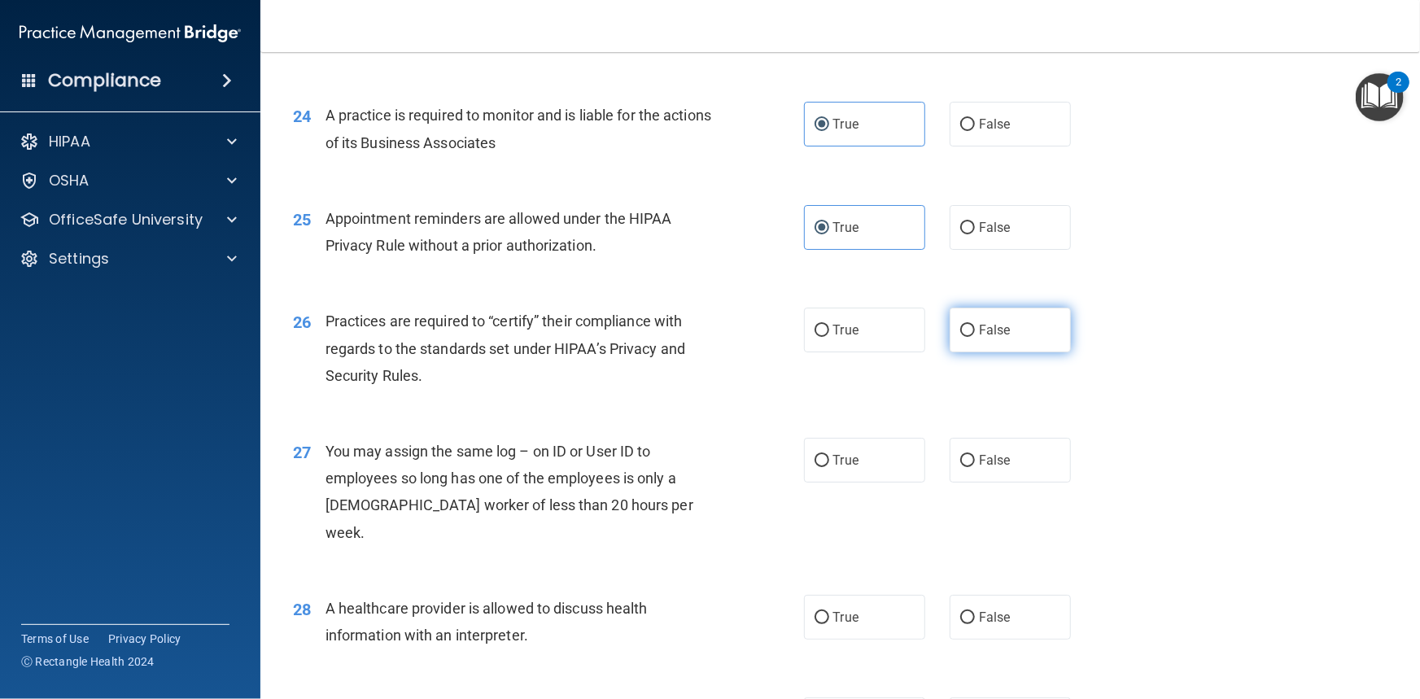
radio input "true"
click at [960, 467] on input "False" at bounding box center [967, 461] width 15 height 12
radio input "true"
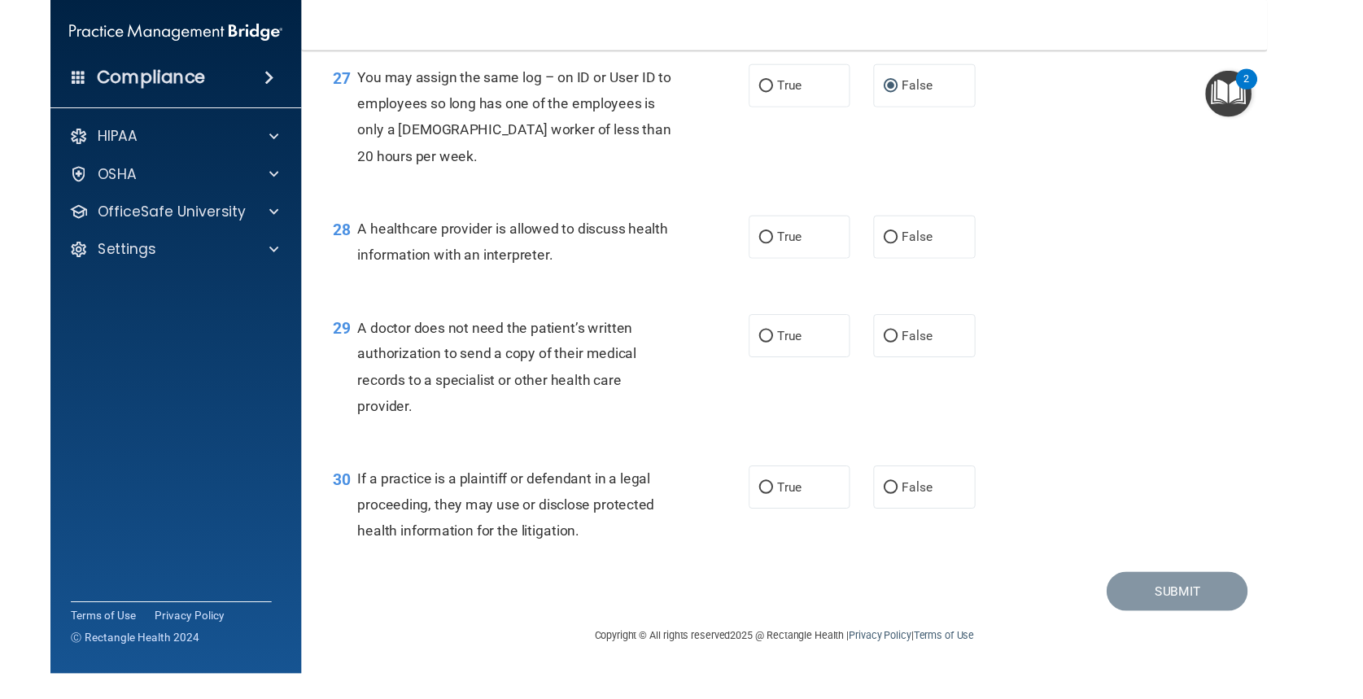
scroll to position [3386, 0]
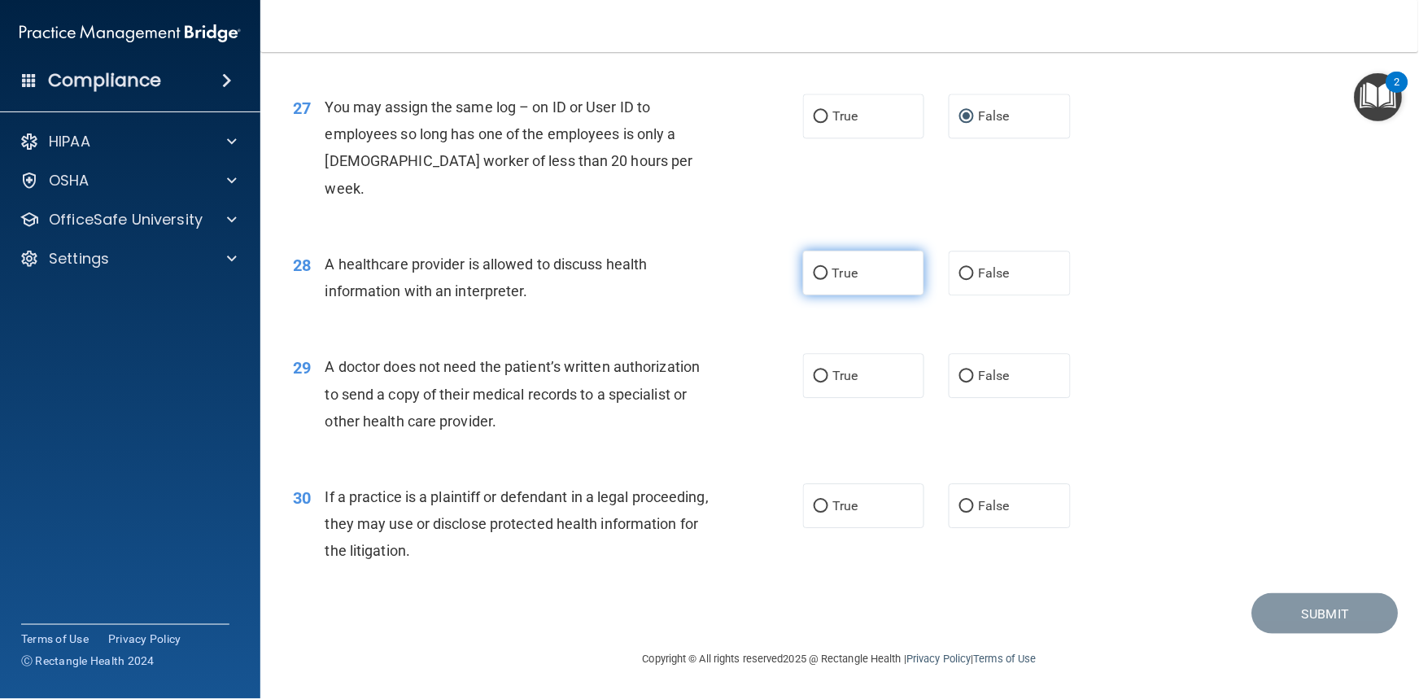
drag, startPoint x: 353, startPoint y: 385, endPoint x: 833, endPoint y: 273, distance: 492.9
click at [838, 268] on span "True" at bounding box center [845, 272] width 25 height 15
click at [829, 268] on input "True" at bounding box center [821, 274] width 15 height 12
radio input "true"
click at [983, 373] on span "False" at bounding box center [995, 375] width 32 height 15
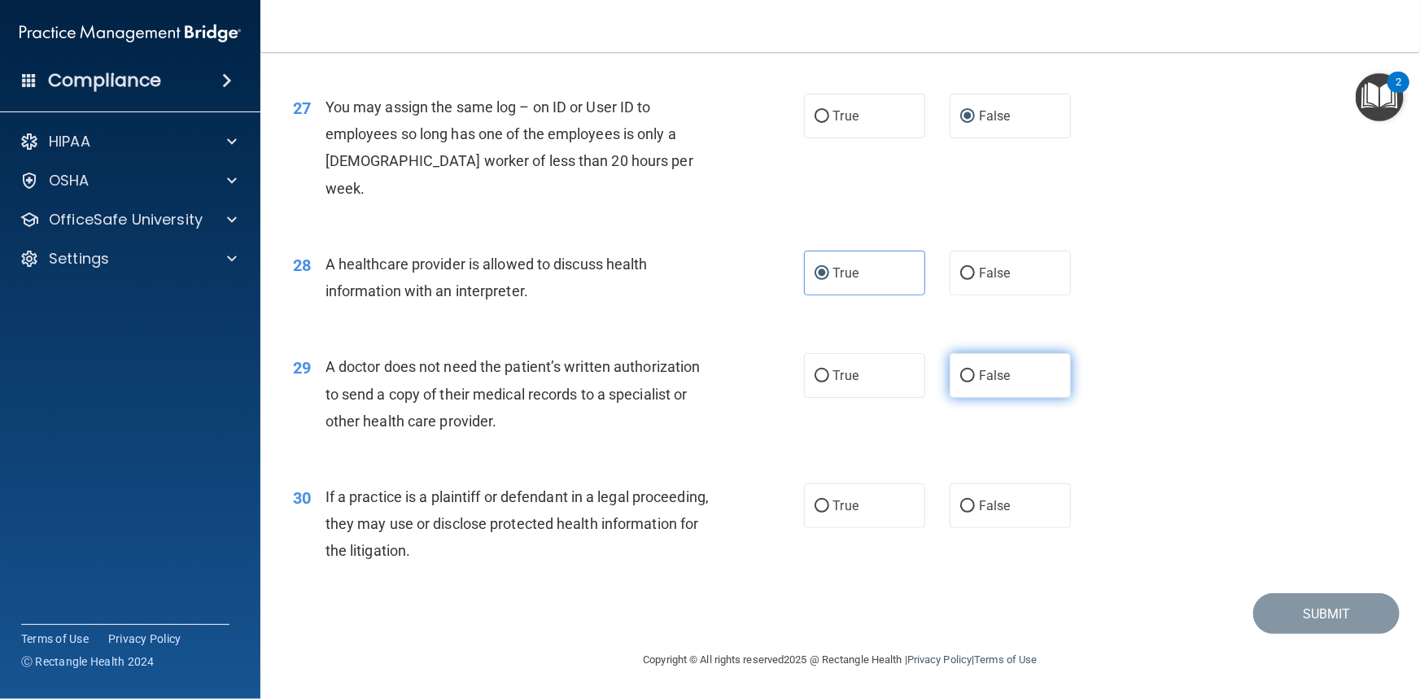
click at [975, 373] on input "False" at bounding box center [967, 376] width 15 height 12
radio input "true"
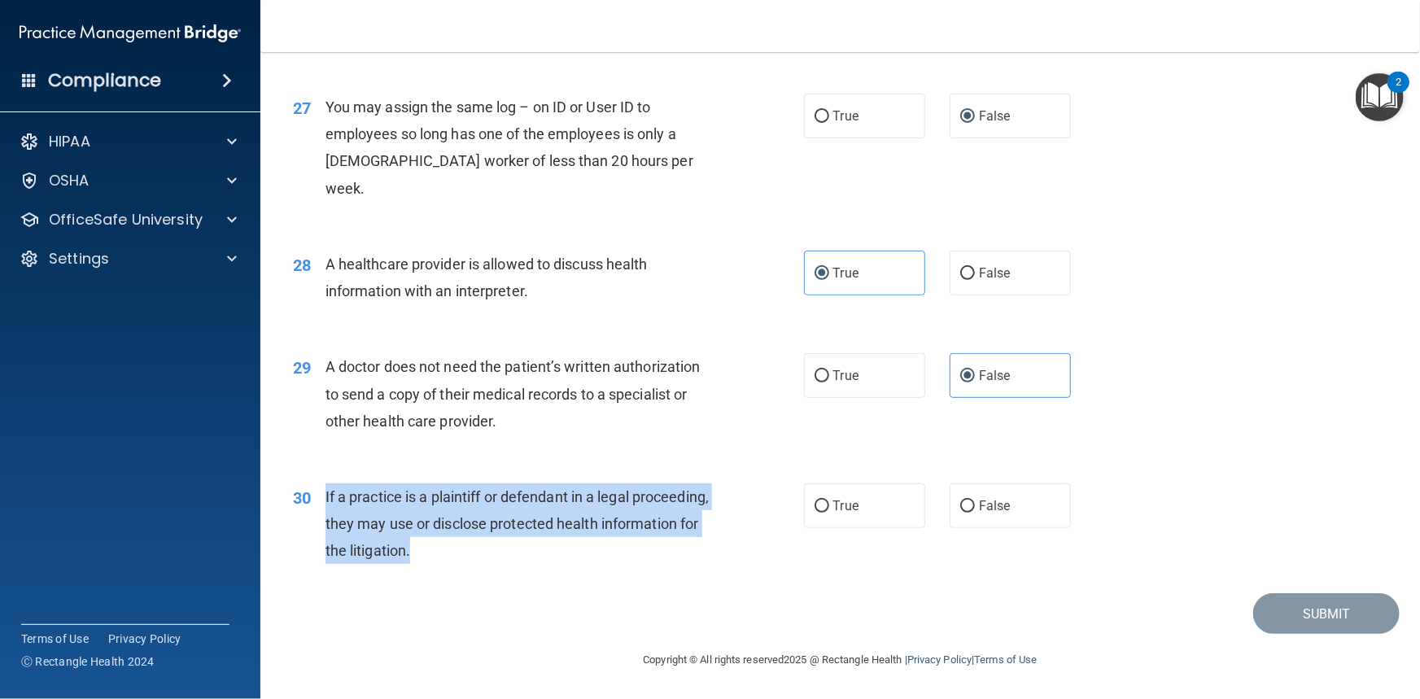
drag, startPoint x: 324, startPoint y: 497, endPoint x: 589, endPoint y: 569, distance: 274.8
click at [589, 569] on div "30 If a practice is a plaintiff or defendant in a legal proceeding, they may us…" at bounding box center [549, 528] width 560 height 90
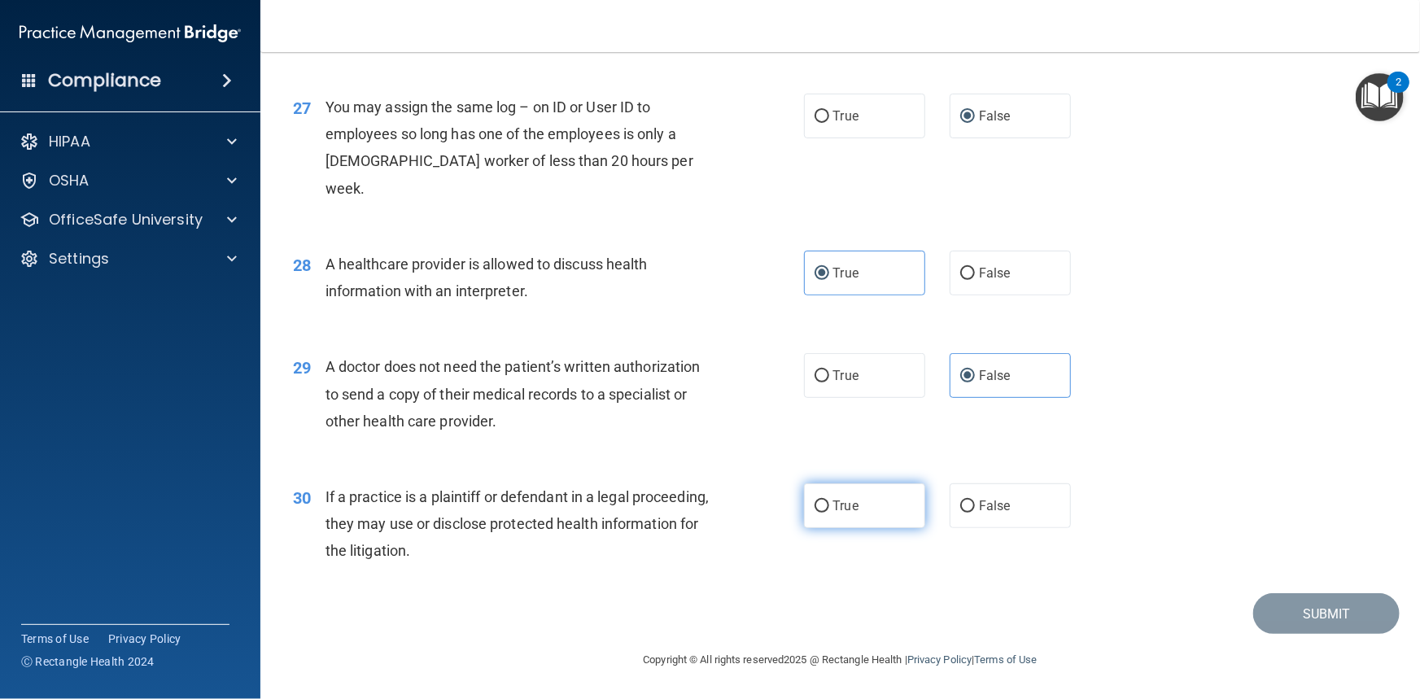
click at [870, 514] on label "True" at bounding box center [864, 505] width 121 height 45
click at [829, 513] on input "True" at bounding box center [822, 507] width 15 height 12
radio input "true"
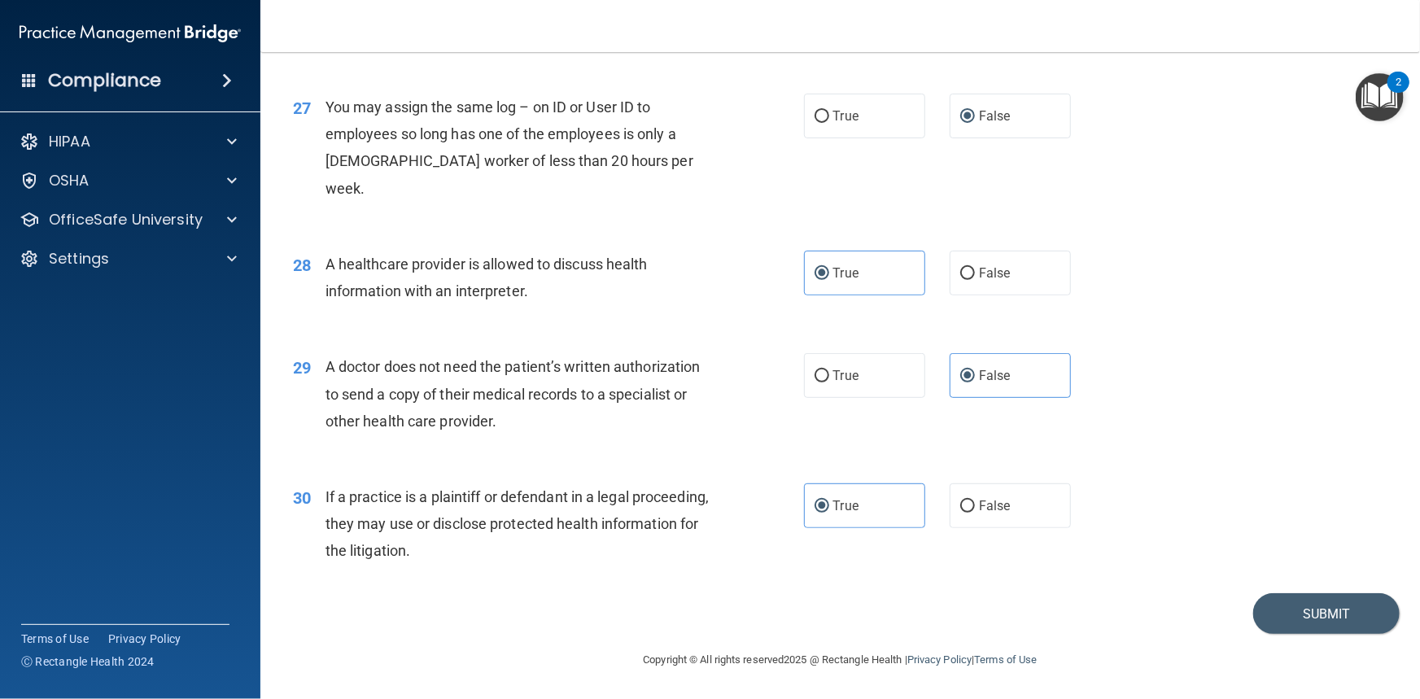
click at [1336, 591] on div "30 If a practice is a plaintiff or defendant in a legal proceeding, they may us…" at bounding box center [840, 528] width 1119 height 130
click at [1327, 593] on button "Submit" at bounding box center [1326, 614] width 146 height 42
click at [1317, 624] on button "Submit" at bounding box center [1326, 614] width 146 height 42
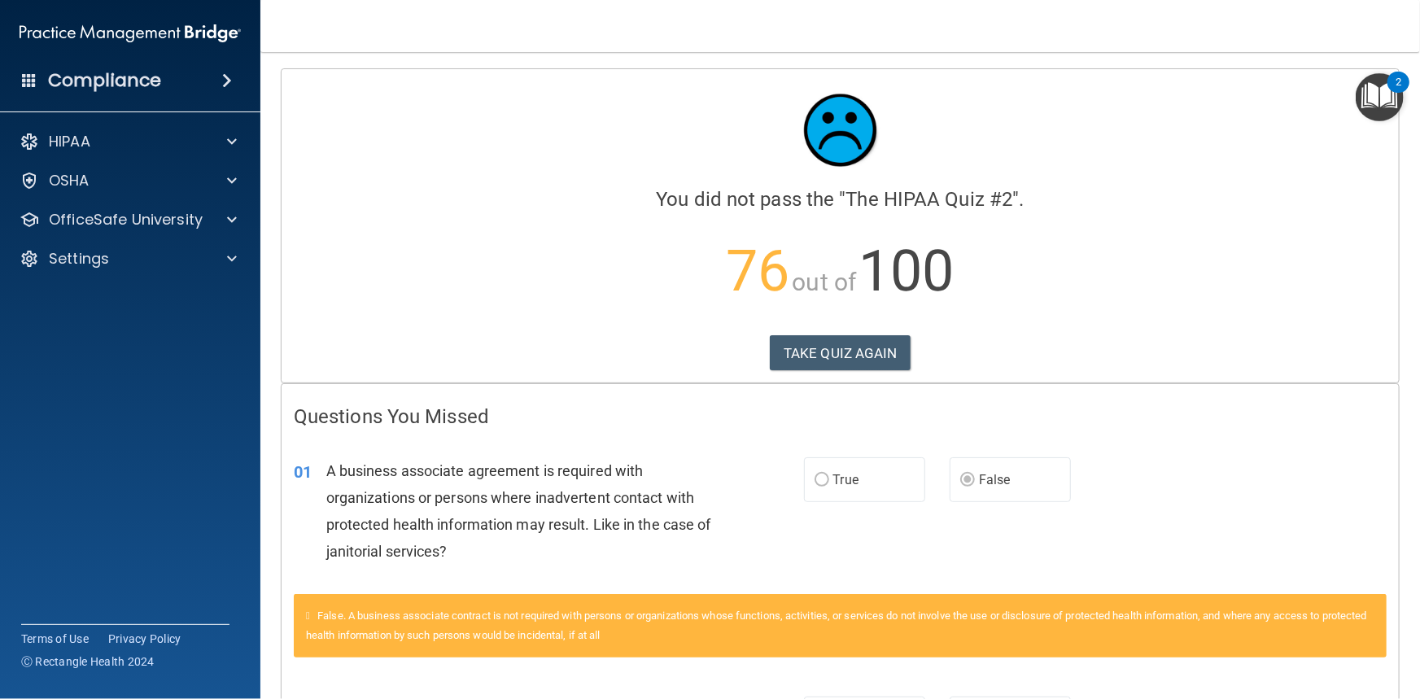
click at [1406, 107] on body "Compliance HIPAA Documents and Policies Report an Incident Business Associates …" at bounding box center [710, 349] width 1420 height 699
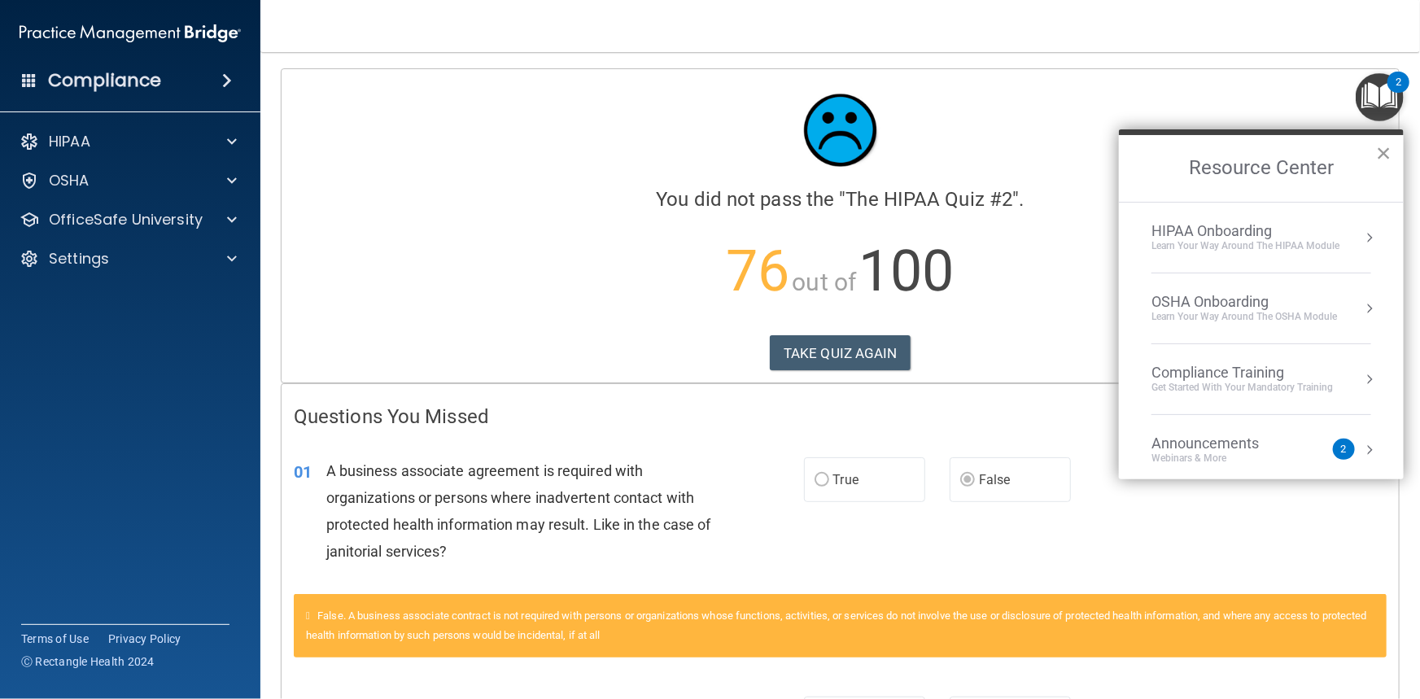
click at [1384, 158] on button "×" at bounding box center [1383, 153] width 15 height 26
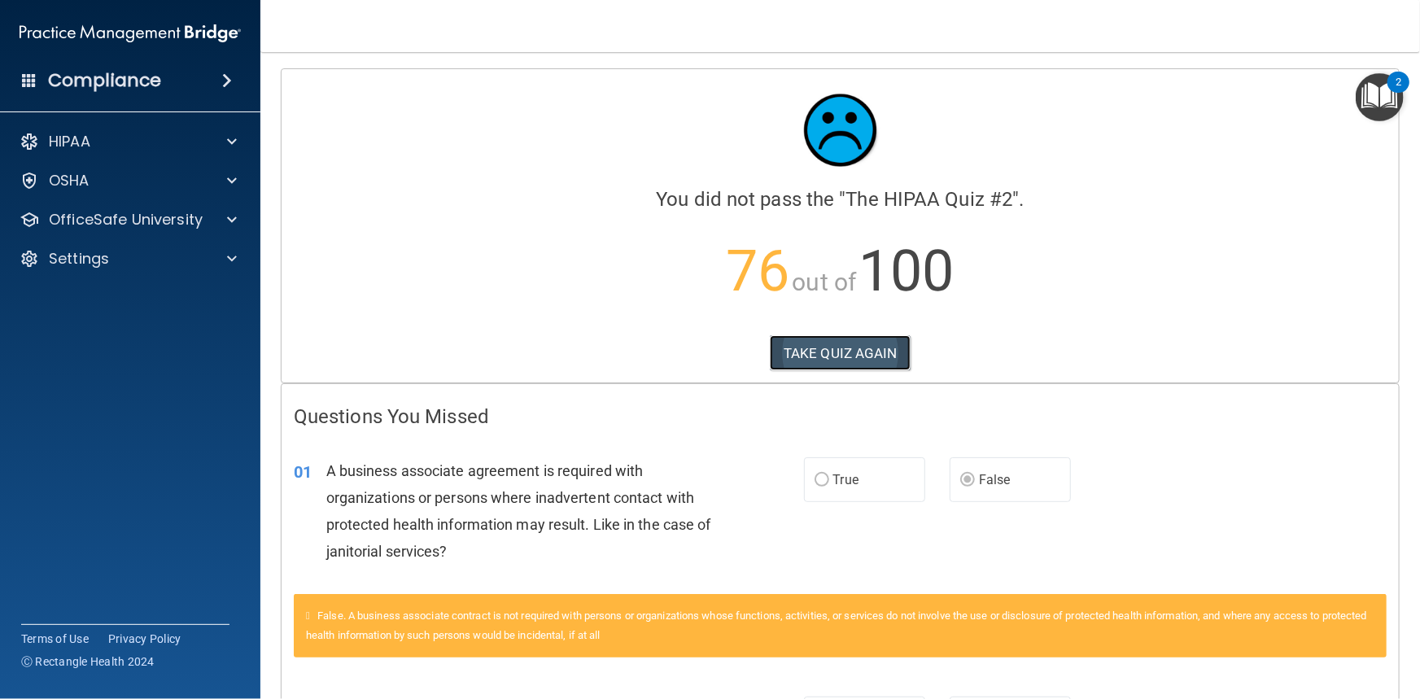
click at [846, 348] on button "TAKE QUIZ AGAIN" at bounding box center [840, 353] width 141 height 36
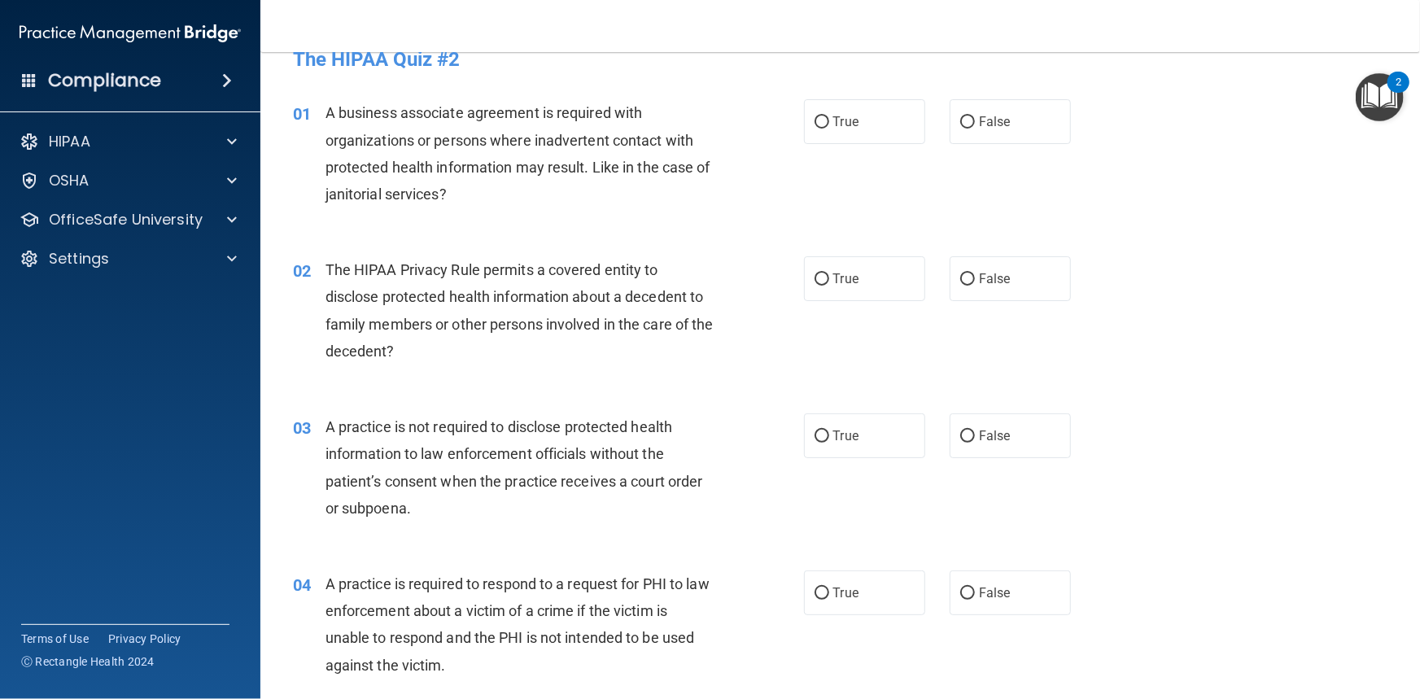
scroll to position [147, 0]
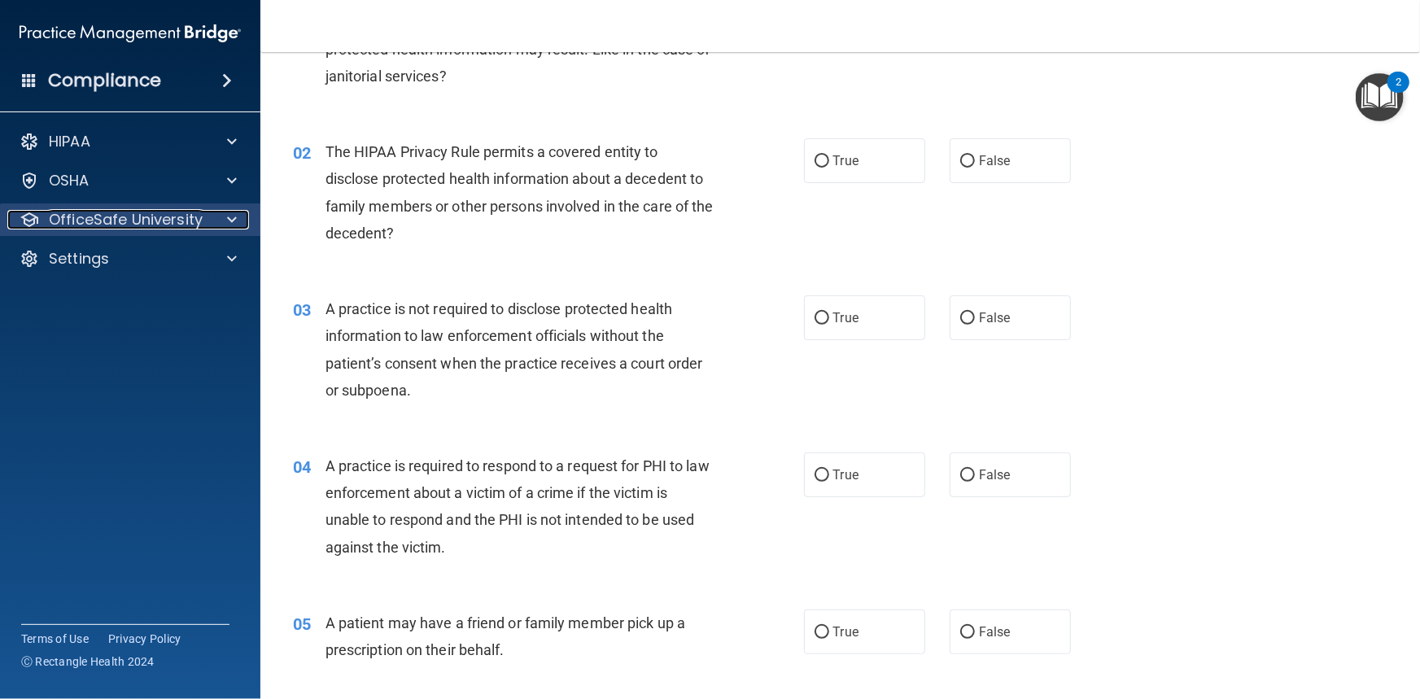
click at [230, 219] on span at bounding box center [232, 220] width 10 height 20
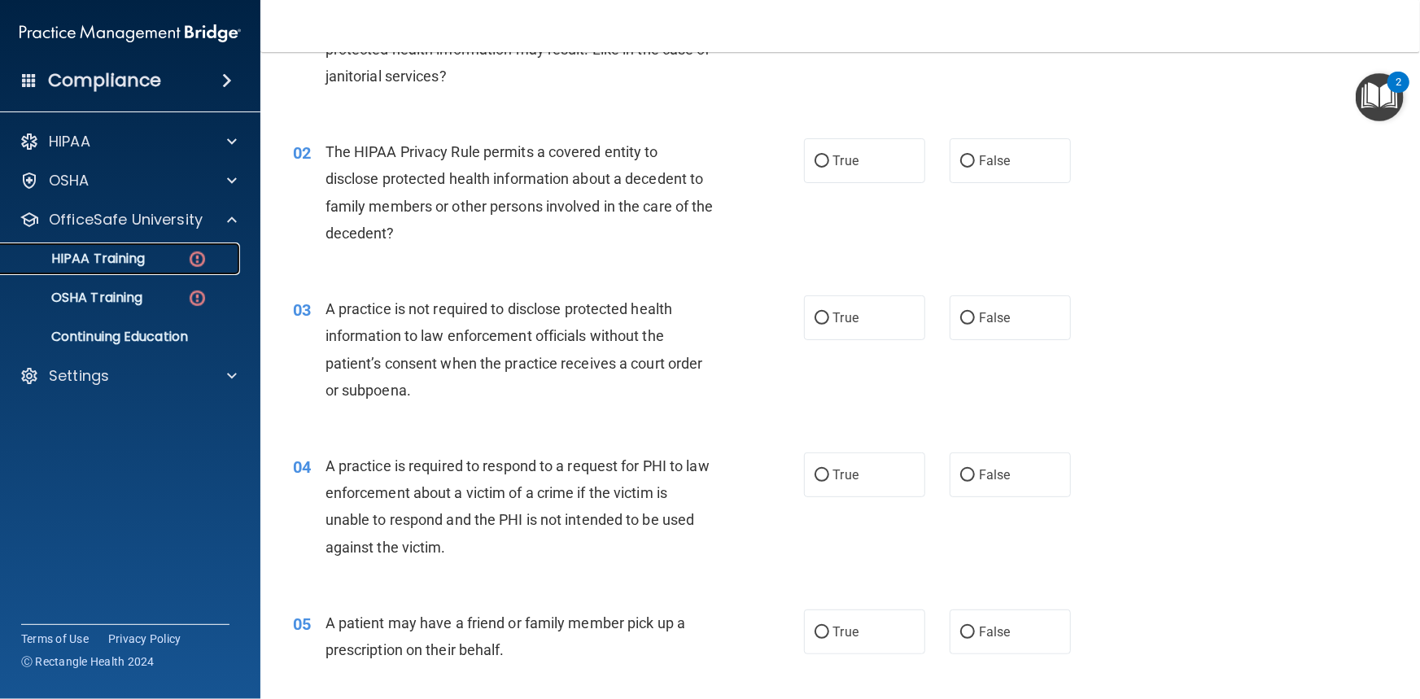
click at [163, 264] on div "HIPAA Training" at bounding box center [122, 259] width 222 height 16
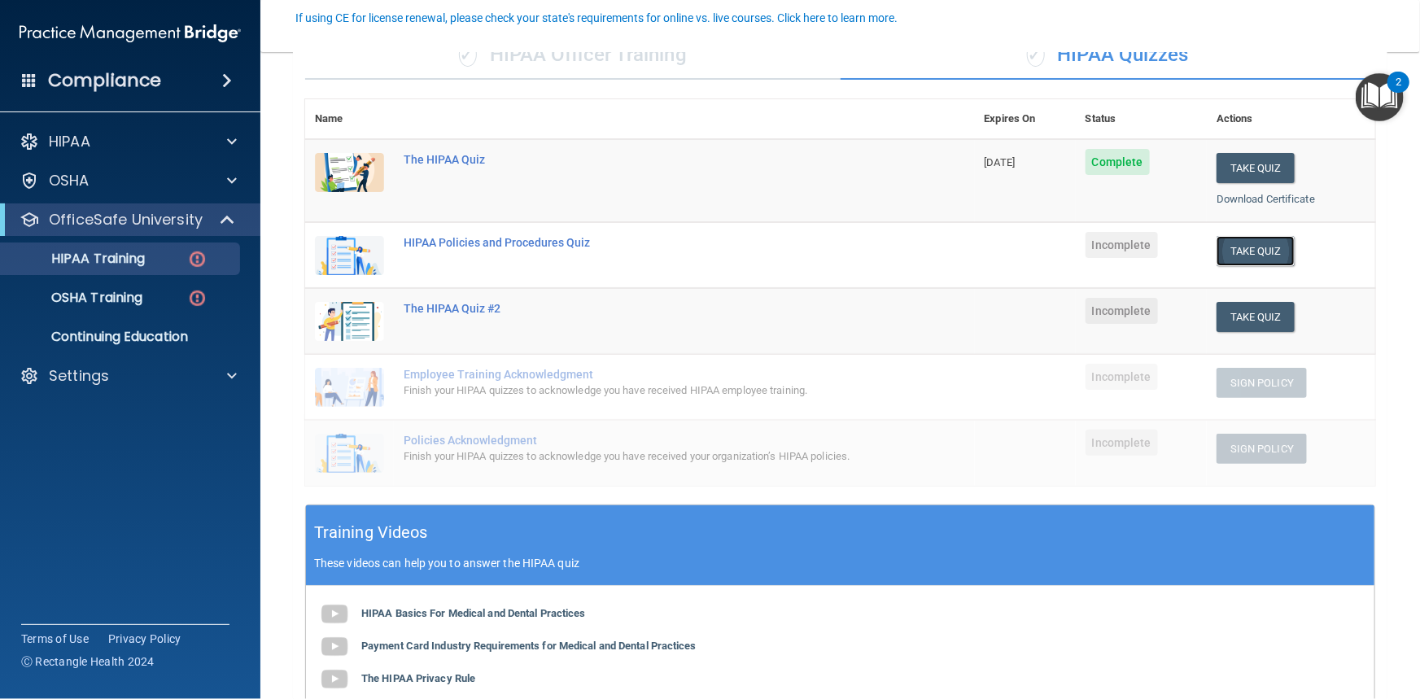
click at [1248, 259] on button "Take Quiz" at bounding box center [1256, 251] width 78 height 30
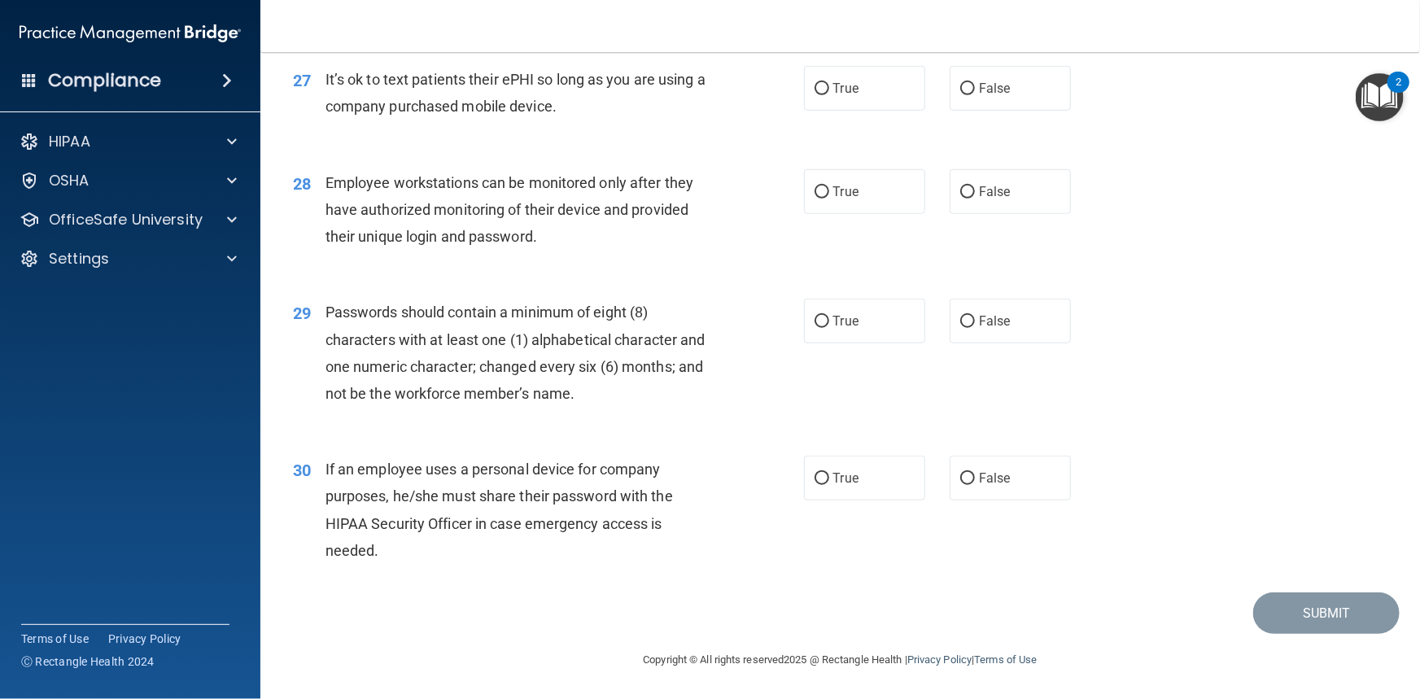
scroll to position [3710, 0]
click at [163, 212] on p "OfficeSafe University" at bounding box center [126, 220] width 154 height 20
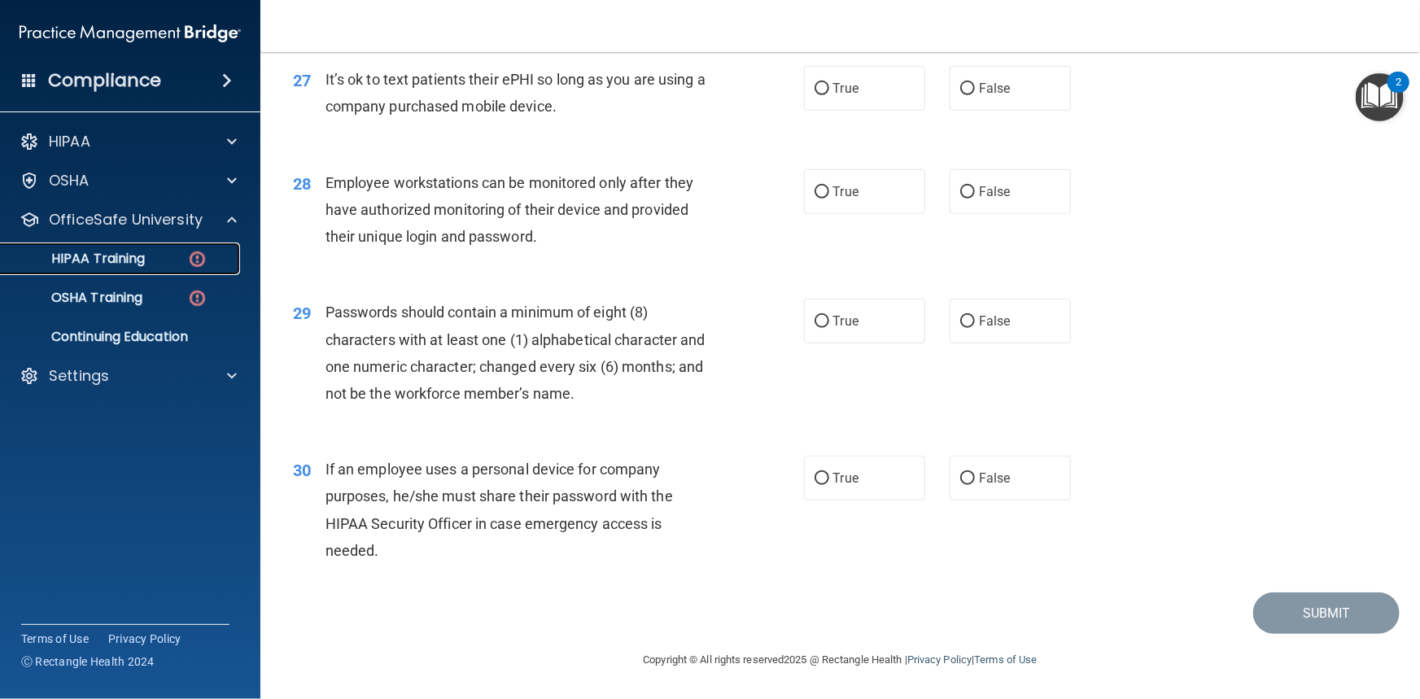
click at [154, 269] on link "HIPAA Training" at bounding box center [112, 259] width 256 height 33
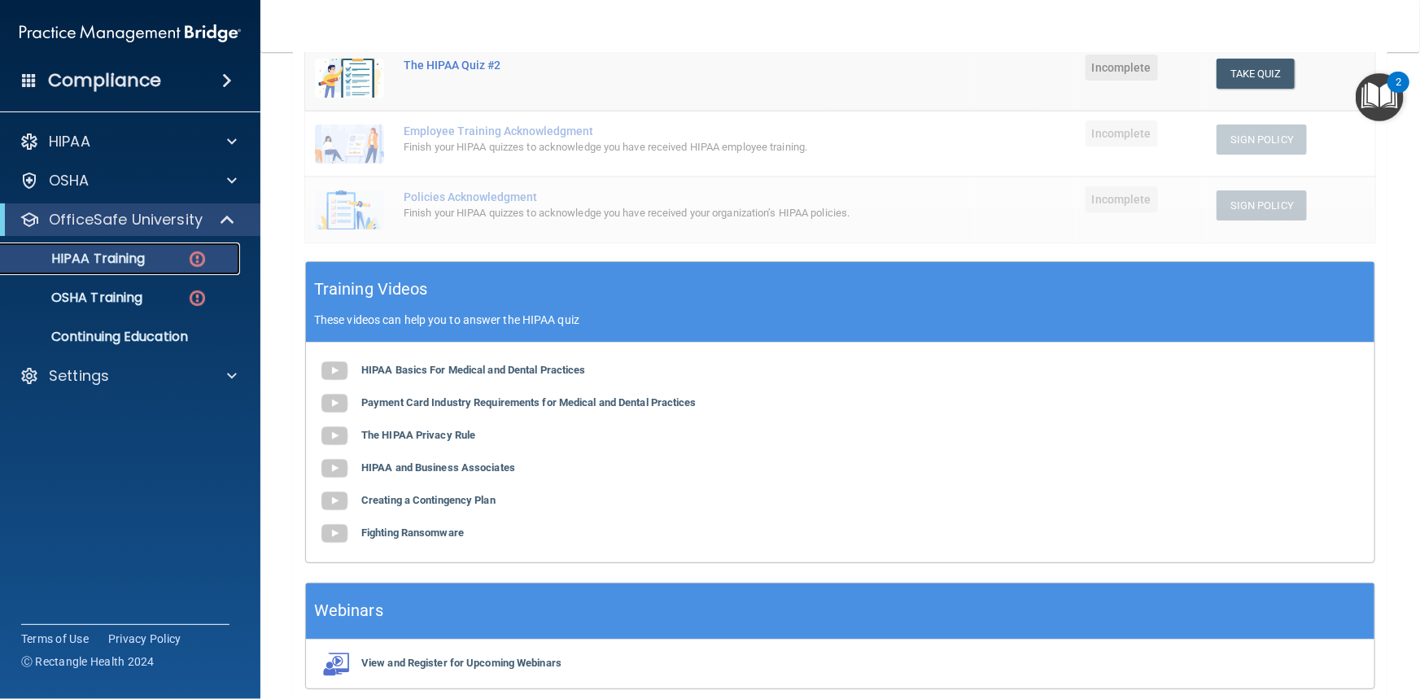
scroll to position [86, 0]
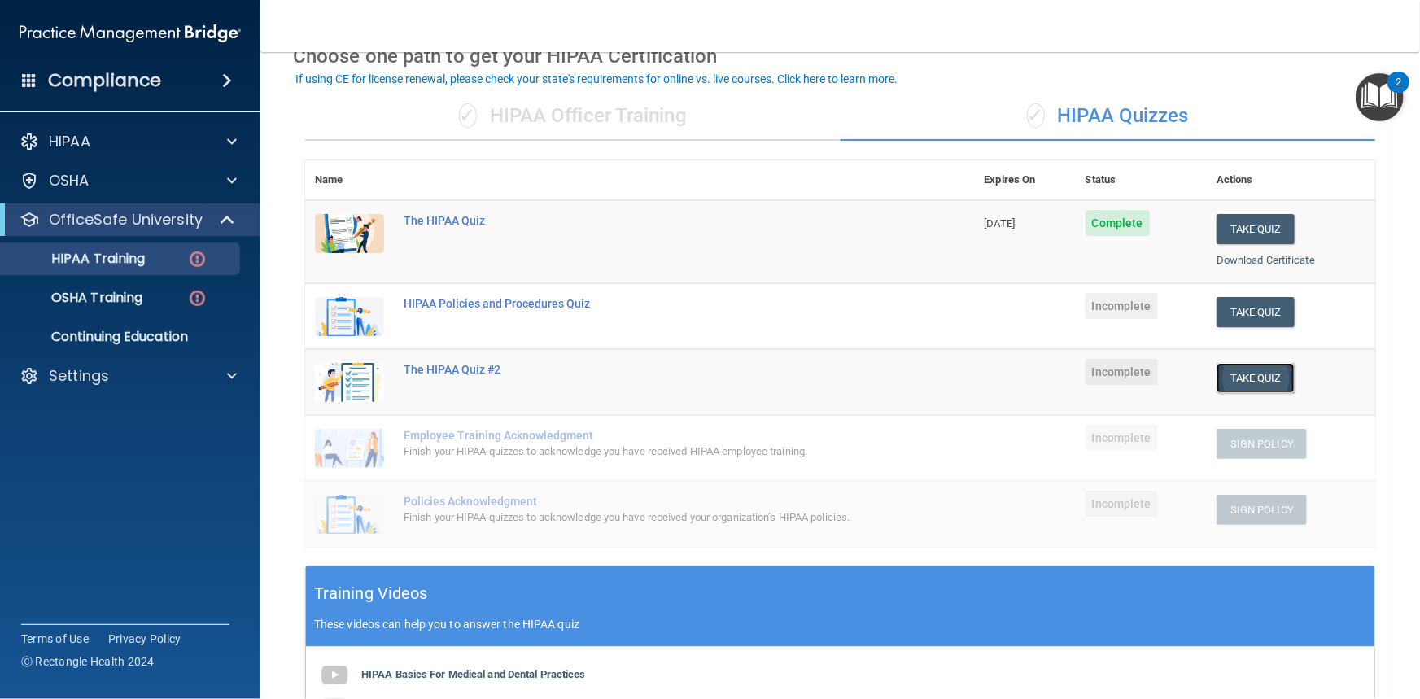
click at [1236, 378] on button "Take Quiz" at bounding box center [1256, 378] width 78 height 30
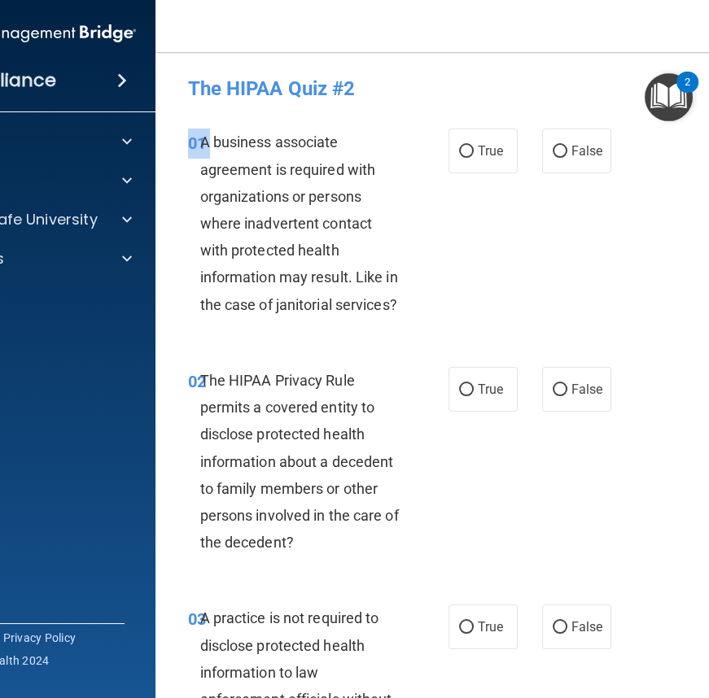
drag, startPoint x: 197, startPoint y: 136, endPoint x: 436, endPoint y: 325, distance: 304.8
click at [437, 326] on div "01 A business associate agreement is required with organizations or persons whe…" at bounding box center [485, 227] width 619 height 238
click at [220, 164] on span "A business associate agreement is required with organizations or persons where …" at bounding box center [299, 222] width 198 height 179
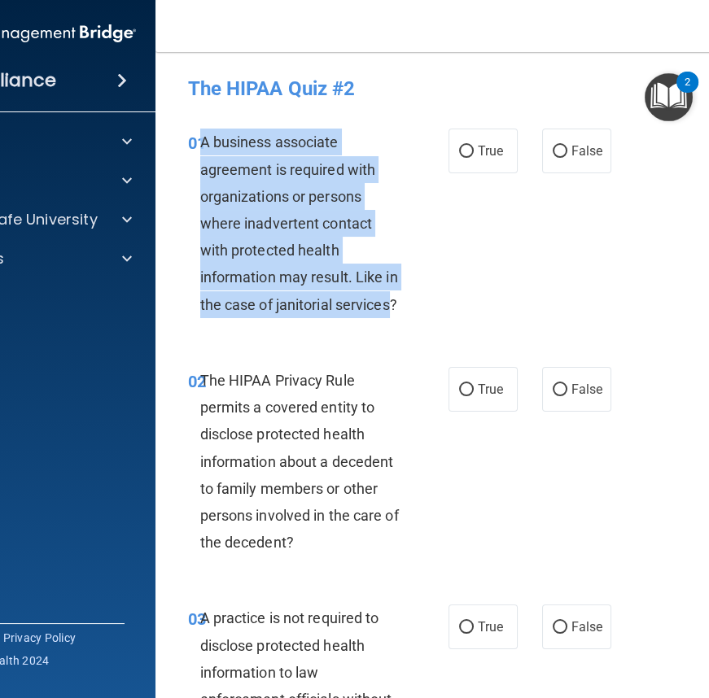
drag, startPoint x: 195, startPoint y: 142, endPoint x: 389, endPoint y: 314, distance: 260.0
click at [389, 314] on div "A business associate agreement is required with organizations or persons where …" at bounding box center [307, 224] width 214 height 190
click at [431, 228] on div "01 A business associate agreement is required with organizations or persons whe…" at bounding box center [318, 228] width 309 height 198
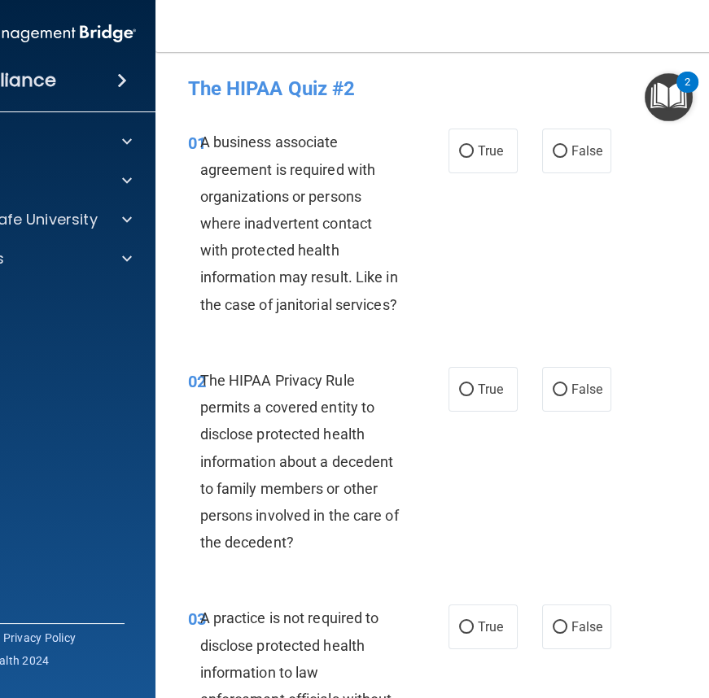
click at [296, 212] on div "A business associate agreement is required with organizations or persons where …" at bounding box center [307, 224] width 214 height 190
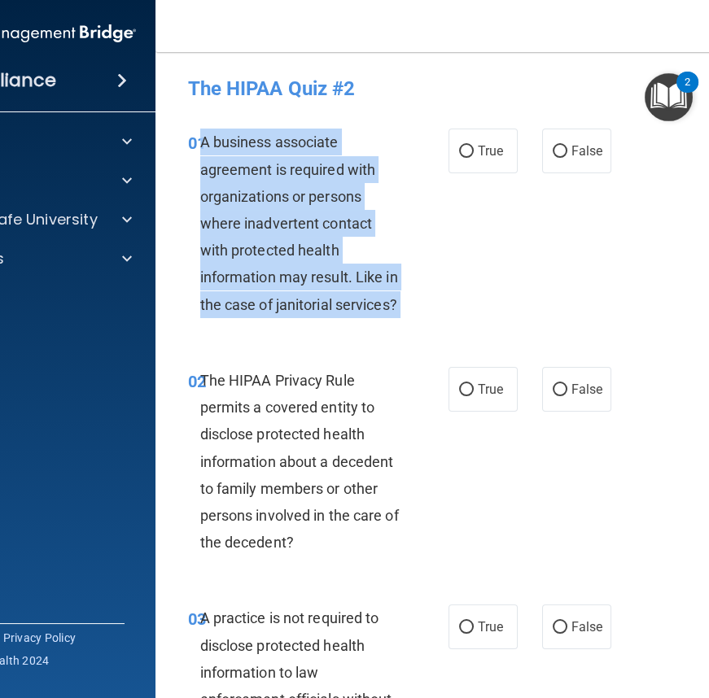
click at [296, 212] on div "A business associate agreement is required with organizations or persons where …" at bounding box center [307, 224] width 214 height 190
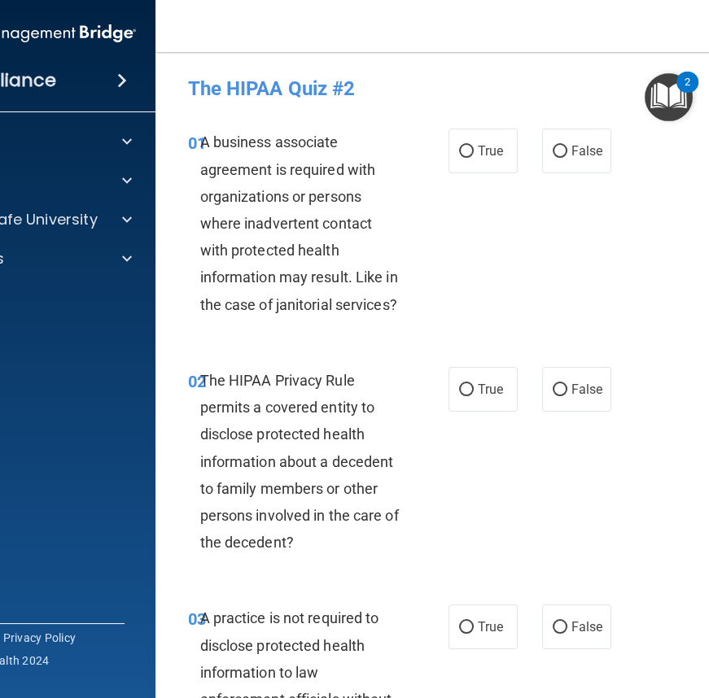
click at [352, 99] on div "The HIPAA Quiz #2" at bounding box center [485, 88] width 619 height 40
click at [498, 131] on label "True" at bounding box center [482, 151] width 69 height 45
click at [474, 146] on input "True" at bounding box center [466, 152] width 15 height 12
radio input "true"
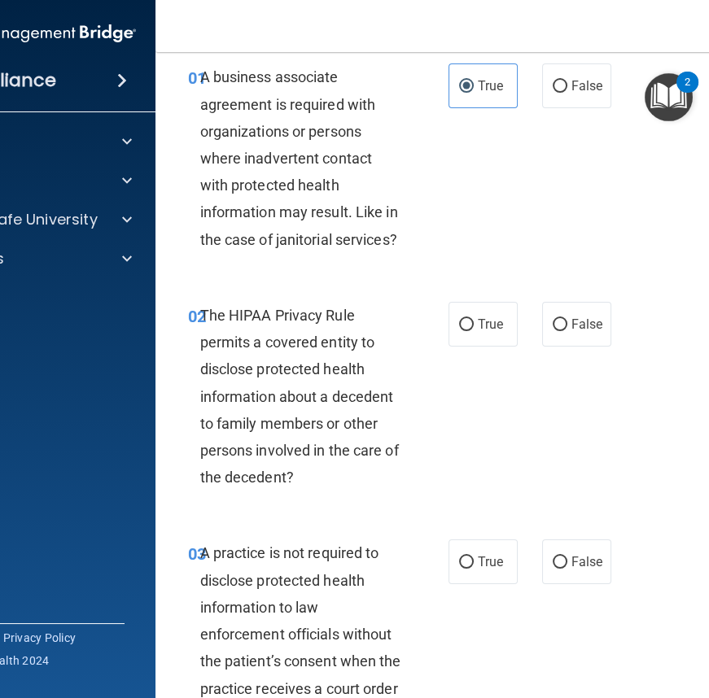
scroll to position [73, 0]
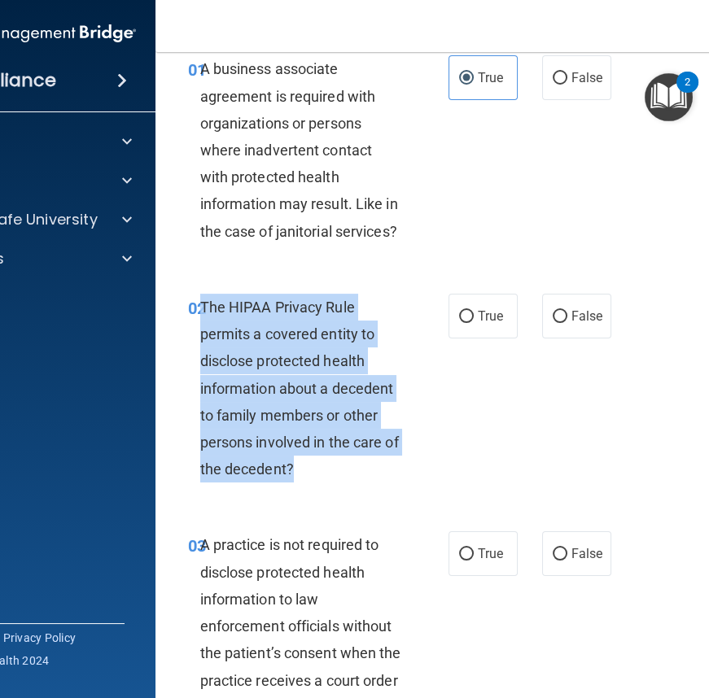
drag, startPoint x: 195, startPoint y: 300, endPoint x: 439, endPoint y: 470, distance: 297.6
click at [439, 470] on div "02 The HIPAA Privacy Rule permits a covered entity to disclose protected health…" at bounding box center [318, 393] width 309 height 198
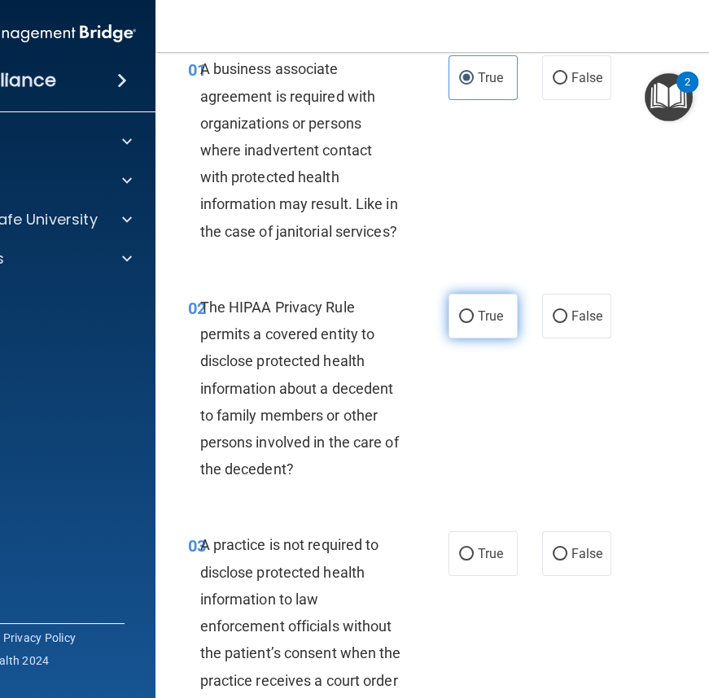
click at [494, 317] on span "True" at bounding box center [490, 315] width 25 height 15
click at [474, 317] on input "True" at bounding box center [466, 317] width 15 height 12
radio input "true"
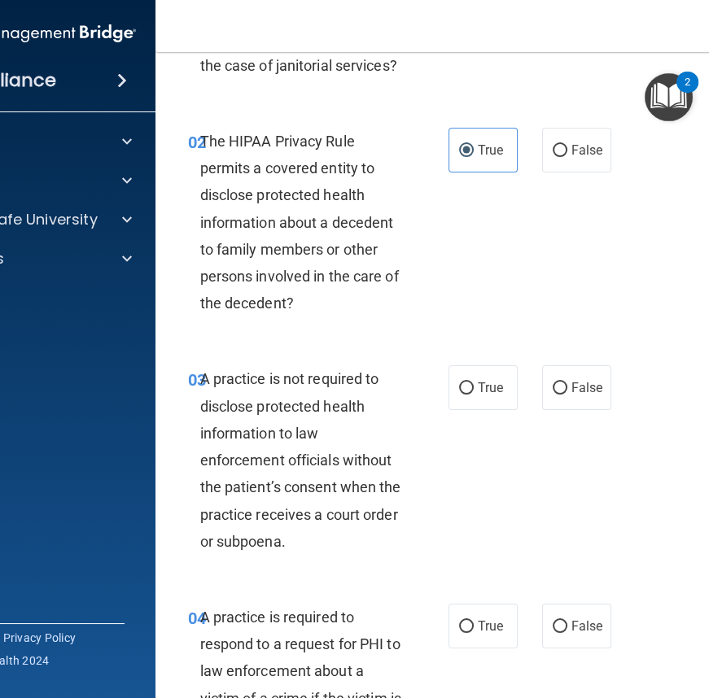
scroll to position [295, 0]
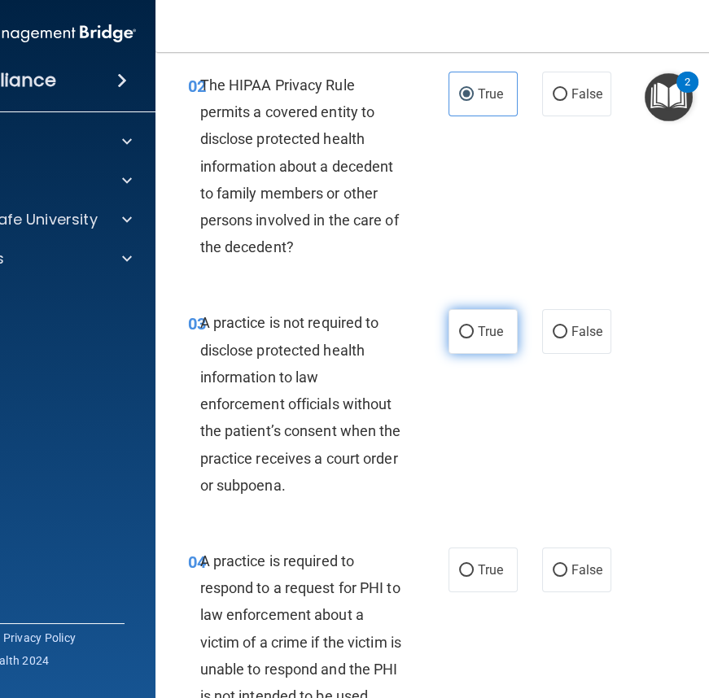
click at [483, 328] on span "True" at bounding box center [490, 331] width 25 height 15
click at [474, 328] on input "True" at bounding box center [466, 332] width 15 height 12
radio input "true"
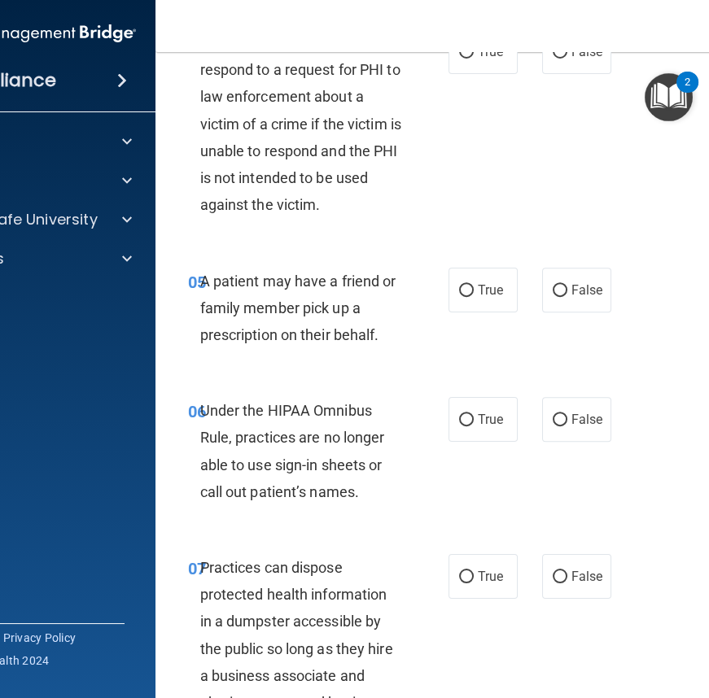
scroll to position [740, 0]
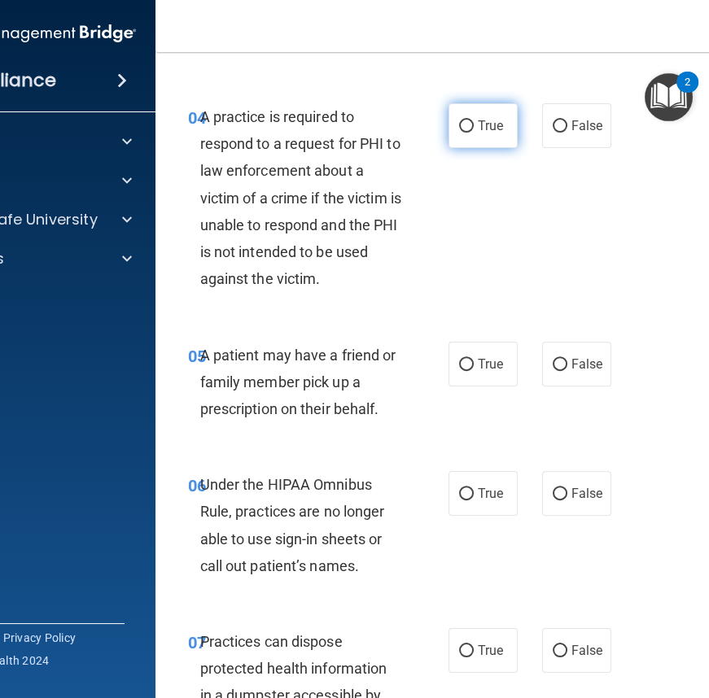
click at [466, 137] on label "True" at bounding box center [482, 125] width 69 height 45
click at [466, 133] on input "True" at bounding box center [466, 126] width 15 height 12
radio input "true"
click at [478, 357] on span "True" at bounding box center [490, 363] width 25 height 15
click at [474, 359] on input "True" at bounding box center [466, 365] width 15 height 12
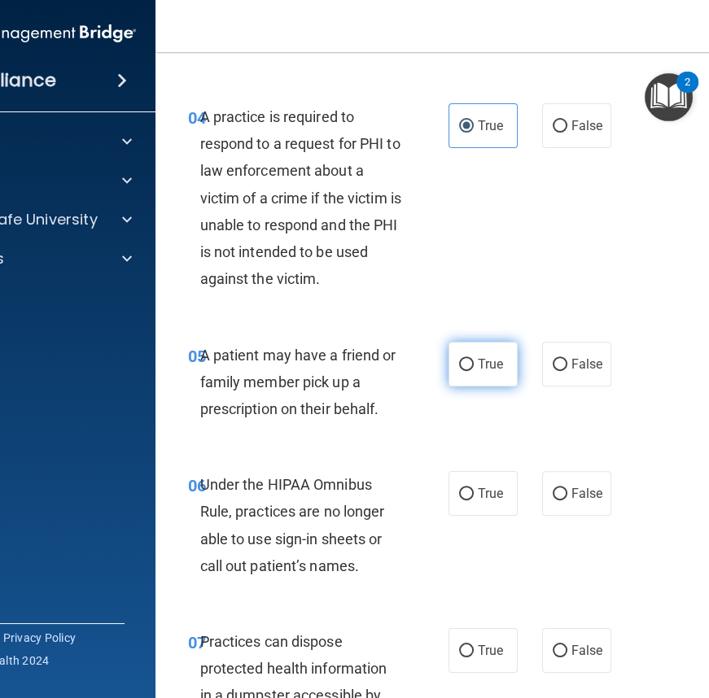
radio input "true"
click at [464, 480] on label "True" at bounding box center [482, 493] width 69 height 45
click at [464, 488] on input "True" at bounding box center [466, 494] width 15 height 12
radio input "true"
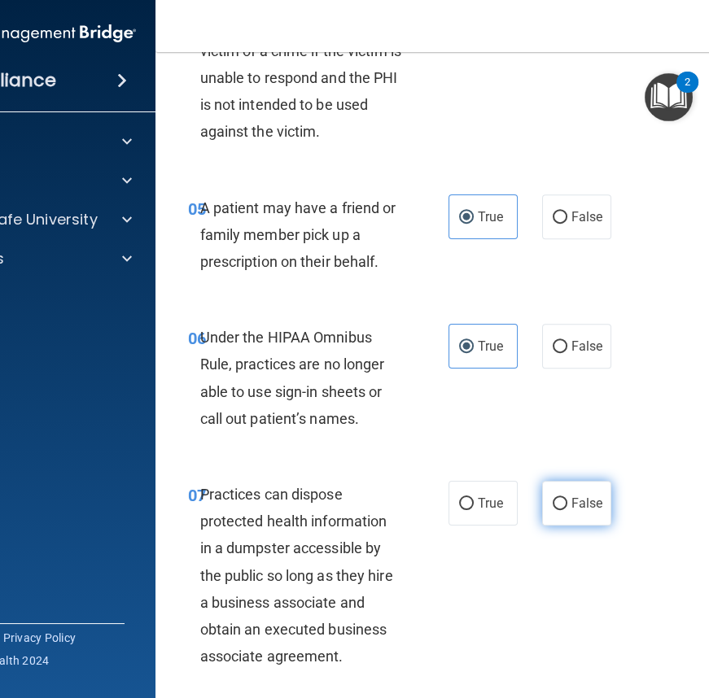
click at [588, 509] on label "False" at bounding box center [576, 503] width 69 height 45
click at [567, 509] on input "False" at bounding box center [560, 504] width 15 height 12
radio input "true"
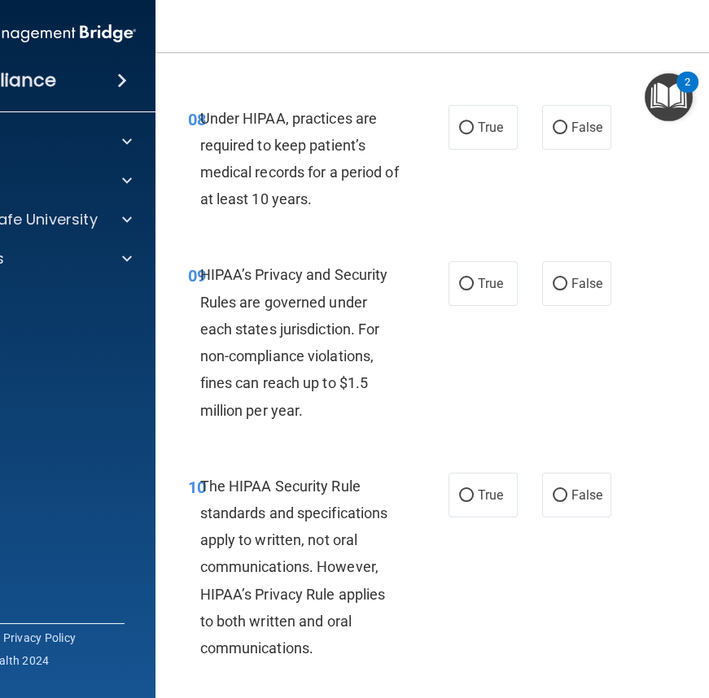
scroll to position [1554, 0]
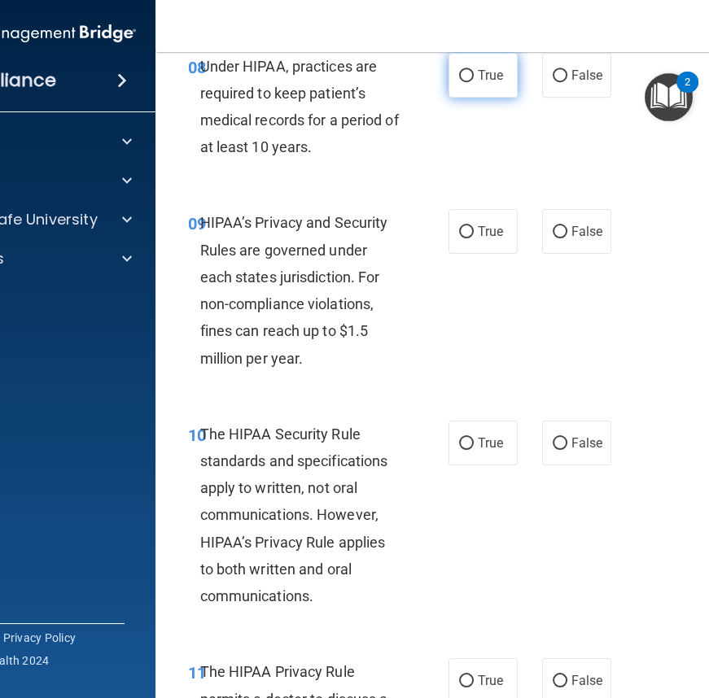
click at [483, 93] on label "True" at bounding box center [482, 75] width 69 height 45
click at [474, 82] on input "True" at bounding box center [466, 76] width 15 height 12
radio input "true"
click at [562, 241] on label "False" at bounding box center [576, 231] width 69 height 45
click at [562, 238] on input "False" at bounding box center [560, 232] width 15 height 12
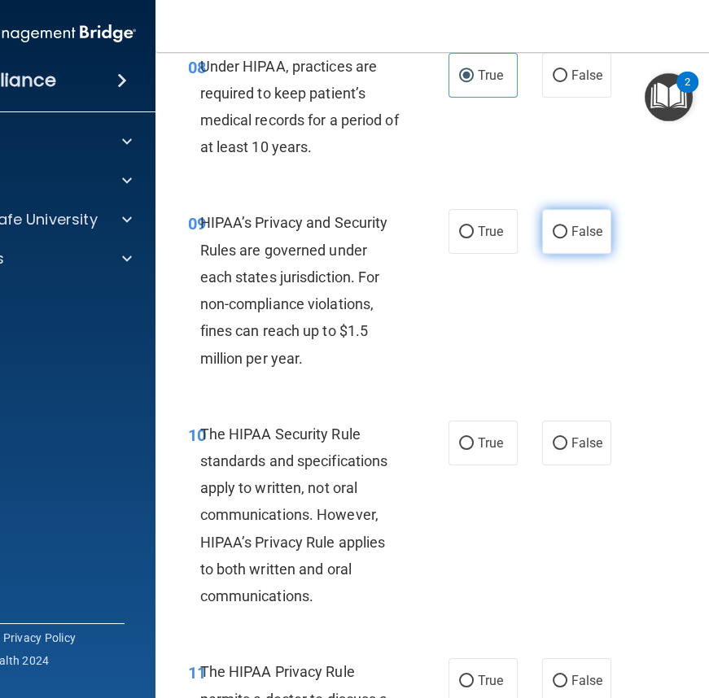
radio input "true"
click at [468, 444] on label "True" at bounding box center [482, 443] width 69 height 45
click at [468, 444] on input "True" at bounding box center [466, 444] width 15 height 12
radio input "true"
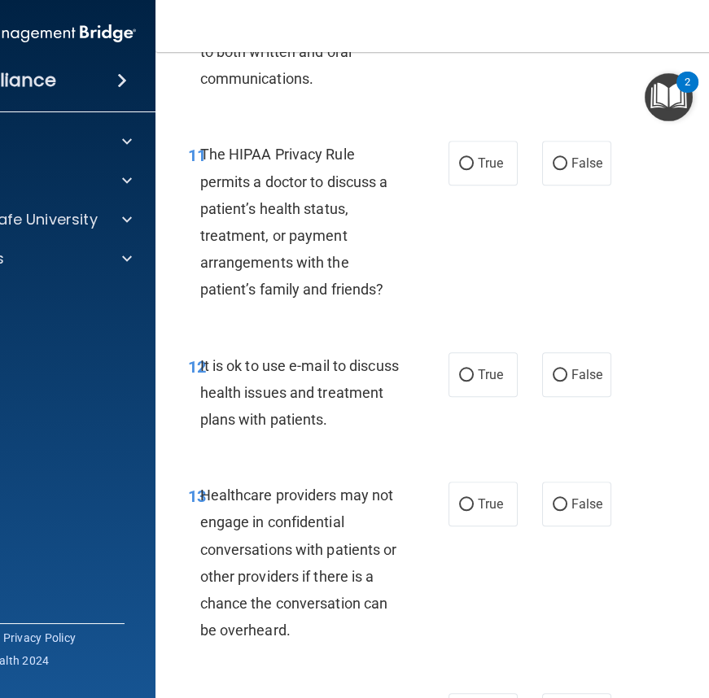
scroll to position [2145, 0]
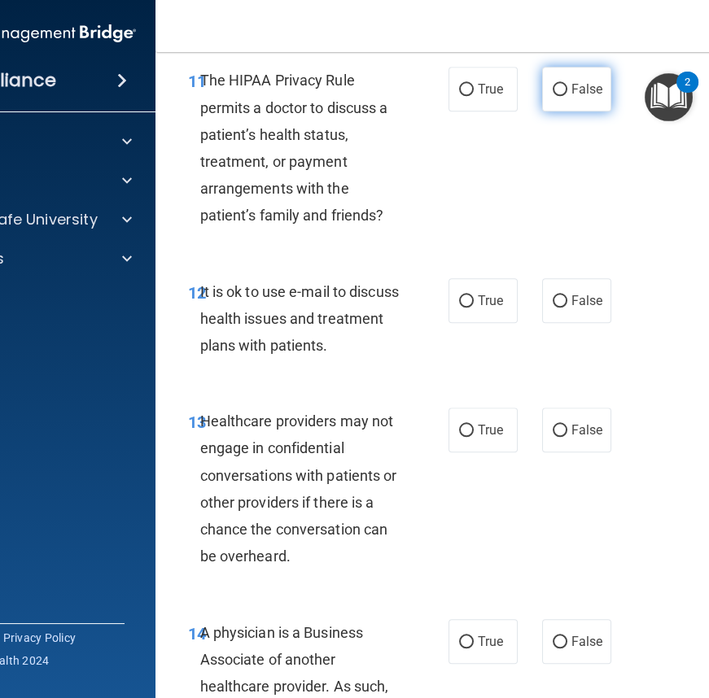
click at [558, 90] on input "False" at bounding box center [560, 90] width 15 height 12
radio input "true"
click at [552, 291] on label "False" at bounding box center [576, 300] width 69 height 45
click at [553, 295] on input "False" at bounding box center [560, 301] width 15 height 12
radio input "true"
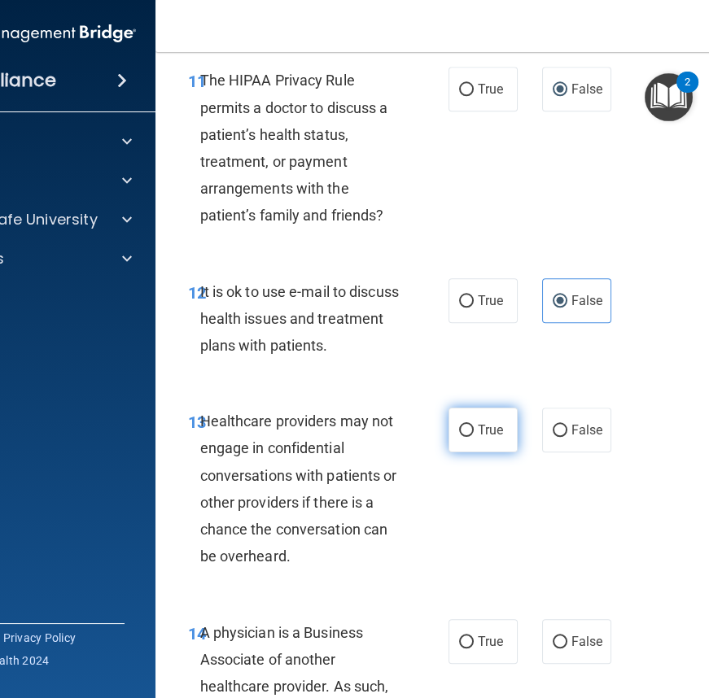
click at [483, 415] on label "True" at bounding box center [482, 430] width 69 height 45
click at [474, 425] on input "True" at bounding box center [466, 431] width 15 height 12
radio input "true"
click at [464, 622] on label "True" at bounding box center [482, 641] width 69 height 45
click at [464, 636] on input "True" at bounding box center [466, 642] width 15 height 12
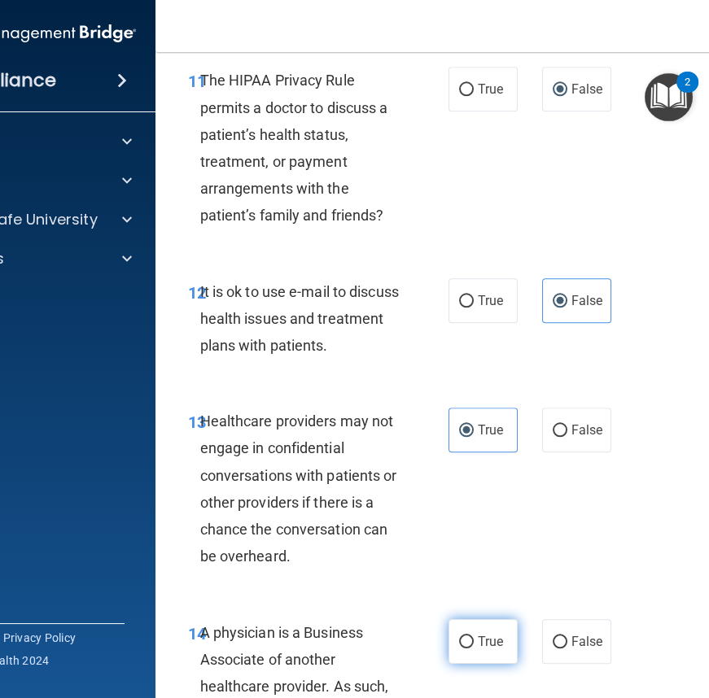
radio input "true"
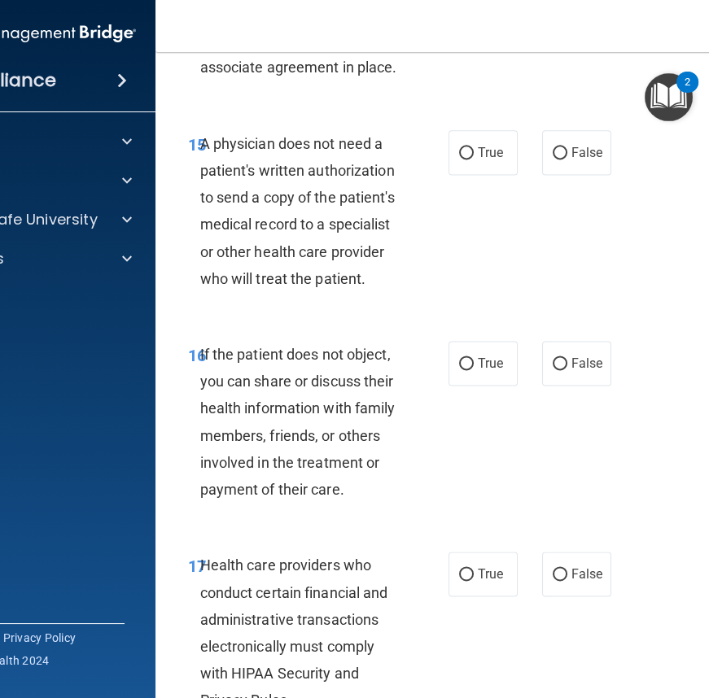
scroll to position [2885, 0]
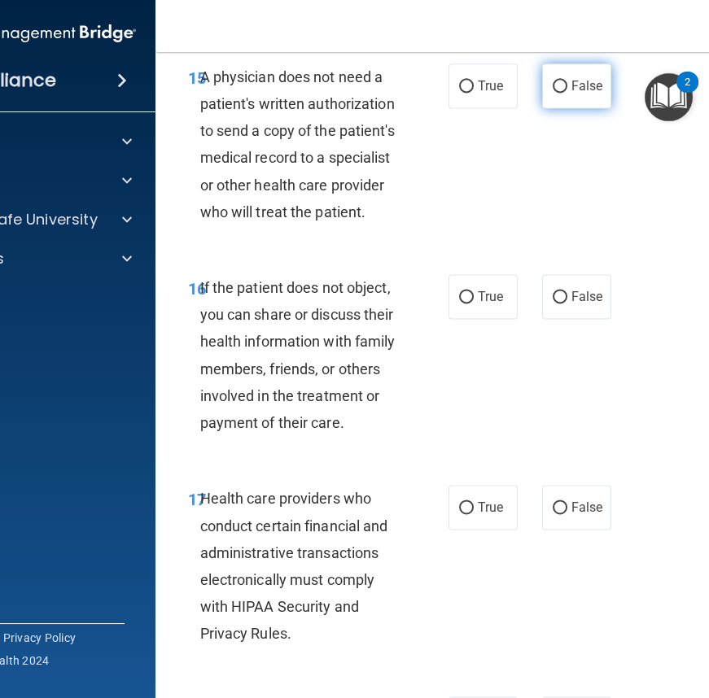
click at [557, 91] on label "False" at bounding box center [576, 85] width 69 height 45
click at [557, 91] on input "False" at bounding box center [560, 87] width 15 height 12
radio input "true"
click at [480, 305] on label "True" at bounding box center [482, 296] width 69 height 45
click at [474, 304] on input "True" at bounding box center [466, 297] width 15 height 12
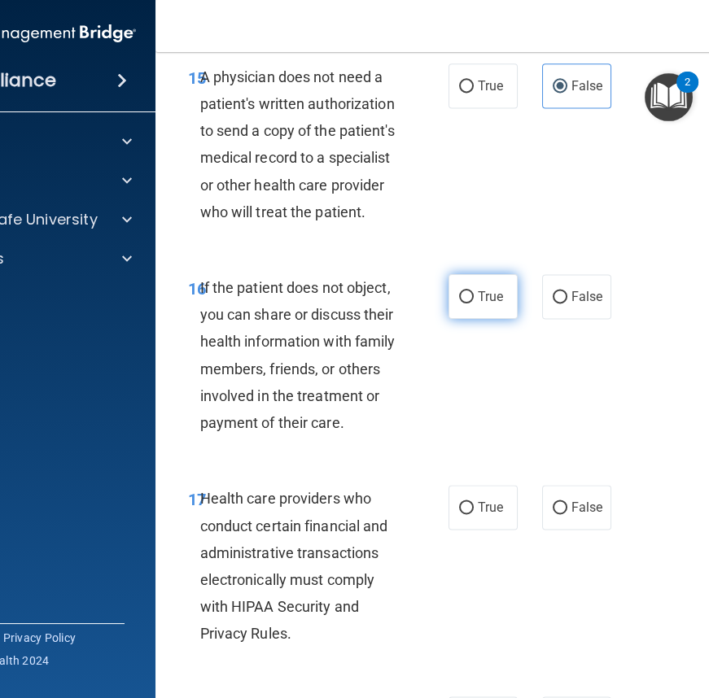
radio input "true"
click at [465, 495] on label "True" at bounding box center [482, 507] width 69 height 45
click at [465, 502] on input "True" at bounding box center [466, 508] width 15 height 12
radio input "true"
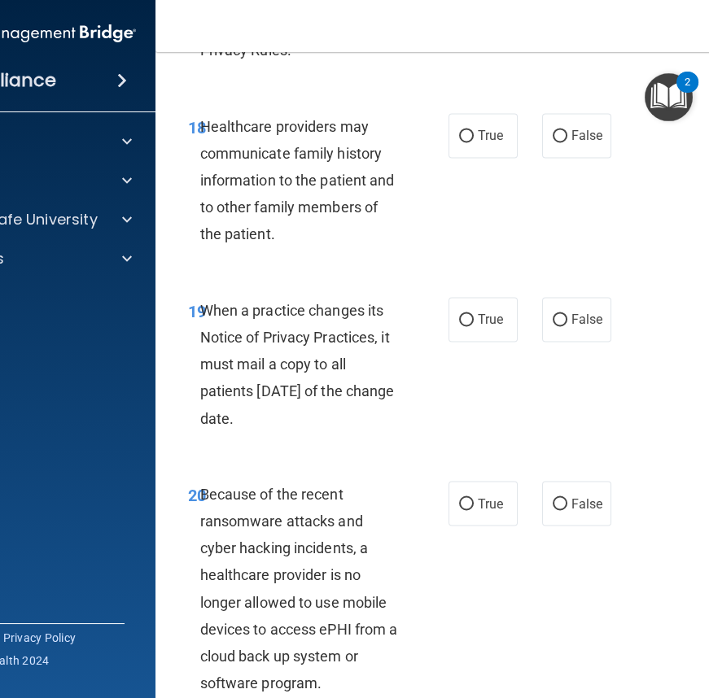
scroll to position [3477, 0]
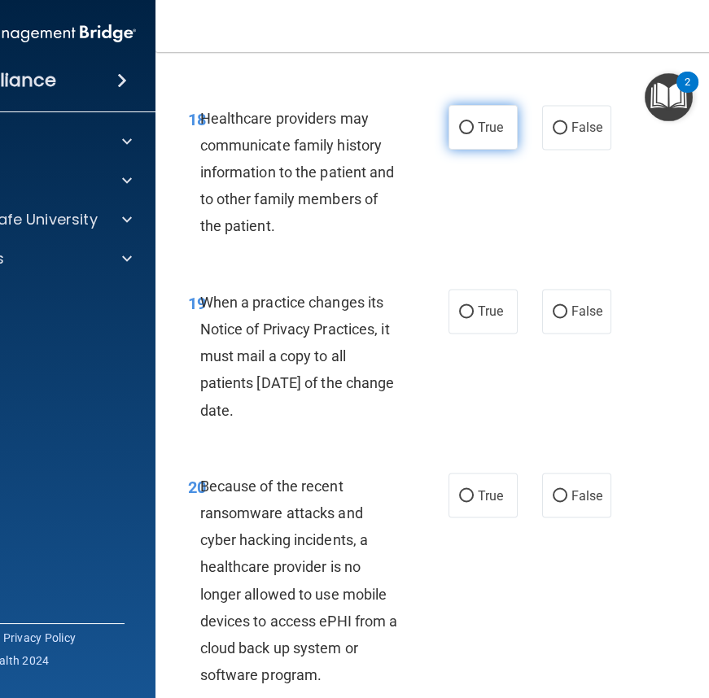
click at [492, 116] on label "True" at bounding box center [482, 127] width 69 height 45
click at [474, 122] on input "True" at bounding box center [466, 128] width 15 height 12
radio input "true"
click at [464, 301] on label "True" at bounding box center [482, 311] width 69 height 45
click at [464, 306] on input "True" at bounding box center [466, 312] width 15 height 12
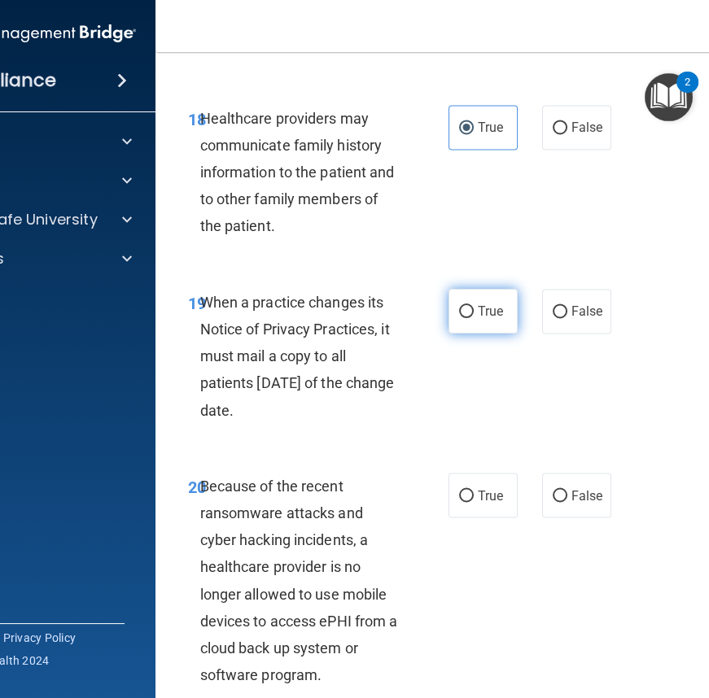
radio input "true"
click at [573, 480] on label "False" at bounding box center [576, 495] width 69 height 45
click at [567, 490] on input "False" at bounding box center [560, 496] width 15 height 12
radio input "true"
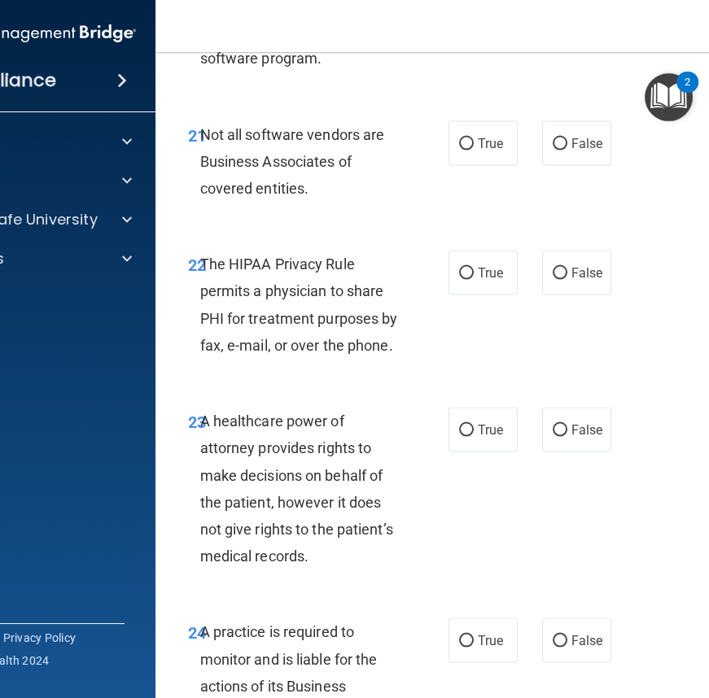
scroll to position [4143, 0]
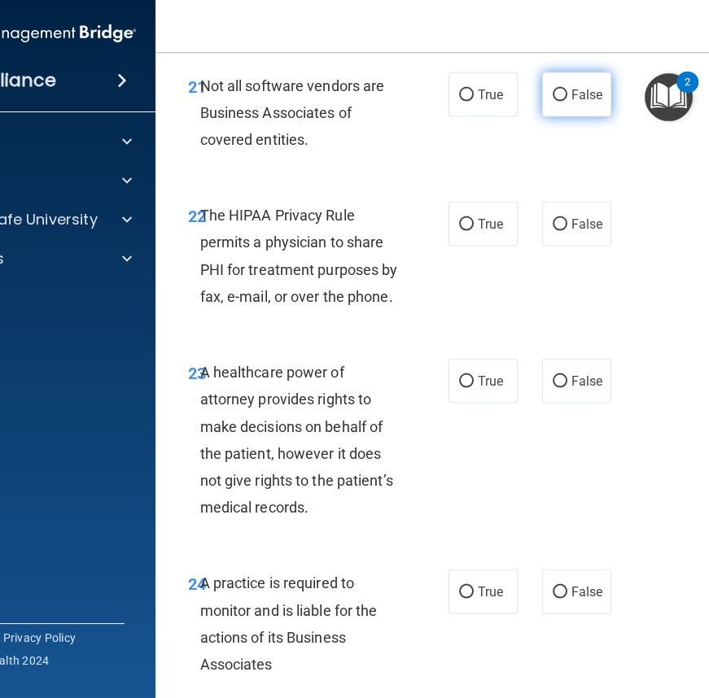
click at [576, 98] on span "False" at bounding box center [587, 94] width 32 height 15
click at [567, 98] on input "False" at bounding box center [560, 96] width 15 height 12
radio input "true"
click at [481, 216] on span "True" at bounding box center [490, 223] width 25 height 15
click at [474, 219] on input "True" at bounding box center [466, 225] width 15 height 12
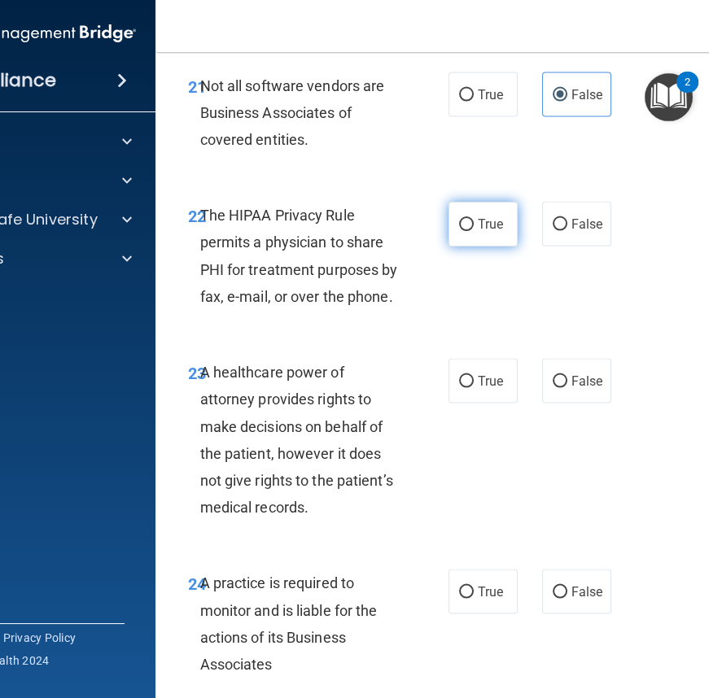
radio input "true"
click at [573, 354] on div "23 A healthcare power of attorney provides rights to make decisions on behalf o…" at bounding box center [485, 444] width 619 height 211
click at [574, 369] on label "False" at bounding box center [576, 381] width 69 height 45
click at [567, 376] on input "False" at bounding box center [560, 382] width 15 height 12
radio input "true"
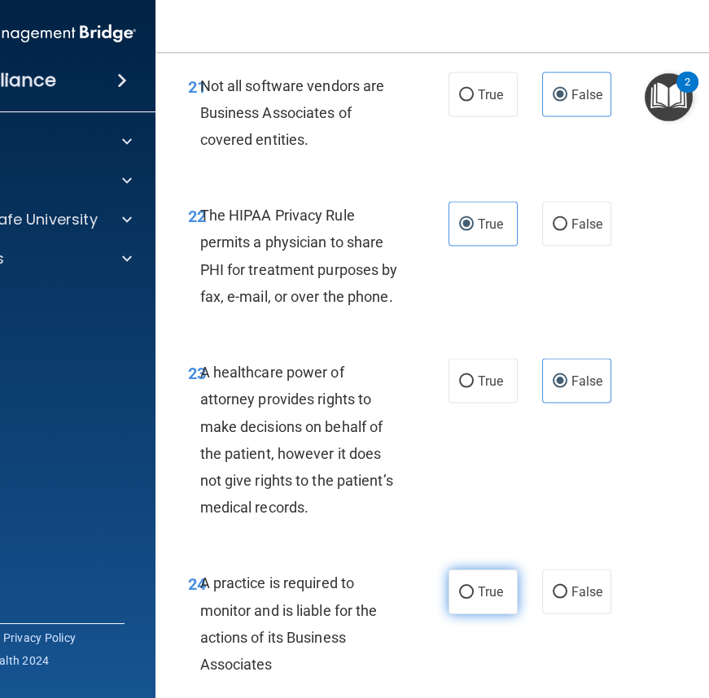
click at [470, 581] on label "True" at bounding box center [482, 592] width 69 height 45
click at [470, 587] on input "True" at bounding box center [466, 593] width 15 height 12
radio input "true"
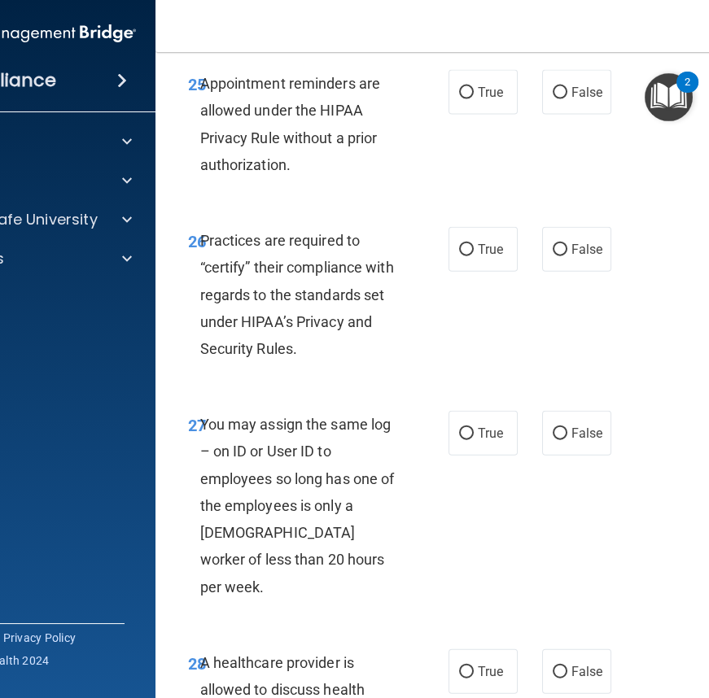
scroll to position [4809, 0]
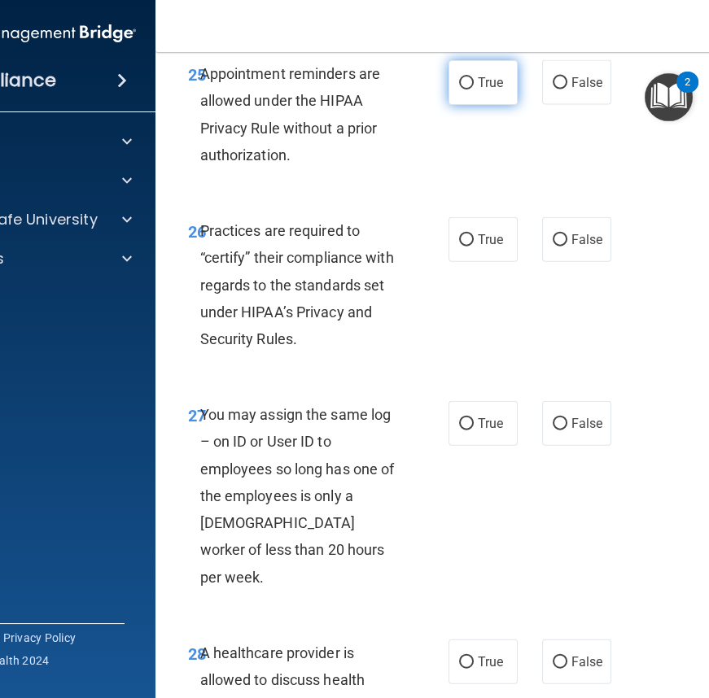
click at [486, 77] on span "True" at bounding box center [490, 82] width 25 height 15
click at [474, 77] on input "True" at bounding box center [466, 83] width 15 height 12
radio input "true"
click at [542, 234] on label "False" at bounding box center [576, 239] width 69 height 45
click at [553, 234] on input "False" at bounding box center [560, 240] width 15 height 12
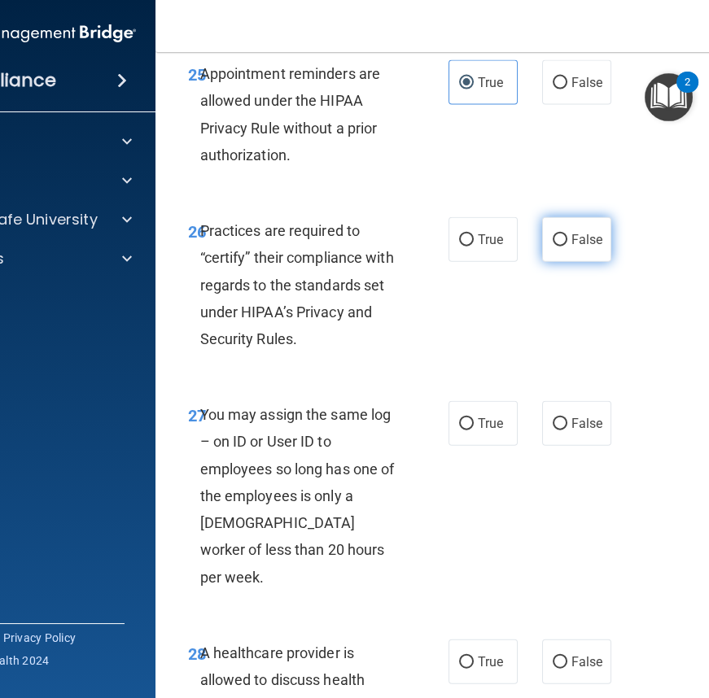
radio input "true"
click at [542, 426] on label "False" at bounding box center [576, 423] width 69 height 45
click at [553, 426] on input "False" at bounding box center [560, 424] width 15 height 12
radio input "true"
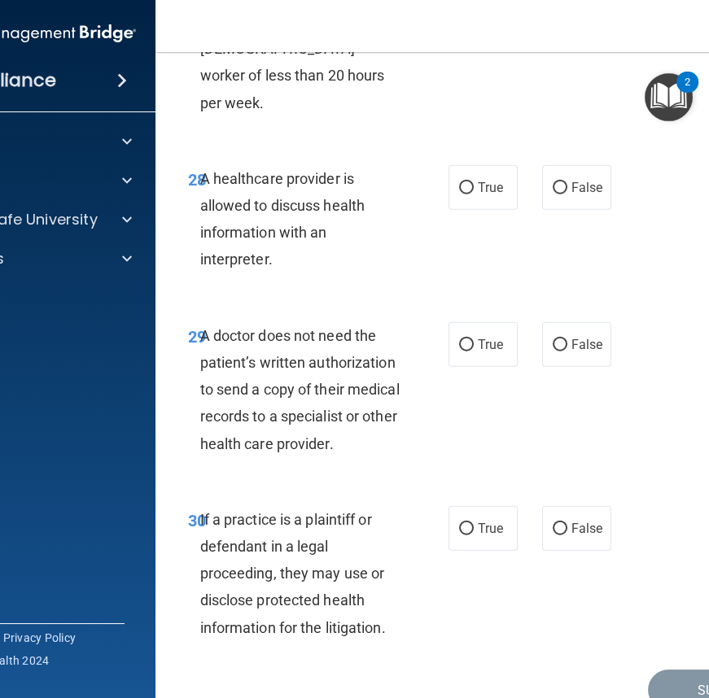
scroll to position [5327, 0]
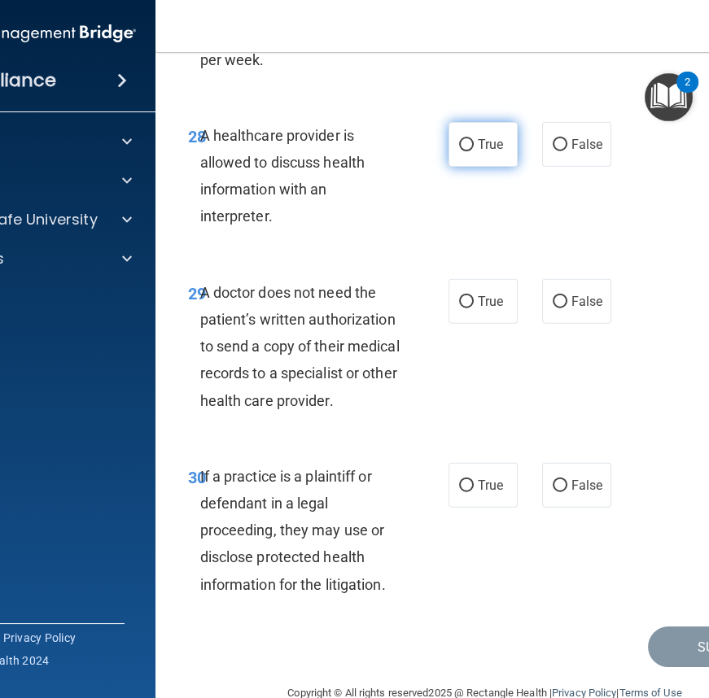
click at [469, 125] on label "True" at bounding box center [482, 144] width 69 height 45
click at [469, 139] on input "True" at bounding box center [466, 145] width 15 height 12
radio input "true"
click at [583, 294] on span "False" at bounding box center [587, 301] width 32 height 15
click at [567, 296] on input "False" at bounding box center [560, 302] width 15 height 12
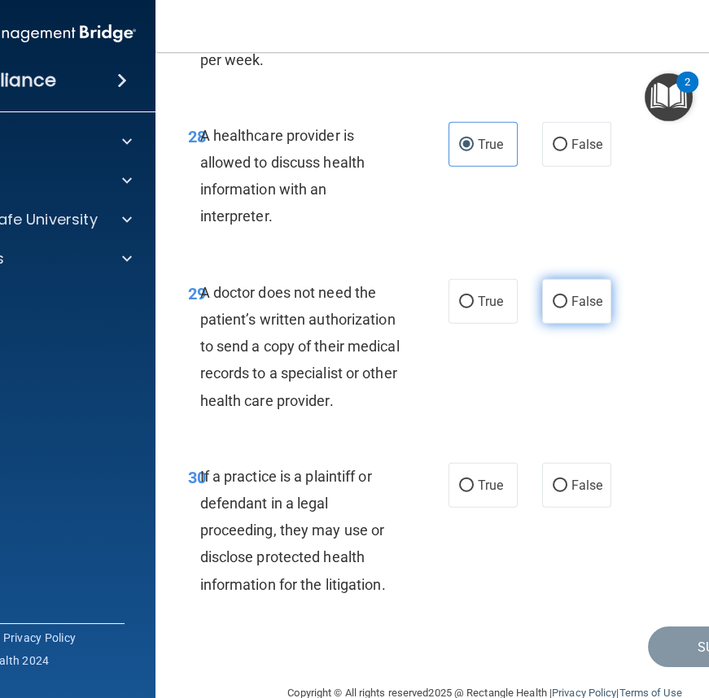
radio input "true"
click at [481, 465] on label "True" at bounding box center [482, 485] width 69 height 45
click at [474, 480] on input "True" at bounding box center [466, 486] width 15 height 12
radio input "true"
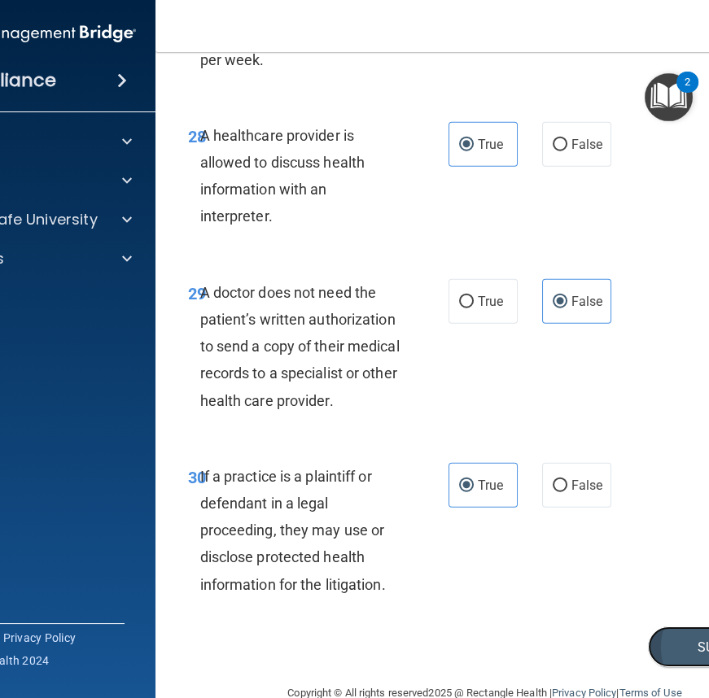
click at [668, 627] on button "Submit" at bounding box center [721, 648] width 146 height 42
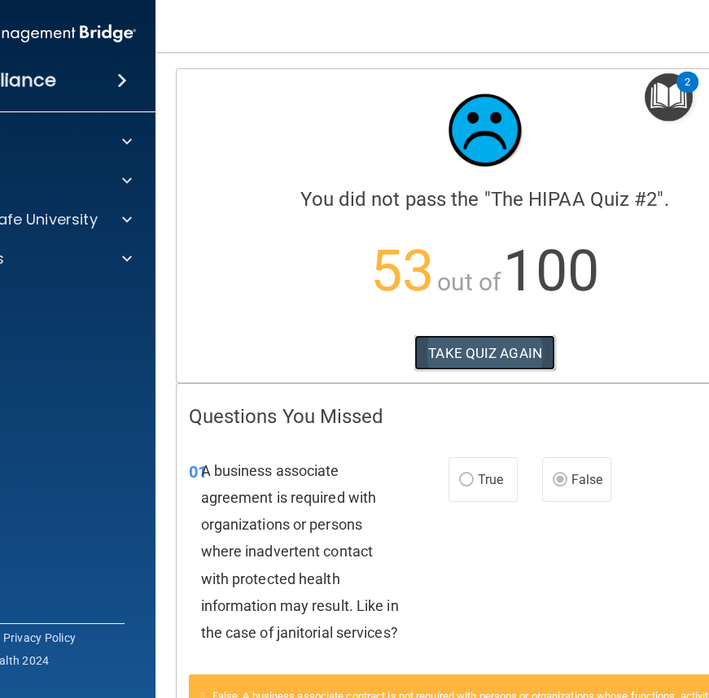
click at [521, 348] on button "TAKE QUIZ AGAIN" at bounding box center [484, 353] width 141 height 36
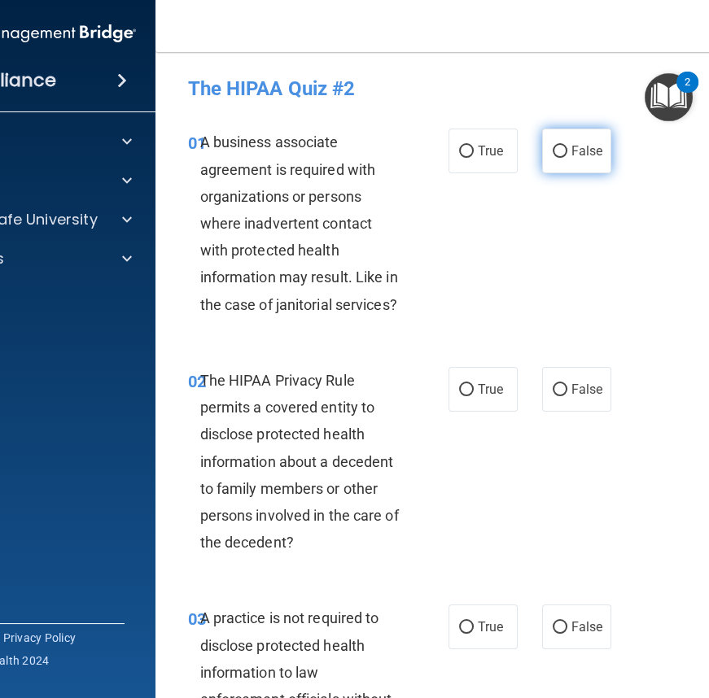
click at [576, 156] on span "False" at bounding box center [587, 150] width 32 height 15
click at [567, 156] on input "False" at bounding box center [560, 152] width 15 height 12
radio input "true"
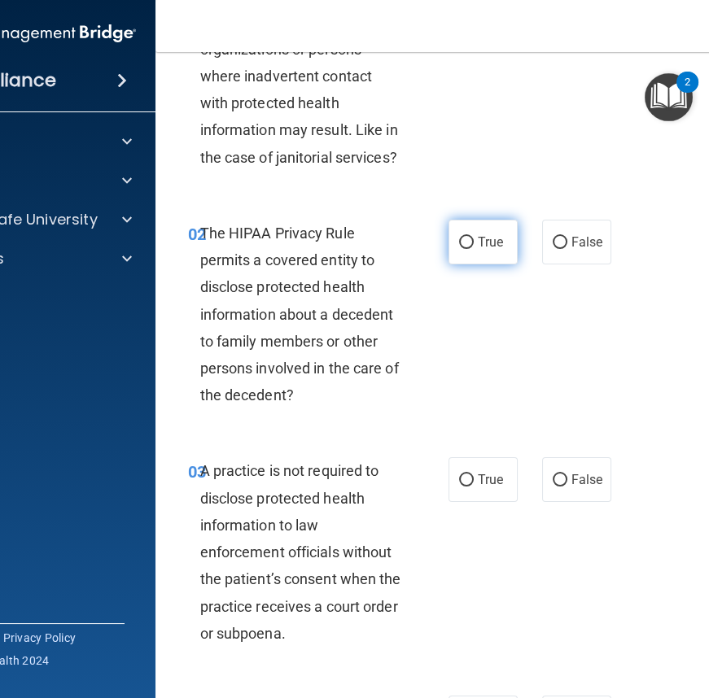
scroll to position [221, 0]
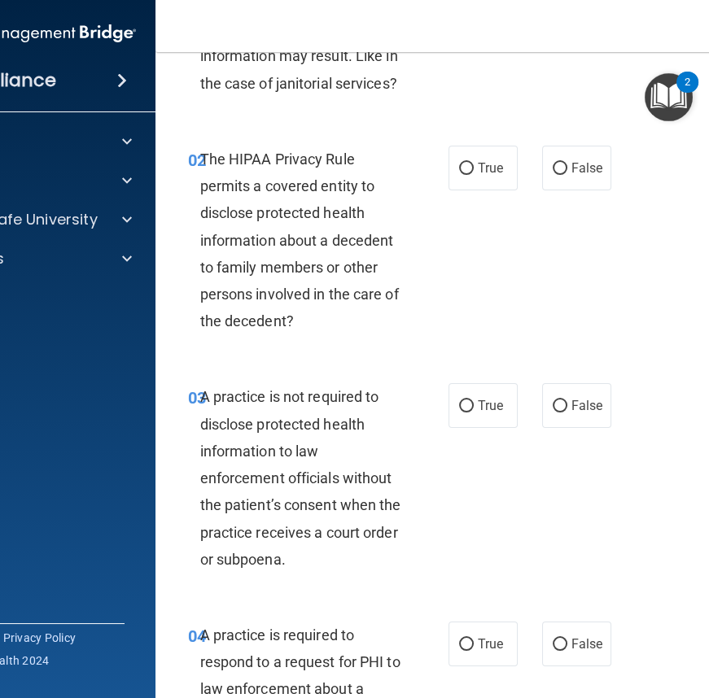
click at [200, 155] on span "The HIPAA Privacy Rule permits a covered entity to disclose protected health in…" at bounding box center [299, 240] width 199 height 179
click at [230, 181] on span "The HIPAA Privacy Rule permits a covered entity to disclose protected health in…" at bounding box center [299, 240] width 199 height 179
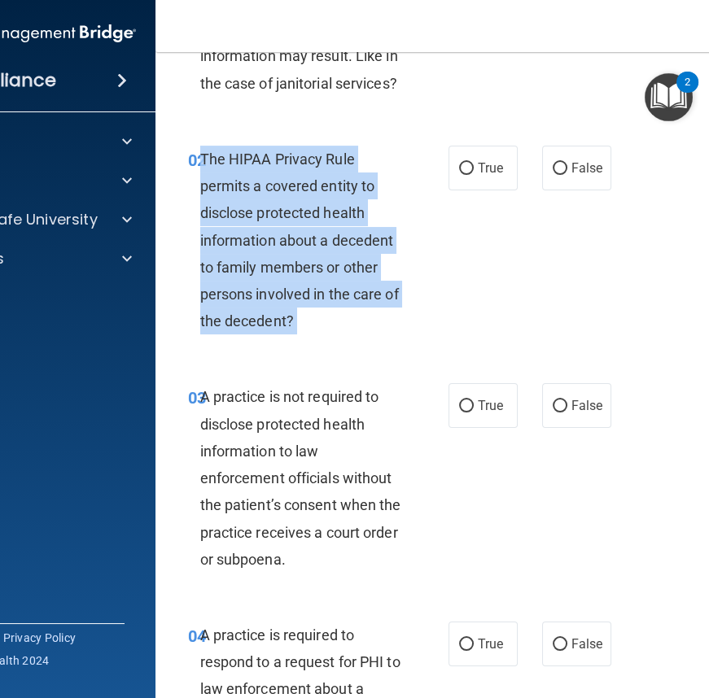
click at [230, 181] on span "The HIPAA Privacy Rule permits a covered entity to disclose protected health in…" at bounding box center [299, 240] width 199 height 179
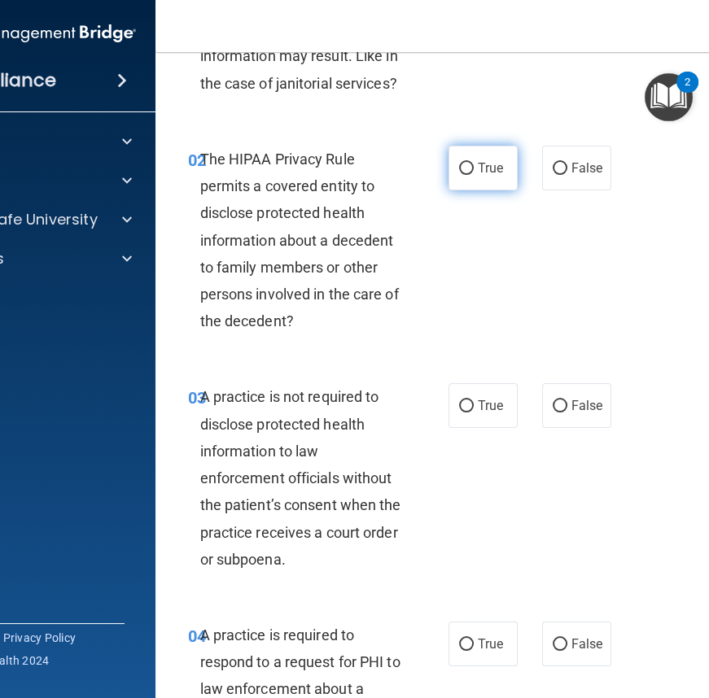
click at [480, 170] on span "True" at bounding box center [490, 167] width 25 height 15
click at [474, 170] on input "True" at bounding box center [466, 169] width 15 height 12
radio input "true"
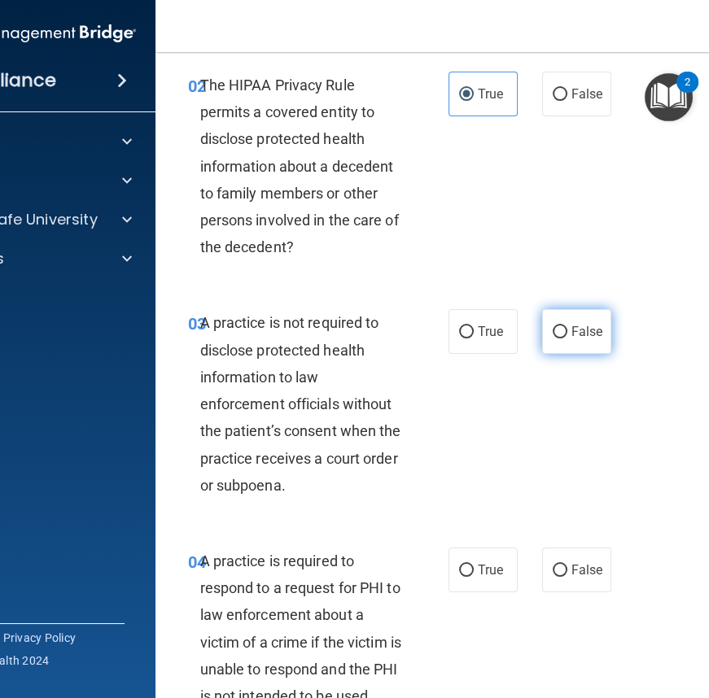
click at [563, 322] on label "False" at bounding box center [576, 331] width 69 height 45
click at [563, 326] on input "False" at bounding box center [560, 332] width 15 height 12
radio input "true"
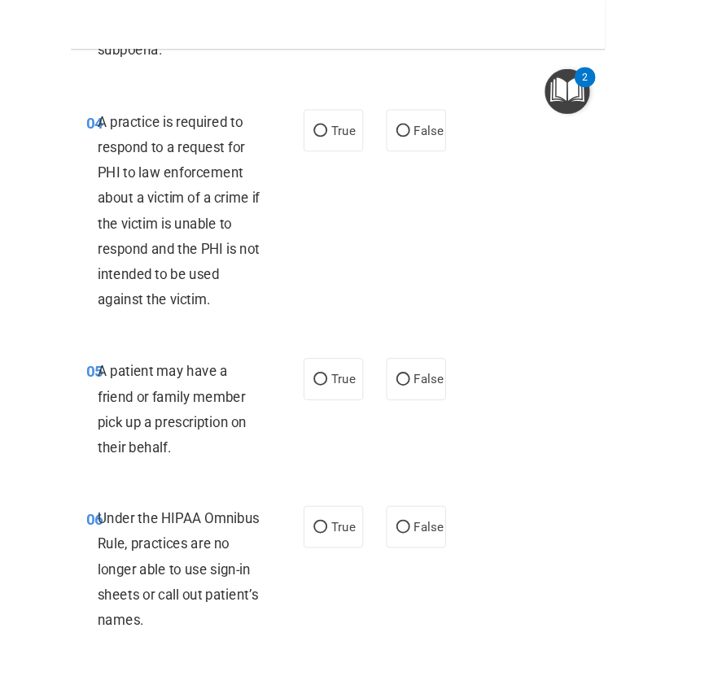
scroll to position [592, 0]
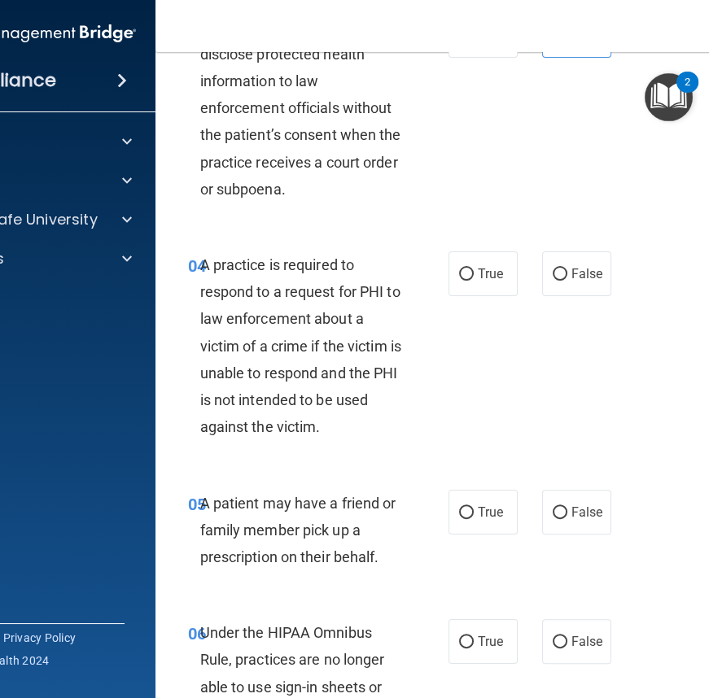
click at [334, 302] on div "A practice is required to respond to a request for PHI to law enforcement about…" at bounding box center [307, 346] width 214 height 190
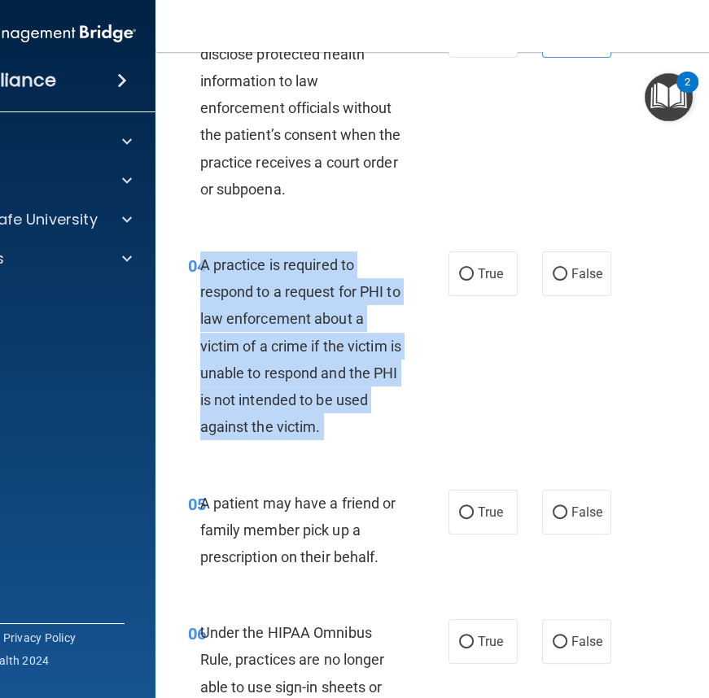
click at [334, 302] on div "A practice is required to respond to a request for PHI to law enforcement about…" at bounding box center [307, 346] width 214 height 190
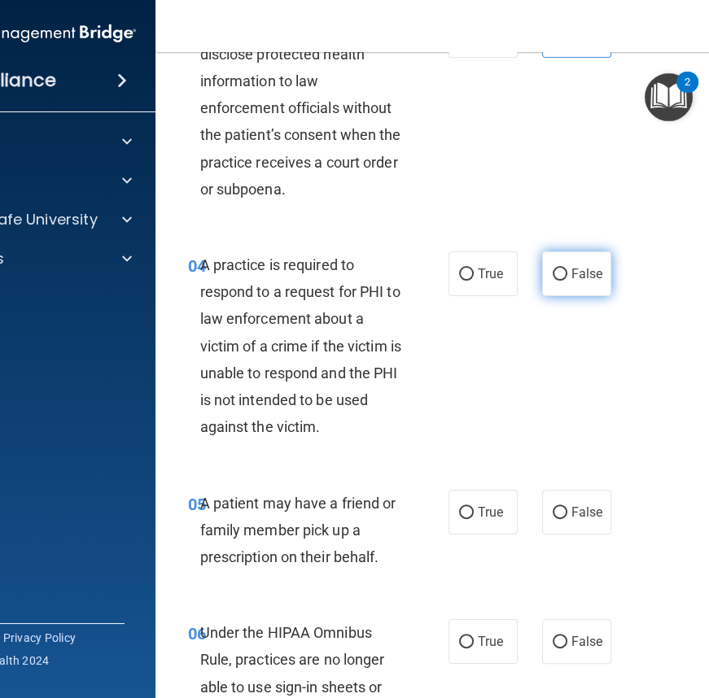
click at [543, 293] on label "False" at bounding box center [576, 273] width 69 height 45
click at [553, 281] on input "False" at bounding box center [560, 275] width 15 height 12
radio input "true"
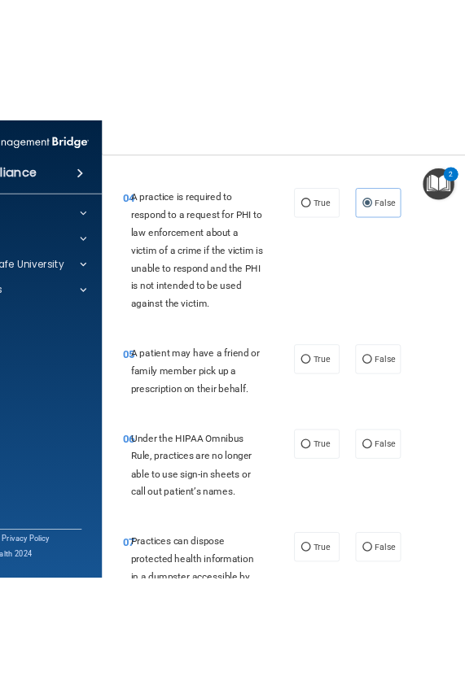
scroll to position [814, 0]
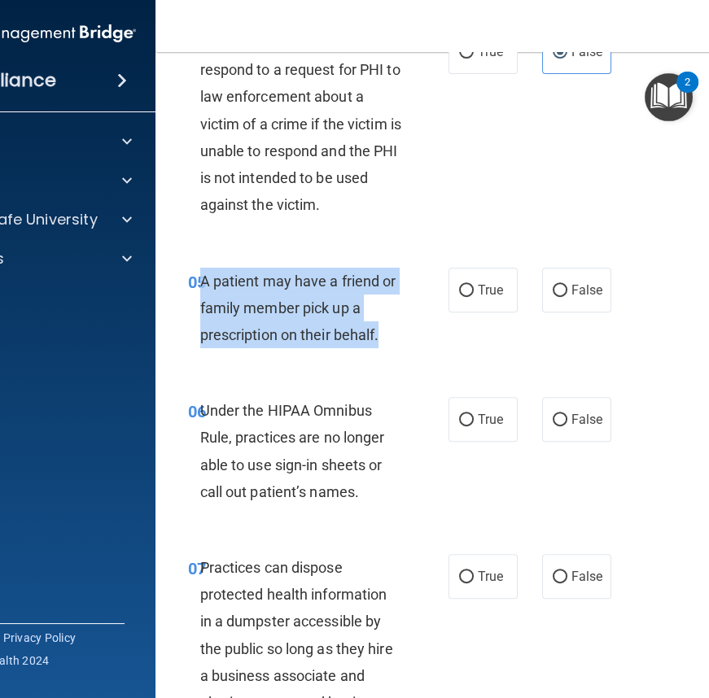
drag, startPoint x: 195, startPoint y: 279, endPoint x: 397, endPoint y: 345, distance: 213.1
click at [397, 345] on div "A patient may have a friend or family member pick up a prescription on their be…" at bounding box center [307, 308] width 214 height 81
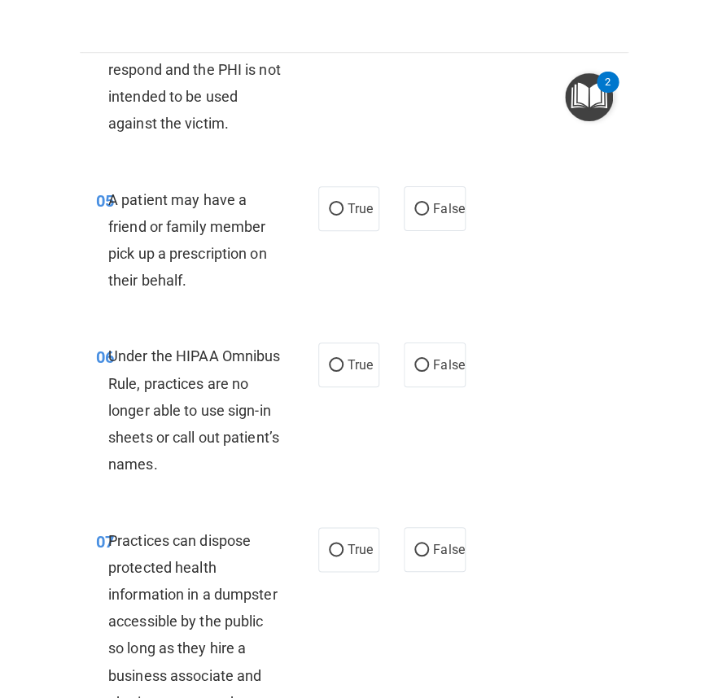
scroll to position [787, 0]
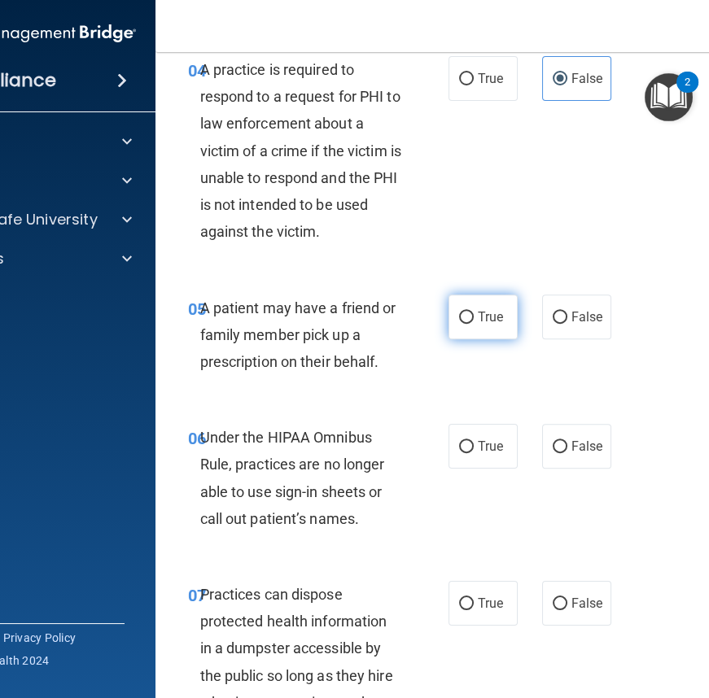
click at [492, 295] on label "True" at bounding box center [482, 317] width 69 height 45
click at [474, 312] on input "True" at bounding box center [466, 318] width 15 height 12
radio input "true"
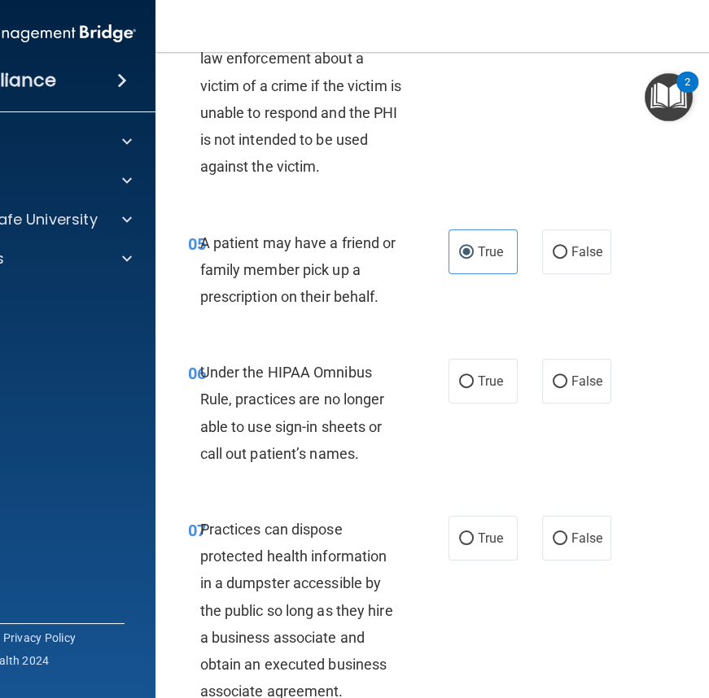
scroll to position [861, 0]
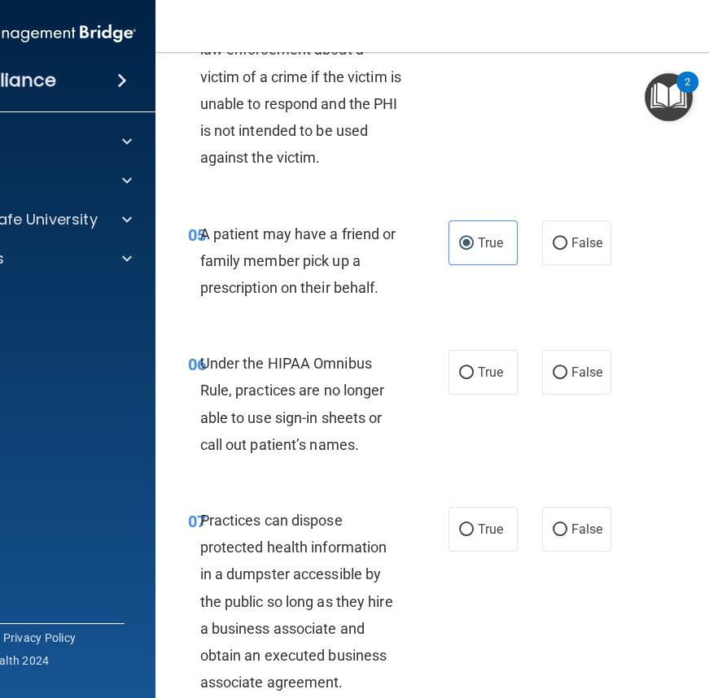
click at [558, 348] on div "06 Under the HIPAA Omnibus Rule, practices are no longer able to use sign-in sh…" at bounding box center [485, 408] width 619 height 157
click at [561, 358] on label "False" at bounding box center [576, 372] width 69 height 45
click at [561, 367] on input "False" at bounding box center [560, 373] width 15 height 12
radio input "true"
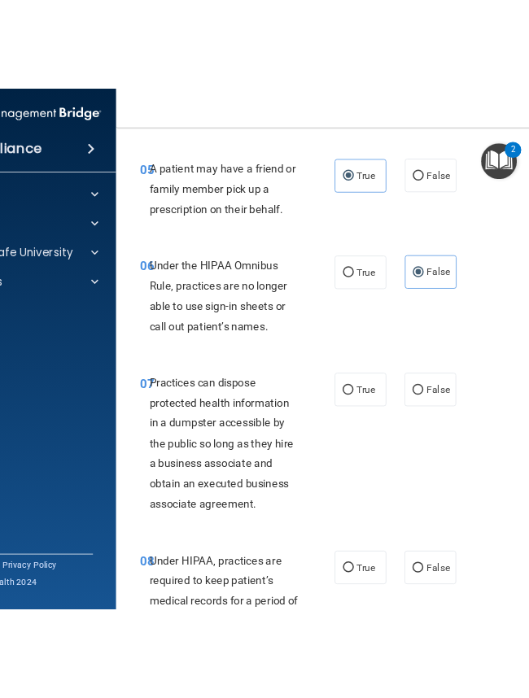
scroll to position [1082, 0]
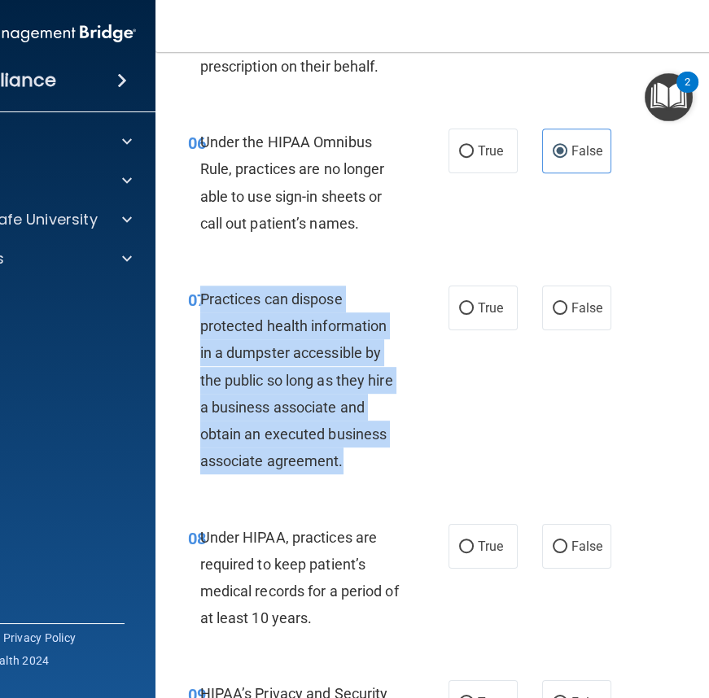
drag, startPoint x: 195, startPoint y: 296, endPoint x: 388, endPoint y: 479, distance: 265.4
click at [388, 479] on div "07 Practices can dispose protected health information in a dumpster accessible …" at bounding box center [318, 385] width 309 height 198
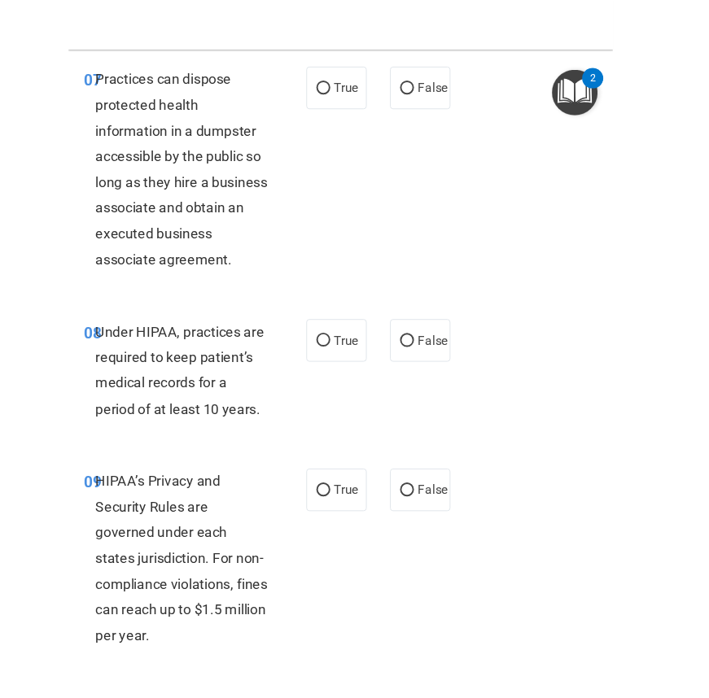
scroll to position [1109, 0]
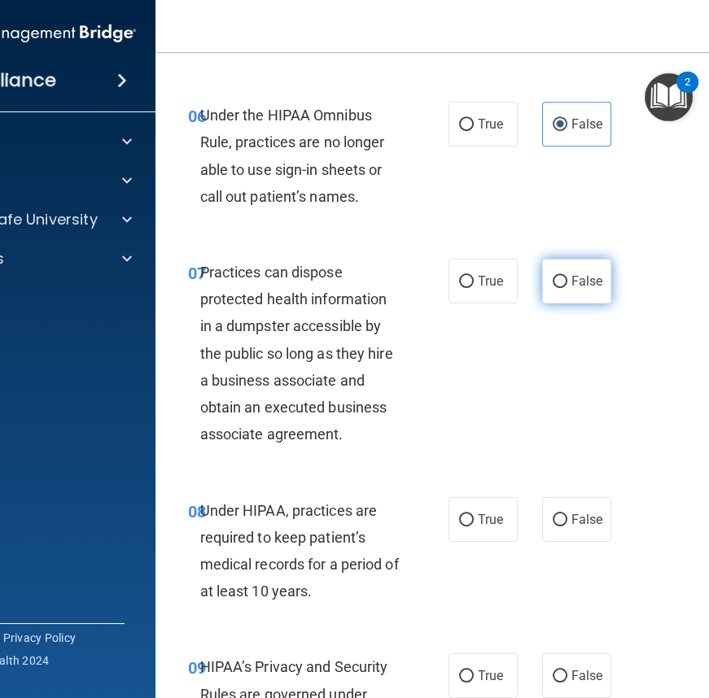
click at [575, 282] on span "False" at bounding box center [587, 280] width 32 height 15
click at [567, 282] on input "False" at bounding box center [560, 282] width 15 height 12
radio input "true"
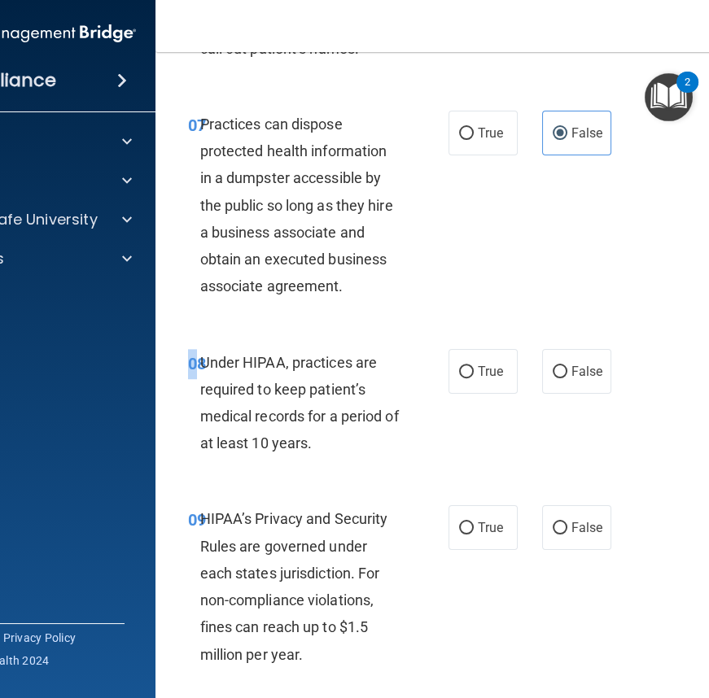
drag, startPoint x: 193, startPoint y: 356, endPoint x: 371, endPoint y: 470, distance: 211.5
click at [371, 470] on div "08 Under HIPAA, practices are required to keep patient’s medical records for a …" at bounding box center [485, 407] width 619 height 157
click at [244, 357] on span "Under HIPAA, practices are required to keep patient’s medical records for a per…" at bounding box center [299, 403] width 199 height 98
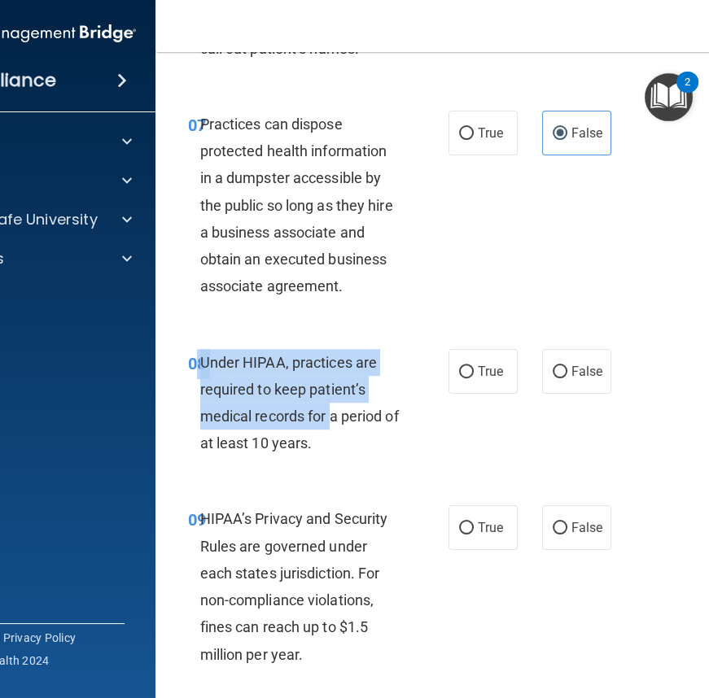
drag, startPoint x: 192, startPoint y: 361, endPoint x: 326, endPoint y: 429, distance: 150.0
click at [326, 428] on div "08 Under HIPAA, practices are required to keep patient’s medical records for a …" at bounding box center [318, 407] width 309 height 116
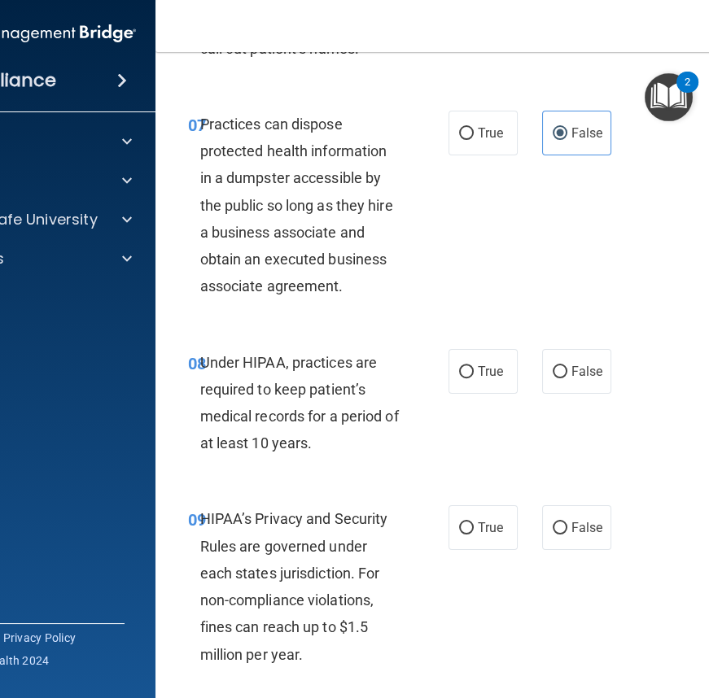
click at [377, 446] on div "Under HIPAA, practices are required to keep patient’s medical records for a per…" at bounding box center [307, 403] width 214 height 108
click at [542, 369] on label "False" at bounding box center [576, 371] width 69 height 45
click at [553, 369] on input "False" at bounding box center [560, 372] width 15 height 12
radio input "true"
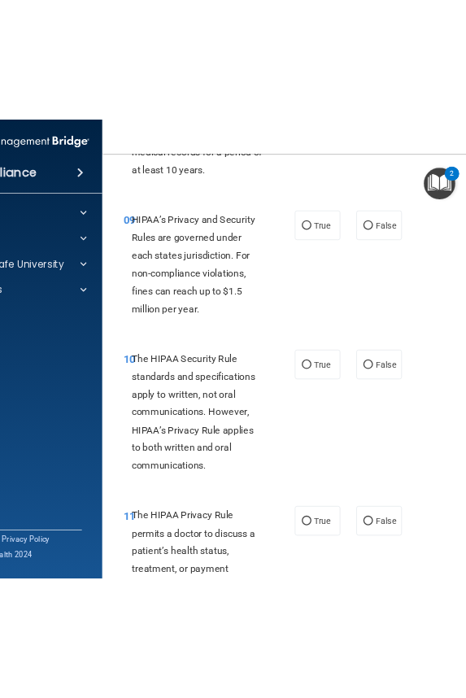
scroll to position [1628, 0]
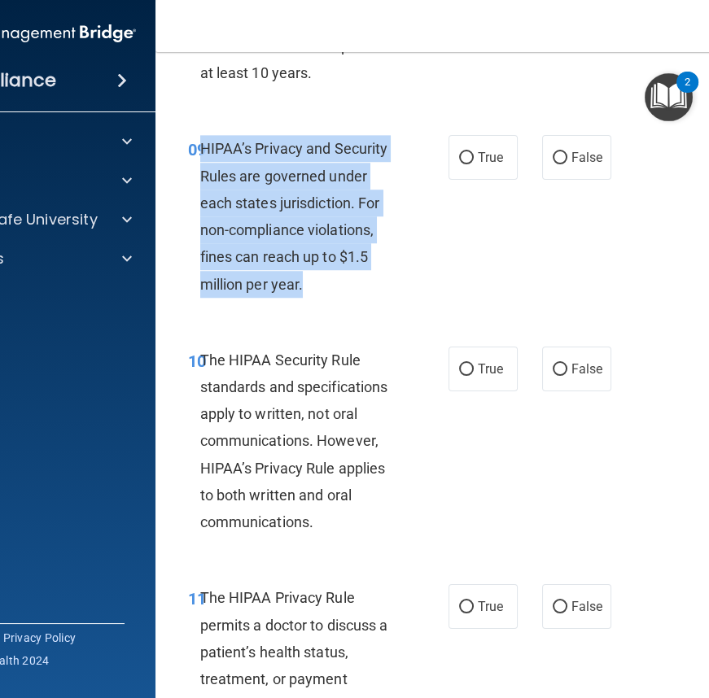
drag, startPoint x: 195, startPoint y: 151, endPoint x: 339, endPoint y: 274, distance: 189.4
click at [342, 283] on div "HIPAA’s Privacy and Security Rules are governed under each states jurisdiction.…" at bounding box center [307, 216] width 214 height 162
drag, startPoint x: 558, startPoint y: 153, endPoint x: 537, endPoint y: 154, distance: 21.2
click at [558, 153] on input "False" at bounding box center [560, 158] width 15 height 12
radio input "true"
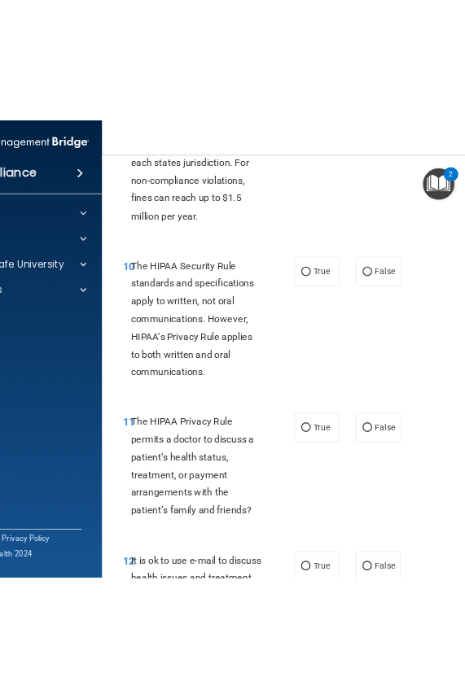
scroll to position [1803, 0]
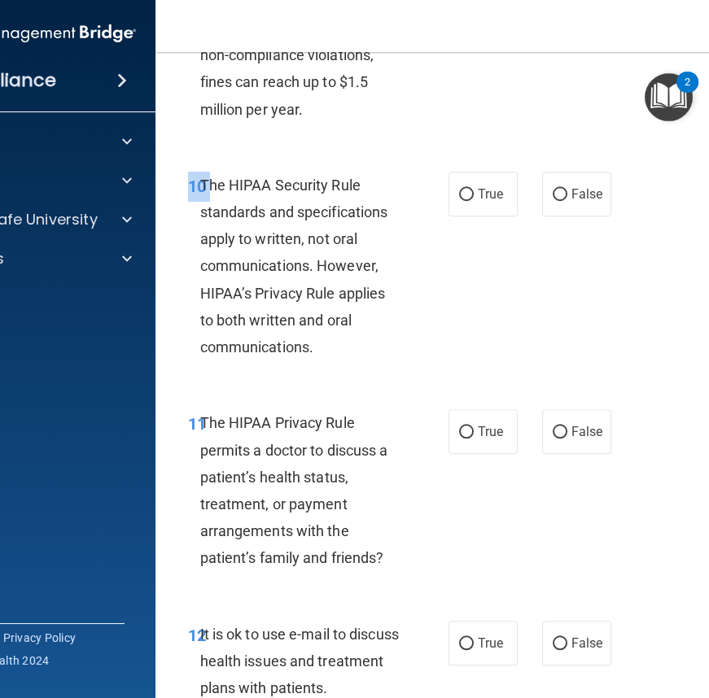
drag, startPoint x: 195, startPoint y: 181, endPoint x: 378, endPoint y: 376, distance: 267.7
click at [378, 376] on div "10 The HIPAA Security Rule standards and specifications apply to written, not o…" at bounding box center [485, 270] width 619 height 238
click at [235, 194] on div "The HIPAA Security Rule standards and specifications apply to written, not oral…" at bounding box center [307, 267] width 214 height 190
click at [230, 191] on span "The HIPAA Security Rule standards and specifications apply to written, not oral…" at bounding box center [294, 266] width 188 height 179
click at [230, 192] on span "The HIPAA Security Rule standards and specifications apply to written, not oral…" at bounding box center [294, 266] width 188 height 179
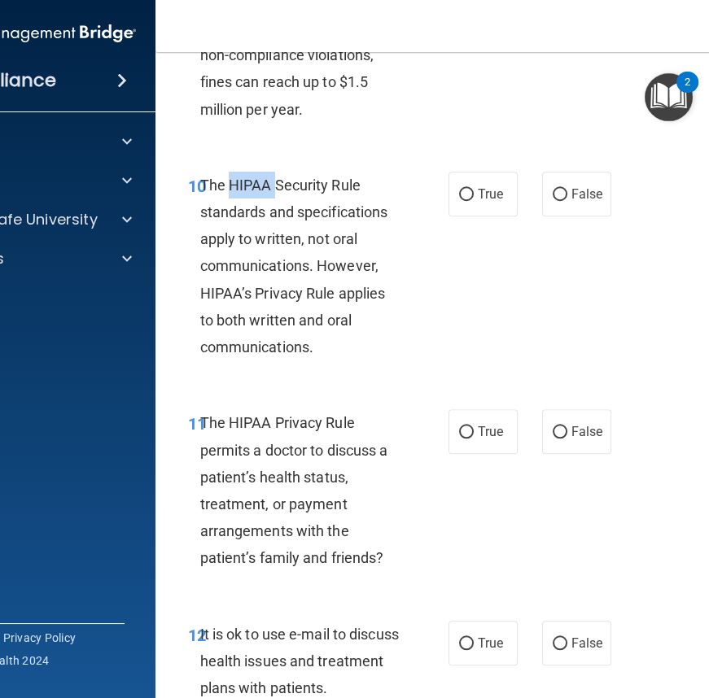
click at [230, 192] on span "The HIPAA Security Rule standards and specifications apply to written, not oral…" at bounding box center [294, 266] width 188 height 179
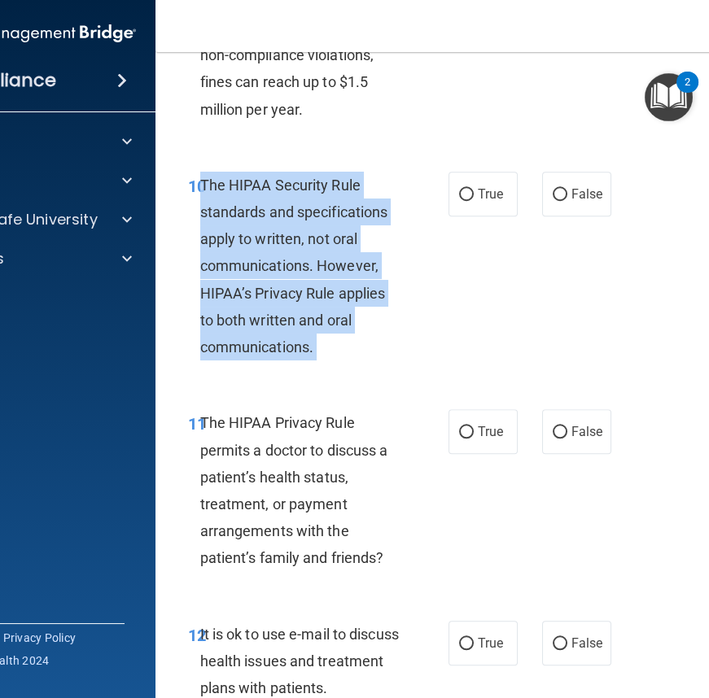
click at [230, 192] on span "The HIPAA Security Rule standards and specifications apply to written, not oral…" at bounding box center [294, 266] width 188 height 179
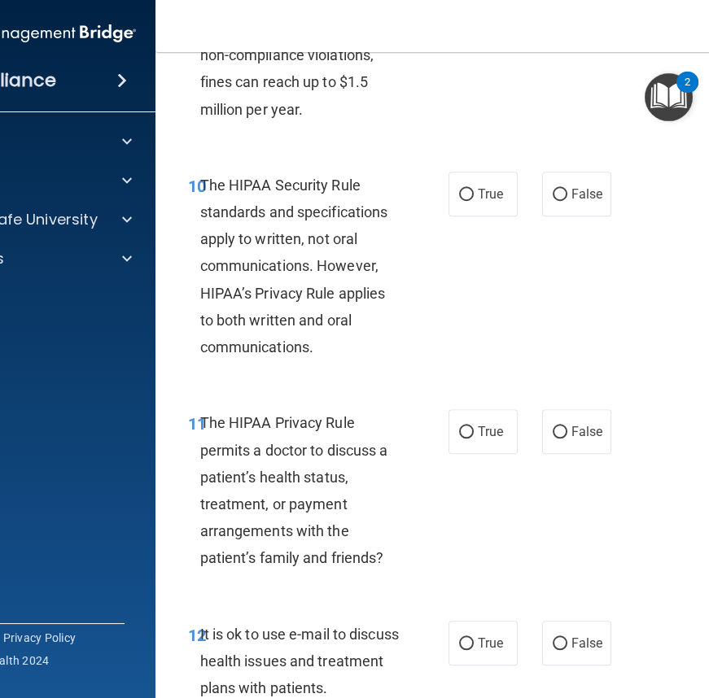
drag, startPoint x: 273, startPoint y: 183, endPoint x: 334, endPoint y: 169, distance: 62.6
click at [379, 160] on div "10 The HIPAA Security Rule standards and specifications apply to written, not o…" at bounding box center [485, 270] width 619 height 238
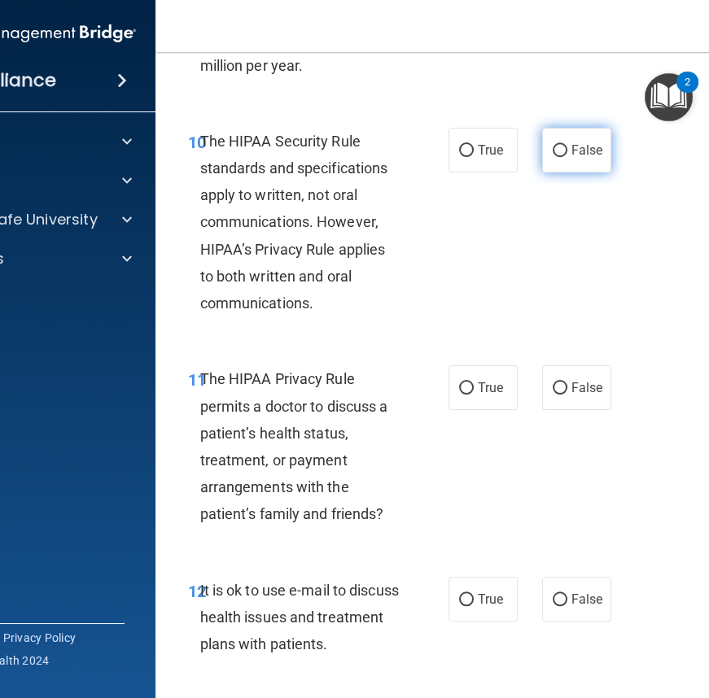
scroll to position [1838, 0]
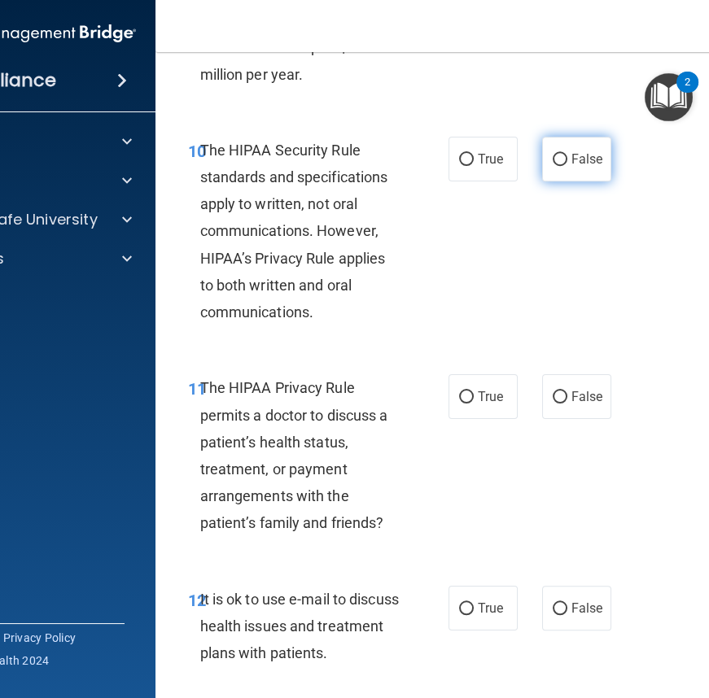
click at [575, 171] on label "False" at bounding box center [576, 159] width 69 height 45
click at [567, 166] on input "False" at bounding box center [560, 160] width 15 height 12
radio input "true"
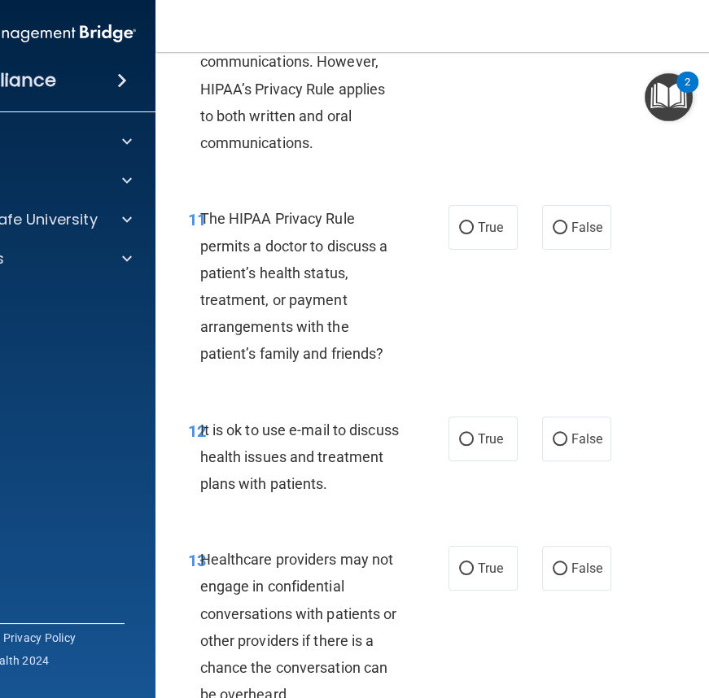
scroll to position [2059, 0]
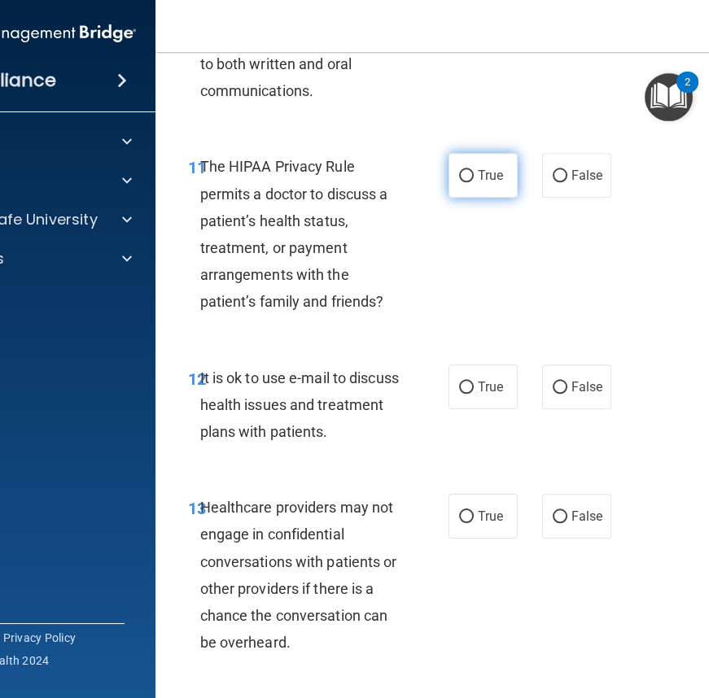
click at [478, 171] on span "True" at bounding box center [490, 175] width 25 height 15
click at [474, 171] on input "True" at bounding box center [466, 176] width 15 height 12
radio input "true"
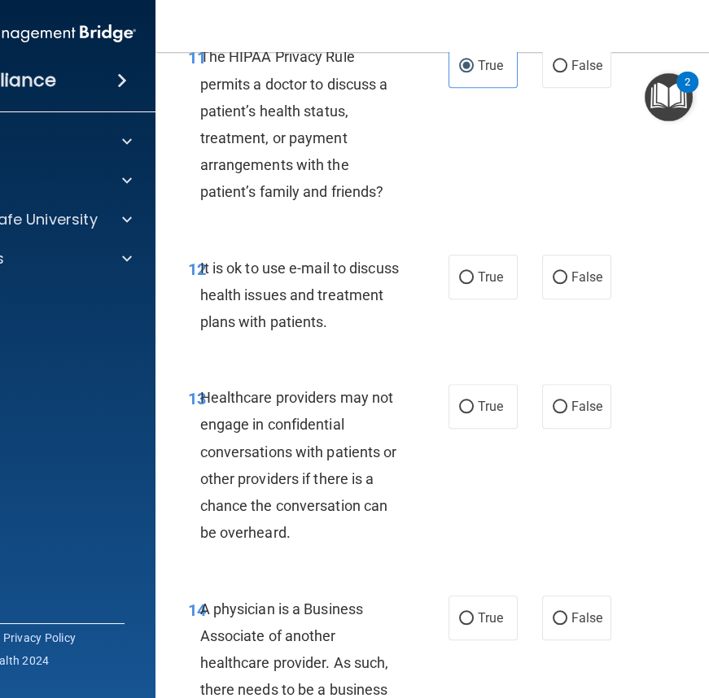
scroll to position [2207, 0]
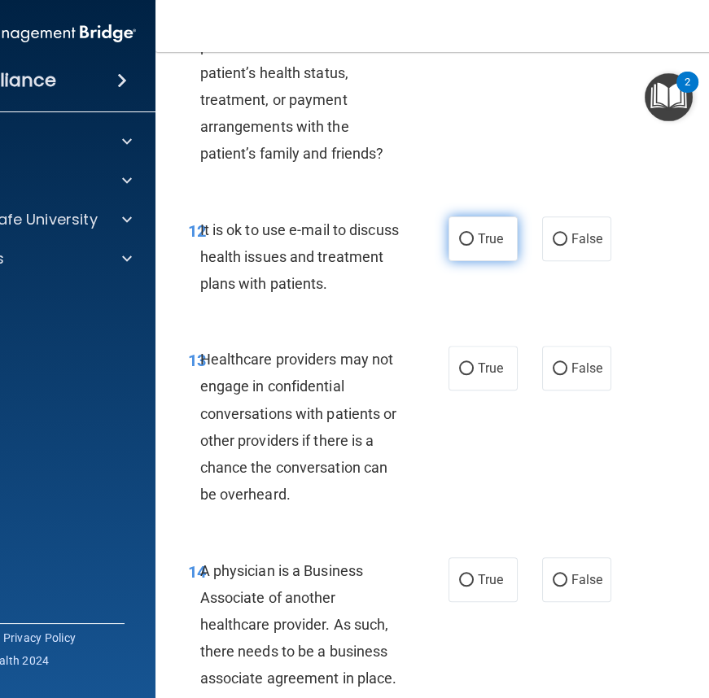
click at [487, 243] on span "True" at bounding box center [490, 238] width 25 height 15
click at [474, 243] on input "True" at bounding box center [466, 240] width 15 height 12
radio input "true"
click at [577, 379] on label "False" at bounding box center [576, 368] width 69 height 45
click at [567, 375] on input "False" at bounding box center [560, 369] width 15 height 12
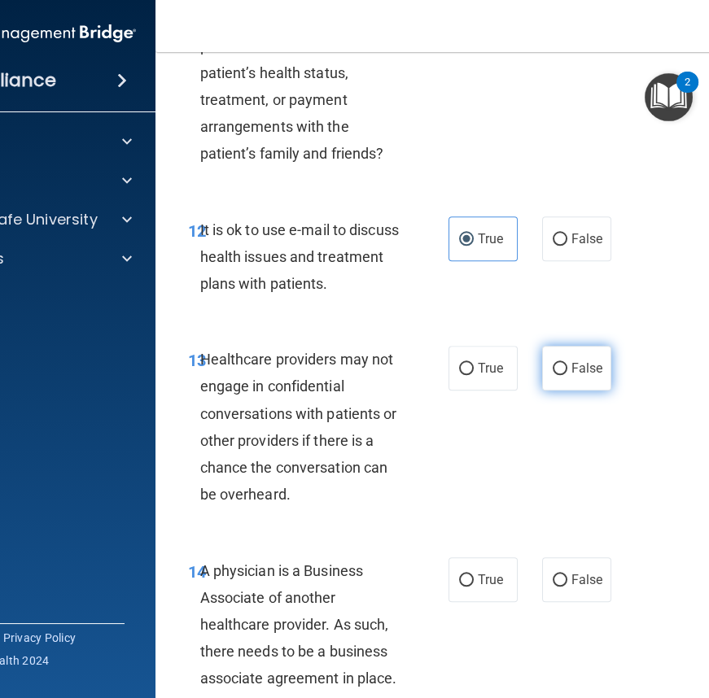
radio input "true"
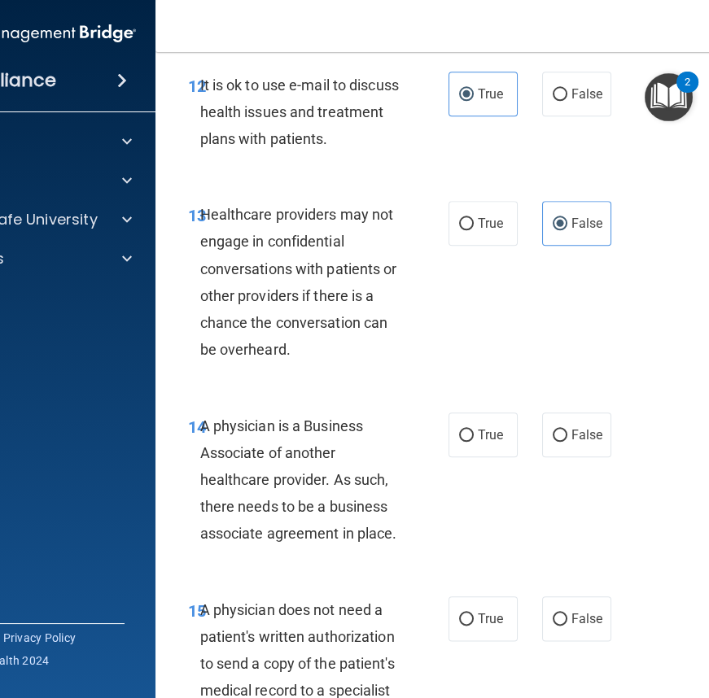
scroll to position [2355, 0]
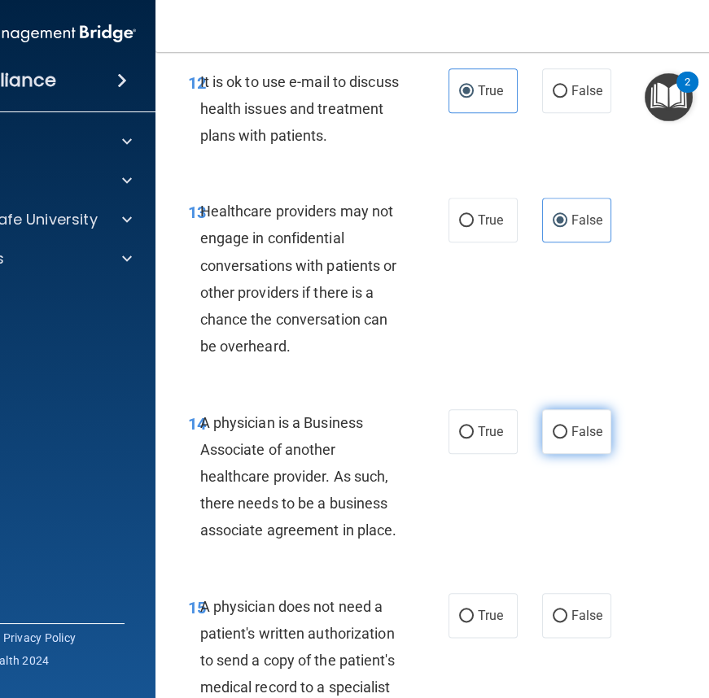
click at [575, 430] on span "False" at bounding box center [587, 431] width 32 height 15
click at [567, 430] on input "False" at bounding box center [560, 432] width 15 height 12
radio input "true"
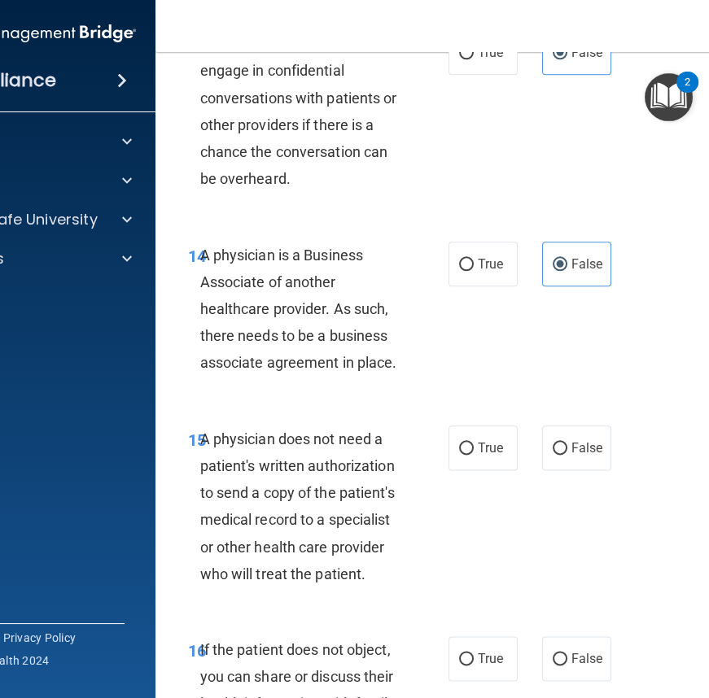
scroll to position [2652, 0]
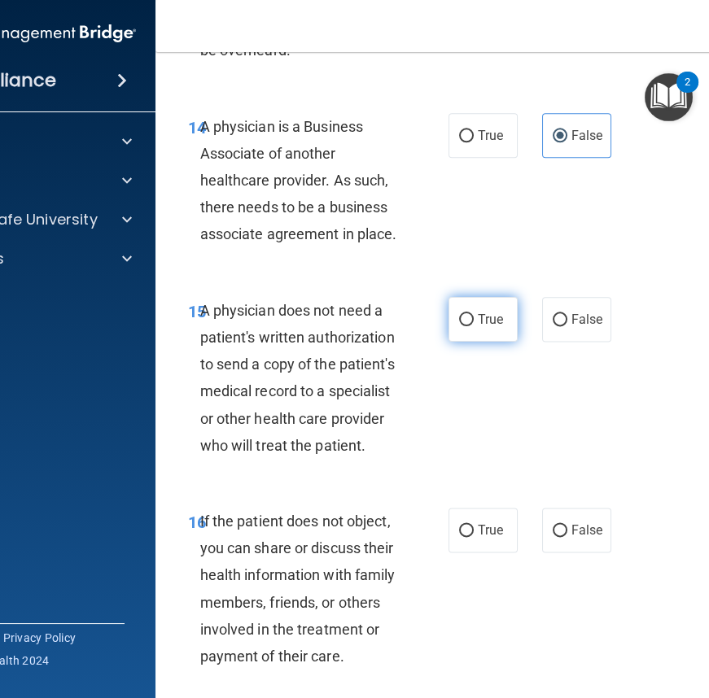
click at [457, 326] on label "True" at bounding box center [482, 319] width 69 height 45
click at [459, 326] on input "True" at bounding box center [466, 320] width 15 height 12
radio input "true"
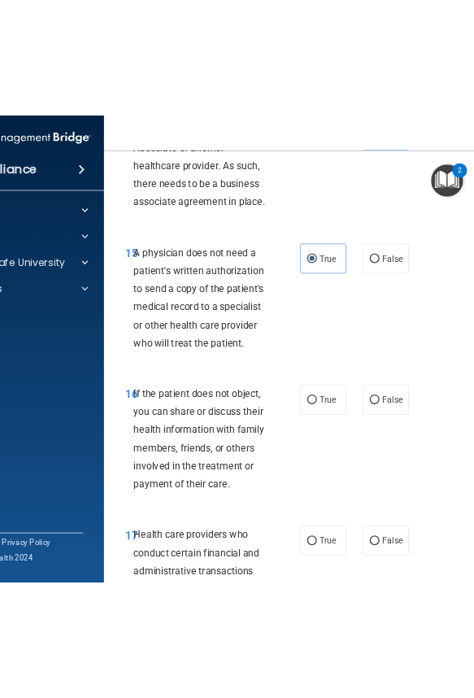
scroll to position [2873, 0]
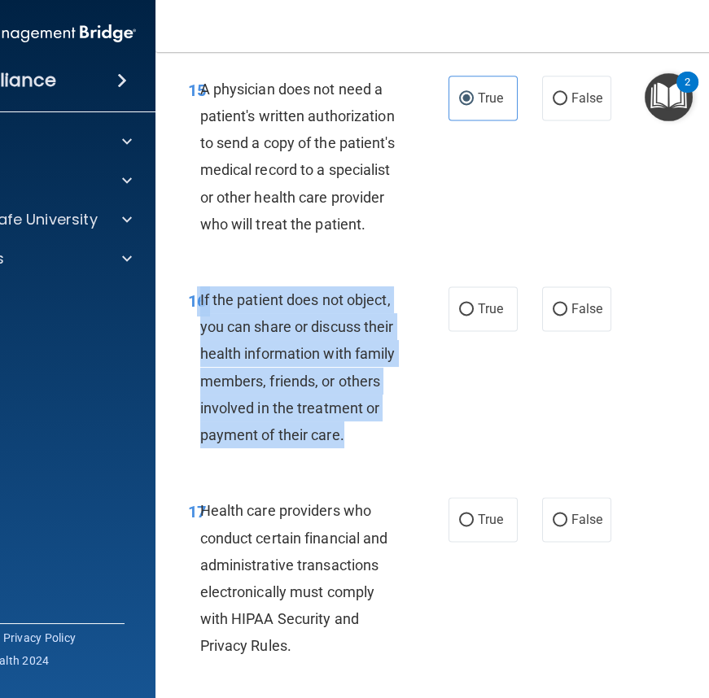
drag, startPoint x: 191, startPoint y: 295, endPoint x: 365, endPoint y: 413, distance: 210.8
click at [389, 431] on div "16 If the patient does not object, you can share or discuss their health inform…" at bounding box center [318, 371] width 309 height 170
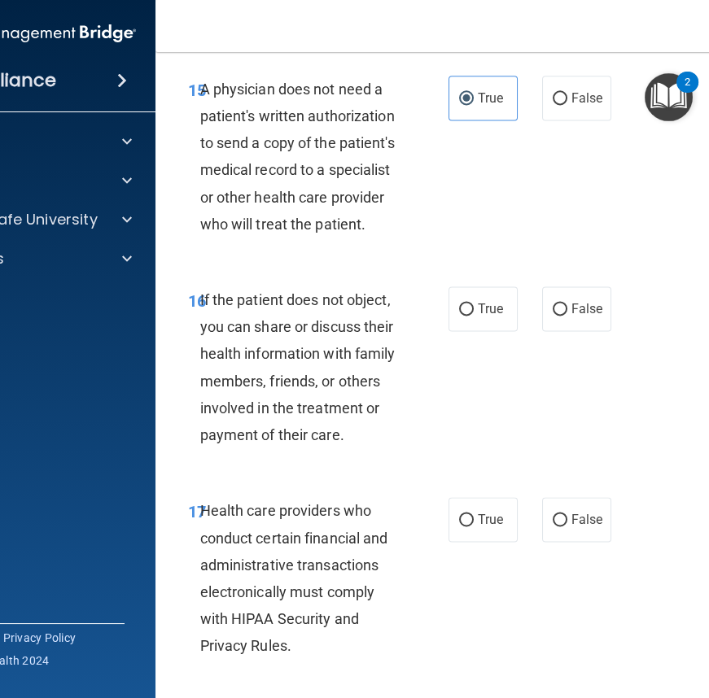
click at [176, 268] on div "16 If the patient does not object, you can share or discuss their health inform…" at bounding box center [485, 371] width 619 height 211
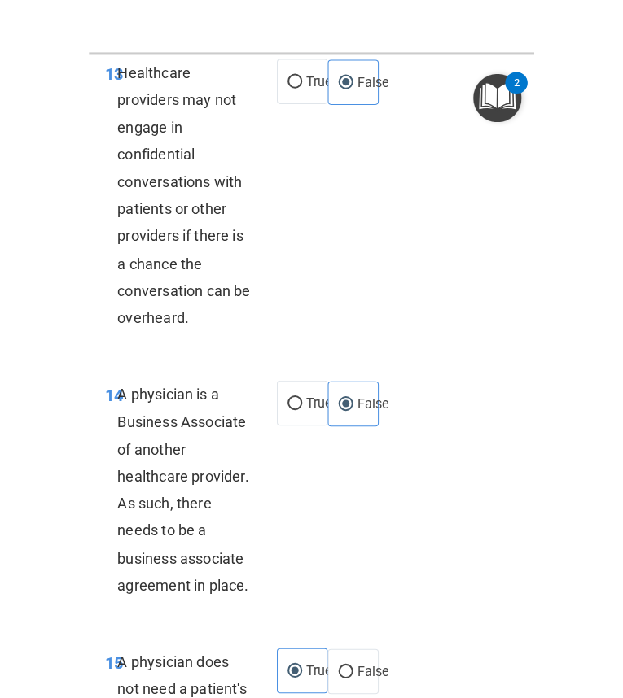
scroll to position [3900, 0]
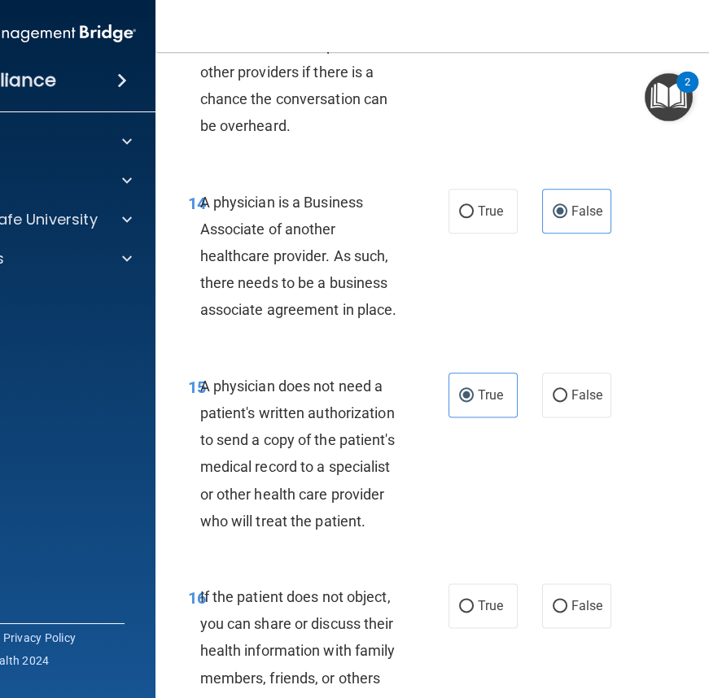
click at [483, 315] on div "14 A physician is a Business Associate of another healthcare provider. As such,…" at bounding box center [485, 260] width 619 height 184
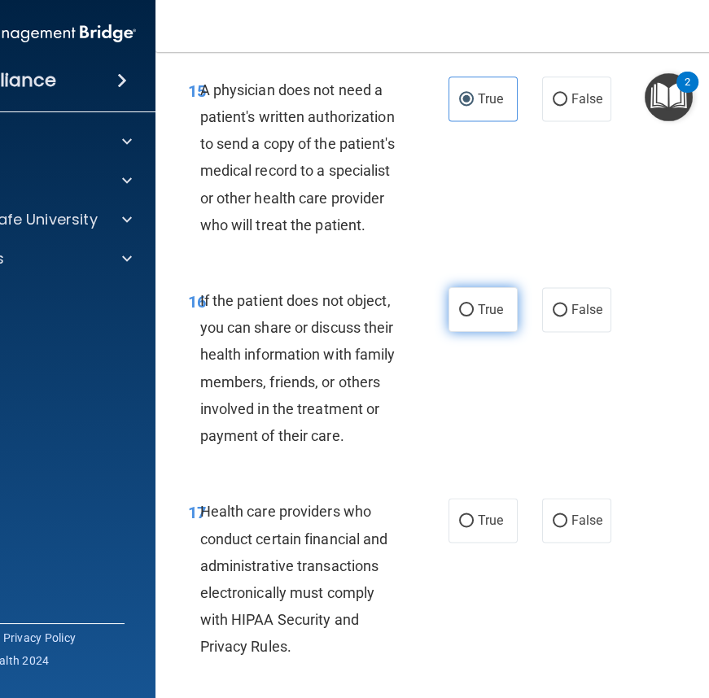
click at [480, 304] on span "True" at bounding box center [490, 309] width 25 height 15
click at [474, 304] on input "True" at bounding box center [466, 310] width 15 height 12
radio input "true"
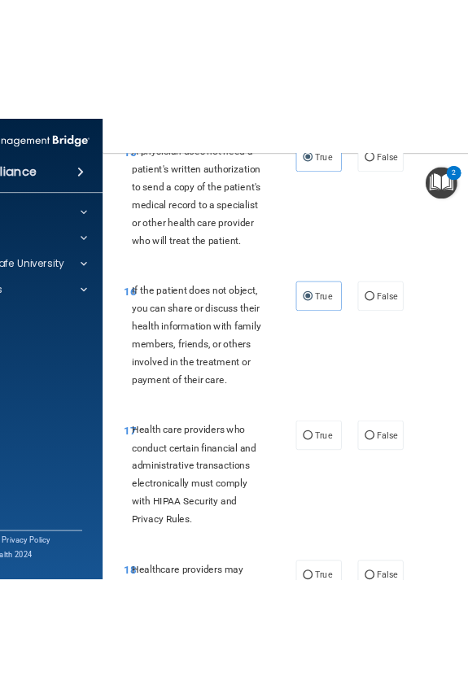
scroll to position [3093, 0]
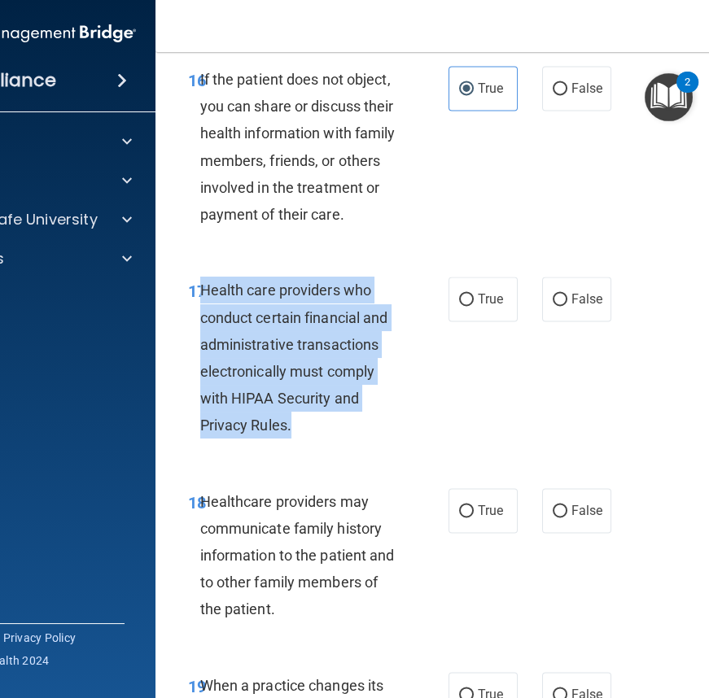
drag, startPoint x: 194, startPoint y: 282, endPoint x: 349, endPoint y: 415, distance: 204.4
click at [377, 420] on div "Health care providers who conduct certain financial and administrative transact…" at bounding box center [307, 358] width 214 height 162
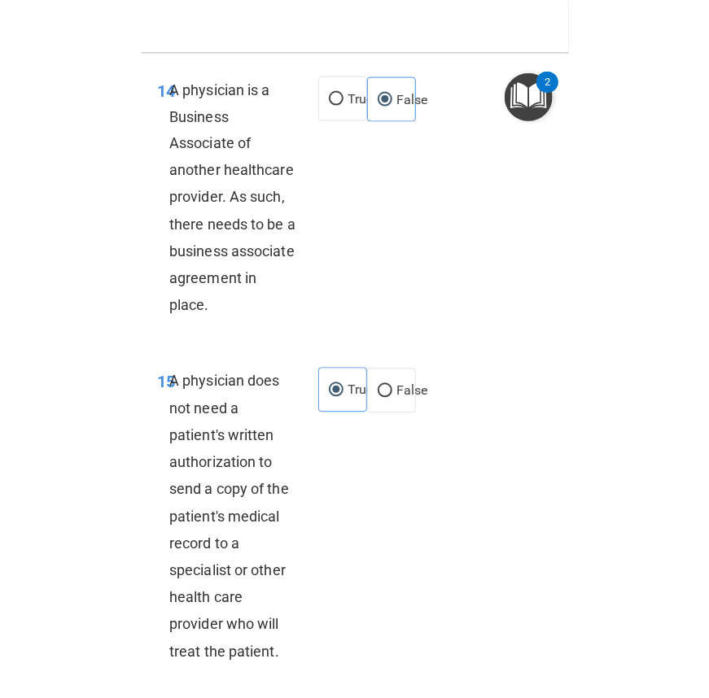
scroll to position [2716, 0]
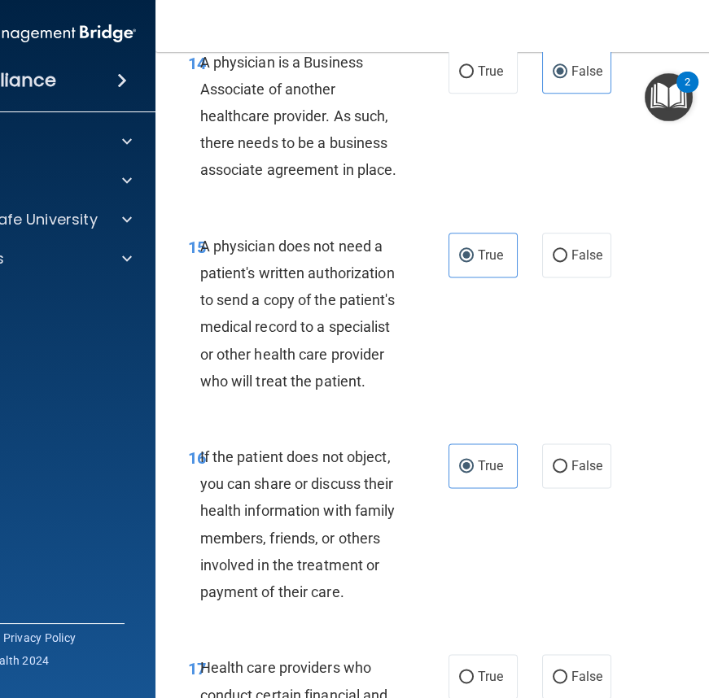
click at [477, 301] on div "15 A physician does not need a patient's written authorization to send a copy o…" at bounding box center [485, 317] width 619 height 211
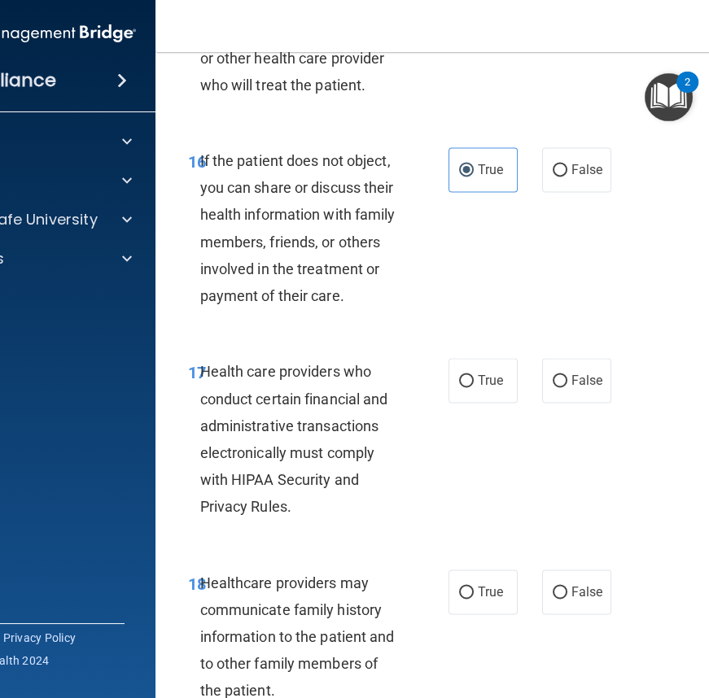
scroll to position [3011, 0]
click at [467, 371] on label "True" at bounding box center [482, 381] width 69 height 45
click at [467, 376] on input "True" at bounding box center [466, 382] width 15 height 12
radio input "true"
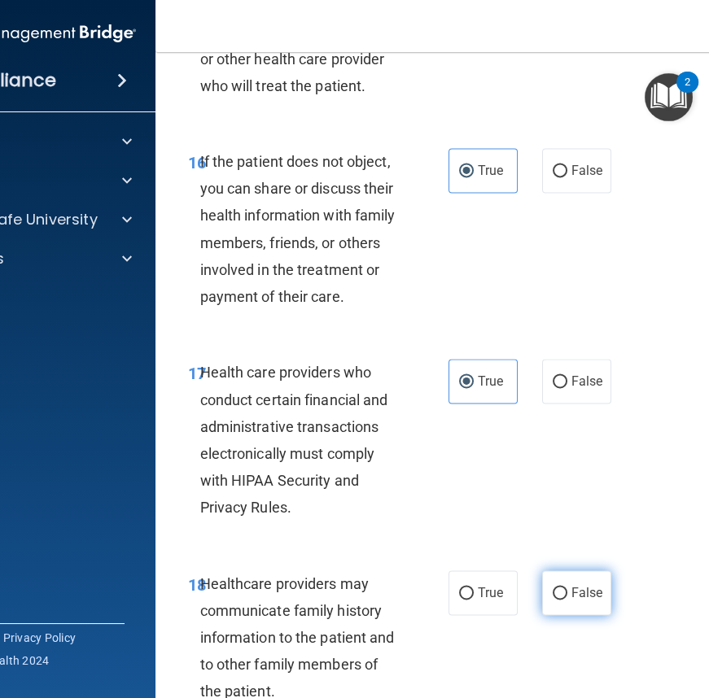
click at [594, 594] on span "False" at bounding box center [587, 592] width 32 height 15
click at [567, 594] on input "False" at bounding box center [560, 594] width 15 height 12
radio input "true"
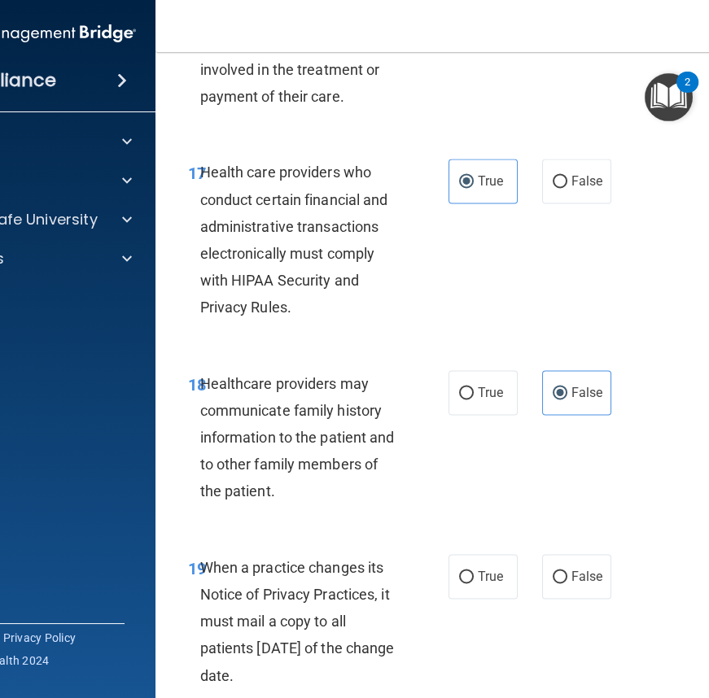
scroll to position [3382, 0]
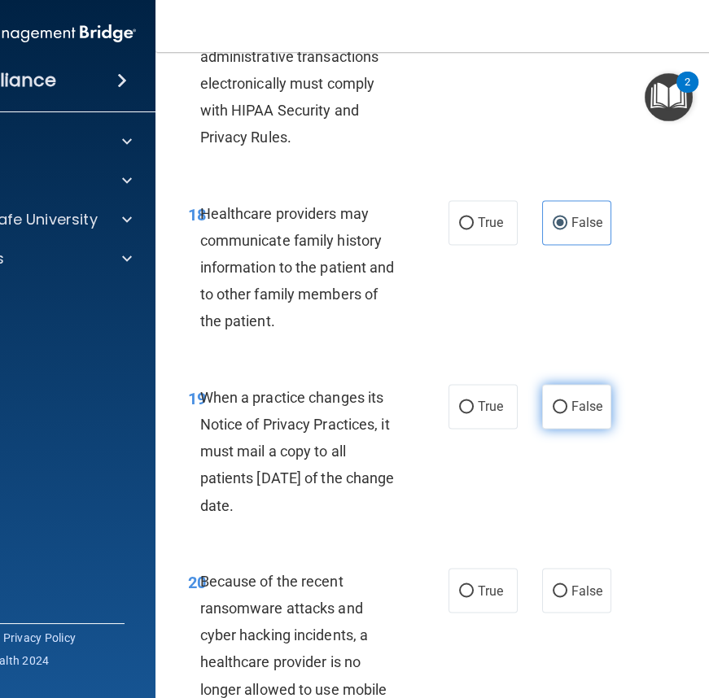
click at [572, 411] on span "False" at bounding box center [587, 406] width 32 height 15
click at [567, 411] on input "False" at bounding box center [560, 407] width 15 height 12
radio input "true"
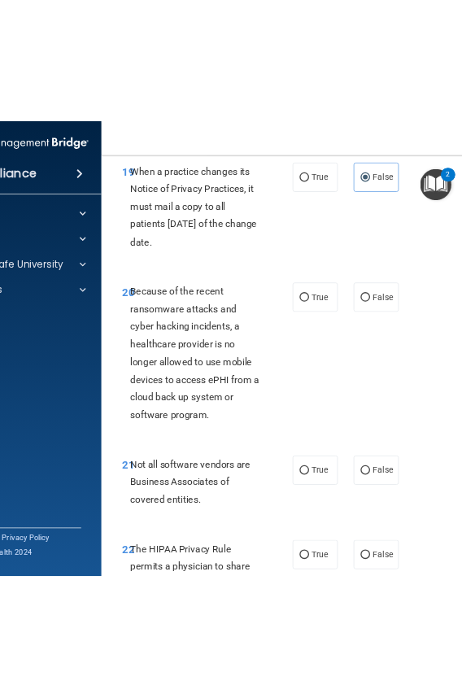
scroll to position [3752, 0]
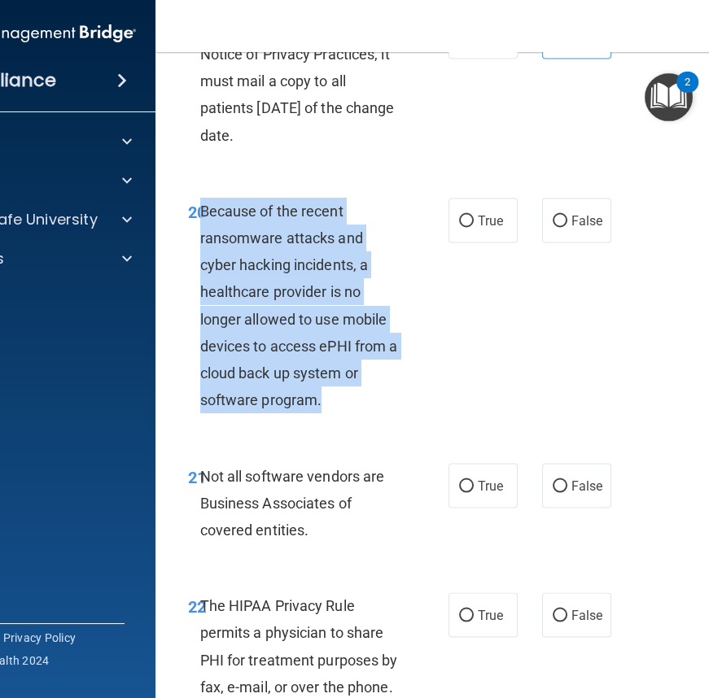
drag, startPoint x: 194, startPoint y: 208, endPoint x: 374, endPoint y: 398, distance: 262.5
click at [374, 398] on div "Because of the recent ransomware attacks and cyber hacking incidents, a healthc…" at bounding box center [307, 306] width 214 height 216
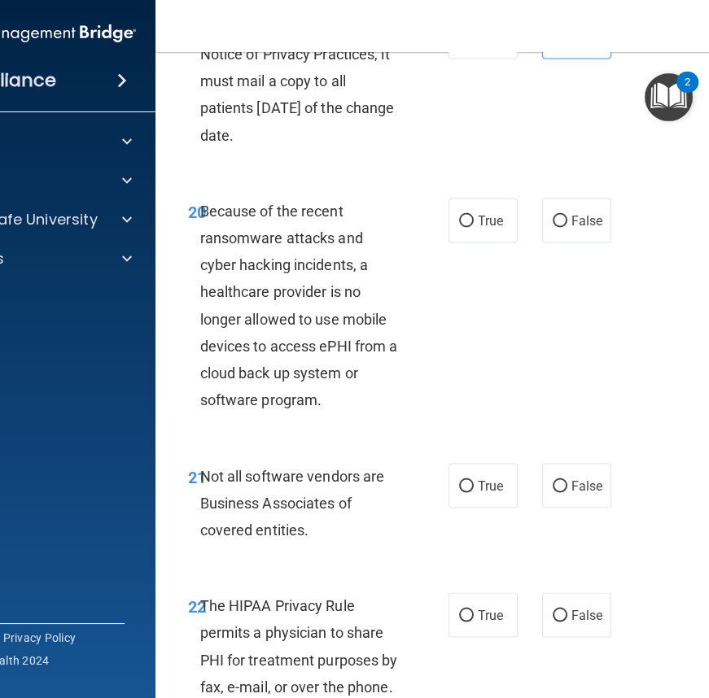
click at [197, 191] on div "20 Because of the recent ransomware attacks and cyber hacking incidents, a heal…" at bounding box center [485, 309] width 619 height 265
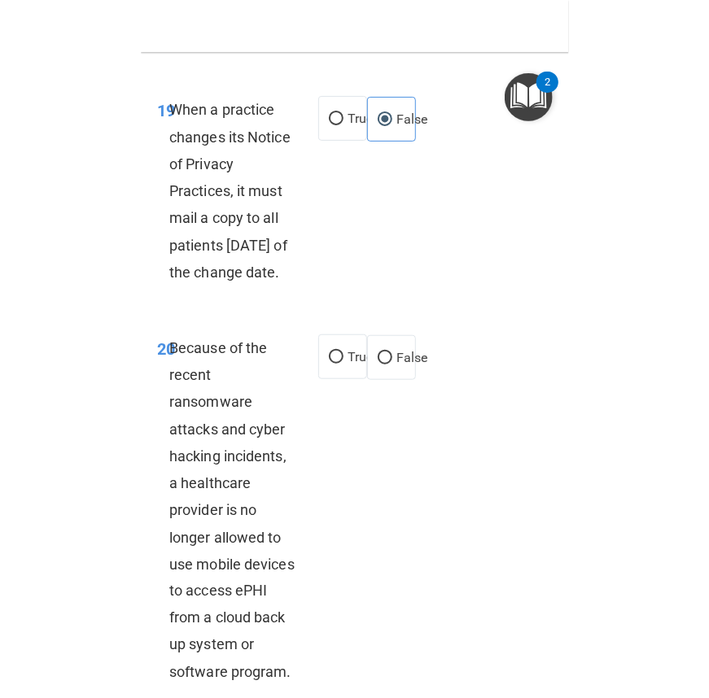
scroll to position [3968, 0]
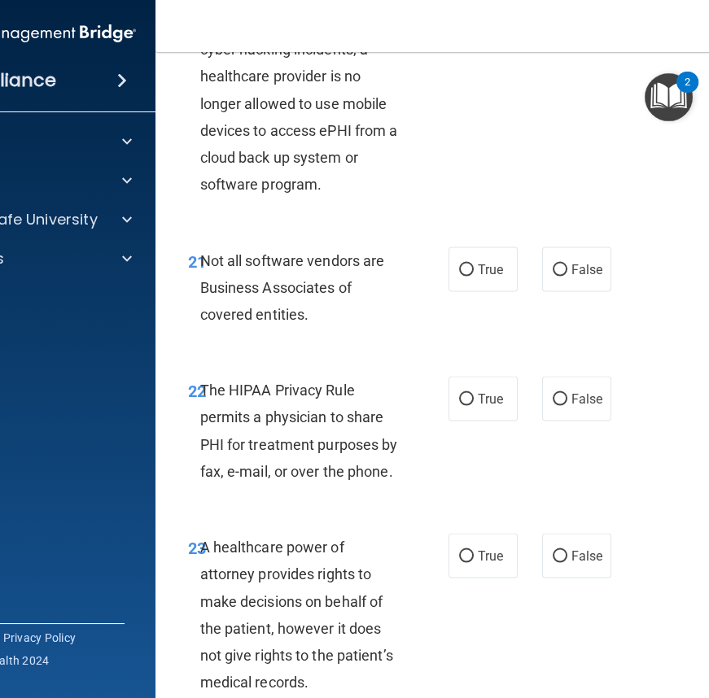
click at [570, 228] on div "21 Not all software vendors are Business Associates of covered entities. True F…" at bounding box center [485, 292] width 619 height 130
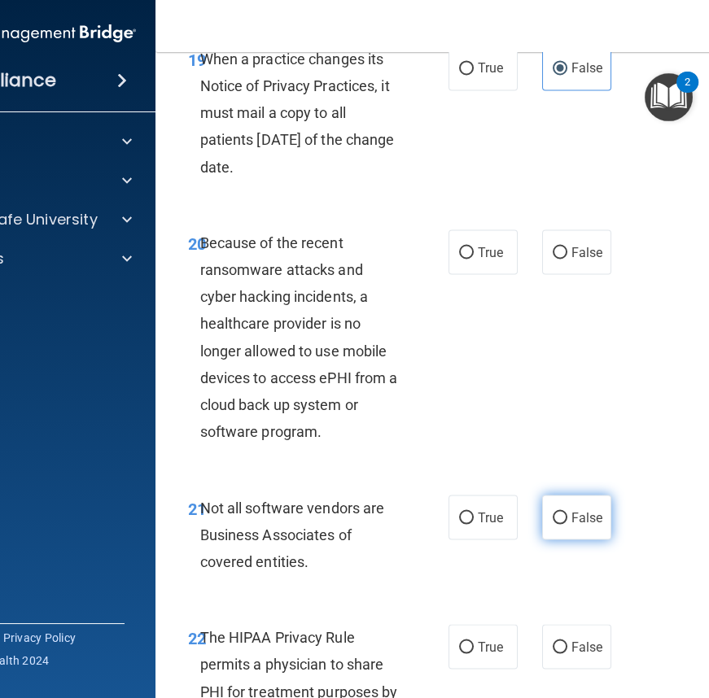
scroll to position [3671, 0]
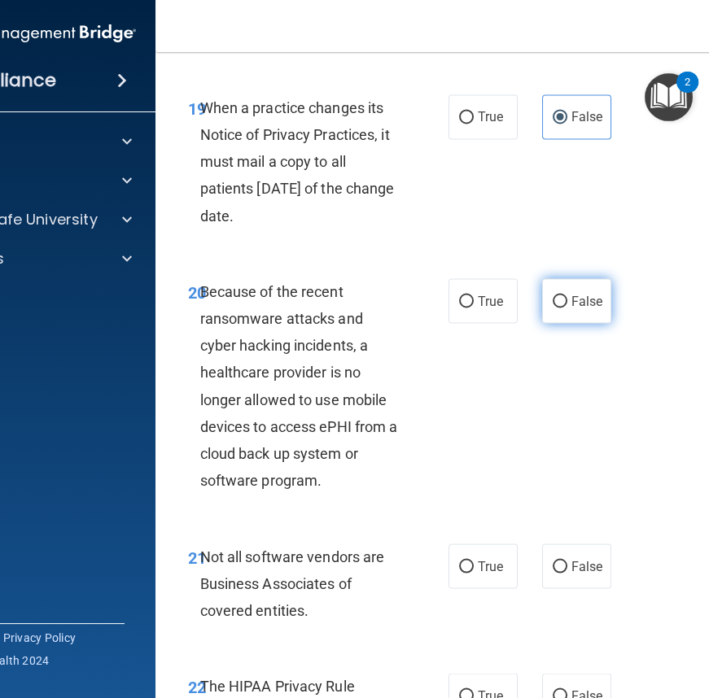
click at [580, 294] on span "False" at bounding box center [587, 300] width 32 height 15
click at [567, 295] on input "False" at bounding box center [560, 301] width 15 height 12
radio input "true"
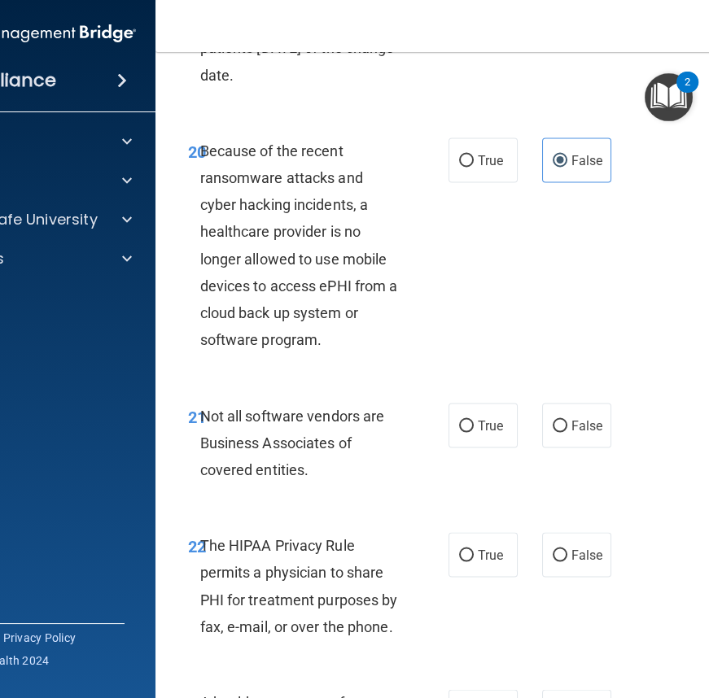
scroll to position [3893, 0]
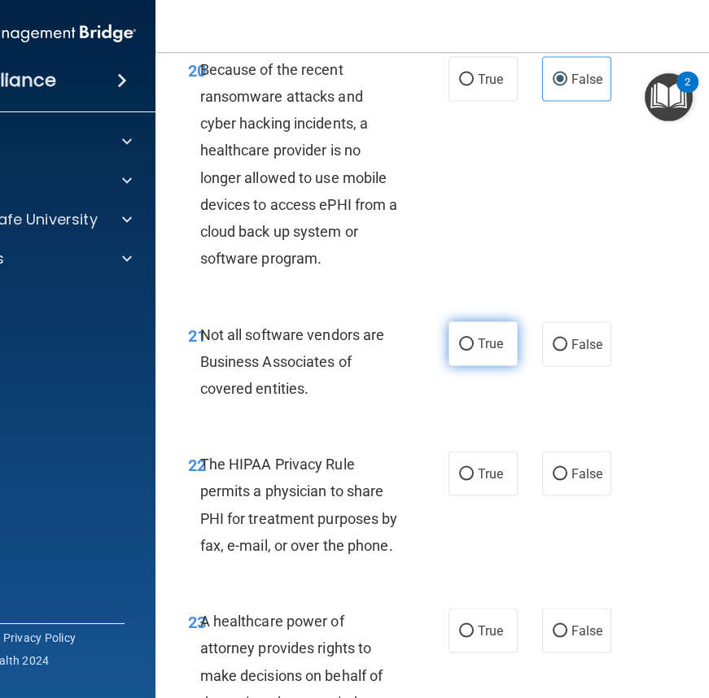
click at [459, 342] on input "True" at bounding box center [466, 345] width 15 height 12
radio input "true"
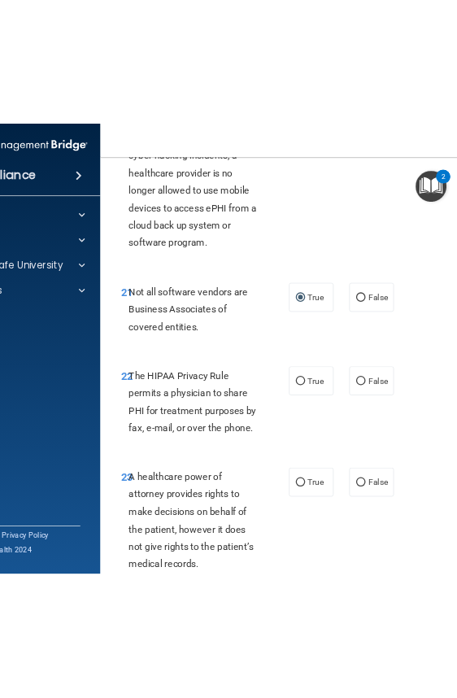
scroll to position [4042, 0]
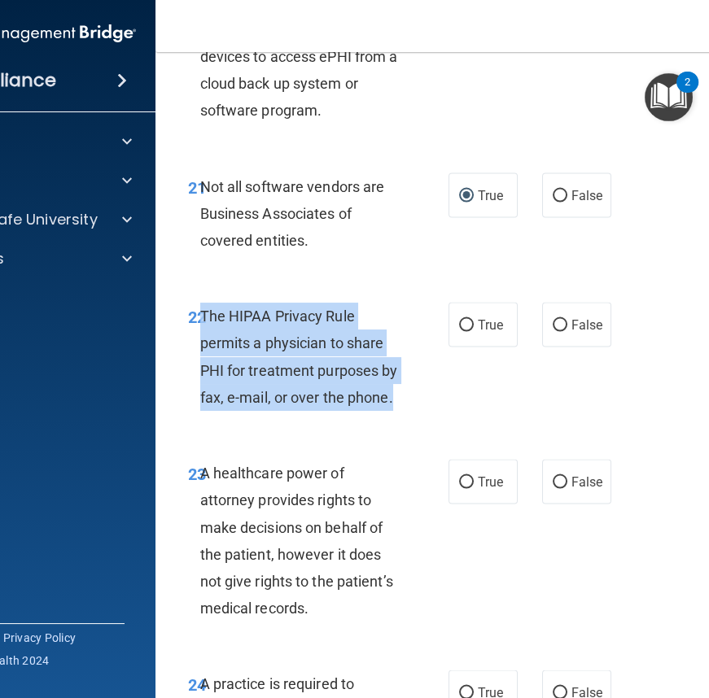
drag, startPoint x: 195, startPoint y: 312, endPoint x: 400, endPoint y: 404, distance: 225.5
click at [400, 404] on div "The HIPAA Privacy Rule permits a physician to share PHI for treatment purposes …" at bounding box center [307, 357] width 214 height 108
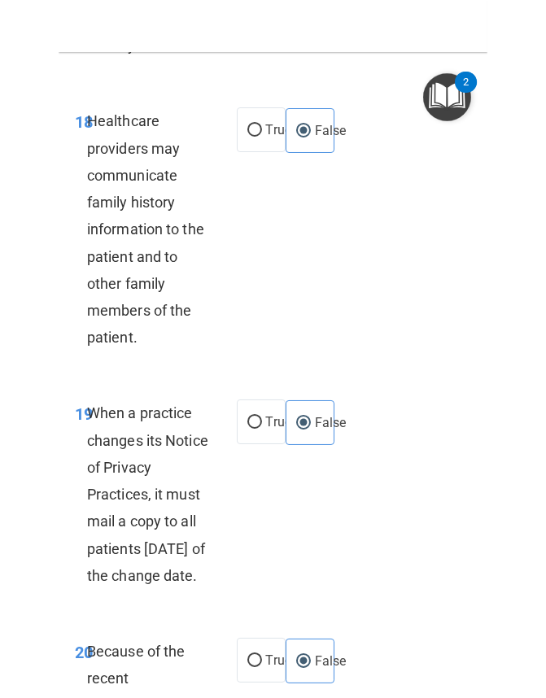
scroll to position [5339, 0]
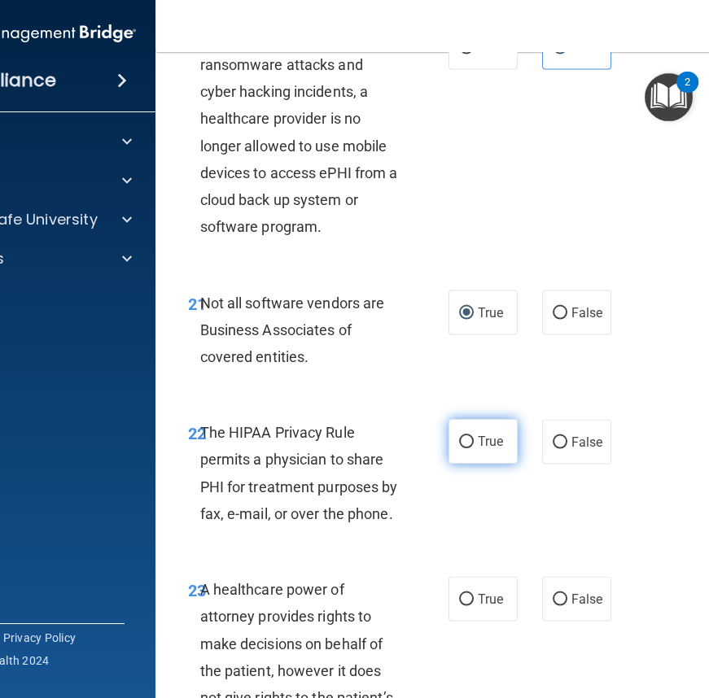
click at [481, 435] on span "True" at bounding box center [490, 441] width 25 height 15
click at [474, 436] on input "True" at bounding box center [466, 442] width 15 height 12
radio input "true"
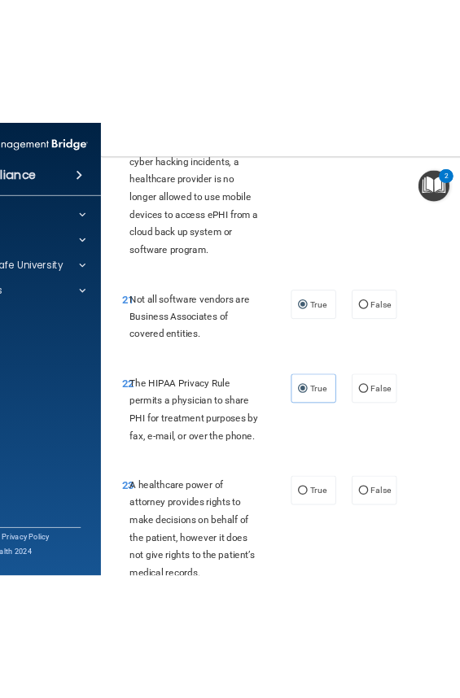
scroll to position [4221, 0]
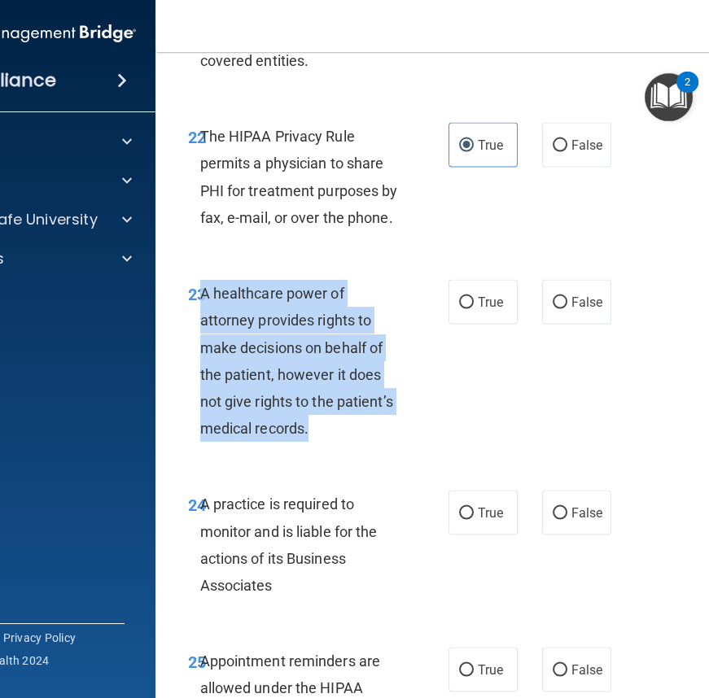
drag, startPoint x: 195, startPoint y: 288, endPoint x: 348, endPoint y: 423, distance: 204.1
click at [348, 423] on div "A healthcare power of attorney provides rights to make decisions on behalf of t…" at bounding box center [307, 361] width 214 height 162
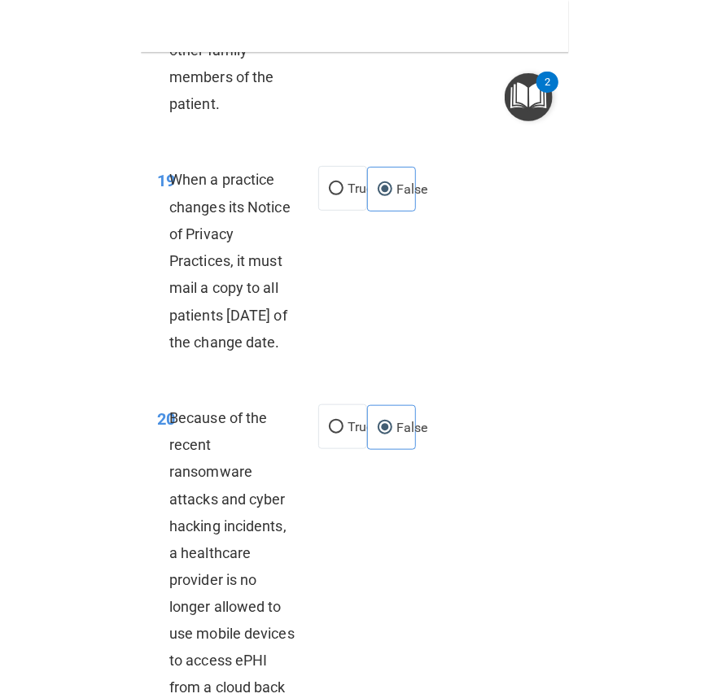
scroll to position [3681, 0]
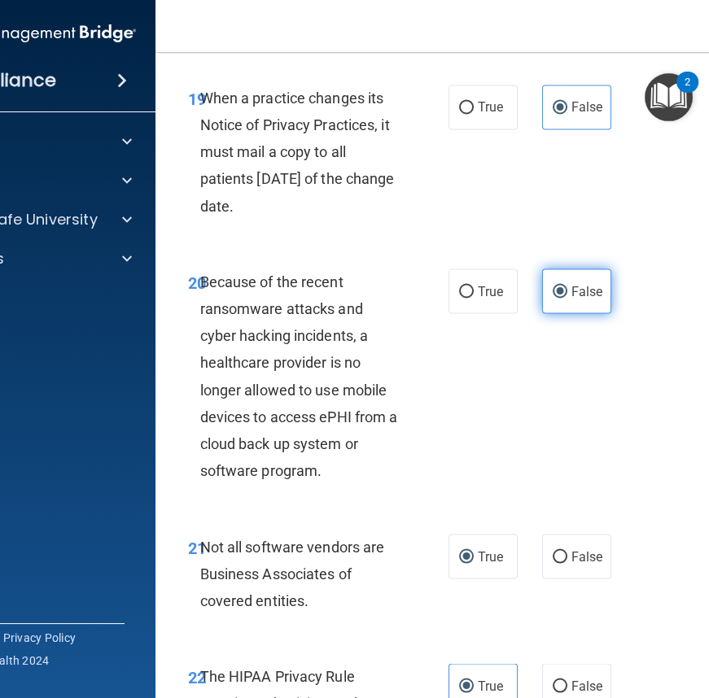
click at [569, 302] on label "False" at bounding box center [576, 291] width 69 height 45
click at [567, 298] on input "False" at bounding box center [560, 292] width 15 height 12
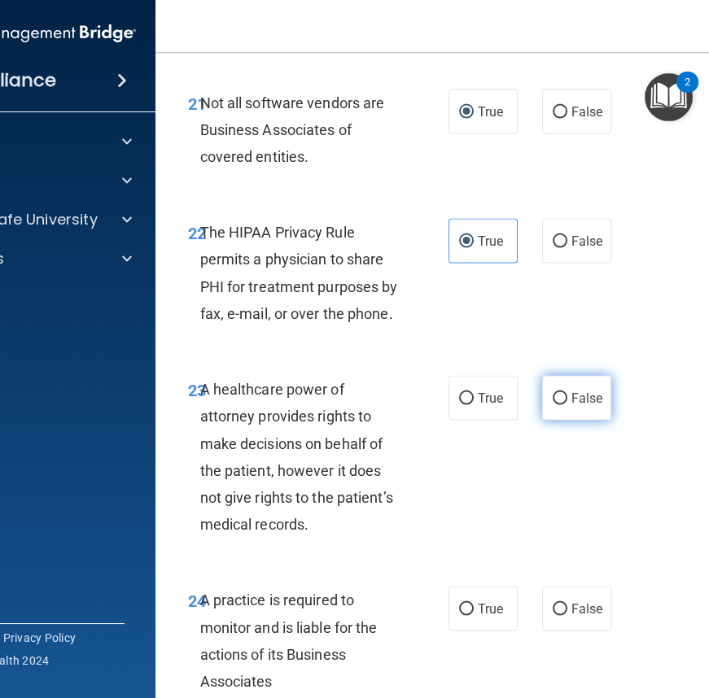
click at [565, 378] on label "False" at bounding box center [576, 398] width 69 height 45
click at [565, 393] on input "False" at bounding box center [560, 399] width 15 height 12
radio input "true"
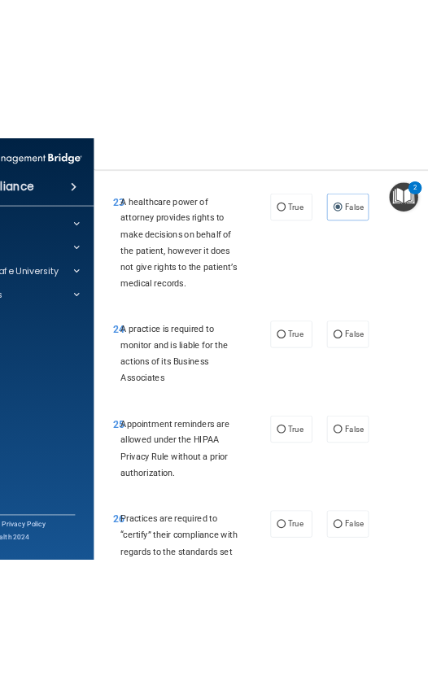
scroll to position [4421, 0]
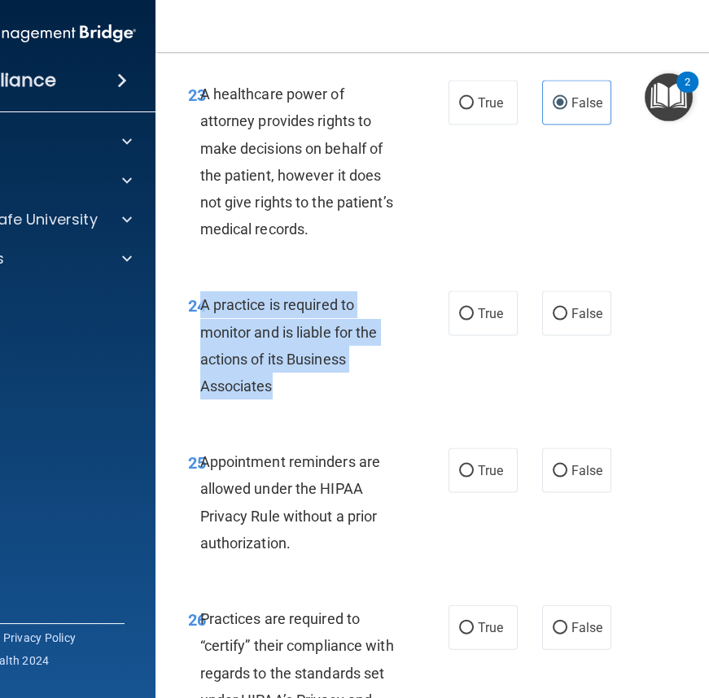
drag, startPoint x: 195, startPoint y: 297, endPoint x: 361, endPoint y: 403, distance: 196.9
click at [361, 402] on div "24 A practice is required to monitor and is liable for the actions of its Busin…" at bounding box center [318, 349] width 309 height 116
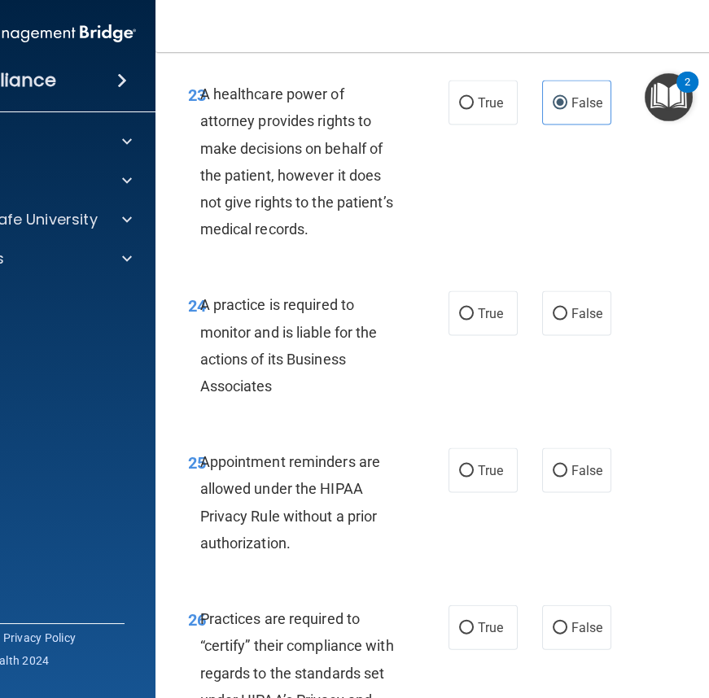
drag, startPoint x: 392, startPoint y: 265, endPoint x: 306, endPoint y: 272, distance: 86.5
click at [391, 265] on div "23 A healthcare power of attorney provides rights to make decisions on behalf o…" at bounding box center [485, 165] width 619 height 211
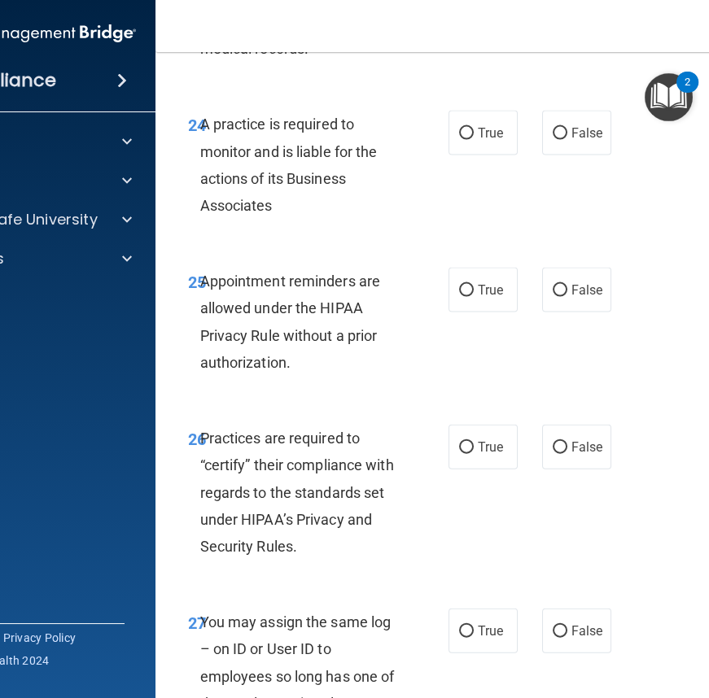
scroll to position [4525, 0]
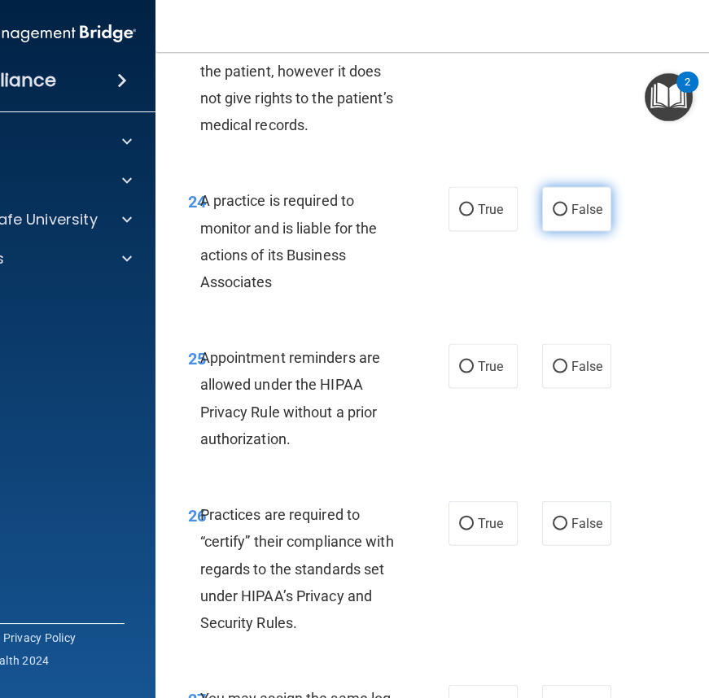
click at [594, 214] on span "False" at bounding box center [587, 209] width 32 height 15
click at [567, 214] on input "False" at bounding box center [560, 210] width 15 height 12
radio input "true"
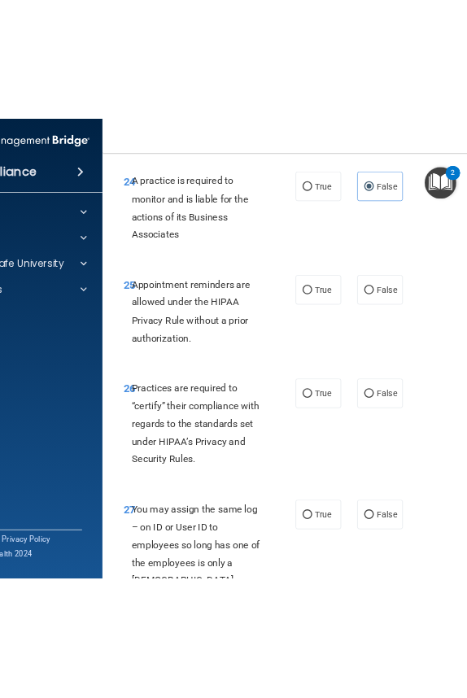
scroll to position [4672, 0]
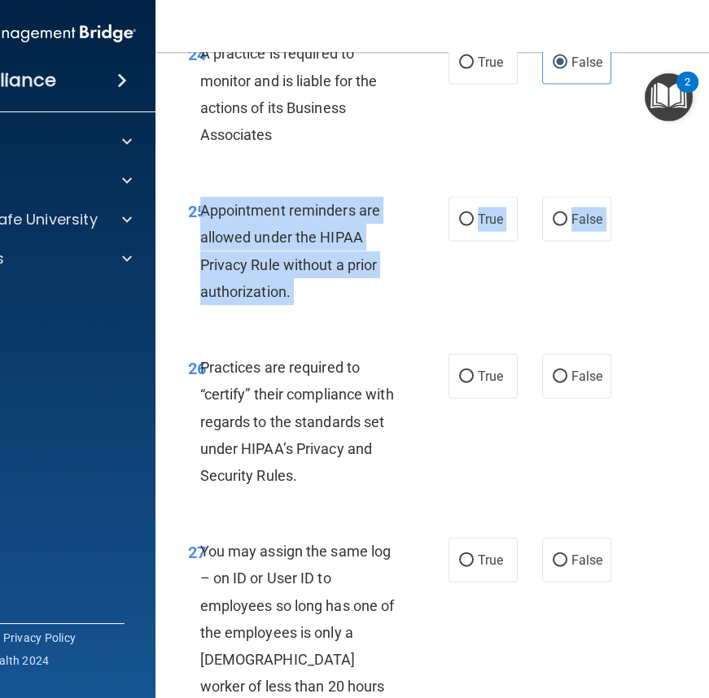
drag, startPoint x: 195, startPoint y: 208, endPoint x: 358, endPoint y: 339, distance: 209.5
click at [383, 304] on div "25 Appointment reminders are allowed under the HIPAA Privacy Rule without a pri…" at bounding box center [318, 255] width 309 height 116
drag, startPoint x: 194, startPoint y: 208, endPoint x: 314, endPoint y: 292, distance: 147.2
click at [317, 293] on div "Appointment reminders are allowed under the HIPAA Privacy Rule without a prior …" at bounding box center [307, 251] width 214 height 108
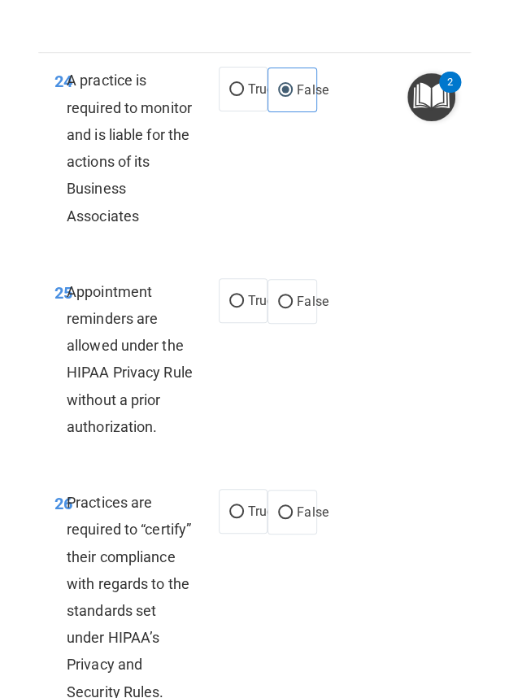
scroll to position [6808, 0]
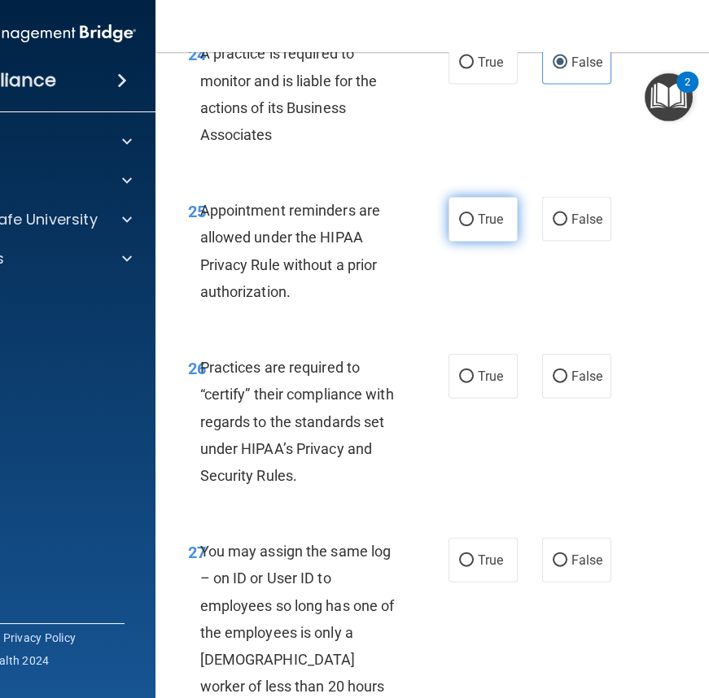
click at [483, 224] on span "True" at bounding box center [490, 219] width 25 height 15
click at [474, 224] on input "True" at bounding box center [466, 220] width 15 height 12
radio input "true"
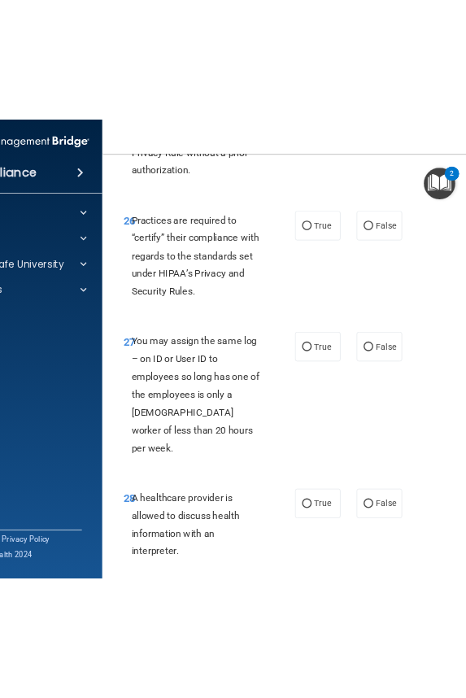
scroll to position [4895, 0]
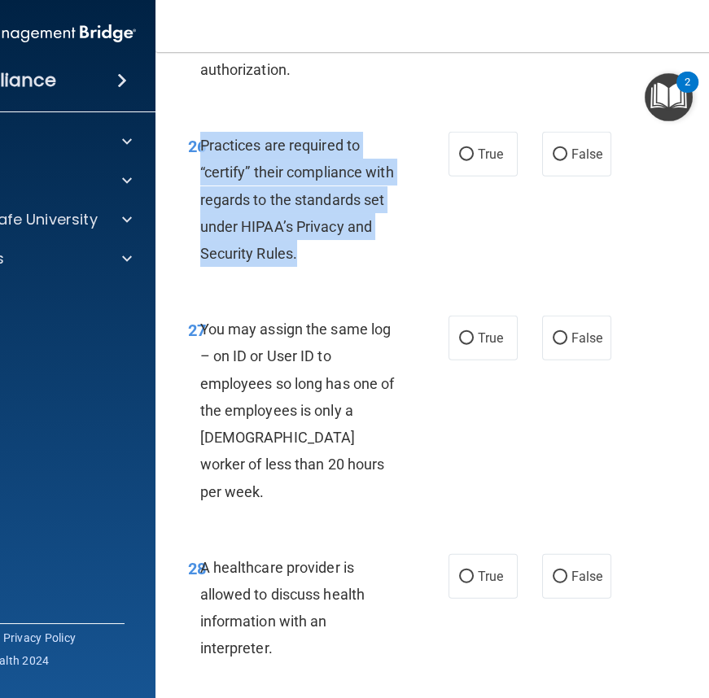
drag, startPoint x: 194, startPoint y: 139, endPoint x: 321, endPoint y: 249, distance: 168.5
click at [321, 249] on div "Practices are required to “certify” their compliance with regards to the standa…" at bounding box center [307, 199] width 214 height 135
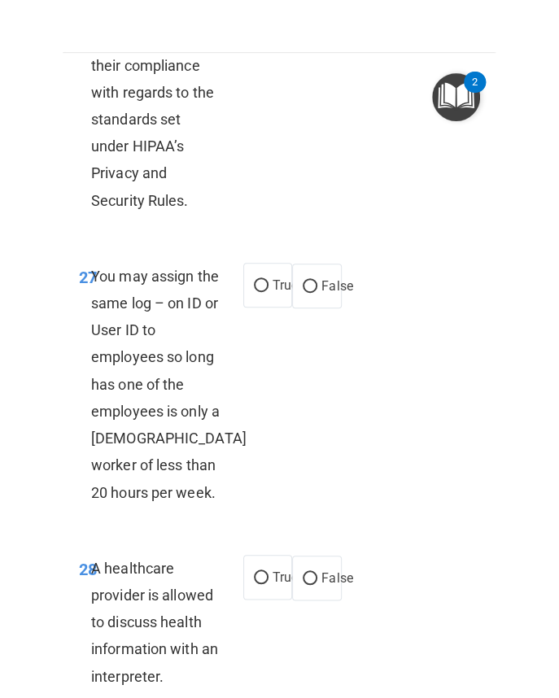
scroll to position [7300, 0]
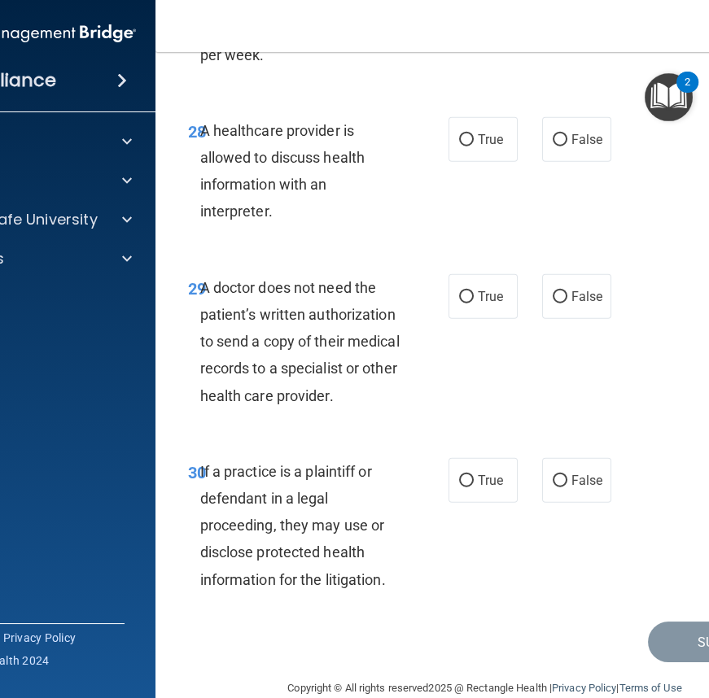
click at [562, 160] on div "28 A healthcare provider is allowed to discuss health information with an inter…" at bounding box center [485, 175] width 619 height 157
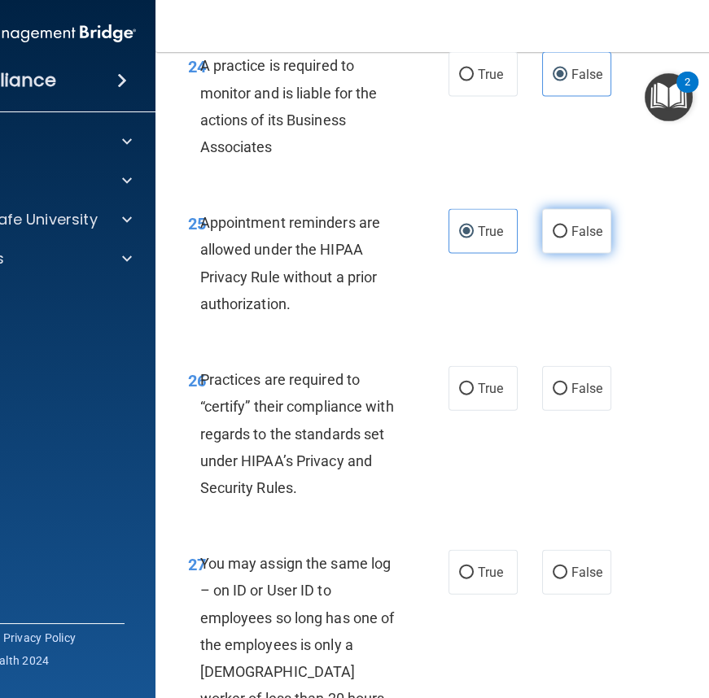
scroll to position [4592, 0]
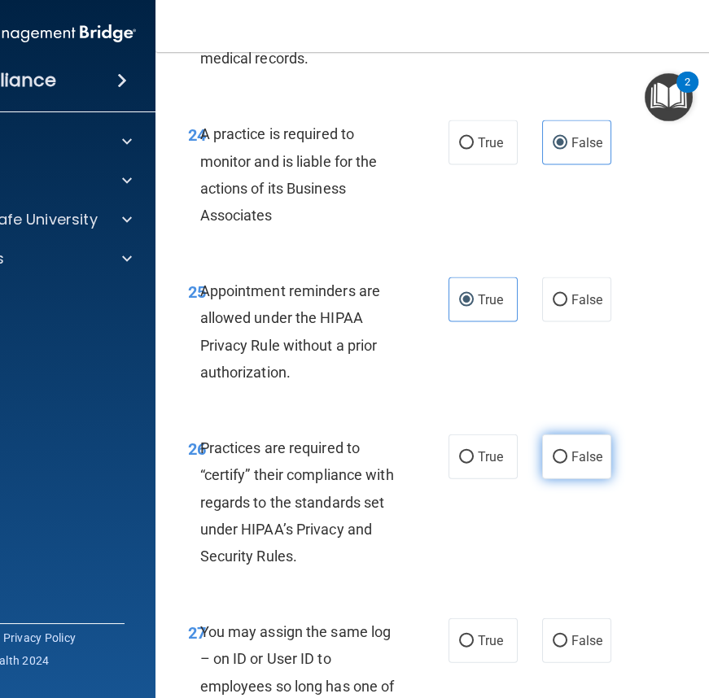
click at [573, 454] on span "False" at bounding box center [587, 456] width 32 height 15
click at [567, 454] on input "False" at bounding box center [560, 458] width 15 height 12
radio input "true"
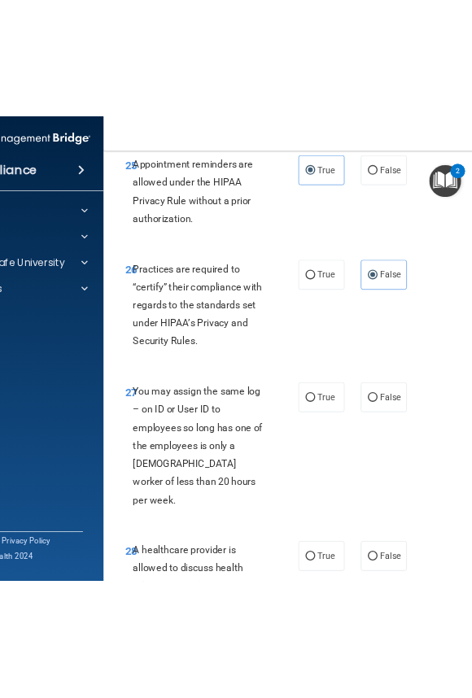
scroll to position [4814, 0]
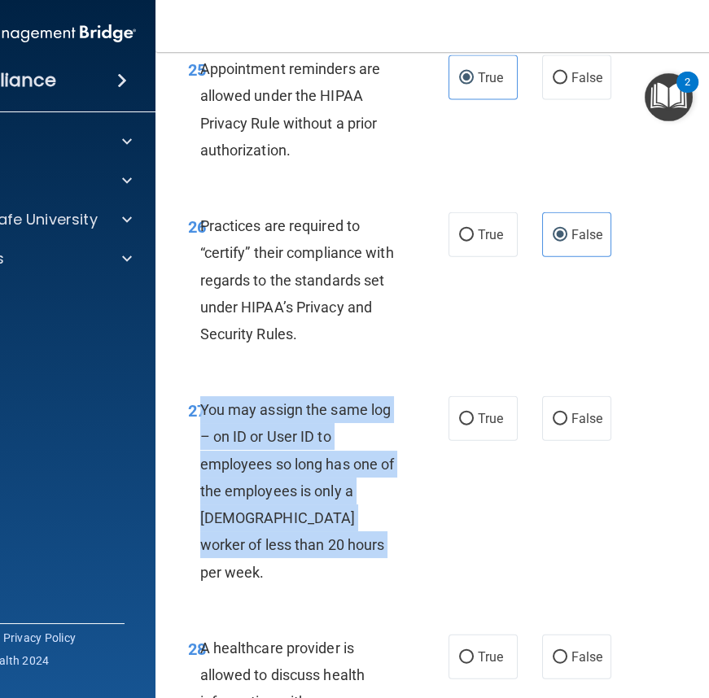
drag, startPoint x: 194, startPoint y: 402, endPoint x: 412, endPoint y: 542, distance: 259.2
click at [411, 542] on div "27 You may assign the same log – on ID or User ID to employees so long has one …" at bounding box center [318, 495] width 309 height 198
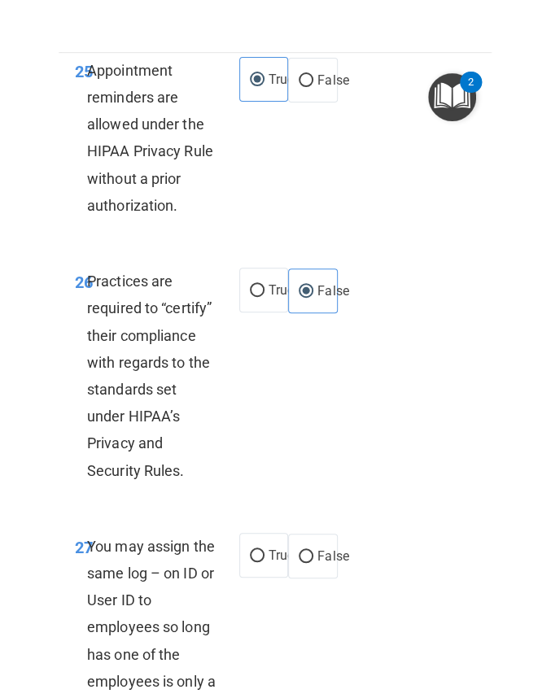
scroll to position [7031, 0]
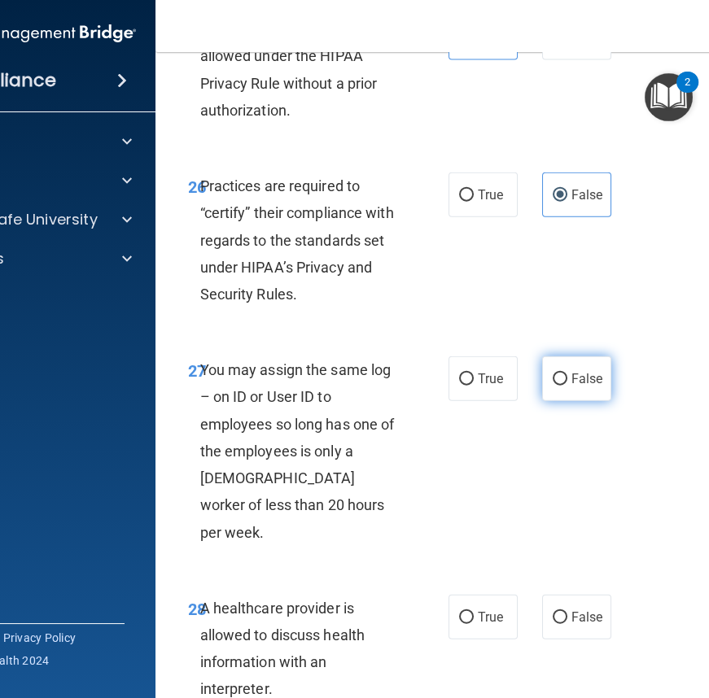
click at [577, 388] on label "False" at bounding box center [576, 378] width 69 height 45
click at [567, 386] on input "False" at bounding box center [560, 380] width 15 height 12
radio input "true"
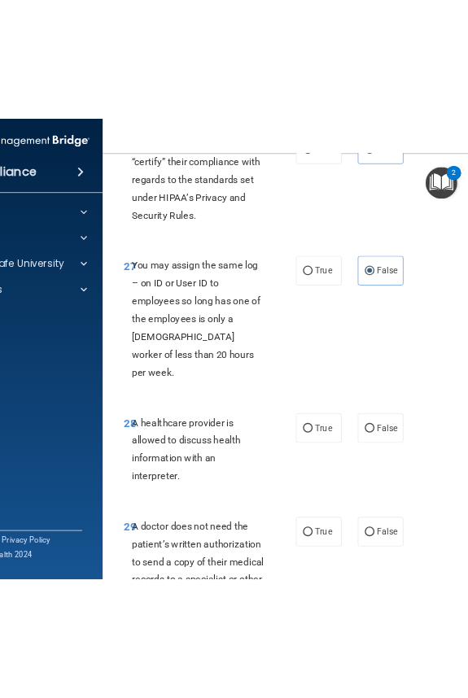
scroll to position [5076, 0]
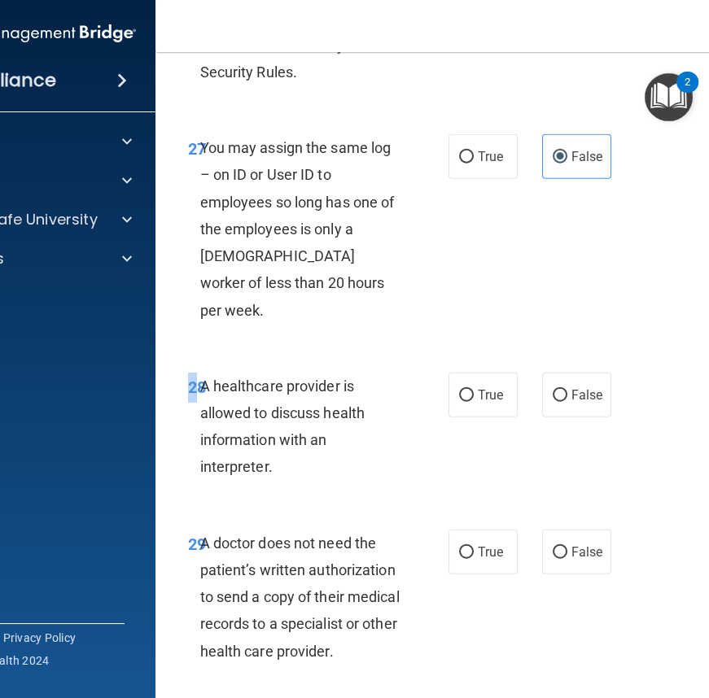
drag, startPoint x: 192, startPoint y: 352, endPoint x: 356, endPoint y: 462, distance: 197.1
click at [356, 462] on div "28 A healthcare provider is allowed to discuss health information with an inter…" at bounding box center [485, 430] width 619 height 157
click at [264, 390] on span "A healthcare provider is allowed to discuss health information with an interpre…" at bounding box center [282, 427] width 165 height 98
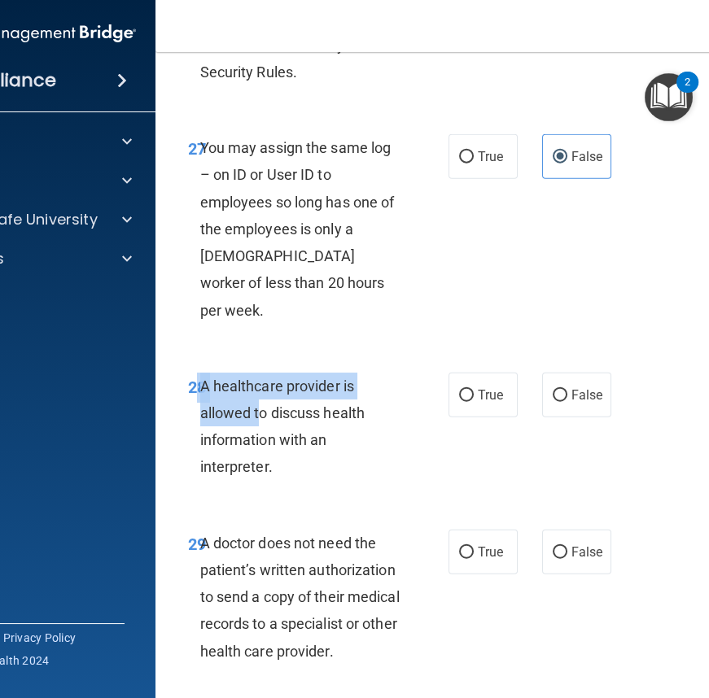
drag, startPoint x: 191, startPoint y: 356, endPoint x: 289, endPoint y: 414, distance: 113.9
click at [257, 390] on div "28 A healthcare provider is allowed to discuss health information with an inter…" at bounding box center [318, 431] width 309 height 116
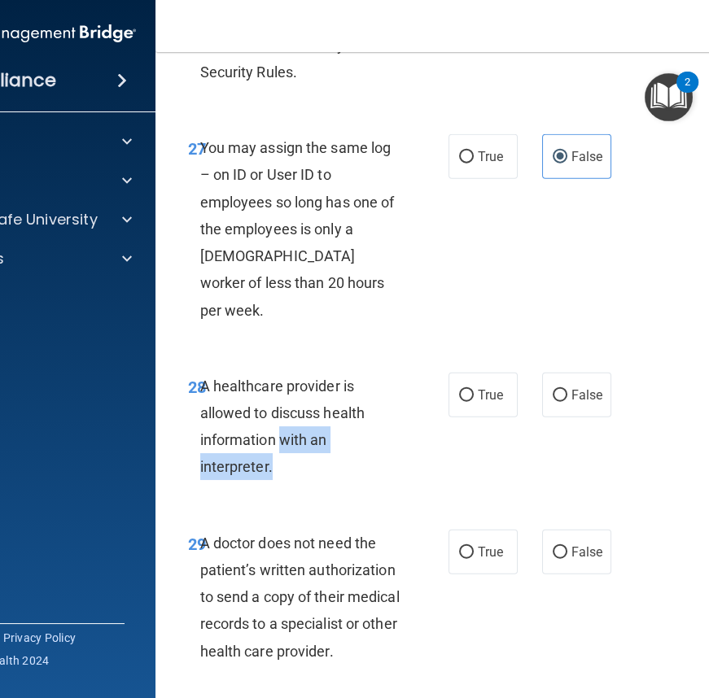
drag, startPoint x: 289, startPoint y: 414, endPoint x: 316, endPoint y: 439, distance: 36.8
click at [316, 439] on div "A healthcare provider is allowed to discuss health information with an interpre…" at bounding box center [307, 427] width 214 height 108
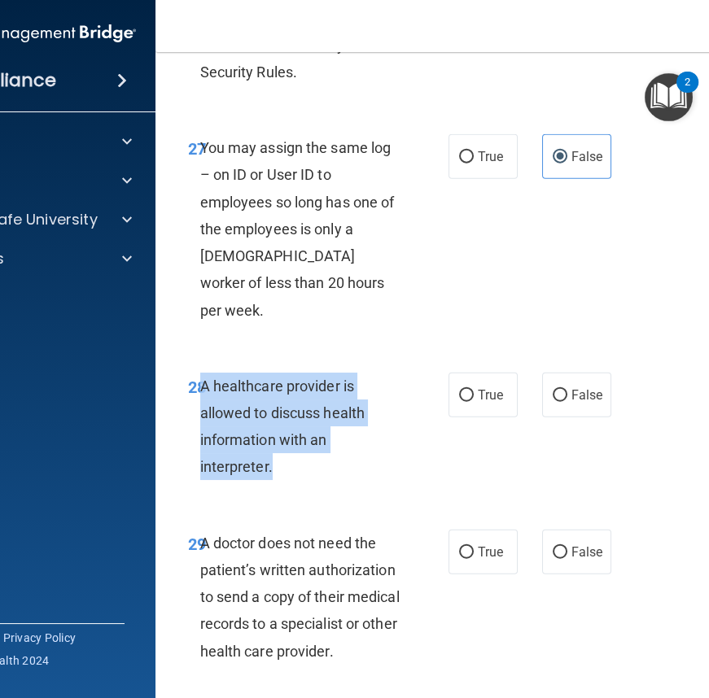
drag, startPoint x: 195, startPoint y: 355, endPoint x: 308, endPoint y: 444, distance: 143.1
click at [308, 444] on div "A healthcare provider is allowed to discuss health information with an interpre…" at bounding box center [307, 427] width 214 height 108
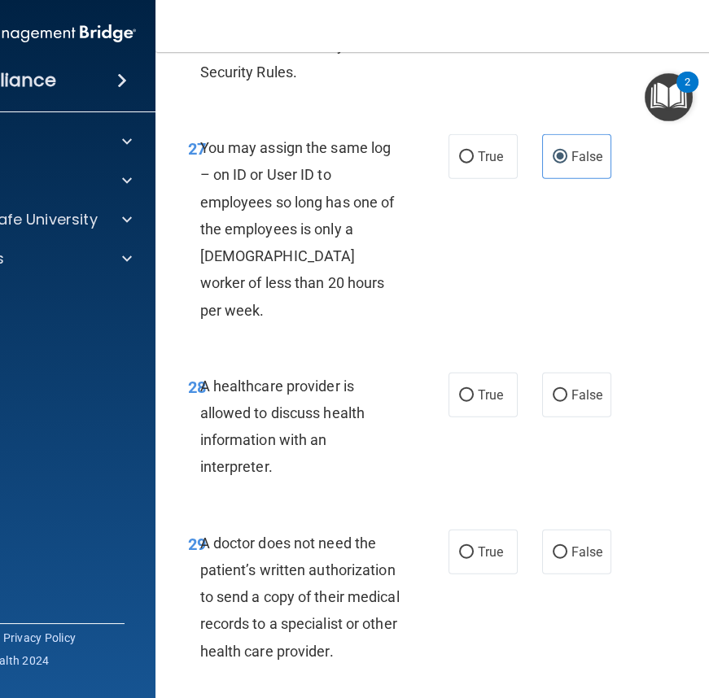
click at [168, 317] on main "- The HIPAA Quiz #2 This quiz doesn’t expire until . Are you sure you want to t…" at bounding box center [484, 375] width 659 height 646
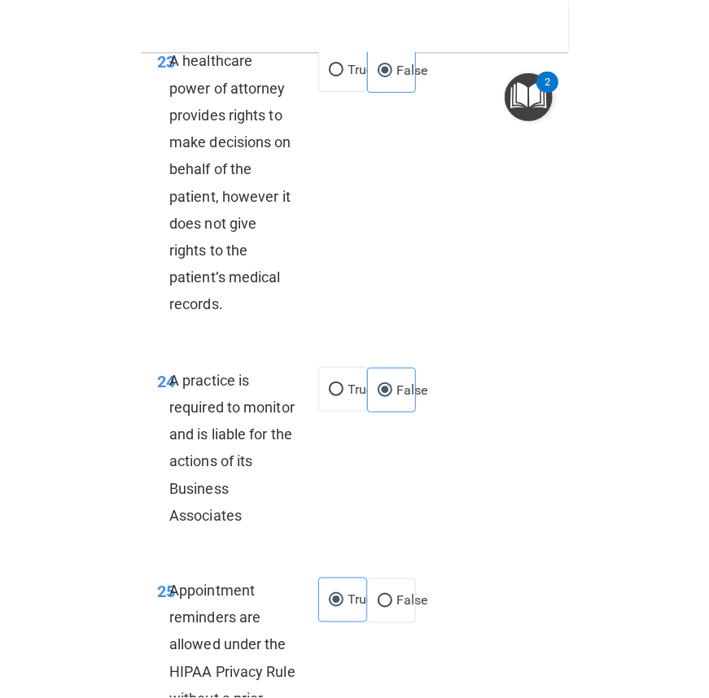
scroll to position [5049, 0]
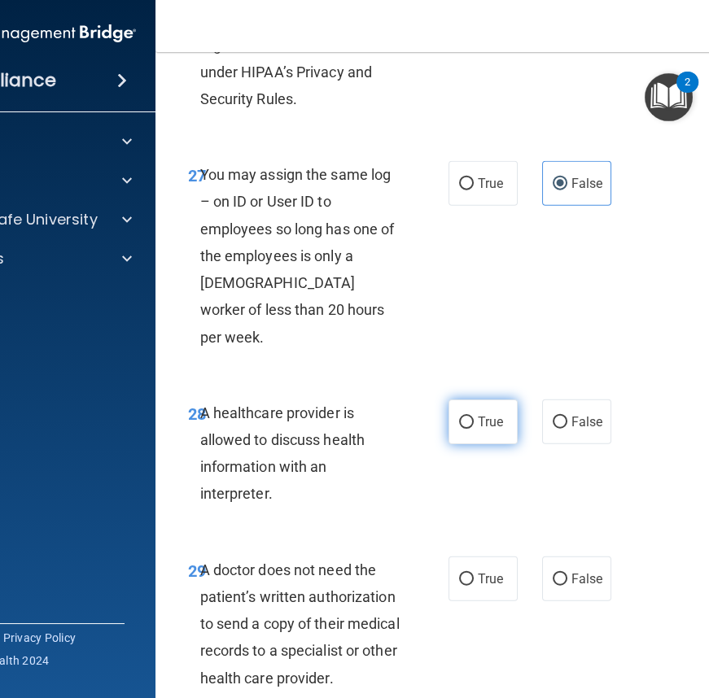
click at [461, 400] on label "True" at bounding box center [482, 422] width 69 height 45
click at [461, 417] on input "True" at bounding box center [466, 423] width 15 height 12
radio input "true"
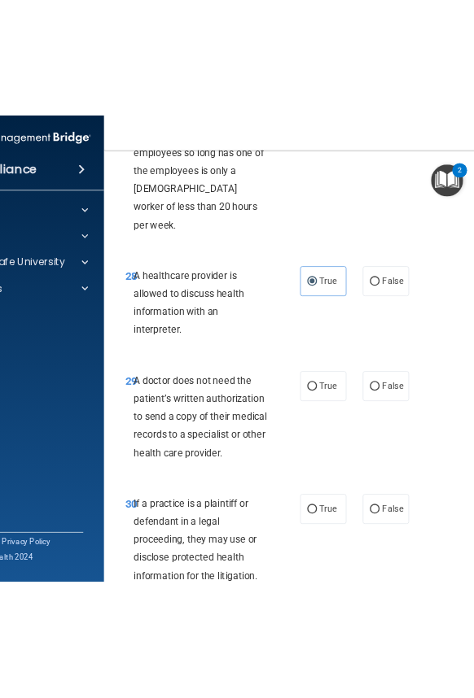
scroll to position [5332, 0]
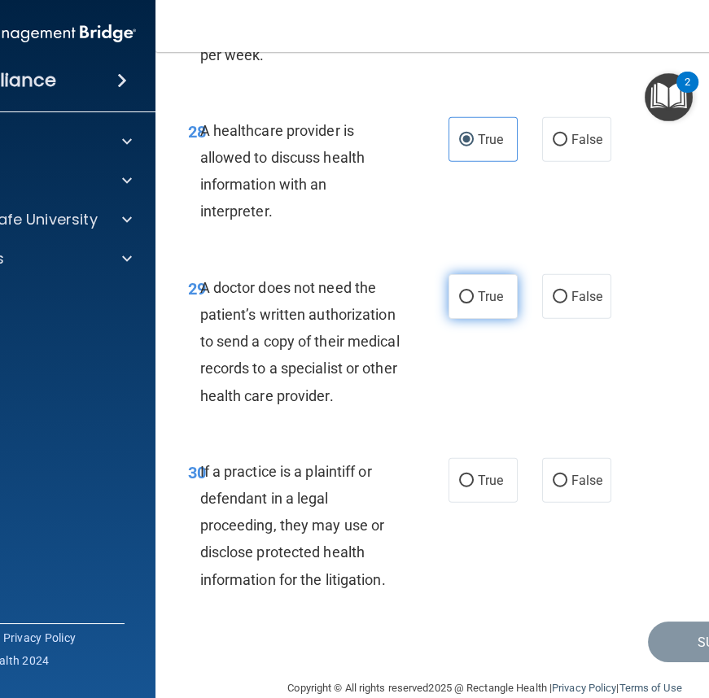
click at [452, 274] on label "True" at bounding box center [482, 296] width 69 height 45
click at [459, 291] on input "True" at bounding box center [466, 297] width 15 height 12
radio input "true"
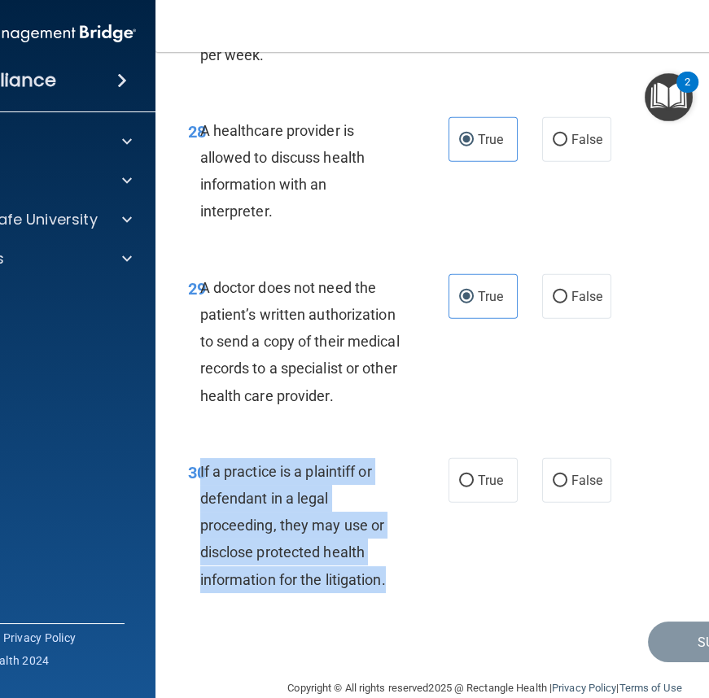
drag, startPoint x: 195, startPoint y: 437, endPoint x: 390, endPoint y: 557, distance: 229.5
click at [390, 557] on div "If a practice is a plaintiff or defendant in a legal proceeding, they may use o…" at bounding box center [307, 525] width 214 height 135
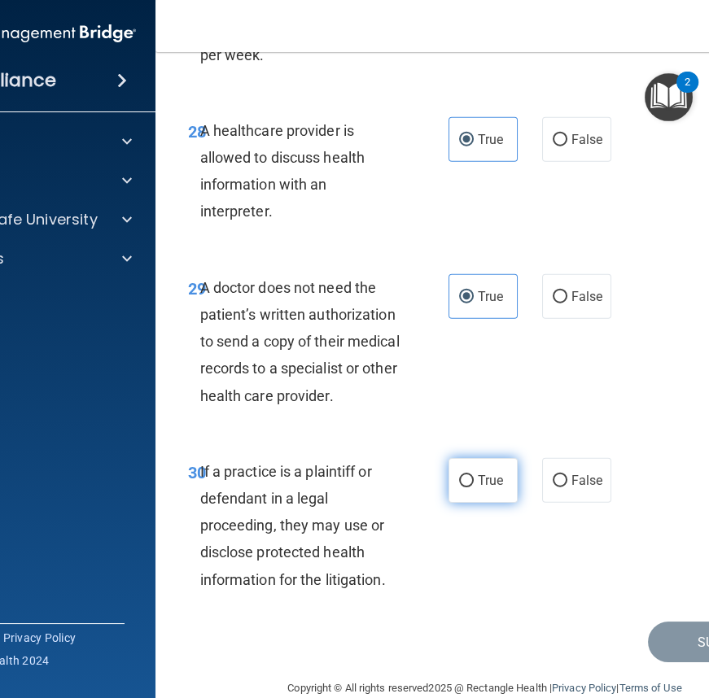
click at [478, 473] on span "True" at bounding box center [490, 480] width 25 height 15
click at [474, 475] on input "True" at bounding box center [466, 481] width 15 height 12
radio input "true"
click at [654, 622] on button "Submit" at bounding box center [721, 643] width 146 height 42
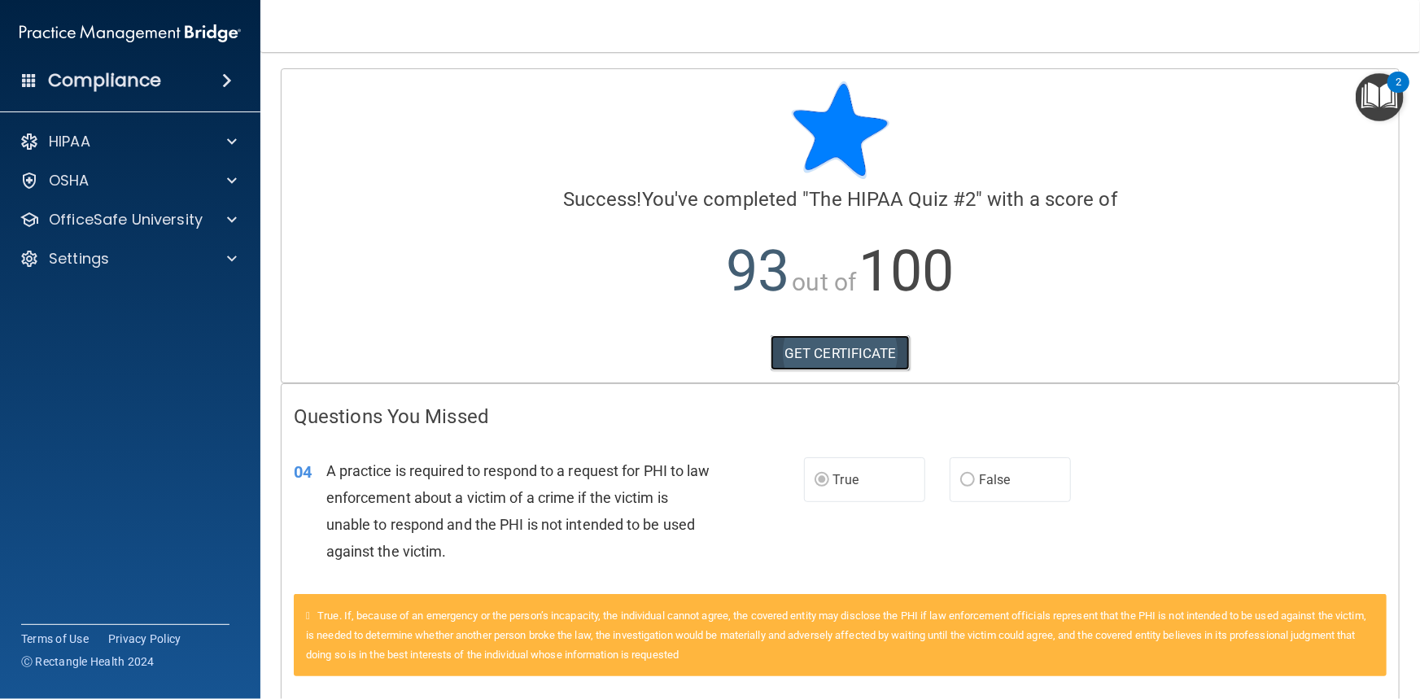
click at [816, 347] on link "GET CERTIFICATE" at bounding box center [840, 353] width 139 height 36
click at [236, 208] on div "OfficeSafe University" at bounding box center [130, 219] width 261 height 33
click at [236, 214] on span at bounding box center [232, 220] width 10 height 20
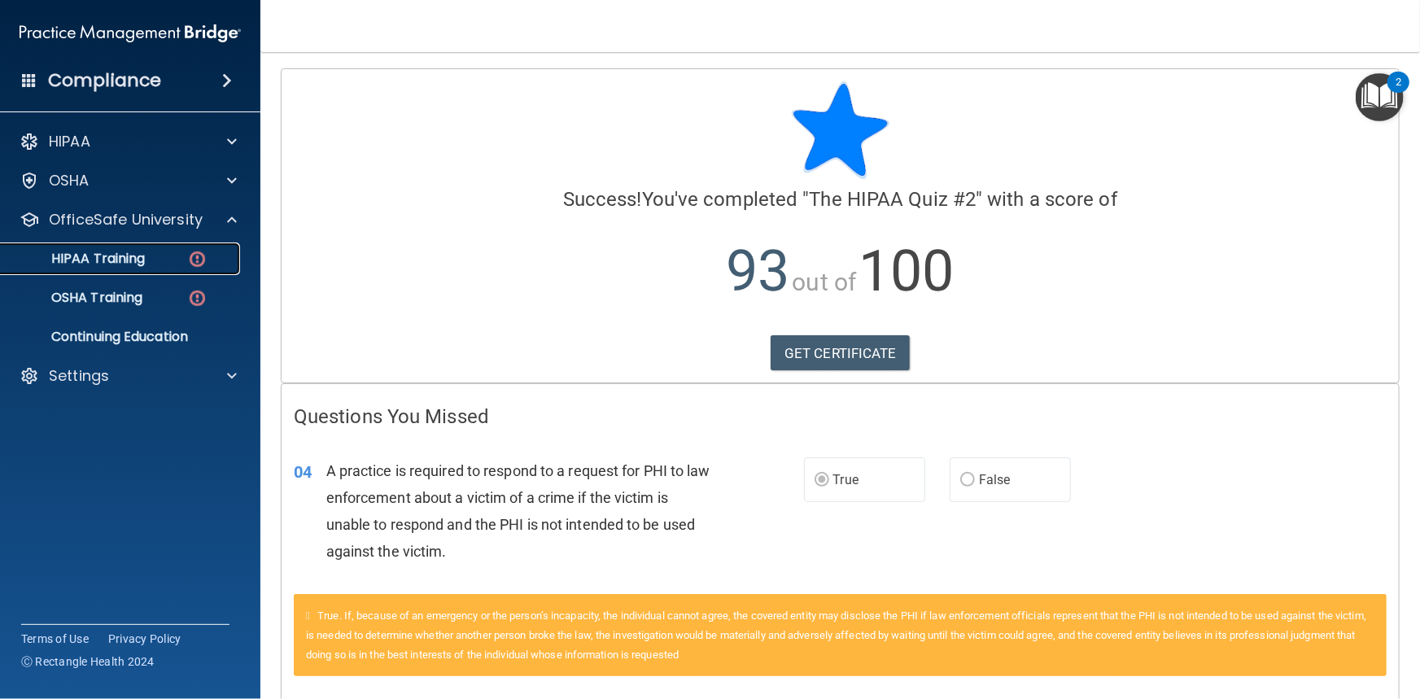
click at [160, 264] on div "HIPAA Training" at bounding box center [122, 259] width 222 height 16
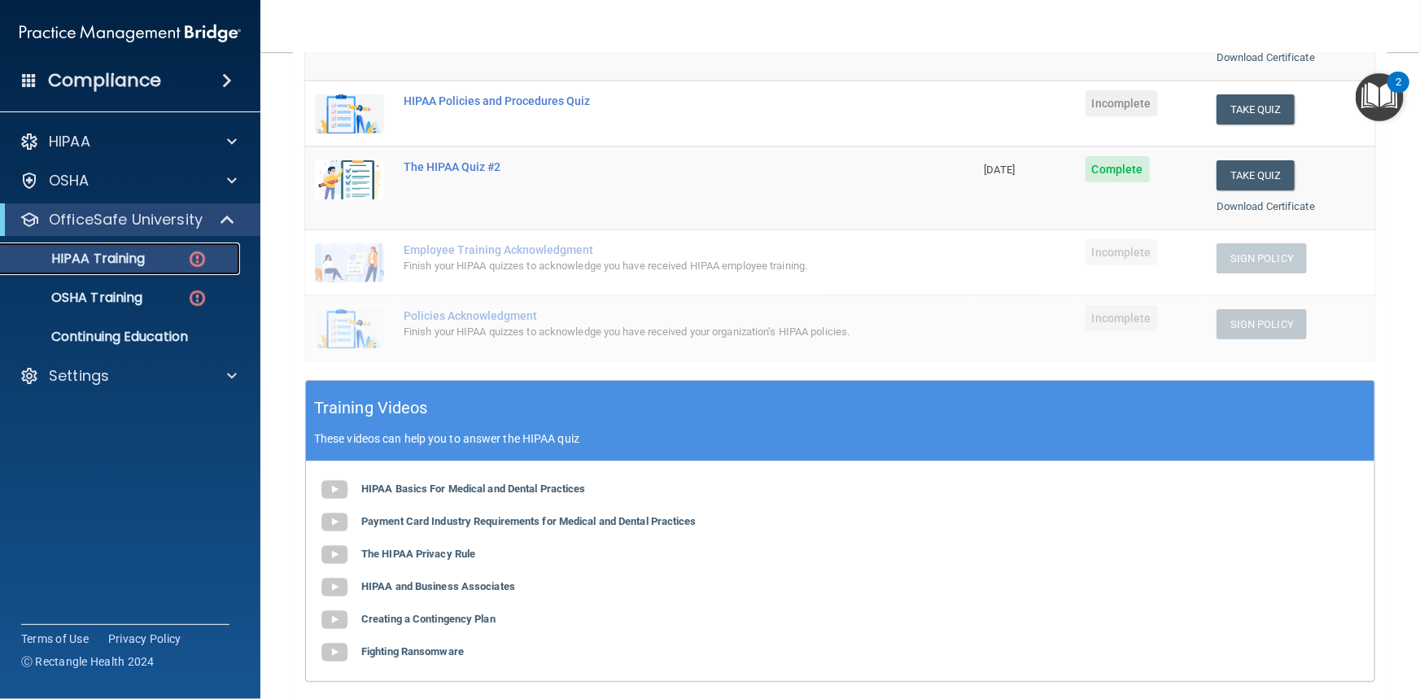
scroll to position [295, 0]
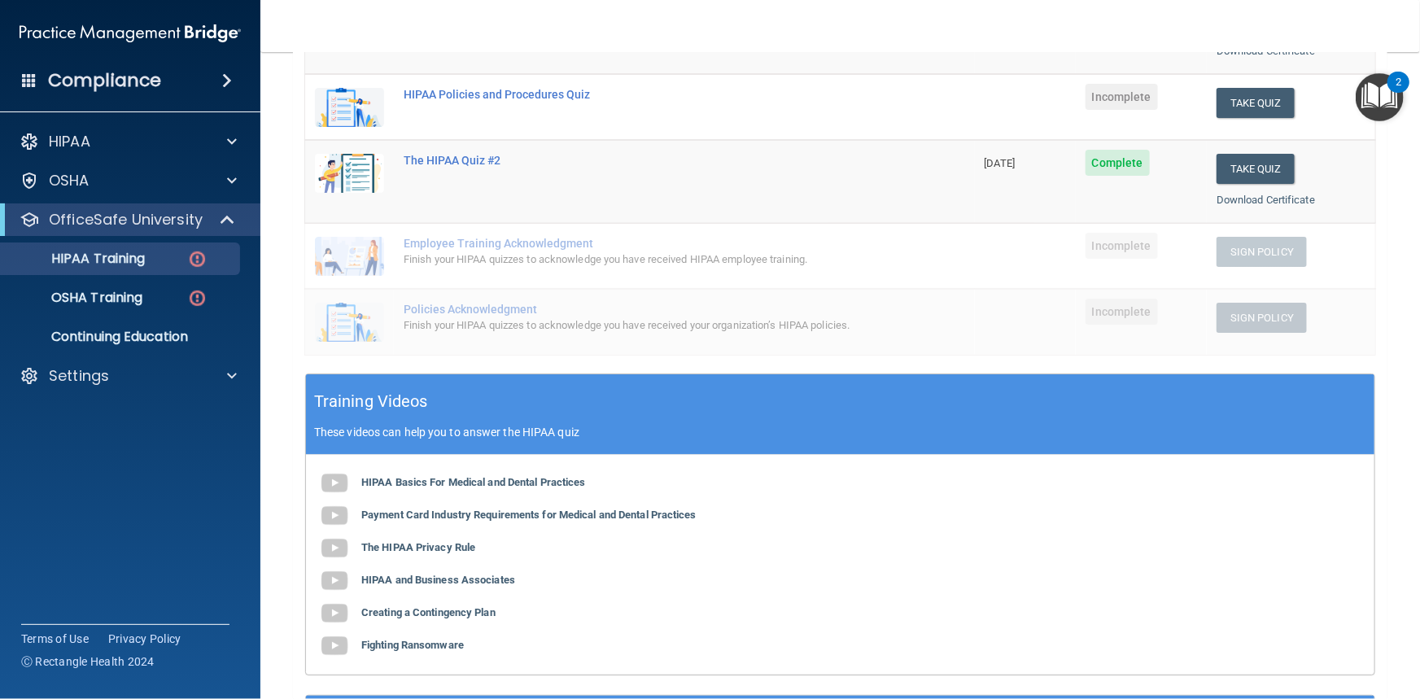
click at [246, 293] on li "OSHA Training" at bounding box center [131, 298] width 295 height 33
click at [208, 297] on div "OSHA Training" at bounding box center [122, 298] width 222 height 16
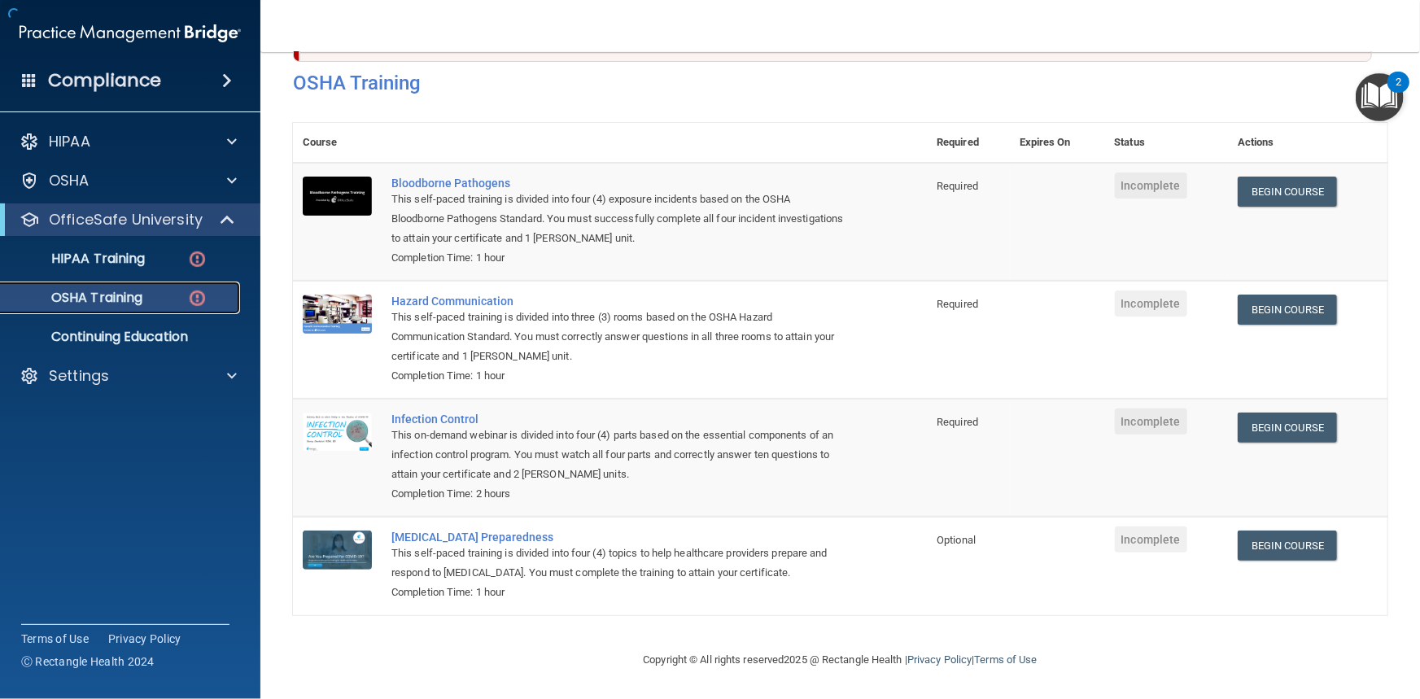
scroll to position [69, 0]
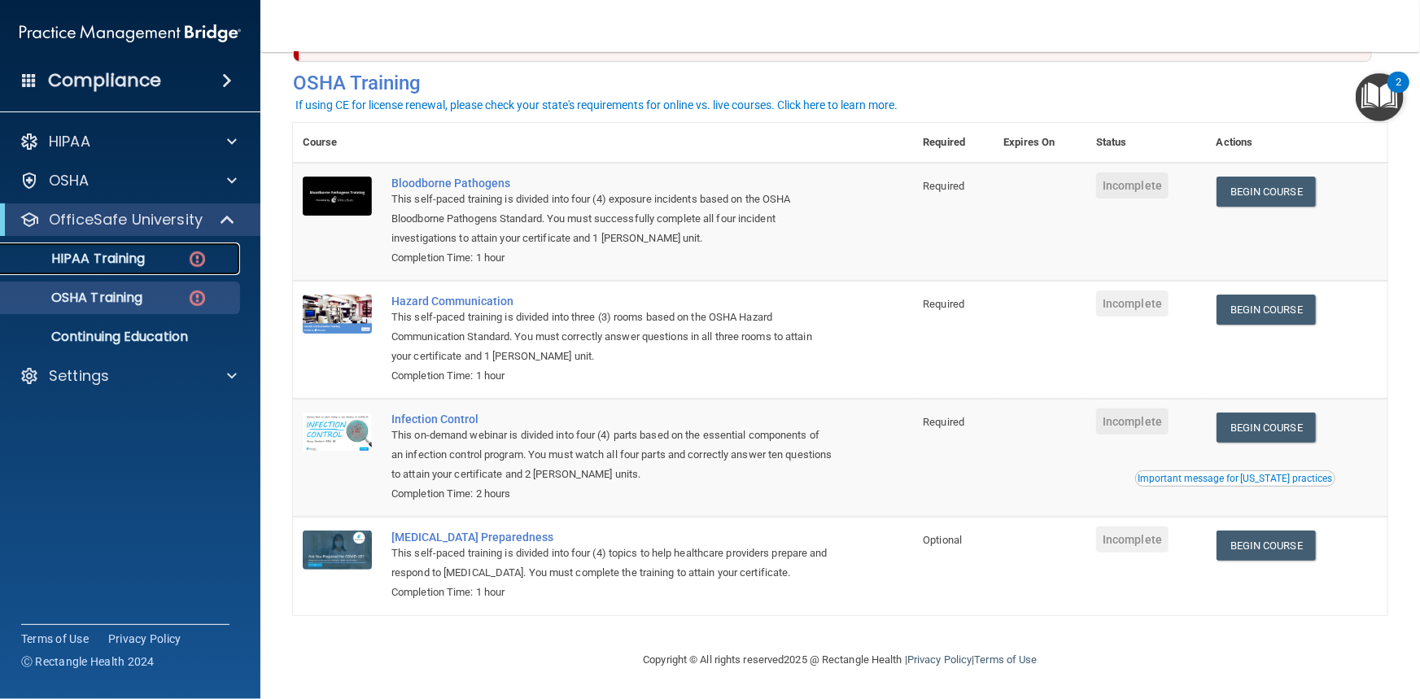
click at [163, 265] on div "HIPAA Training" at bounding box center [122, 259] width 222 height 16
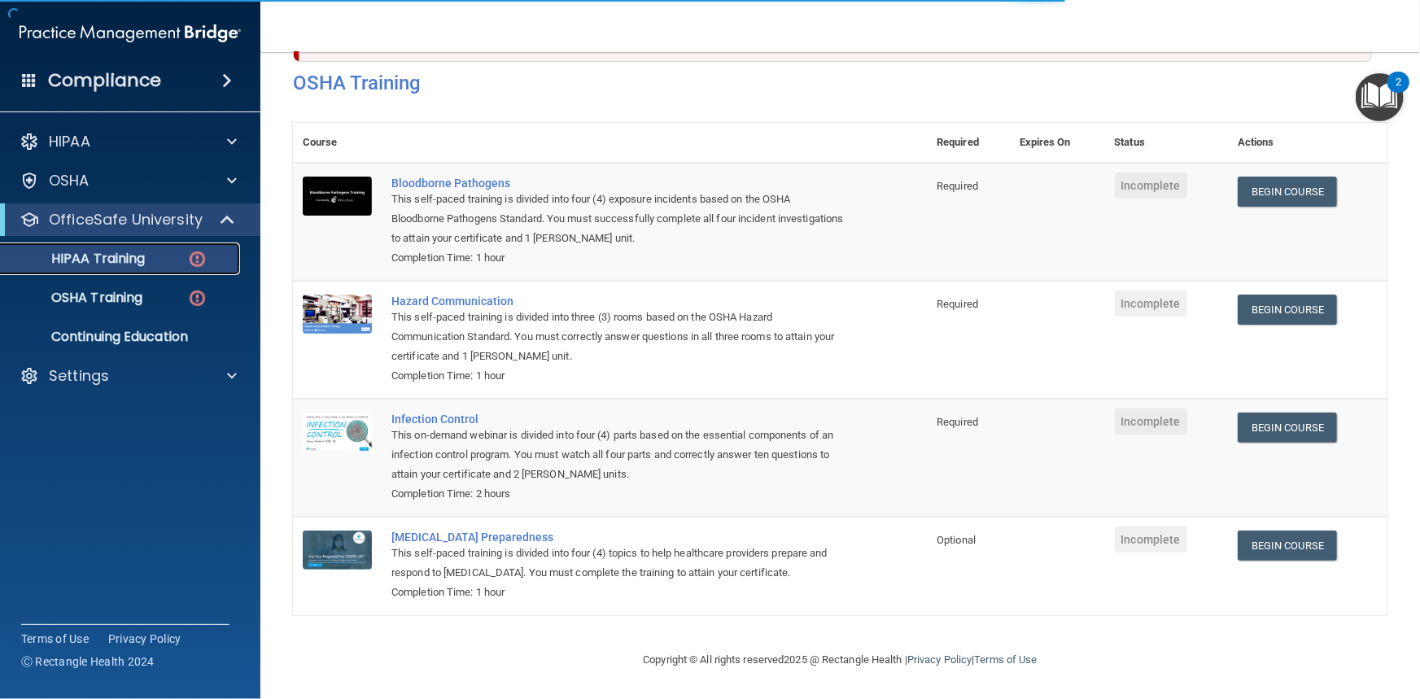
scroll to position [473, 0]
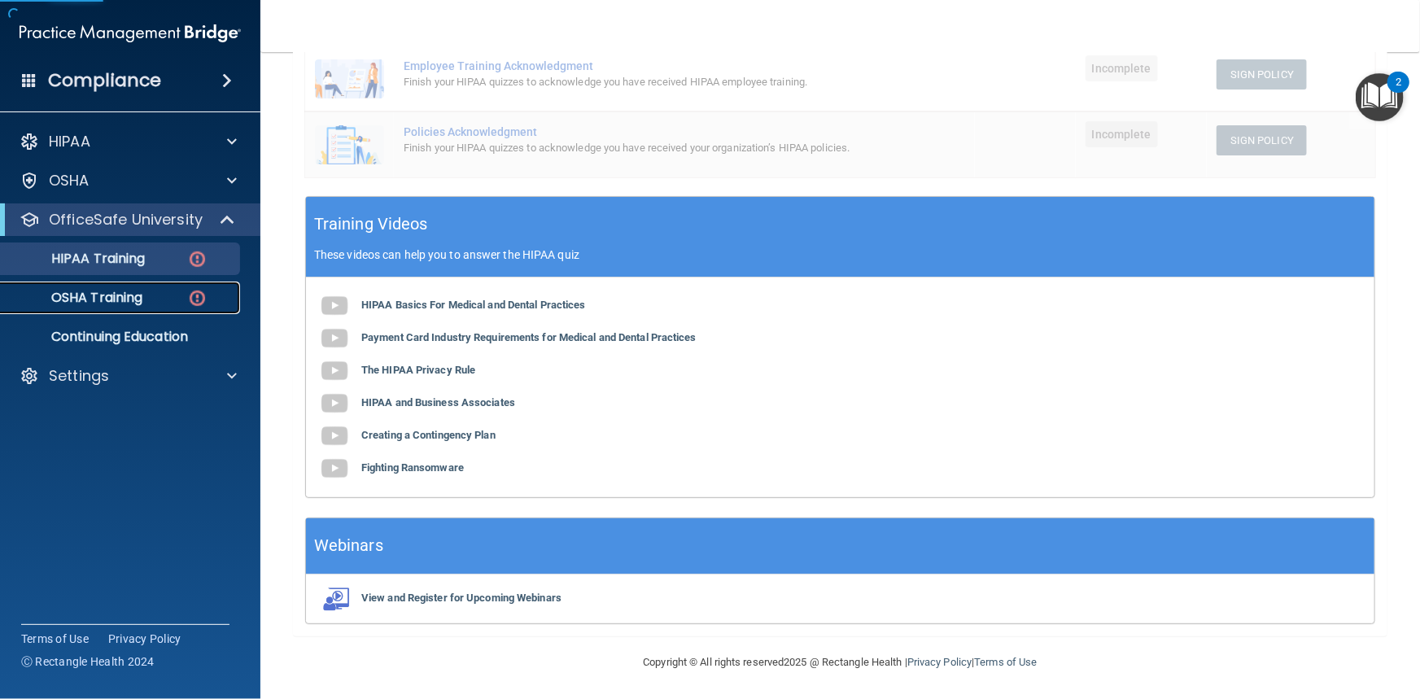
click at [142, 290] on p "OSHA Training" at bounding box center [77, 298] width 132 height 16
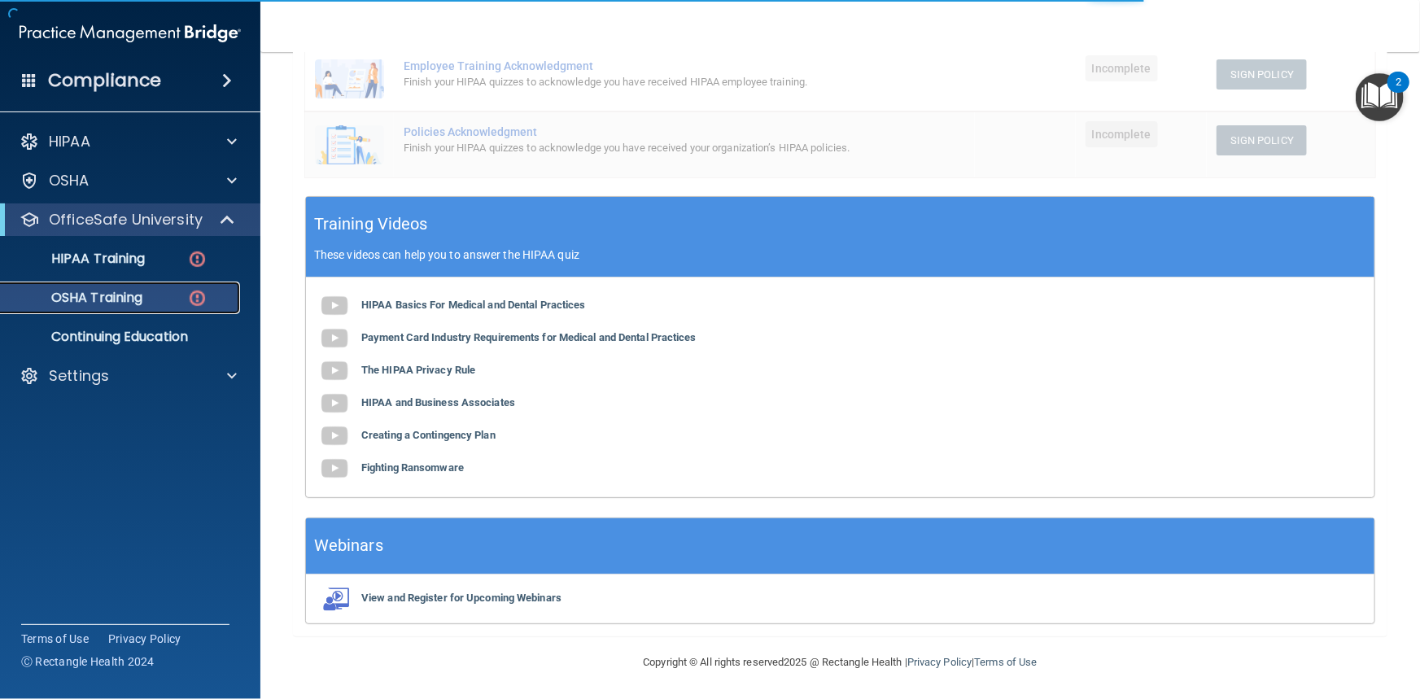
scroll to position [69, 0]
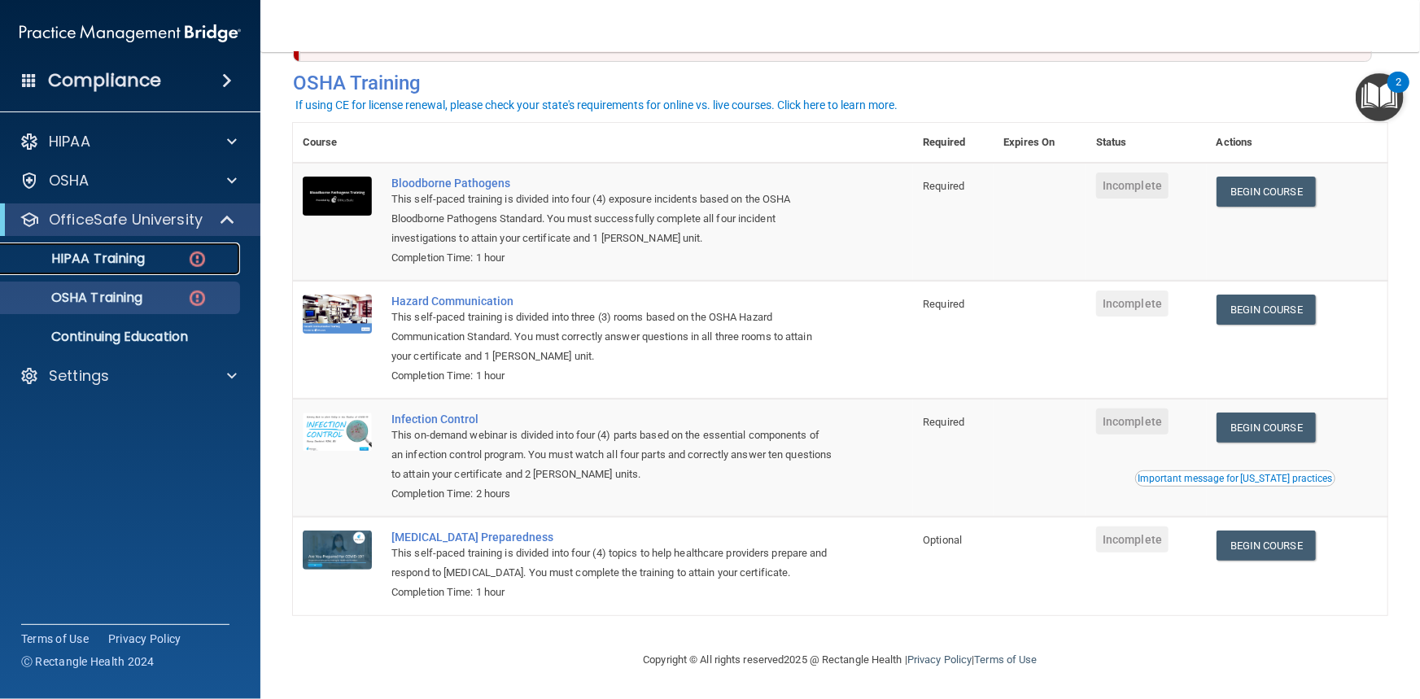
click at [209, 273] on link "HIPAA Training" at bounding box center [112, 259] width 256 height 33
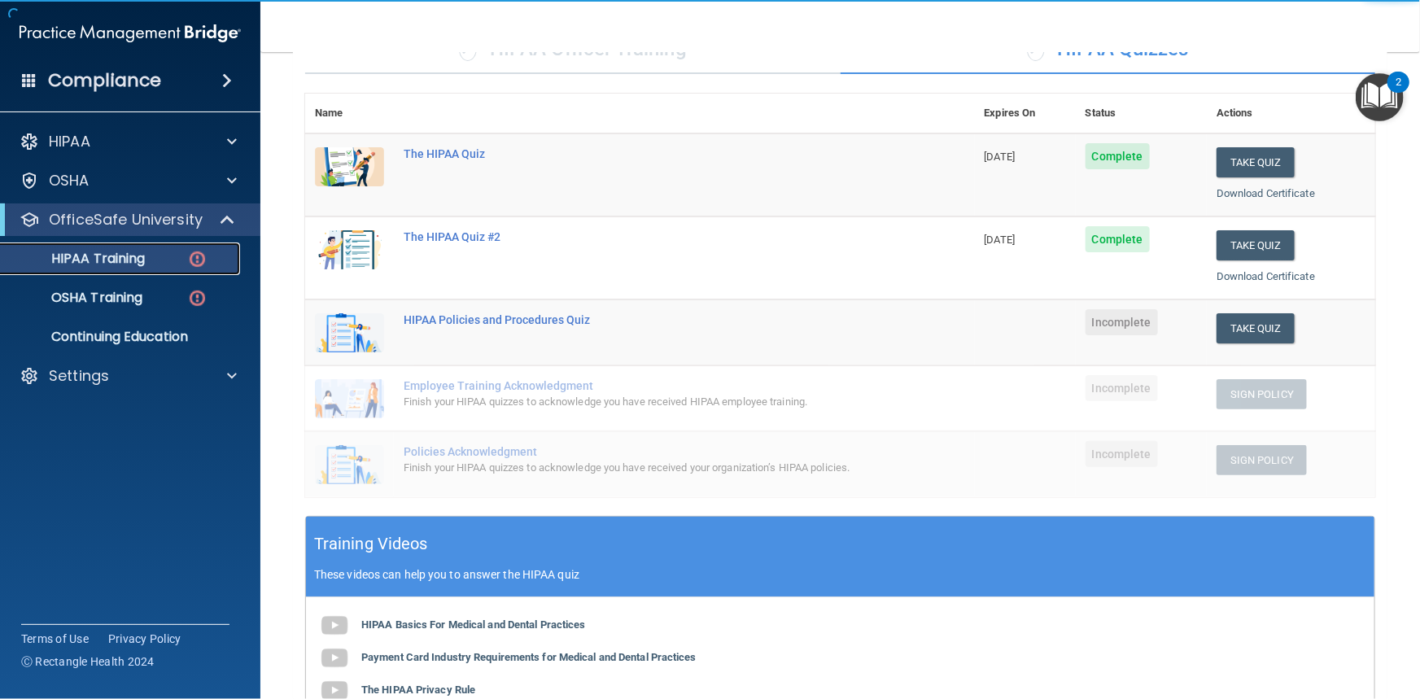
scroll to position [103, 0]
